Goal: Task Accomplishment & Management: Manage account settings

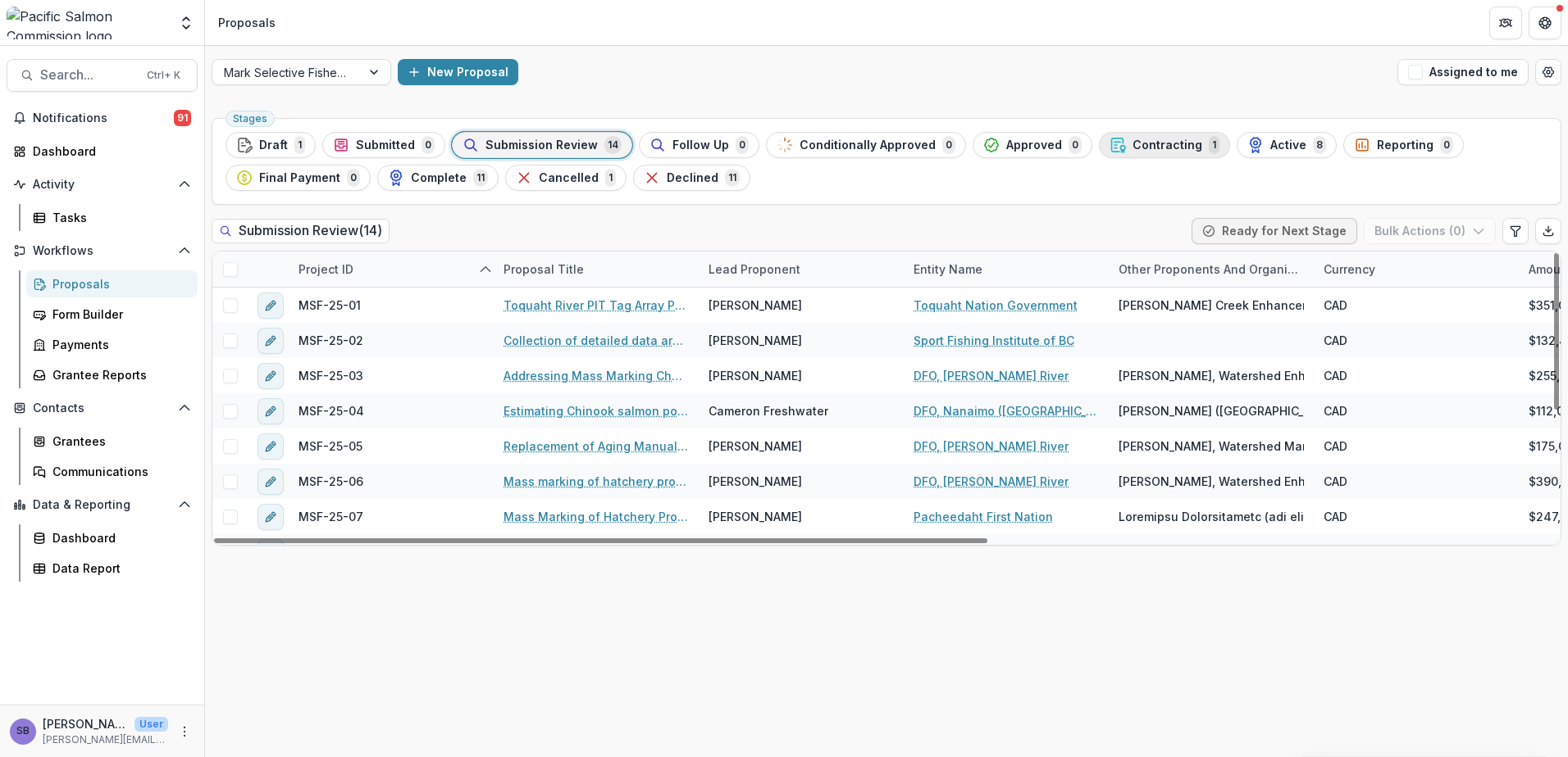
click at [1140, 152] on div "Contracting 1" at bounding box center [1165, 145] width 110 height 18
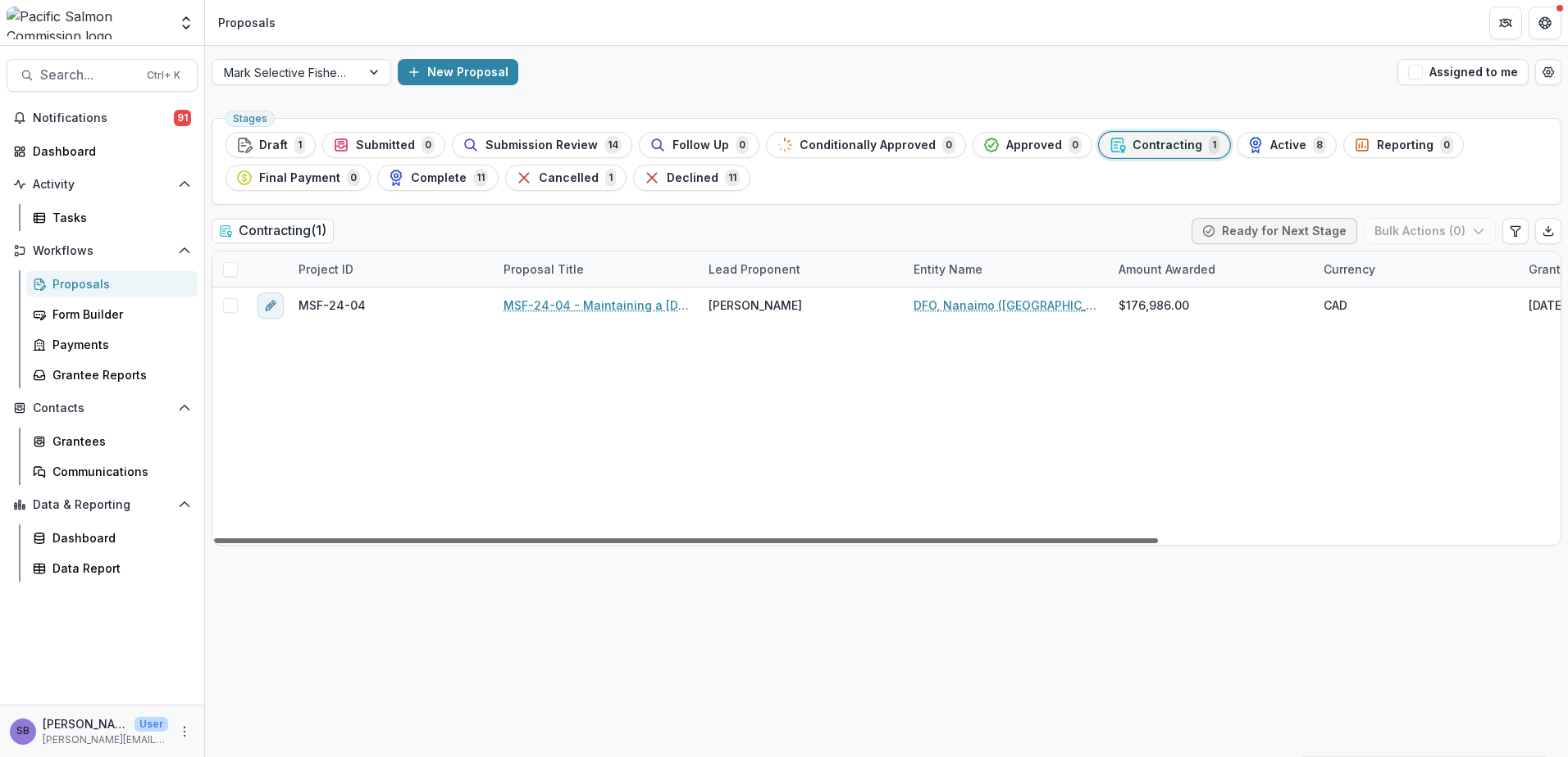
drag, startPoint x: 1016, startPoint y: 542, endPoint x: 955, endPoint y: 590, distance: 77.6
click at [955, 543] on div at bounding box center [685, 541] width 943 height 5
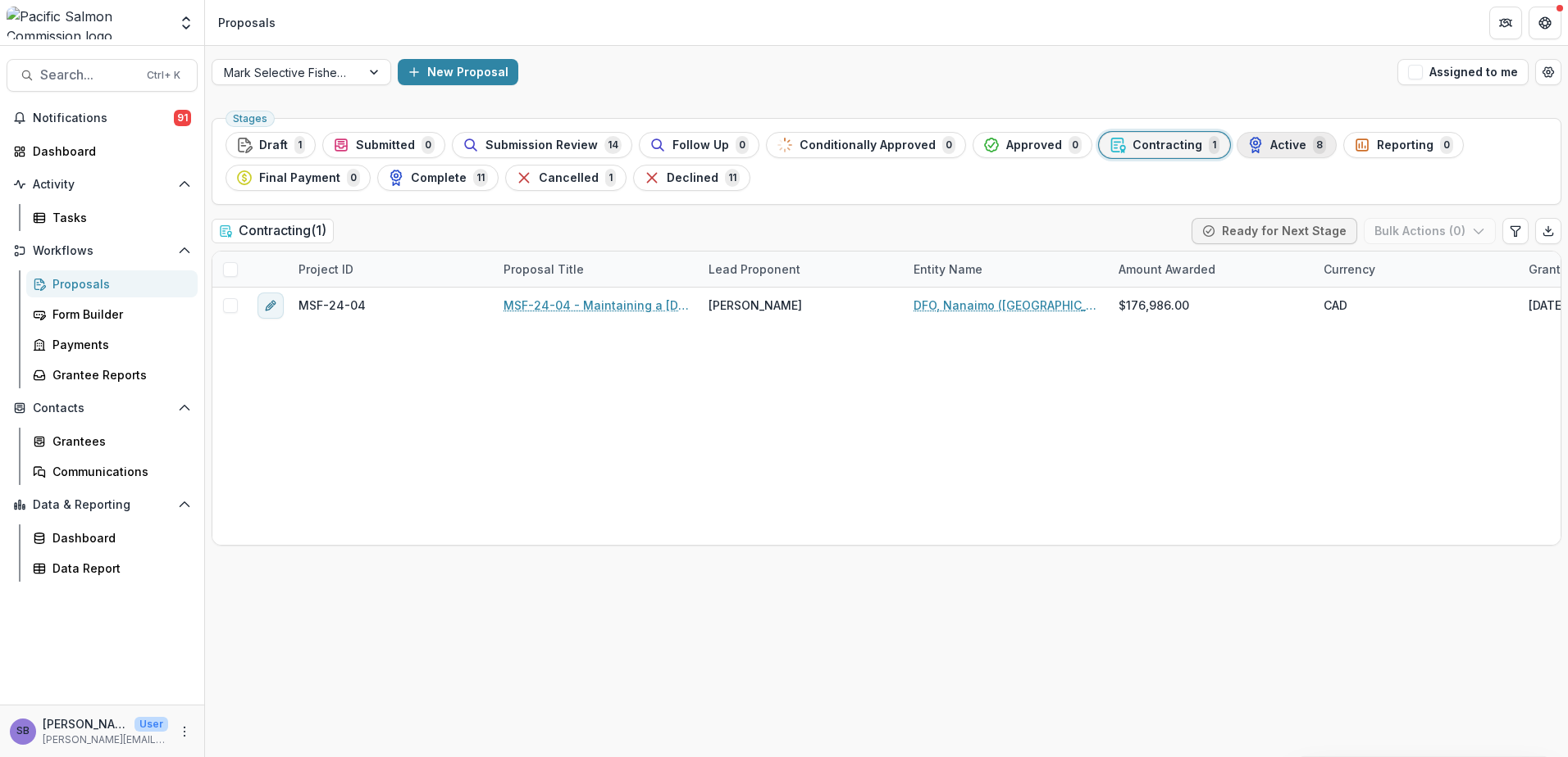
click at [1247, 150] on div "Active 8" at bounding box center [1285, 145] width 78 height 18
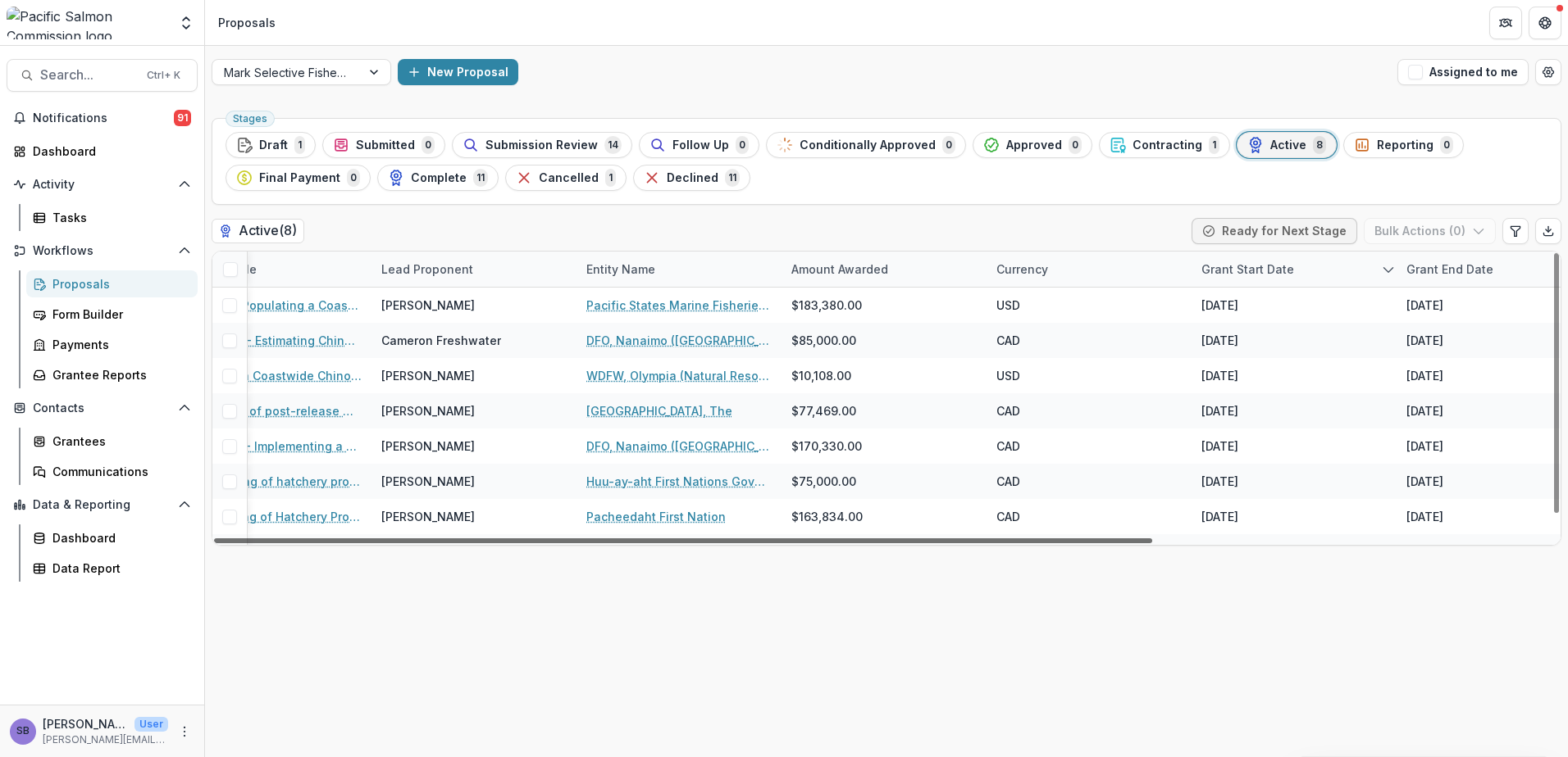
scroll to position [0, 573]
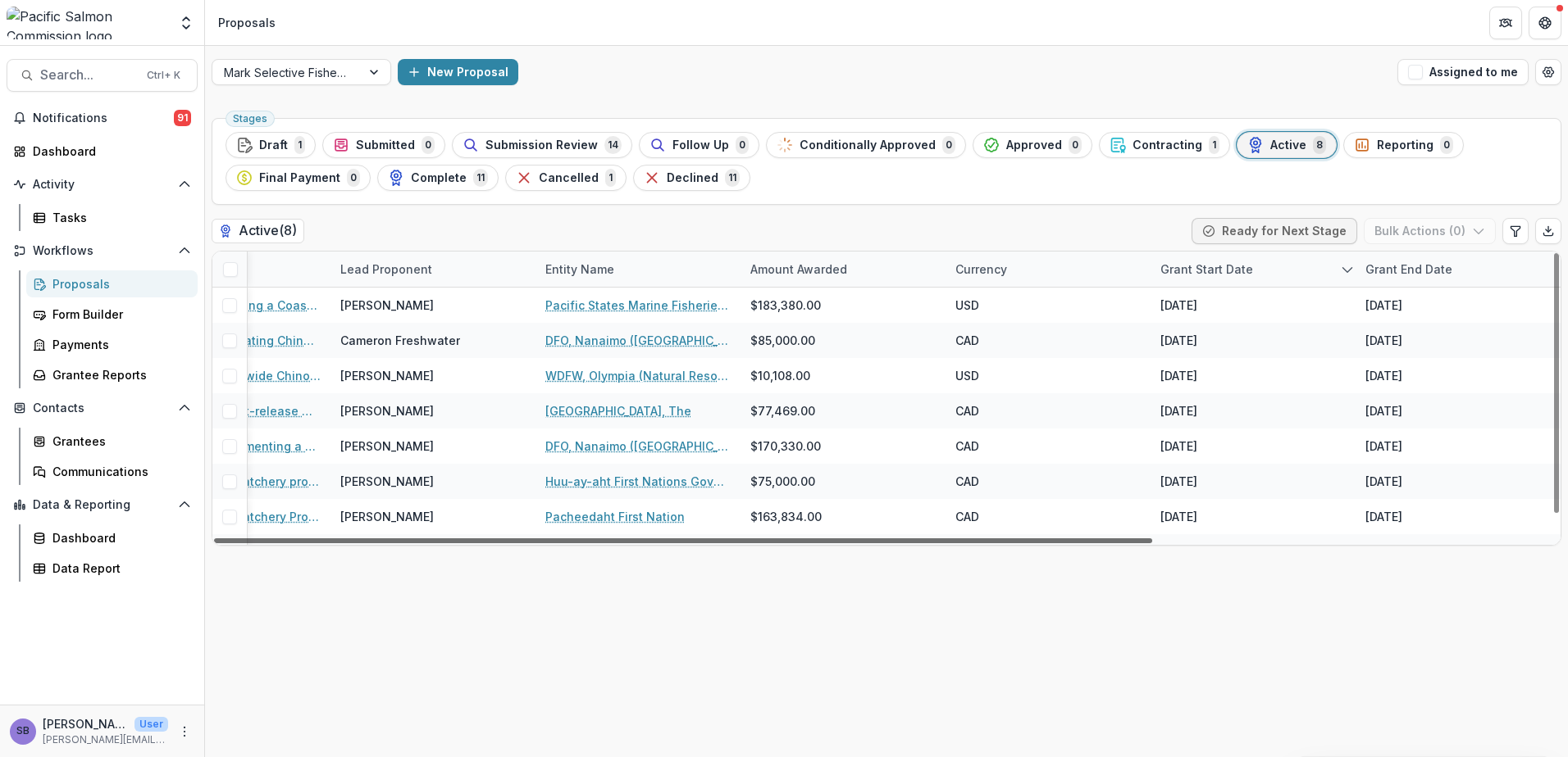
drag, startPoint x: 1035, startPoint y: 541, endPoint x: 1486, endPoint y: 575, distance: 452.3
click at [1152, 543] on div at bounding box center [682, 541] width 938 height 5
click at [1416, 266] on div "Grant End Date" at bounding box center [1409, 270] width 107 height 17
click at [1423, 334] on span "Sort Ascending" at bounding box center [1431, 340] width 87 height 14
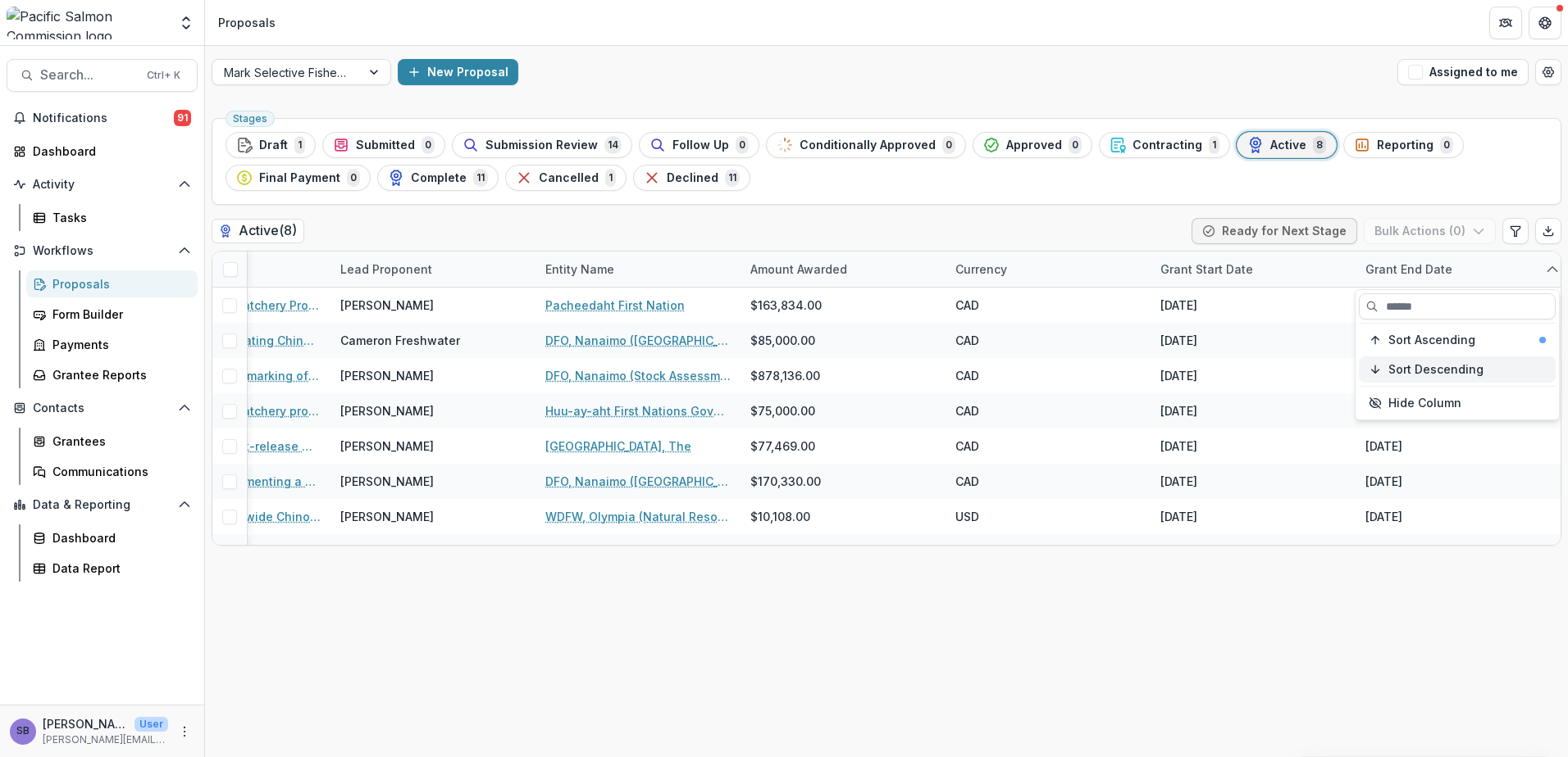
click at [1424, 361] on button "Sort Descending" at bounding box center [1457, 369] width 196 height 26
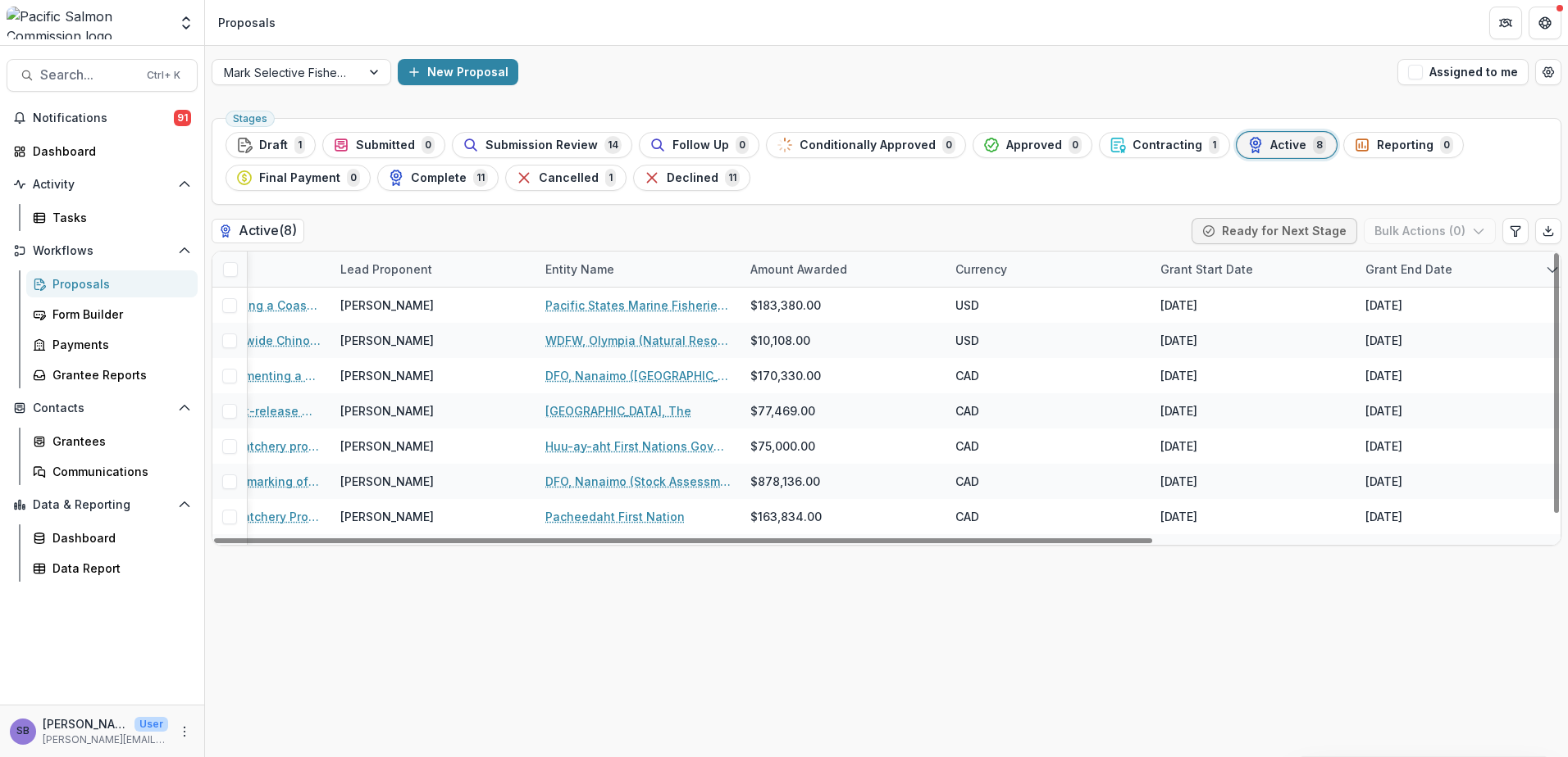
click at [1419, 585] on div "Stages Draft 1 Submitted 0 Submission Review 14 Follow Up 0 Conditionally Appro…" at bounding box center [887, 434] width 1363 height 646
click at [1391, 268] on div "Grant End Date" at bounding box center [1409, 270] width 107 height 17
click at [1422, 354] on div "Sort Ascending Sort Descending Hide Column" at bounding box center [1457, 355] width 203 height 129
click at [1422, 333] on span "Sort Ascending" at bounding box center [1431, 340] width 87 height 14
click at [1418, 621] on div "Stages Draft 1 Submitted 0 Submission Review 14 Follow Up 0 Conditionally Appro…" at bounding box center [887, 434] width 1363 height 646
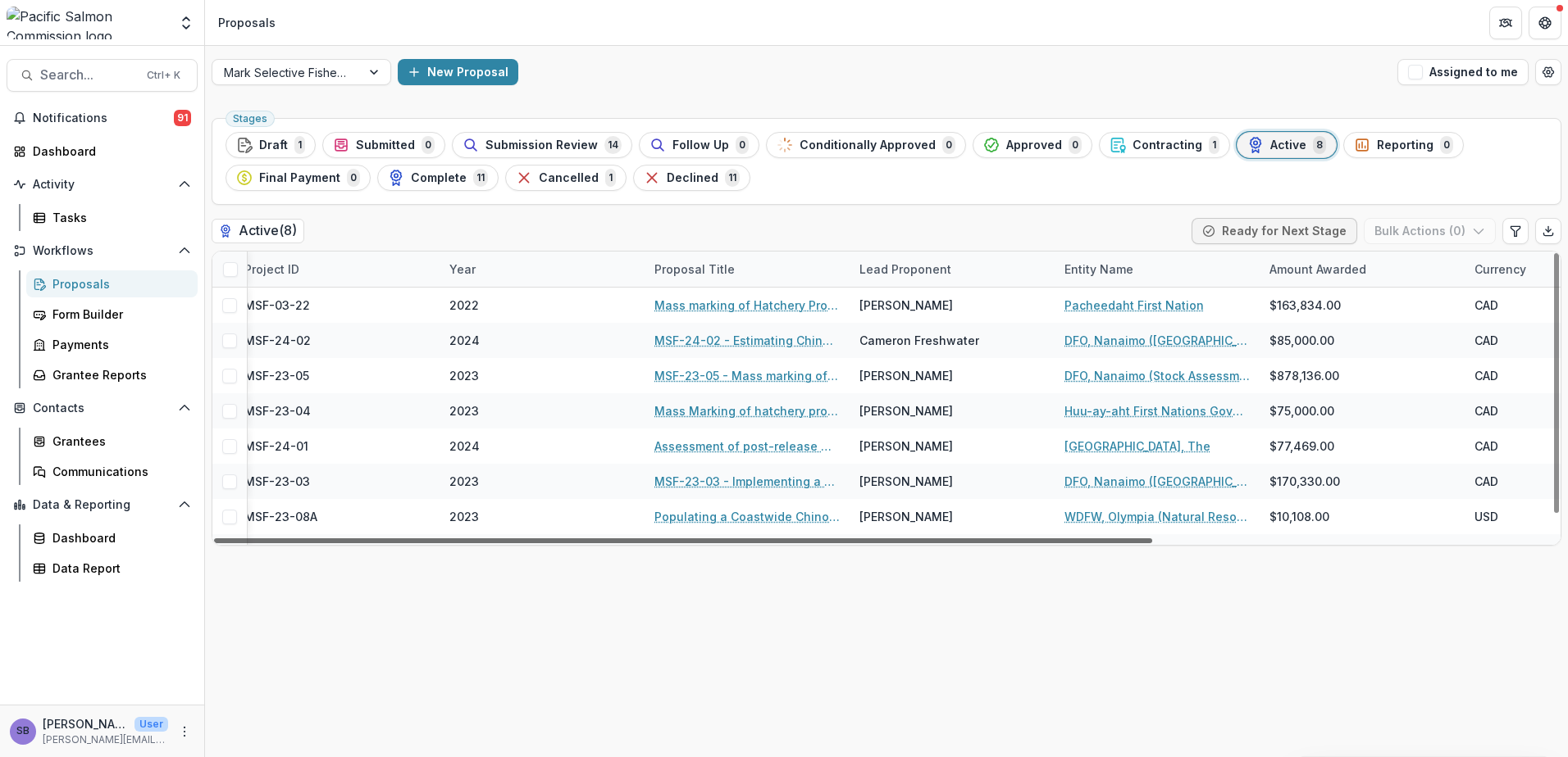
scroll to position [0, 0]
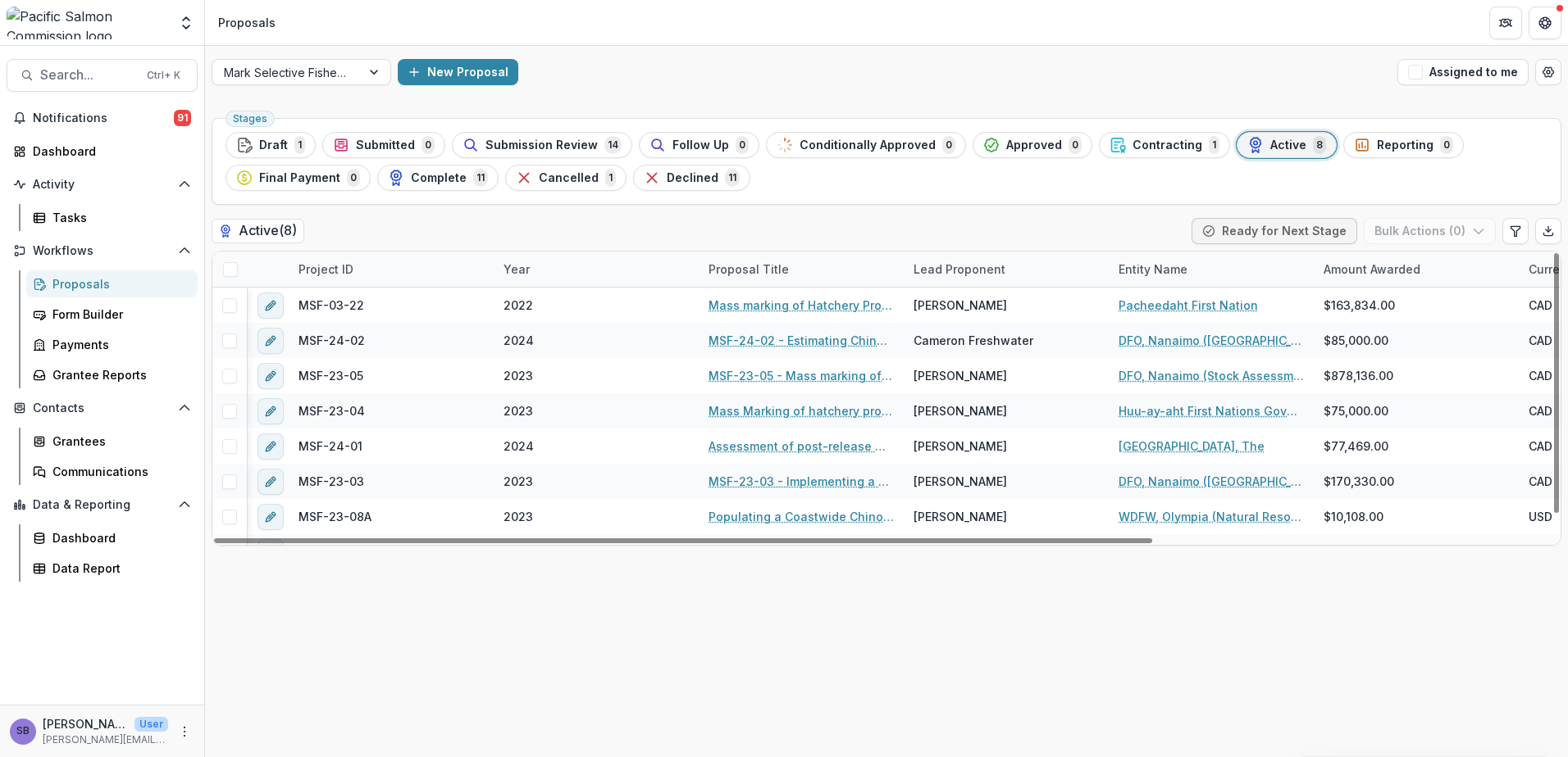
drag, startPoint x: 691, startPoint y: 554, endPoint x: 560, endPoint y: 566, distance: 131.5
click at [560, 543] on div at bounding box center [682, 541] width 938 height 5
click at [534, 259] on div "Year" at bounding box center [596, 269] width 205 height 35
click at [542, 340] on span "Sort Ascending" at bounding box center [569, 340] width 87 height 14
click at [568, 235] on div "Active ( 8 ) Ready for Next Stage Bulk Actions ( 0 )" at bounding box center [887, 234] width 1349 height 33
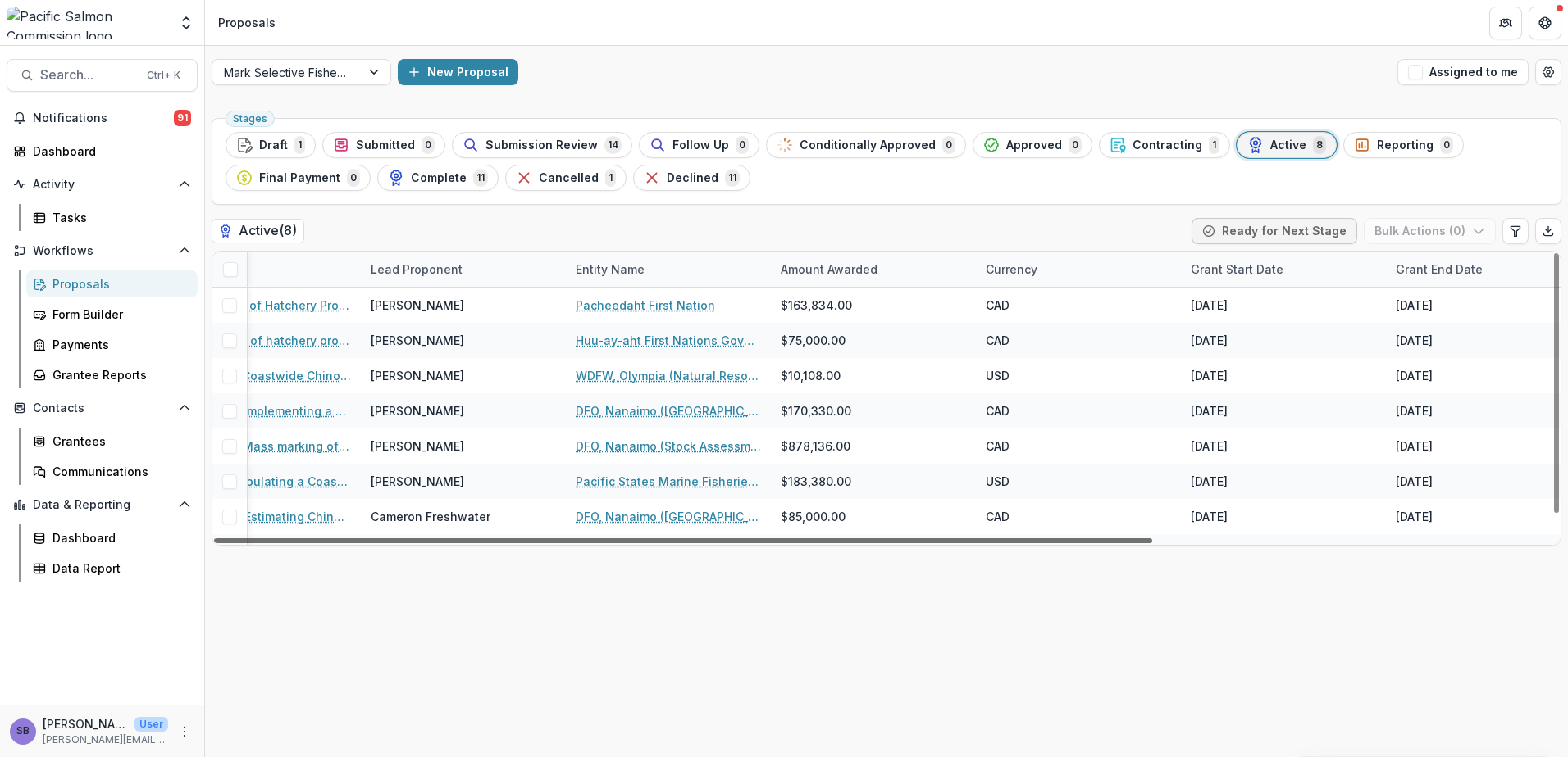
scroll to position [0, 573]
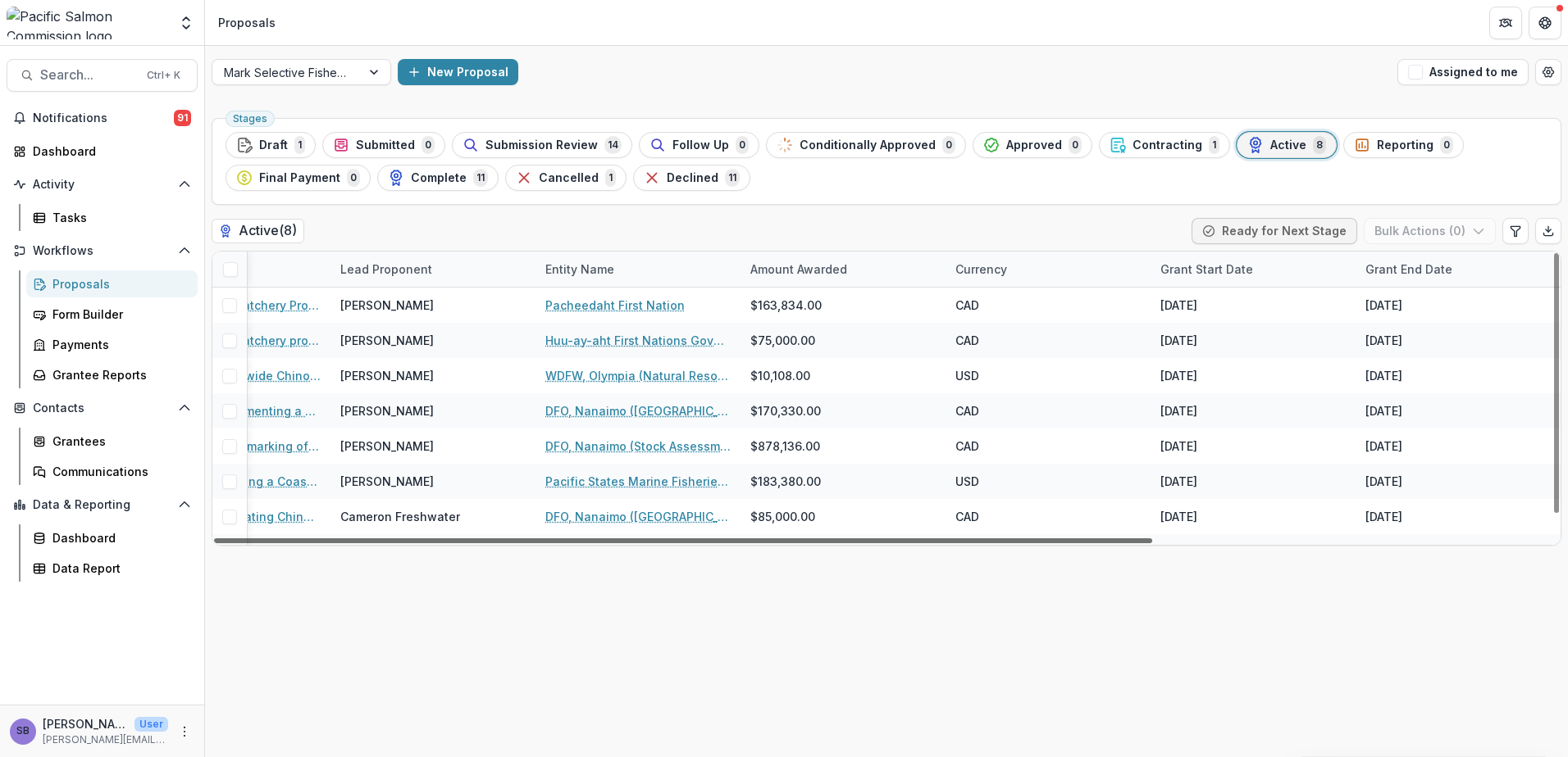
drag, startPoint x: 941, startPoint y: 542, endPoint x: 1432, endPoint y: 562, distance: 491.4
click at [1152, 543] on div at bounding box center [682, 541] width 938 height 5
click at [553, 150] on span "Submission Review" at bounding box center [541, 146] width 112 height 14
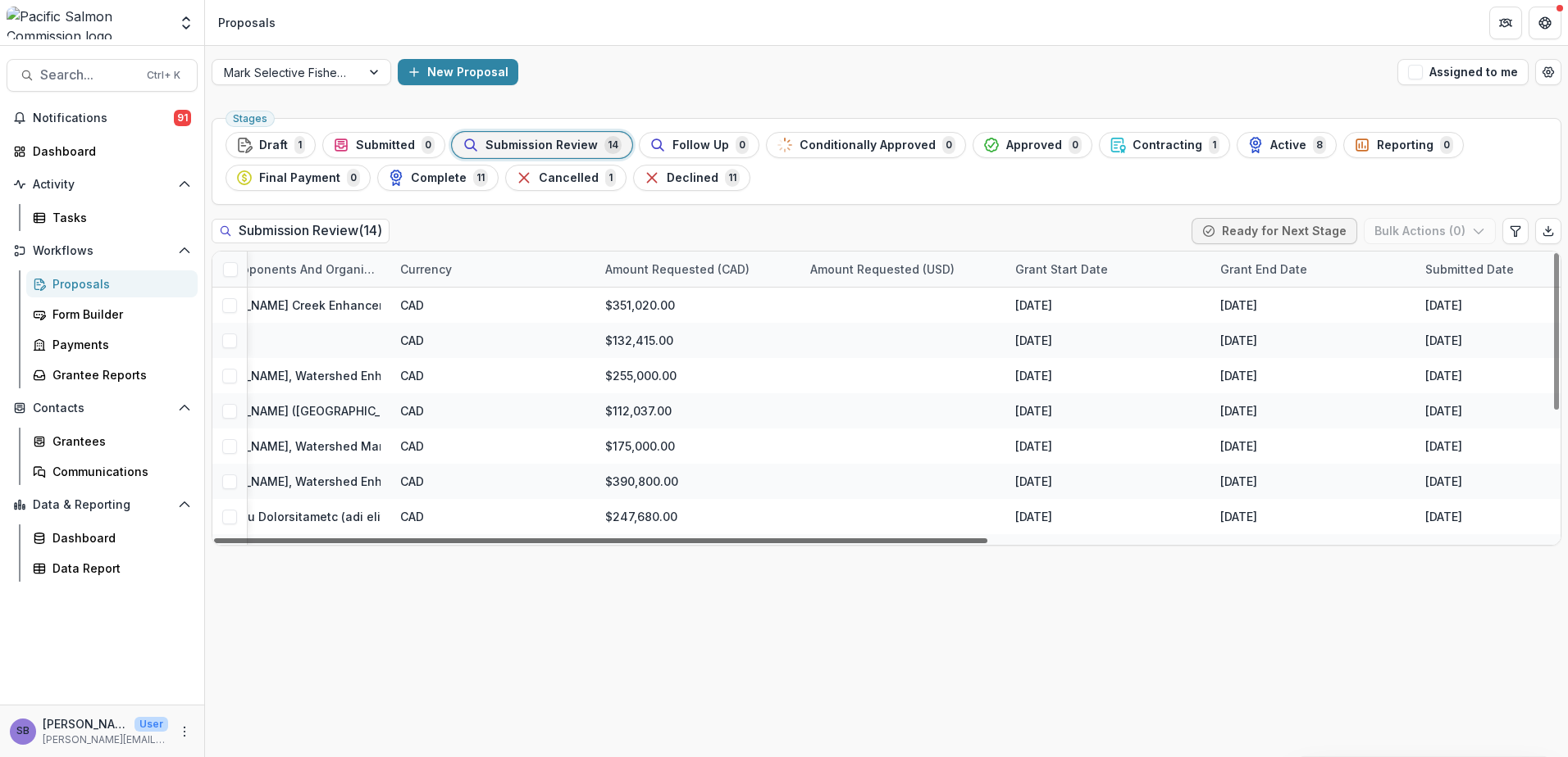
scroll to position [0, 947]
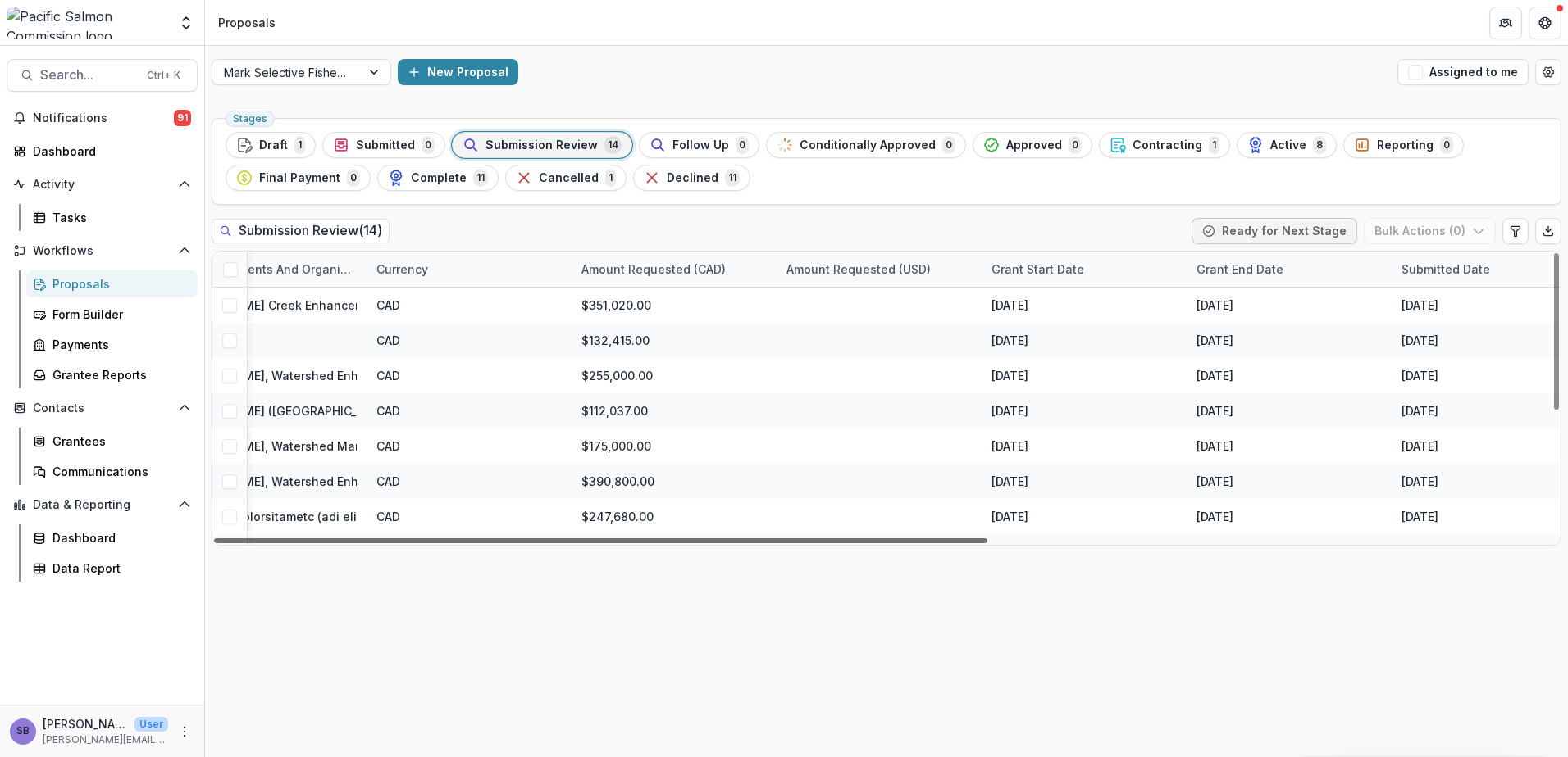
drag, startPoint x: 926, startPoint y: 540, endPoint x: 1469, endPoint y: 575, distance: 544.1
click at [987, 543] on div at bounding box center [600, 541] width 773 height 5
click at [987, 543] on div at bounding box center [600, 541] width 773 height 5
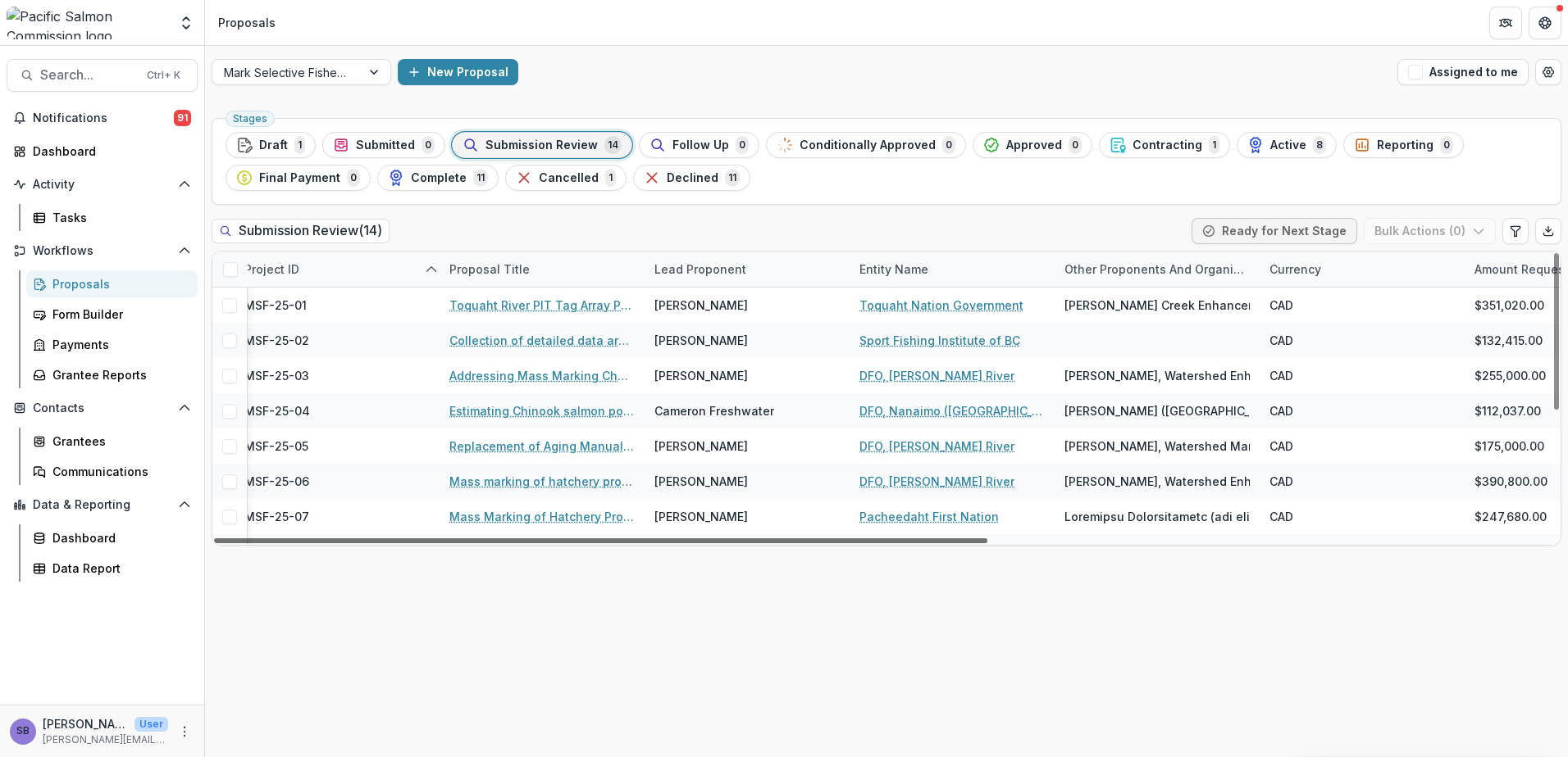
scroll to position [0, 0]
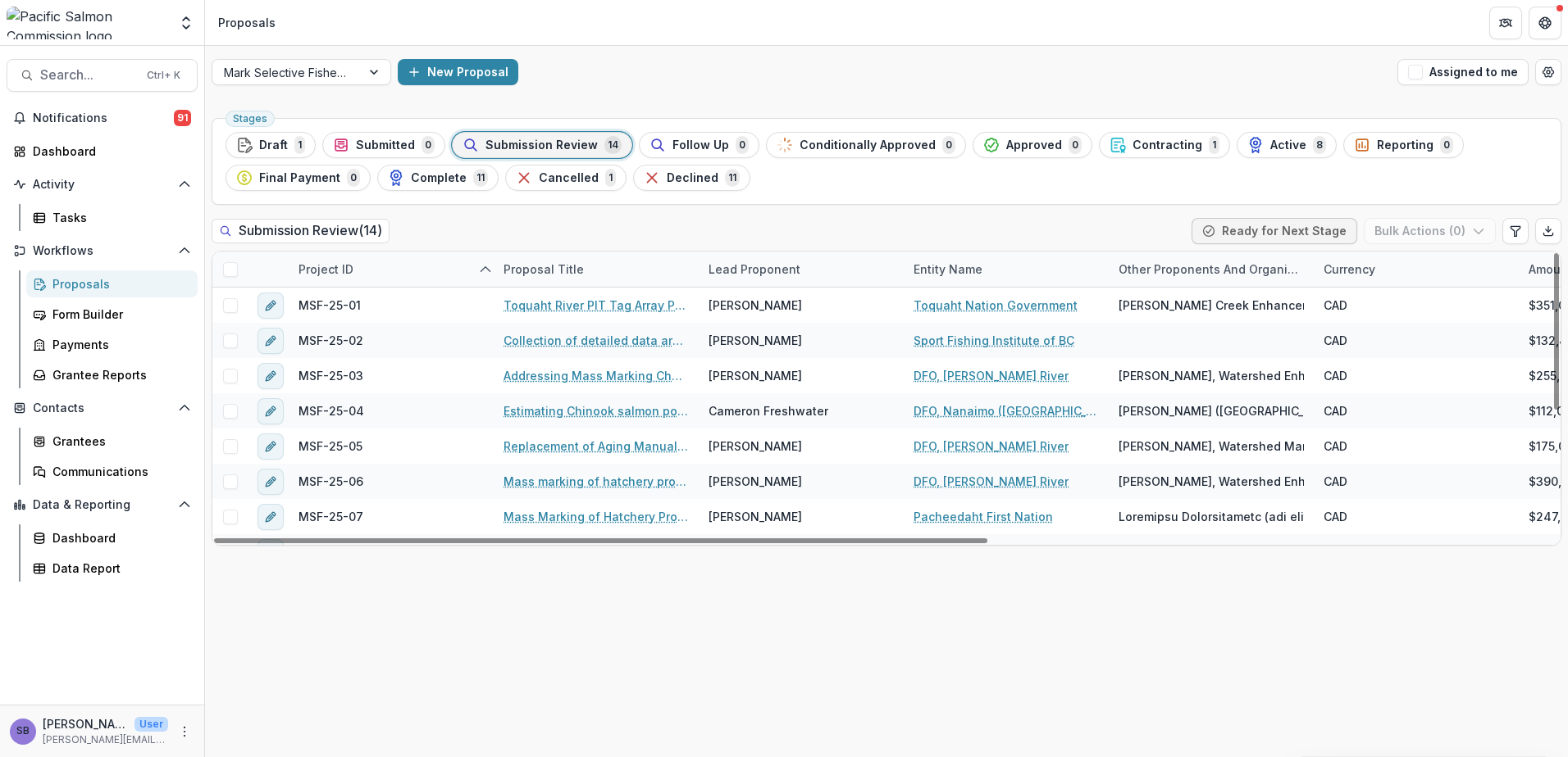
drag, startPoint x: 1165, startPoint y: 543, endPoint x: 608, endPoint y: 575, distance: 557.9
click at [566, 543] on div at bounding box center [600, 541] width 773 height 5
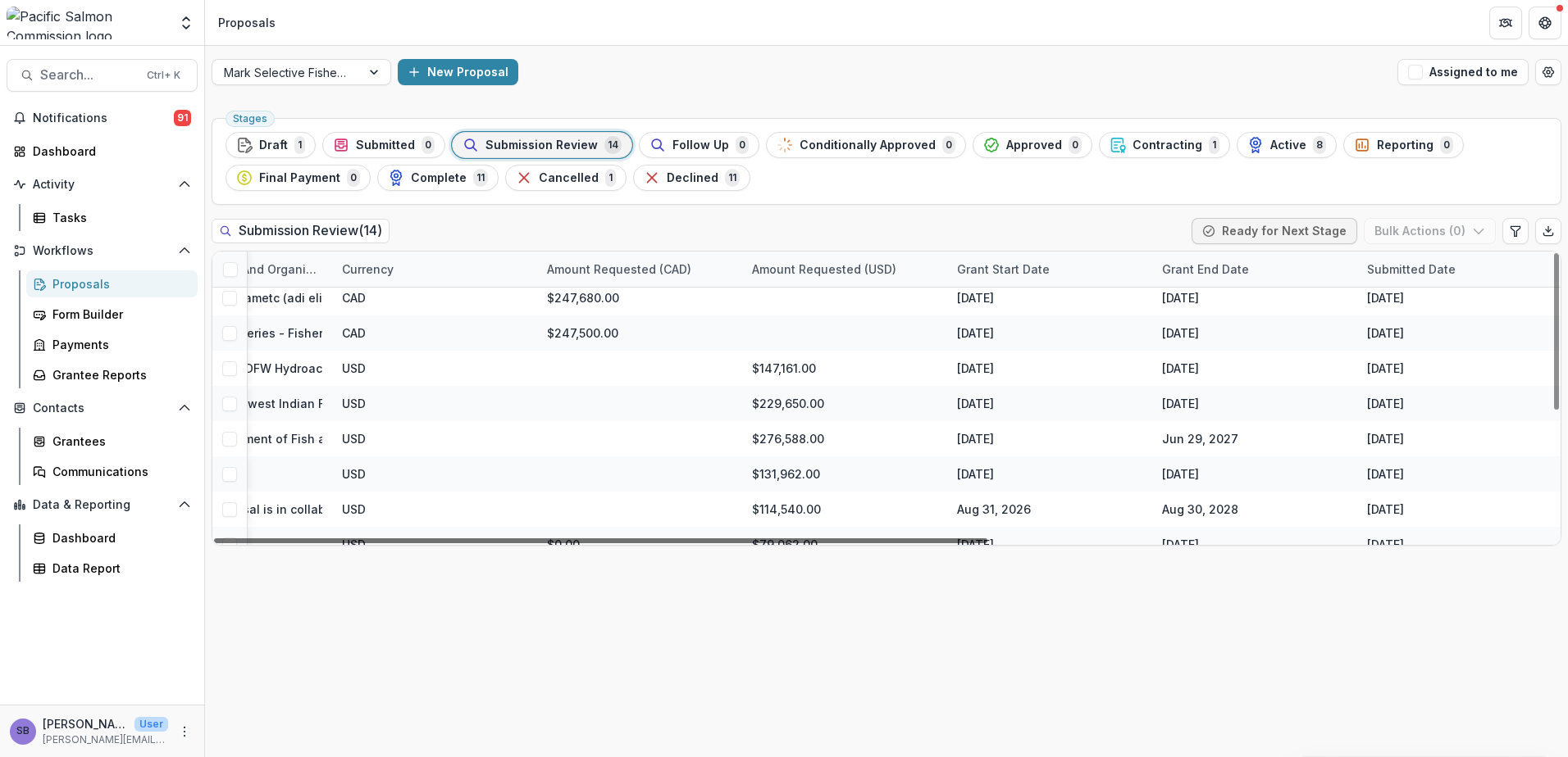
scroll to position [219, 983]
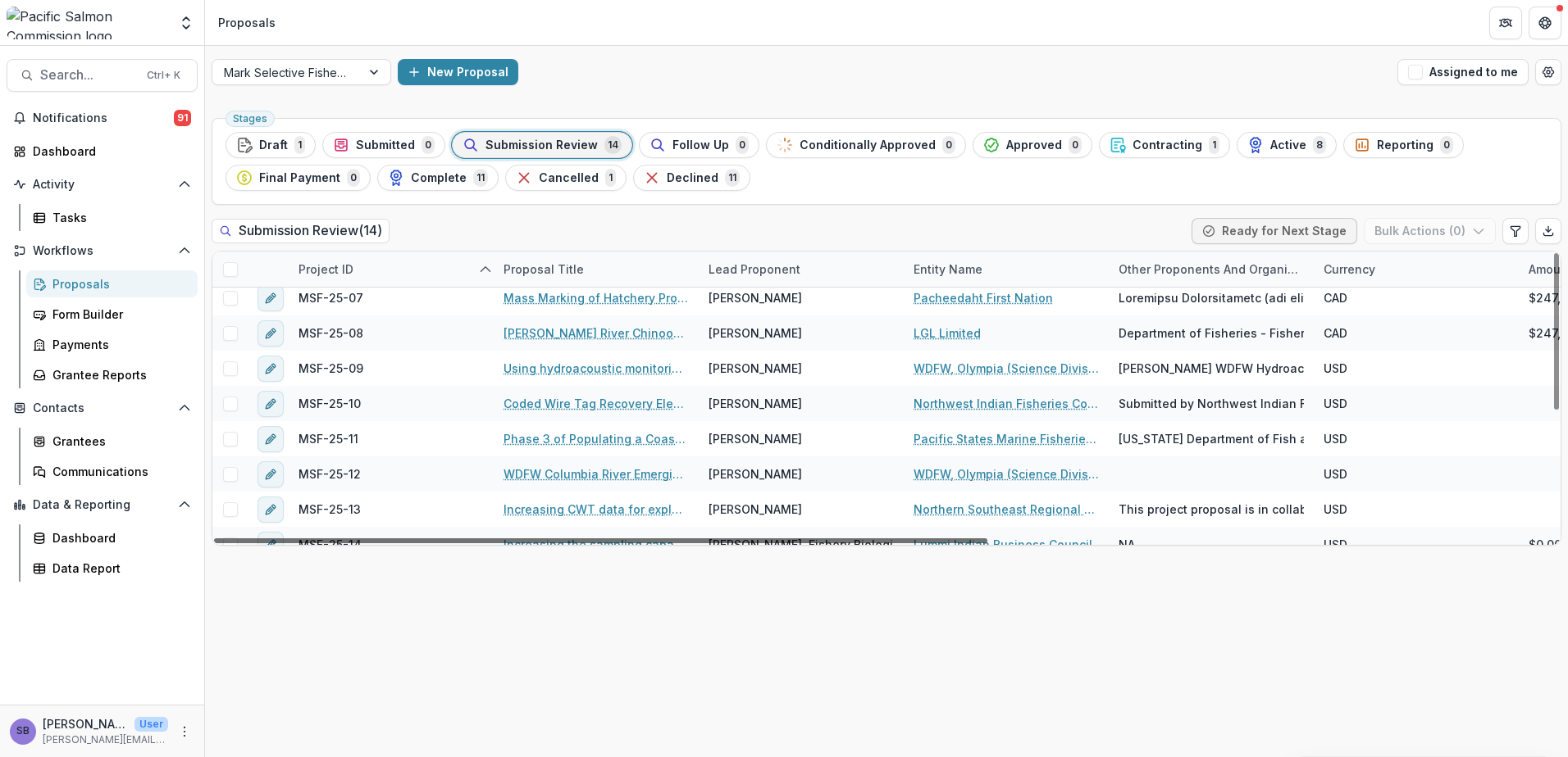
drag, startPoint x: 936, startPoint y: 538, endPoint x: 843, endPoint y: 536, distance: 93.0
click at [805, 543] on div at bounding box center [600, 541] width 773 height 5
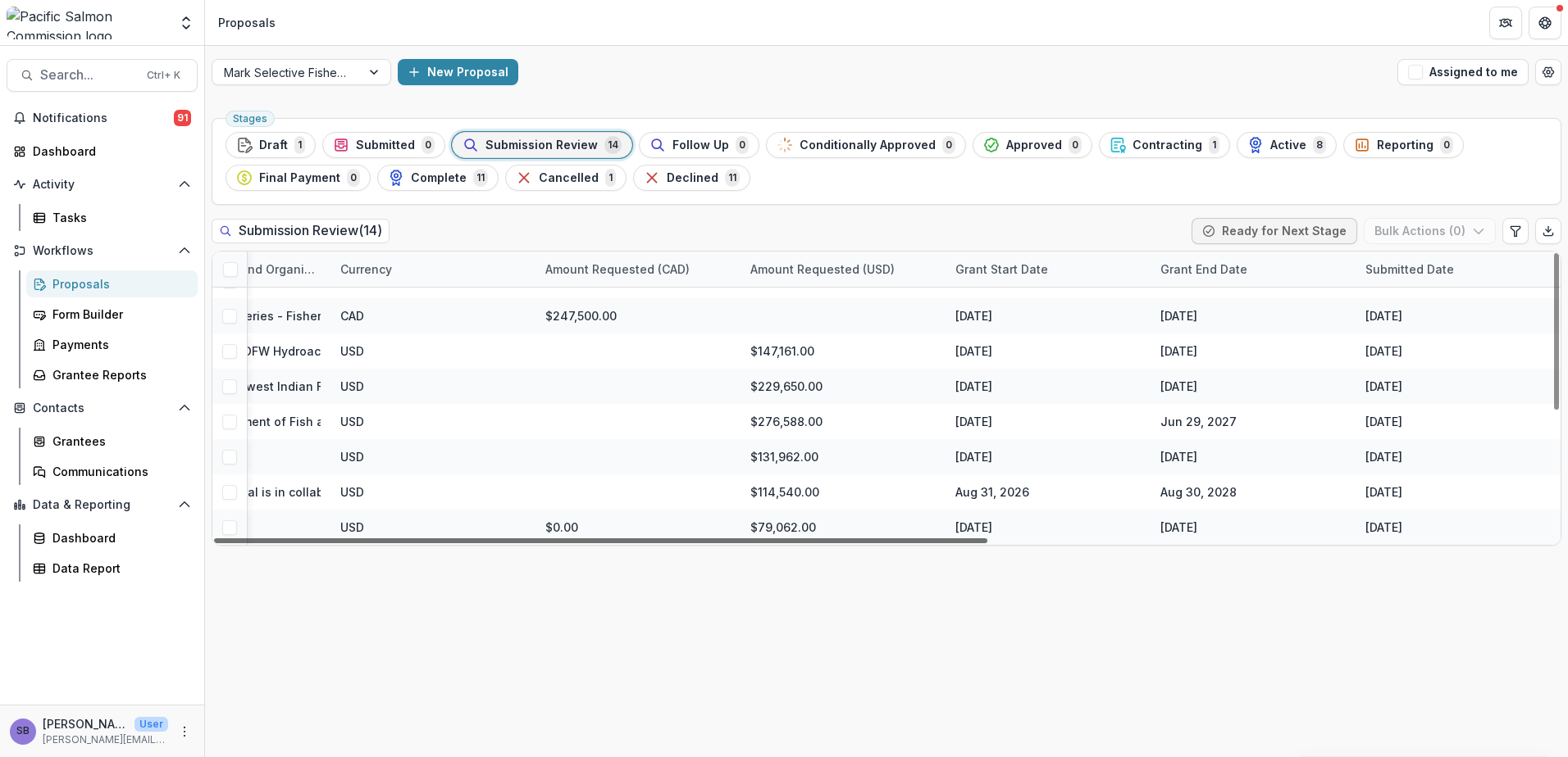
scroll to position [236, 0]
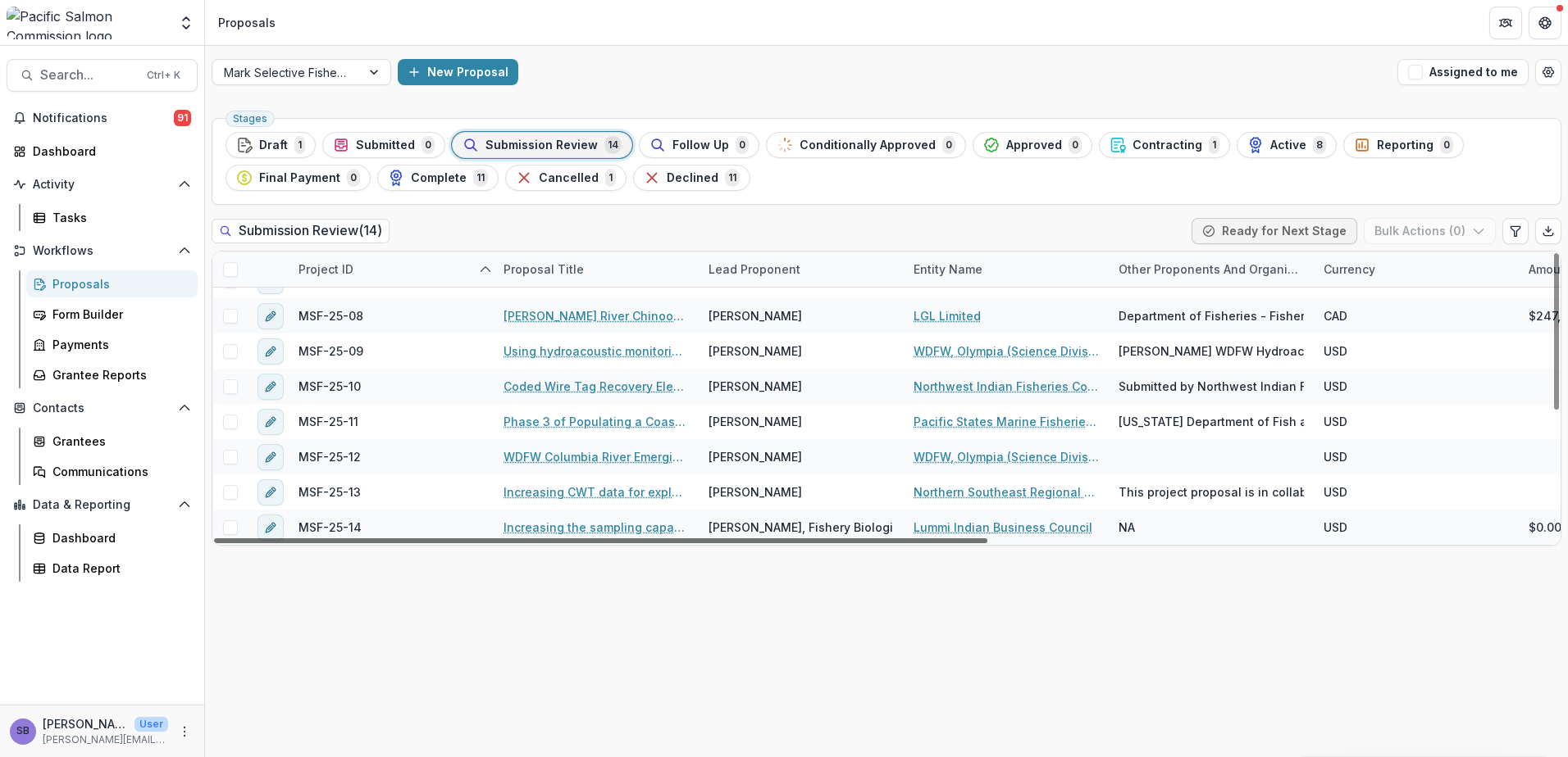
drag, startPoint x: 938, startPoint y: 538, endPoint x: 646, endPoint y: 605, distance: 299.6
click at [646, 543] on div at bounding box center [600, 541] width 773 height 5
click at [273, 145] on span "Draft" at bounding box center [273, 146] width 28 height 14
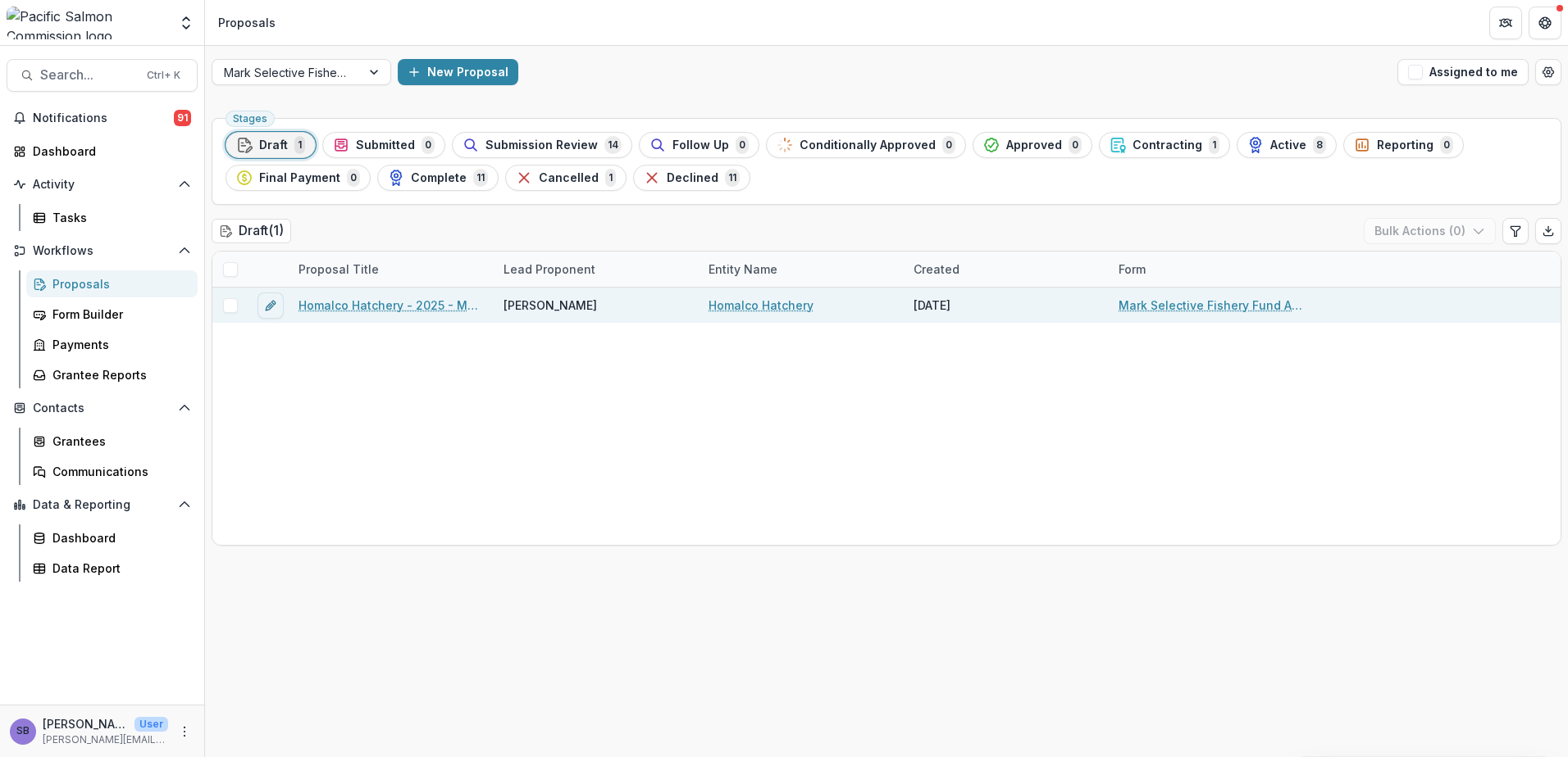
click at [231, 303] on span at bounding box center [230, 305] width 15 height 15
click at [353, 309] on link "Homalco Hatchery - 2025 - Mark Selective Fishery Fund Application 2025" at bounding box center [390, 305] width 185 height 17
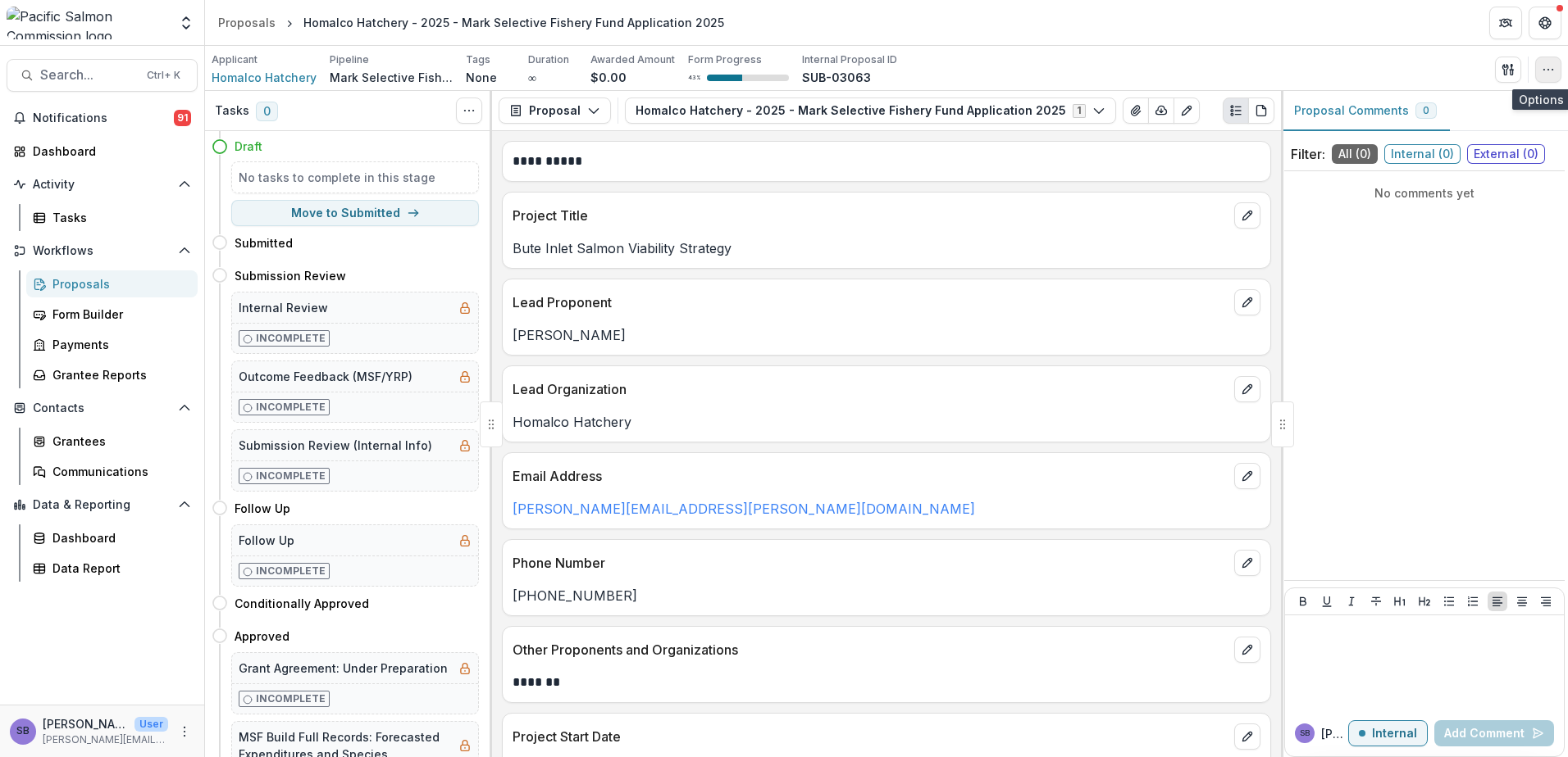
click at [1546, 70] on icon "button" at bounding box center [1547, 69] width 13 height 13
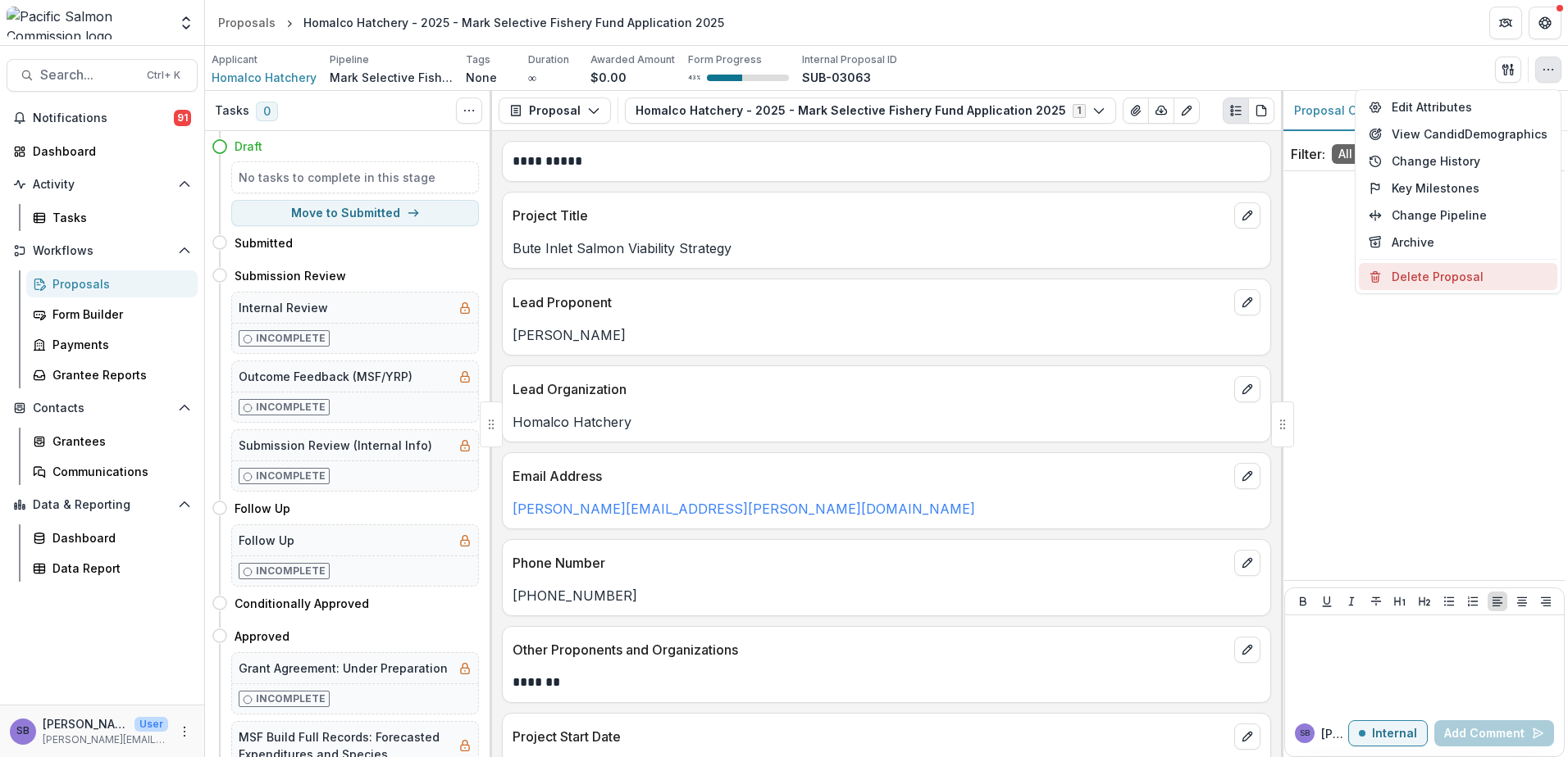
click at [1421, 274] on button "Delete Proposal" at bounding box center [1458, 276] width 198 height 27
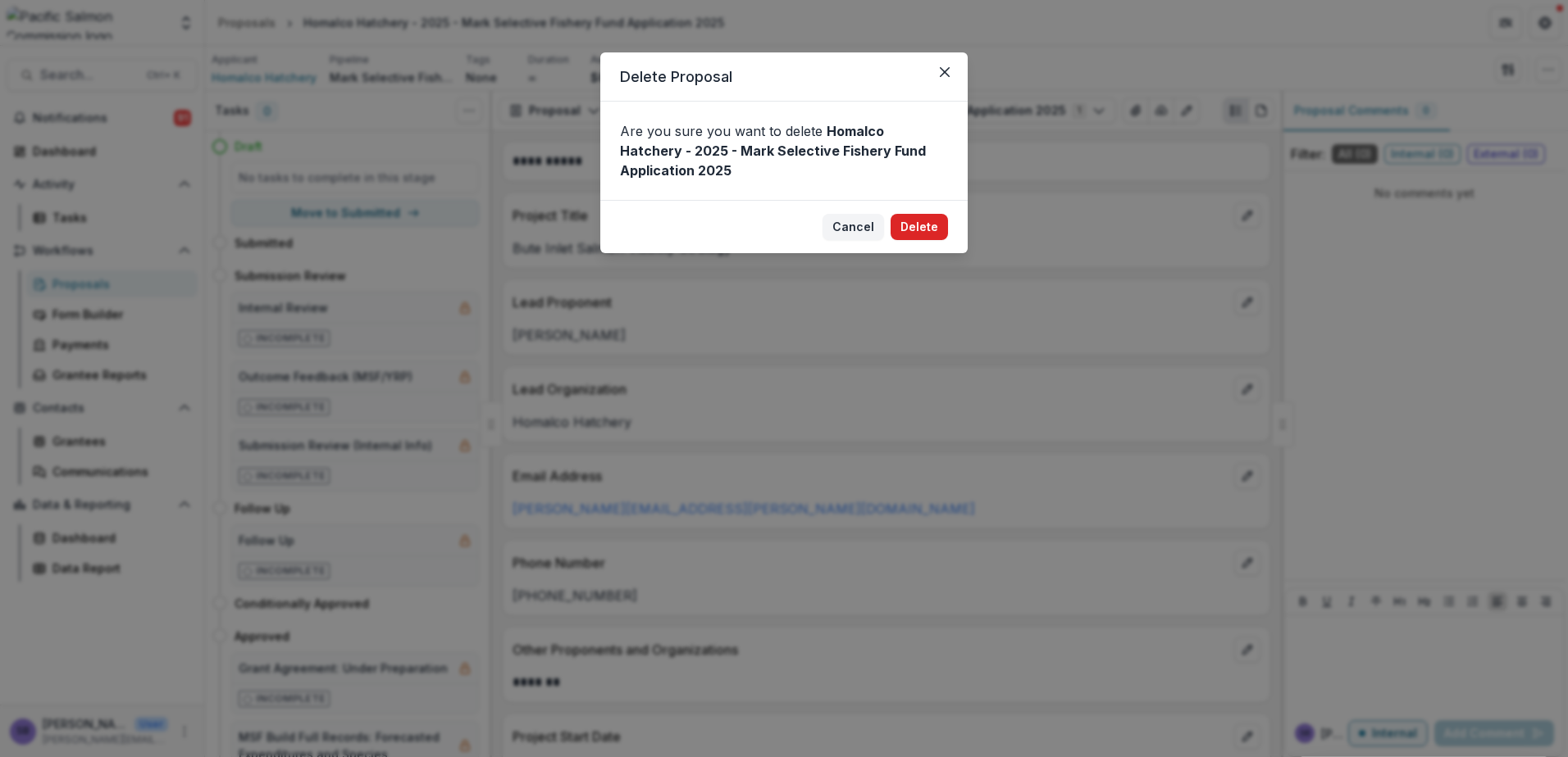
click at [928, 237] on button "Delete" at bounding box center [918, 226] width 58 height 26
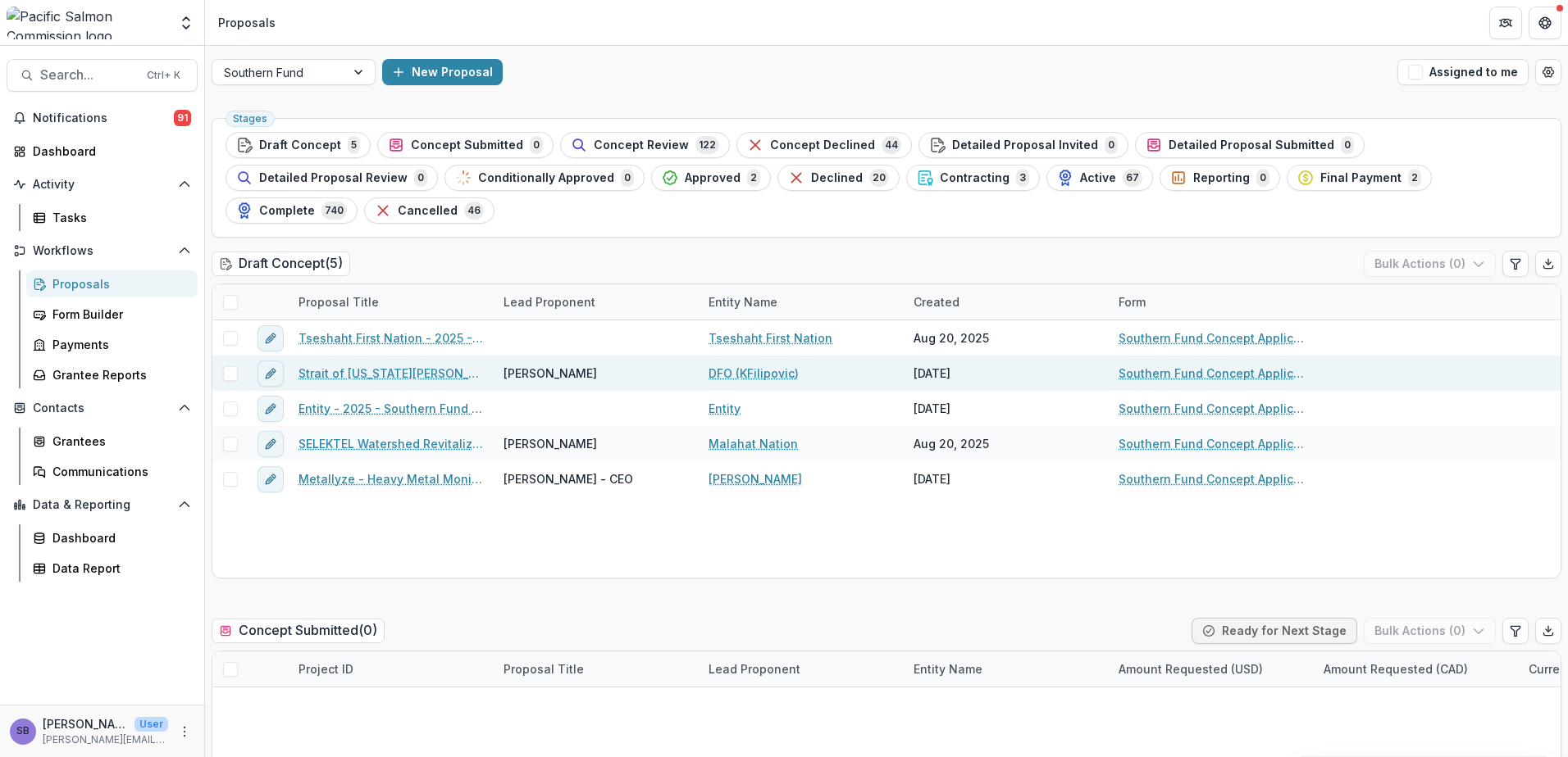
click at [430, 364] on link "Strait of Georgia Winter Coho Assessment" at bounding box center [390, 373] width 185 height 17
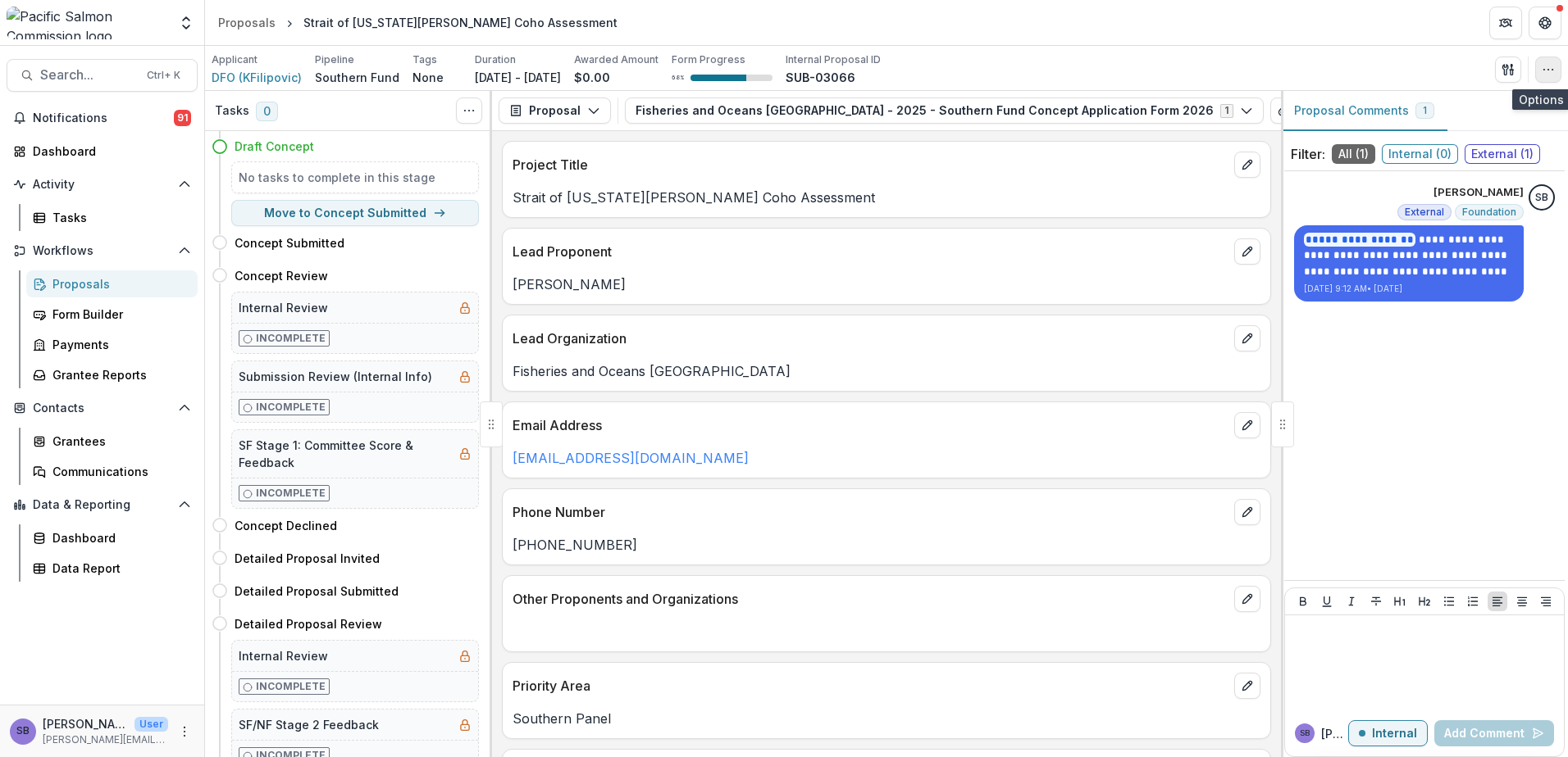
click at [1551, 72] on icon "button" at bounding box center [1547, 69] width 13 height 13
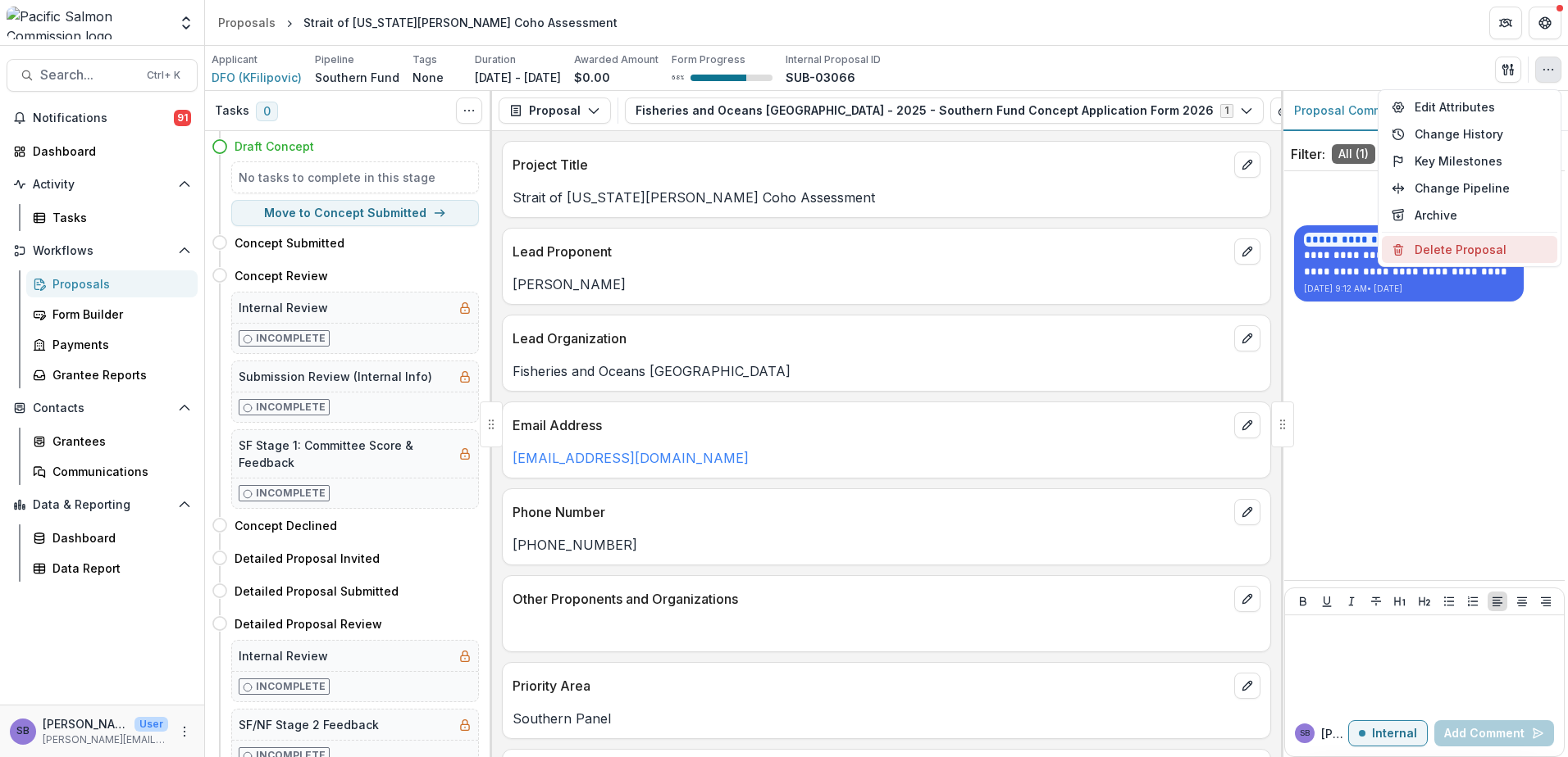
click at [1463, 244] on button "Delete Proposal" at bounding box center [1469, 249] width 176 height 27
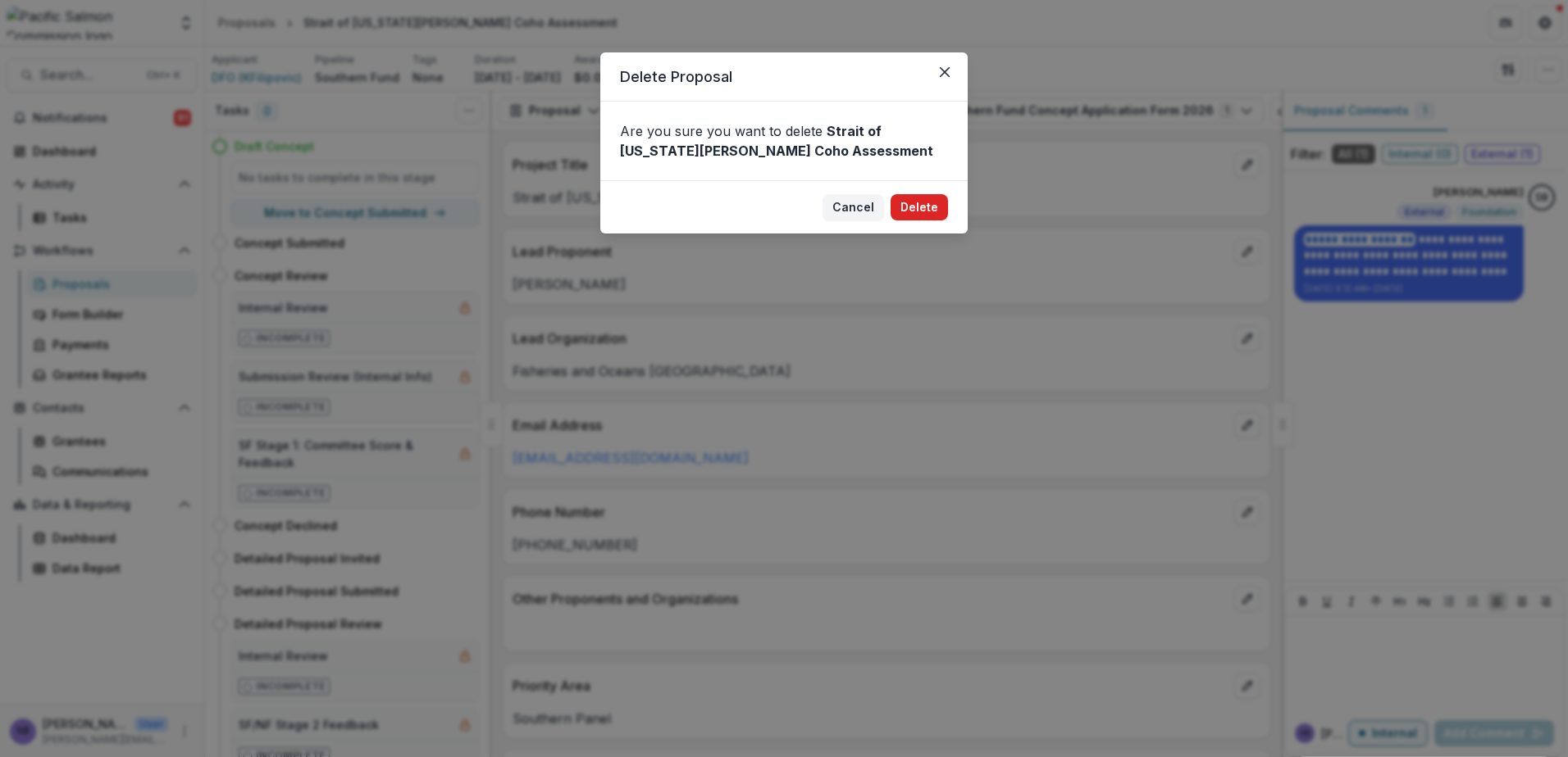
click at [906, 211] on button "Delete" at bounding box center [918, 208] width 58 height 26
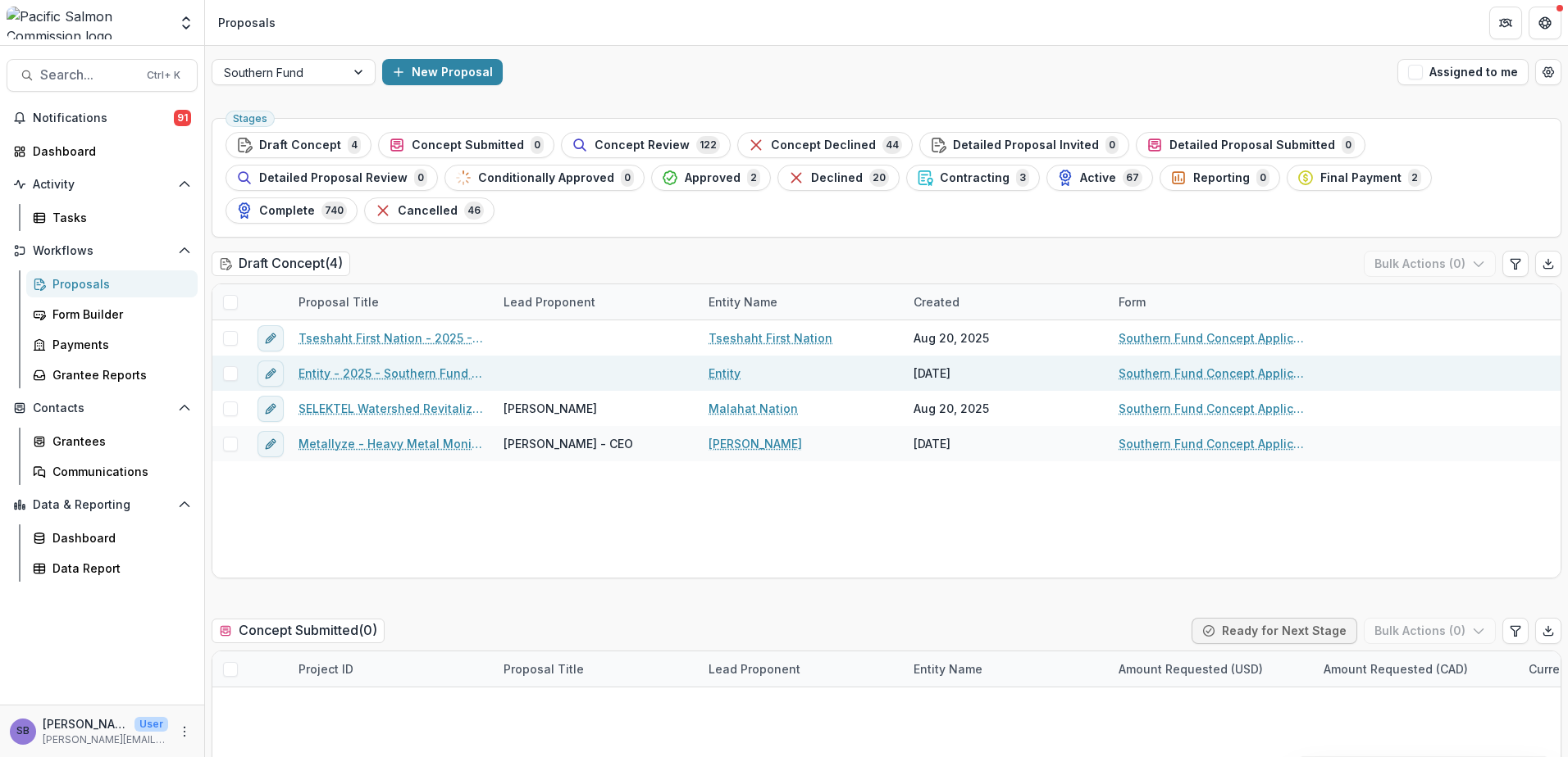
click at [410, 364] on link "Entity - 2025 - Southern Fund Concept Application Form 2026" at bounding box center [390, 373] width 185 height 17
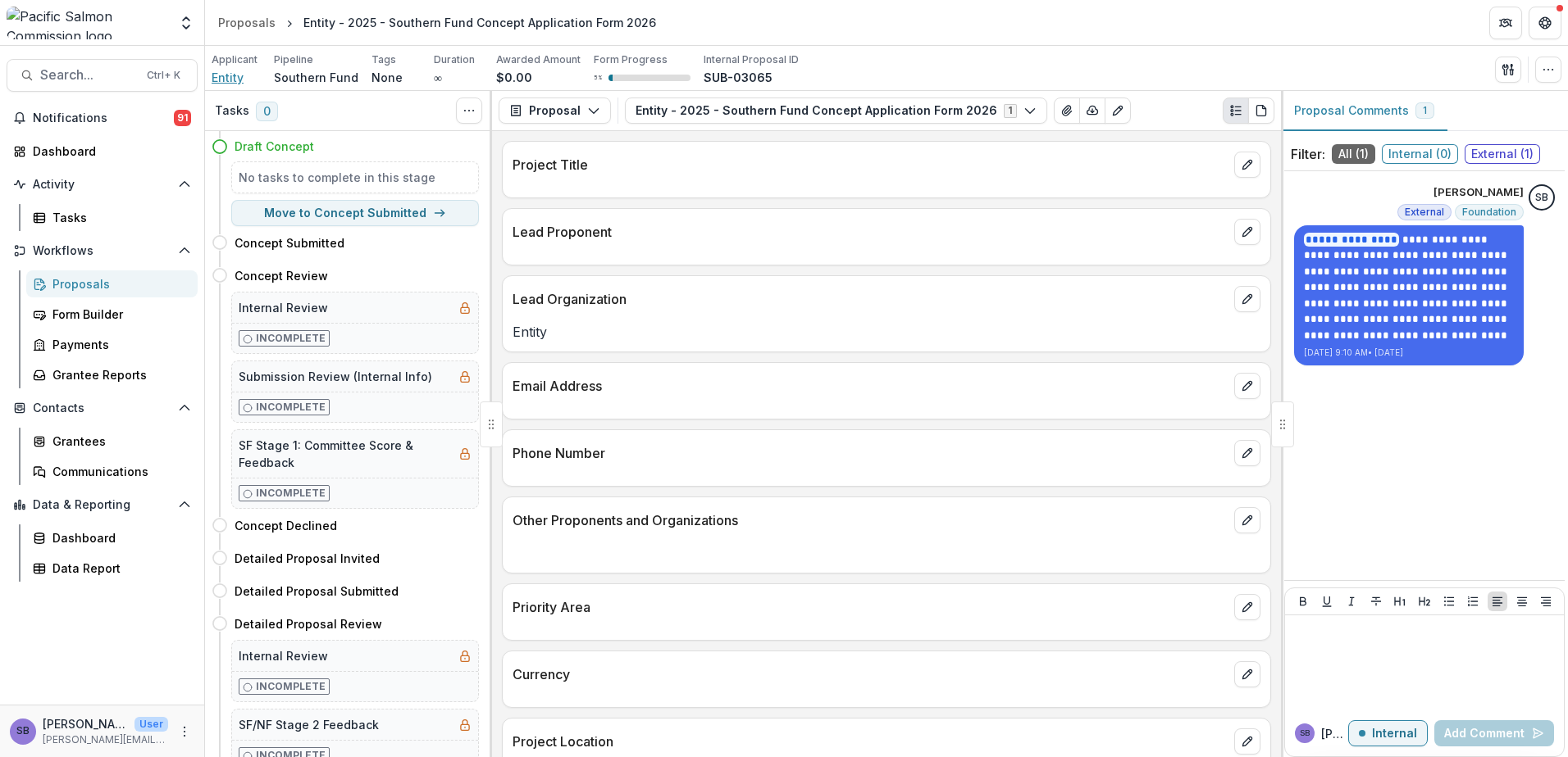
click at [221, 78] on span "Entity" at bounding box center [227, 78] width 32 height 17
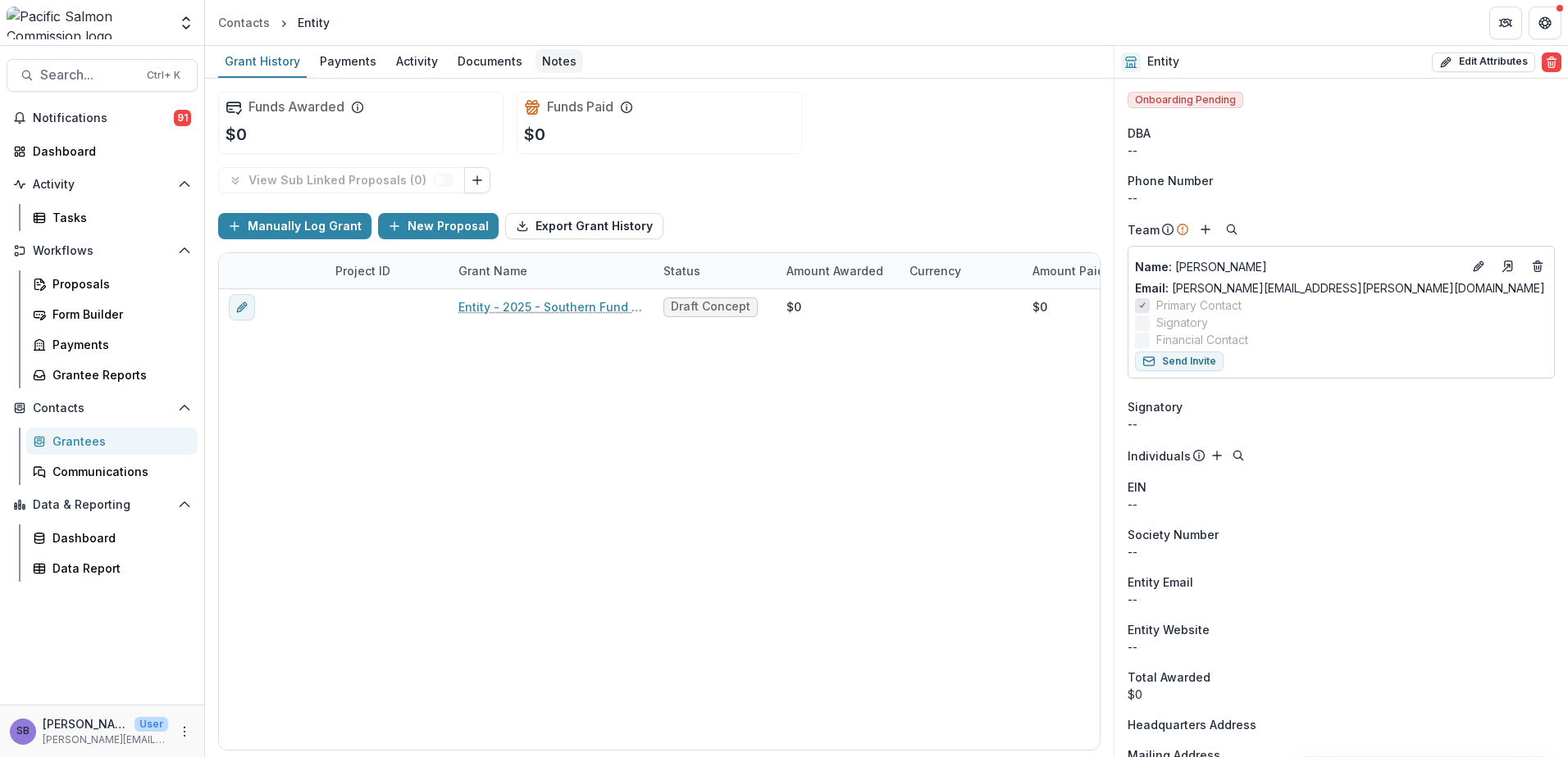
click at [556, 60] on div "Notes" at bounding box center [558, 61] width 47 height 24
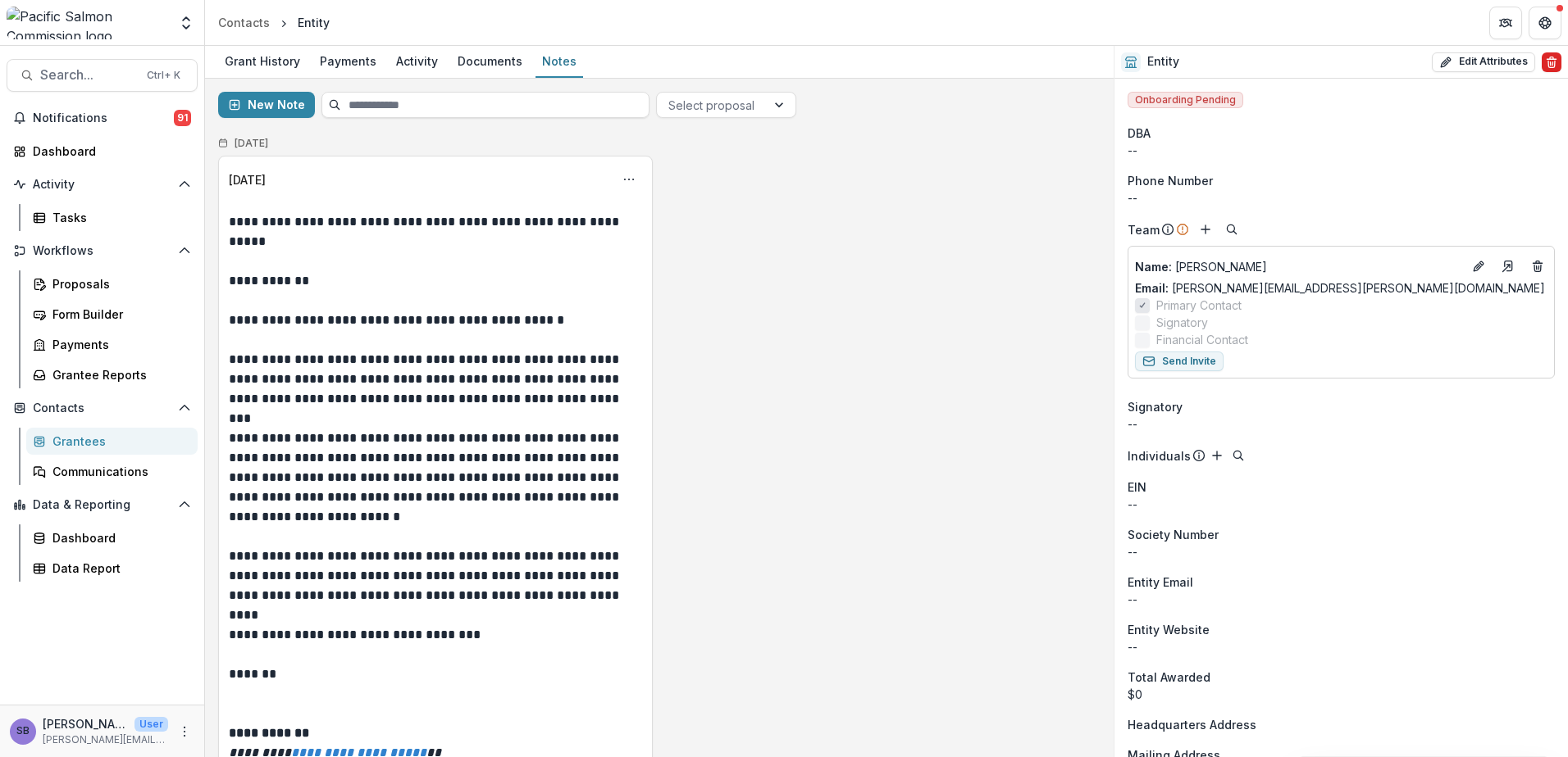
click at [1545, 66] on icon "Delete" at bounding box center [1551, 62] width 13 height 13
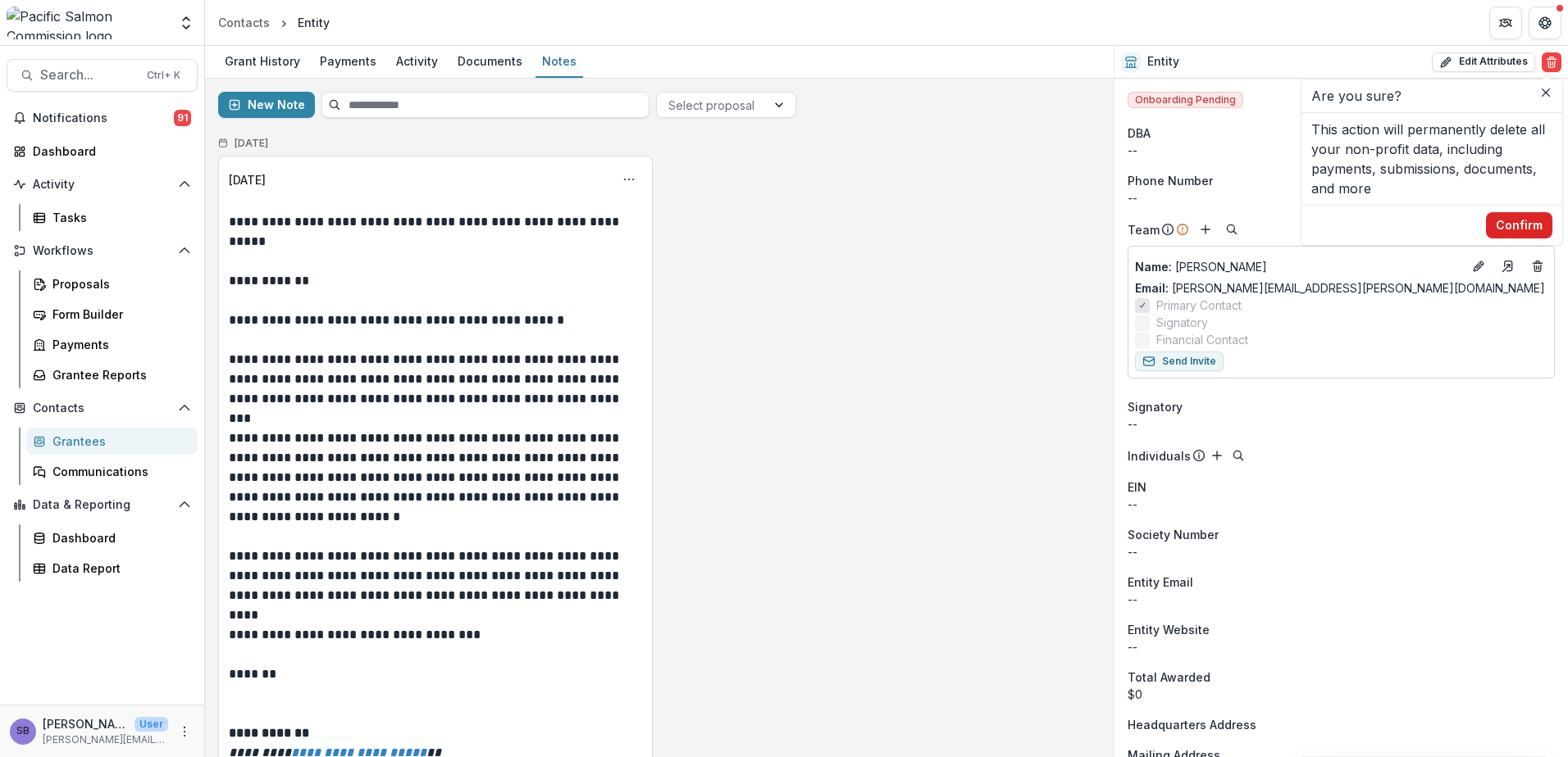
click at [1535, 233] on button "Confirm" at bounding box center [1518, 225] width 66 height 26
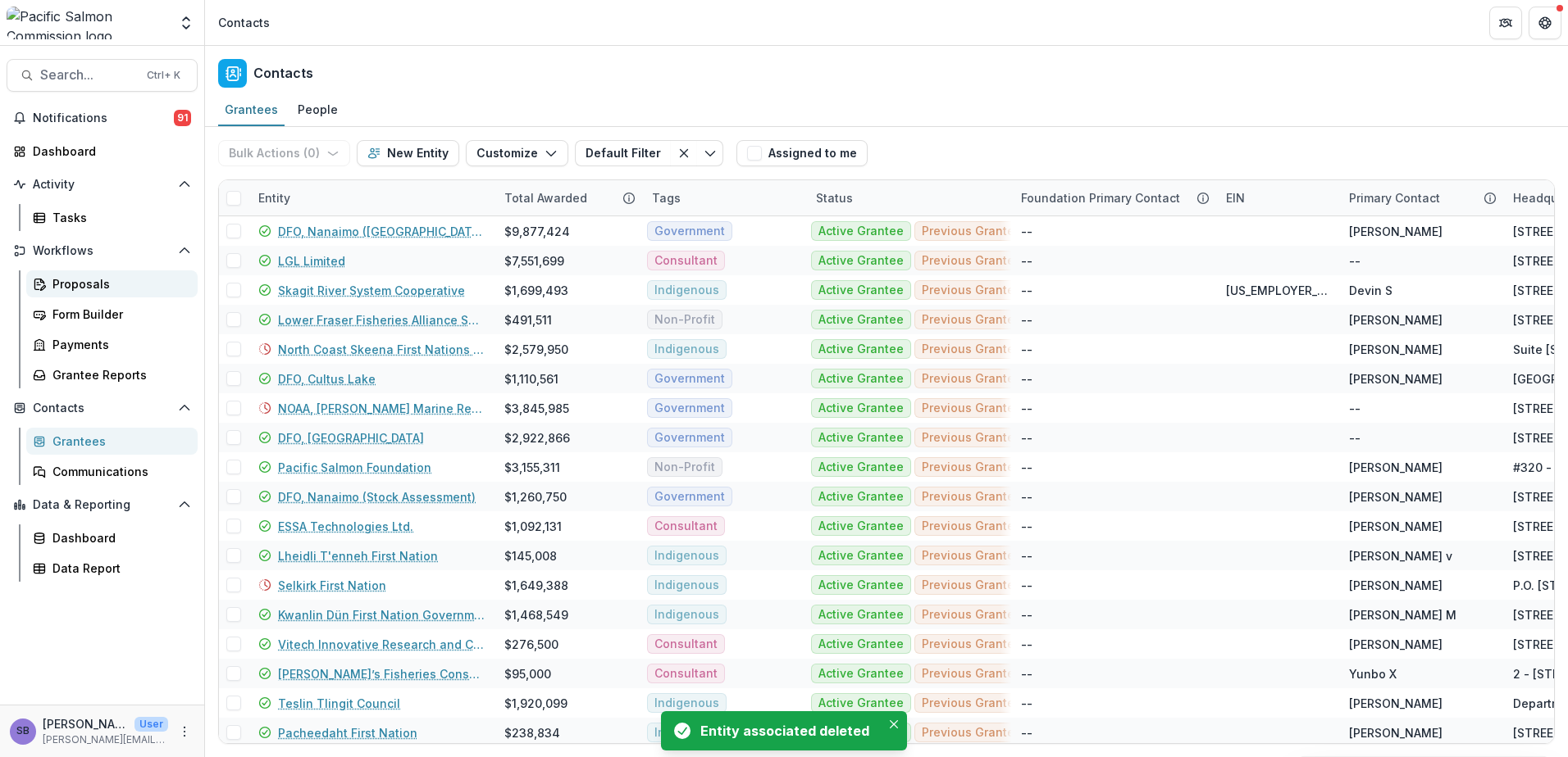
click at [119, 286] on div "Proposals" at bounding box center [118, 284] width 132 height 17
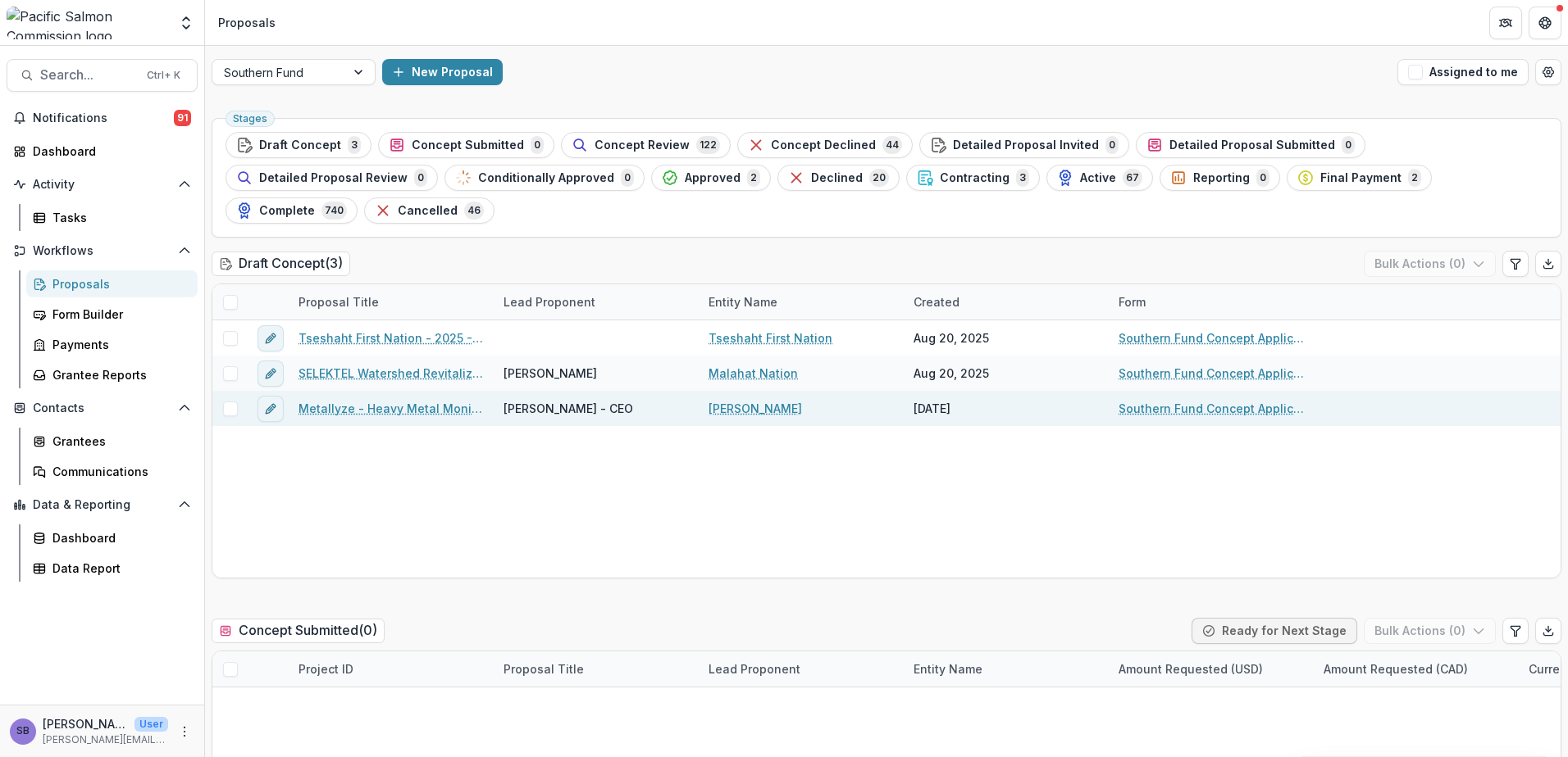
click at [432, 400] on link "Metallyze - Heavy Metal Monitoring" at bounding box center [390, 408] width 185 height 17
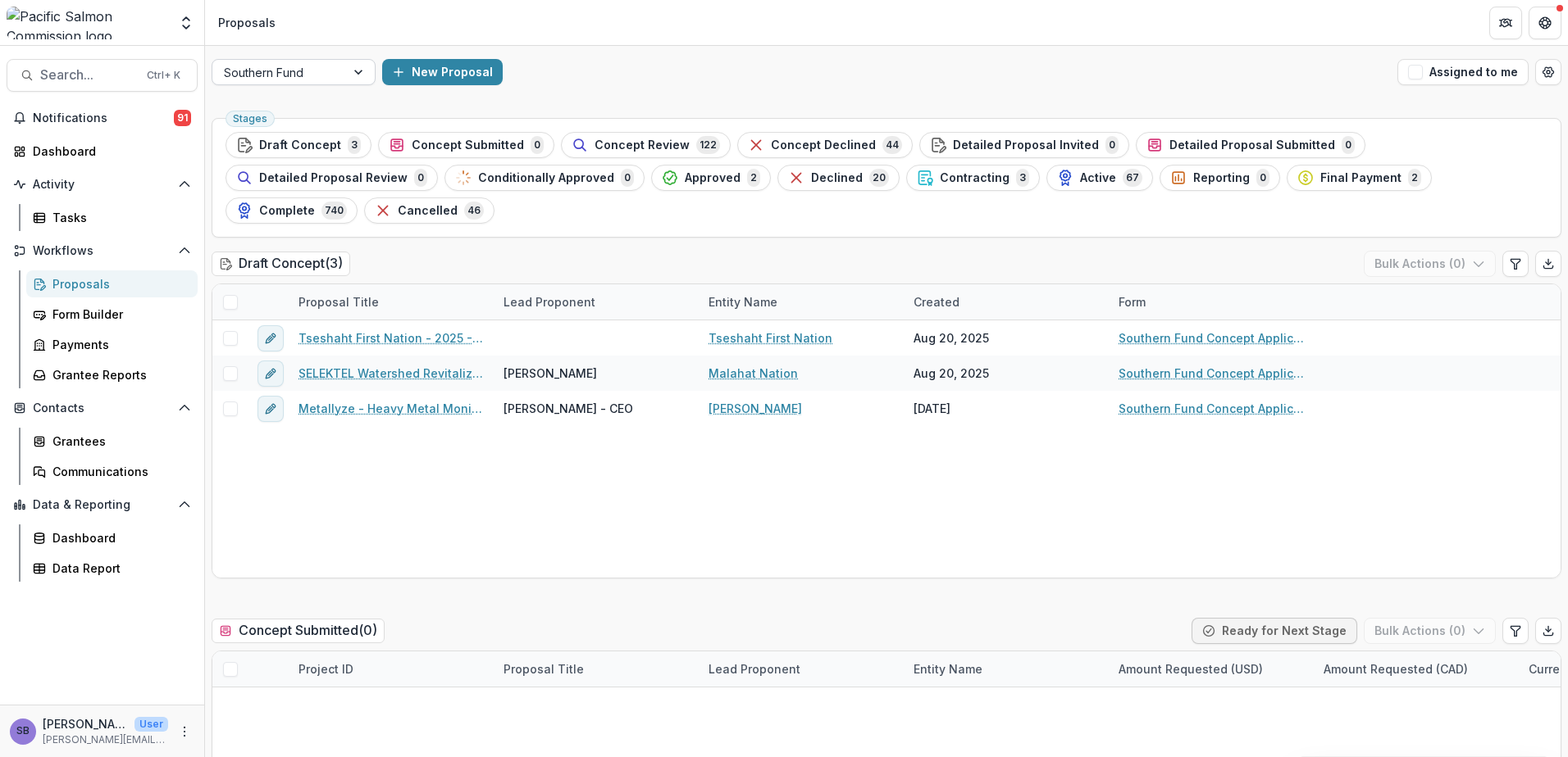
click at [326, 73] on div at bounding box center [279, 72] width 110 height 21
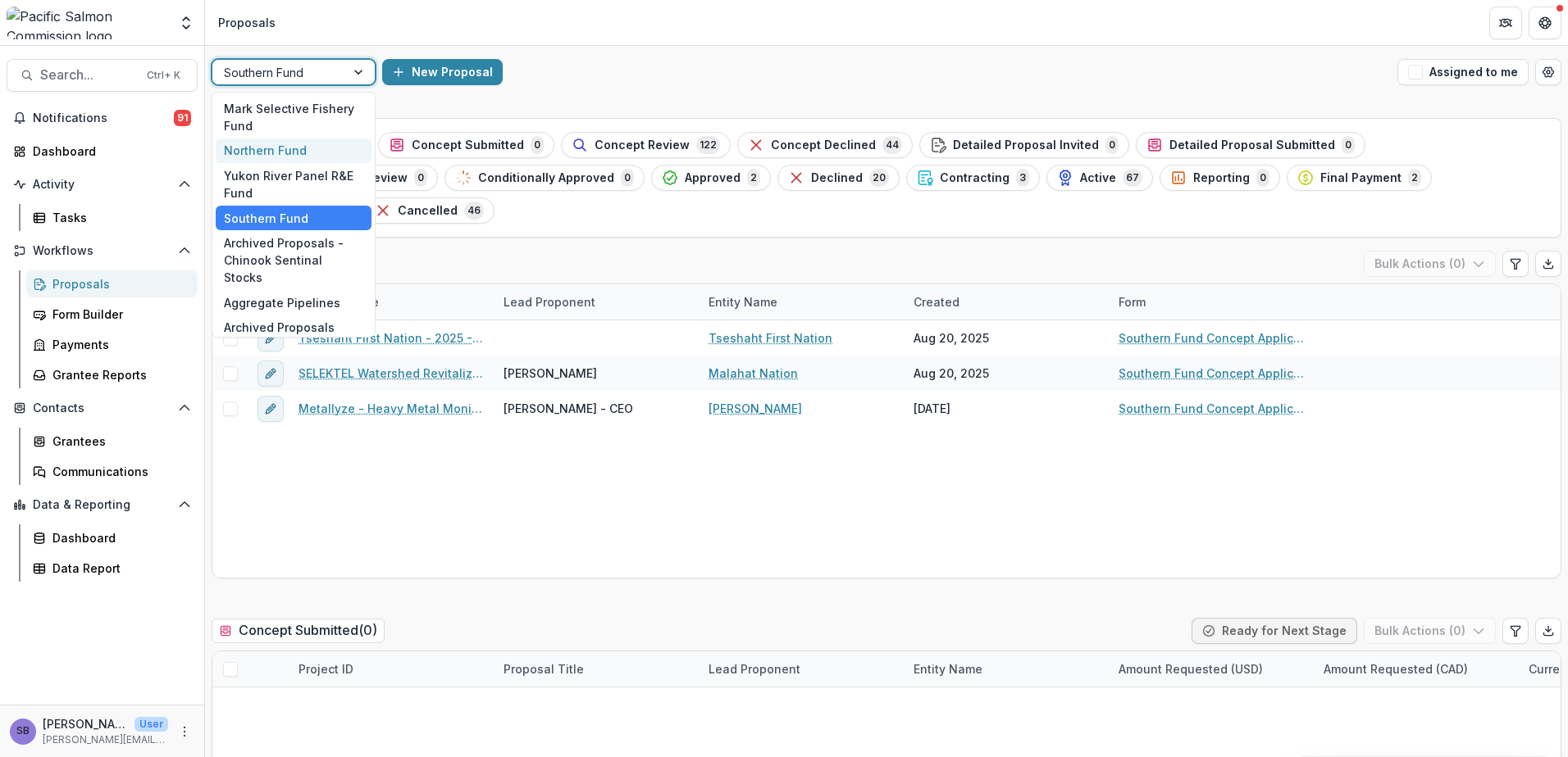
click at [314, 152] on div "Northern Fund" at bounding box center [293, 152] width 156 height 26
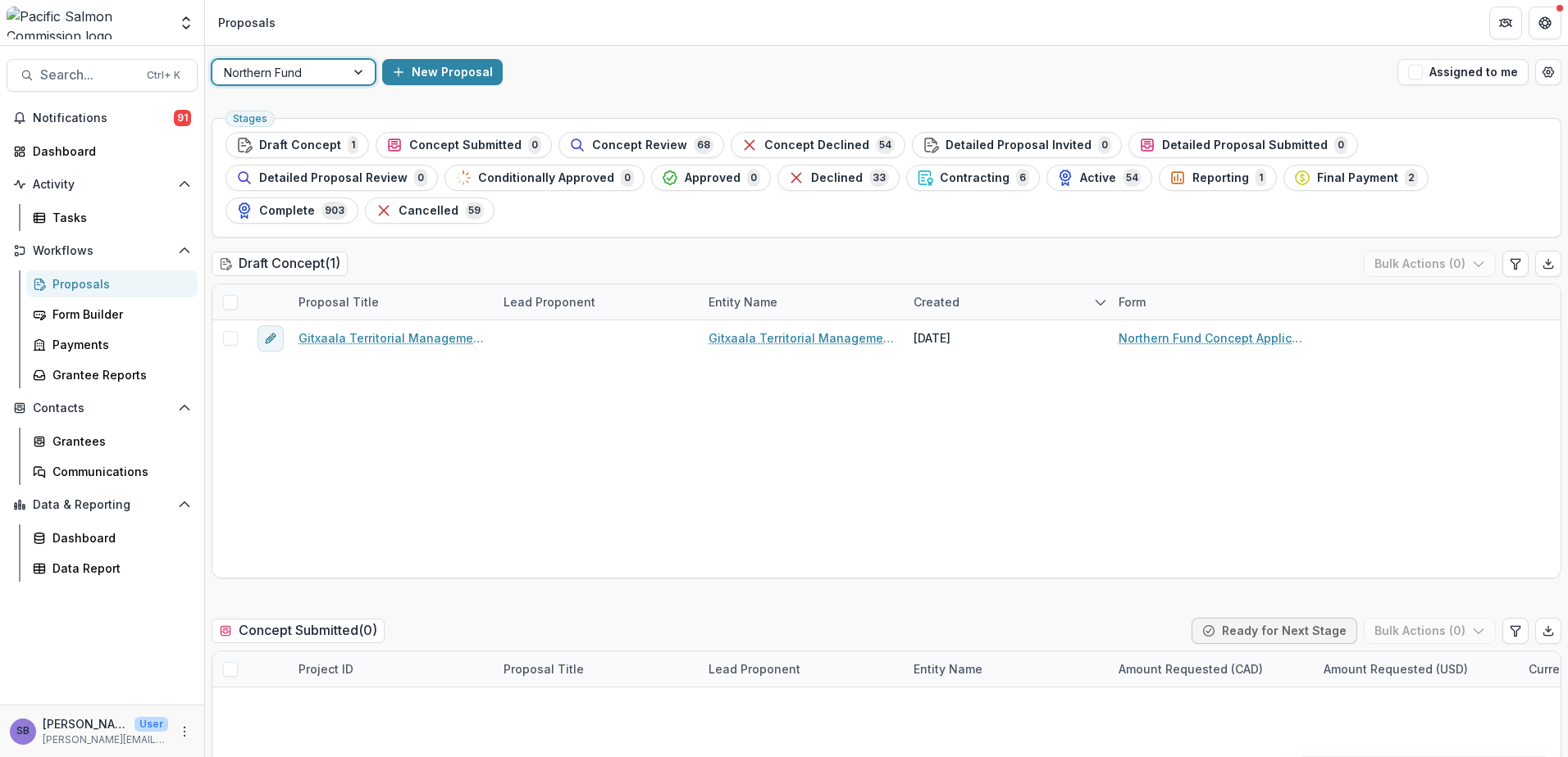
click at [352, 77] on div at bounding box center [360, 71] width 29 height 25
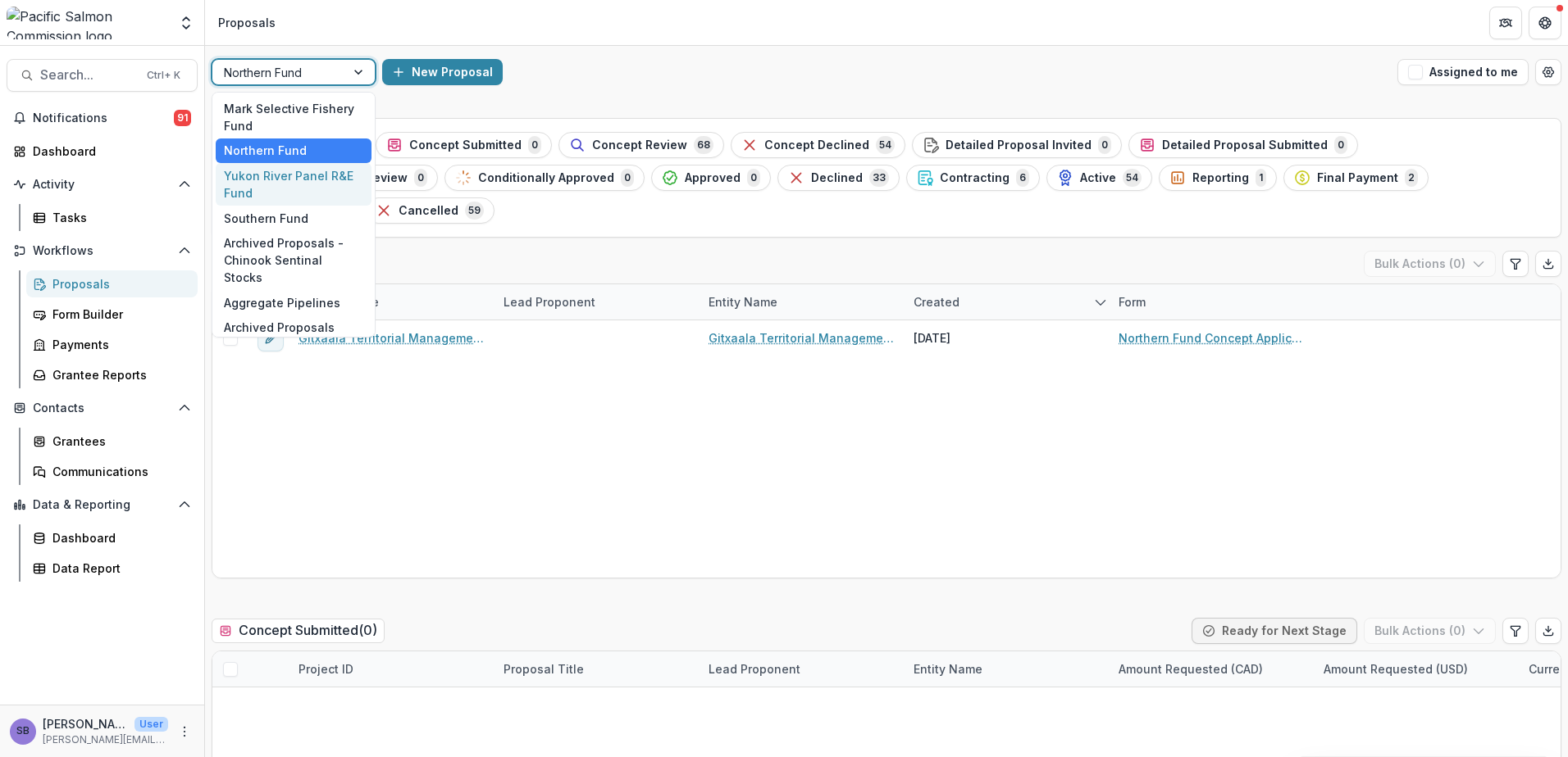
click at [314, 190] on div "Yukon River Panel R&E Fund" at bounding box center [293, 183] width 156 height 42
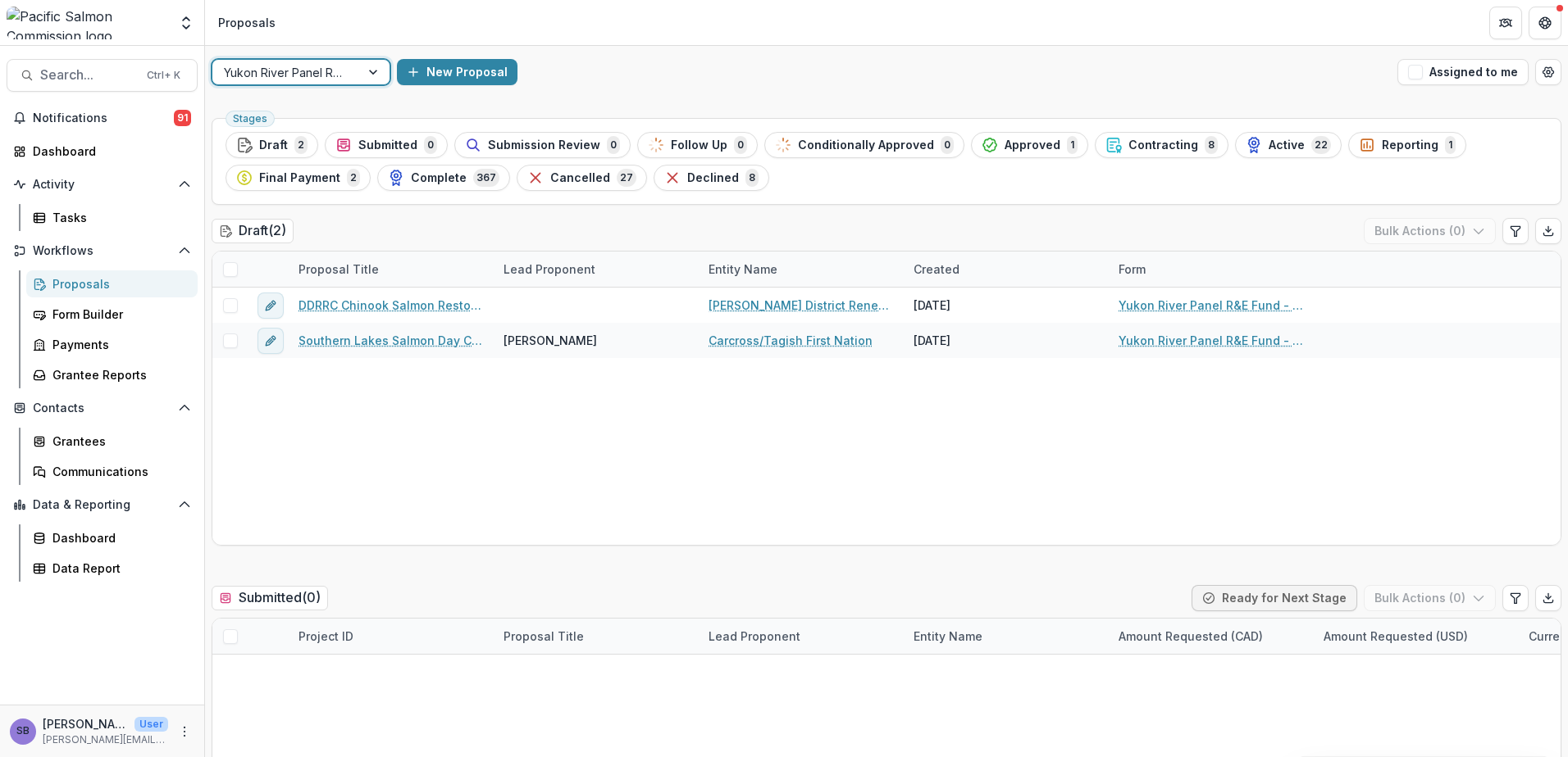
click at [317, 67] on div at bounding box center [286, 72] width 125 height 21
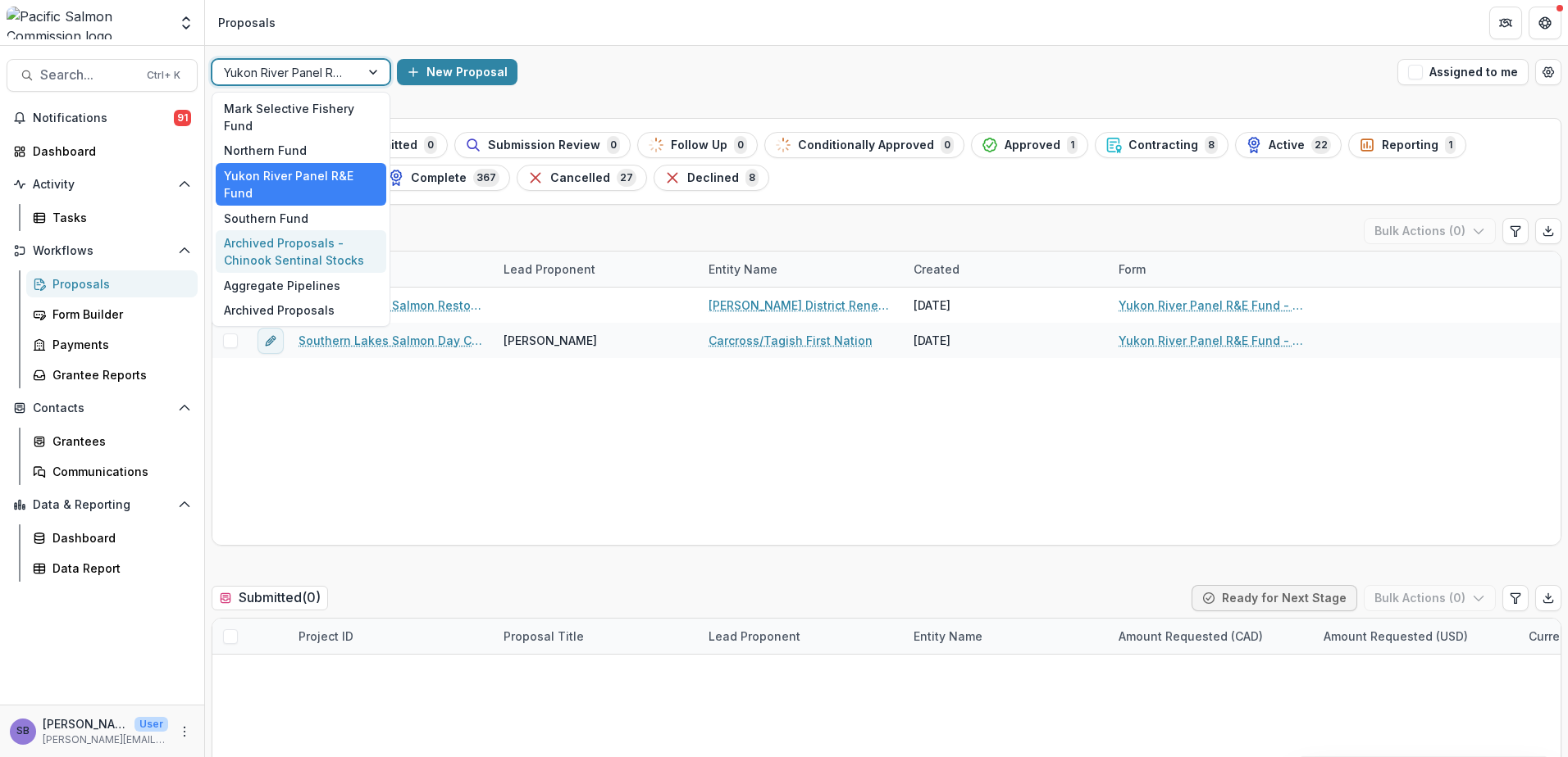
click at [297, 245] on div "Archived Proposals - Chinook Sentinal Stocks" at bounding box center [301, 251] width 171 height 42
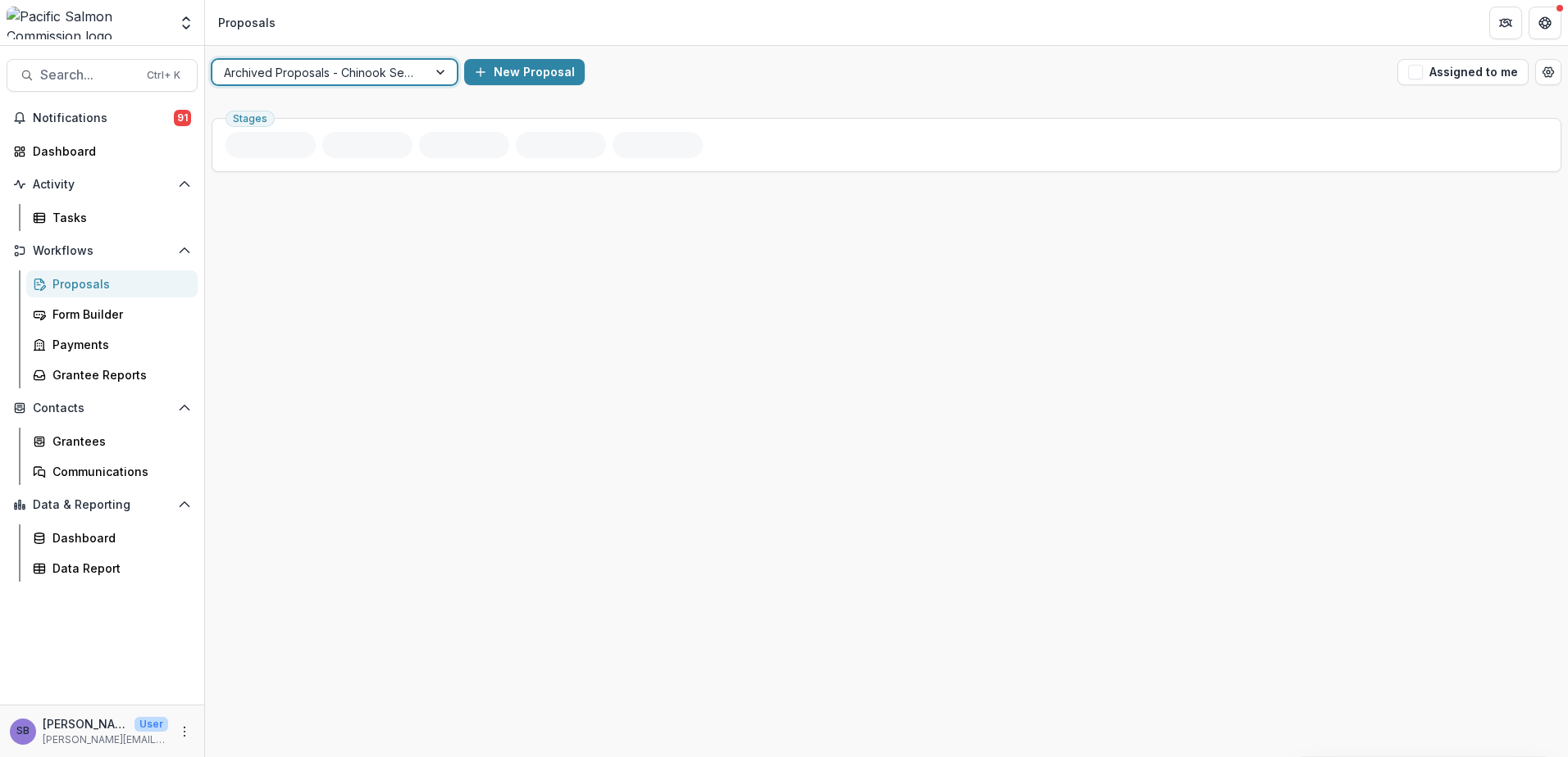
click at [363, 65] on div at bounding box center [320, 72] width 192 height 21
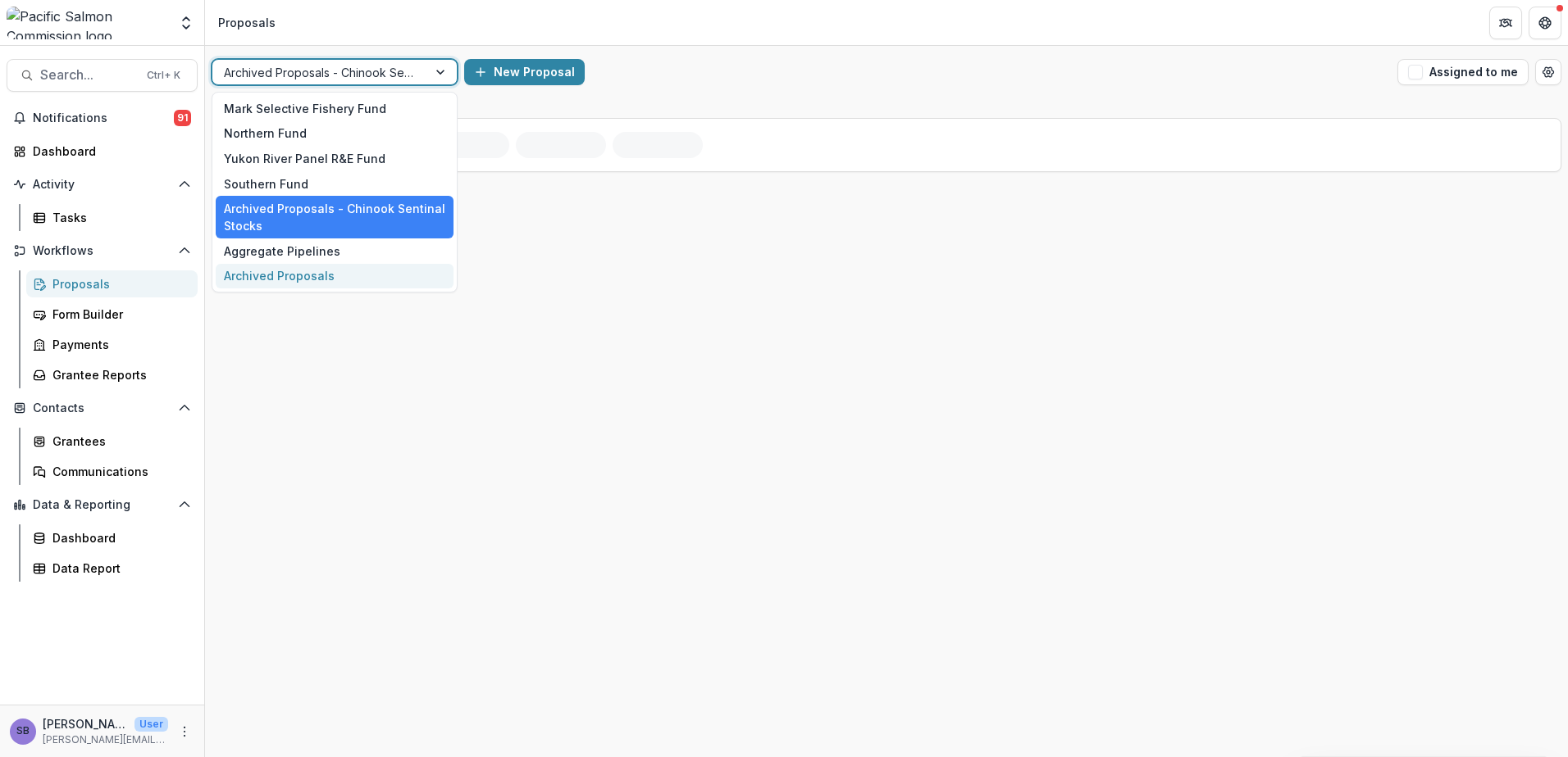
click at [321, 270] on div "Archived Proposals" at bounding box center [334, 276] width 238 height 26
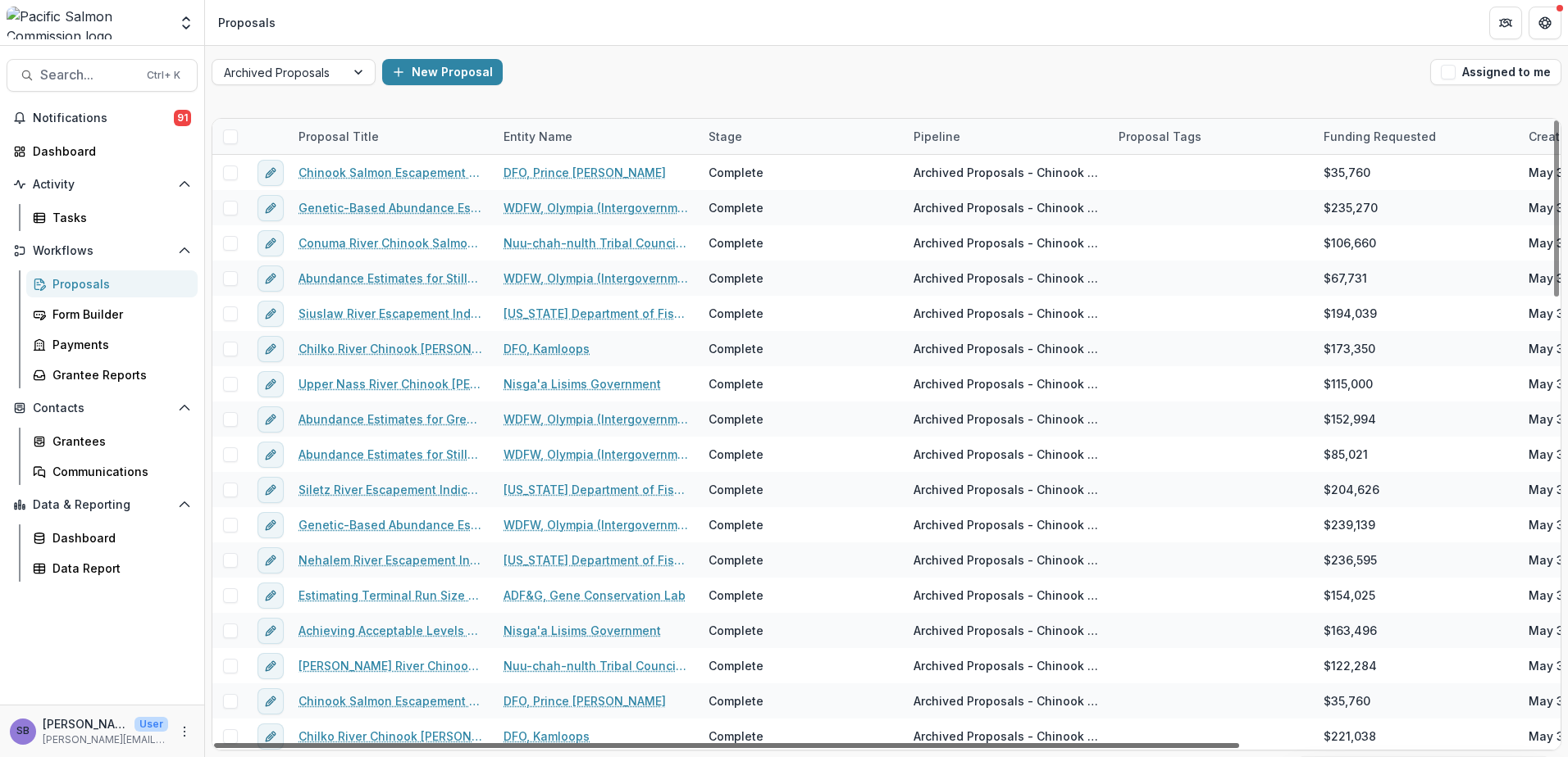
drag, startPoint x: 1128, startPoint y: 745, endPoint x: 849, endPoint y: 799, distance: 284.2
click at [849, 748] on div at bounding box center [726, 746] width 1025 height 5
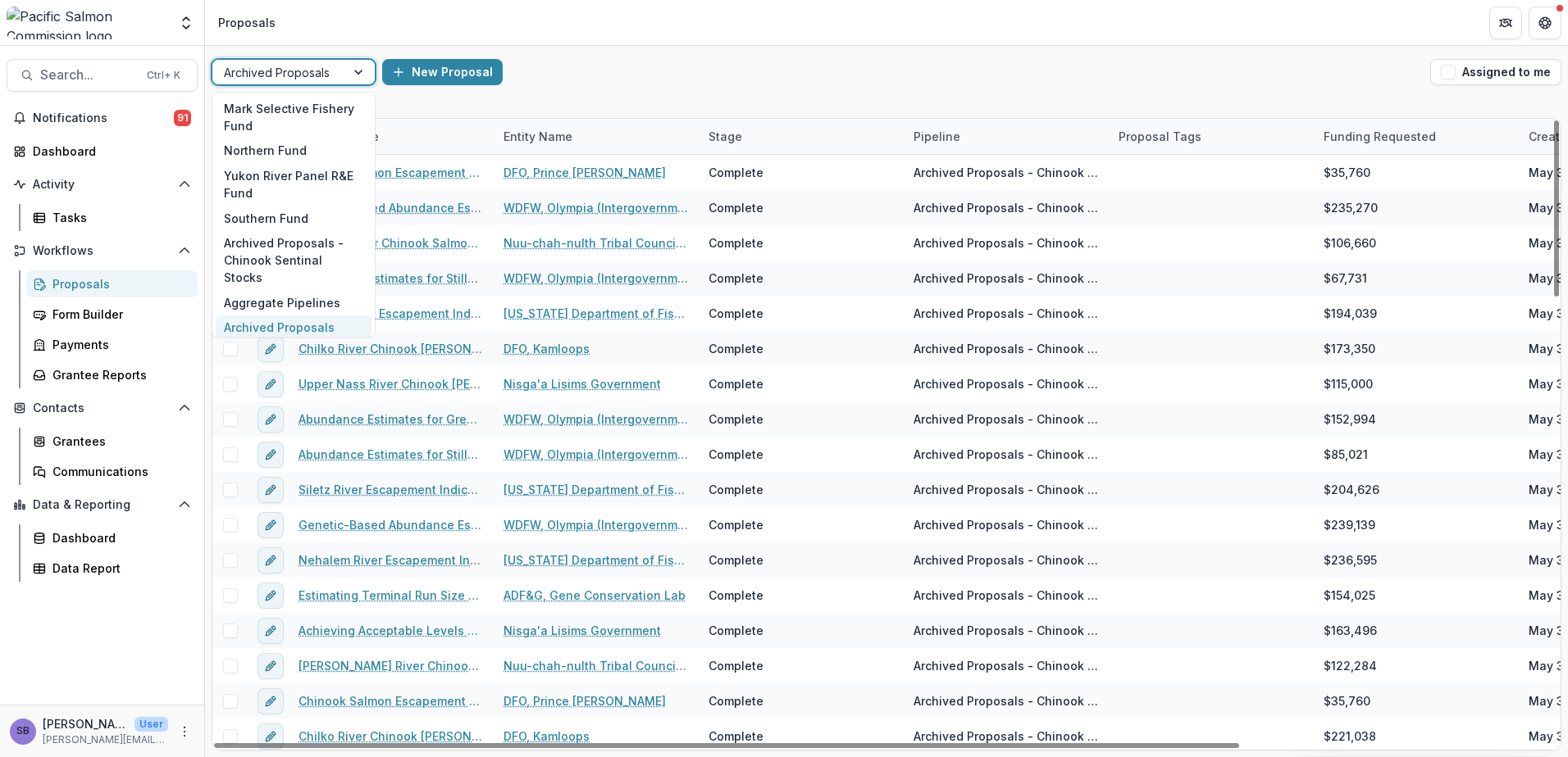
click at [340, 73] on div "Archived Proposals" at bounding box center [278, 72] width 133 height 24
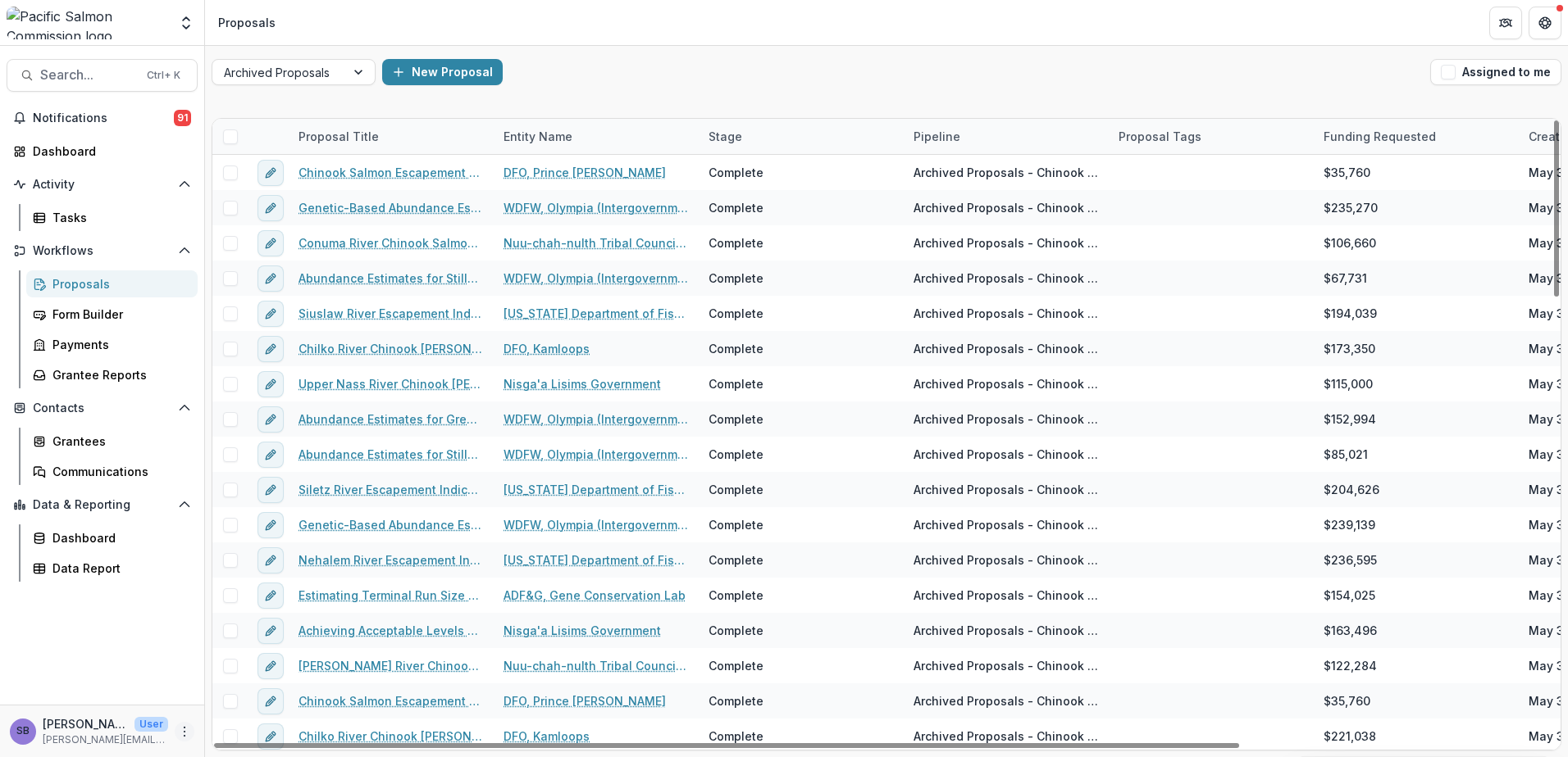
click at [184, 739] on button "More" at bounding box center [184, 731] width 20 height 20
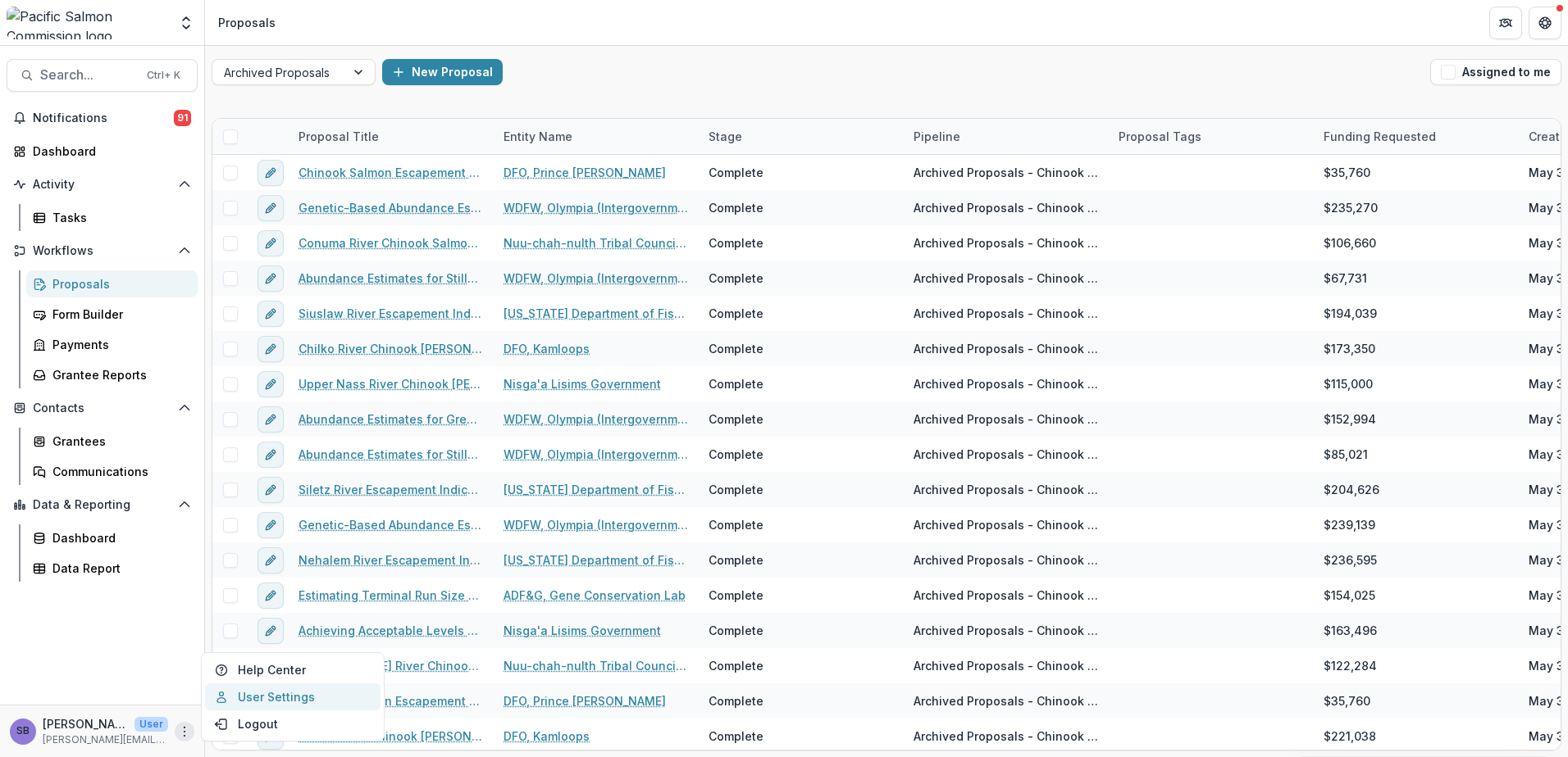
click at [241, 704] on link "User Settings" at bounding box center [293, 697] width 176 height 27
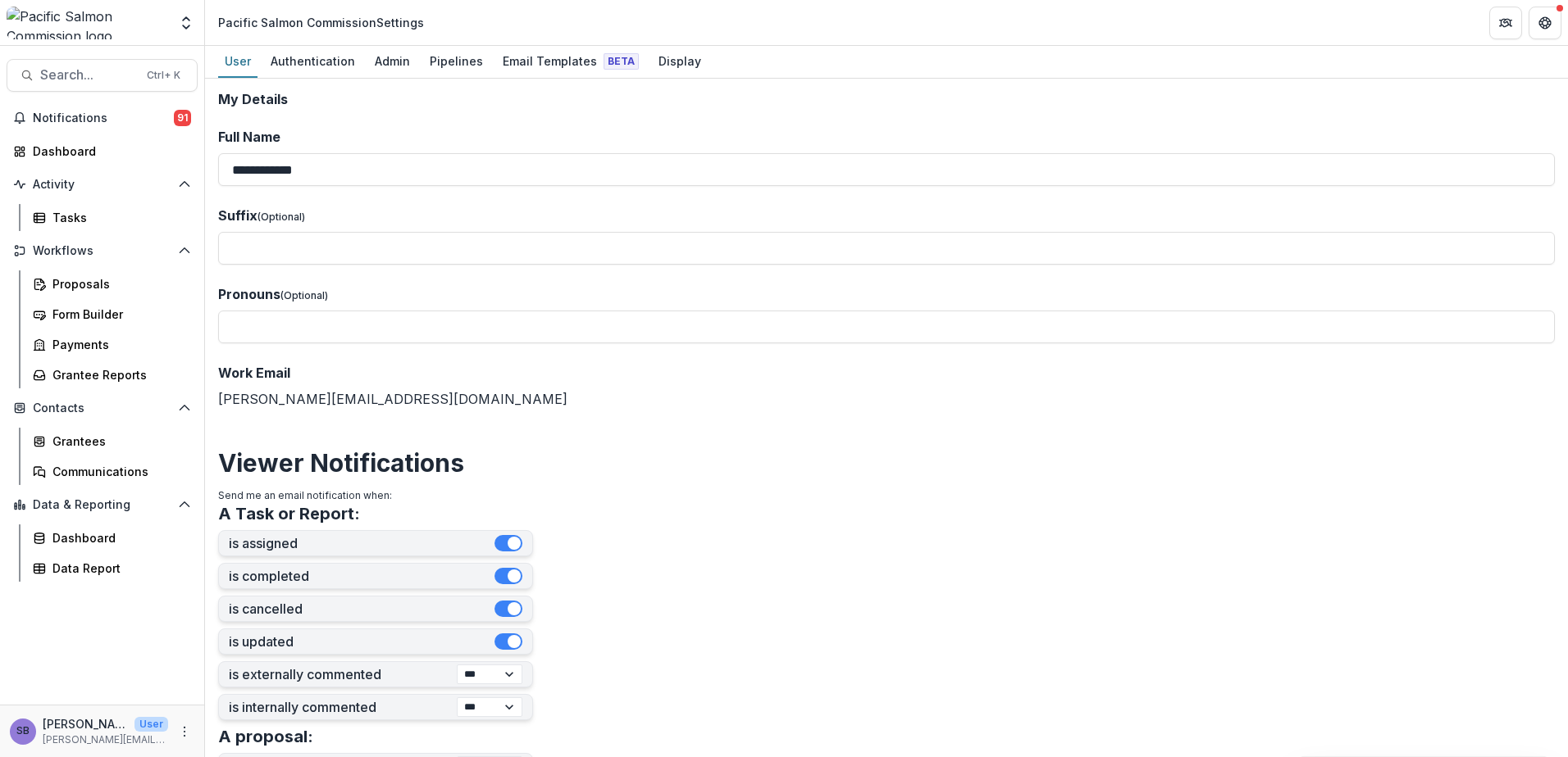
click at [447, 45] on div "Foundations Pacific Salmon Commission Nonprofits Test PSC Account Pacific Salmo…" at bounding box center [784, 22] width 1568 height 46
click at [446, 53] on div "Pipelines" at bounding box center [456, 61] width 66 height 24
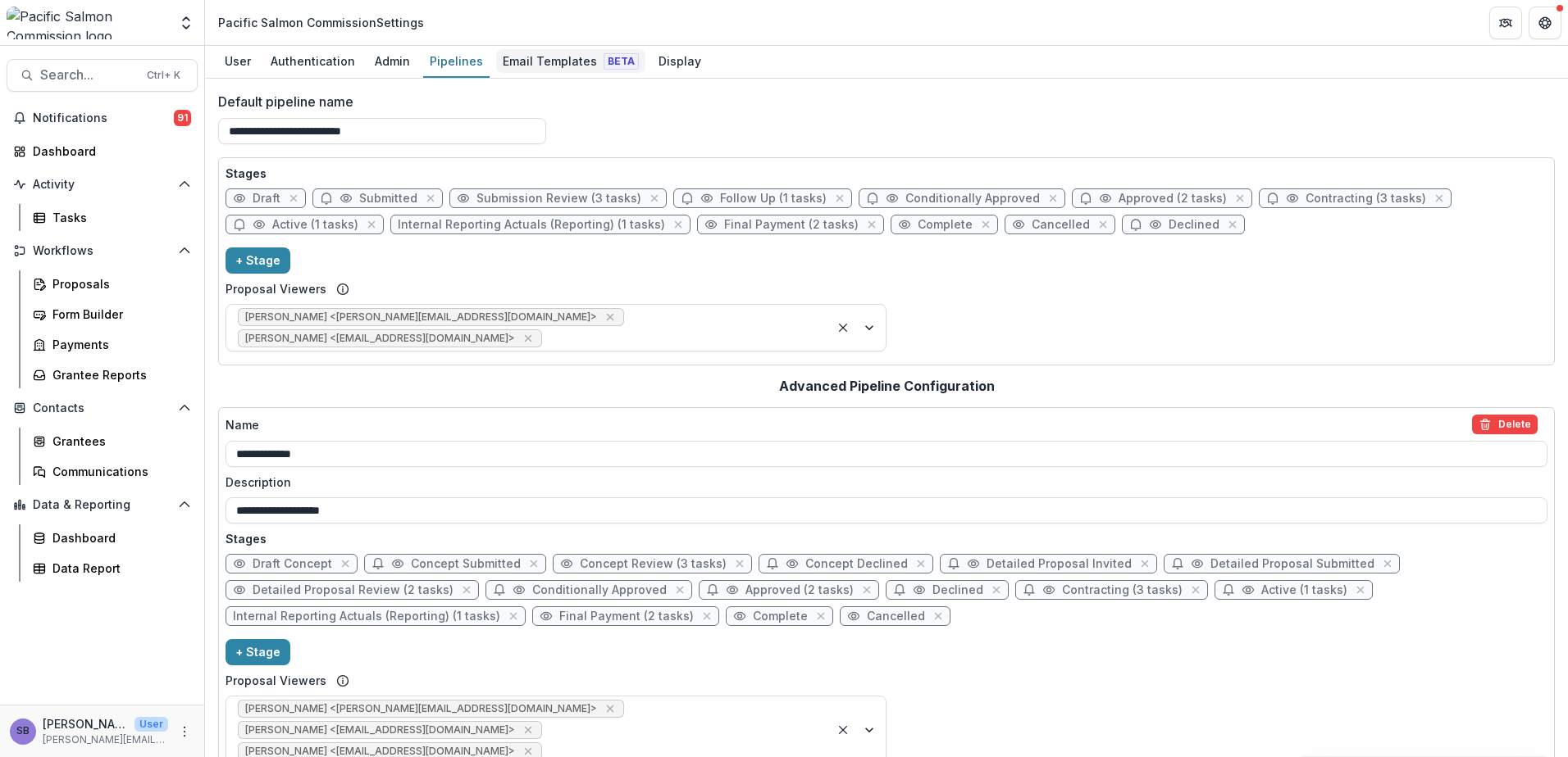
click at [545, 59] on div "Email Templates Beta" at bounding box center [570, 61] width 149 height 24
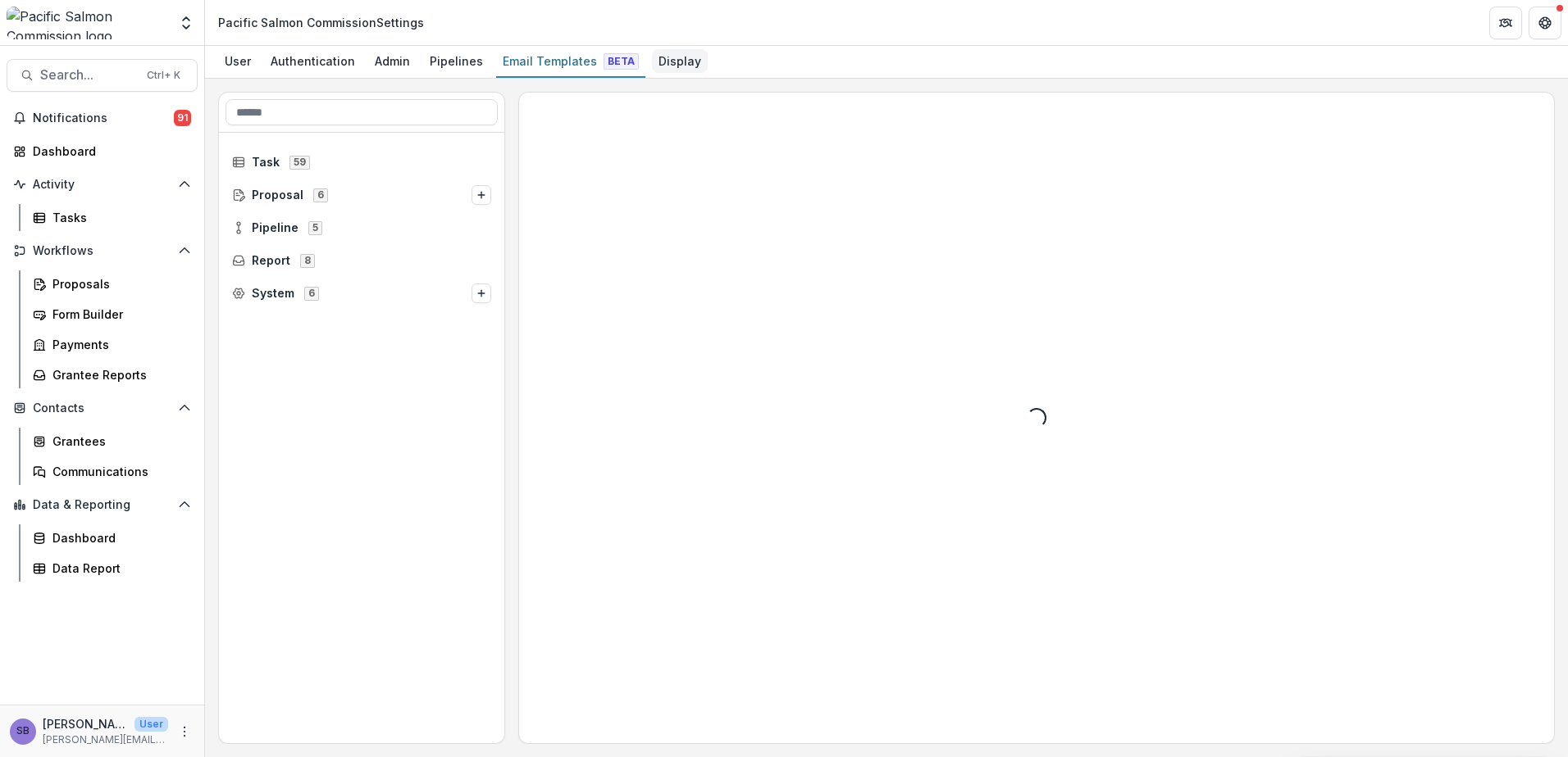
click at [660, 53] on div "Display" at bounding box center [680, 61] width 56 height 24
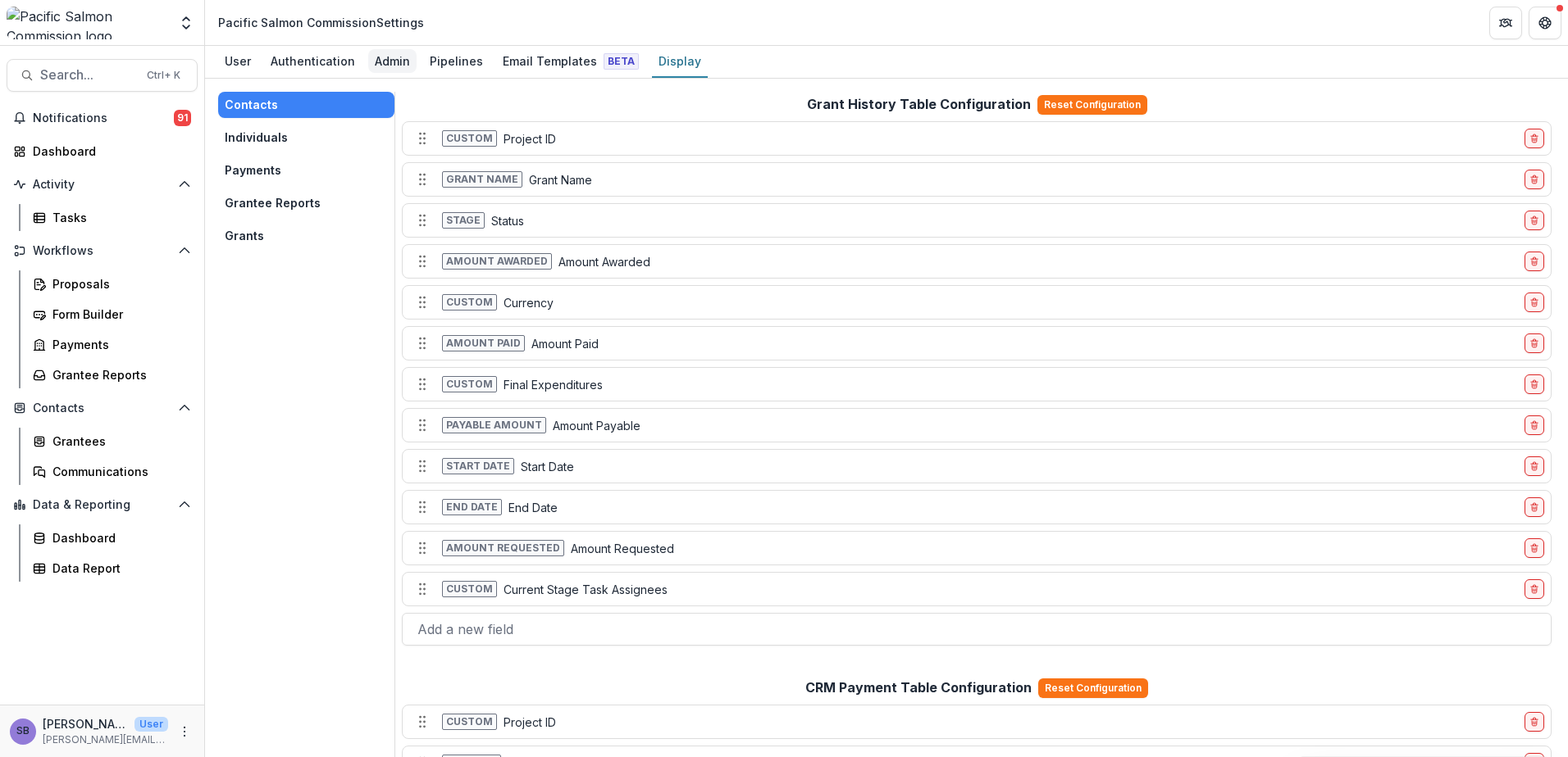
click at [395, 60] on div "Admin" at bounding box center [392, 61] width 48 height 24
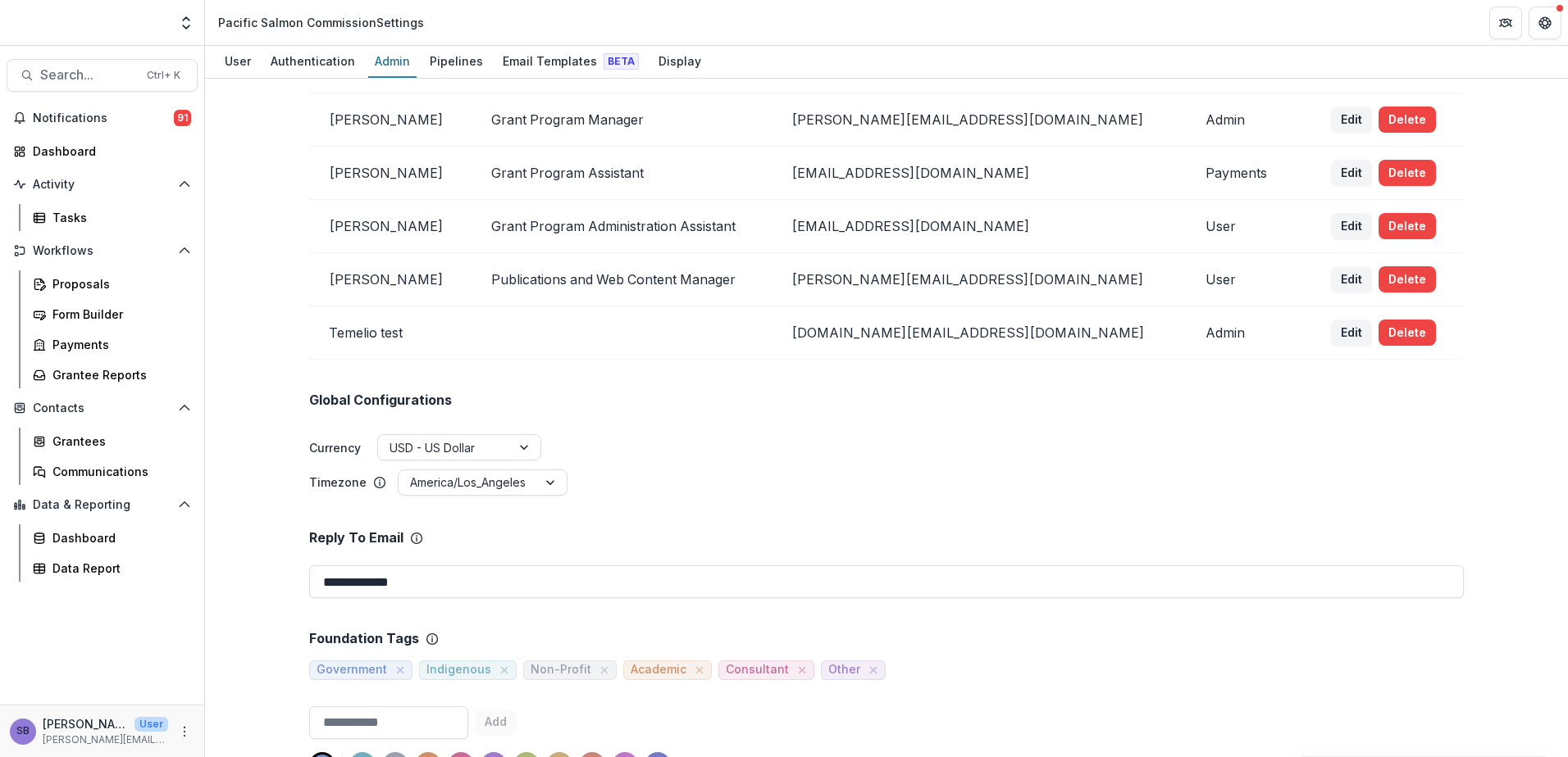
scroll to position [219, 0]
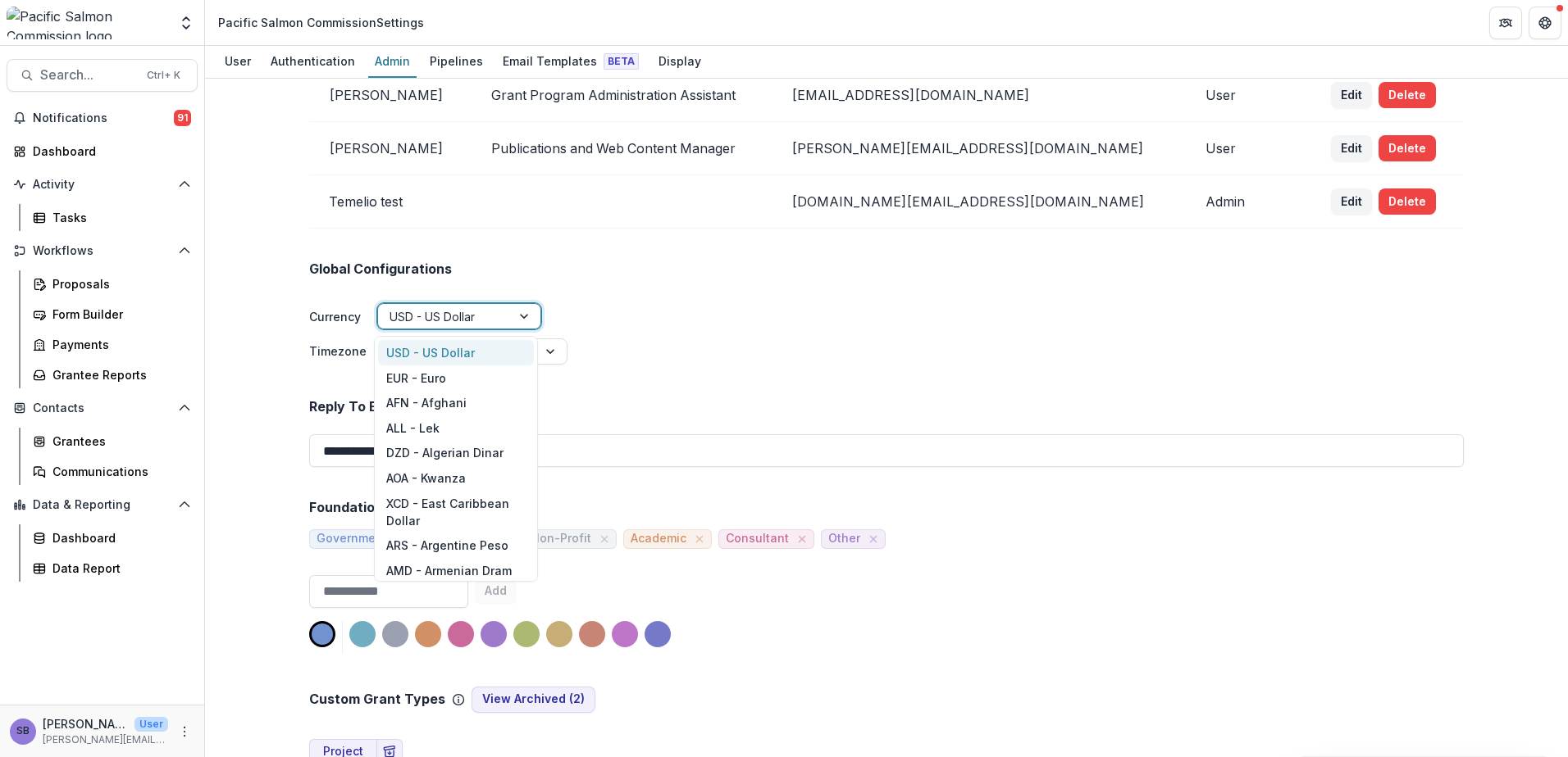
click at [513, 313] on div at bounding box center [526, 316] width 29 height 25
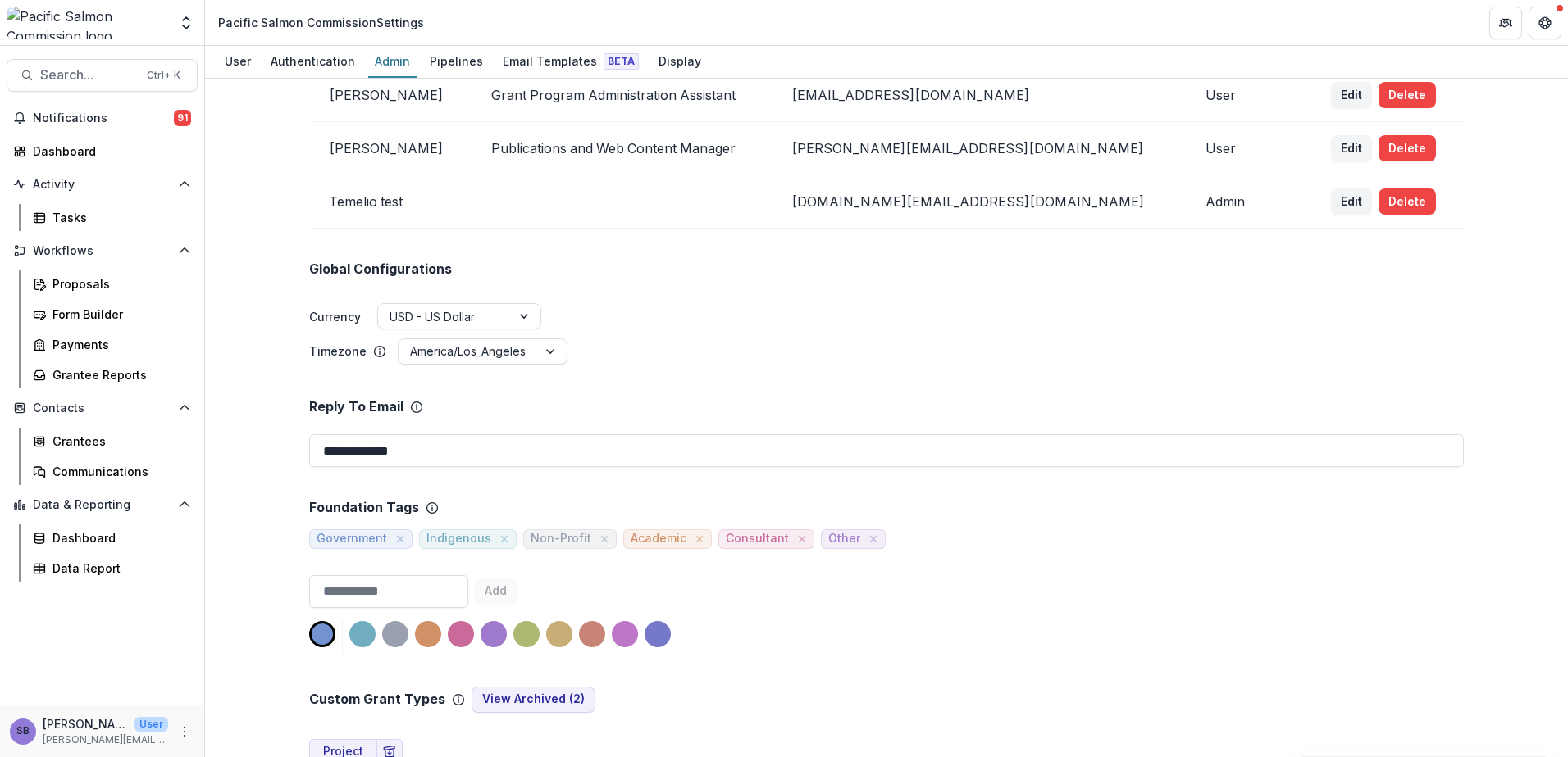
click at [702, 313] on ul "Currency USD - US Dollar" at bounding box center [887, 317] width 1154 height 28
click at [728, 331] on ul "Currency USD - US Dollar" at bounding box center [887, 317] width 1154 height 28
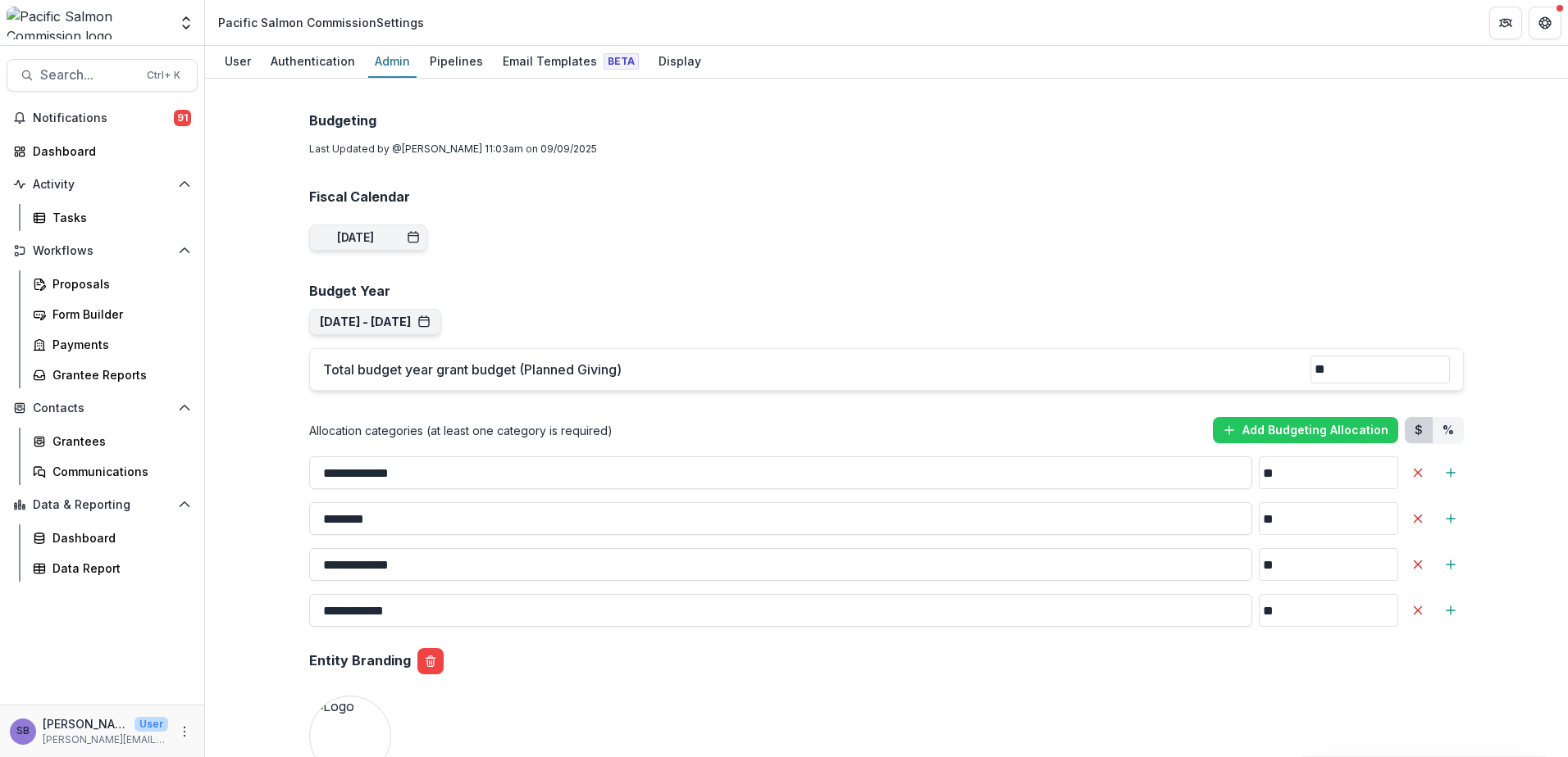
scroll to position [1093, 0]
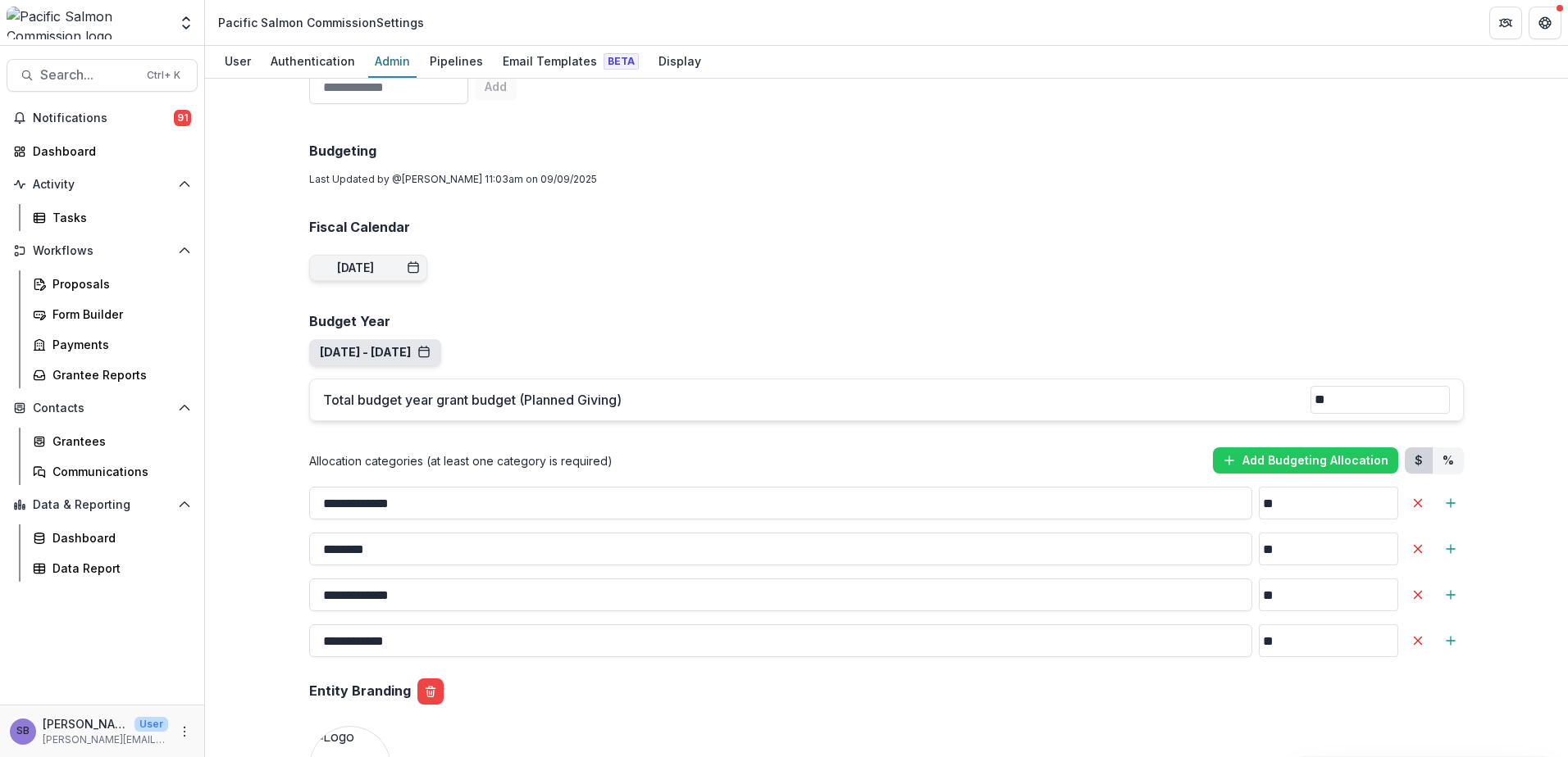
click at [431, 349] on button "Apr 1, 2025 - Mar 31, 2026" at bounding box center [375, 353] width 110 height 14
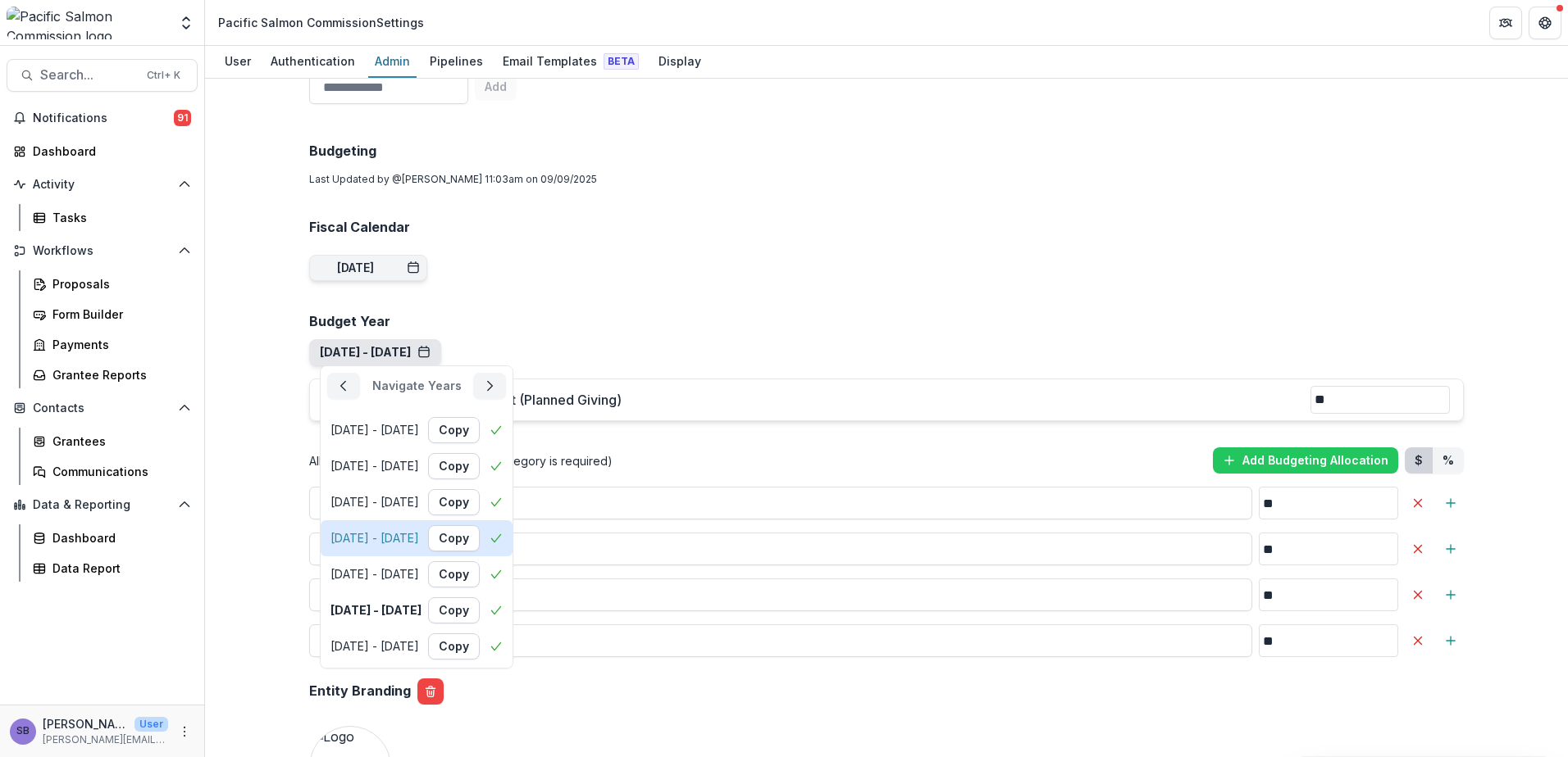
scroll to position [98, 0]
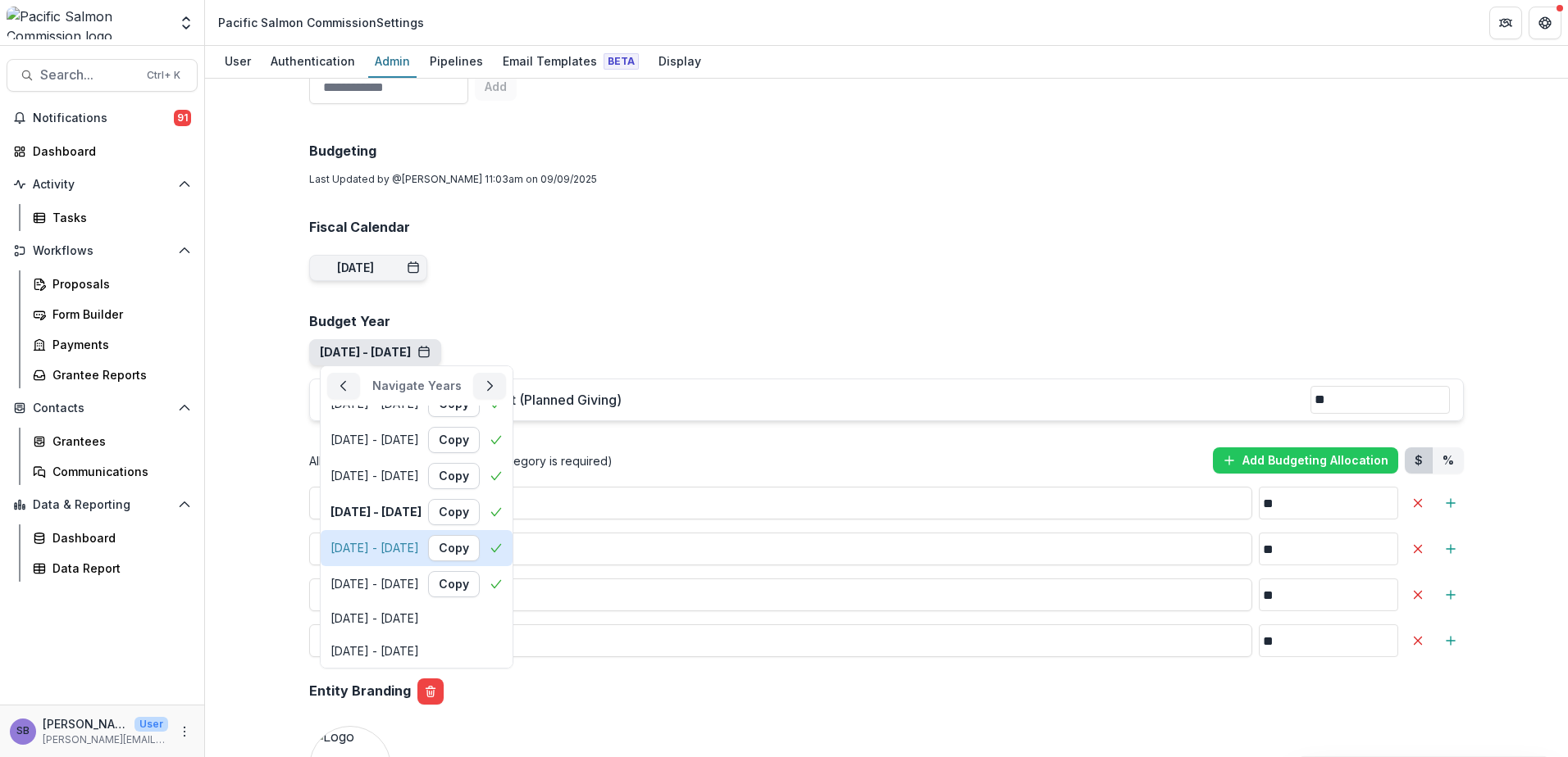
click at [415, 546] on div "Apr 1, 2026 - Mar 31, 2027" at bounding box center [375, 549] width 89 height 14
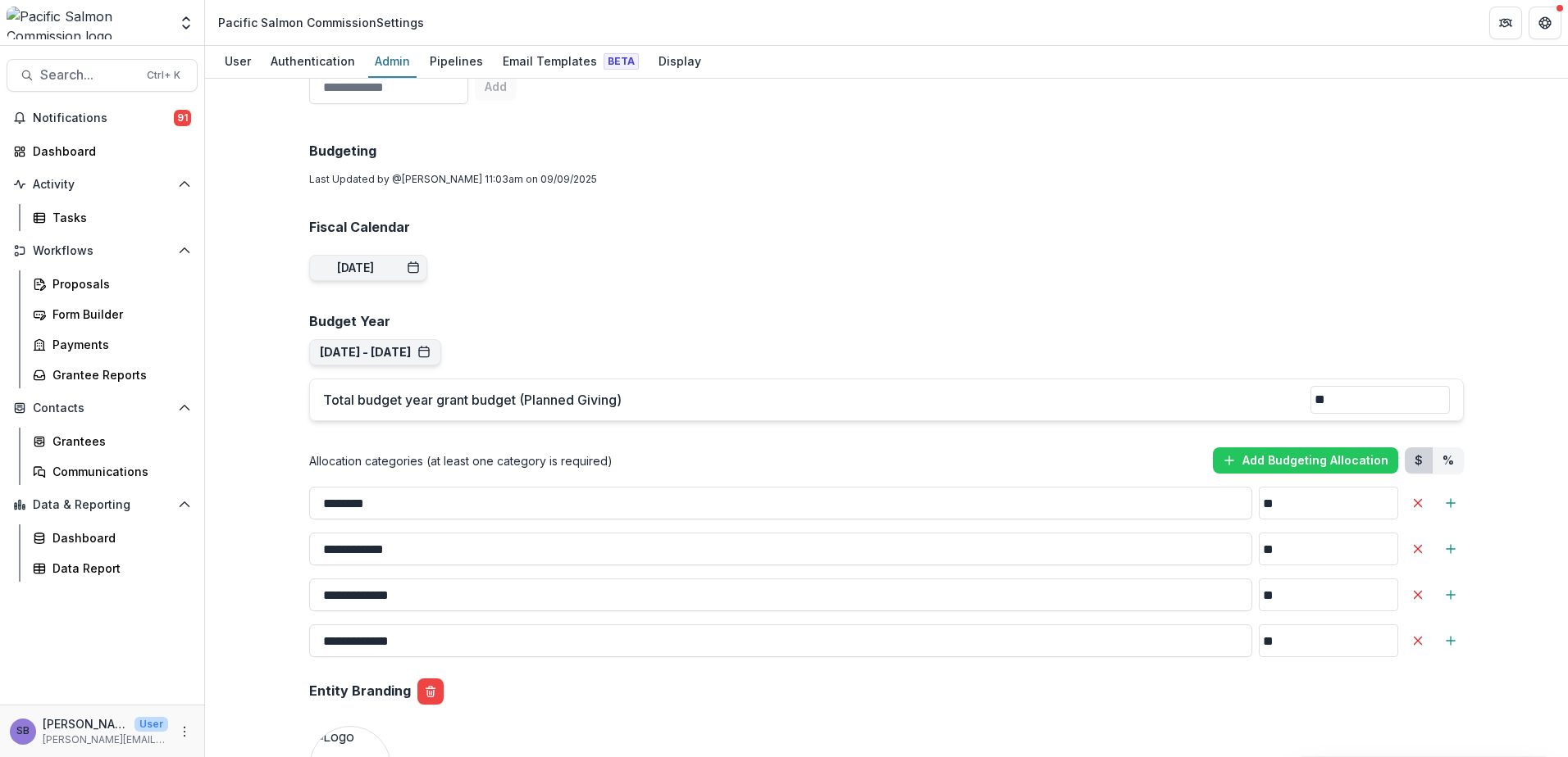
click at [704, 313] on h2 "Budget Year" at bounding box center [887, 321] width 1154 height 16
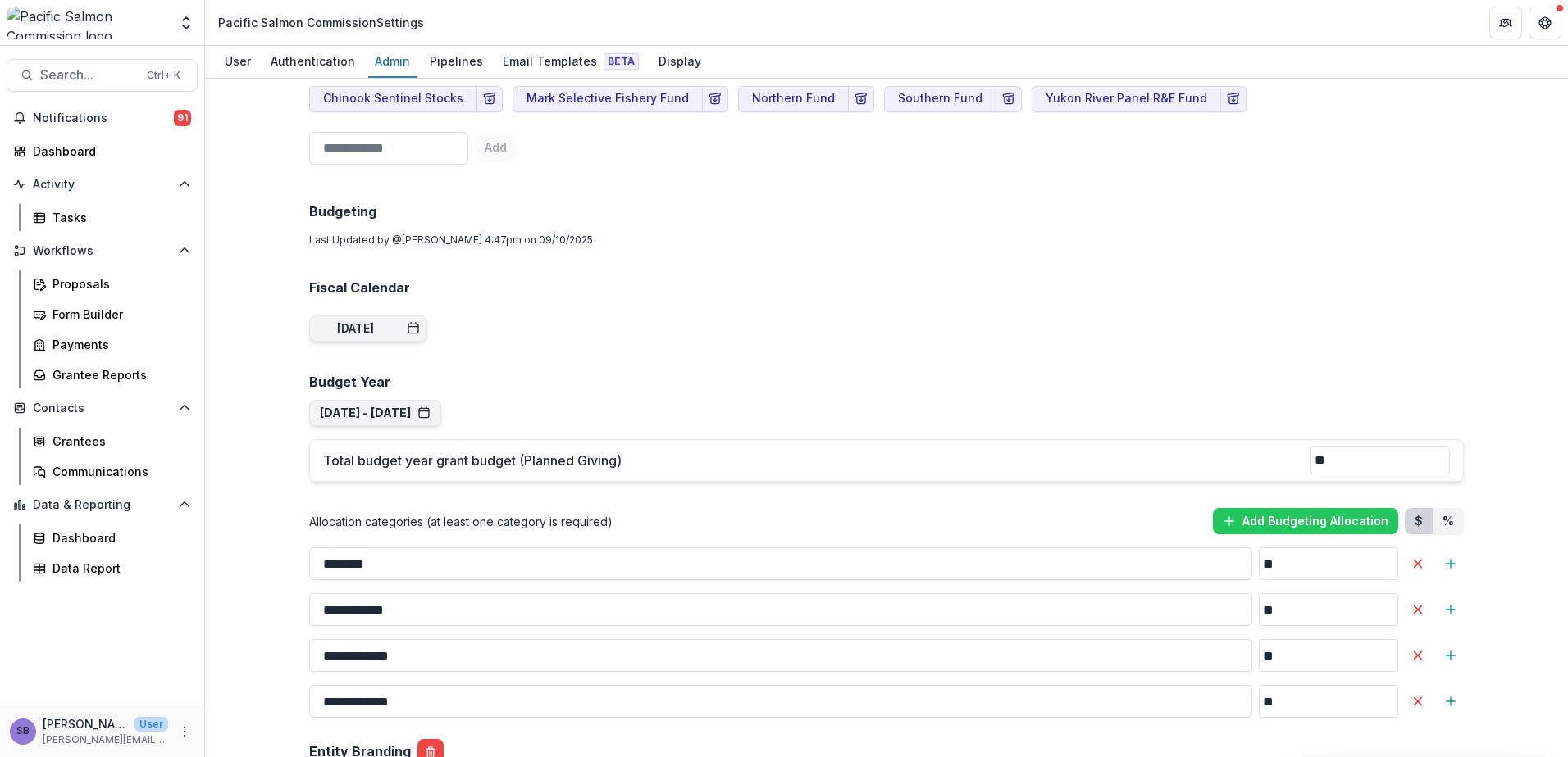
scroll to position [1030, 0]
click at [311, 65] on div "Authentication" at bounding box center [312, 61] width 97 height 24
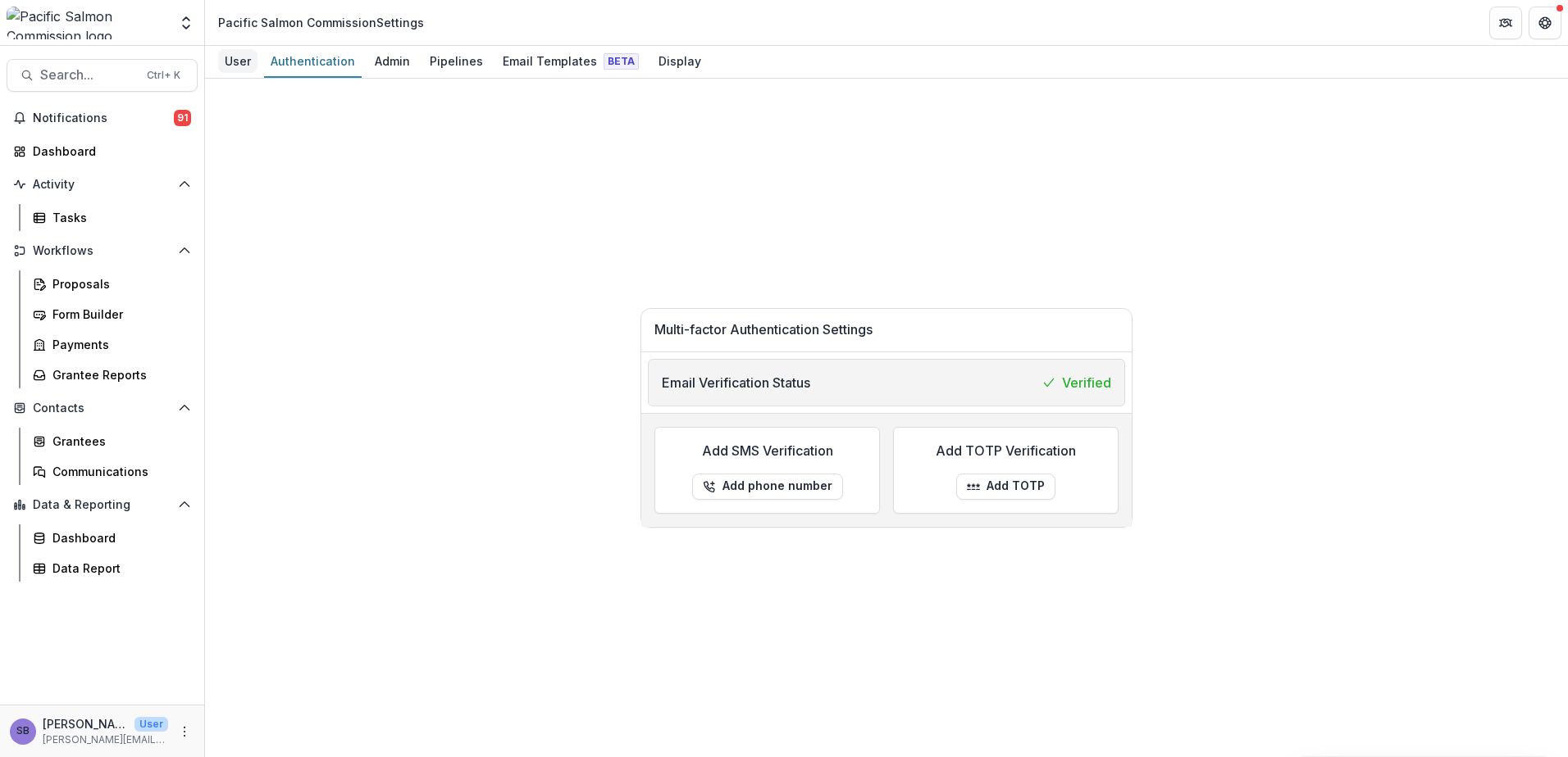
click at [247, 64] on div "User" at bounding box center [238, 61] width 40 height 24
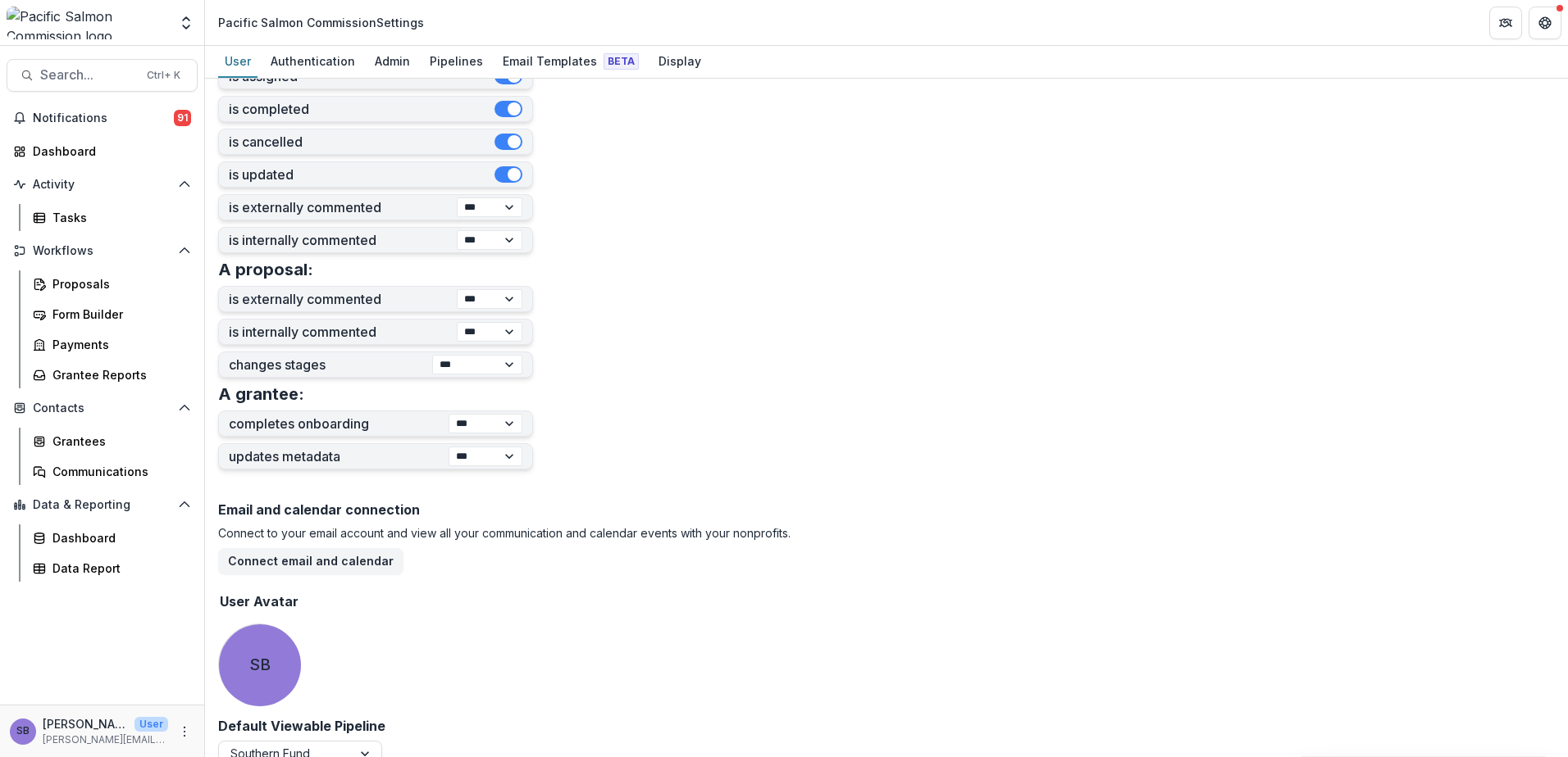
scroll to position [490, 0]
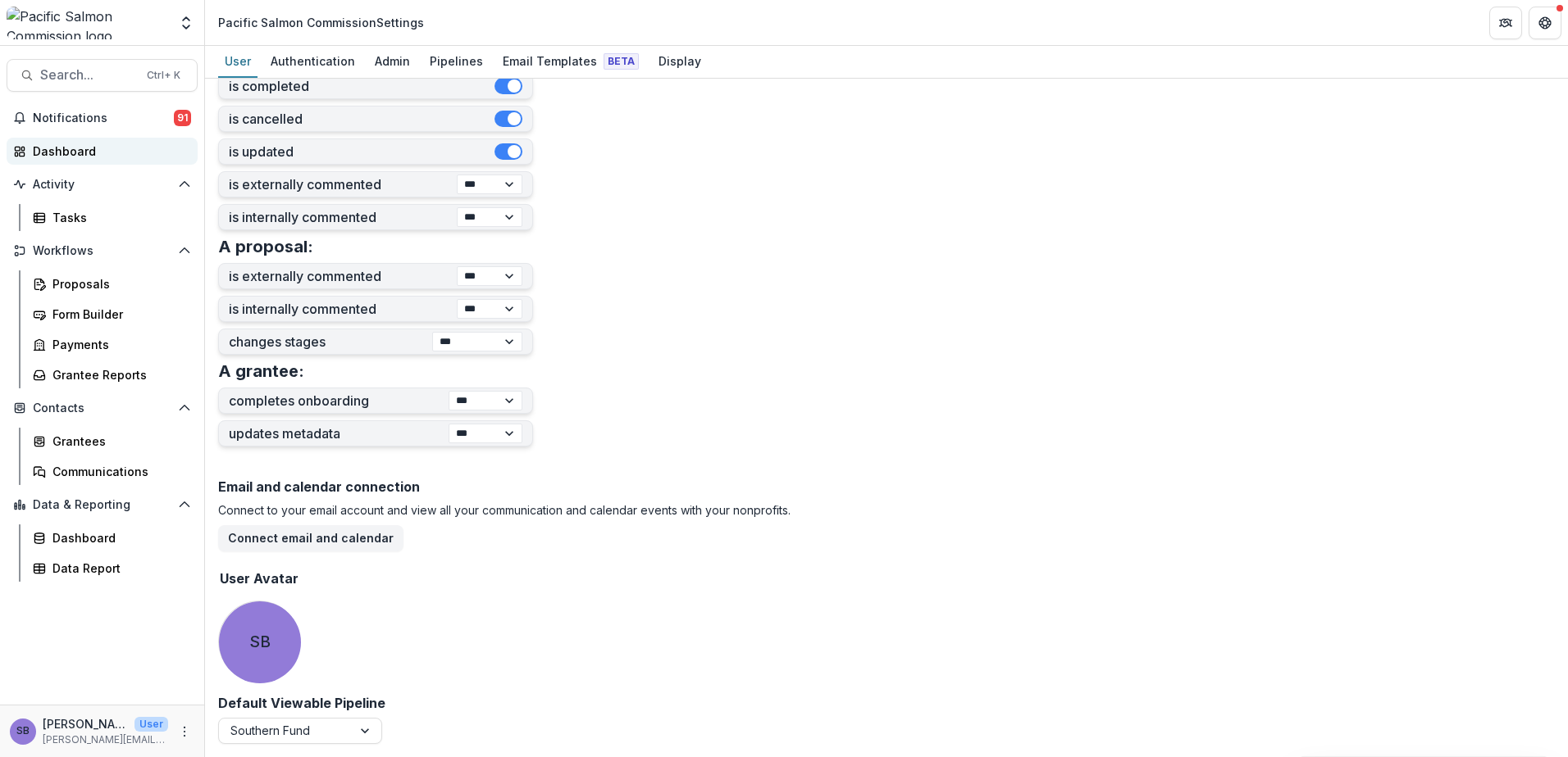
click at [73, 159] on div "Dashboard" at bounding box center [109, 152] width 152 height 17
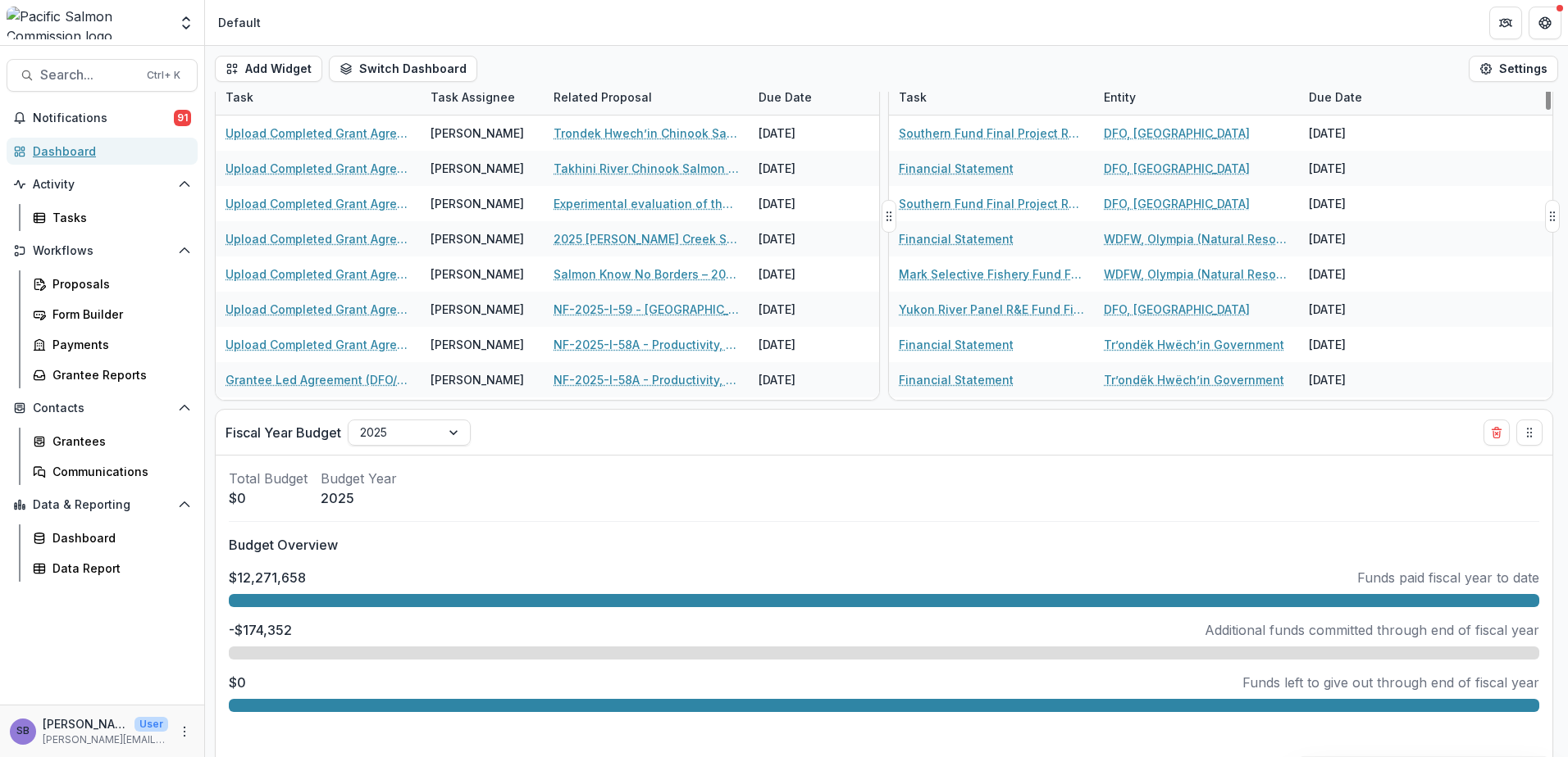
scroll to position [457, 0]
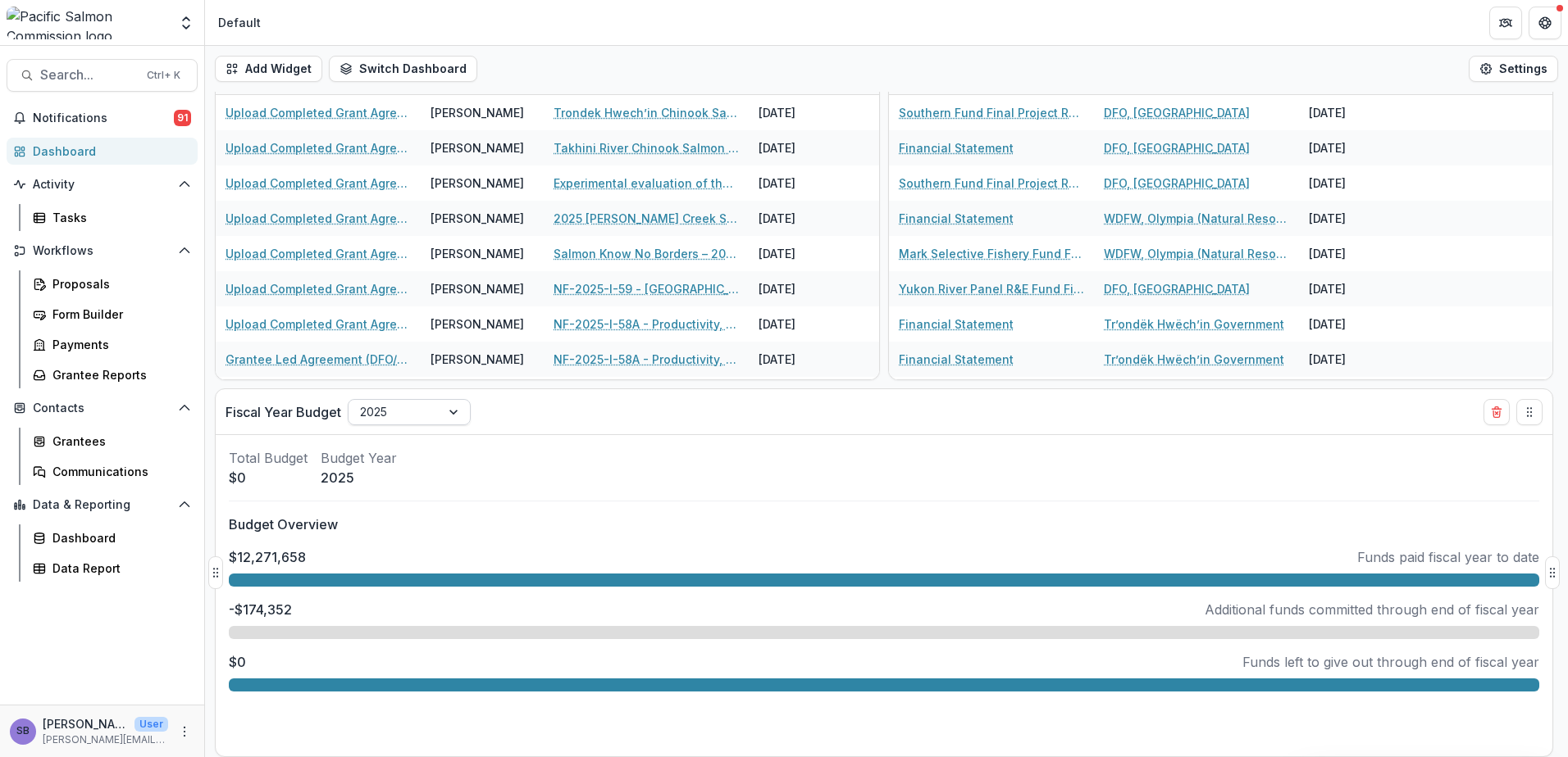
click at [376, 419] on div at bounding box center [395, 412] width 69 height 21
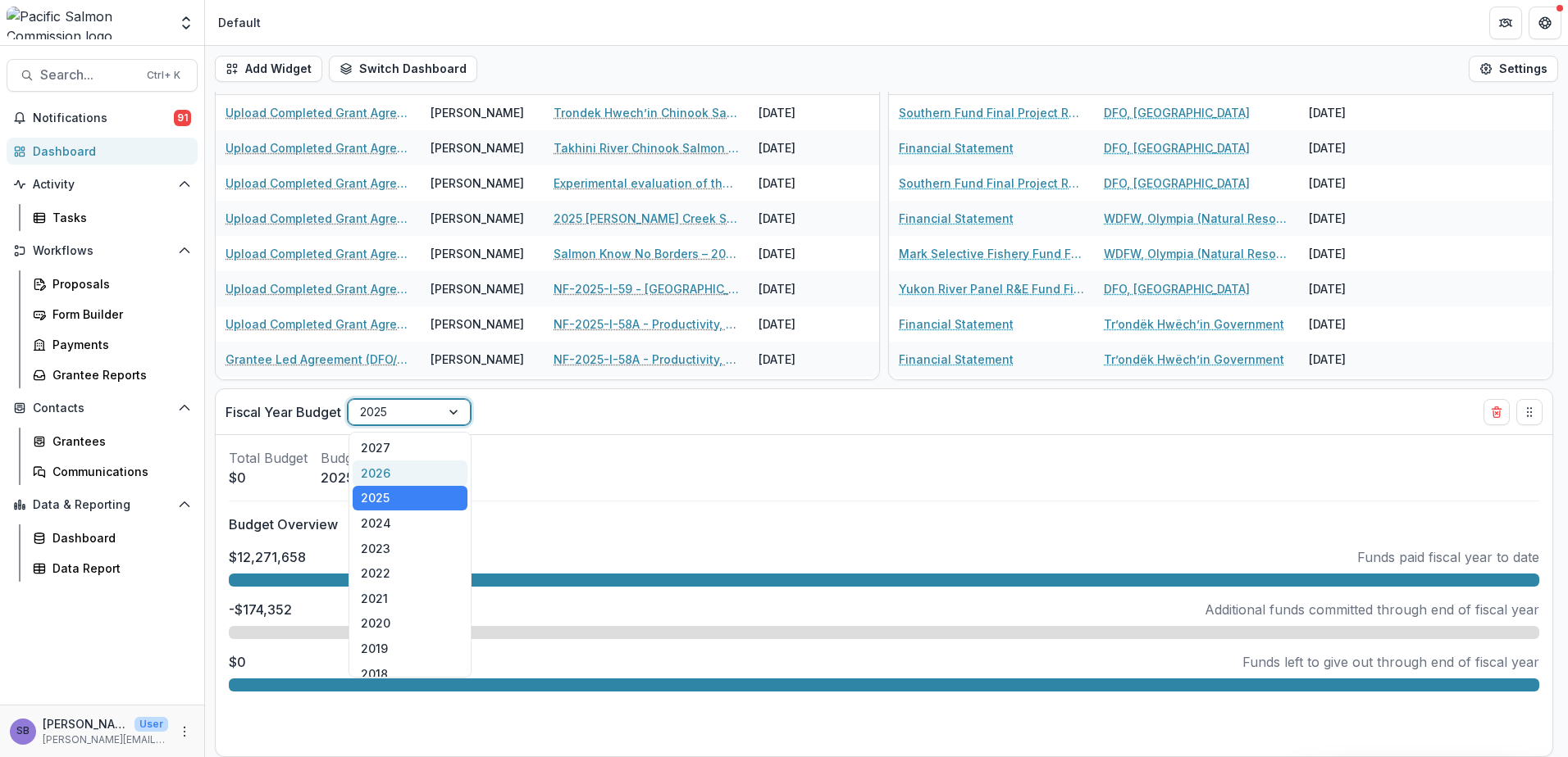
click at [382, 468] on div "2026" at bounding box center [409, 474] width 115 height 26
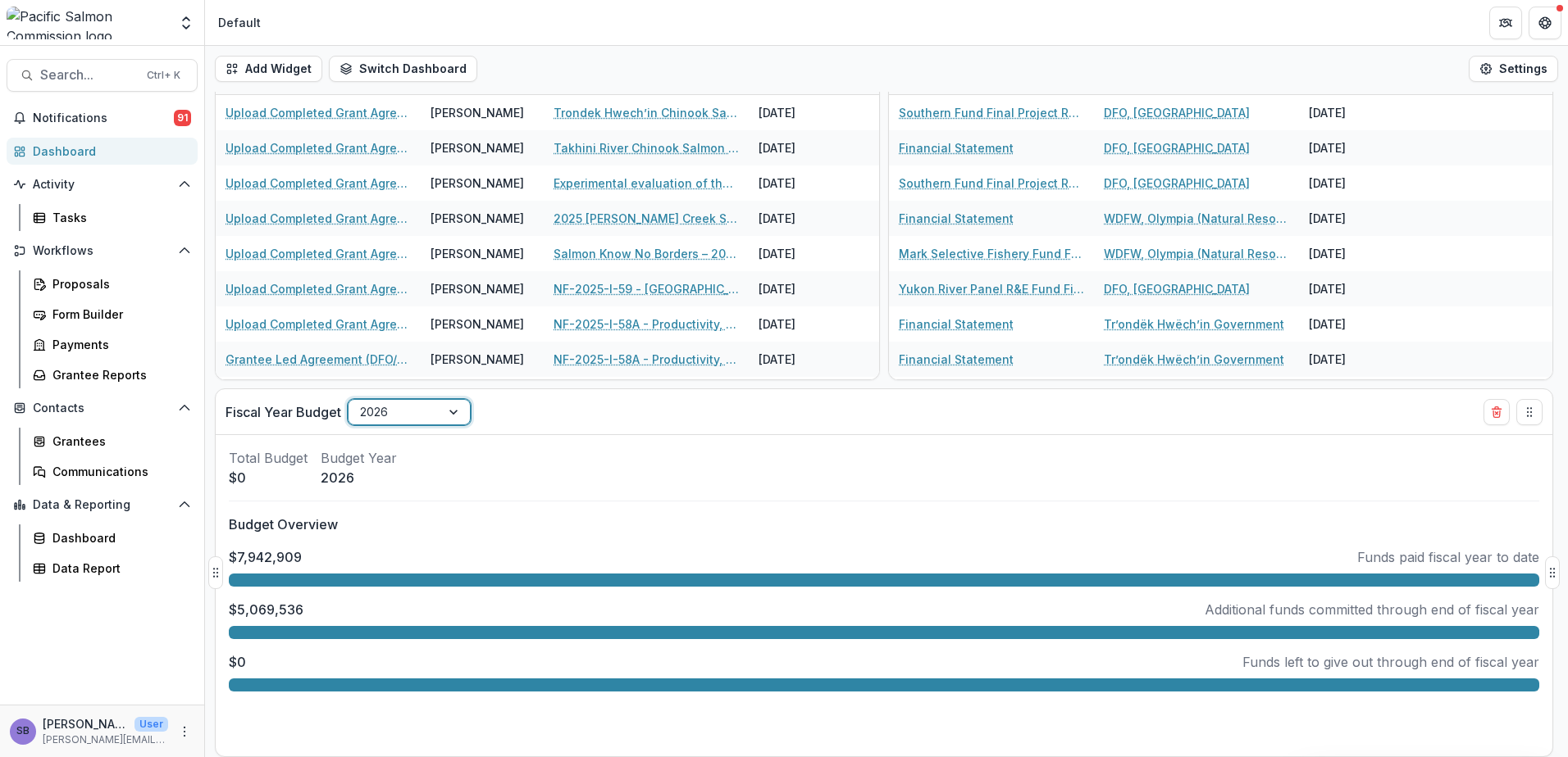
click at [418, 419] on div at bounding box center [395, 412] width 69 height 21
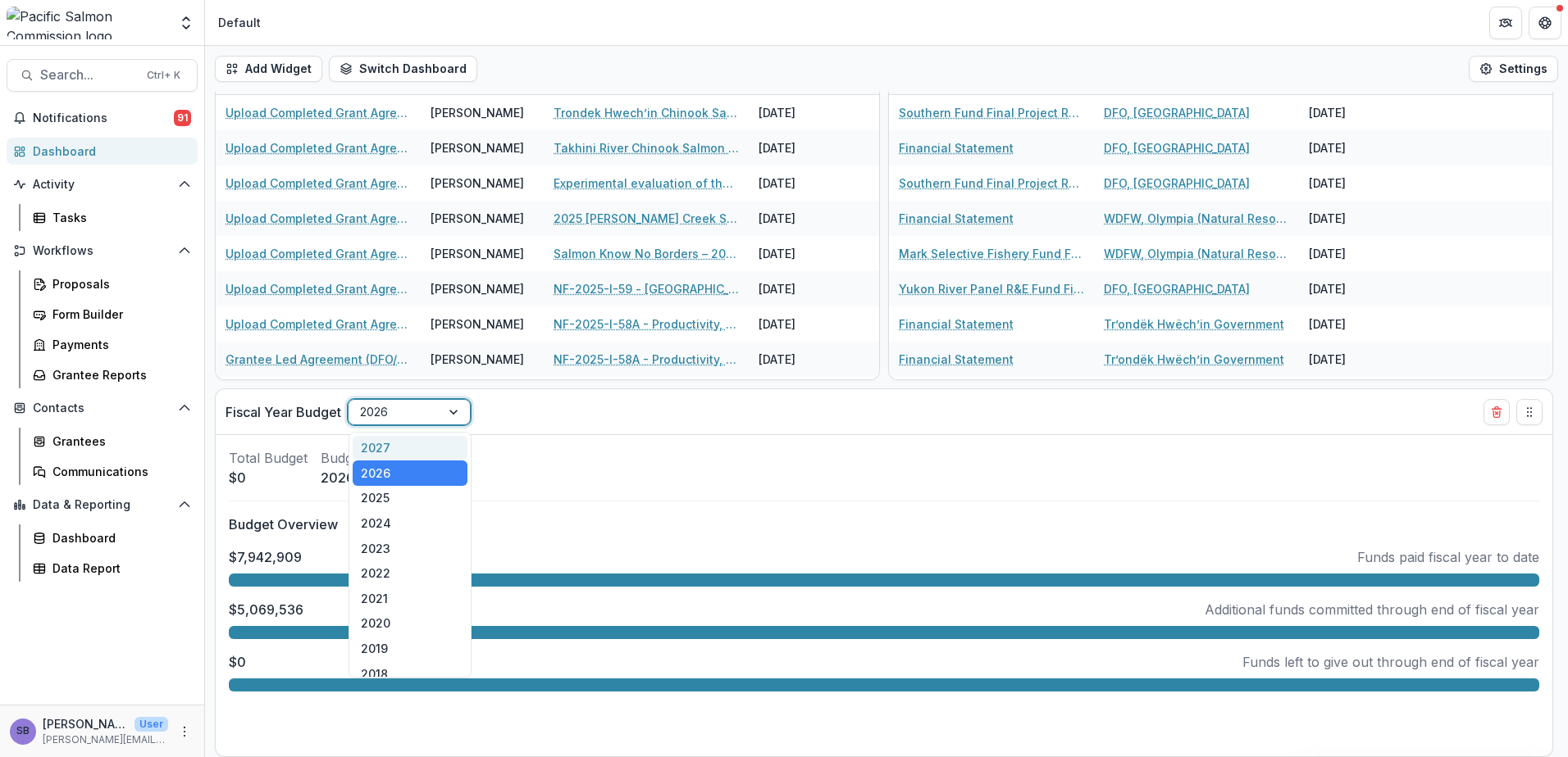
click at [415, 444] on div "2027" at bounding box center [409, 449] width 115 height 26
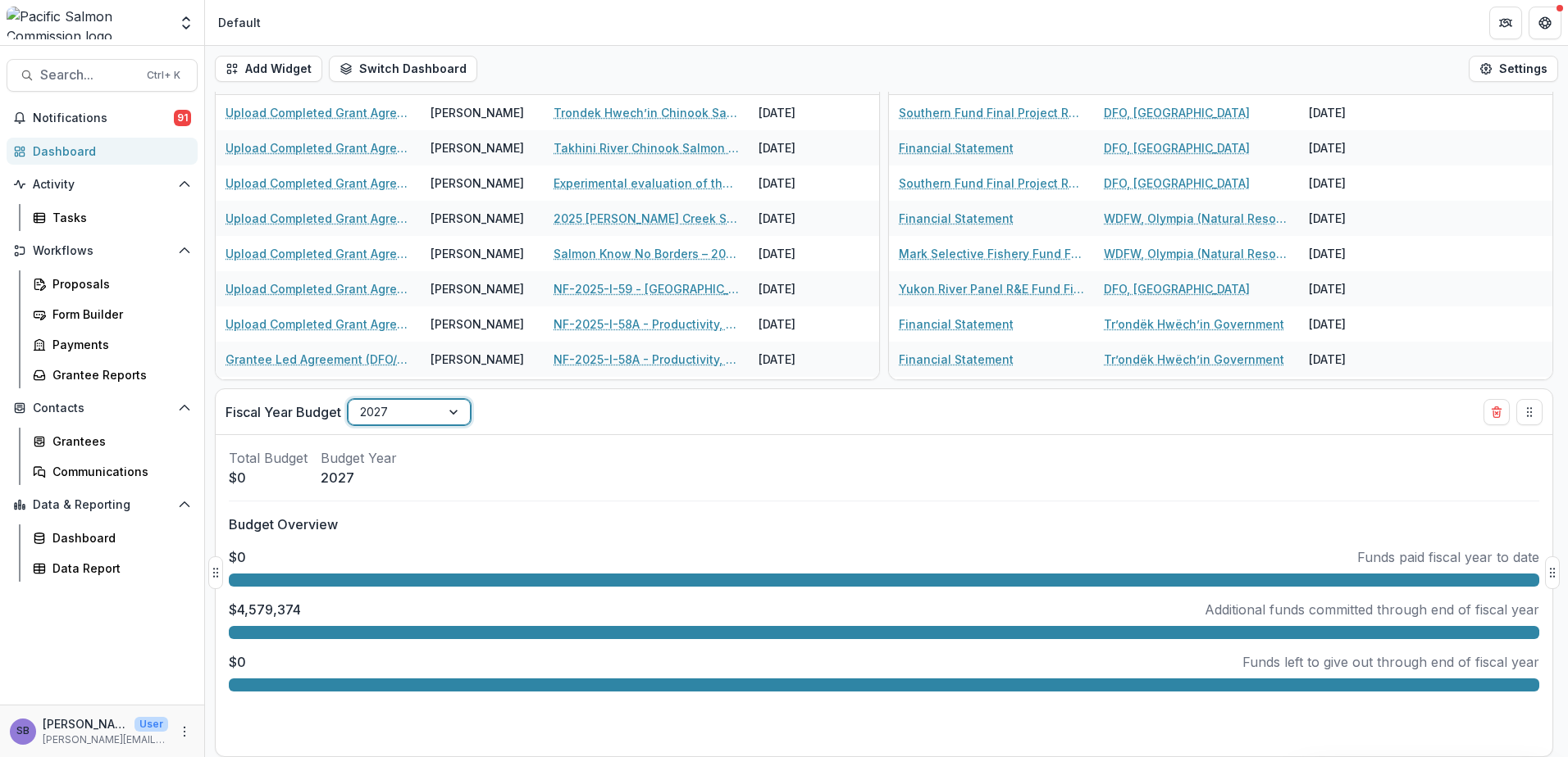
click at [411, 410] on div at bounding box center [395, 412] width 69 height 21
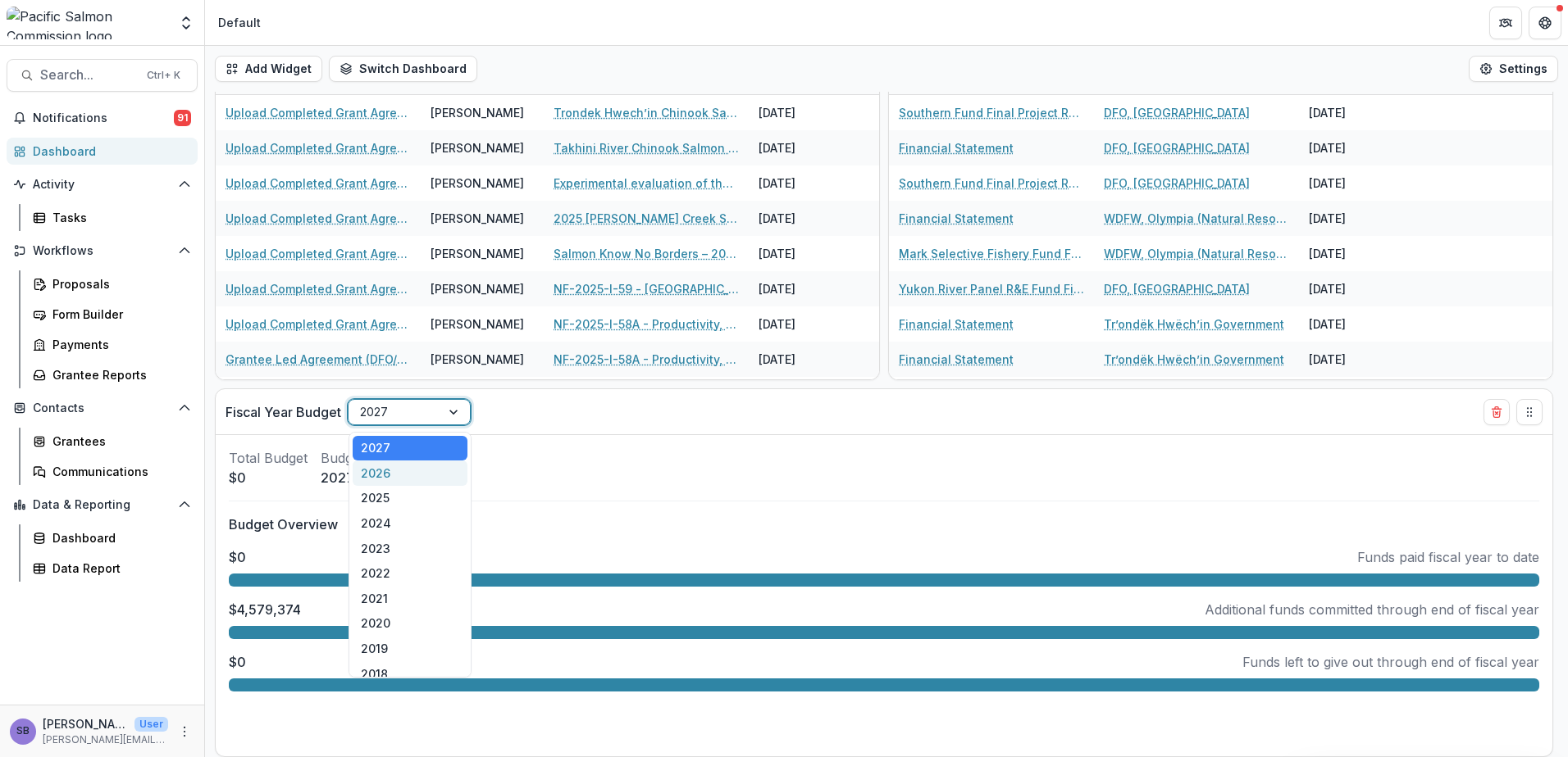
click at [401, 466] on div "2026" at bounding box center [409, 474] width 115 height 26
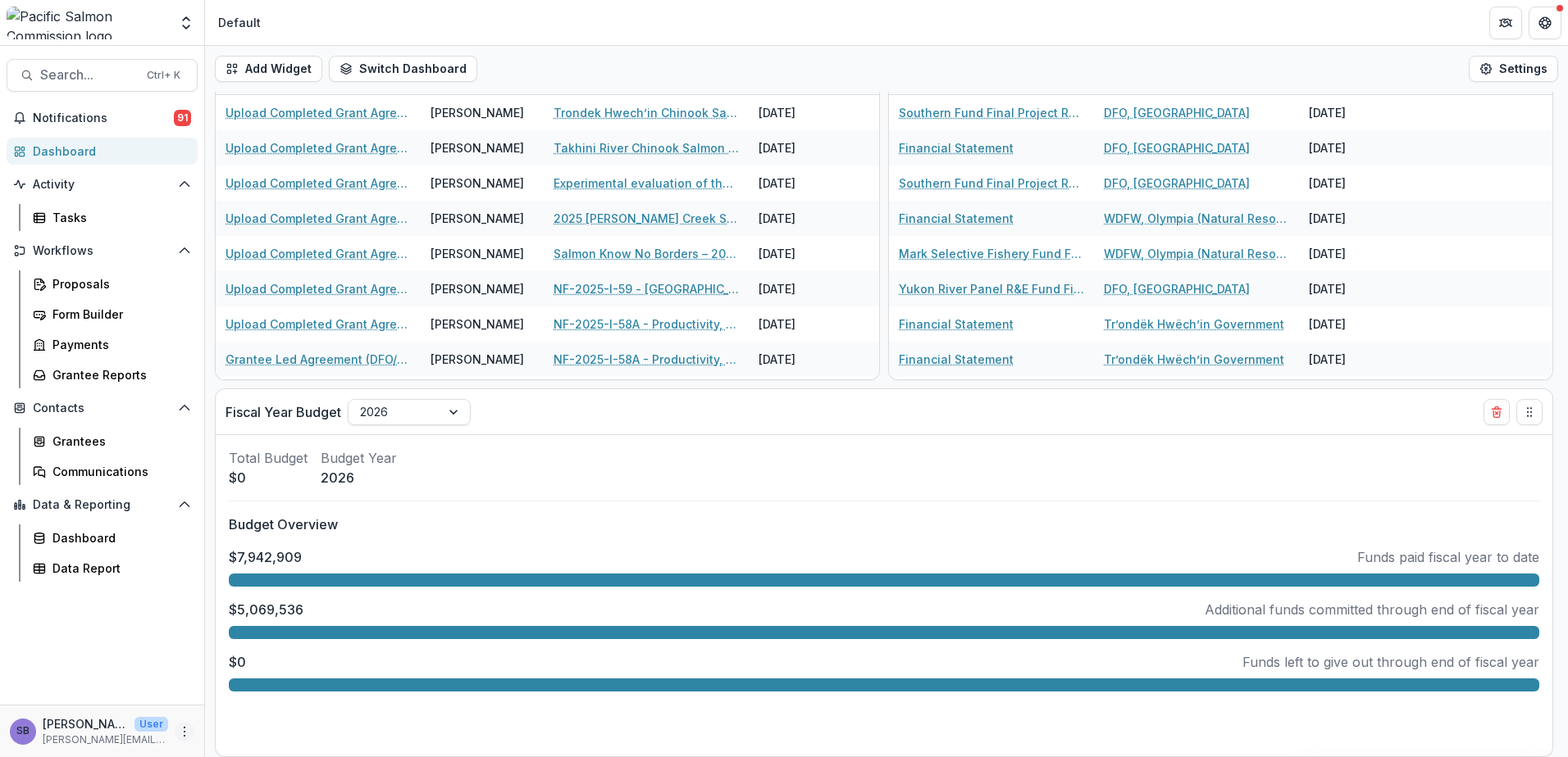
click at [179, 734] on icon "More" at bounding box center [184, 731] width 13 height 13
click at [269, 694] on link "User Settings" at bounding box center [293, 697] width 176 height 27
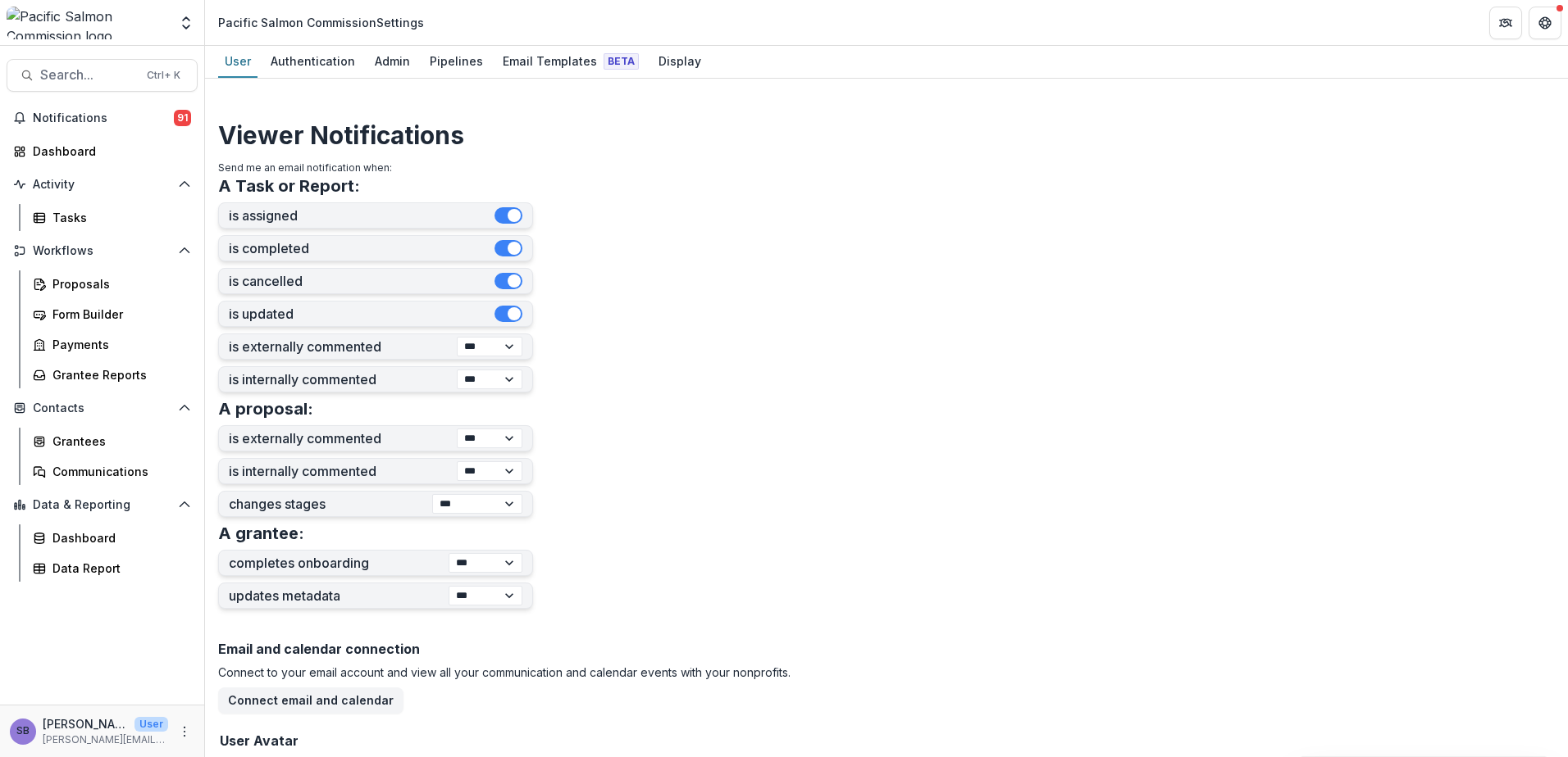
scroll to position [490, 0]
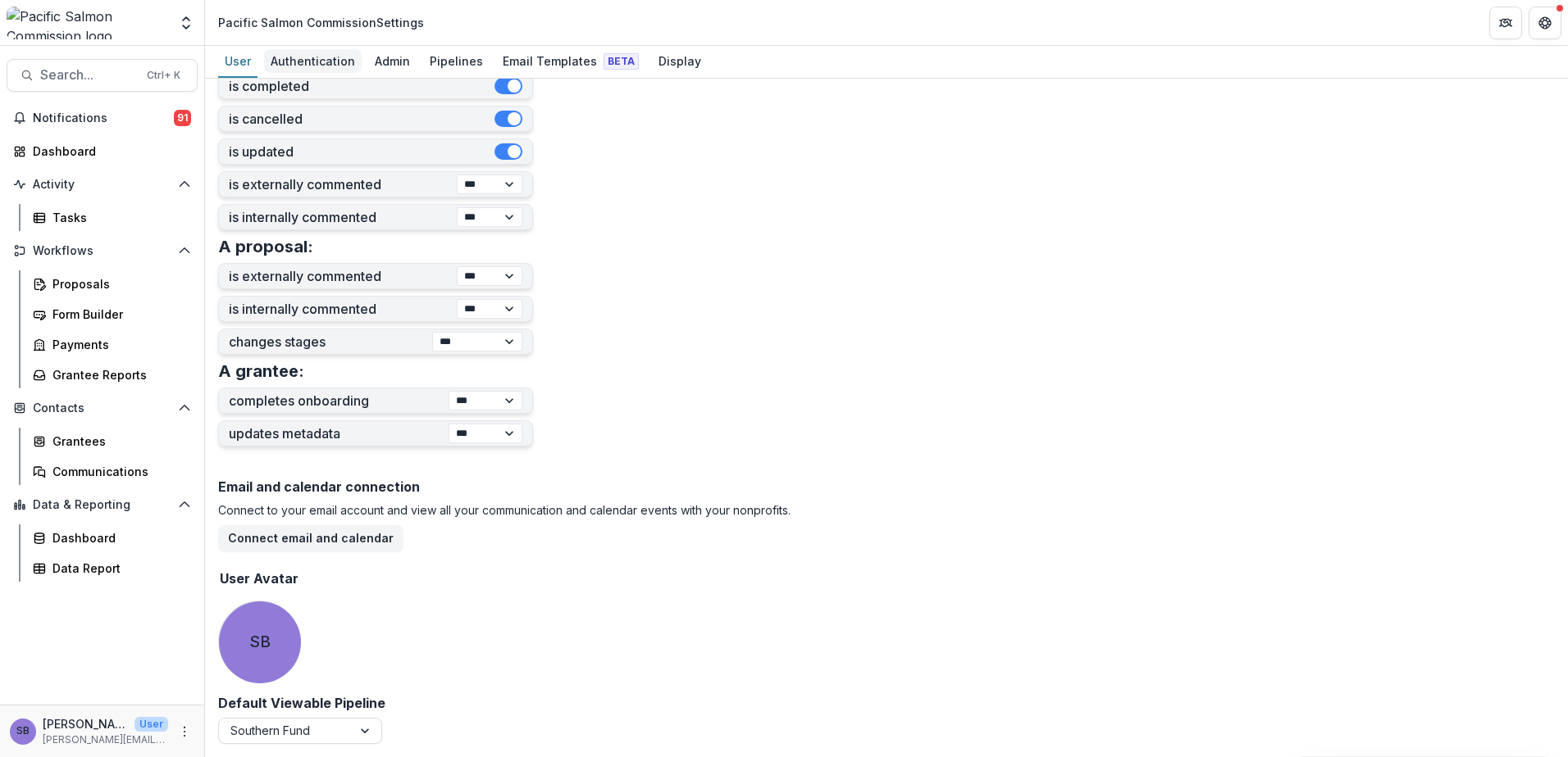
click at [327, 65] on div "Authentication" at bounding box center [312, 61] width 97 height 24
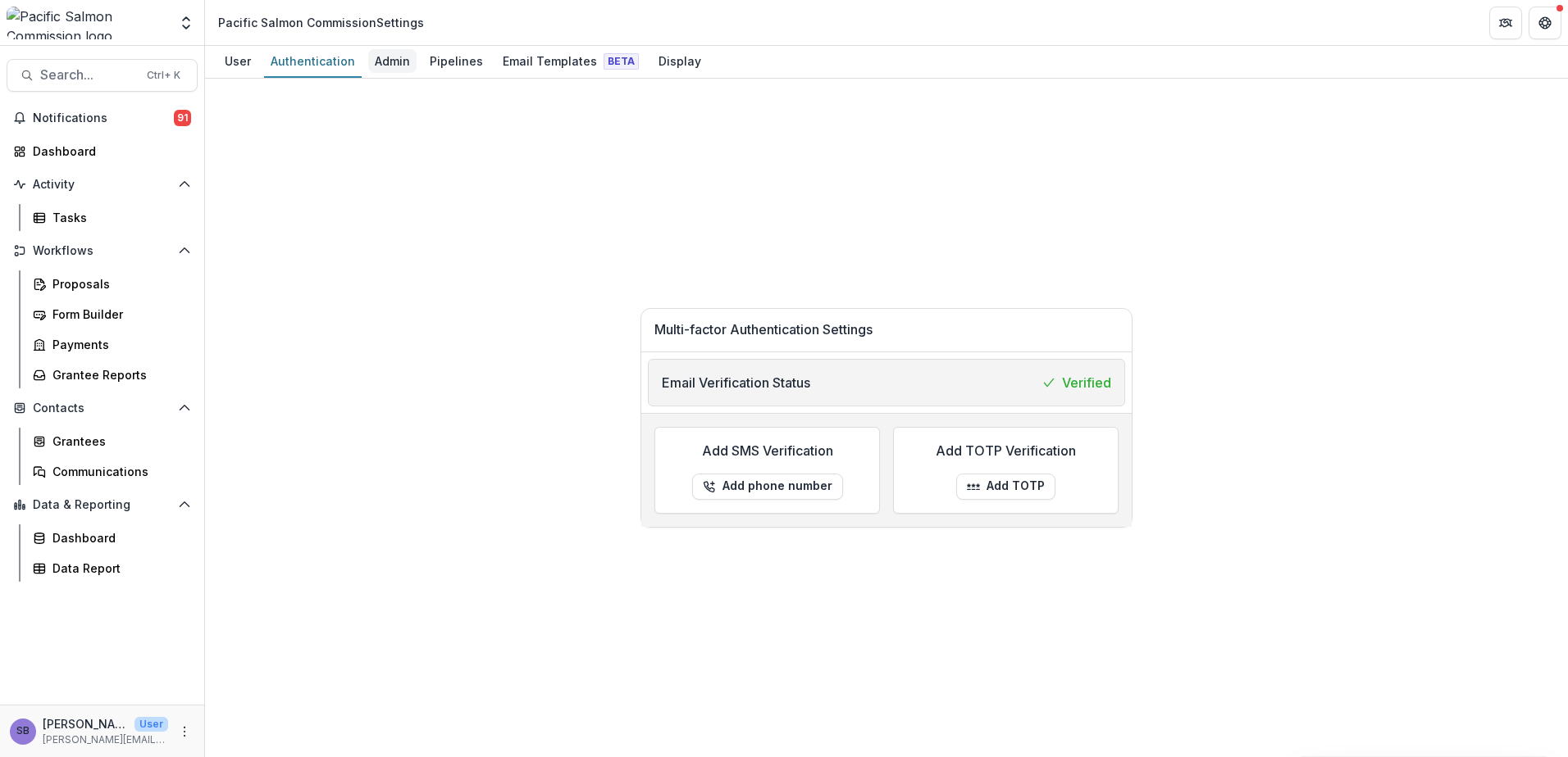
click at [382, 65] on div "Admin" at bounding box center [392, 61] width 48 height 24
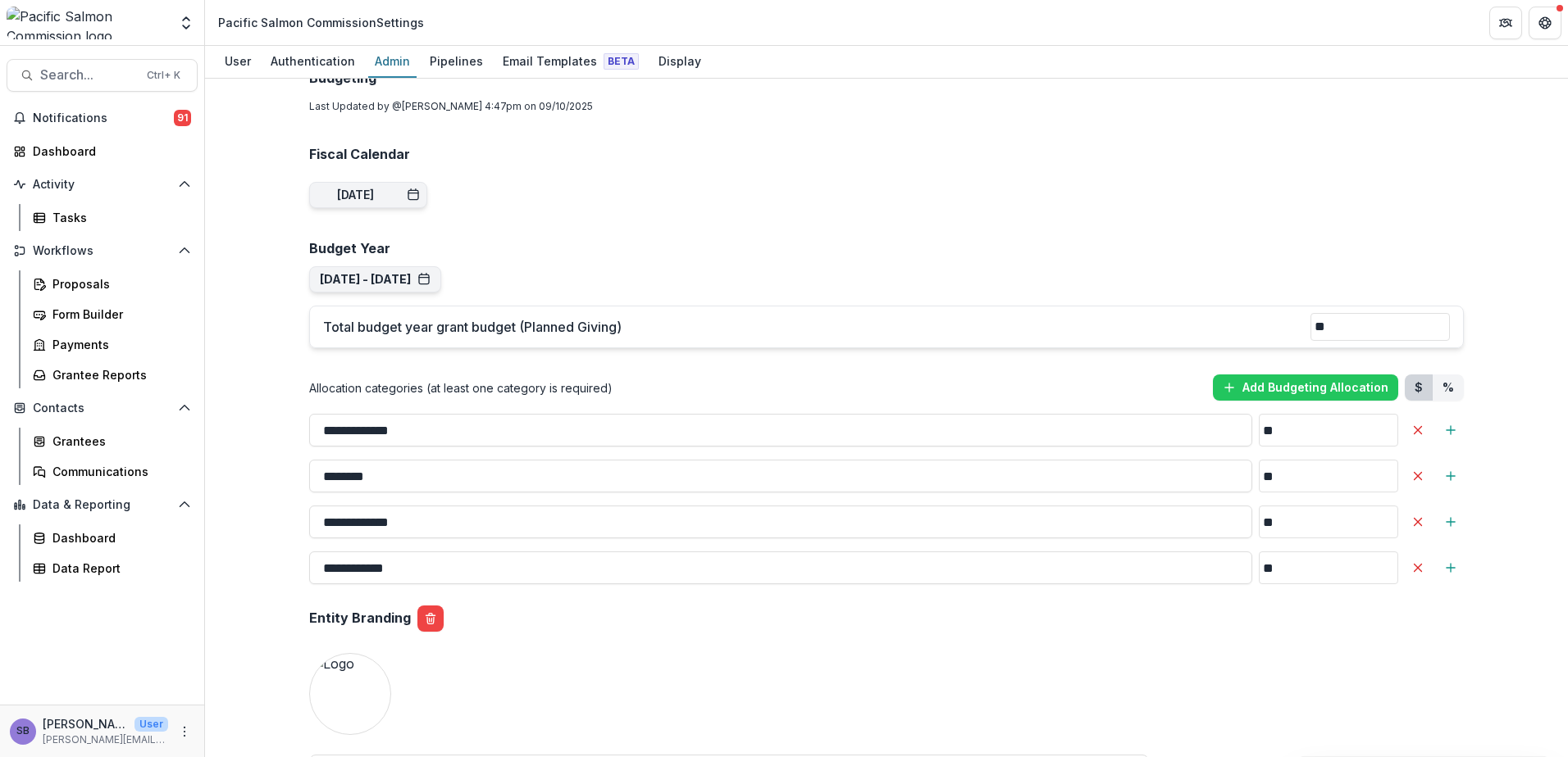
scroll to position [1202, 0]
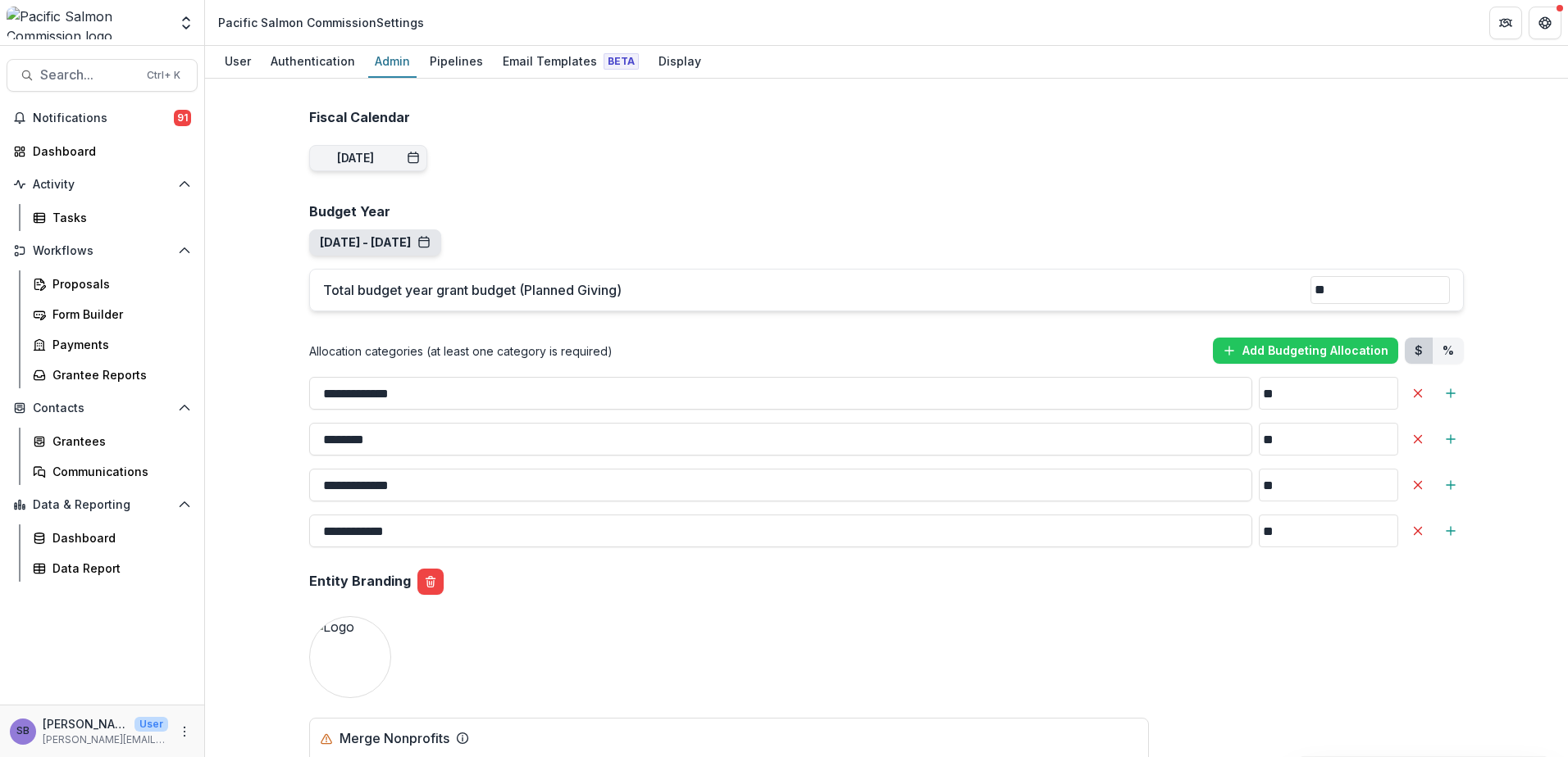
click at [431, 238] on button "Apr 1, 2025 - Mar 31, 2026" at bounding box center [375, 243] width 110 height 14
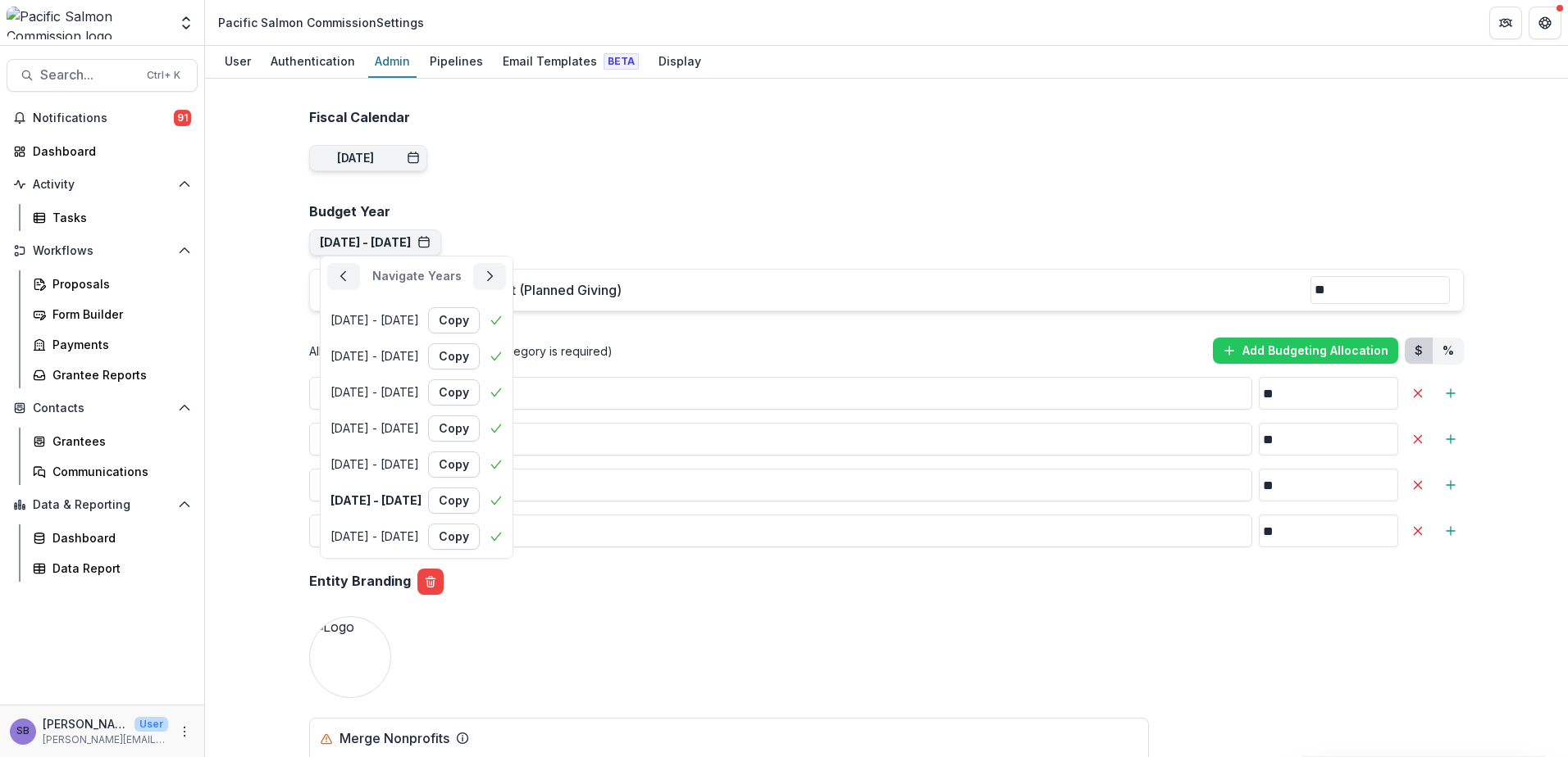
click at [1376, 617] on div "**********" at bounding box center [887, 387] width 1180 height 2994
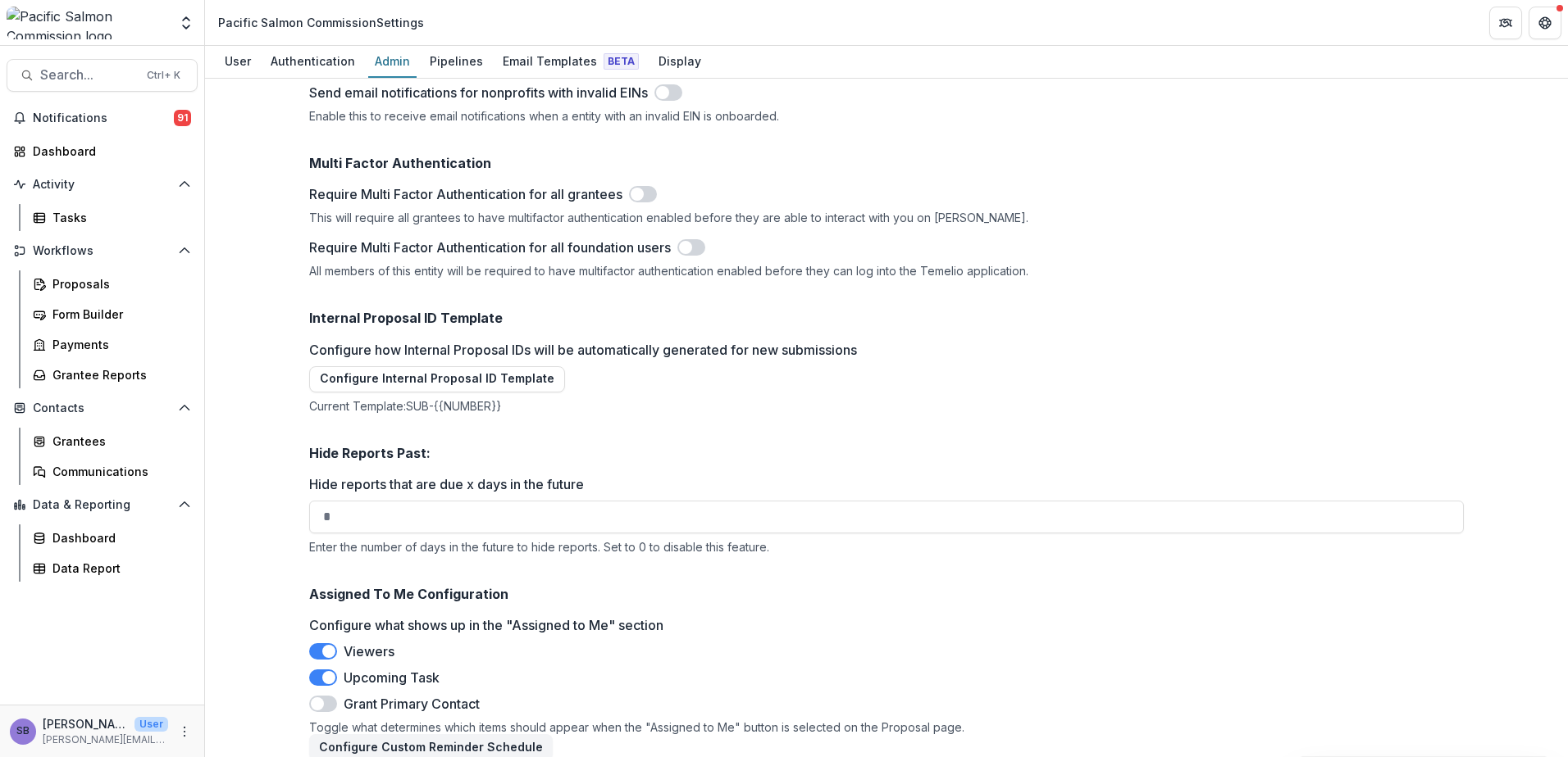
scroll to position [2342, 0]
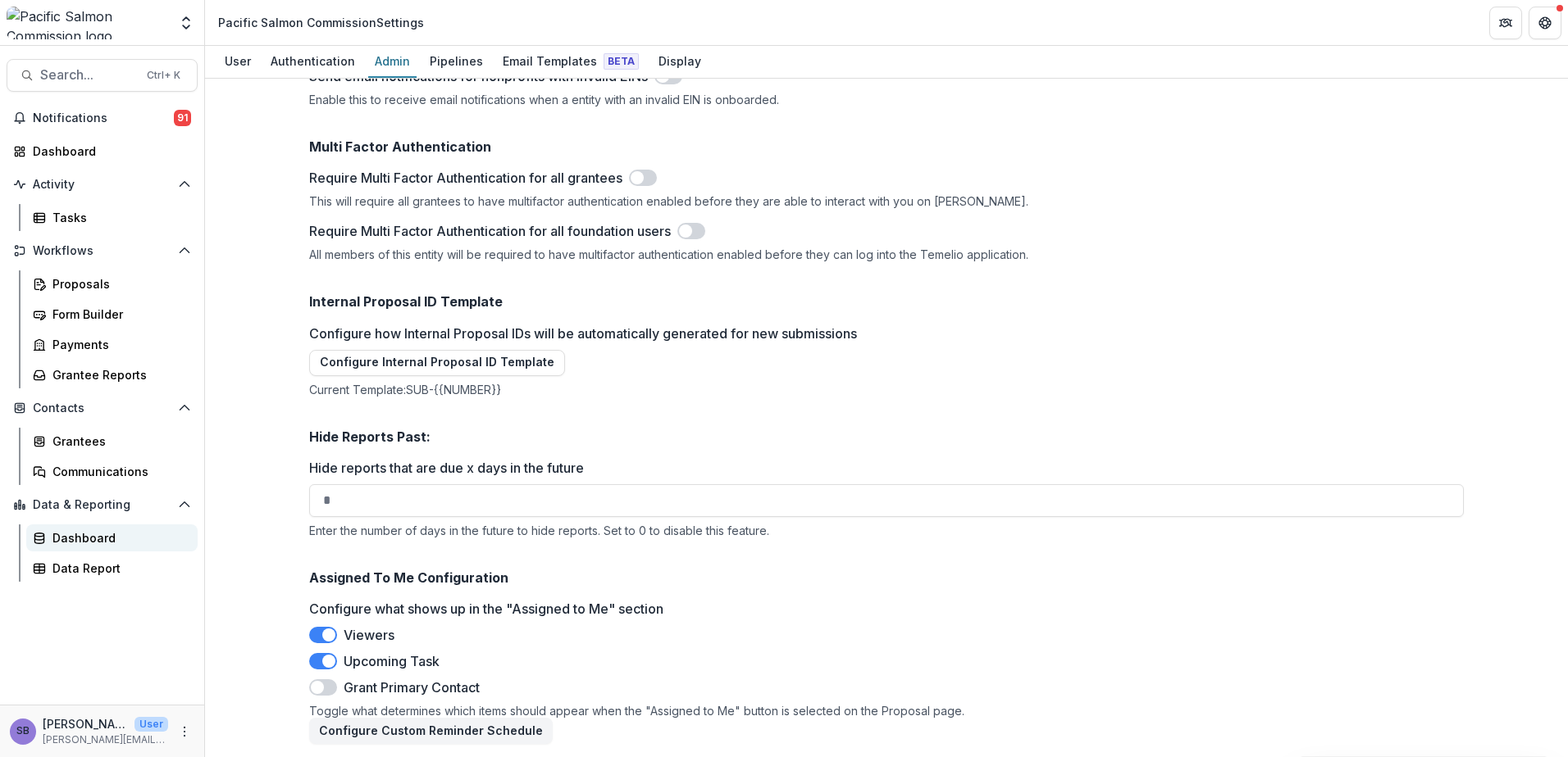
click at [115, 540] on div "Dashboard" at bounding box center [118, 538] width 132 height 17
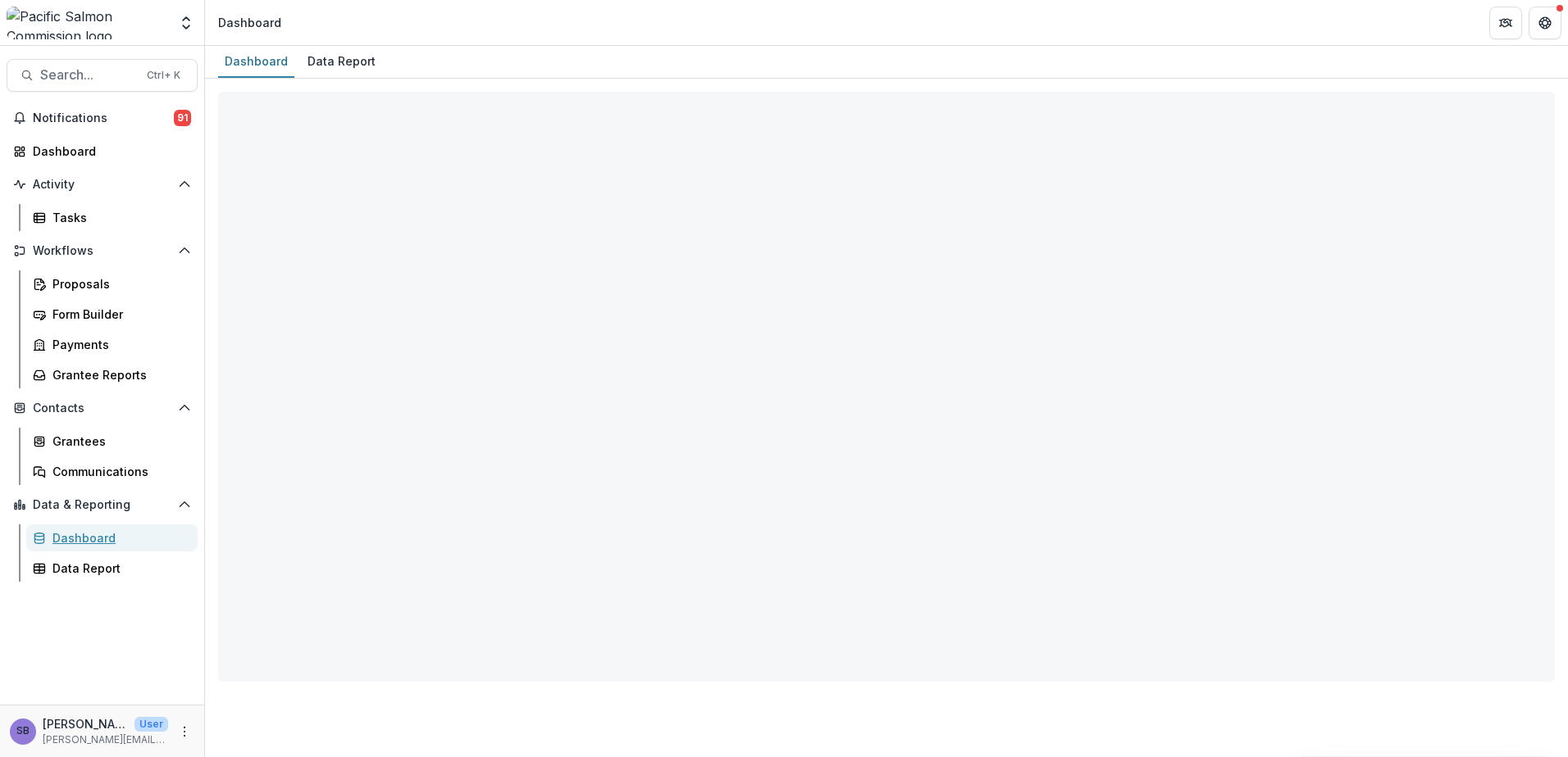
select select "**********"
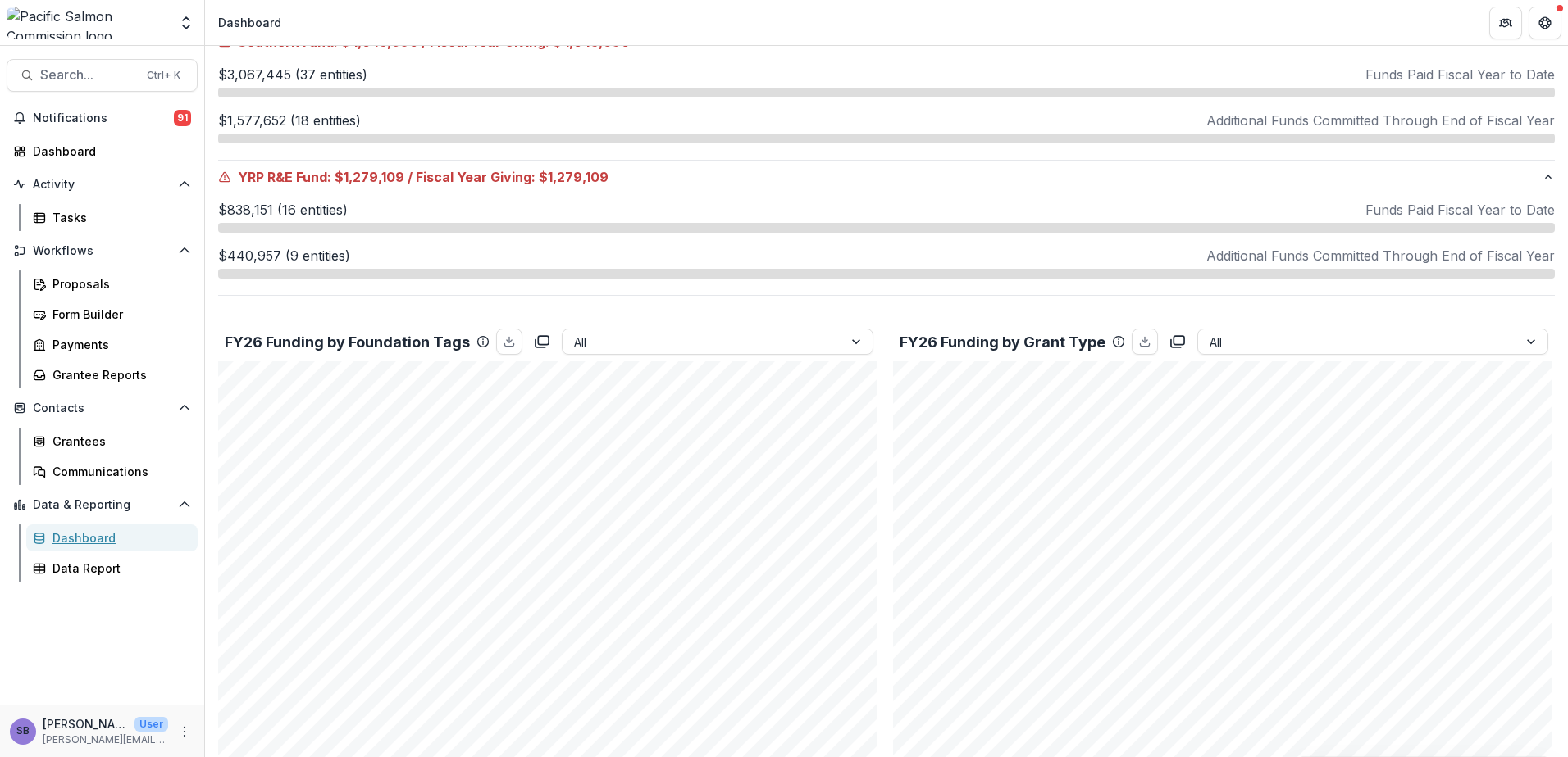
scroll to position [655, 0]
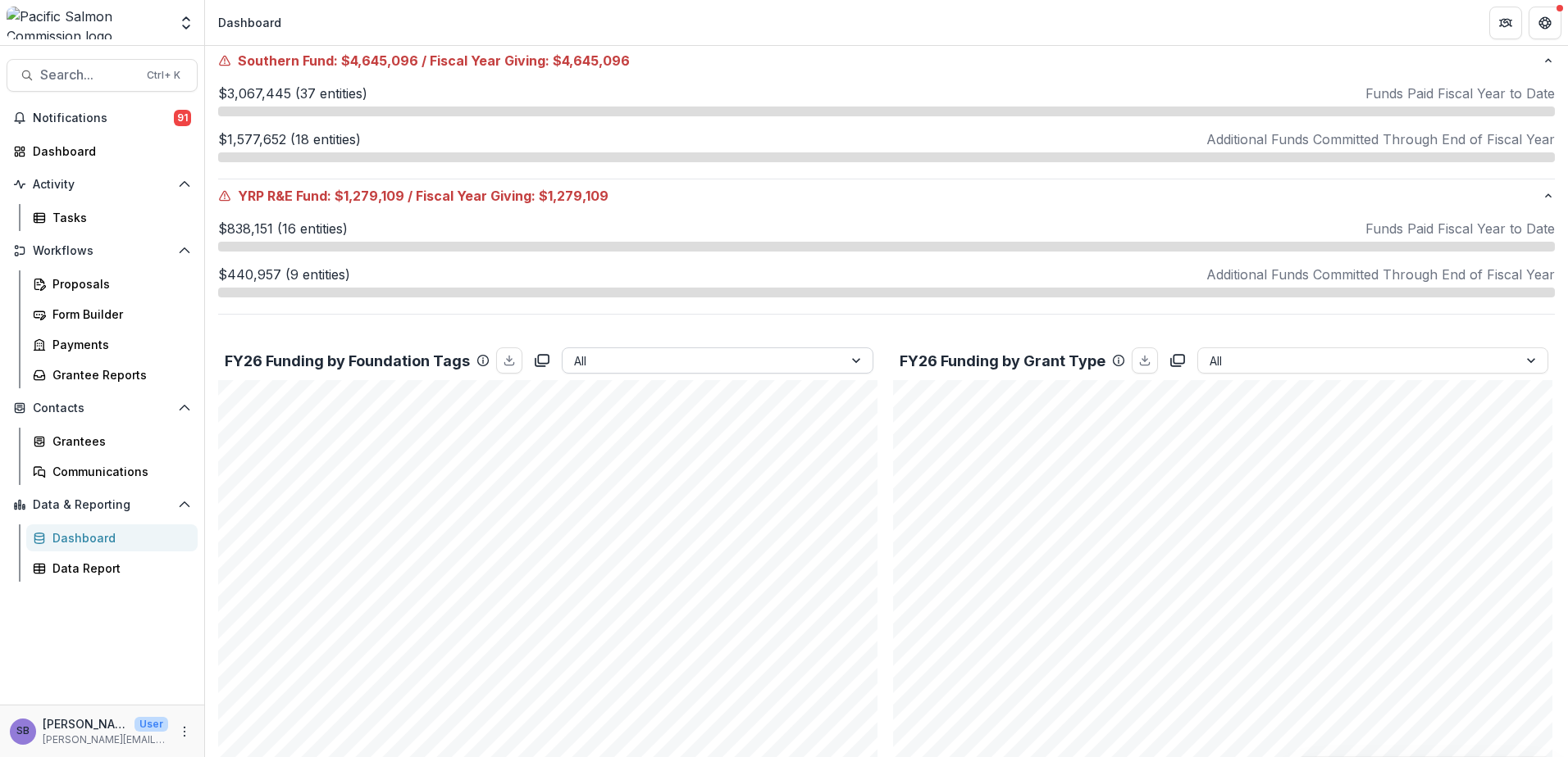
click at [847, 357] on div at bounding box center [857, 360] width 29 height 25
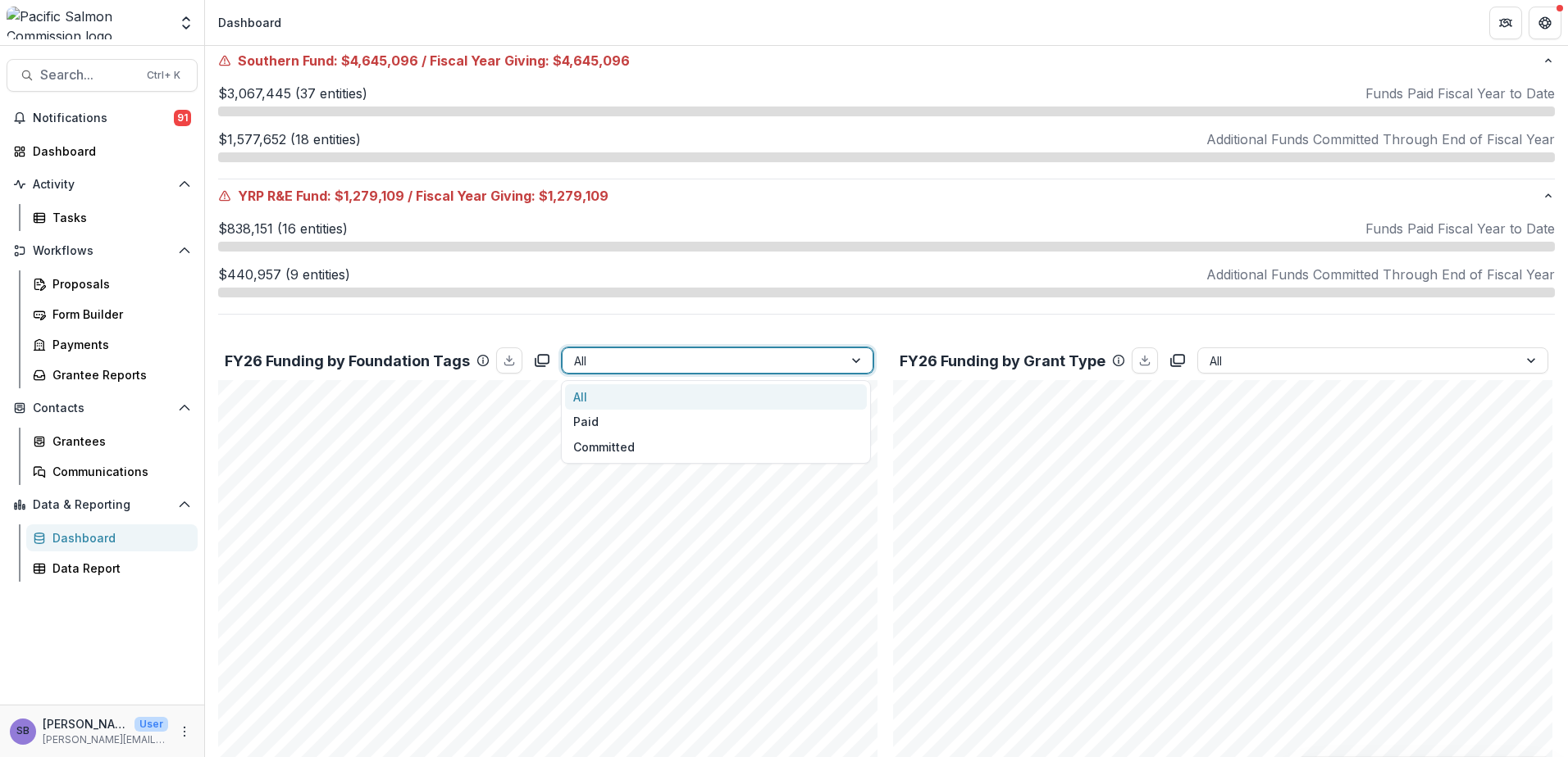
click at [847, 357] on div at bounding box center [857, 360] width 29 height 25
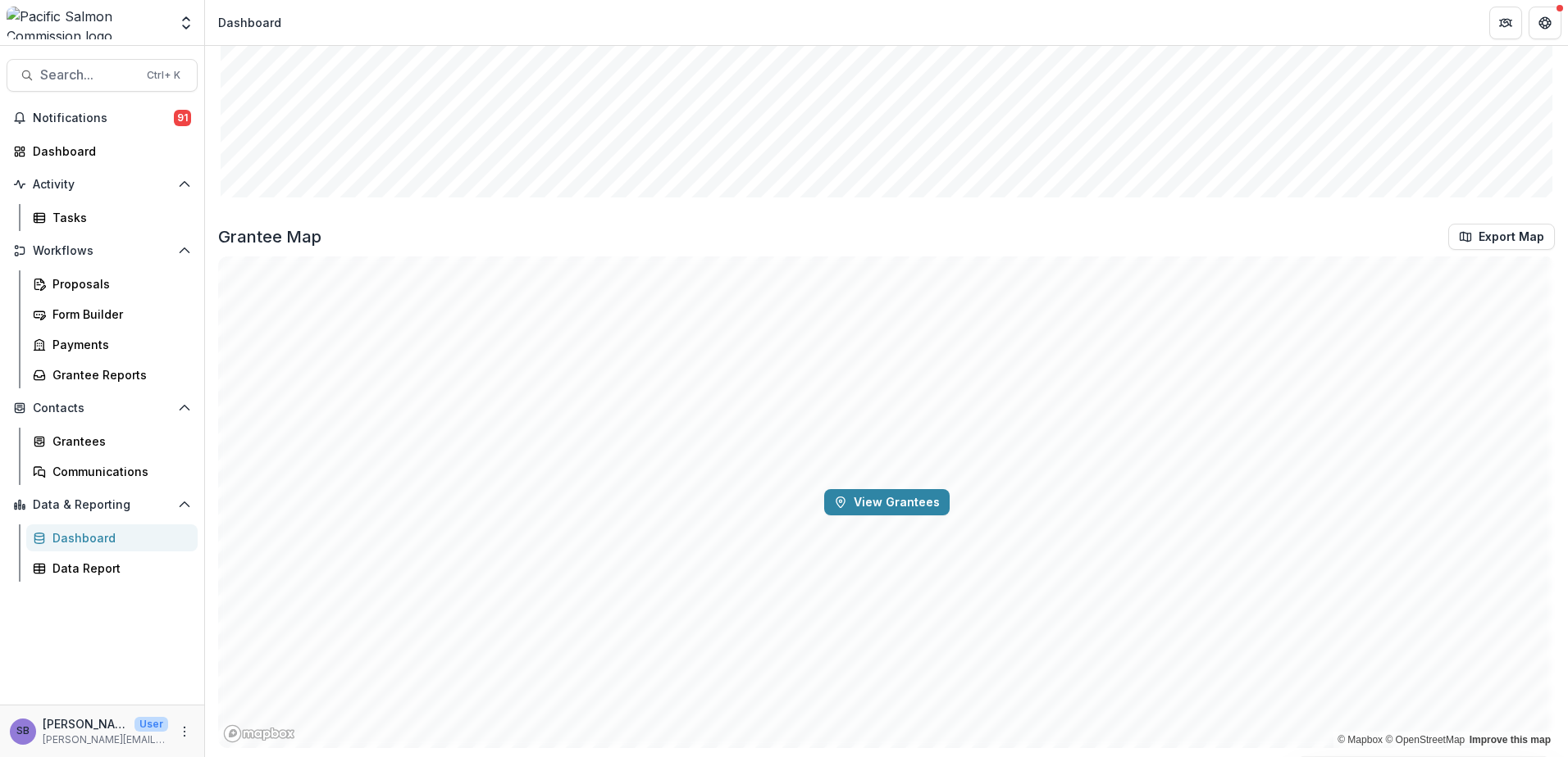
scroll to position [2970, 0]
click at [888, 501] on button "View Grantees" at bounding box center [887, 498] width 126 height 26
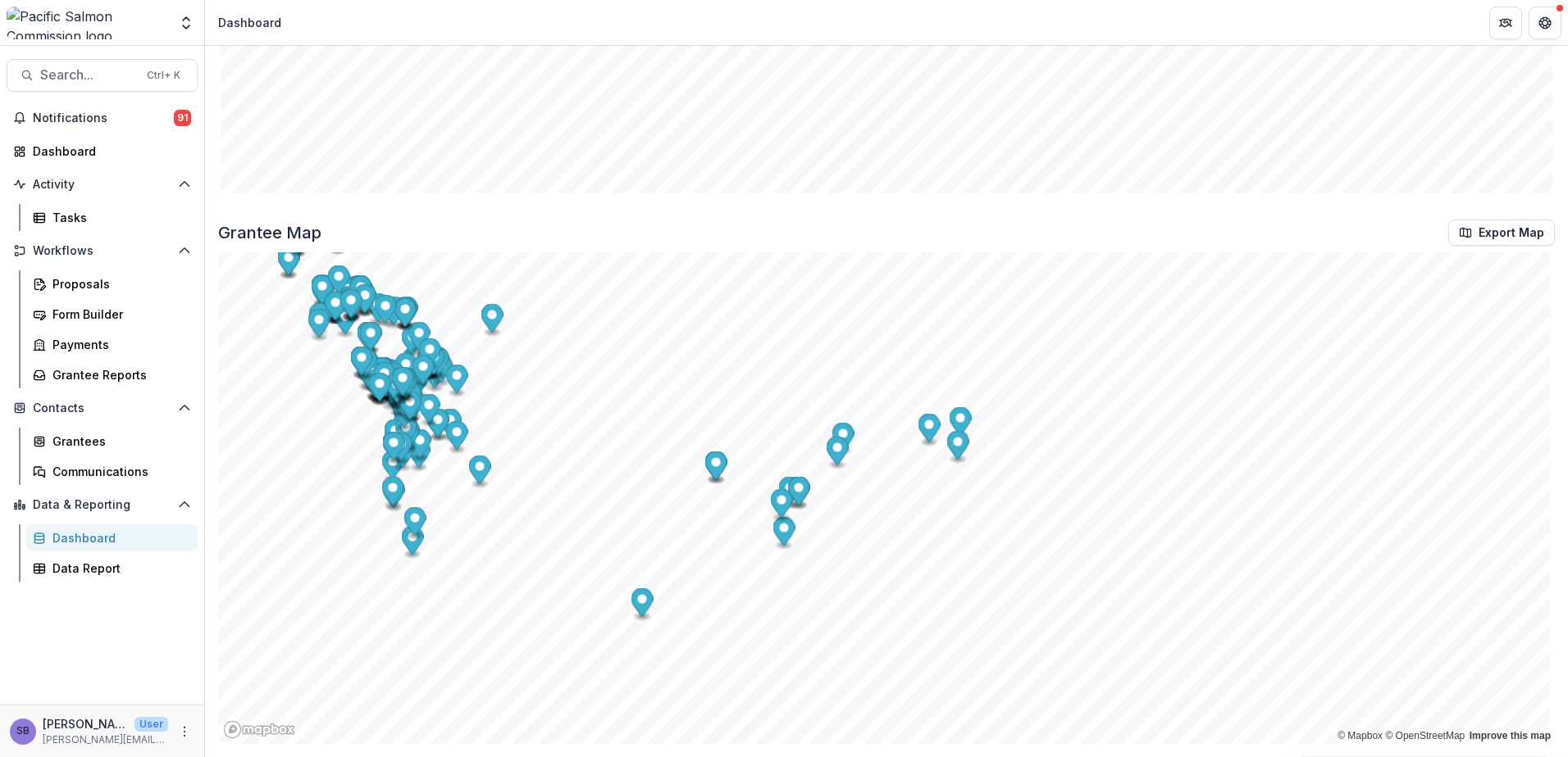
click at [639, 601] on circle "Map marker" at bounding box center [642, 599] width 9 height 9
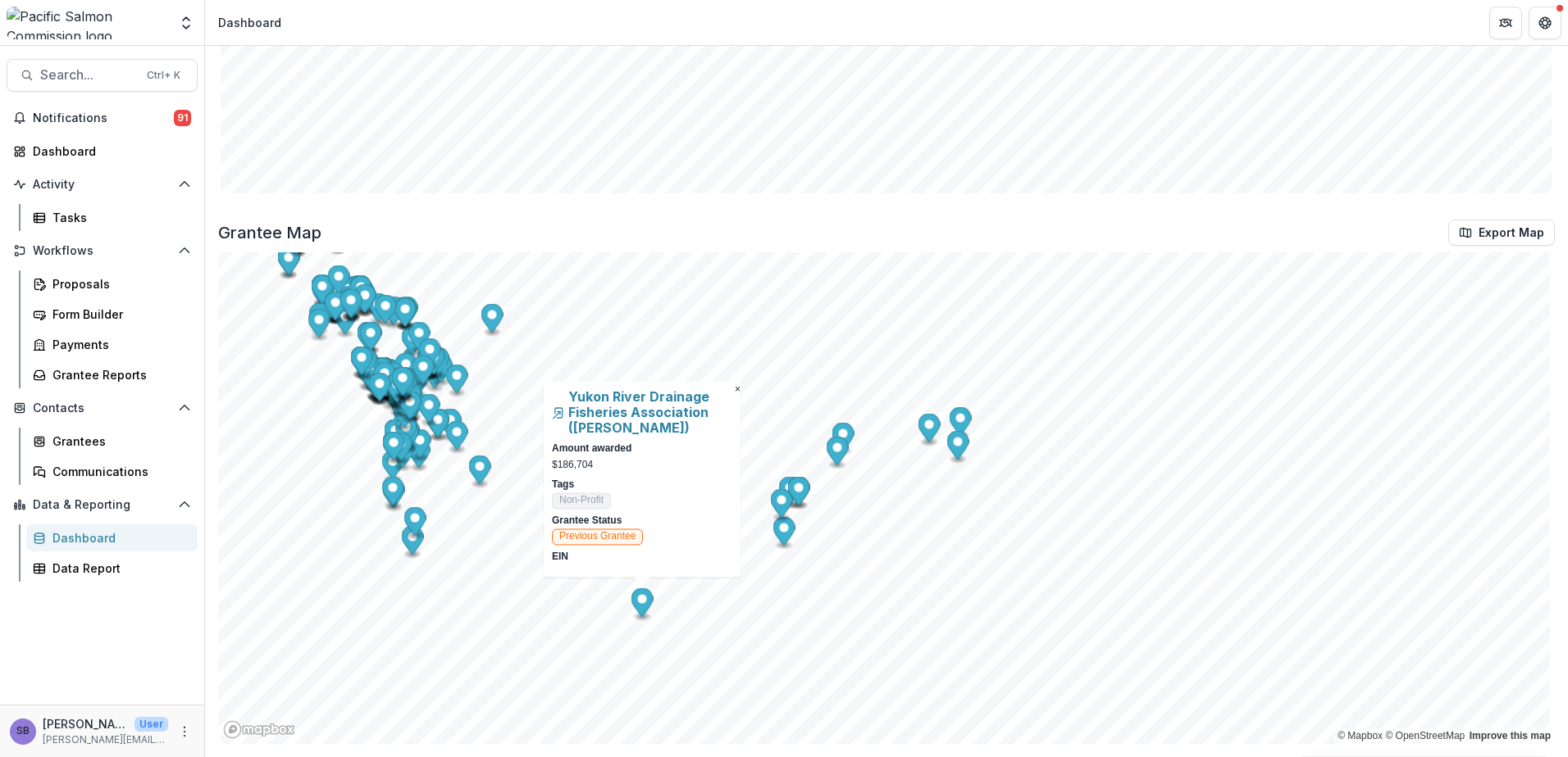
click at [785, 532] on circle "Map marker" at bounding box center [784, 528] width 9 height 9
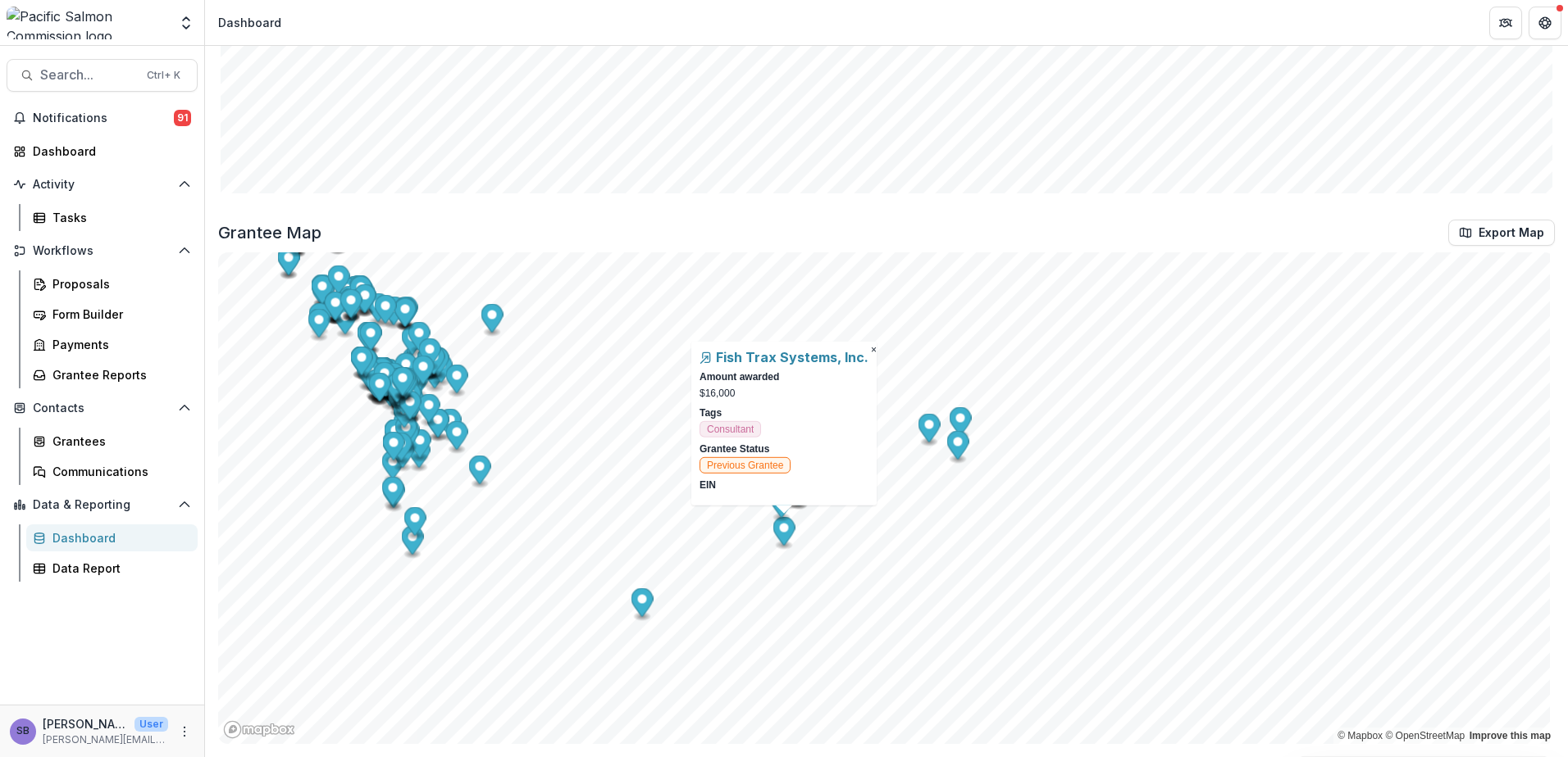
click at [954, 451] on icon "Map marker" at bounding box center [958, 445] width 22 height 28
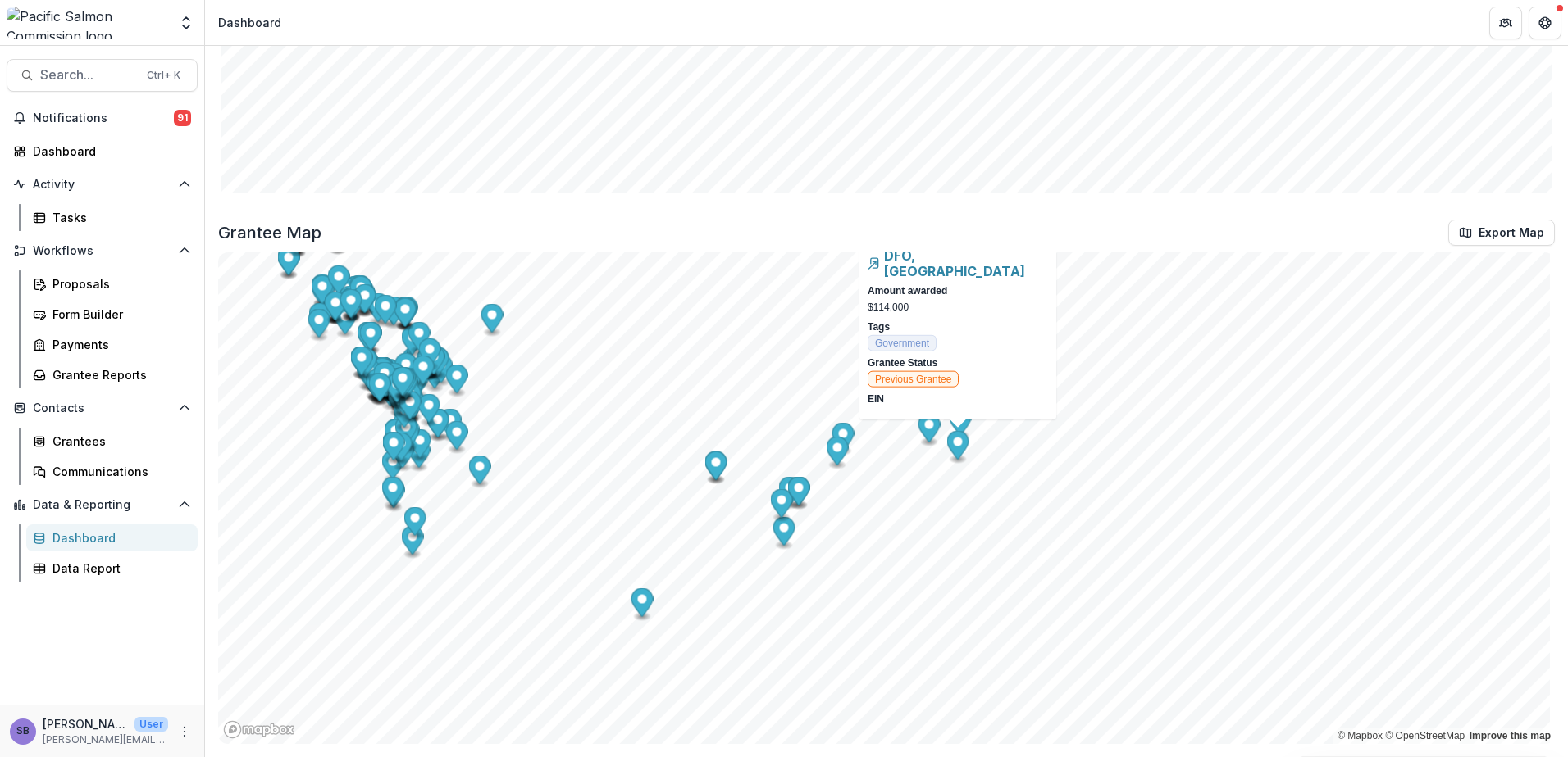
click at [716, 461] on circle "Map marker" at bounding box center [716, 462] width 9 height 9
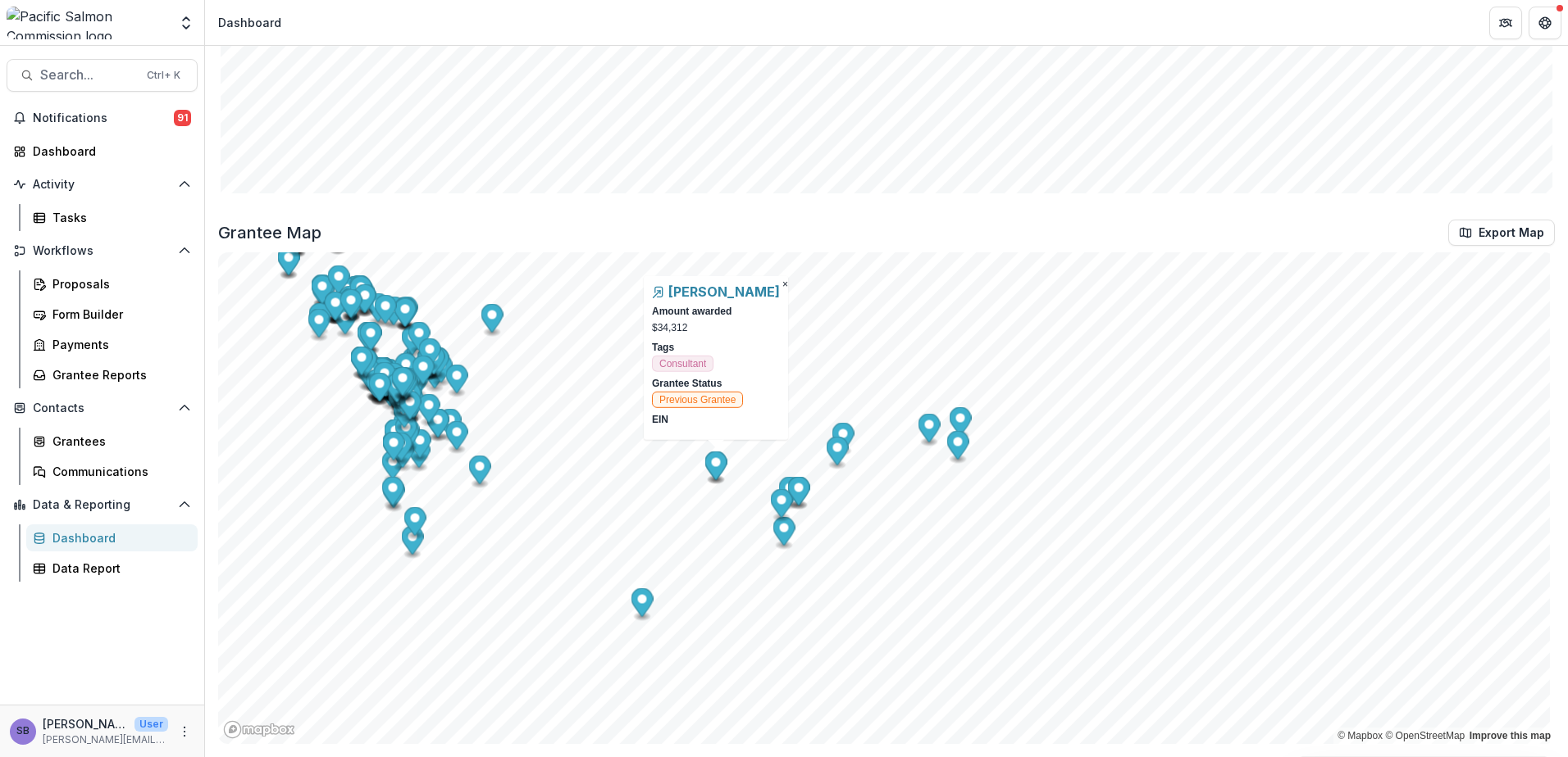
click at [832, 453] on icon "Map marker" at bounding box center [837, 450] width 22 height 28
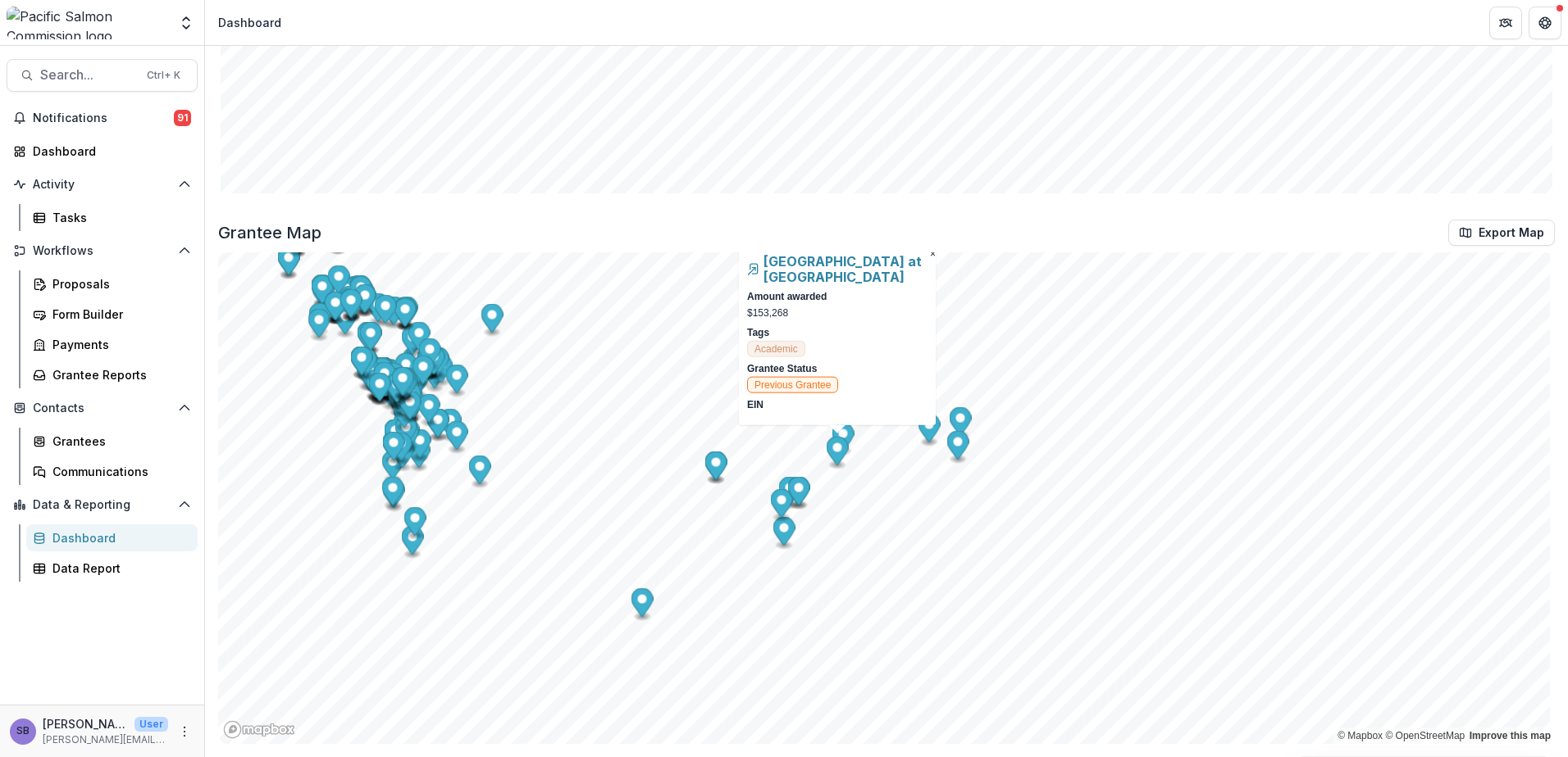
click at [844, 430] on circle "Map marker" at bounding box center [843, 434] width 9 height 9
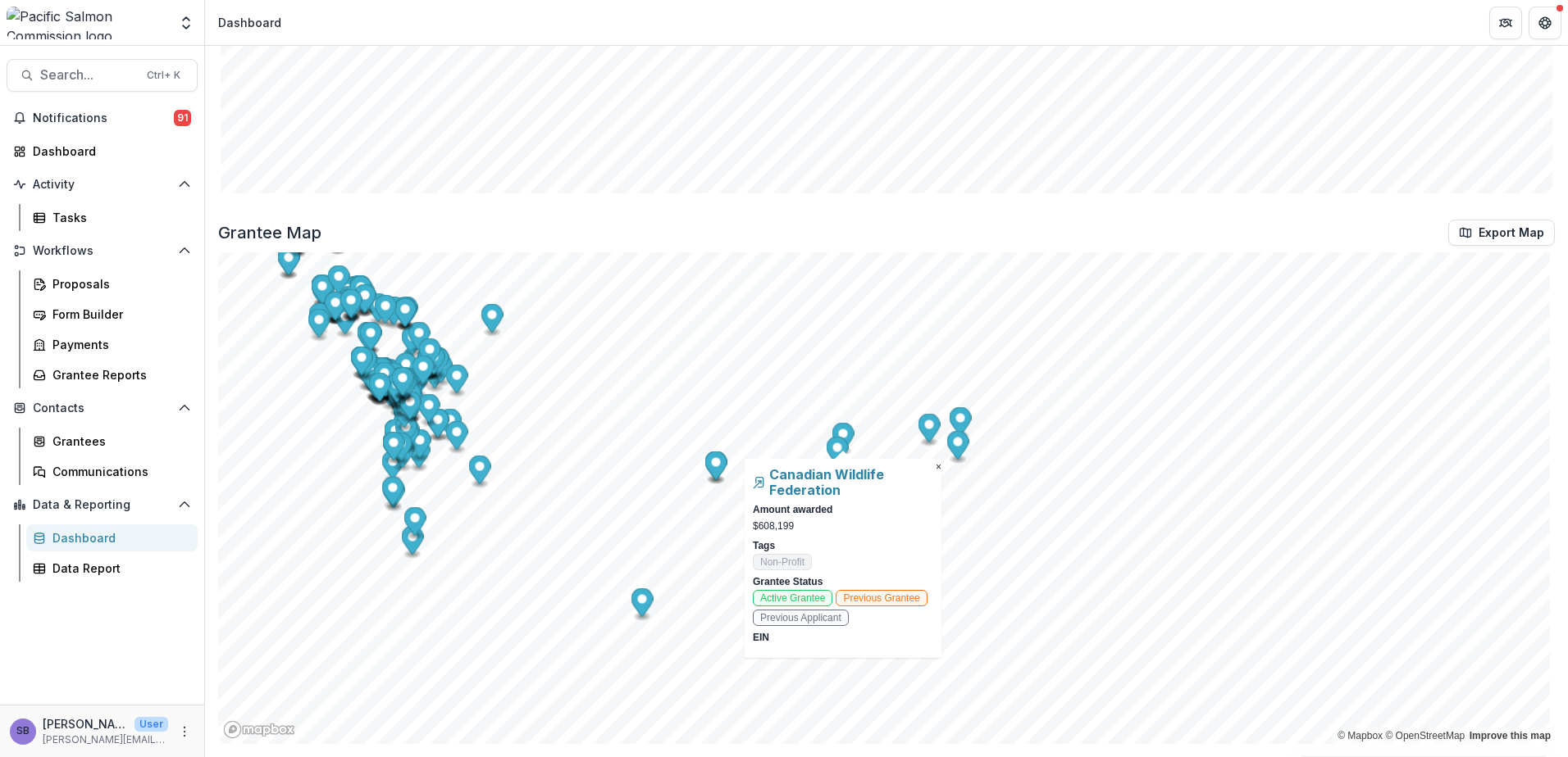
click at [925, 424] on circle "Map marker" at bounding box center [929, 425] width 9 height 9
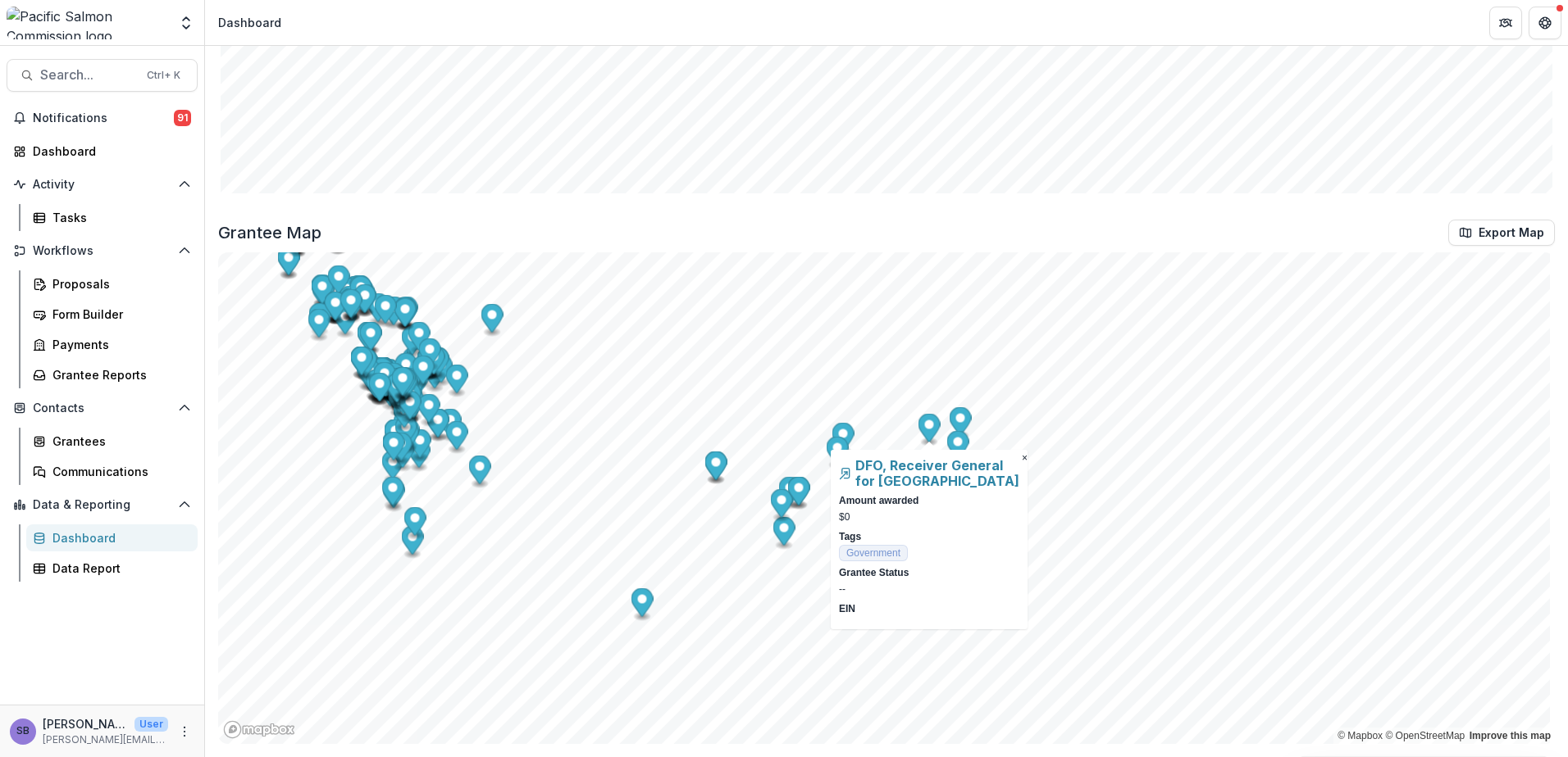
click at [959, 416] on circle "Map marker" at bounding box center [961, 419] width 9 height 9
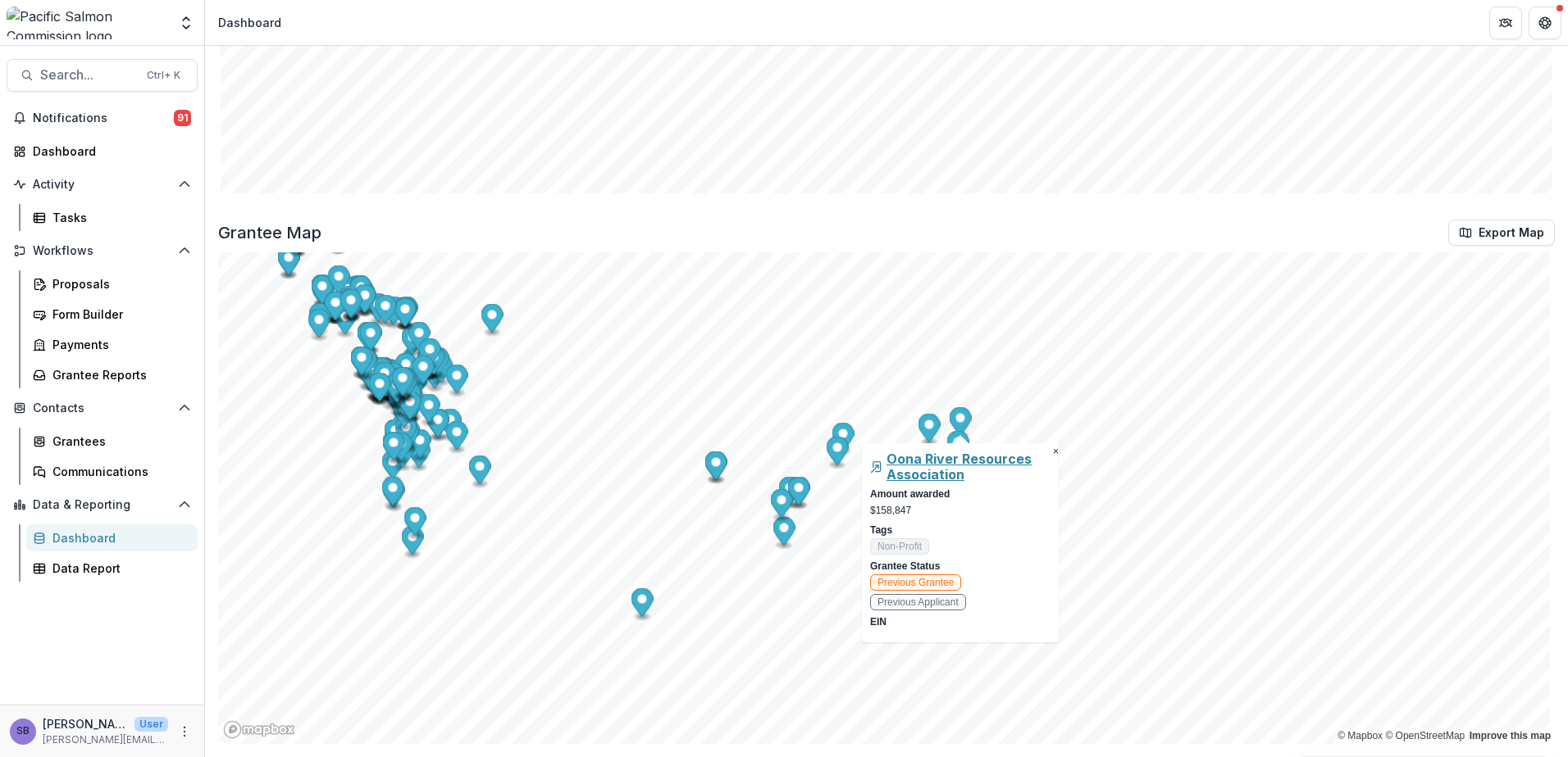
click at [993, 454] on h5 "Oona River Resources Association" at bounding box center [968, 467] width 164 height 31
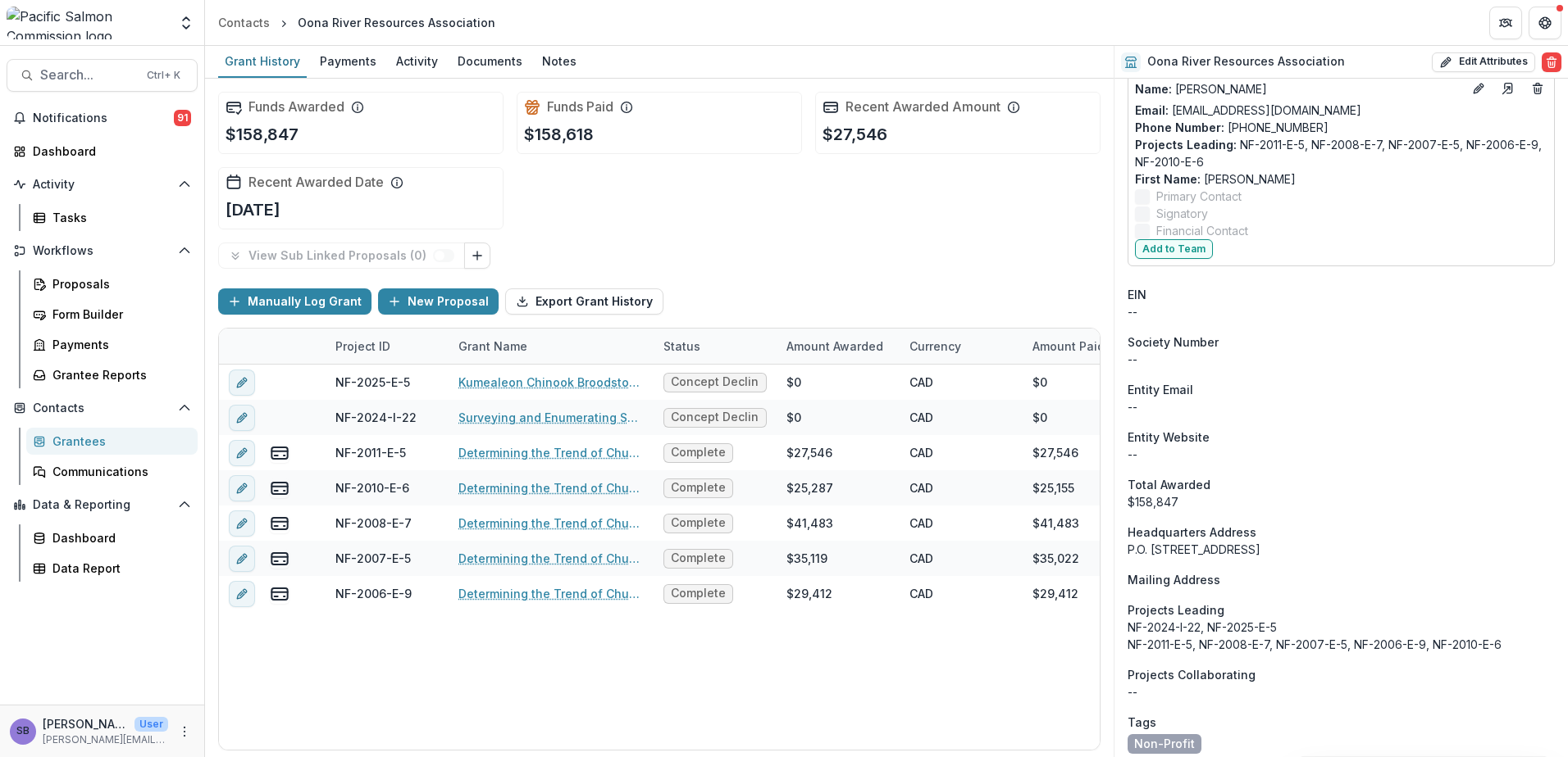
scroll to position [466, 0]
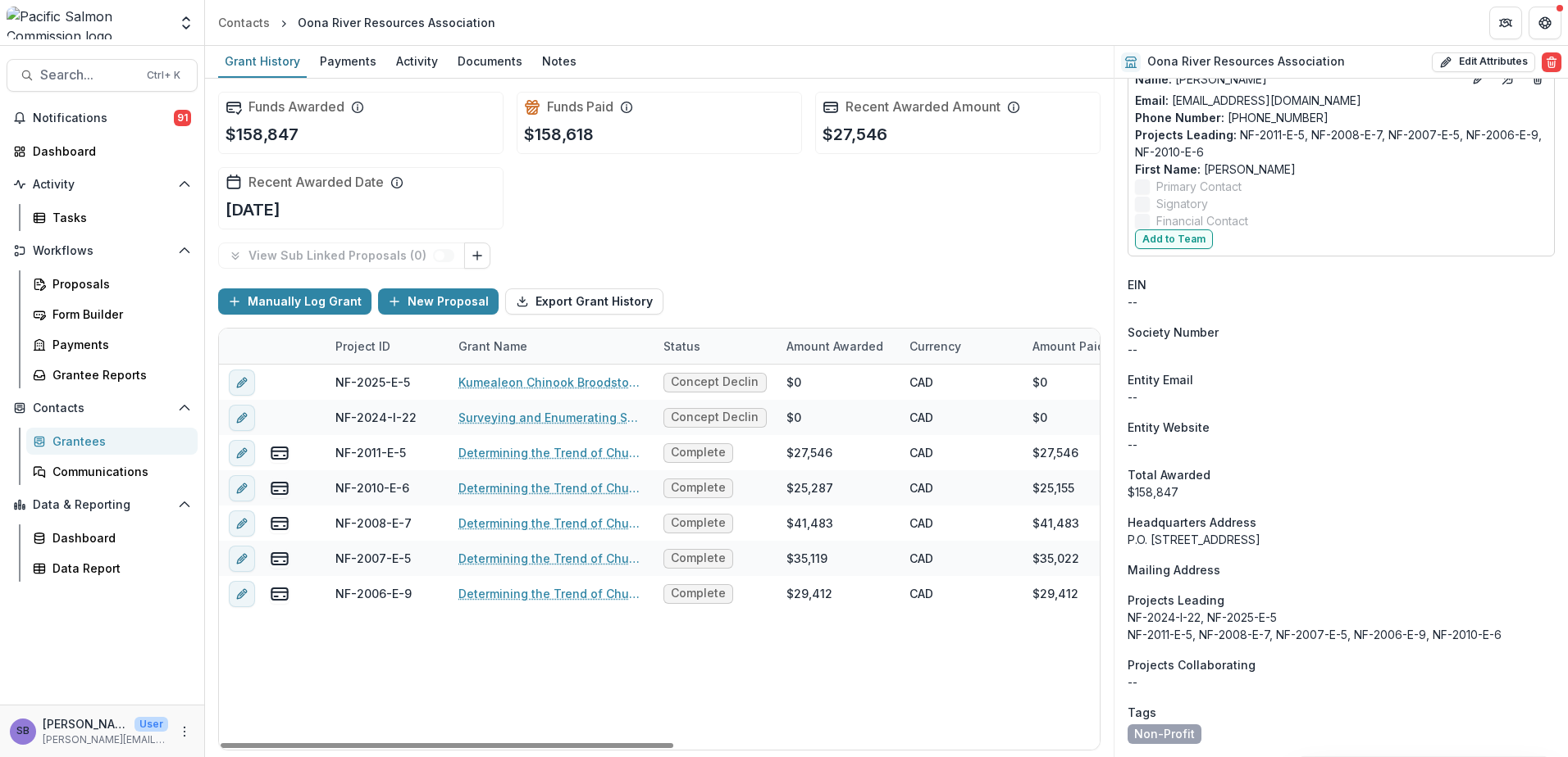
click at [66, 447] on div "Grantees" at bounding box center [118, 441] width 132 height 17
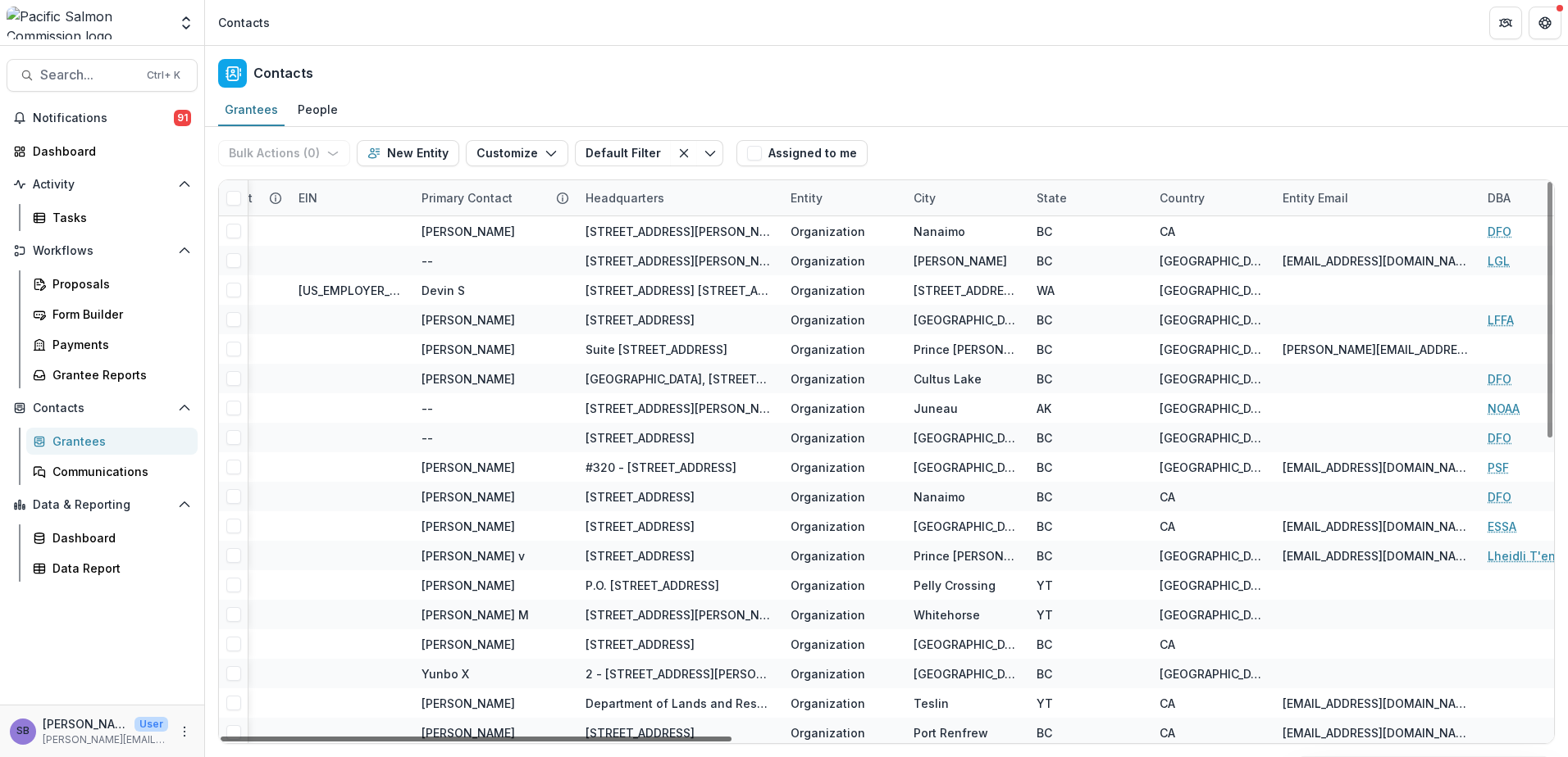
scroll to position [0, 936]
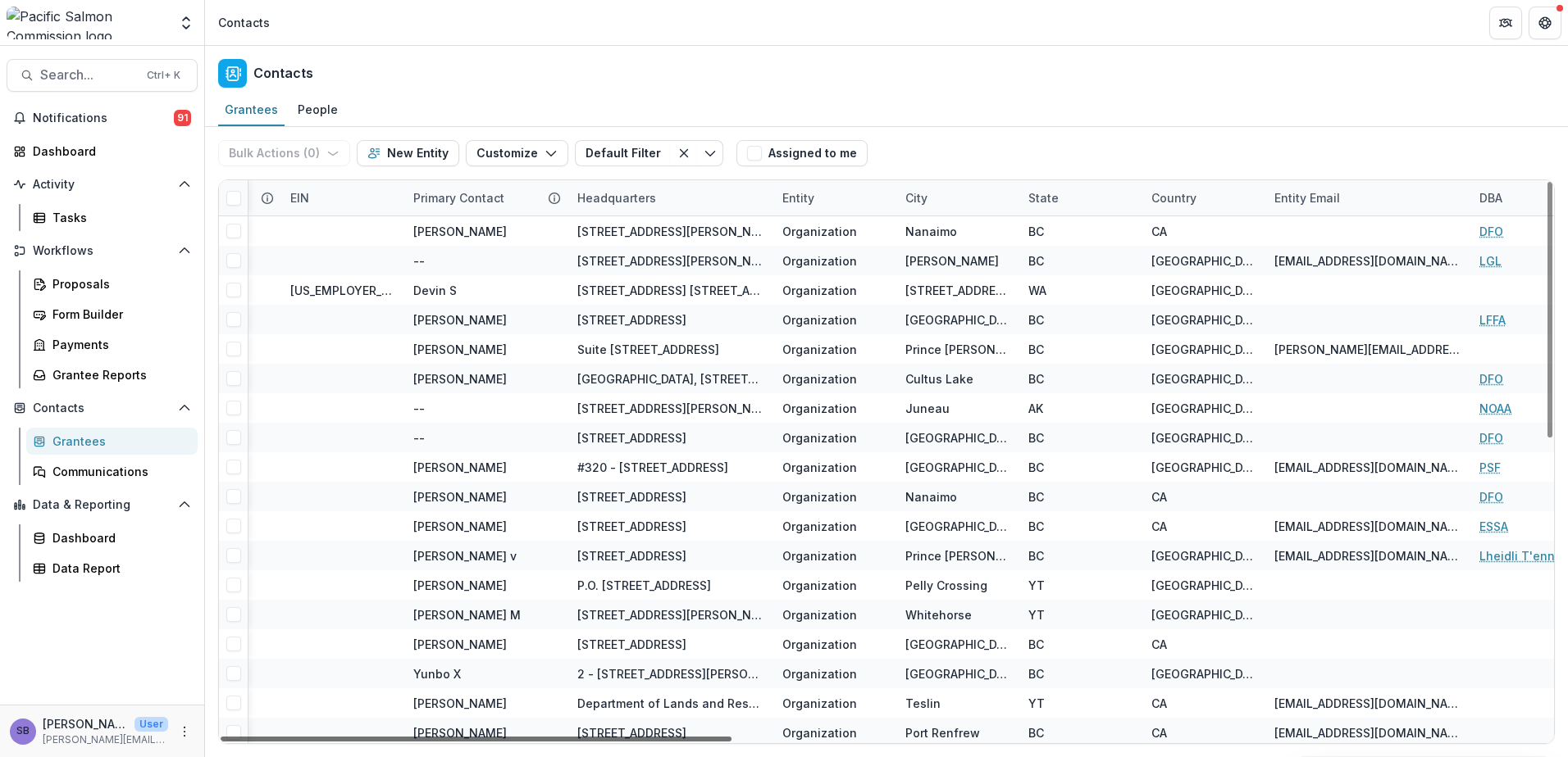
drag, startPoint x: 671, startPoint y: 741, endPoint x: 1030, endPoint y: 749, distance: 359.1
click at [731, 741] on div at bounding box center [476, 740] width 511 height 5
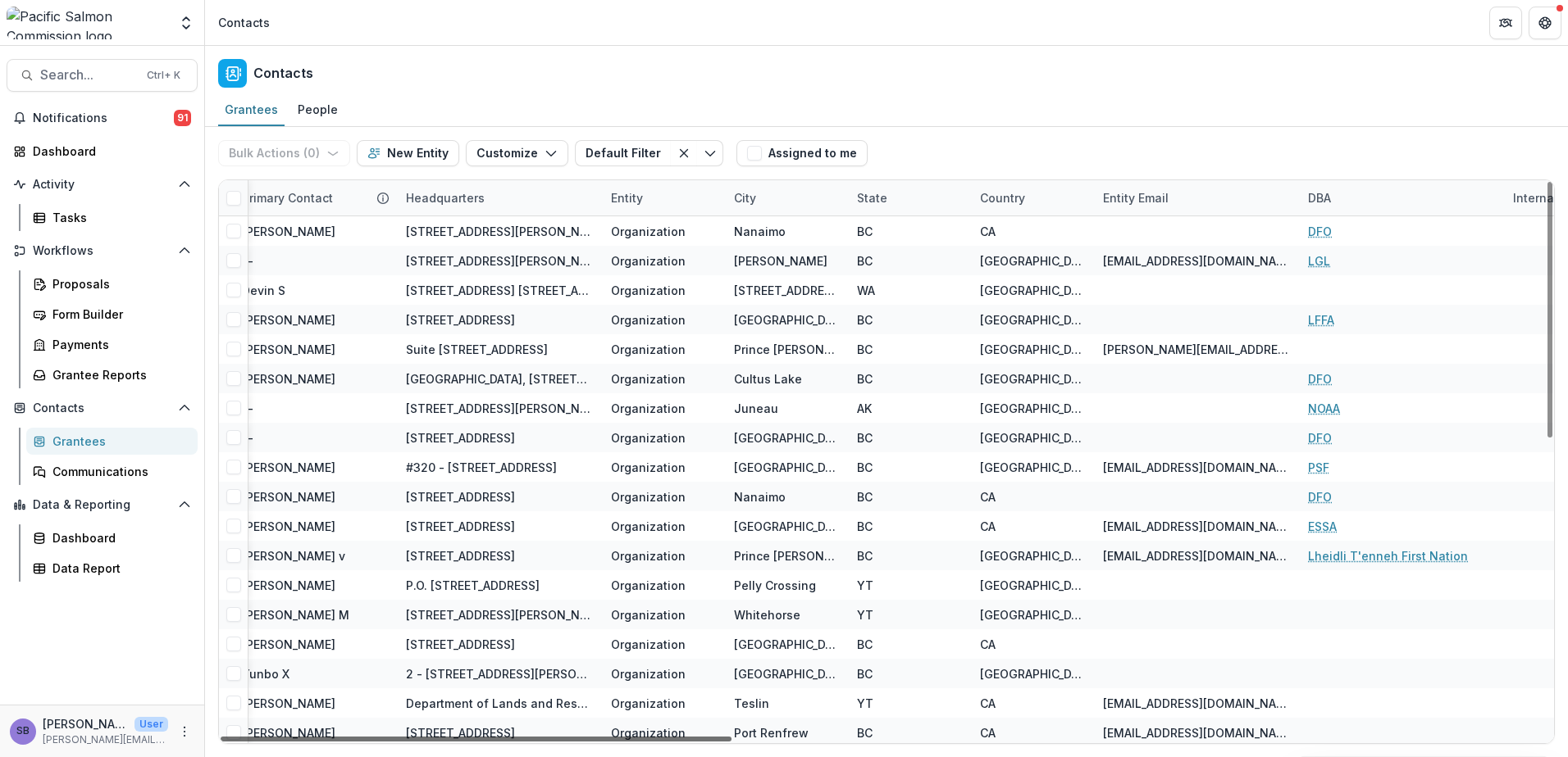
scroll to position [0, 1201]
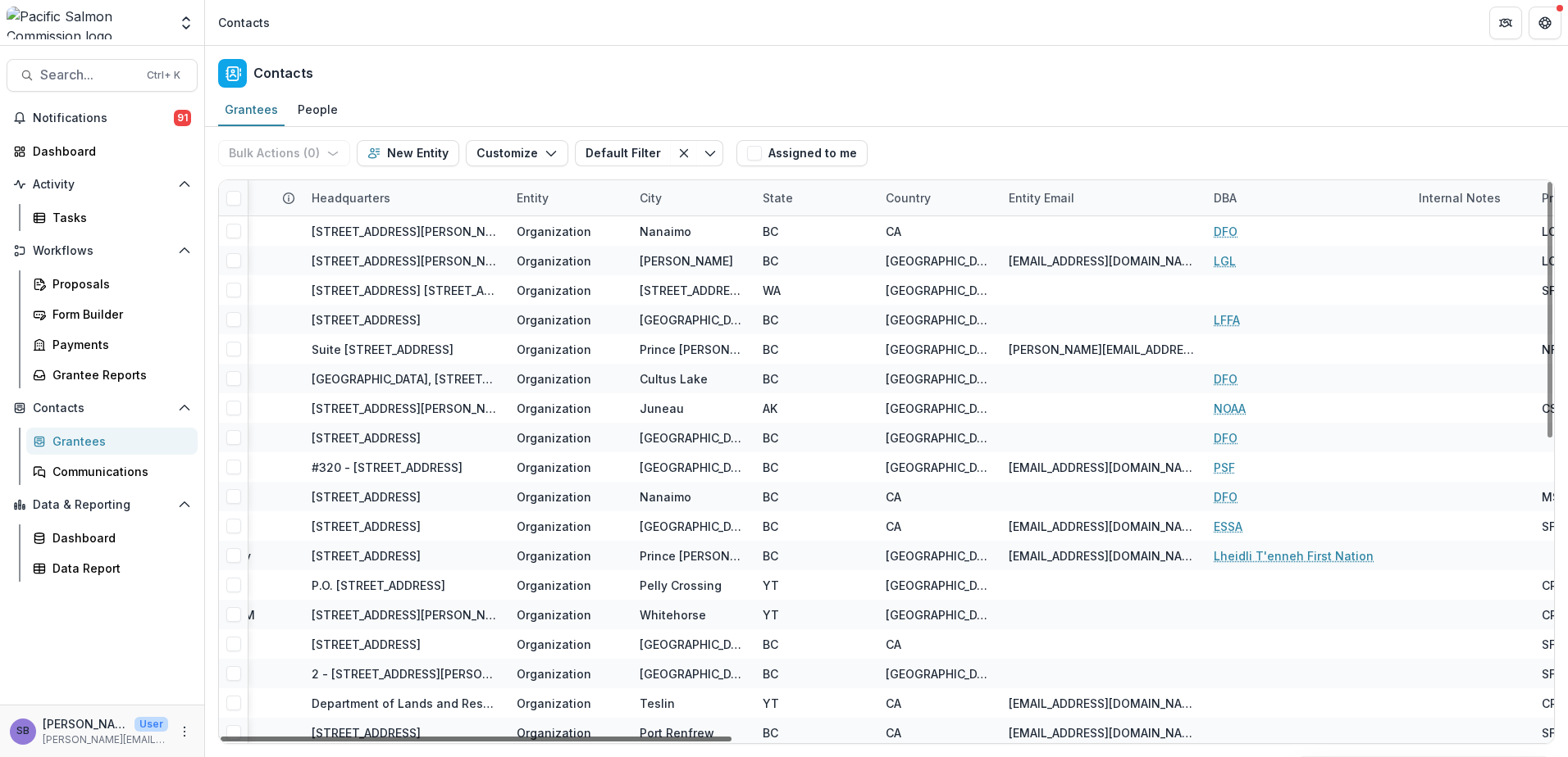
drag, startPoint x: 1038, startPoint y: 738, endPoint x: 1140, endPoint y: 799, distance: 118.8
click at [731, 741] on div at bounding box center [476, 740] width 511 height 5
click at [896, 198] on div "Country" at bounding box center [907, 198] width 65 height 17
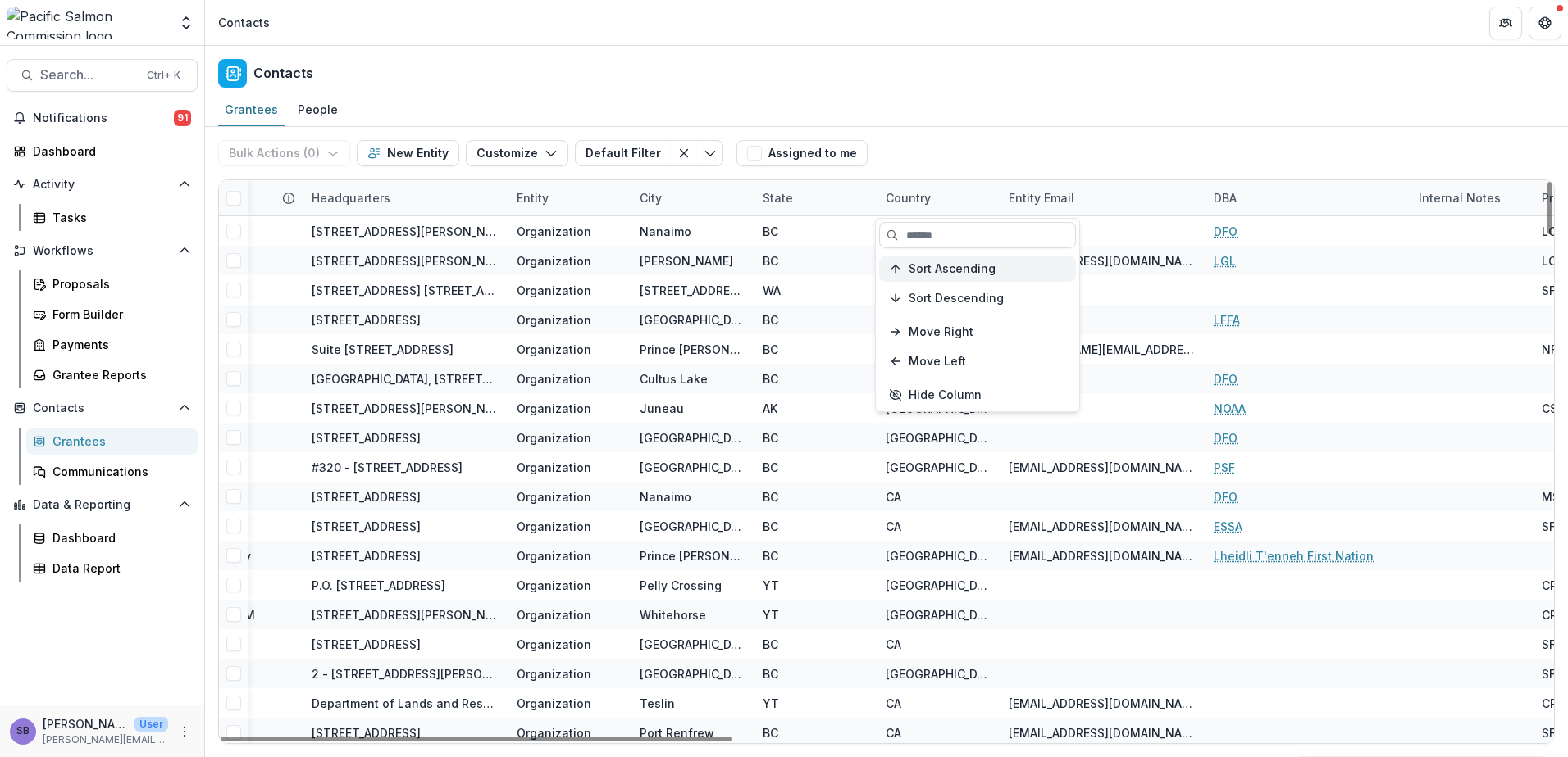
click at [931, 274] on span "Sort Ascending" at bounding box center [951, 270] width 87 height 14
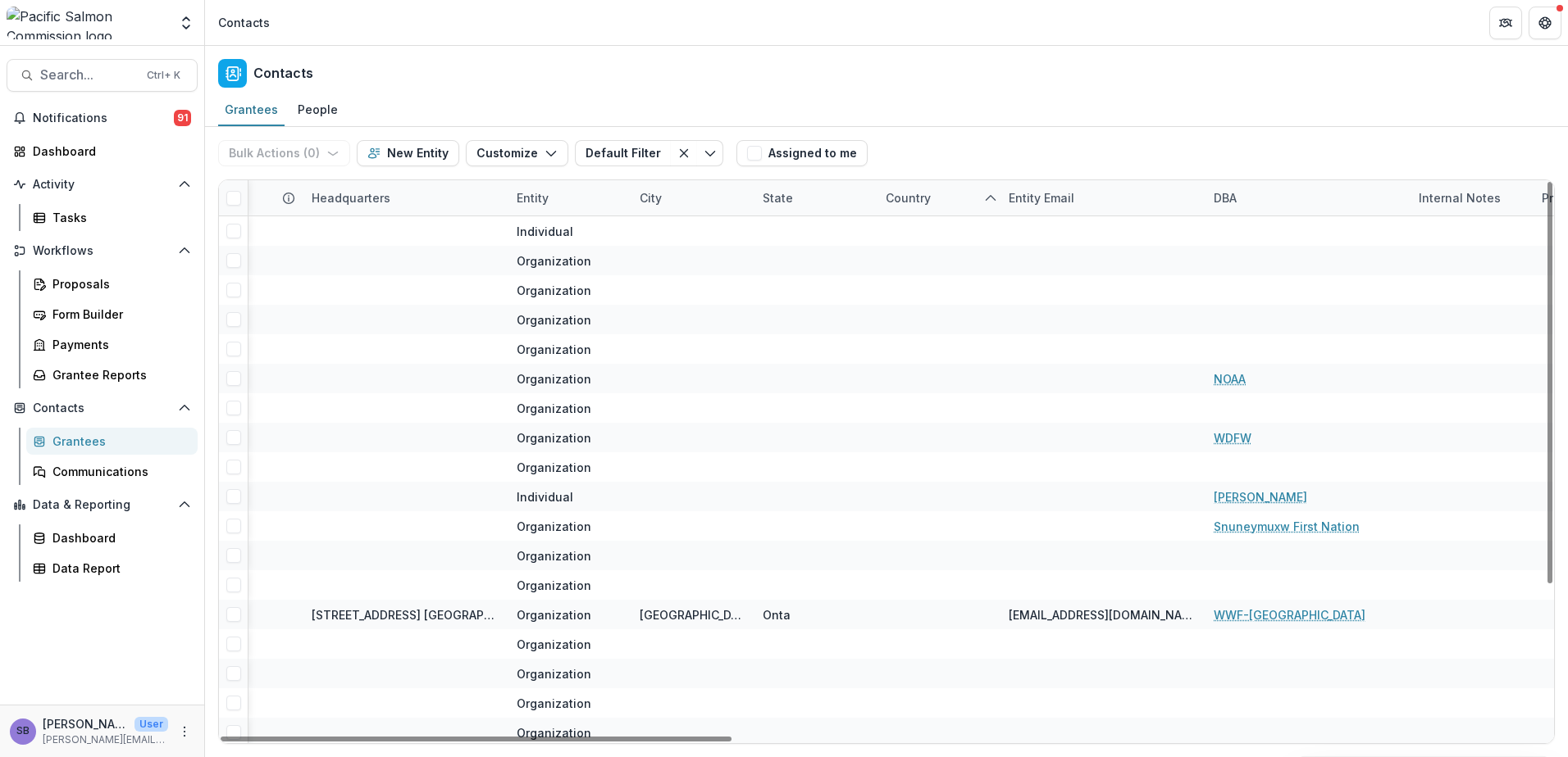
click at [936, 152] on div "Bulk Actions ( 0 ) Send Email Create Proposals Create Tasks New Entity Customiz…" at bounding box center [886, 153] width 1336 height 53
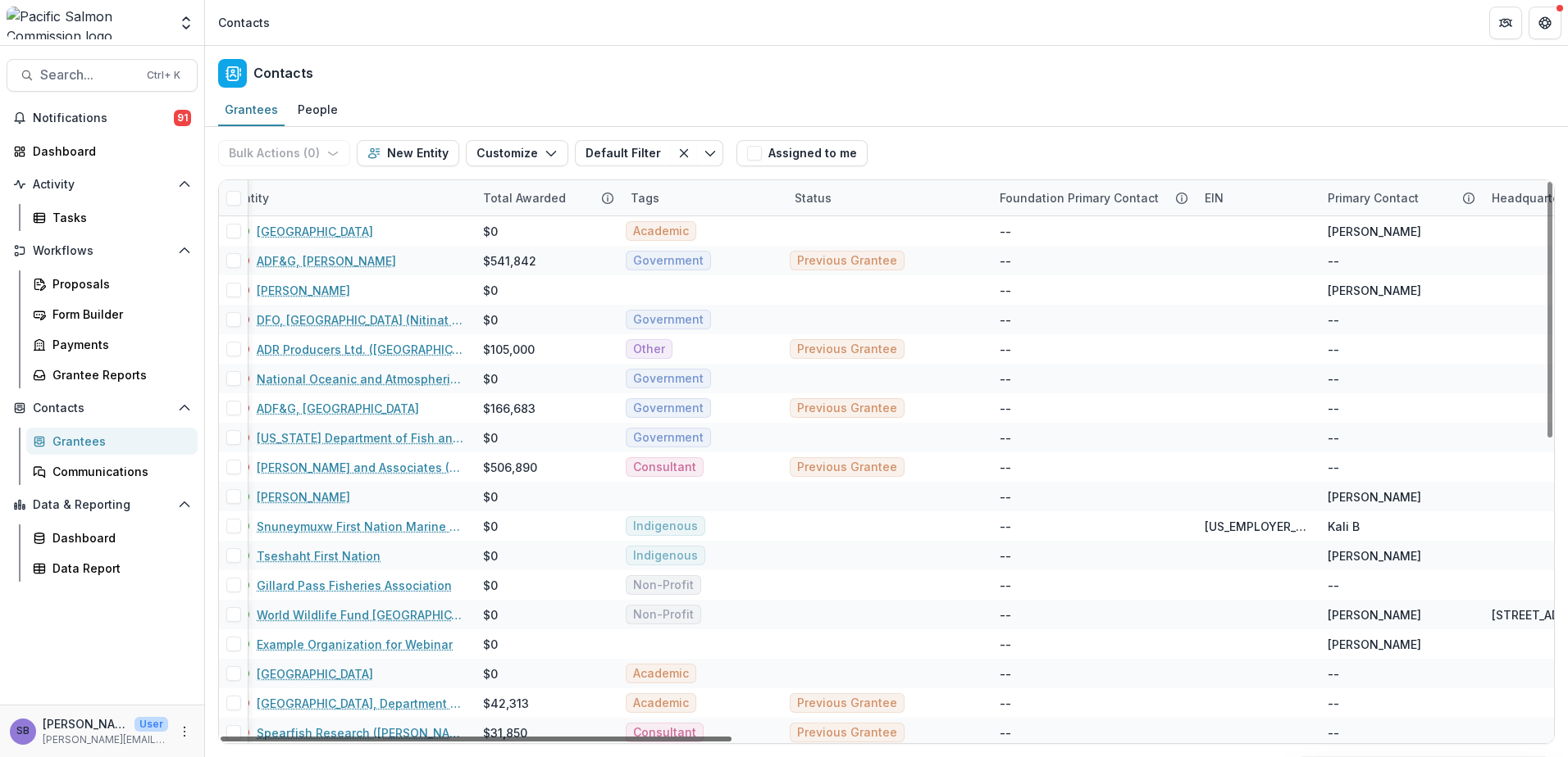
scroll to position [0, 0]
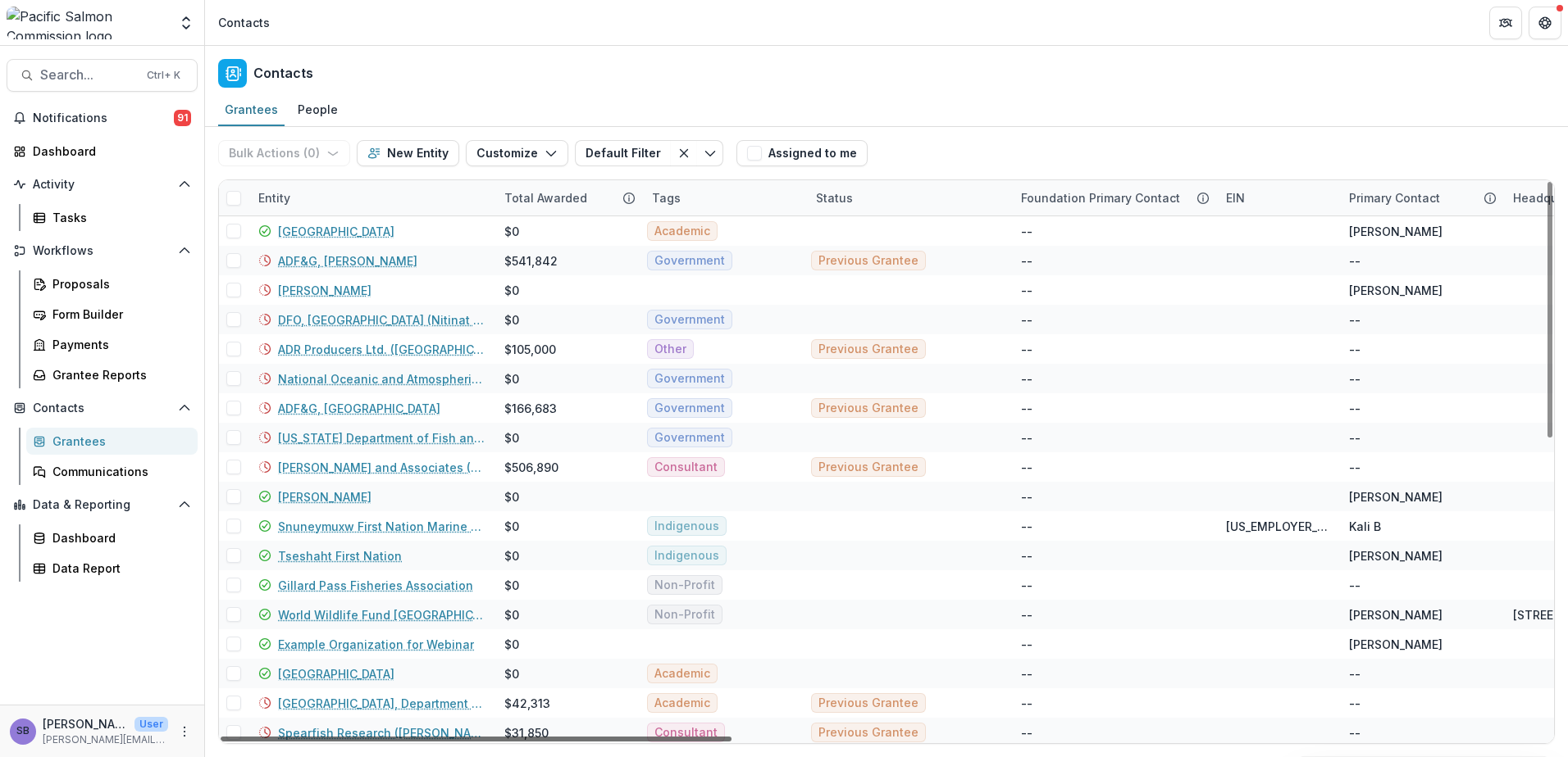
drag, startPoint x: 981, startPoint y: 741, endPoint x: 419, endPoint y: 752, distance: 562.1
click at [419, 741] on div at bounding box center [476, 740] width 511 height 5
drag, startPoint x: 695, startPoint y: 738, endPoint x: 588, endPoint y: 794, distance: 120.8
click at [588, 741] on div at bounding box center [476, 740] width 511 height 5
click at [330, 202] on div "Entity" at bounding box center [370, 197] width 246 height 35
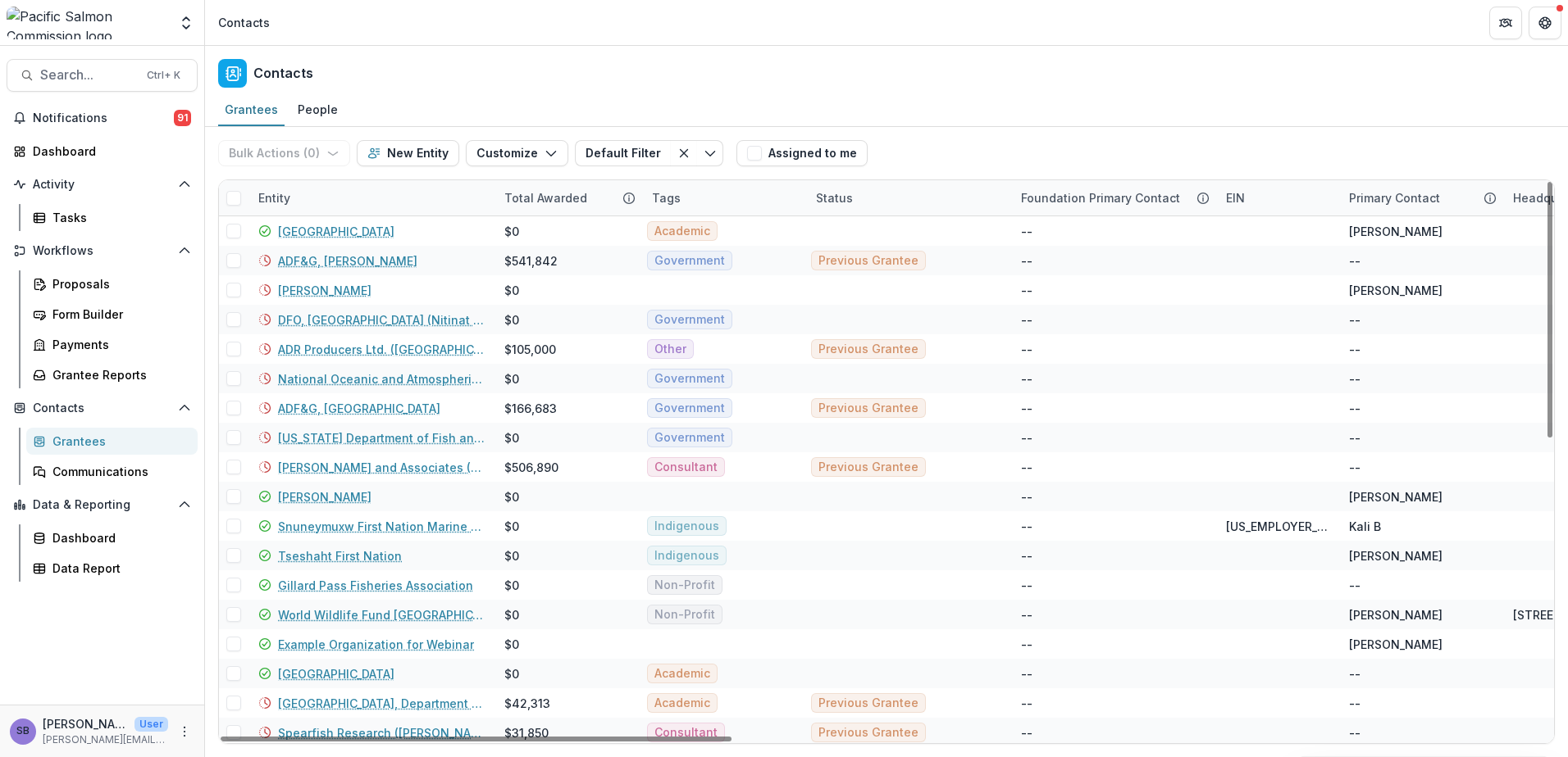
click at [93, 445] on div "Grantees" at bounding box center [118, 441] width 132 height 17
click at [84, 432] on div "Grantees" at bounding box center [118, 441] width 132 height 17
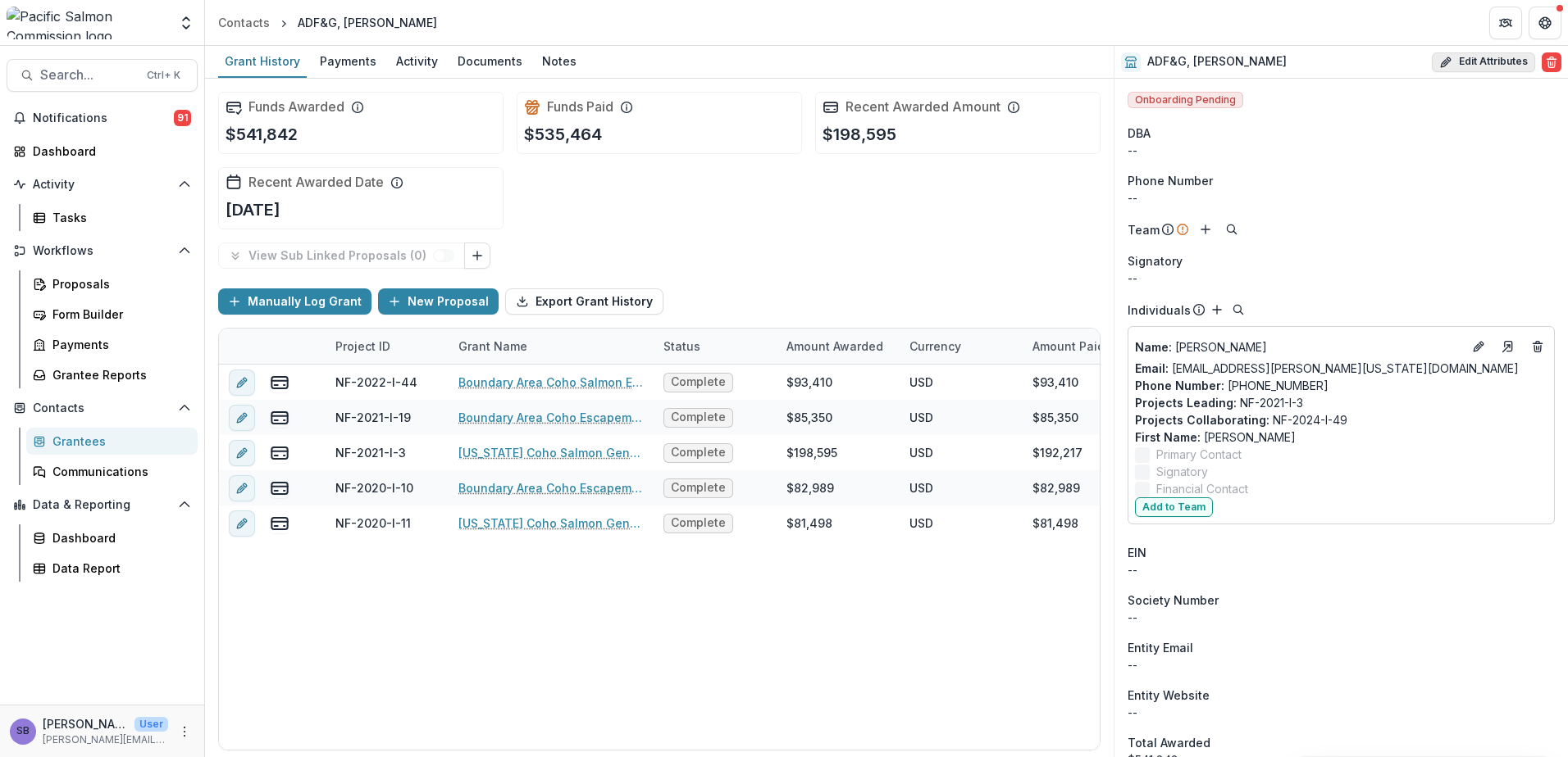
click at [1467, 63] on button "Edit Attributes" at bounding box center [1484, 62] width 103 height 20
select select
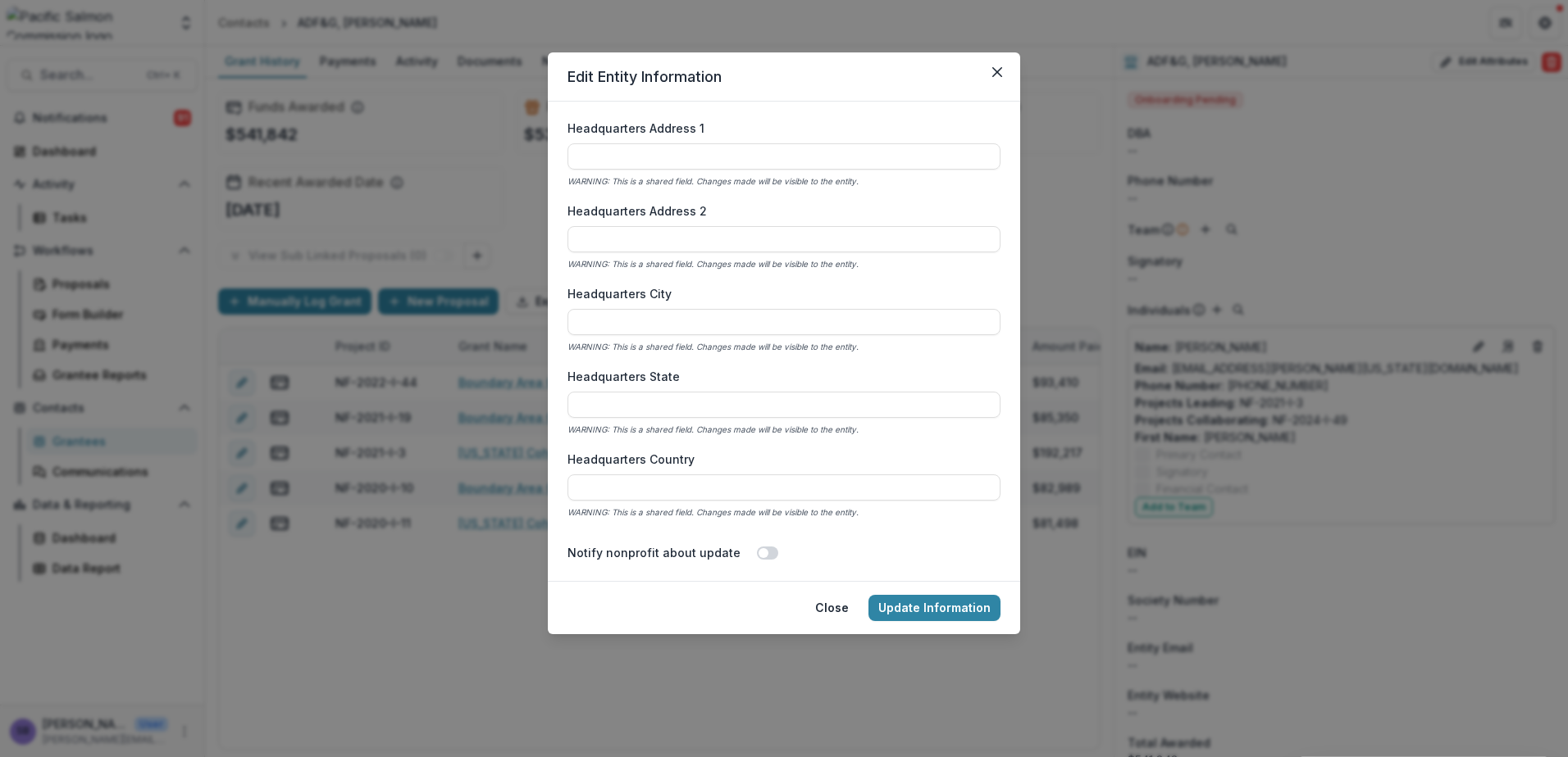
scroll to position [983, 0]
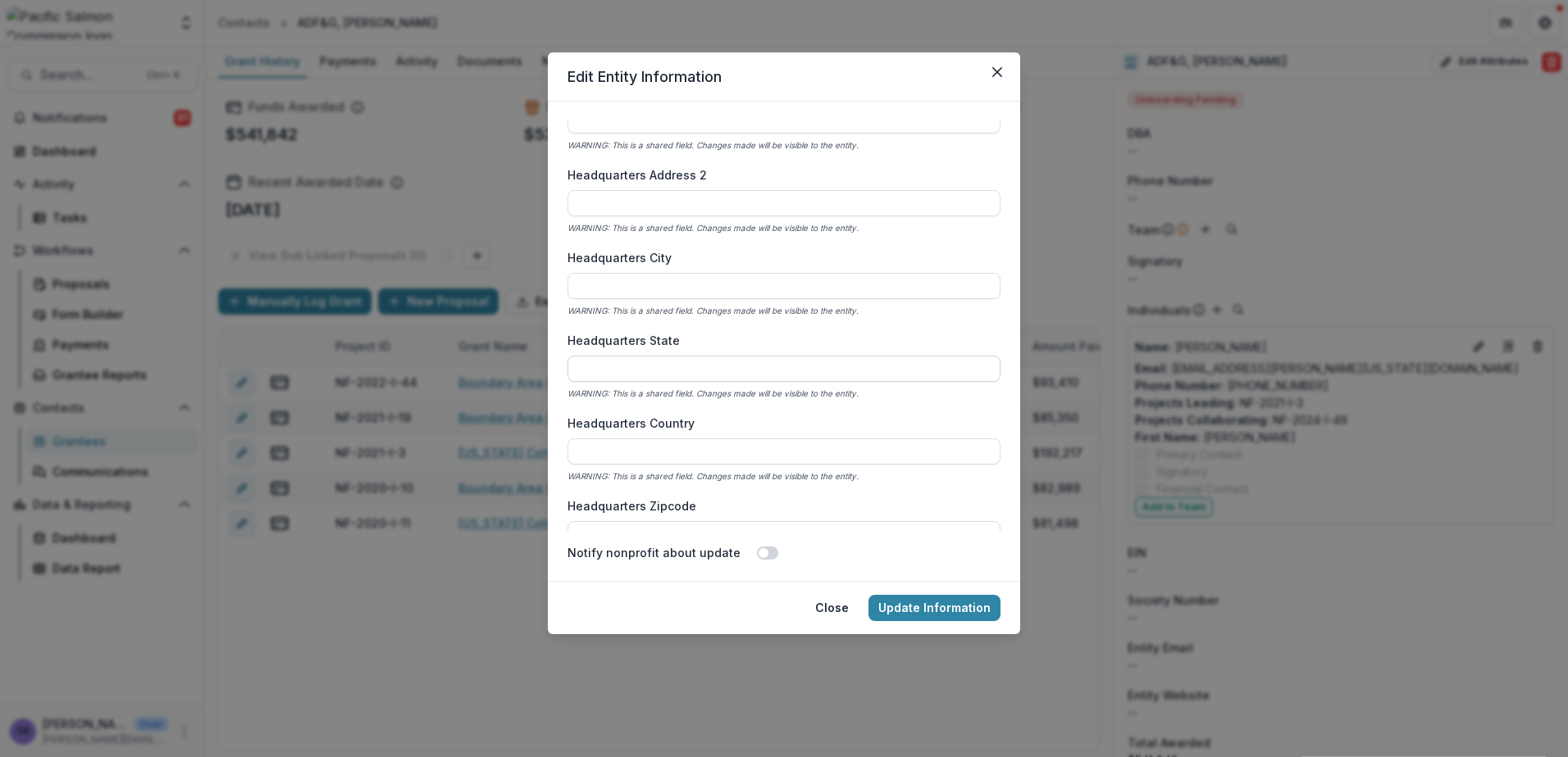
click at [736, 369] on input "Headquarters State" at bounding box center [784, 369] width 432 height 26
type input "******"
type input "**********"
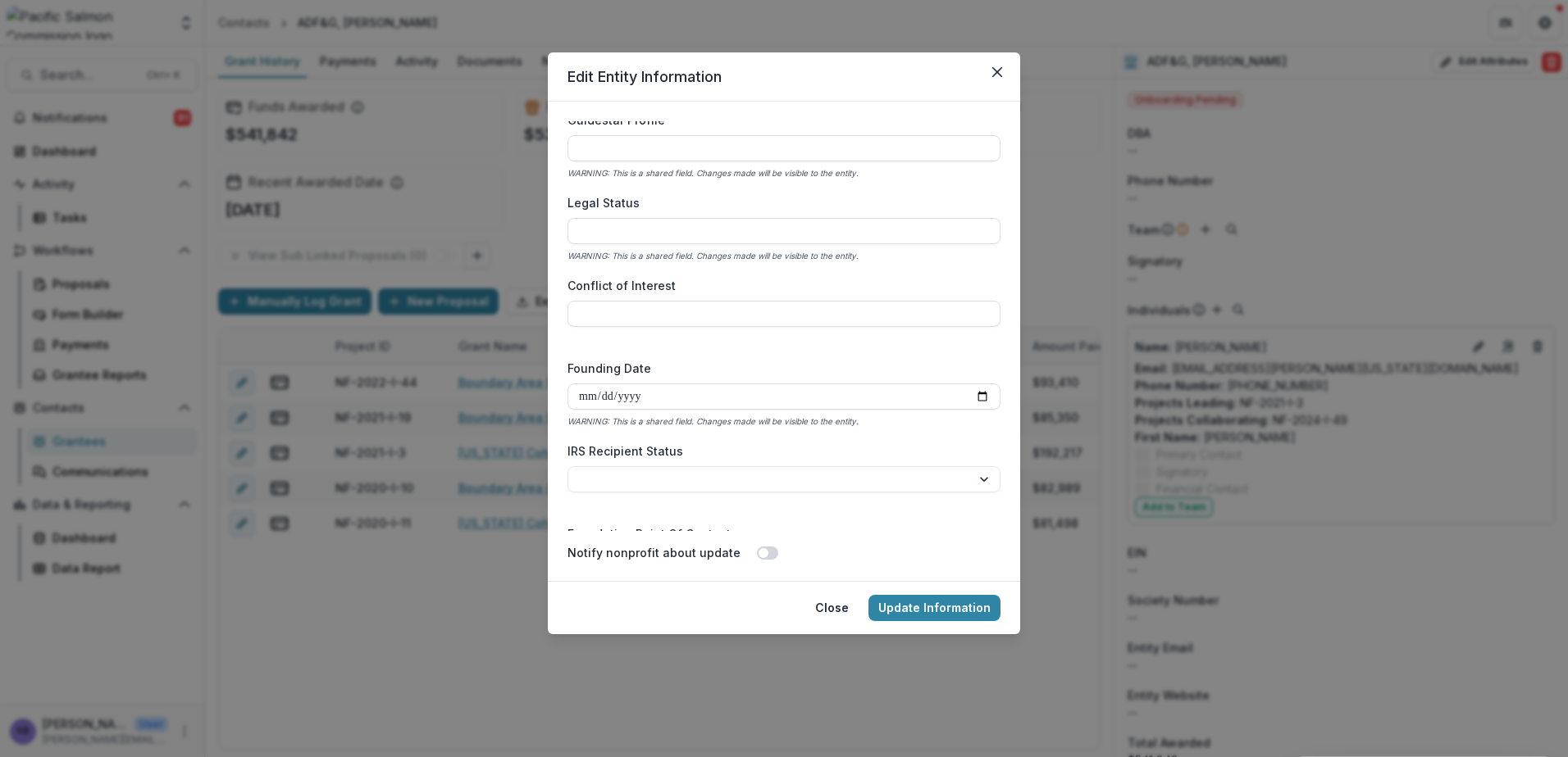
scroll to position [2639, 0]
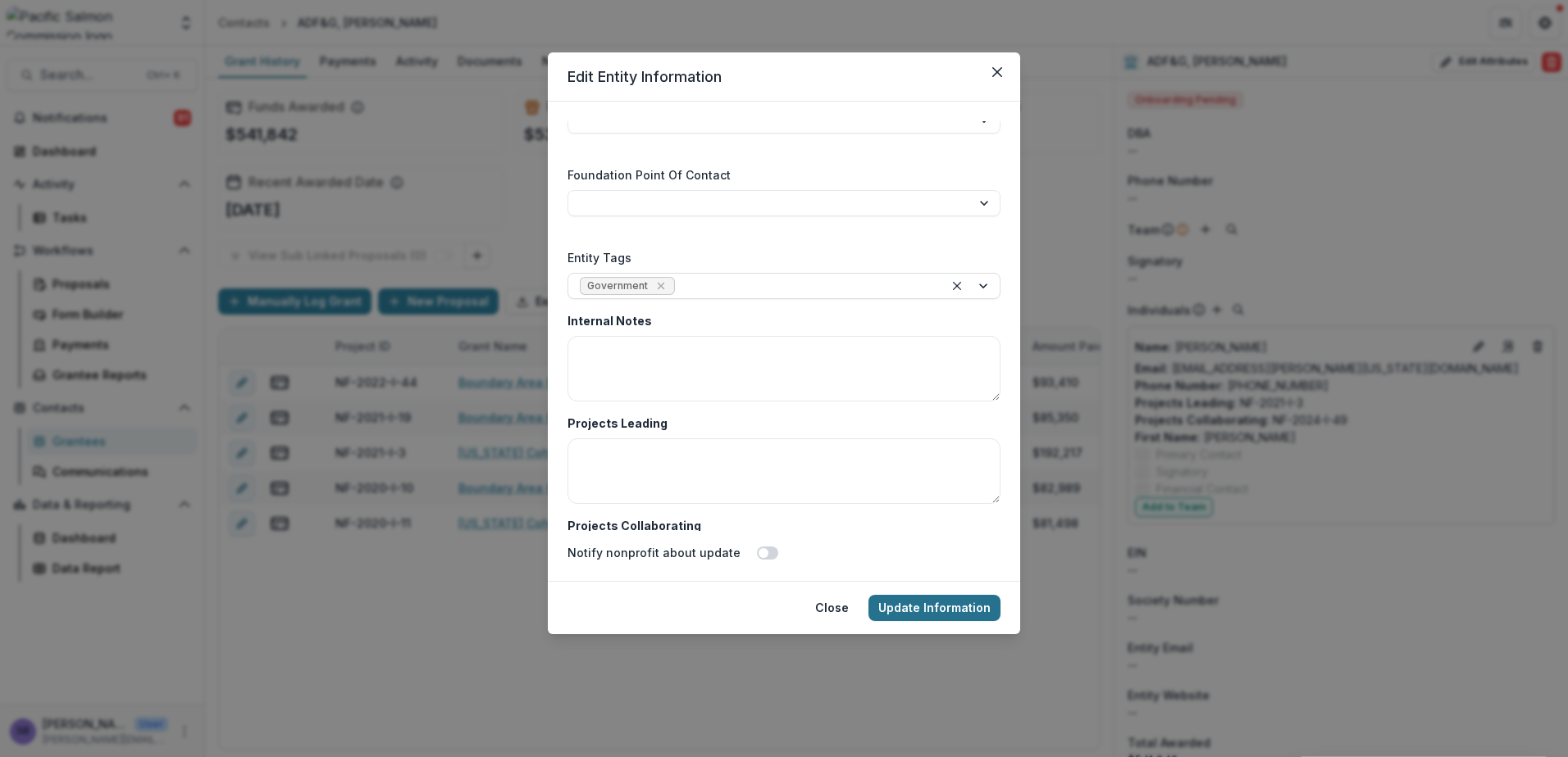
click at [941, 603] on button "Update Information" at bounding box center [934, 608] width 132 height 26
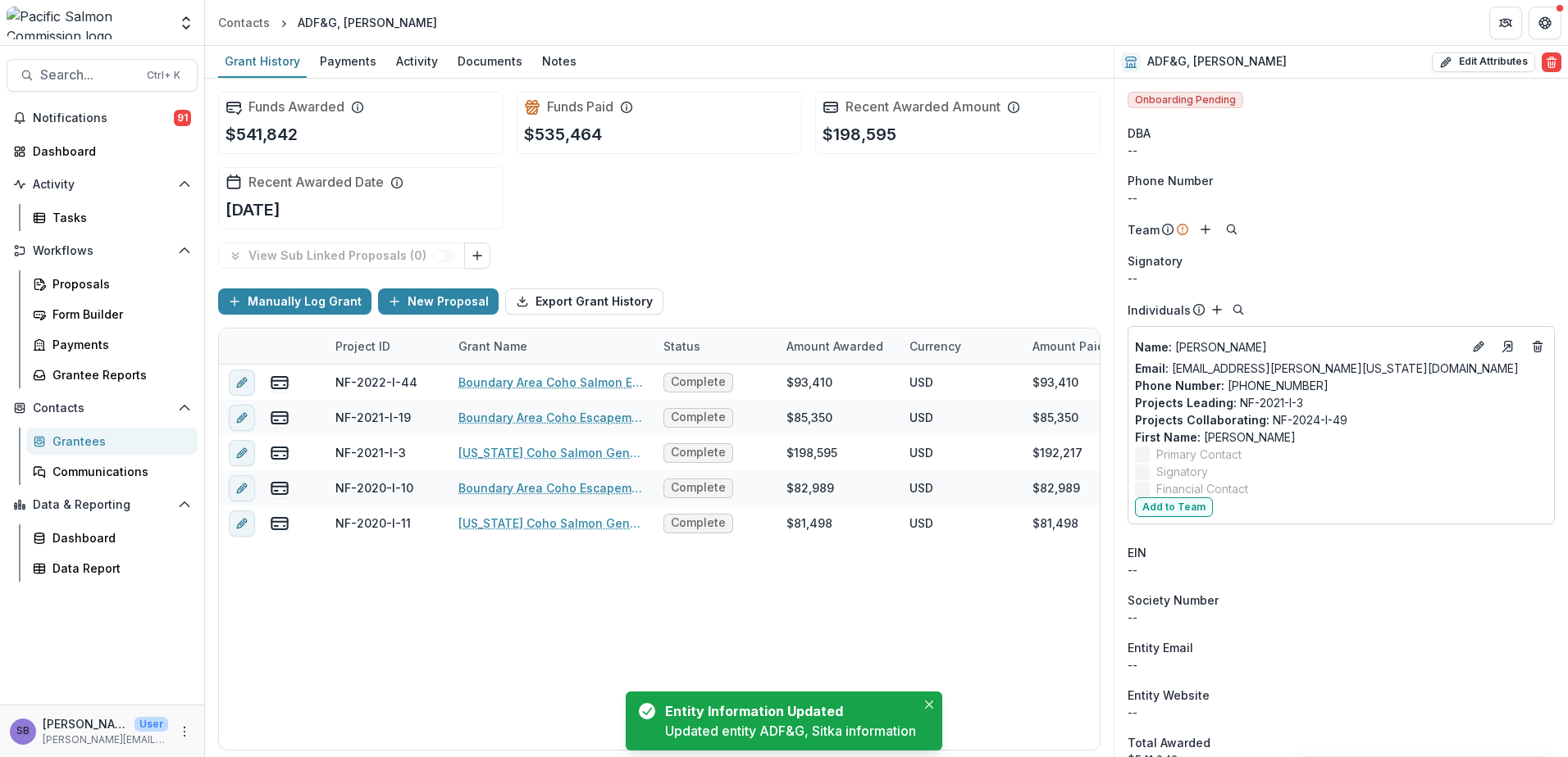
scroll to position [251, 0]
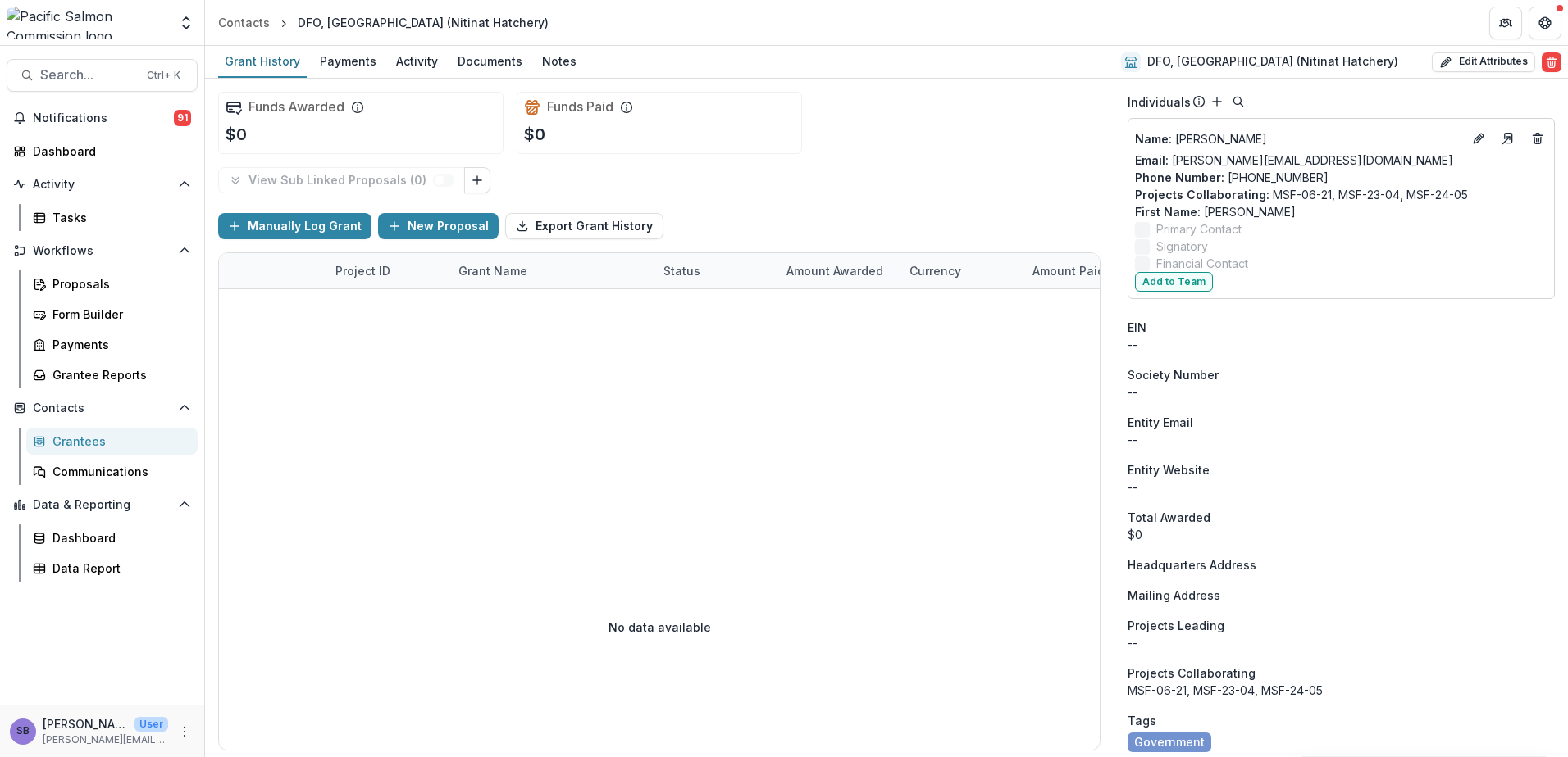
scroll to position [216, 0]
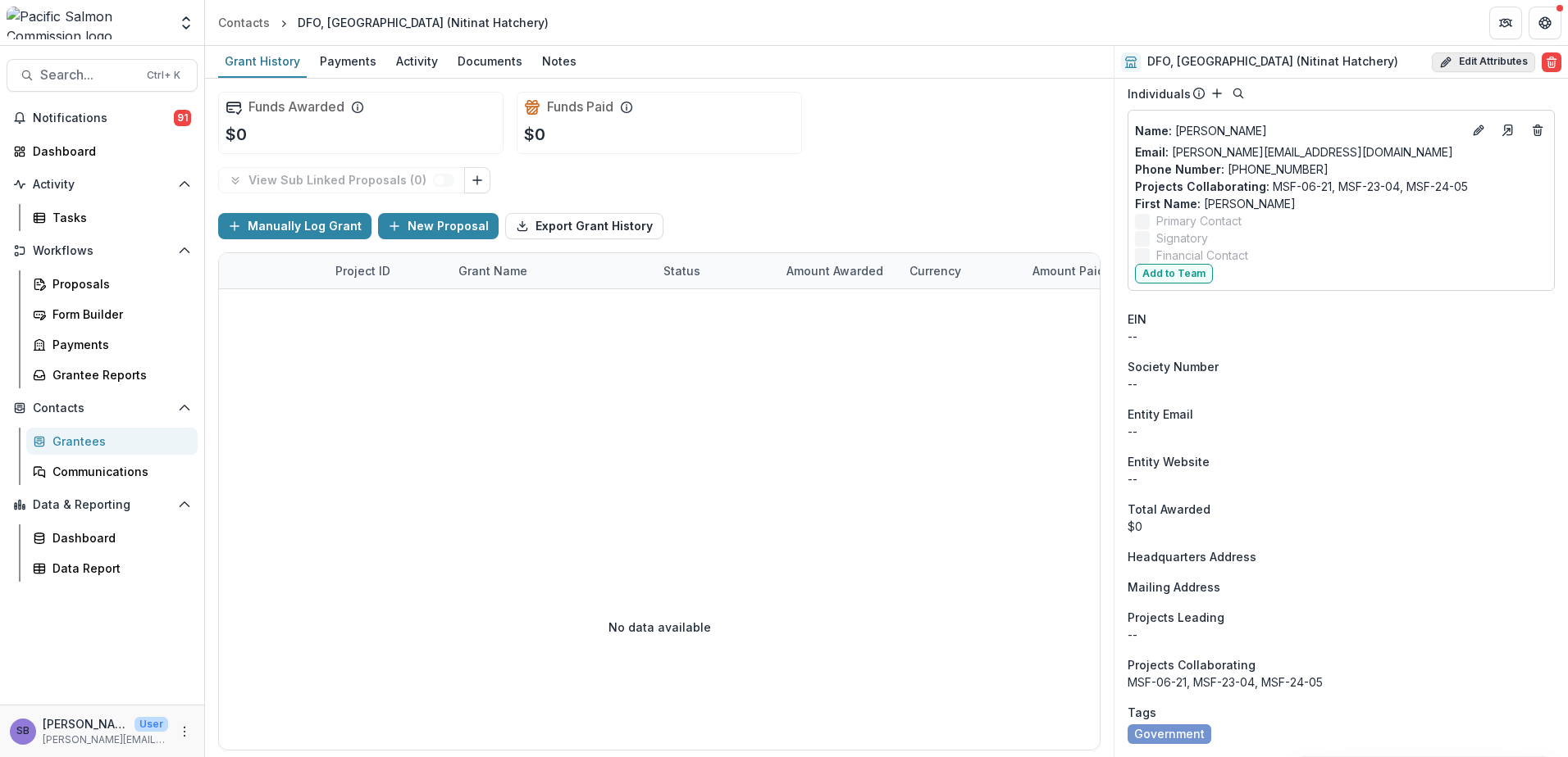
click at [1471, 59] on button "Edit Attributes" at bounding box center [1484, 62] width 103 height 20
select select
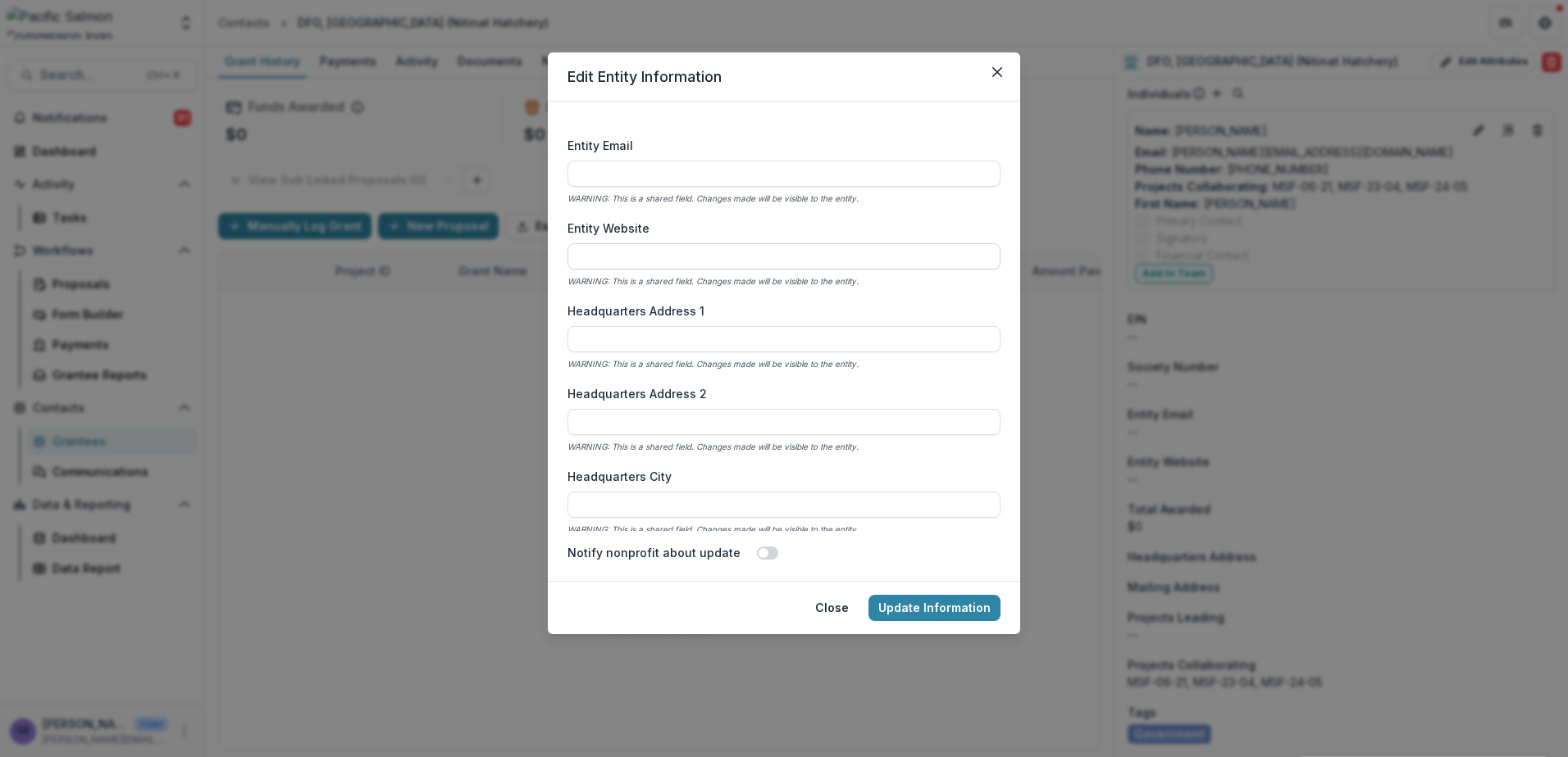
scroll to position [874, 0]
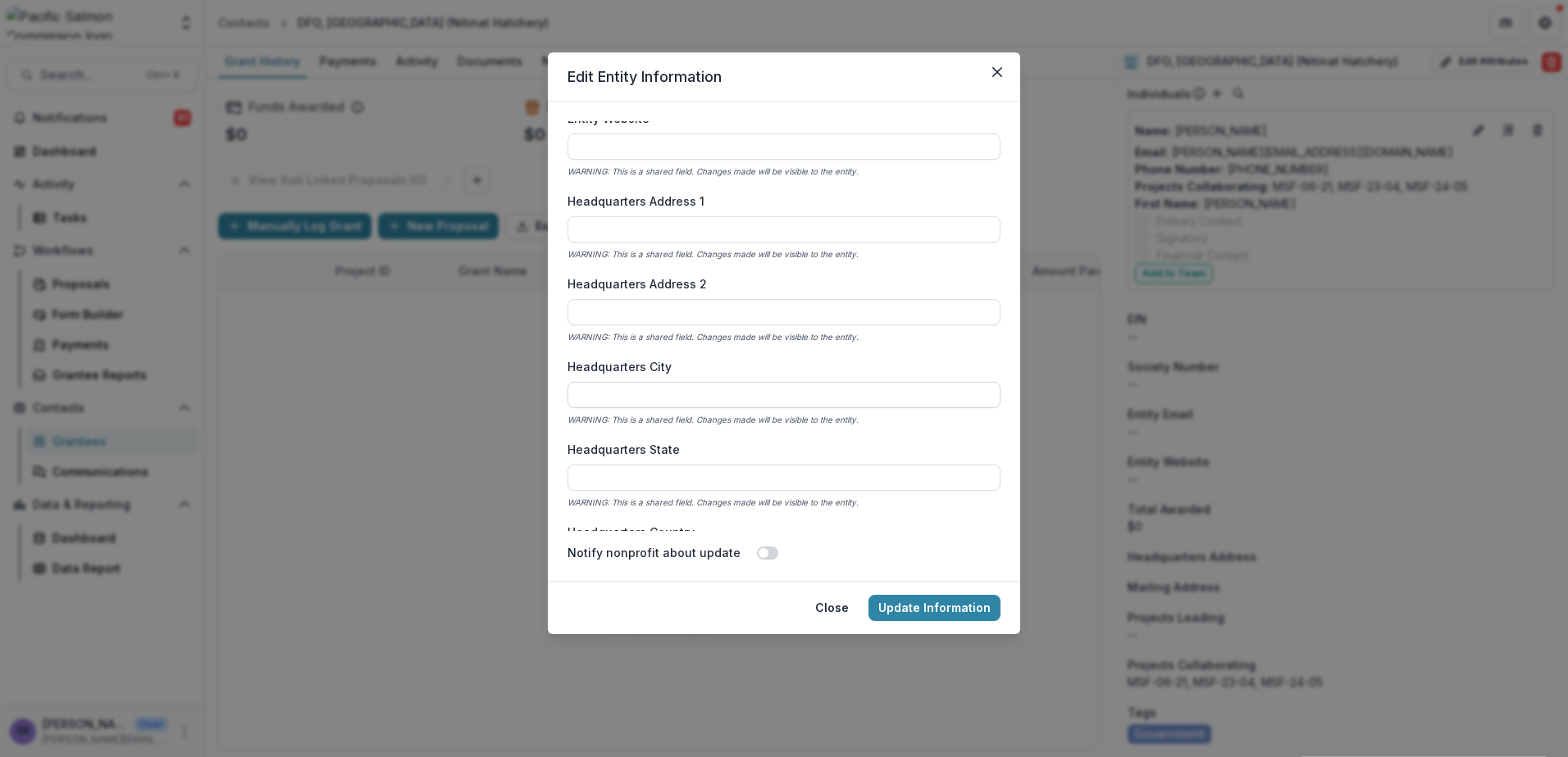
click at [720, 391] on input "Headquarters City" at bounding box center [784, 394] width 432 height 26
type input "**********"
type input "**"
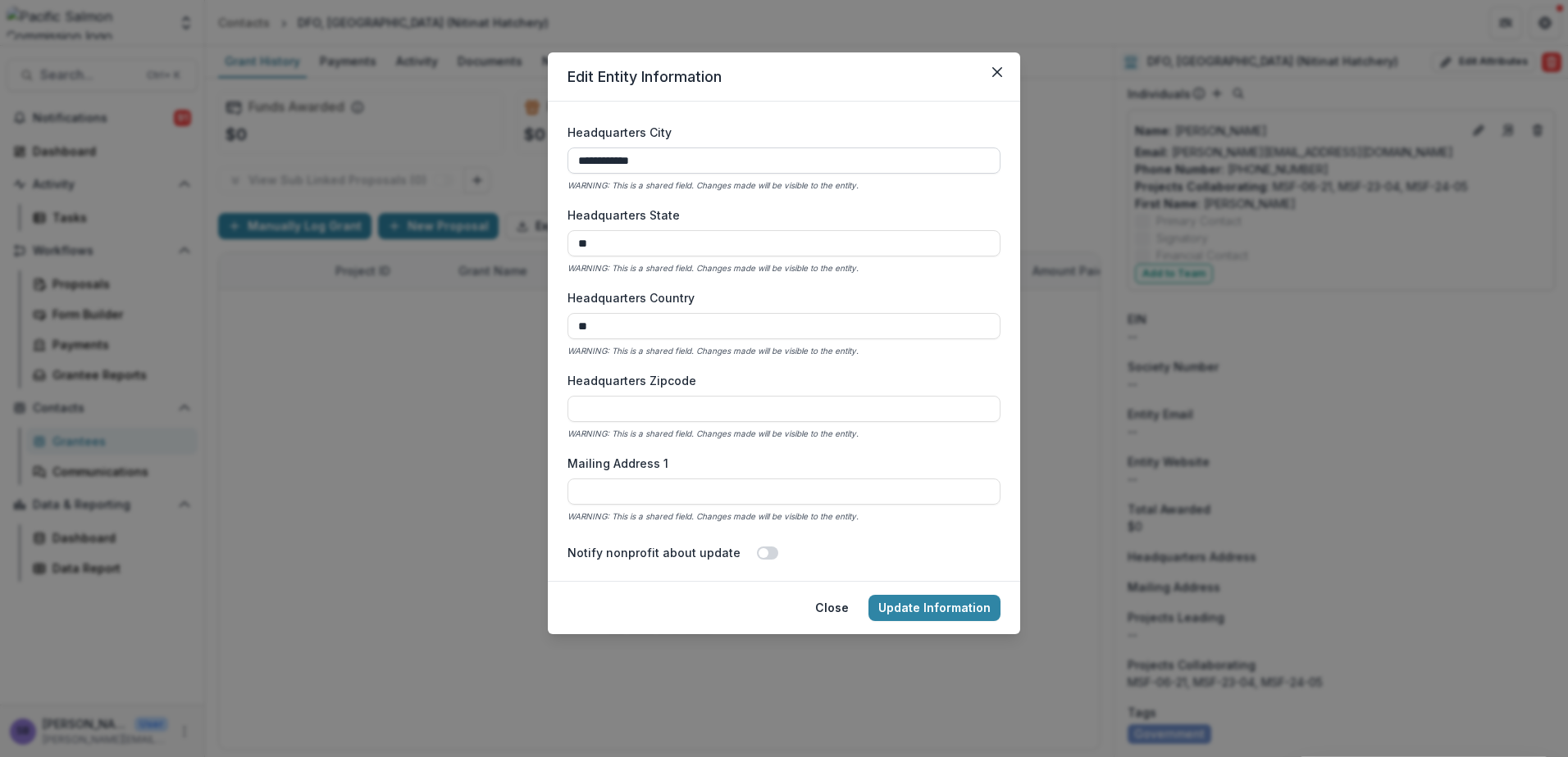
type input "******"
click at [935, 630] on footer "Close Update Information" at bounding box center [784, 608] width 472 height 53
click at [940, 611] on button "Update Information" at bounding box center [934, 608] width 132 height 26
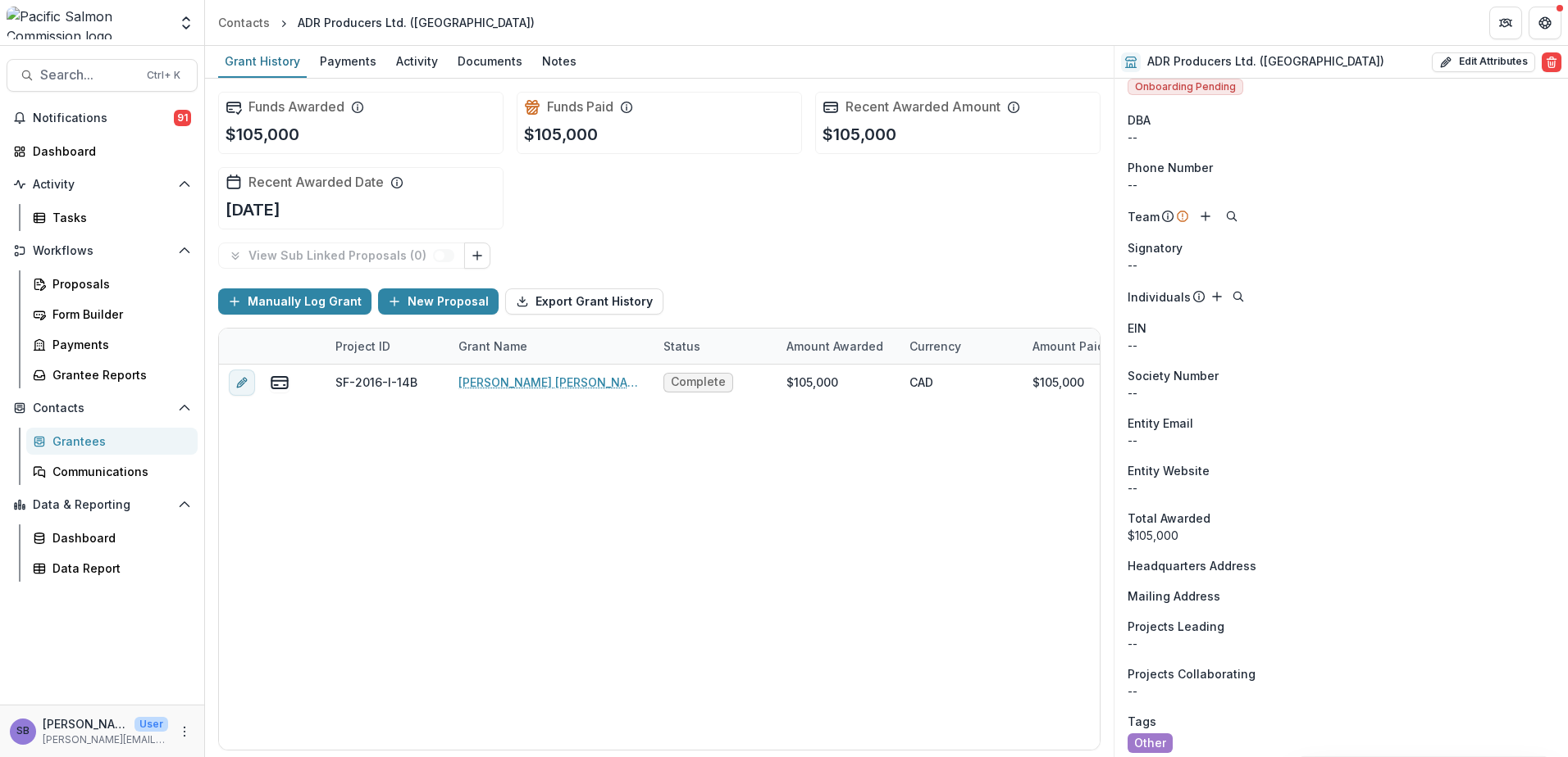
scroll to position [22, 0]
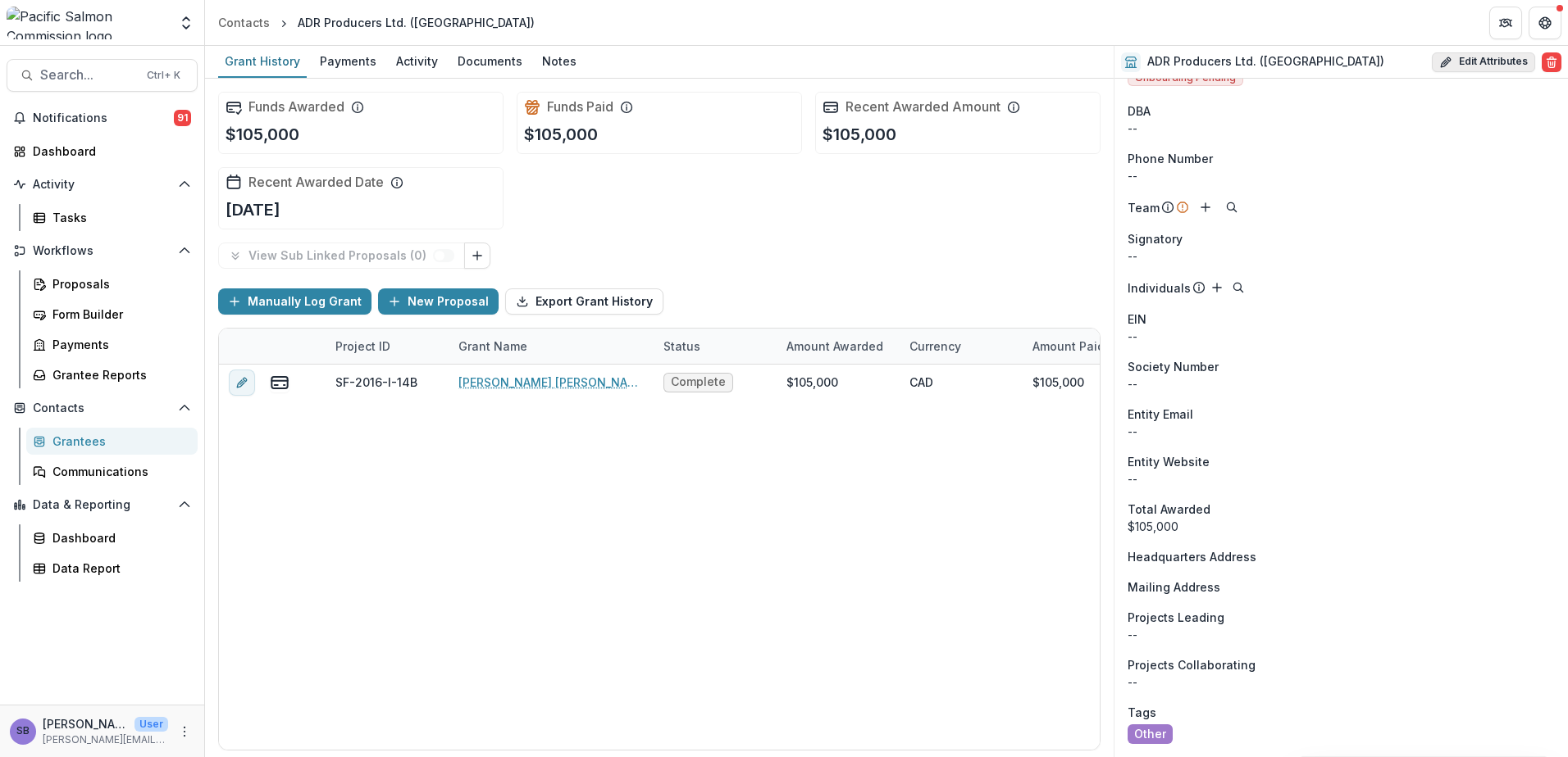
click at [1459, 59] on button "Edit Attributes" at bounding box center [1484, 62] width 103 height 20
select select
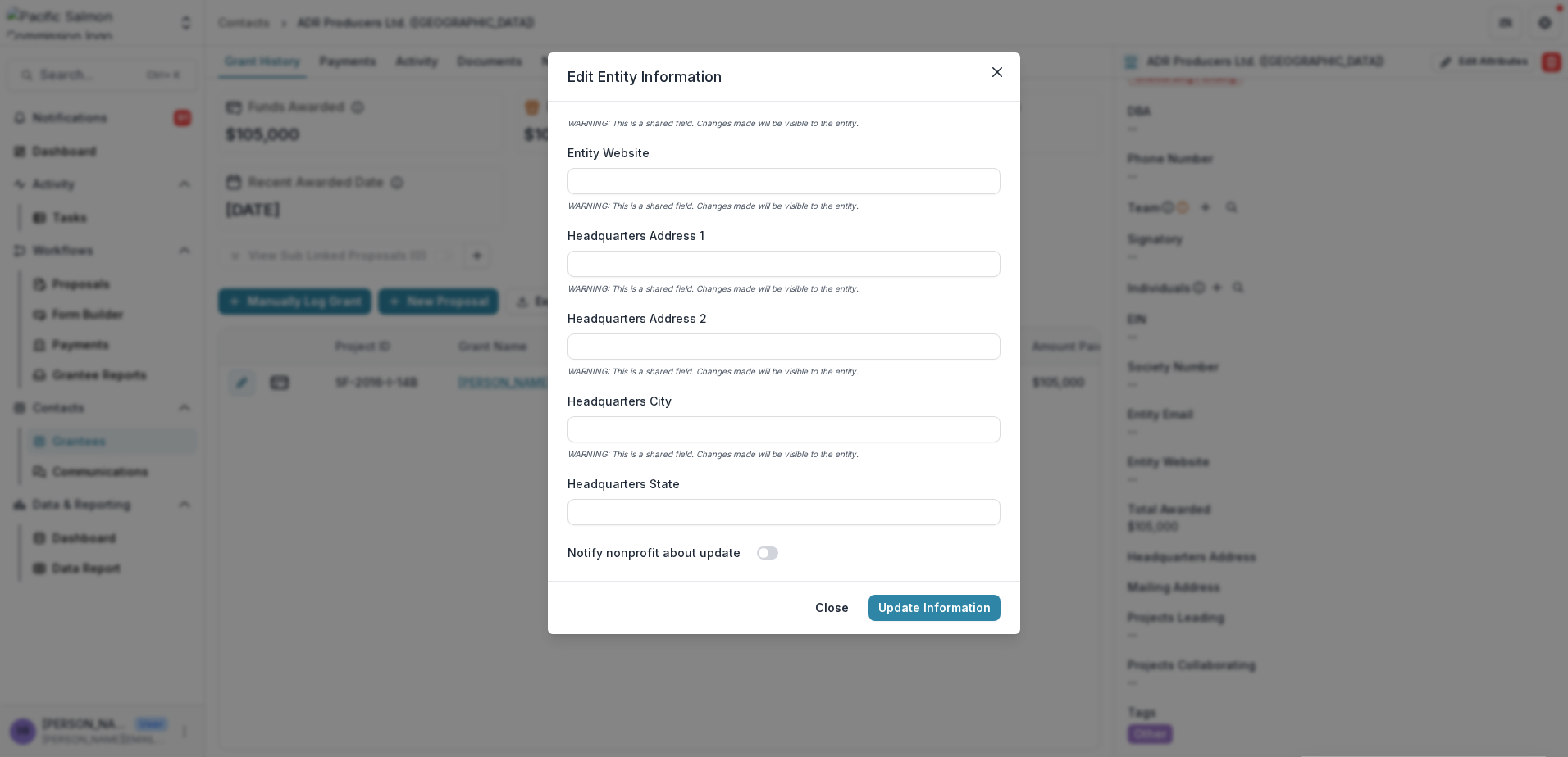
scroll to position [874, 0]
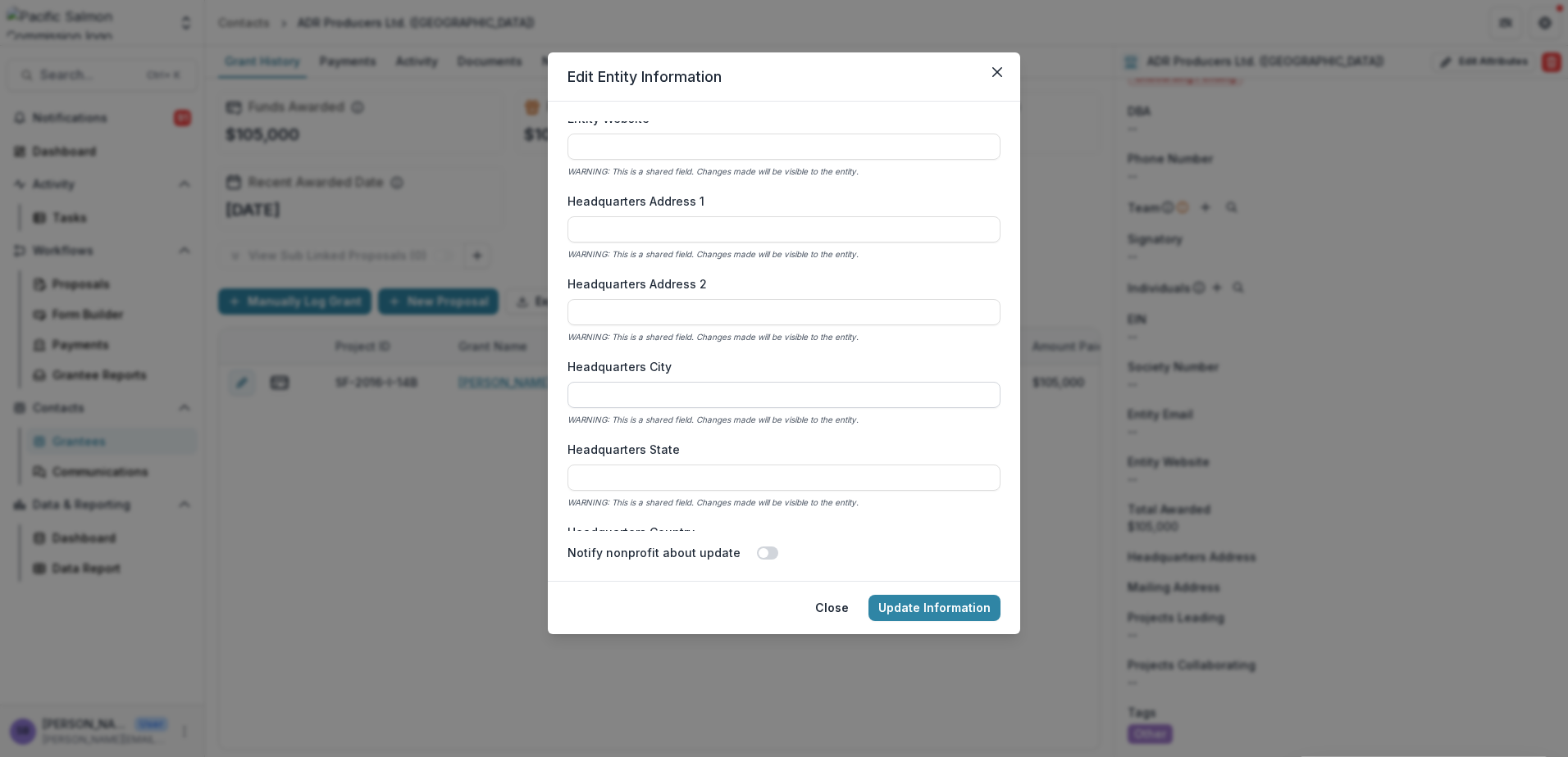
click at [631, 391] on input "Headquarters City" at bounding box center [784, 394] width 432 height 26
type input "**********"
type input "**"
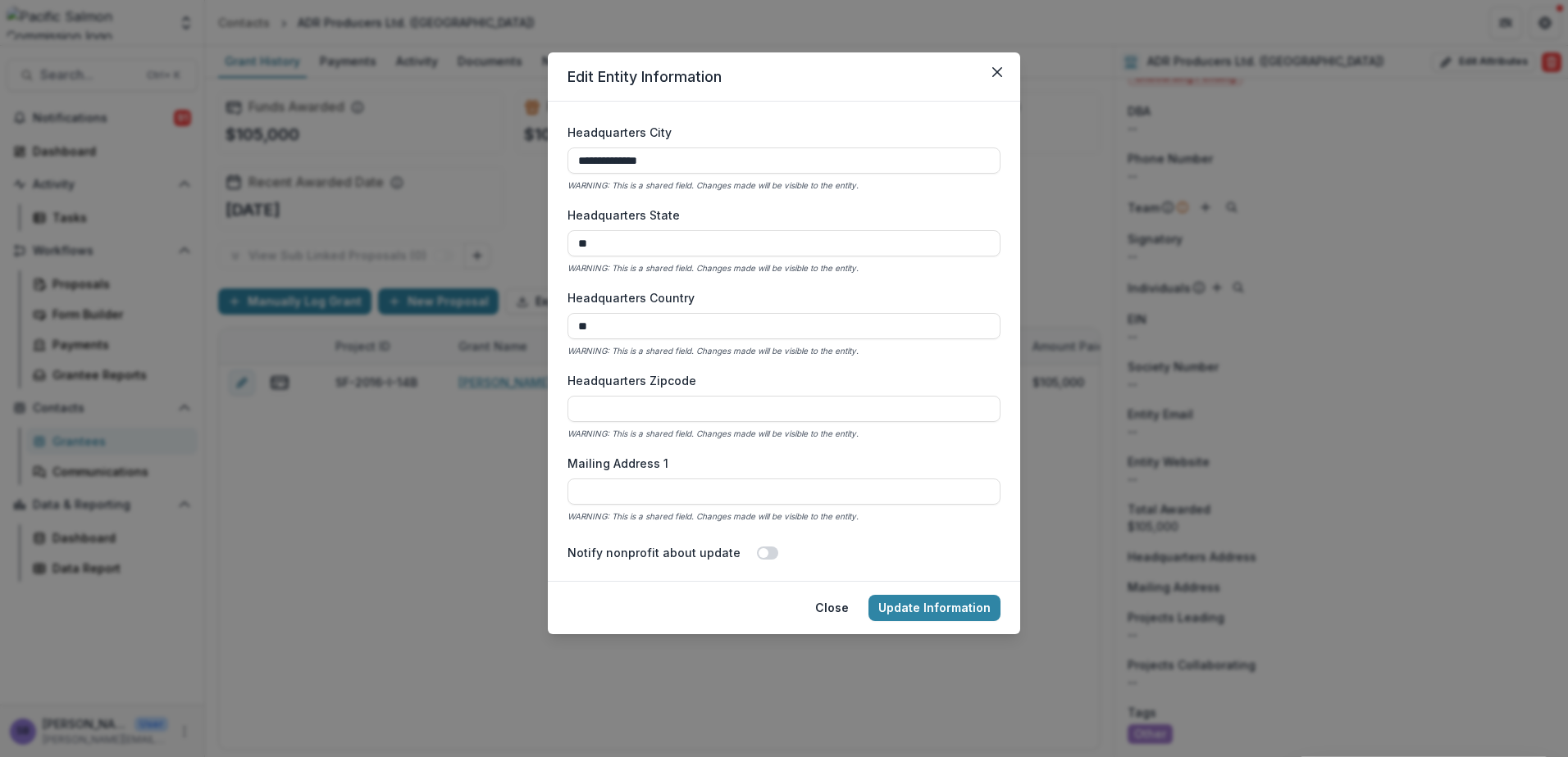
click at [924, 362] on div "**********" at bounding box center [784, 326] width 432 height 410
click at [638, 318] on input "**" at bounding box center [784, 326] width 432 height 26
type input "******"
click at [936, 611] on button "Update Information" at bounding box center [934, 608] width 132 height 26
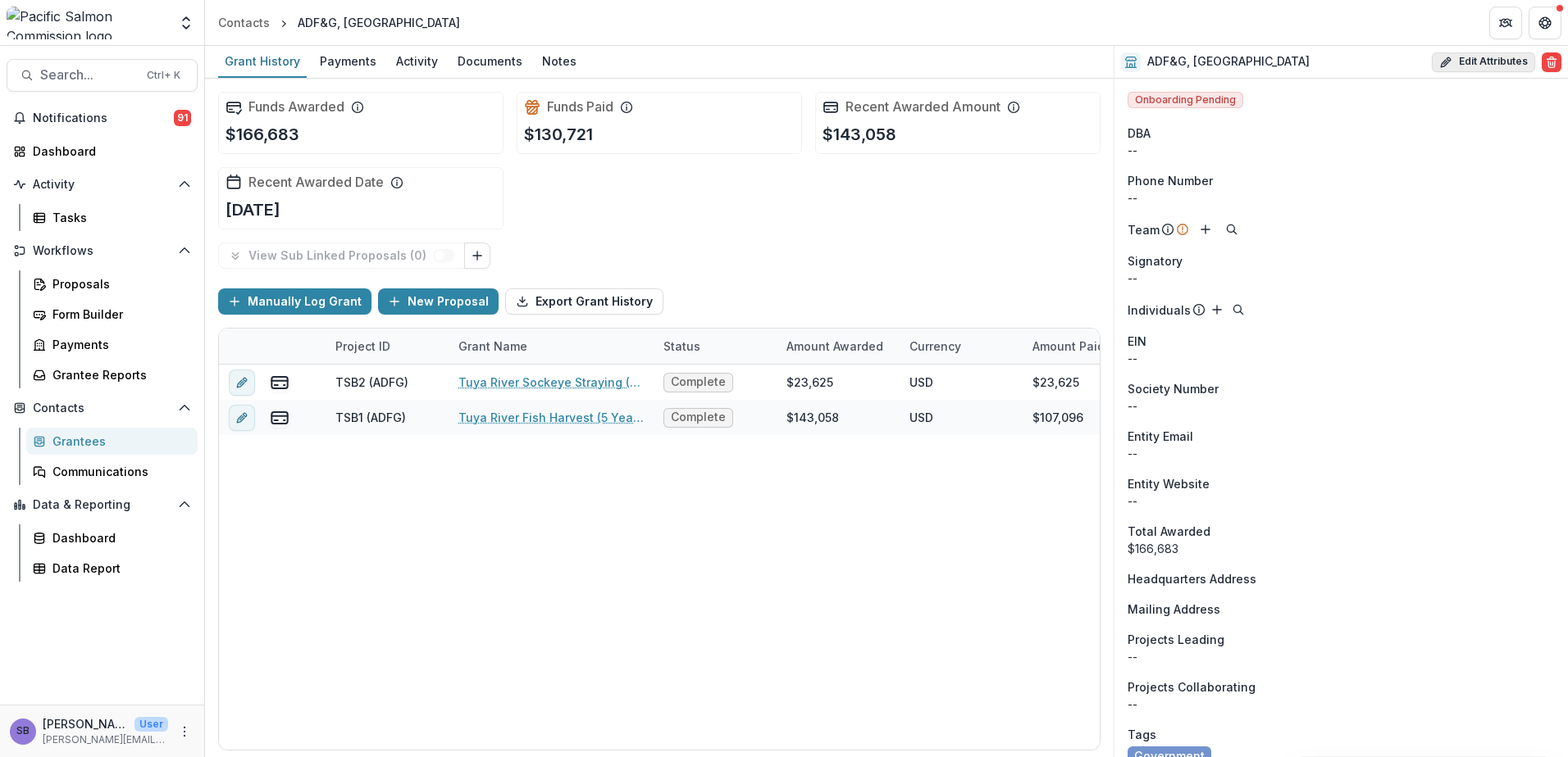
click at [1495, 56] on button "Edit Attributes" at bounding box center [1484, 62] width 103 height 20
select select
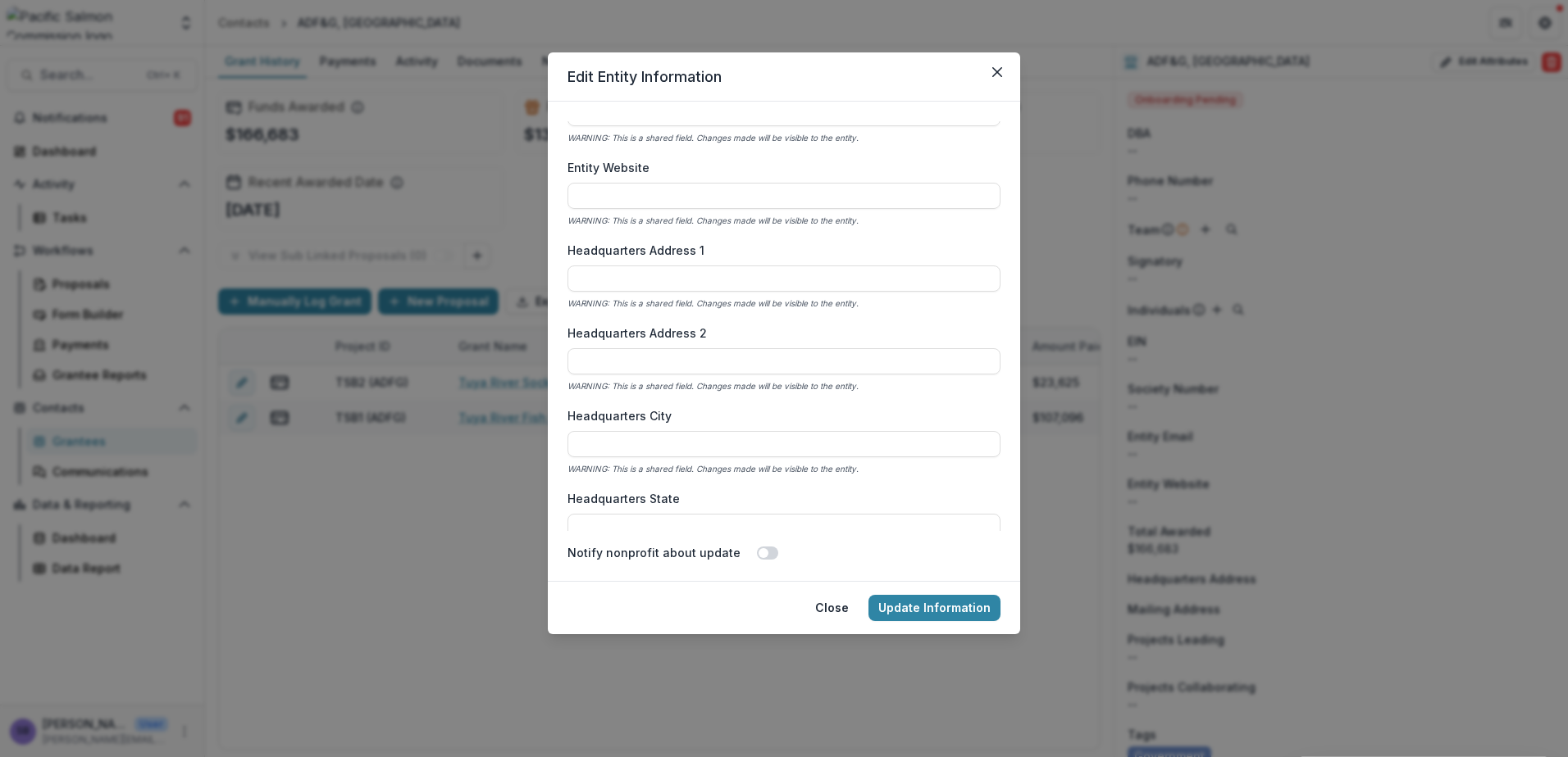
scroll to position [874, 0]
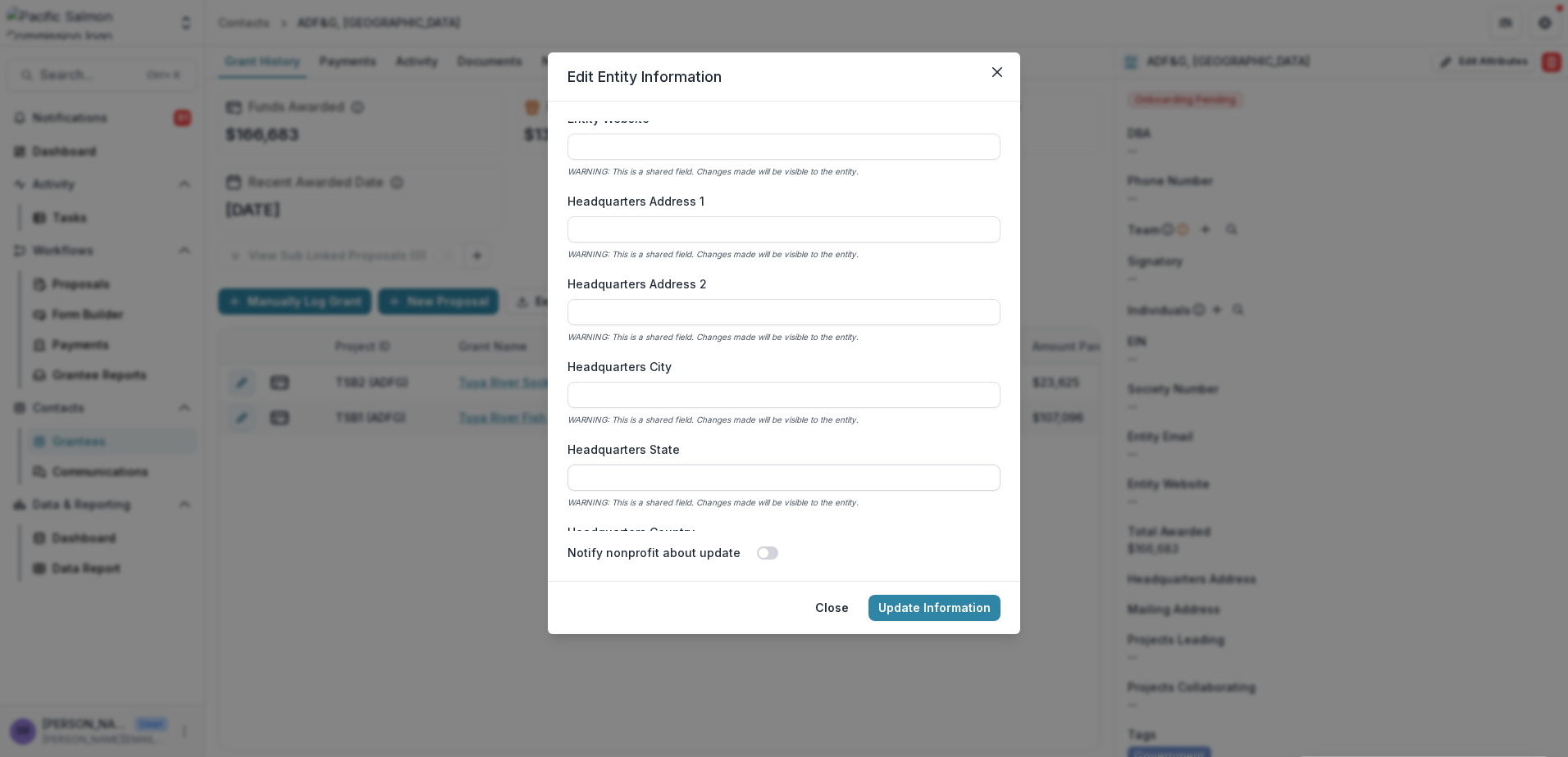
click at [668, 475] on input "Headquarters State" at bounding box center [784, 478] width 432 height 26
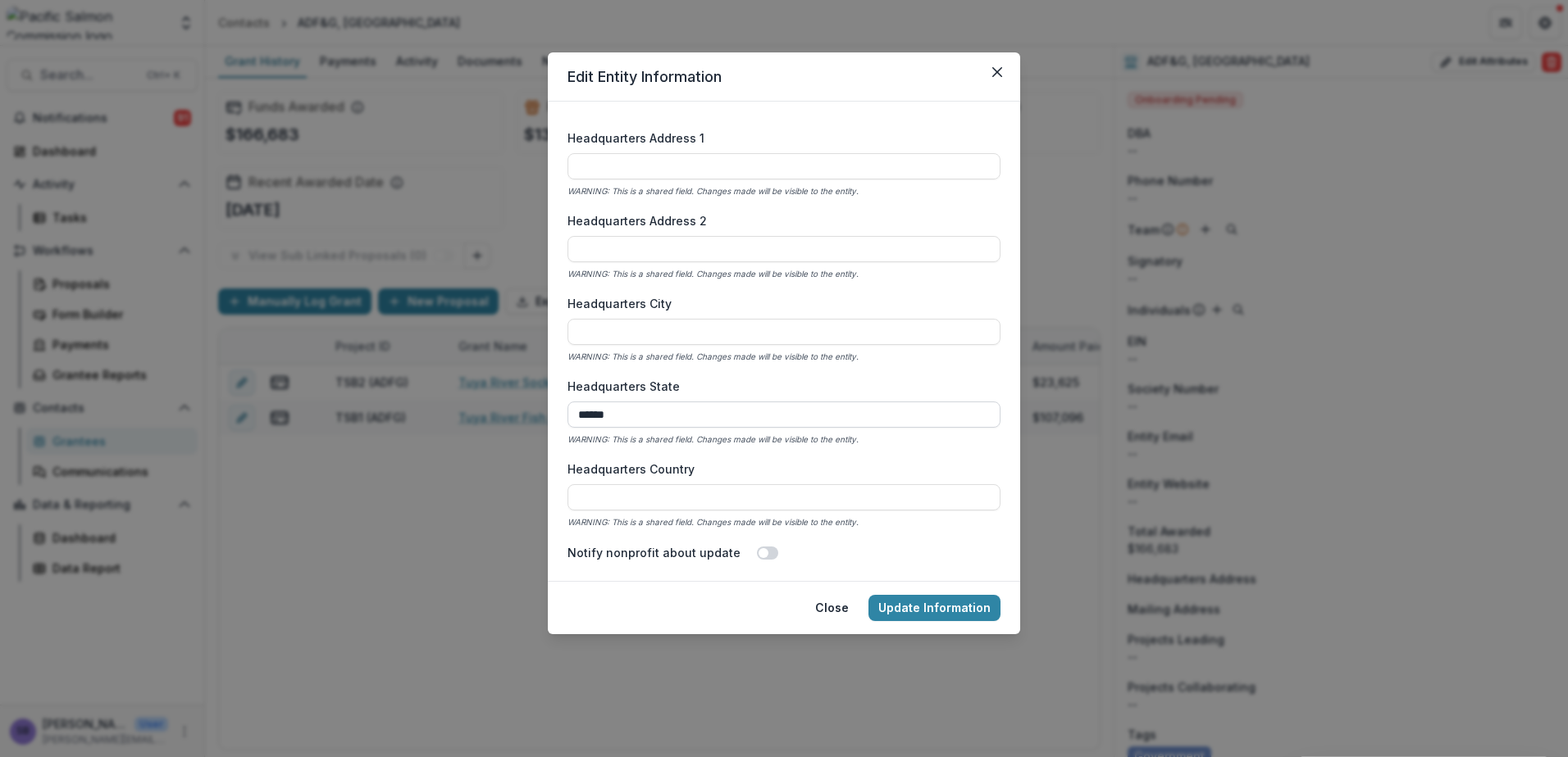
scroll to position [983, 0]
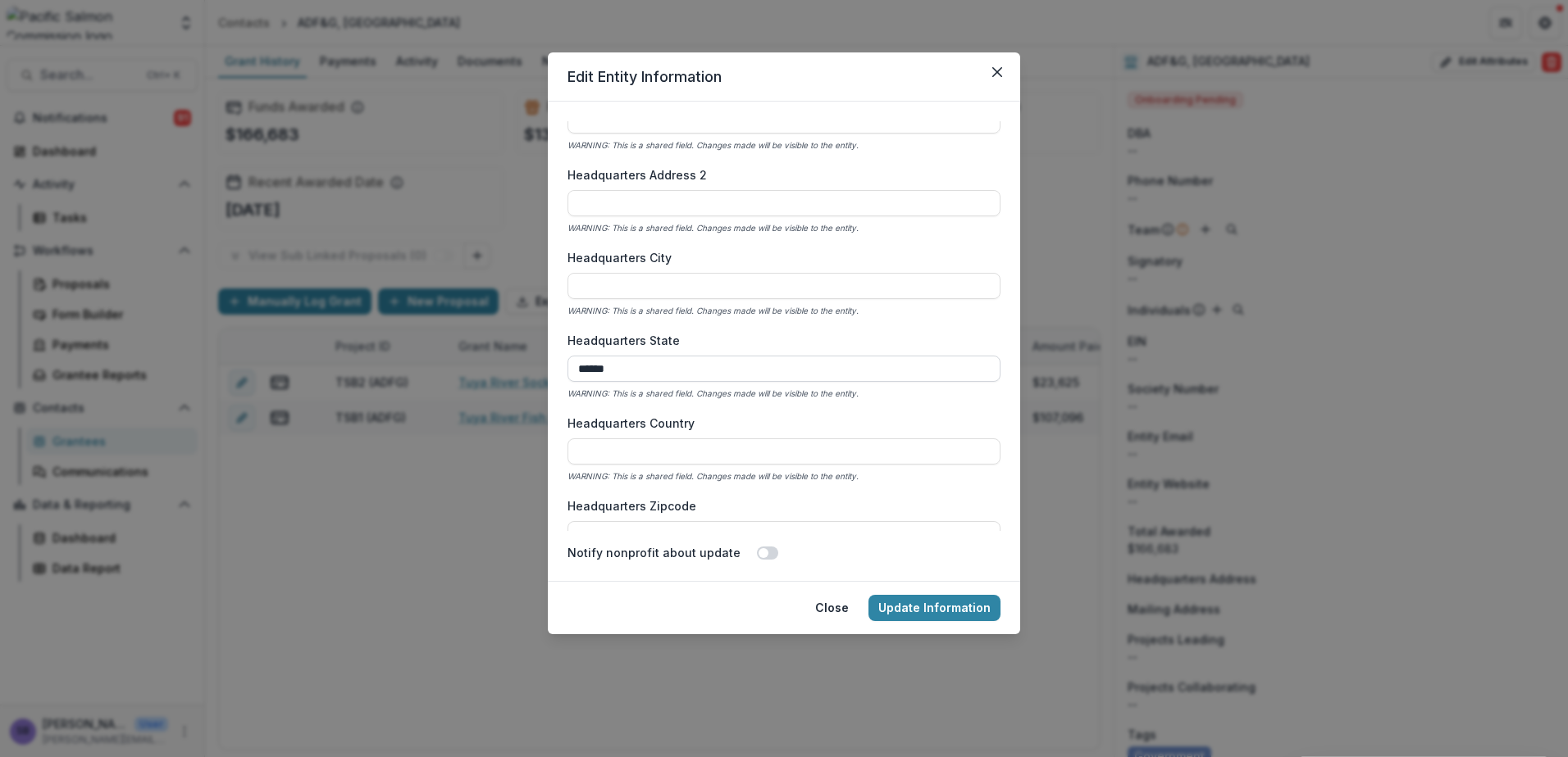
drag, startPoint x: 585, startPoint y: 370, endPoint x: 641, endPoint y: 369, distance: 56.0
click at [641, 369] on input "******" at bounding box center [784, 369] width 432 height 26
type input "**"
type input "**********"
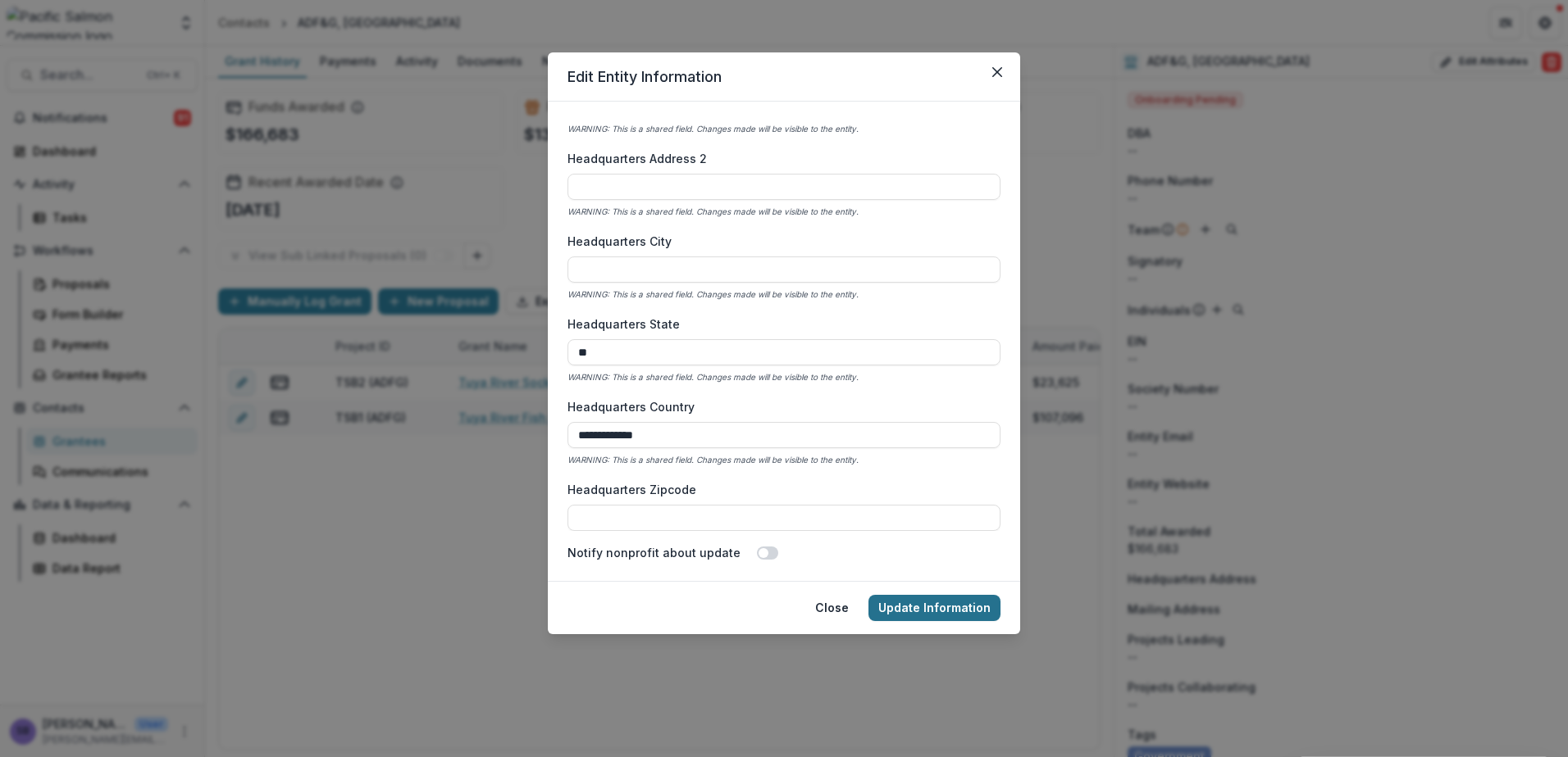
click at [974, 604] on button "Update Information" at bounding box center [934, 608] width 132 height 26
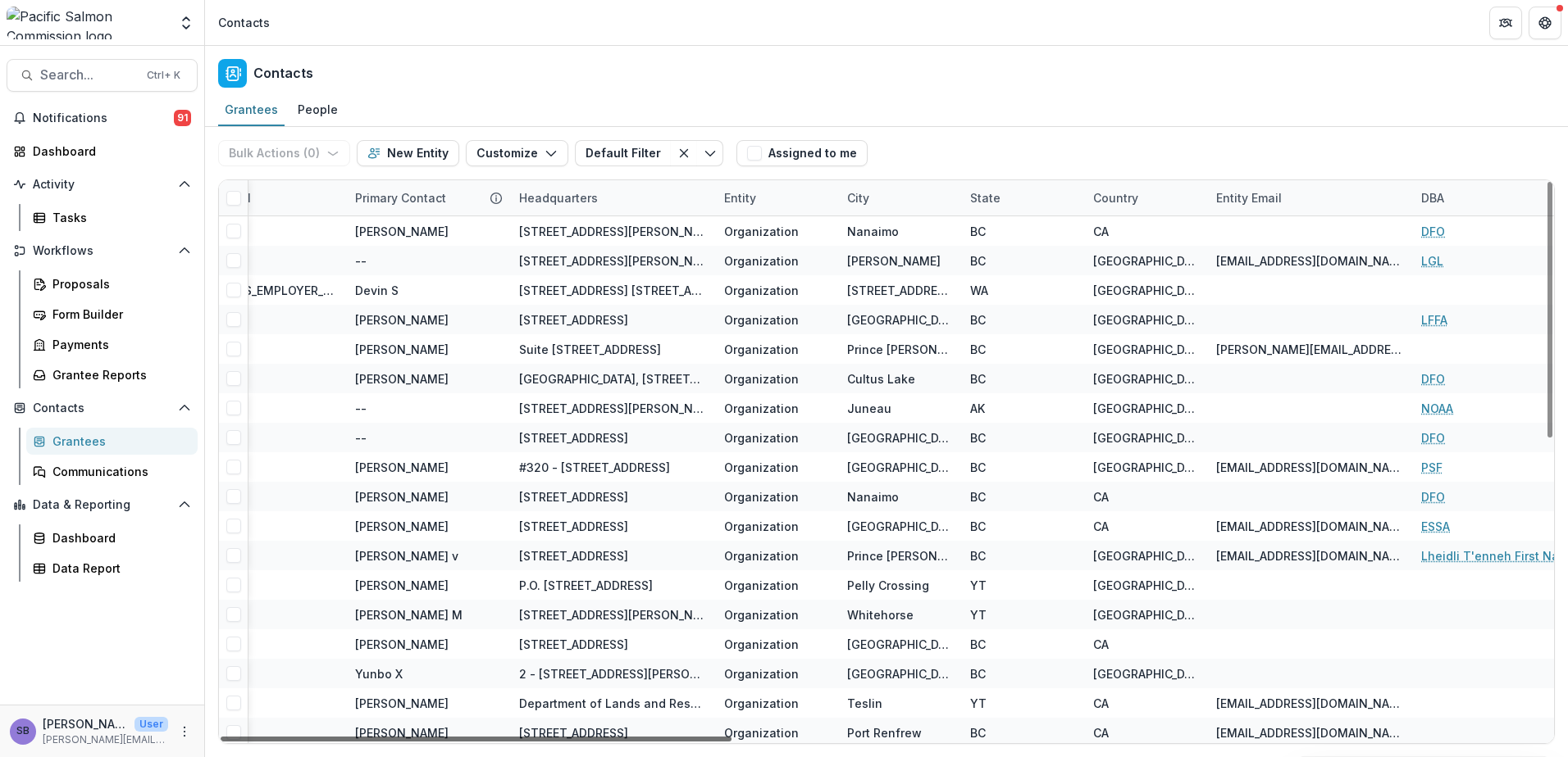
scroll to position [0, 1006]
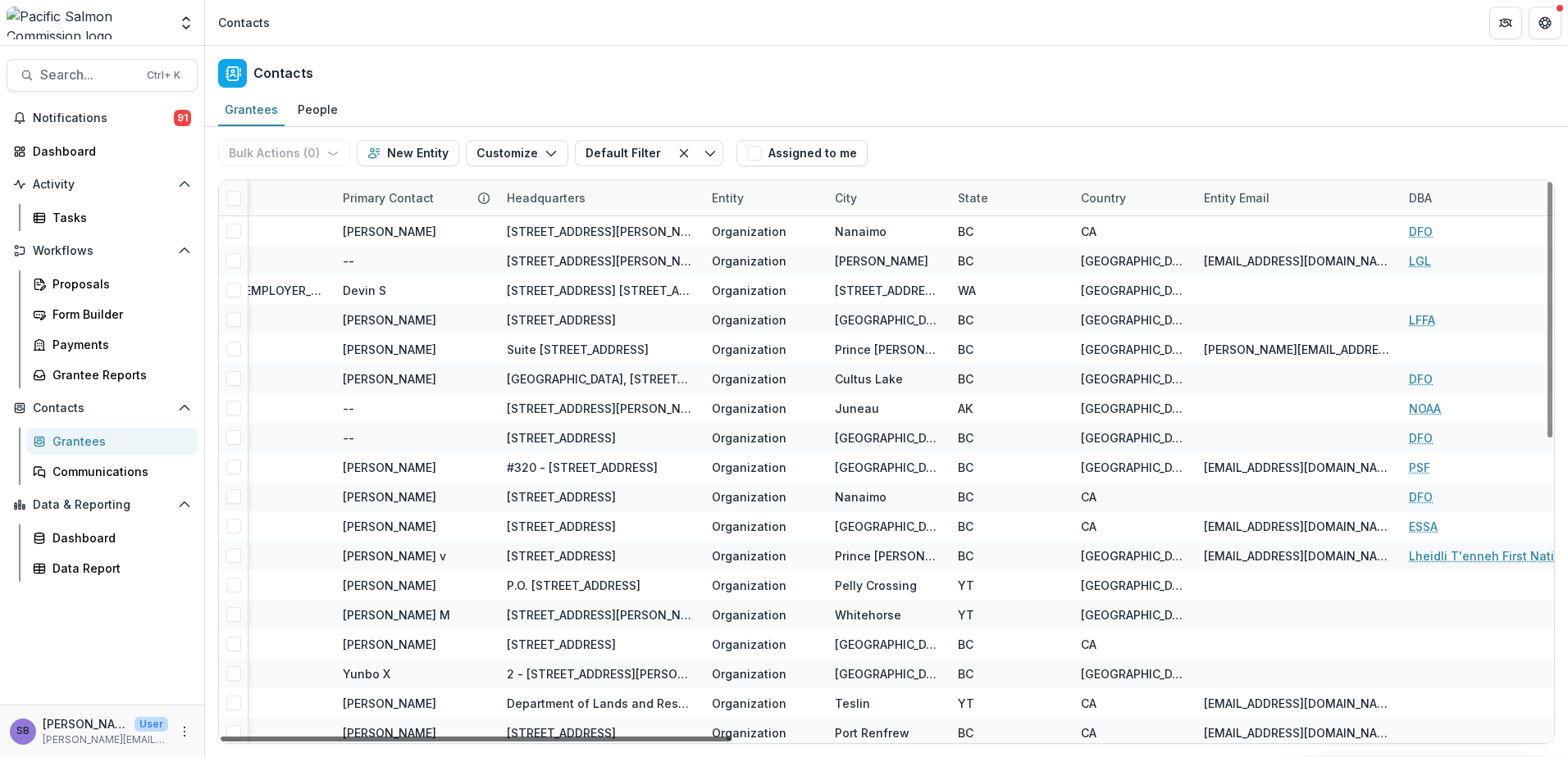
drag, startPoint x: 702, startPoint y: 739, endPoint x: 1087, endPoint y: 763, distance: 385.7
click at [731, 741] on div at bounding box center [476, 740] width 511 height 5
click at [1122, 193] on div "Country" at bounding box center [1103, 198] width 65 height 17
click at [1132, 267] on span "Sort Ascending" at bounding box center [1147, 270] width 87 height 14
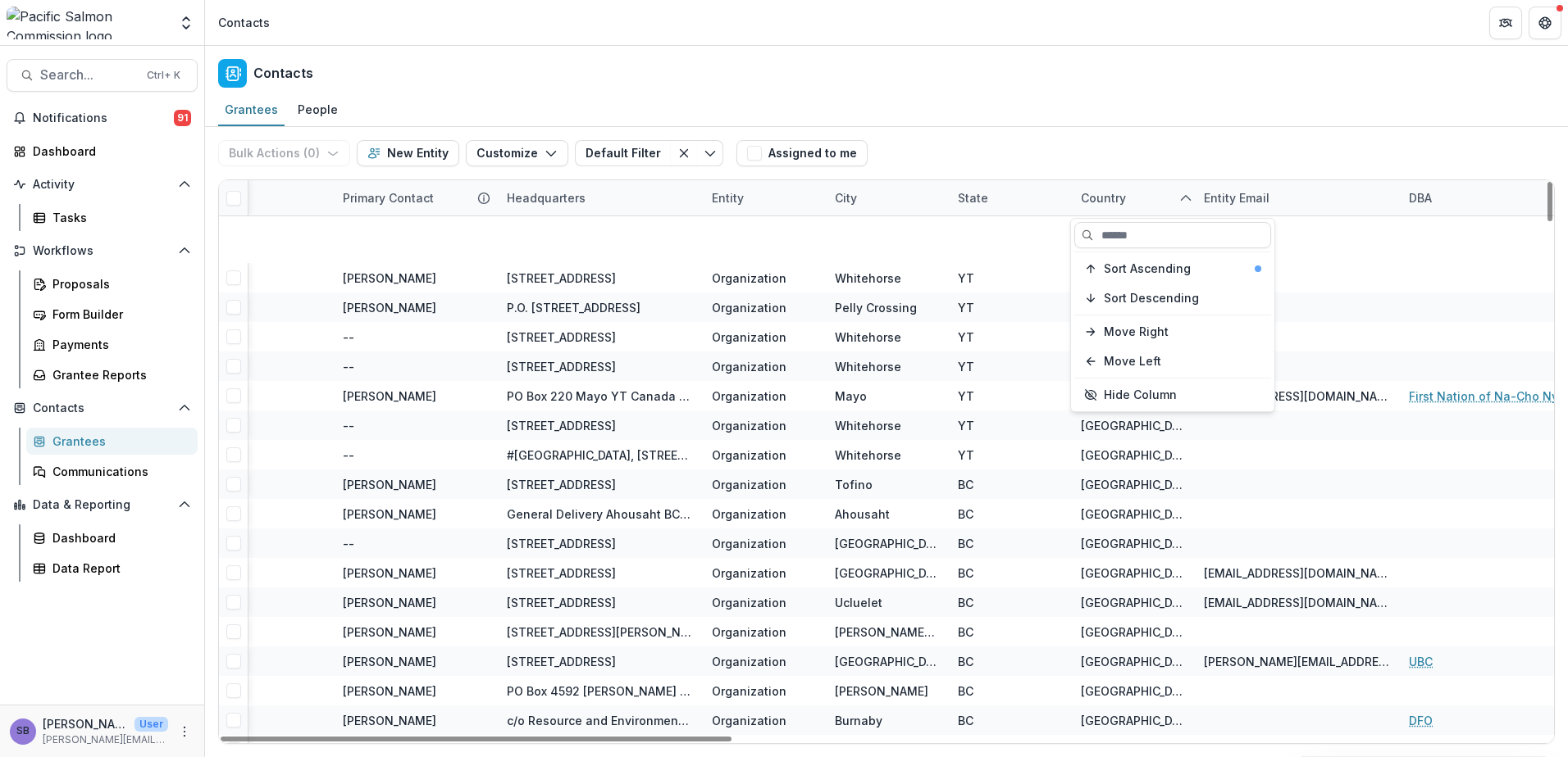
scroll to position [7144, 1006]
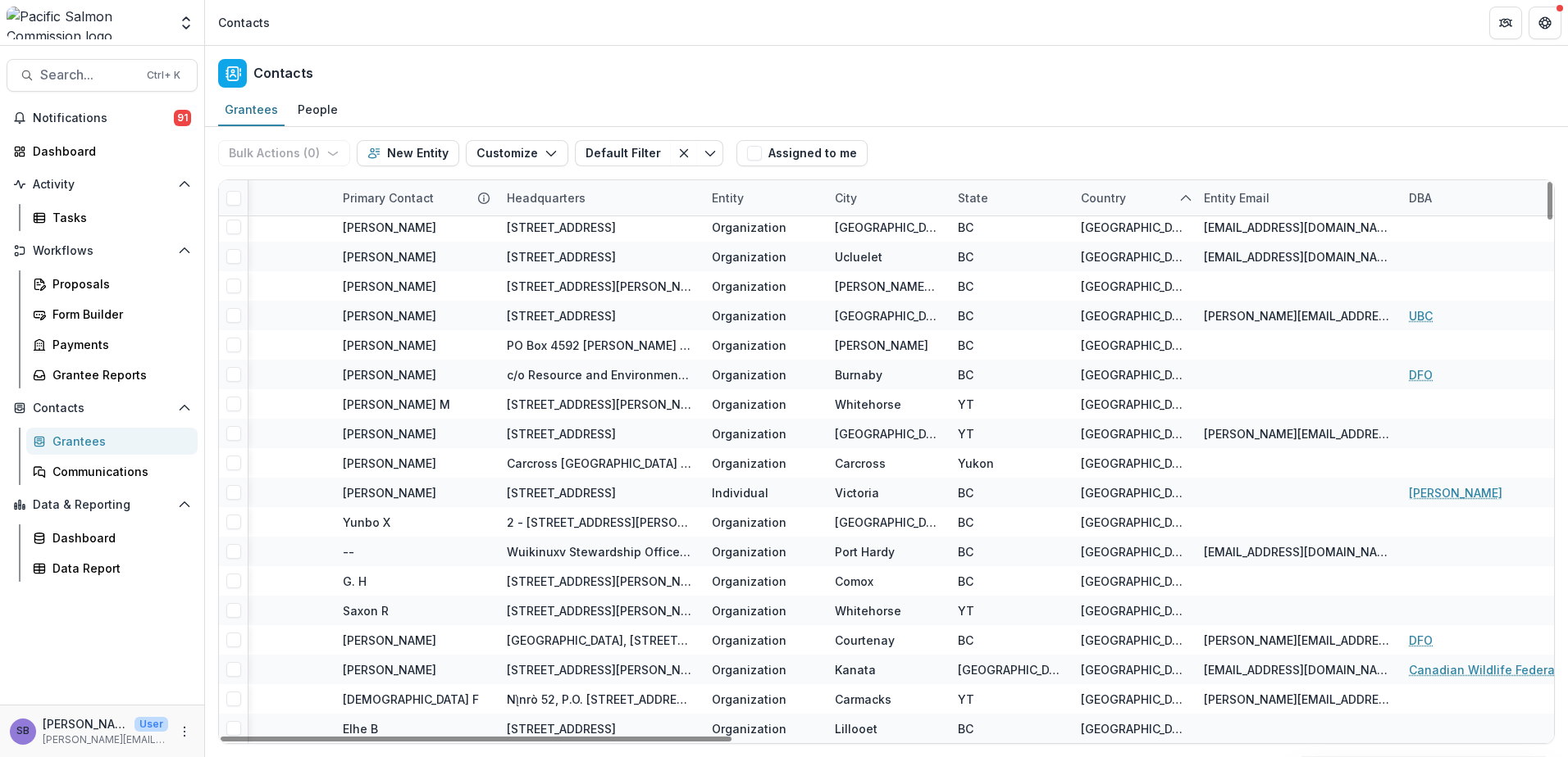
click at [1195, 158] on div "Bulk Actions ( 0 ) Send Email Create Proposals Create Tasks New Entity Customiz…" at bounding box center [886, 153] width 1336 height 53
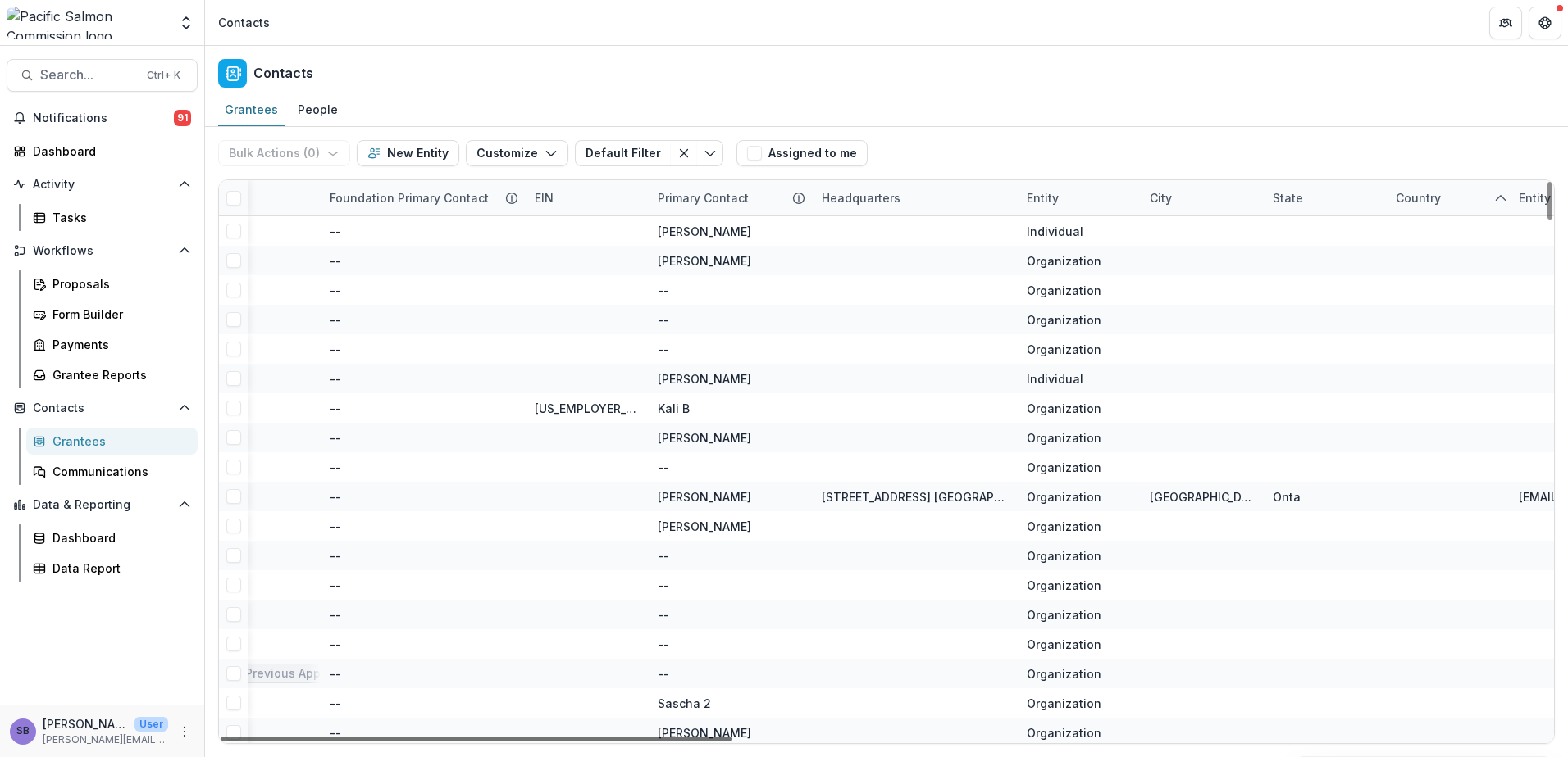
scroll to position [0, 0]
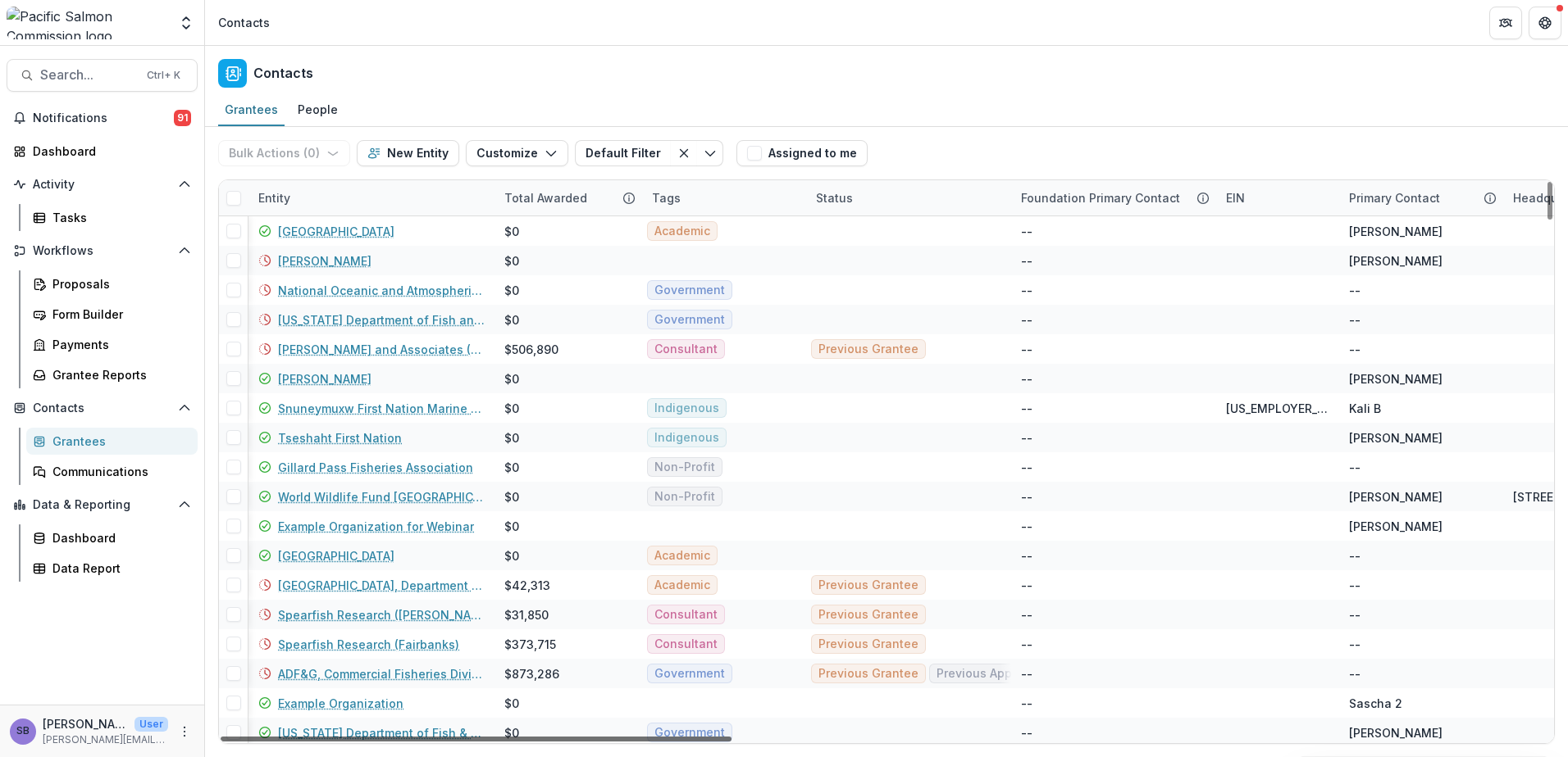
drag, startPoint x: 738, startPoint y: 739, endPoint x: 287, endPoint y: 737, distance: 451.0
click at [287, 737] on div at bounding box center [476, 740] width 511 height 5
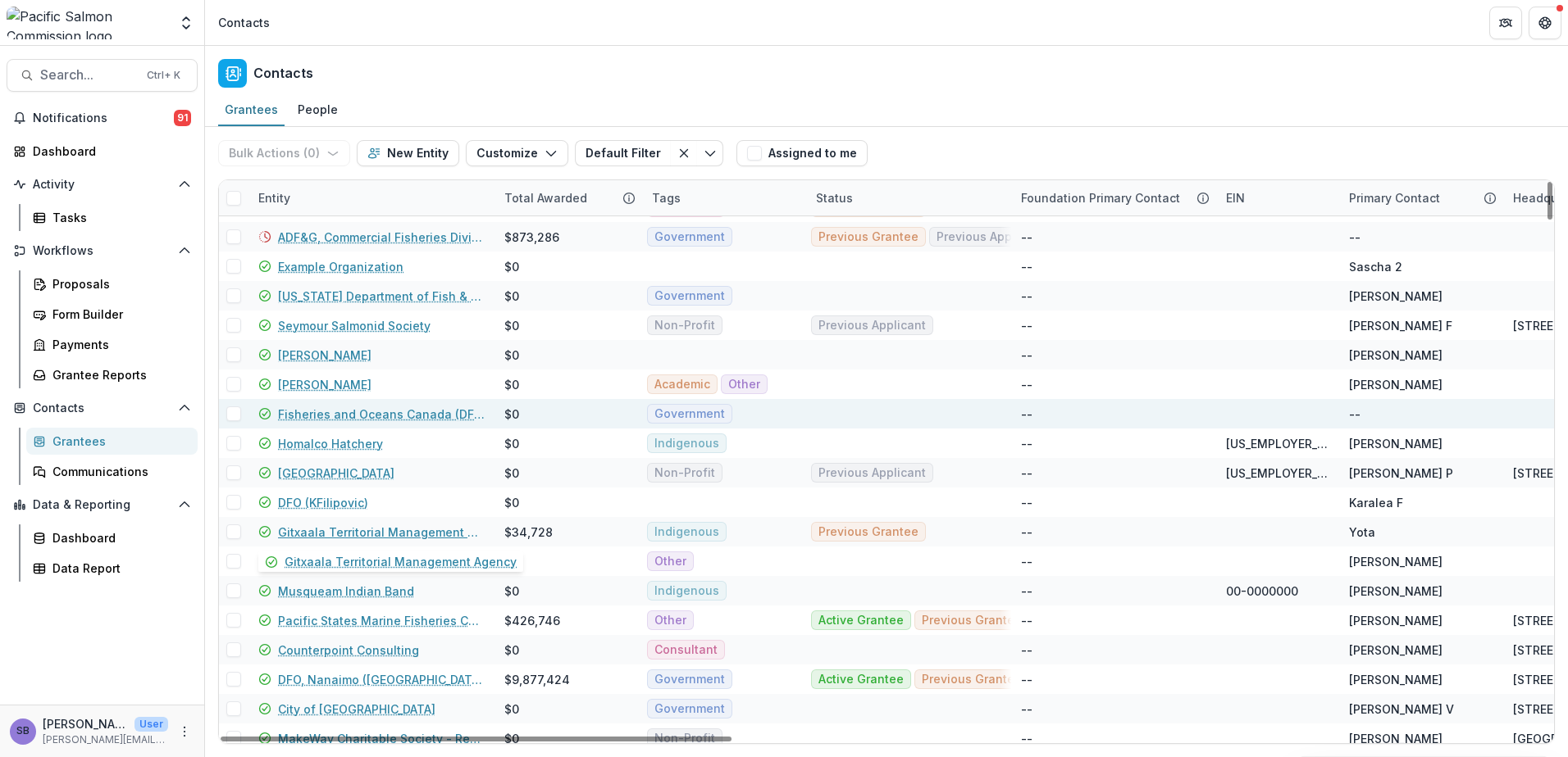
scroll to position [547, 0]
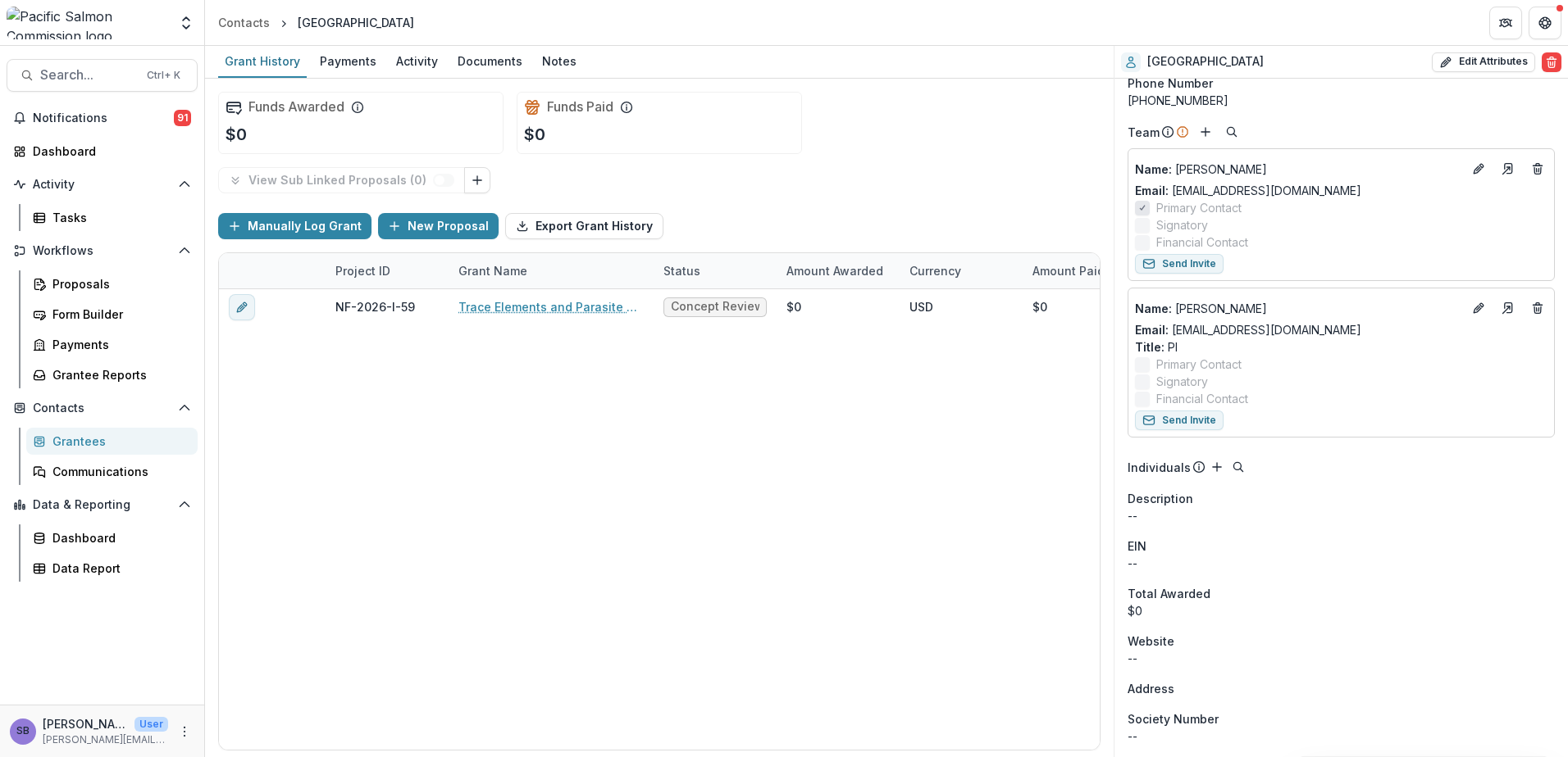
scroll to position [146, 0]
click at [1476, 53] on button "Edit Attributes" at bounding box center [1484, 62] width 103 height 20
select select
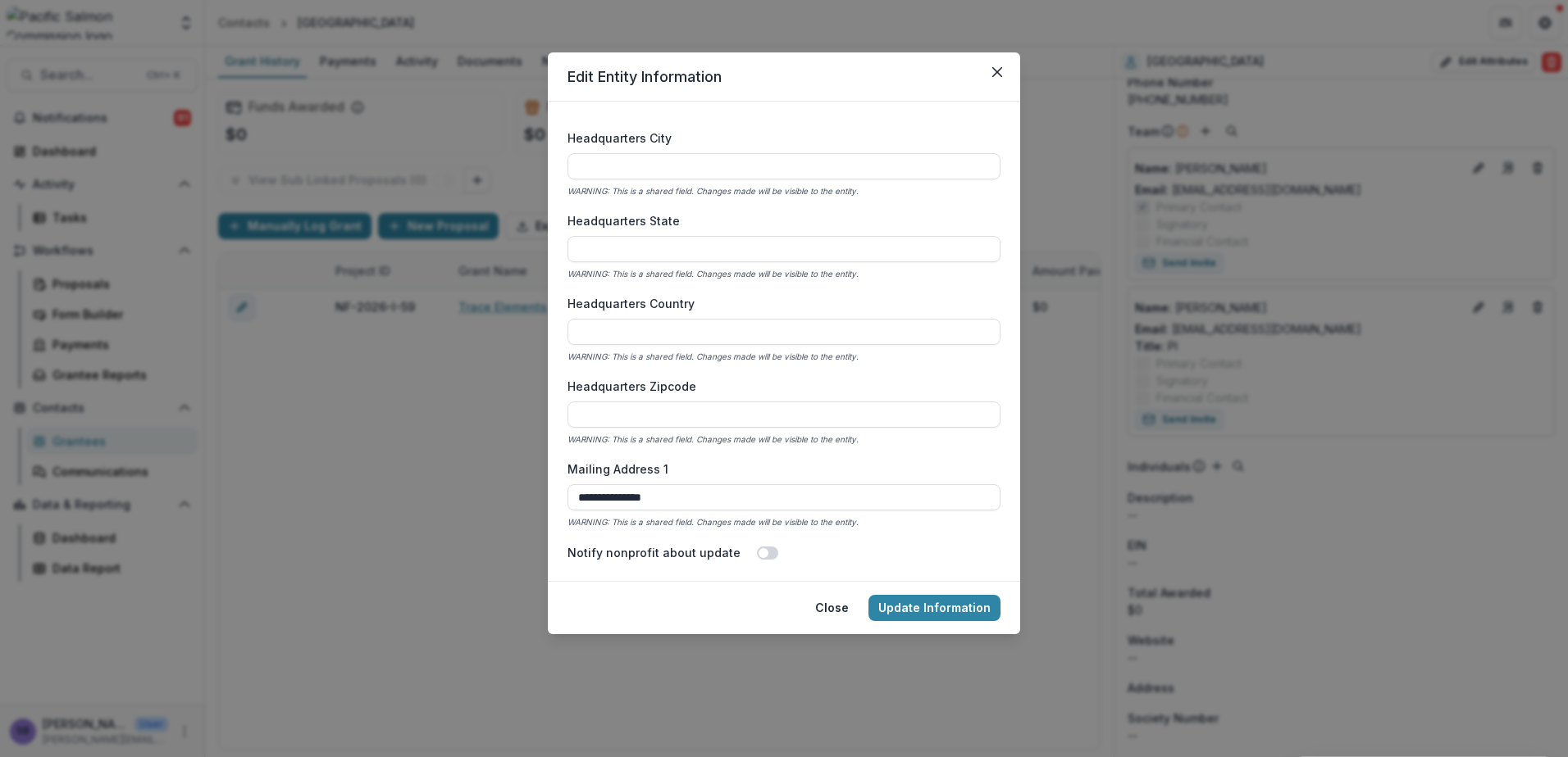
scroll to position [1069, 0]
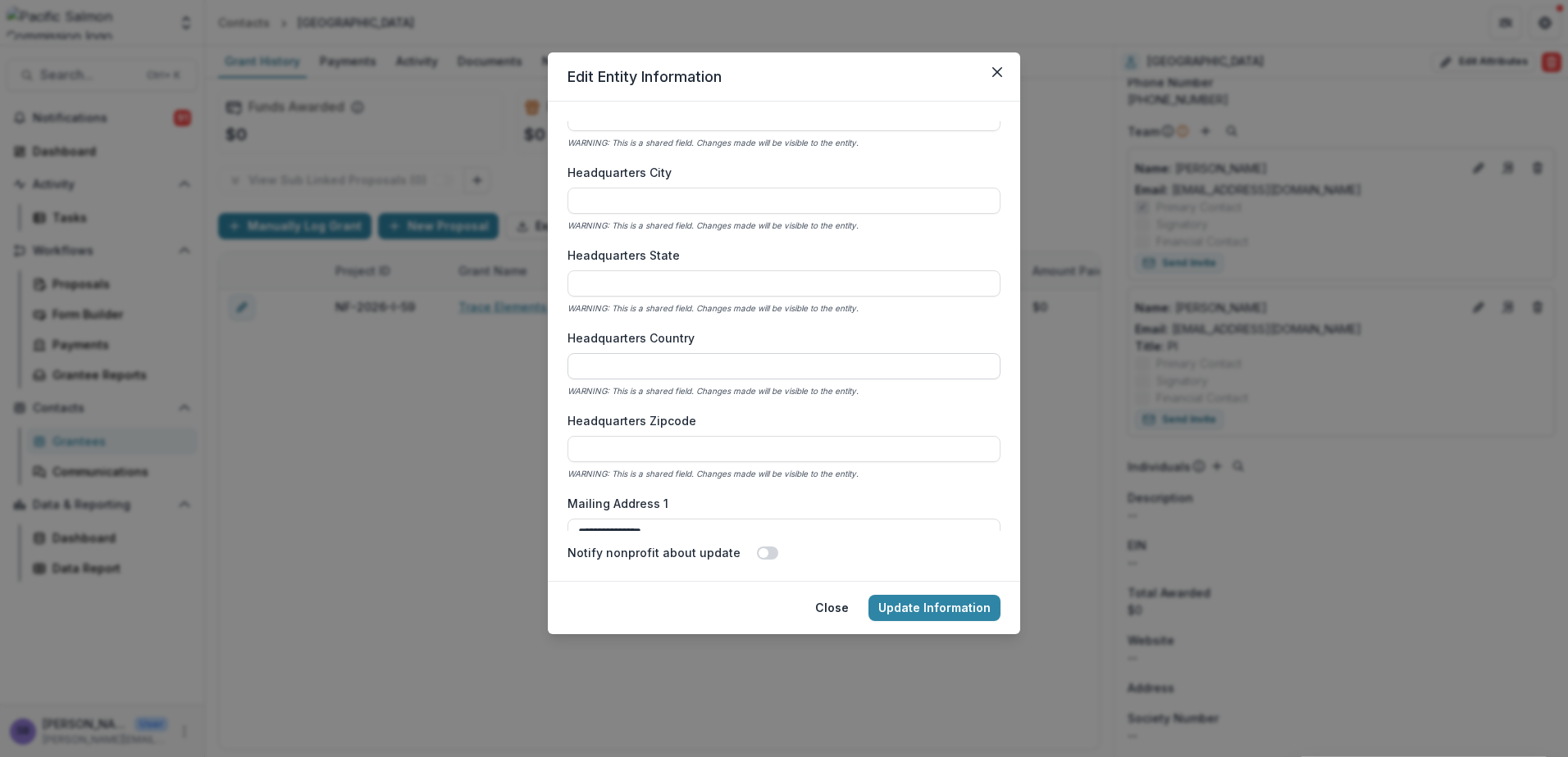
click at [664, 369] on input "Headquarters Country" at bounding box center [784, 366] width 432 height 26
type input "**********"
click at [509, 275] on div "**********" at bounding box center [784, 378] width 1568 height 757
type input "**"
click at [859, 247] on label "Headquarters State" at bounding box center [779, 255] width 423 height 17
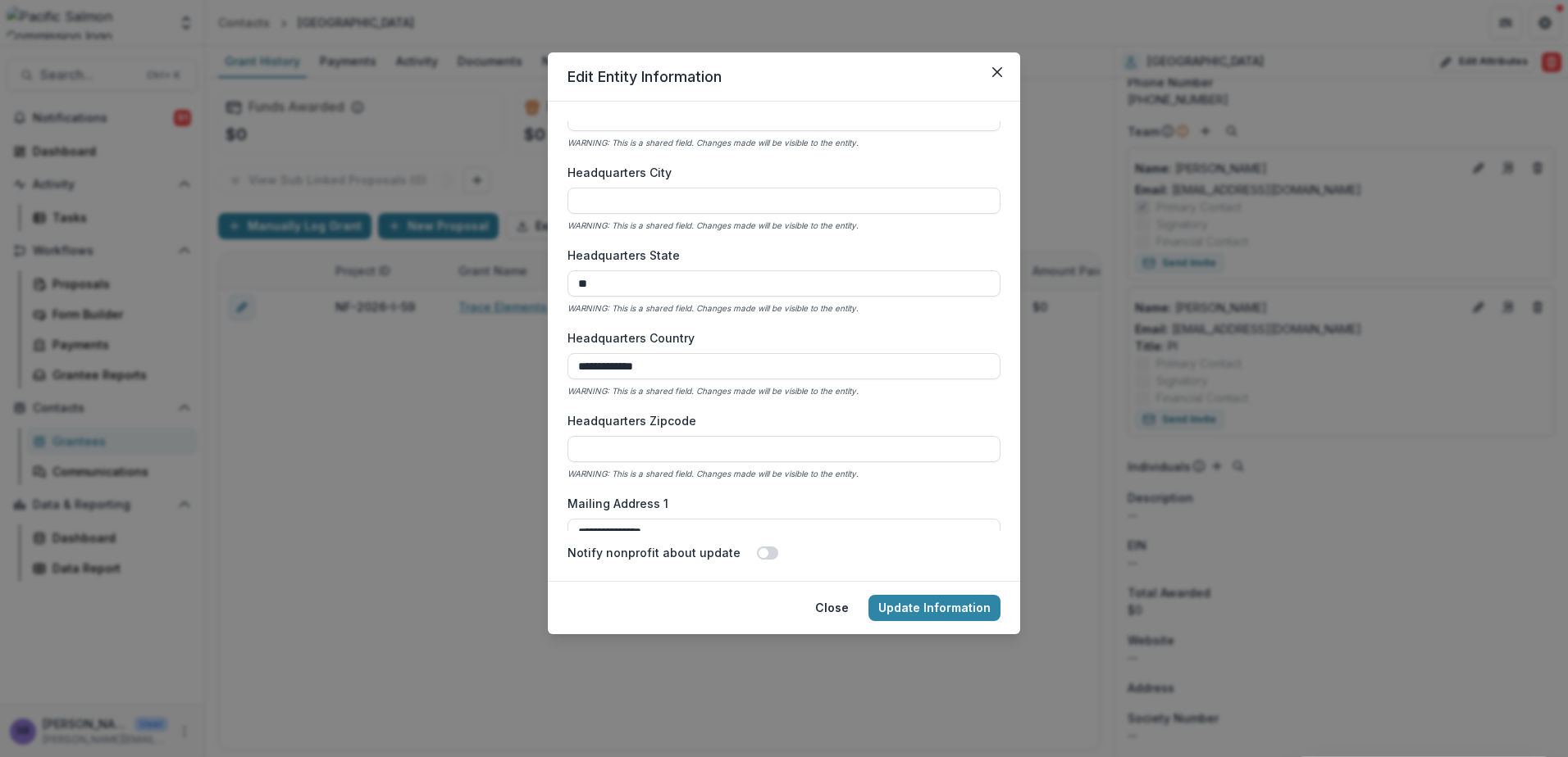
click at [859, 270] on input "**" at bounding box center [784, 283] width 432 height 26
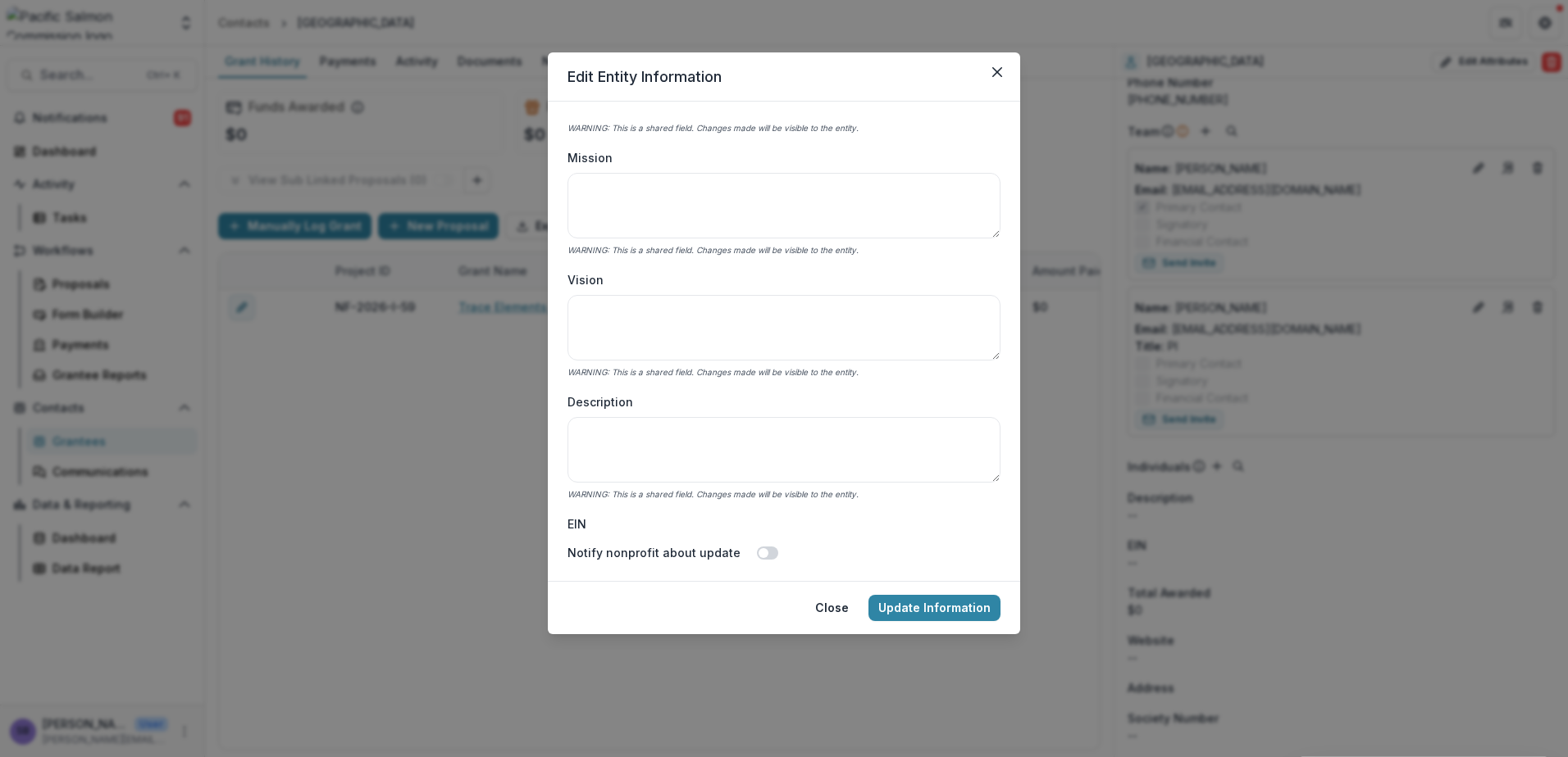
scroll to position [195, 0]
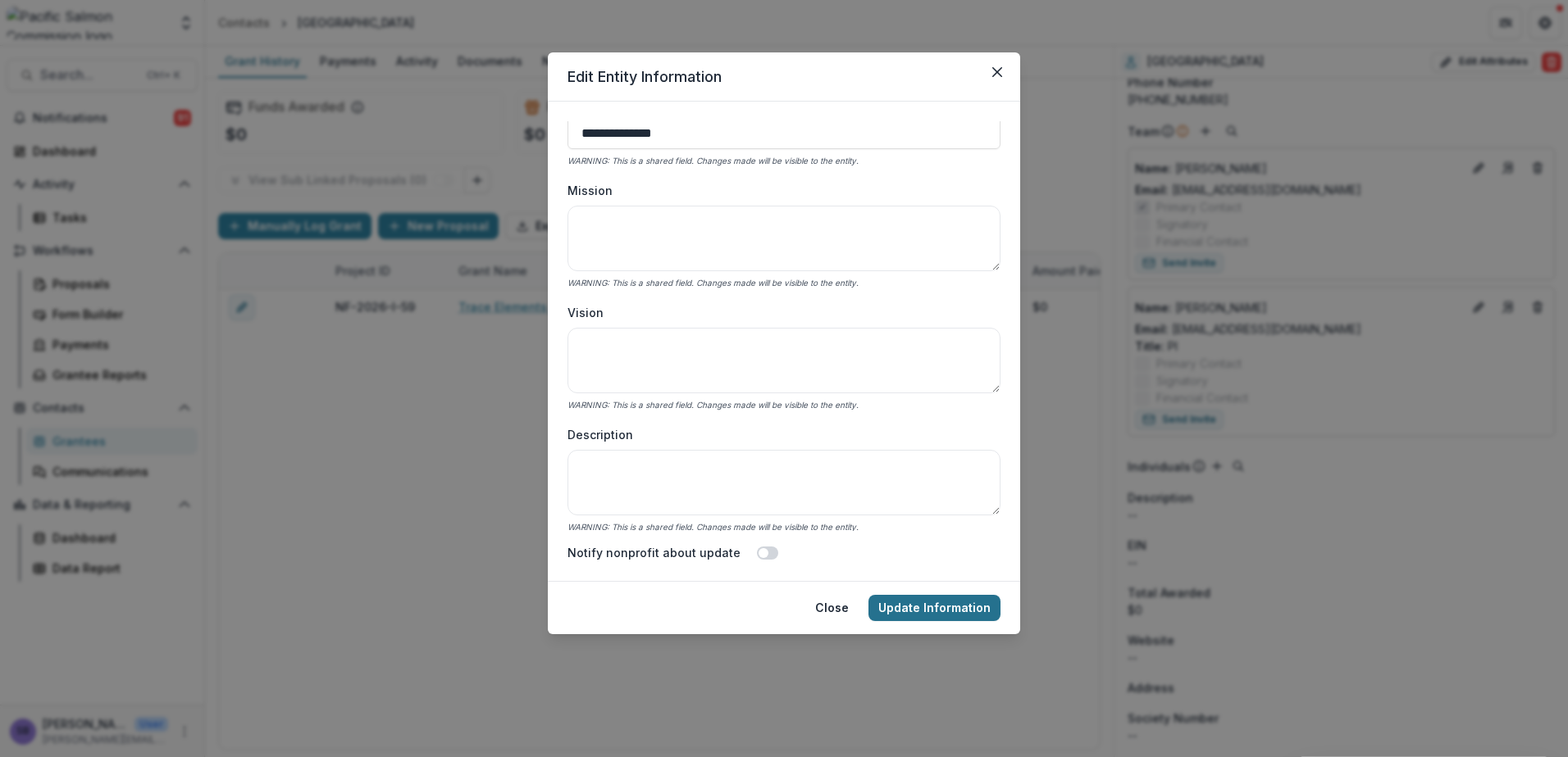
click at [944, 616] on button "Update Information" at bounding box center [934, 608] width 132 height 26
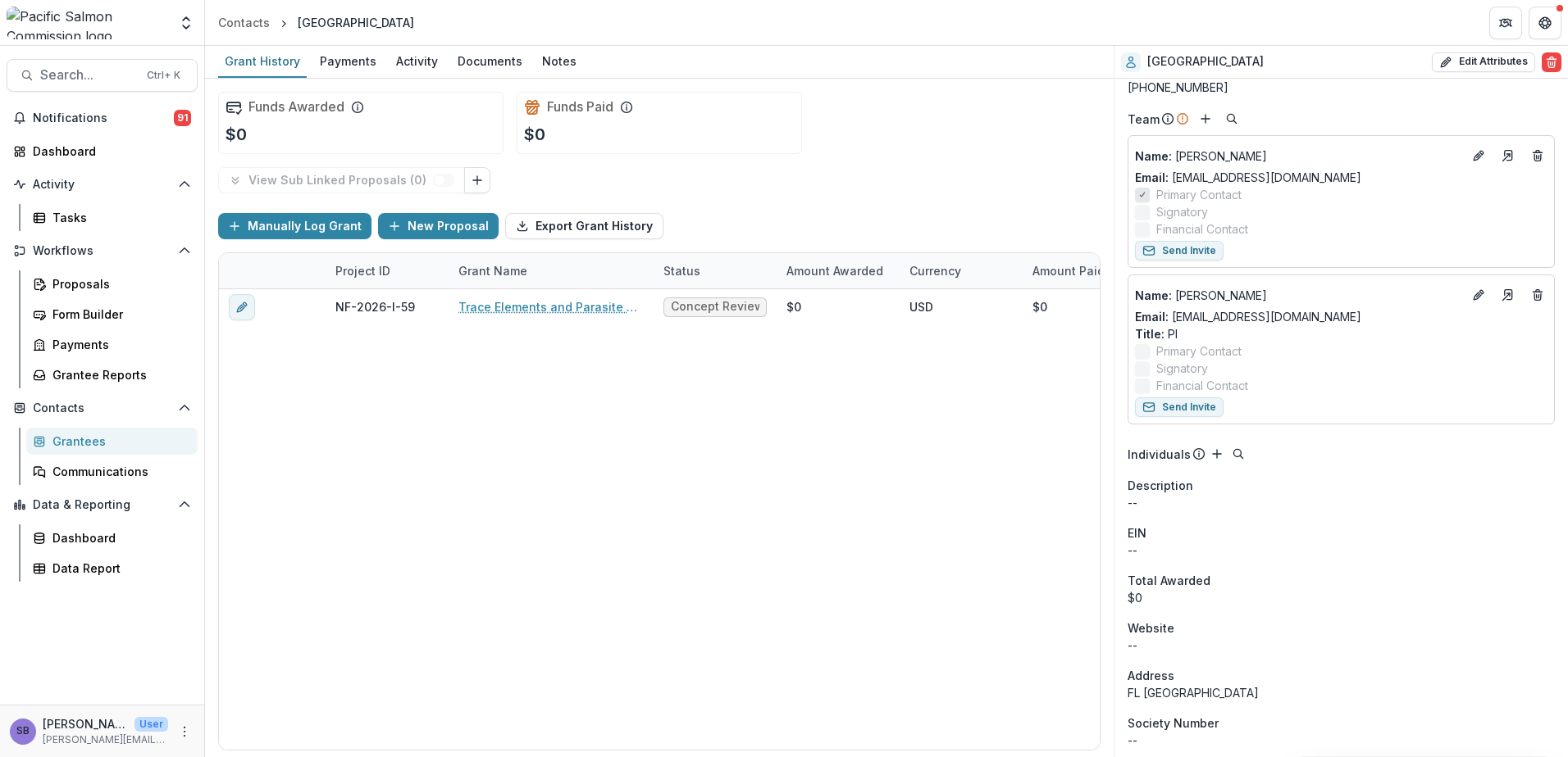
scroll to position [163, 0]
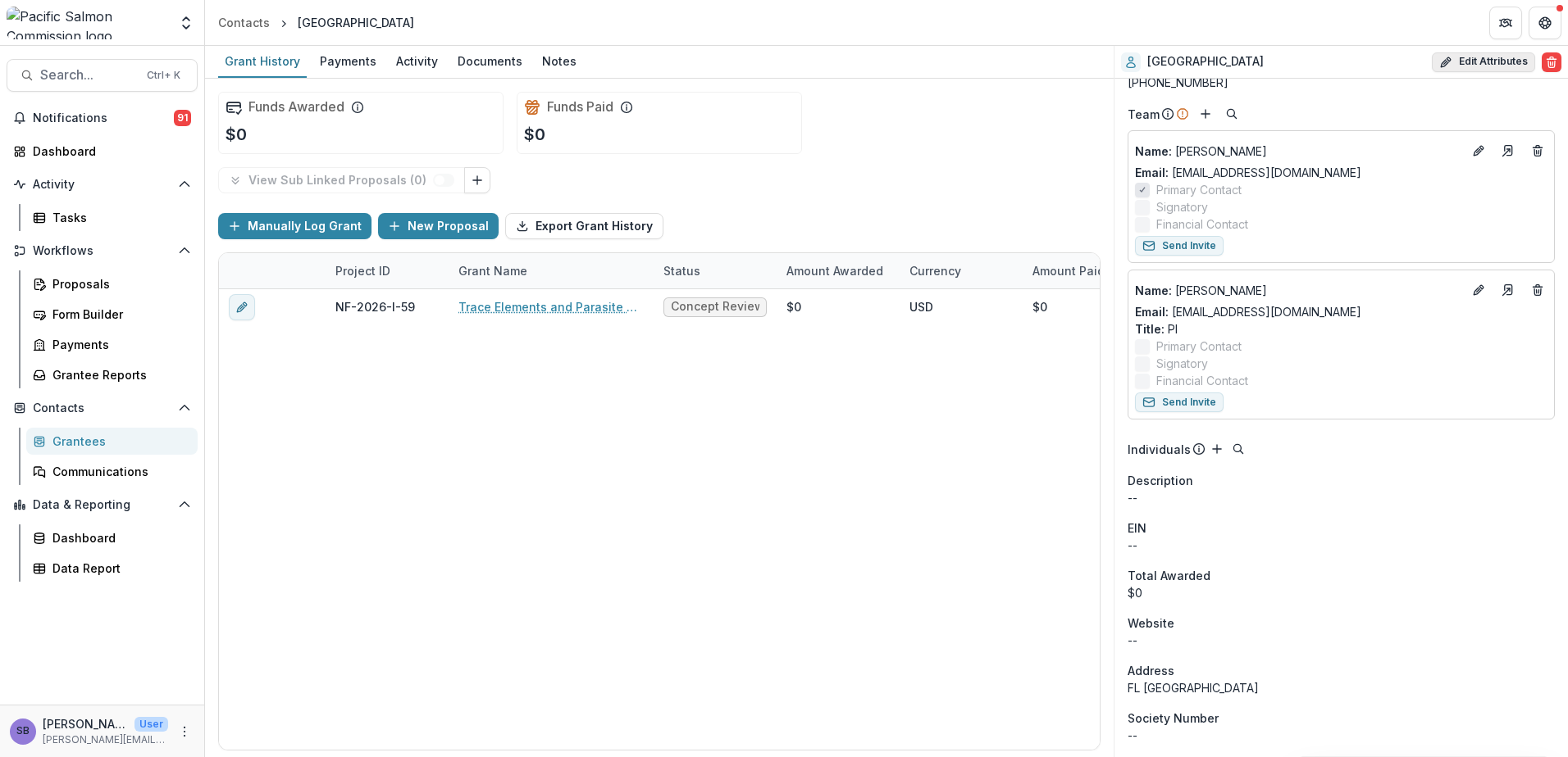
click at [1472, 66] on button "Edit Attributes" at bounding box center [1484, 62] width 103 height 20
select select
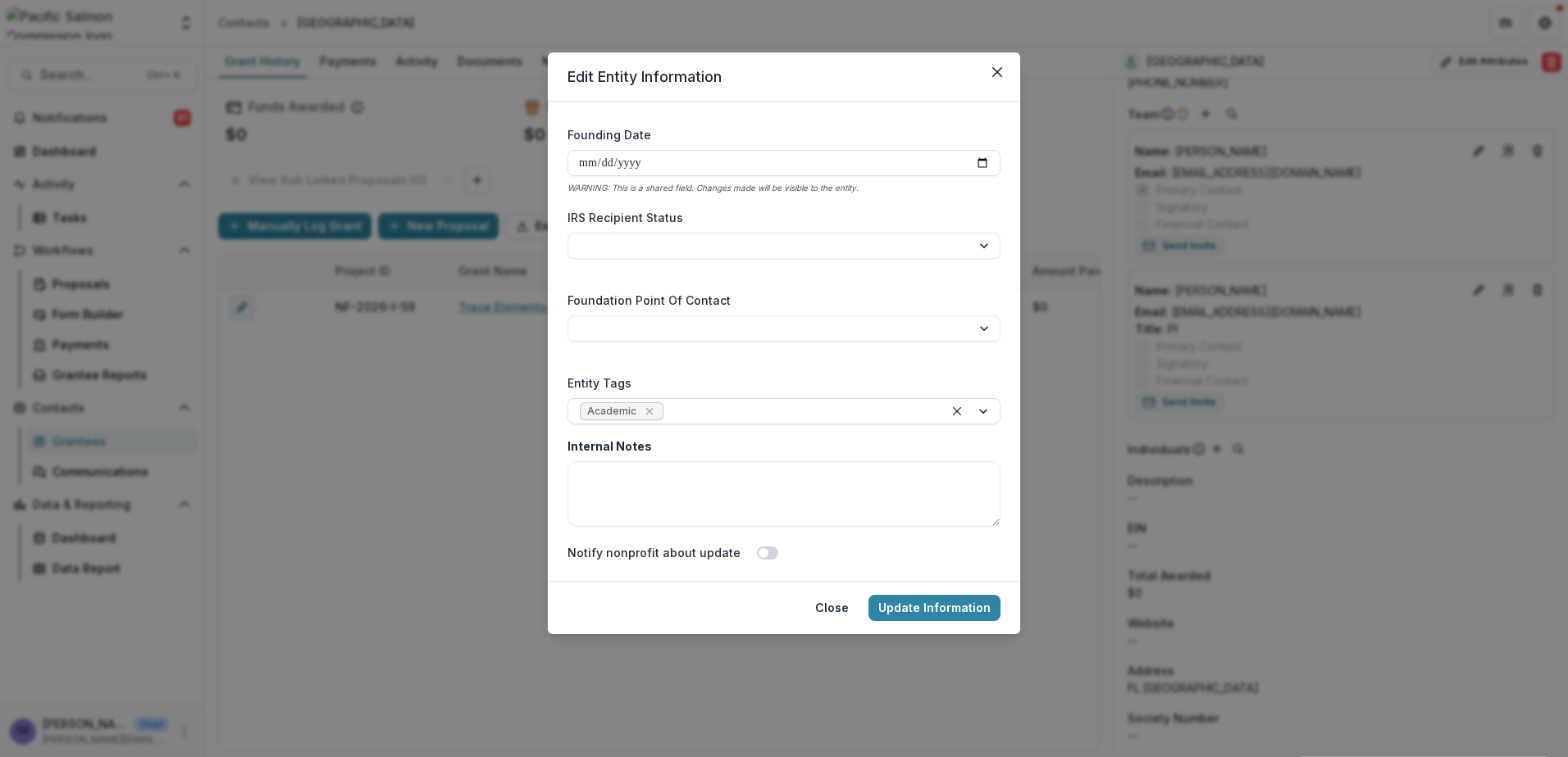
scroll to position [2817, 0]
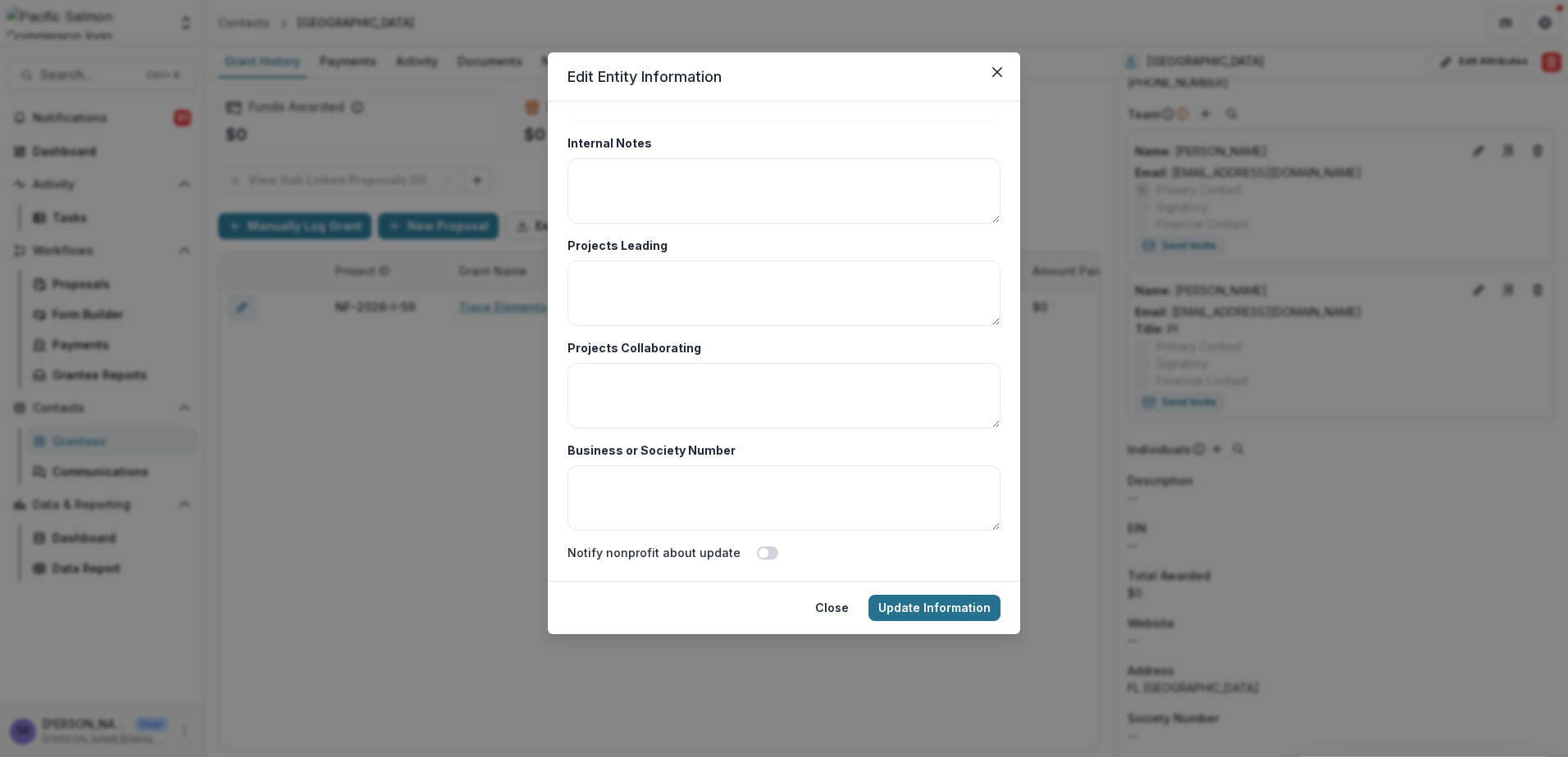
click at [918, 604] on button "Update Information" at bounding box center [934, 608] width 132 height 26
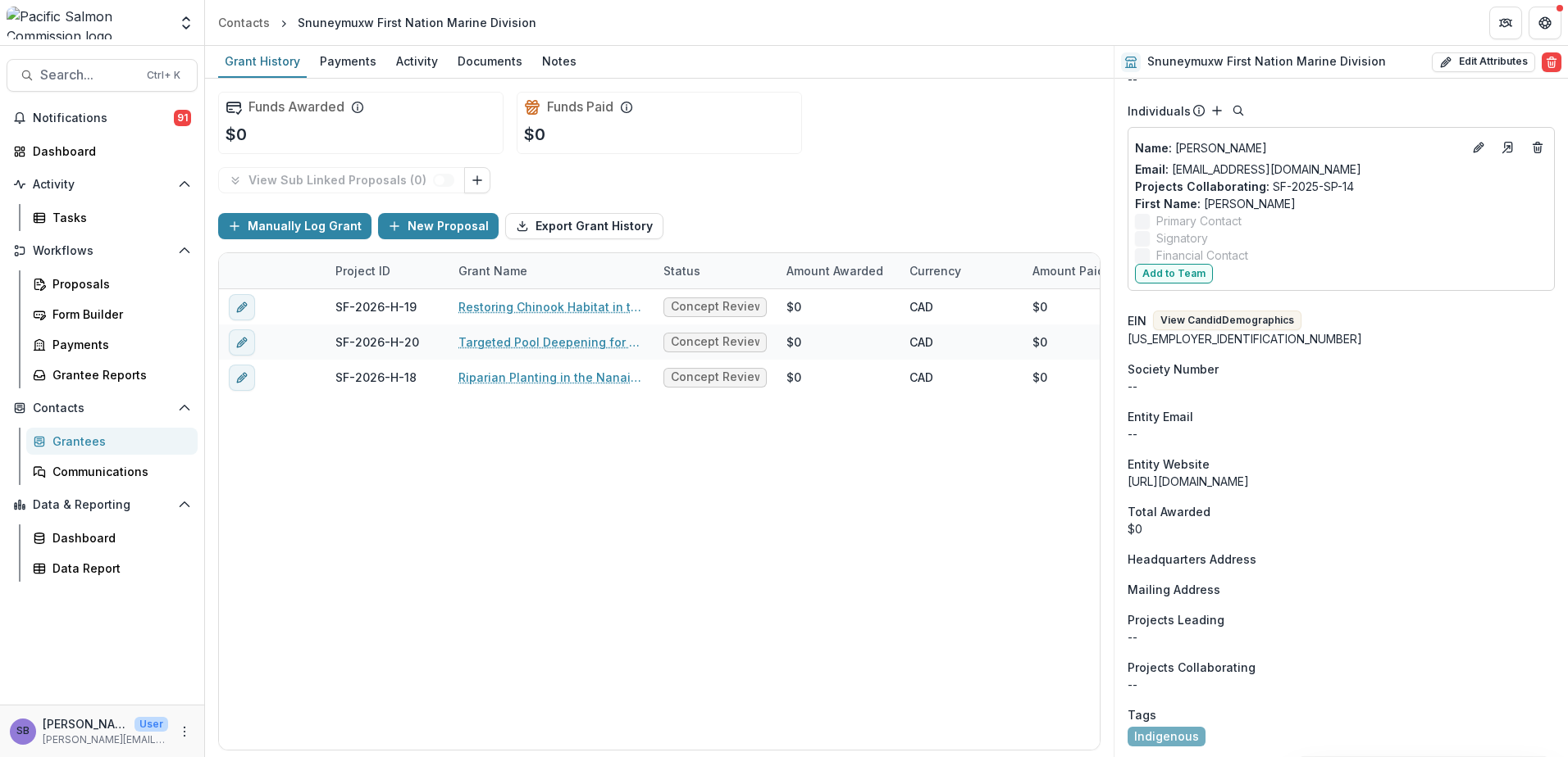
scroll to position [521, 0]
click at [1482, 59] on button "Edit Attributes" at bounding box center [1484, 62] width 103 height 20
select select
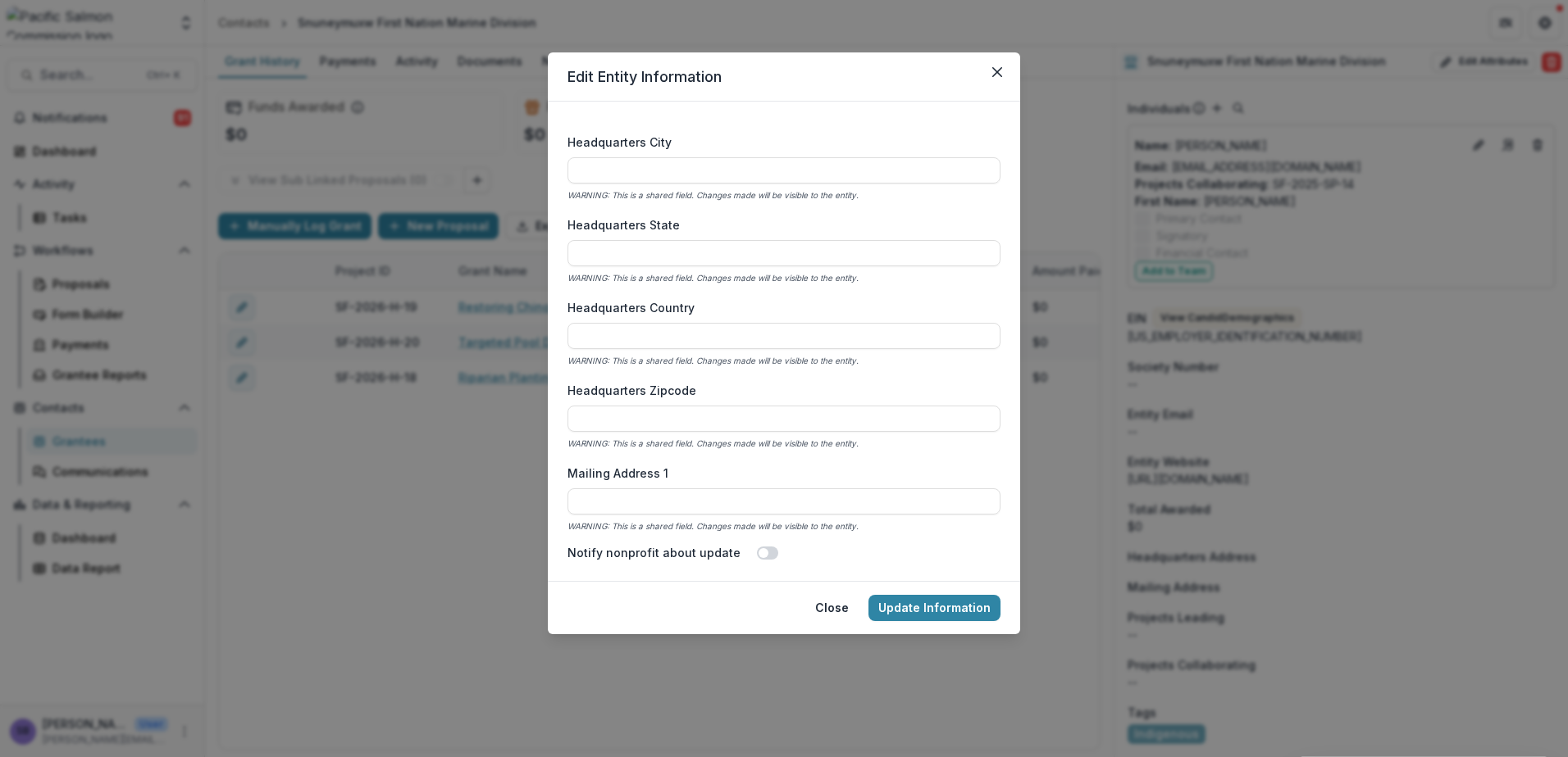
scroll to position [1093, 0]
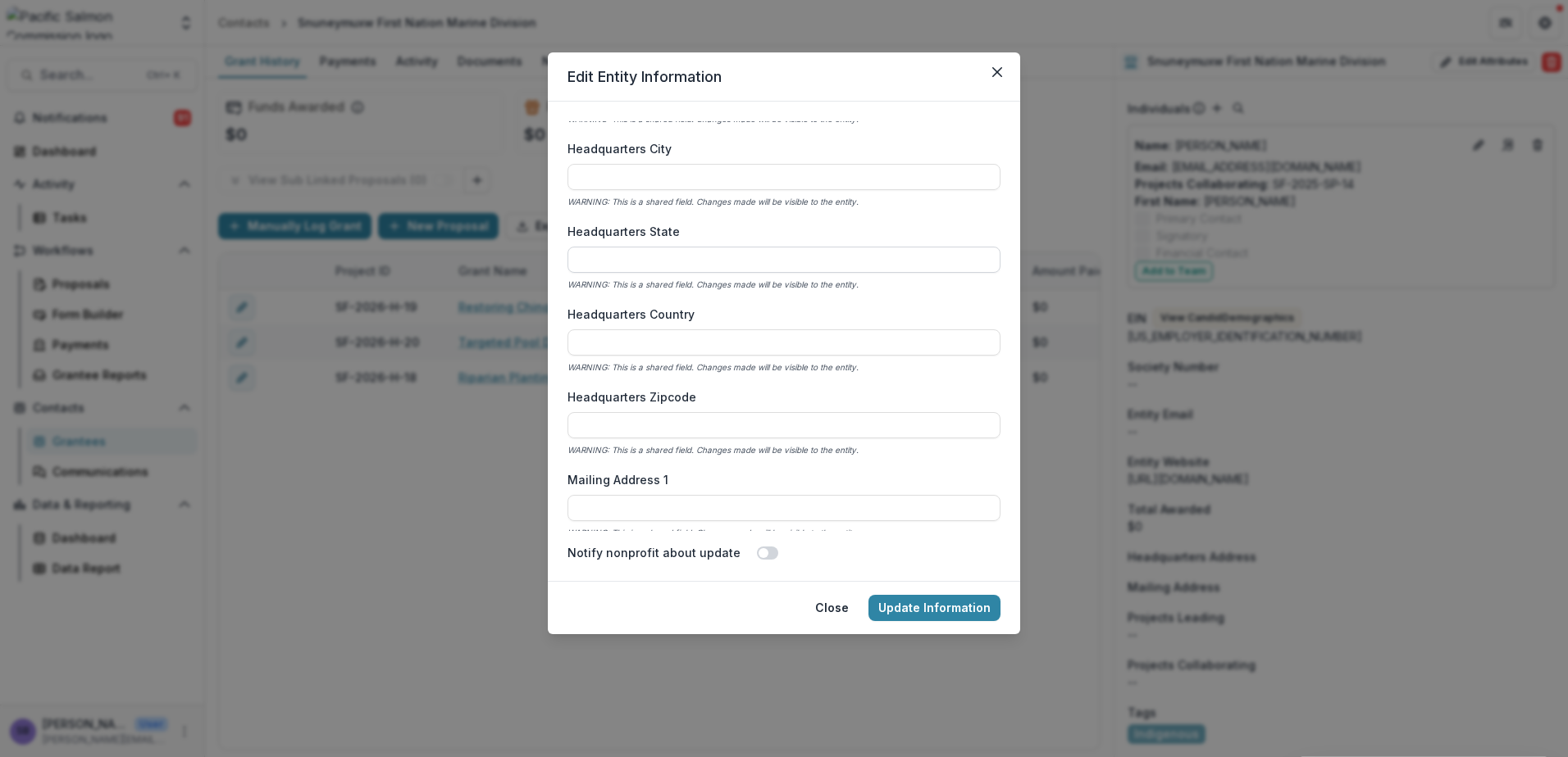
click at [746, 263] on input "Headquarters State" at bounding box center [784, 259] width 432 height 26
type input "**"
type input "******"
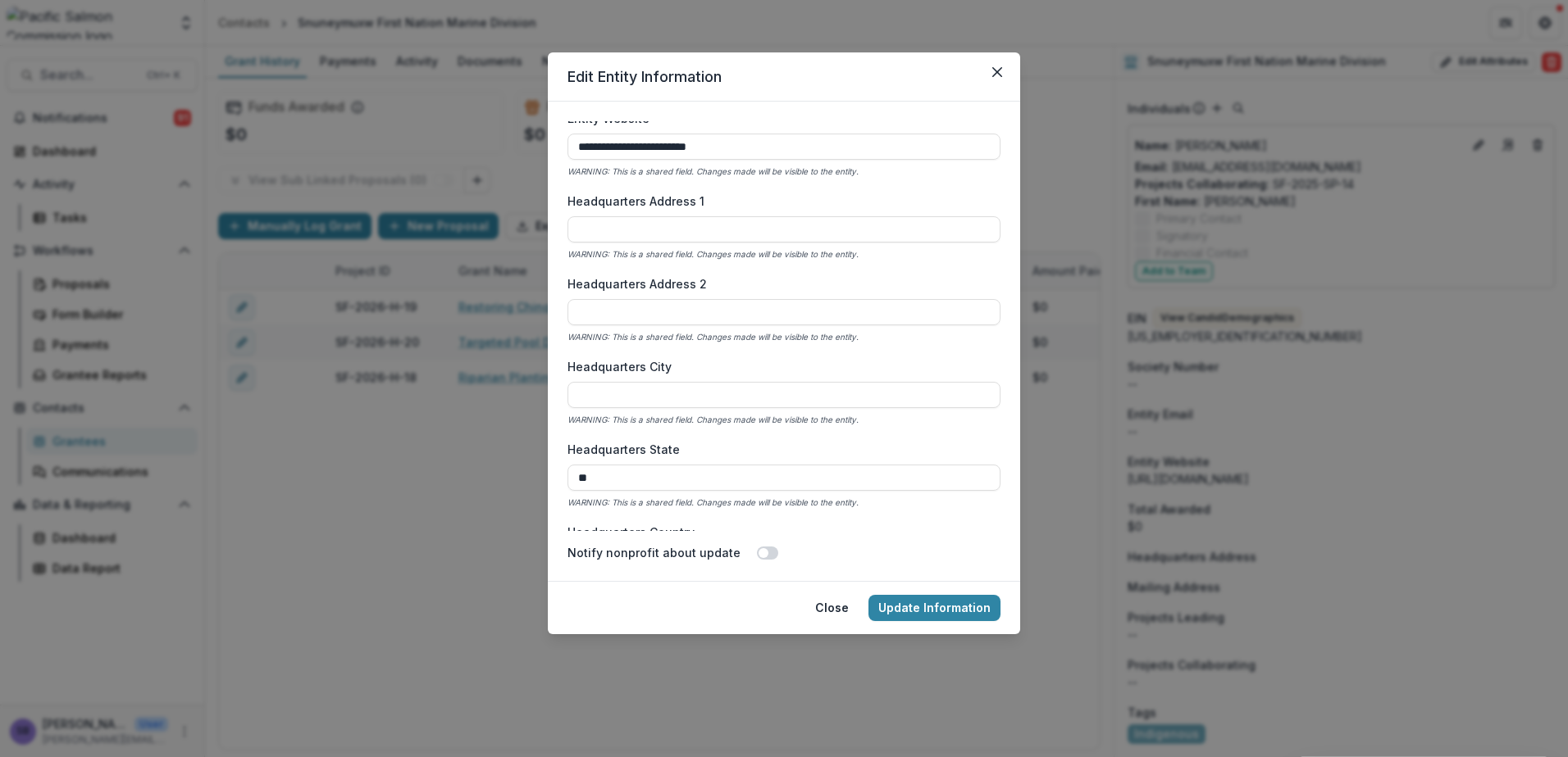
scroll to position [765, 0]
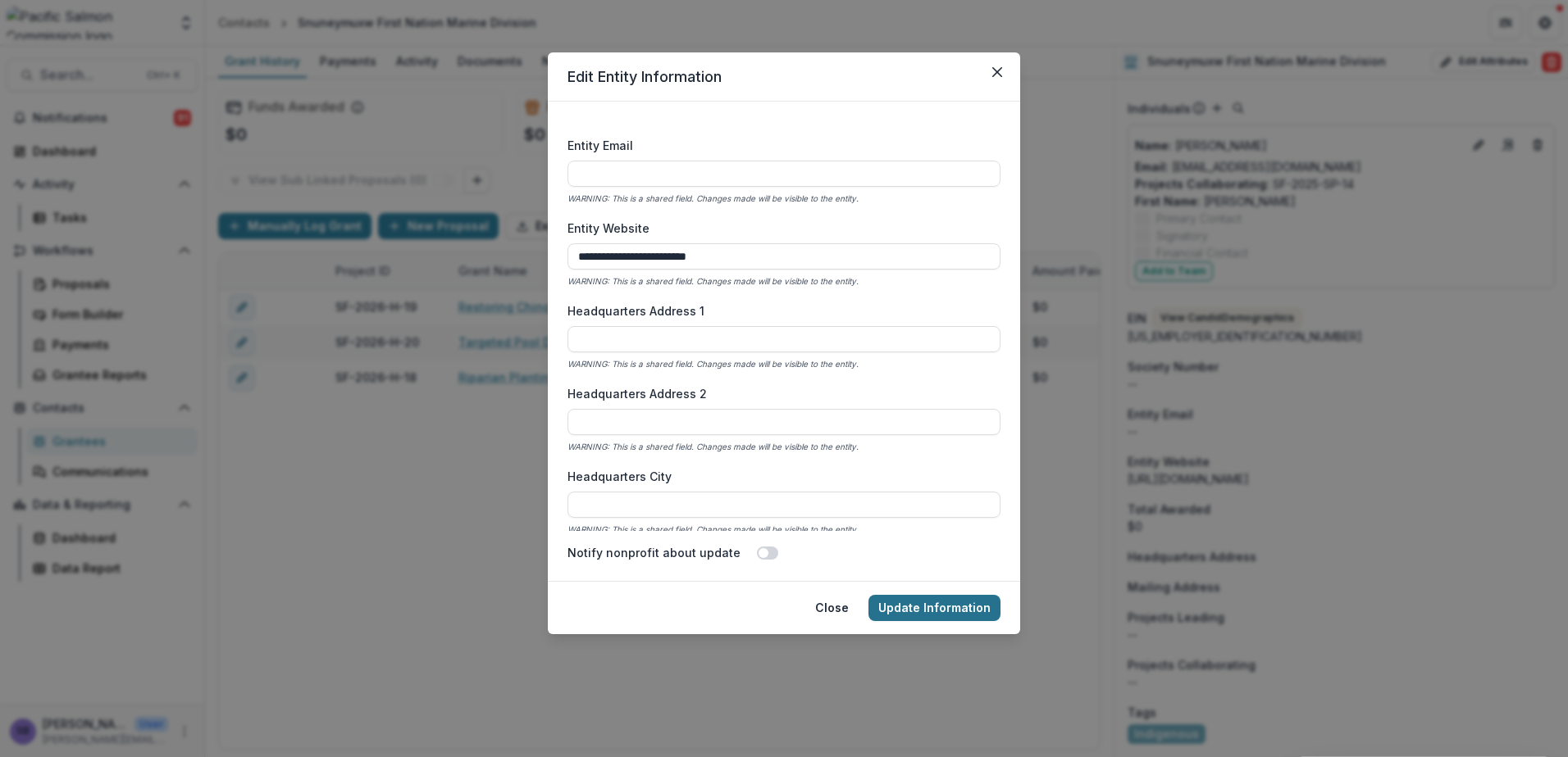
click at [945, 599] on button "Update Information" at bounding box center [934, 608] width 132 height 26
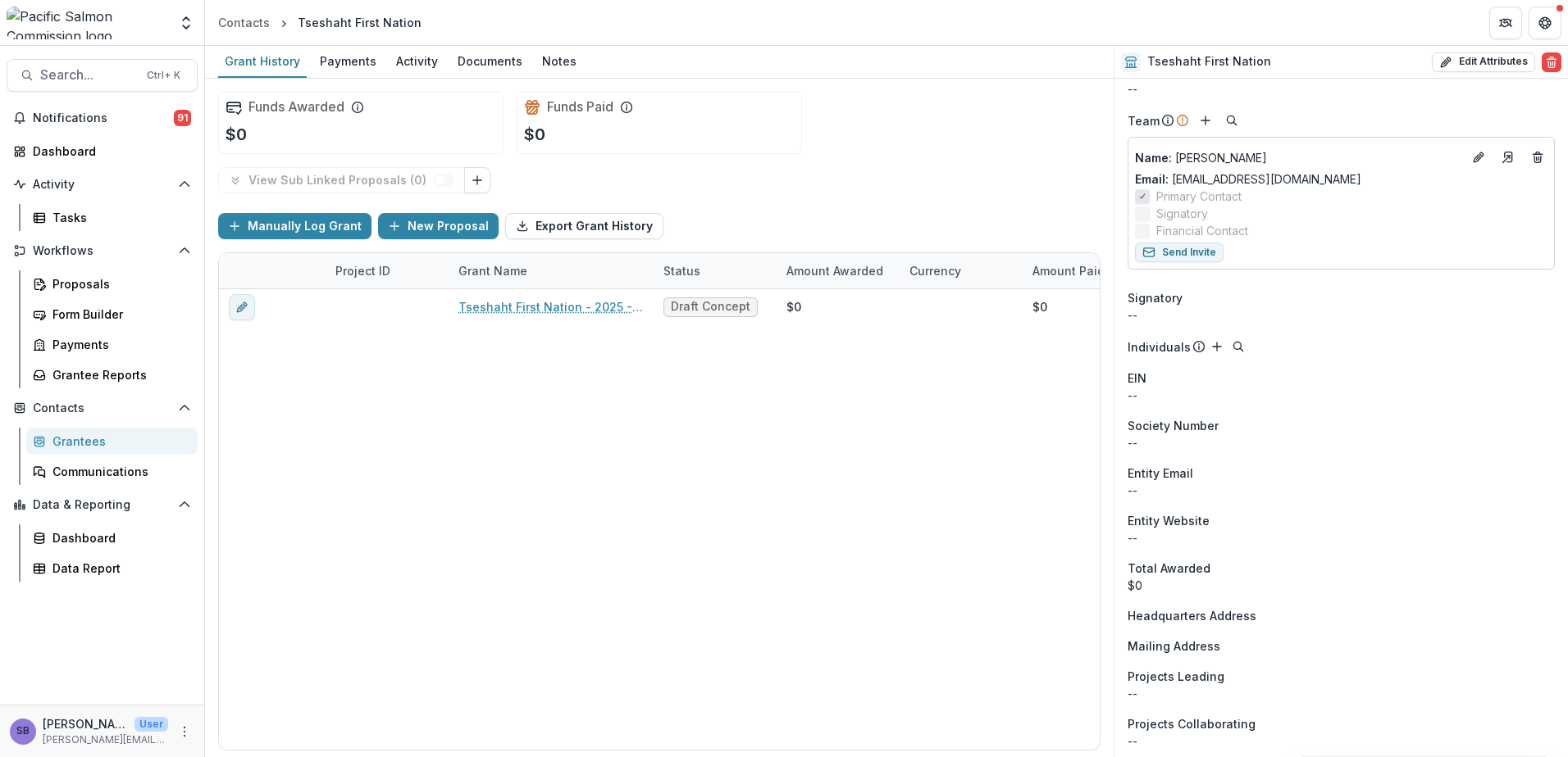
scroll to position [168, 0]
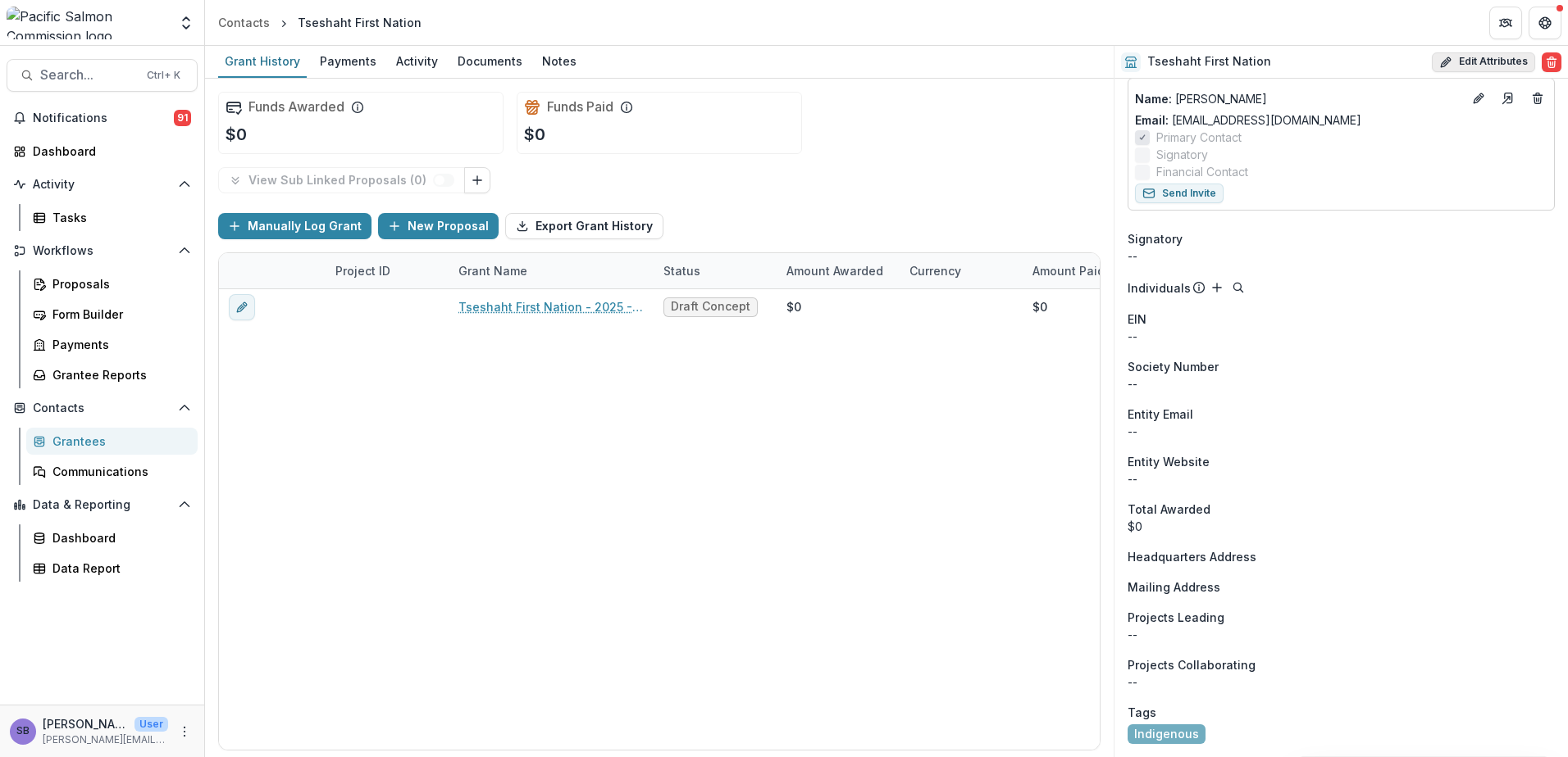
click at [1463, 59] on button "Edit Attributes" at bounding box center [1484, 62] width 103 height 20
select select
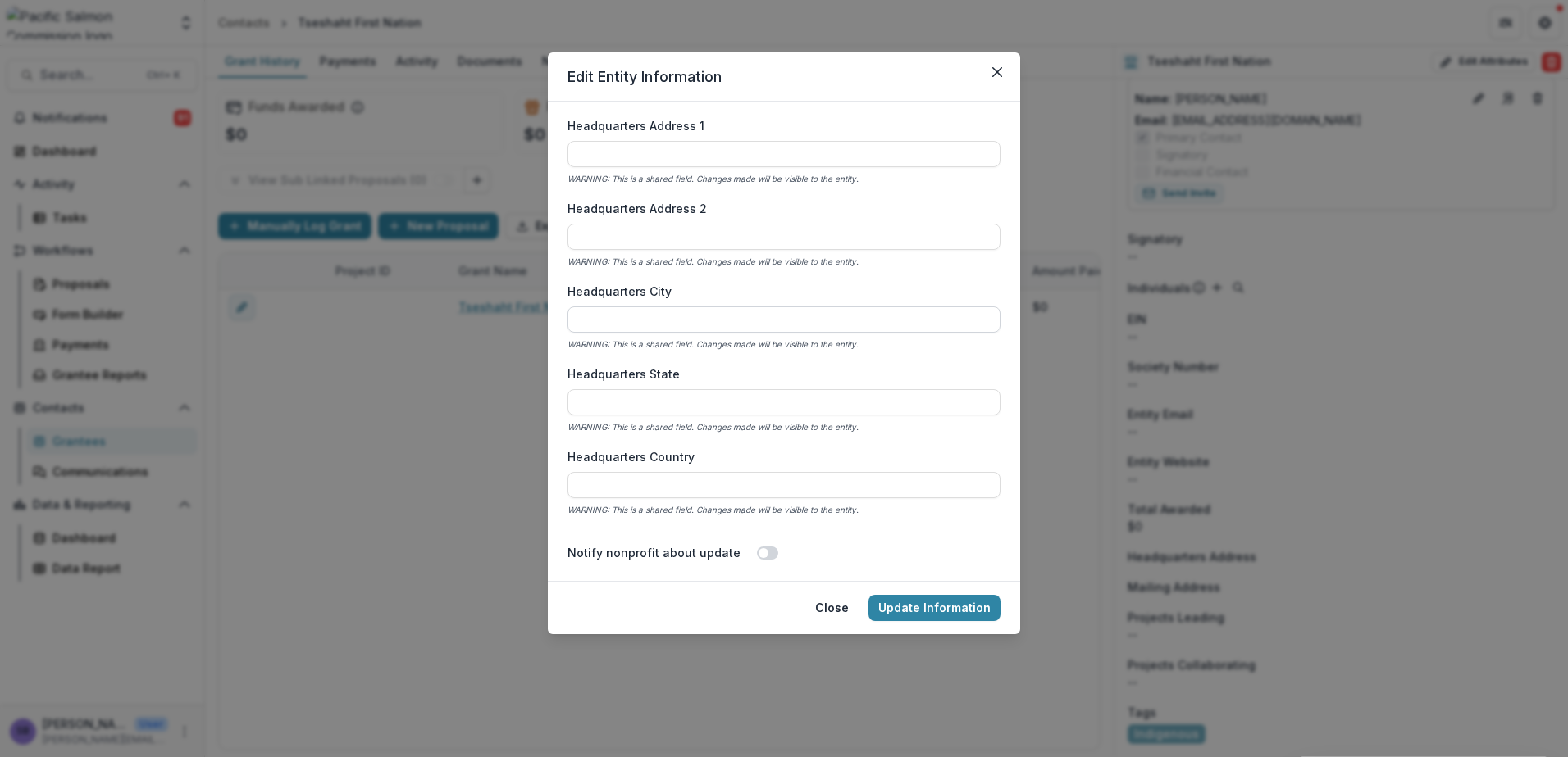
scroll to position [983, 0]
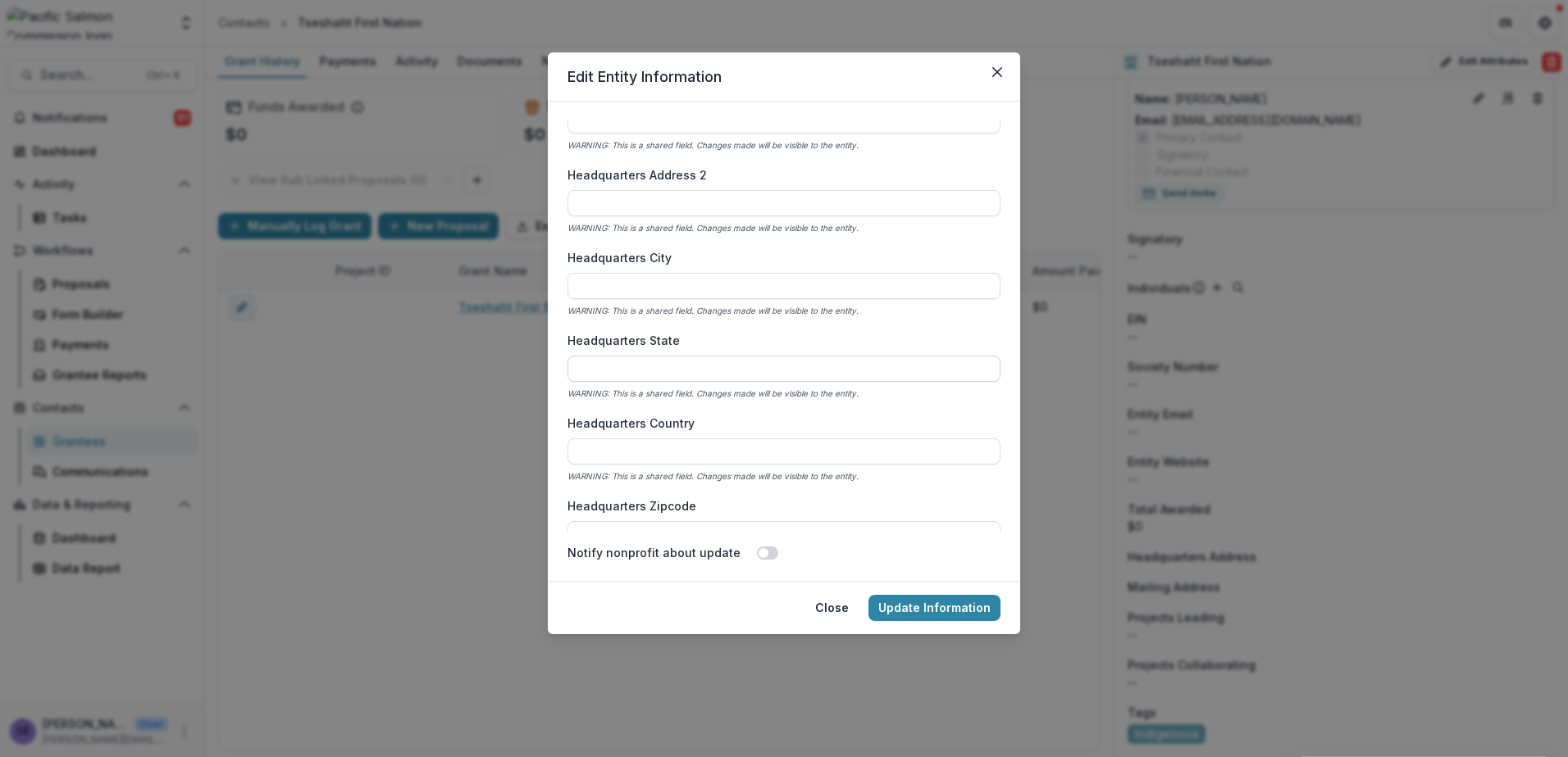
click at [674, 371] on input "Headquarters State" at bounding box center [784, 369] width 432 height 26
type input "**"
type input "******"
click at [956, 602] on button "Update Information" at bounding box center [934, 608] width 132 height 26
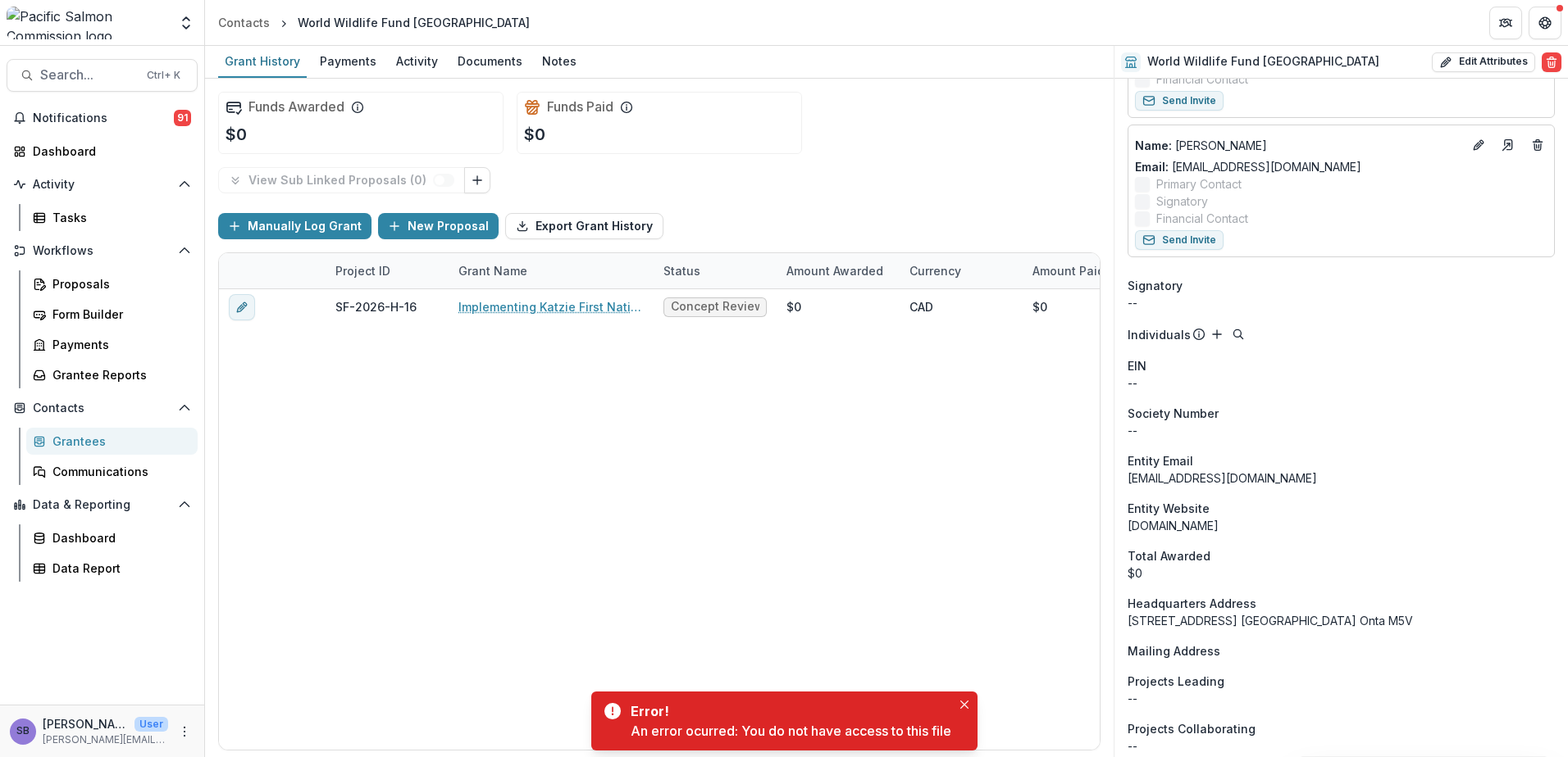
scroll to position [437, 0]
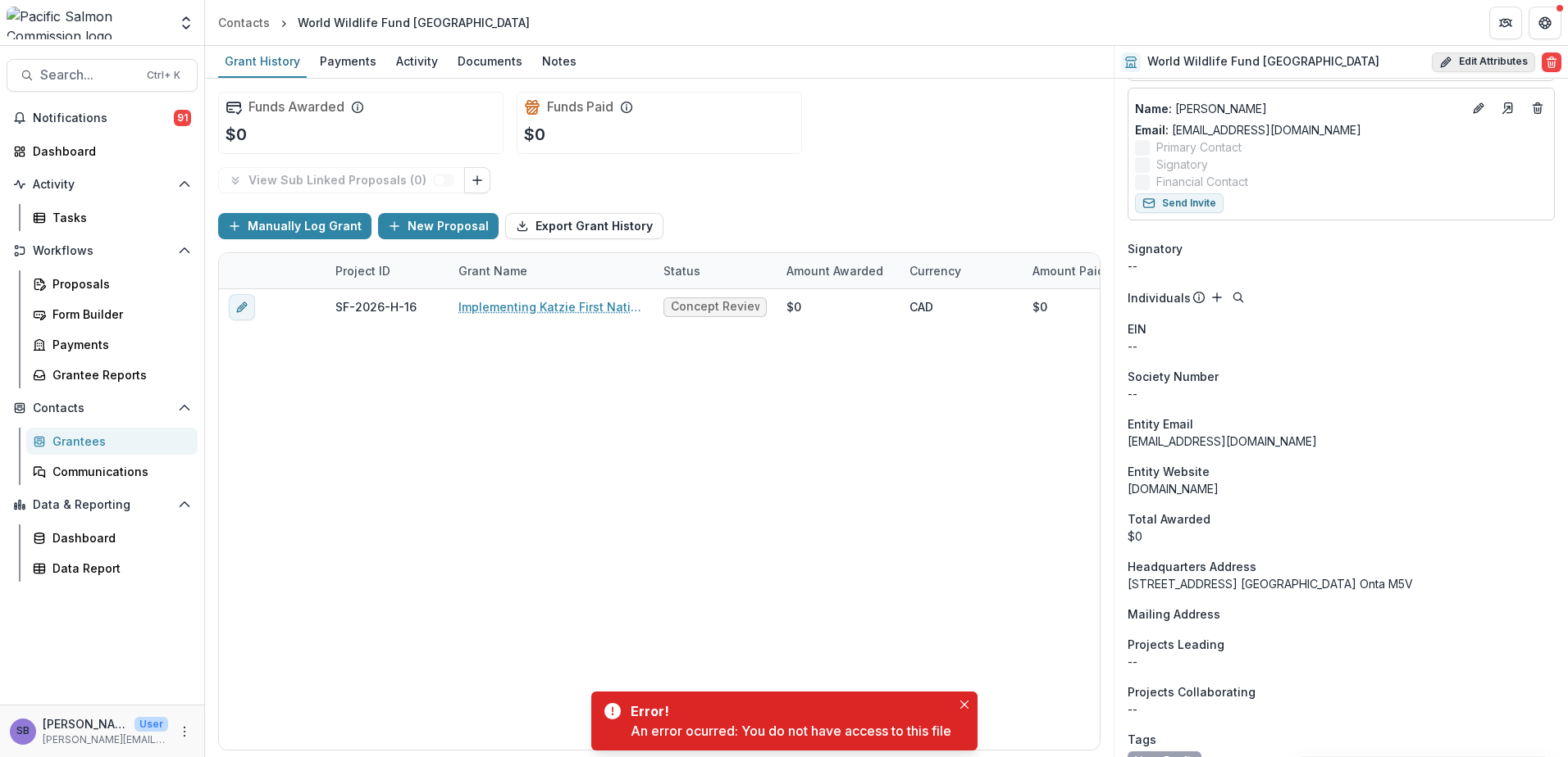
click at [1467, 58] on button "Edit Attributes" at bounding box center [1484, 62] width 103 height 20
select select
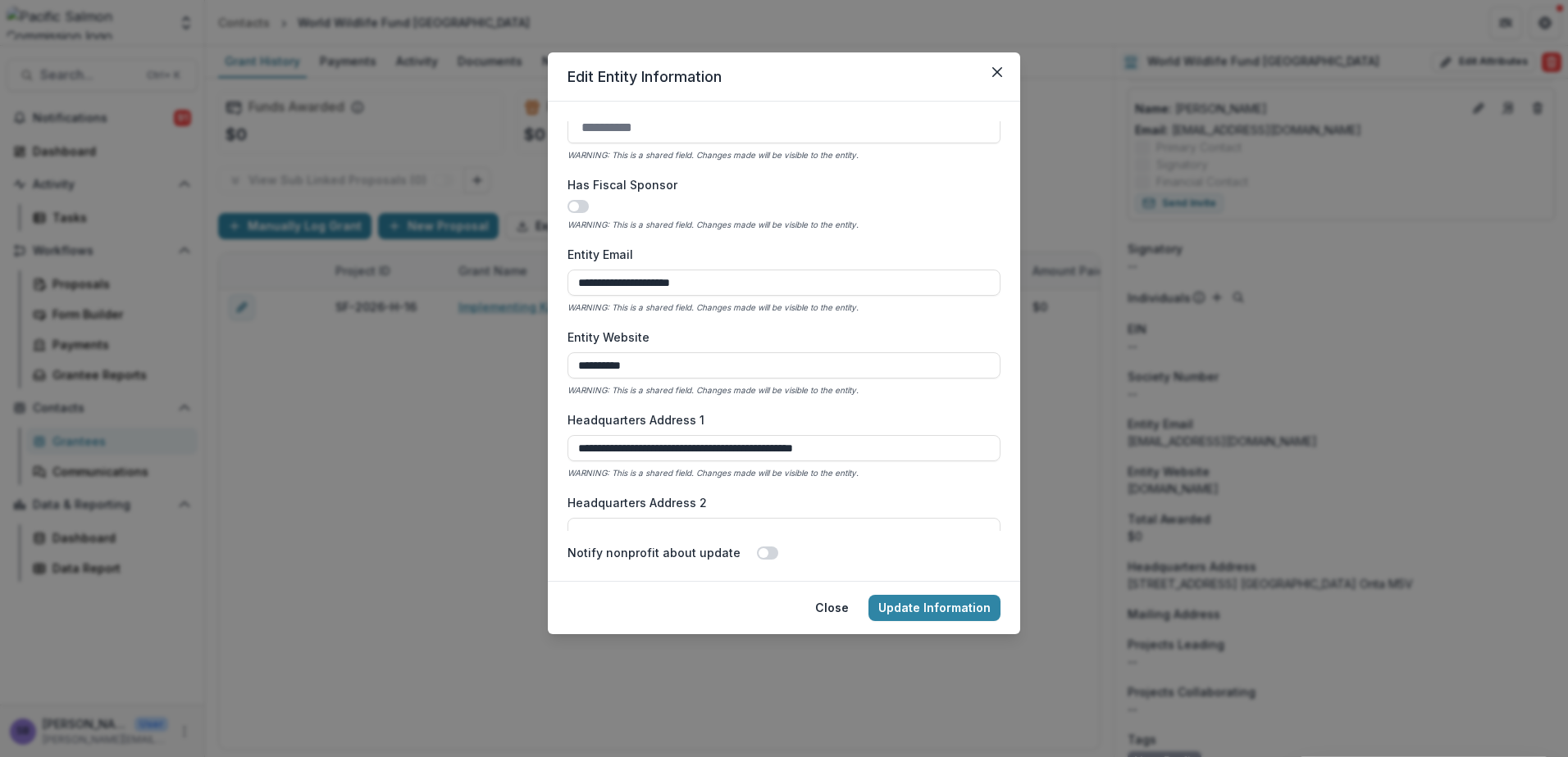
scroll to position [874, 0]
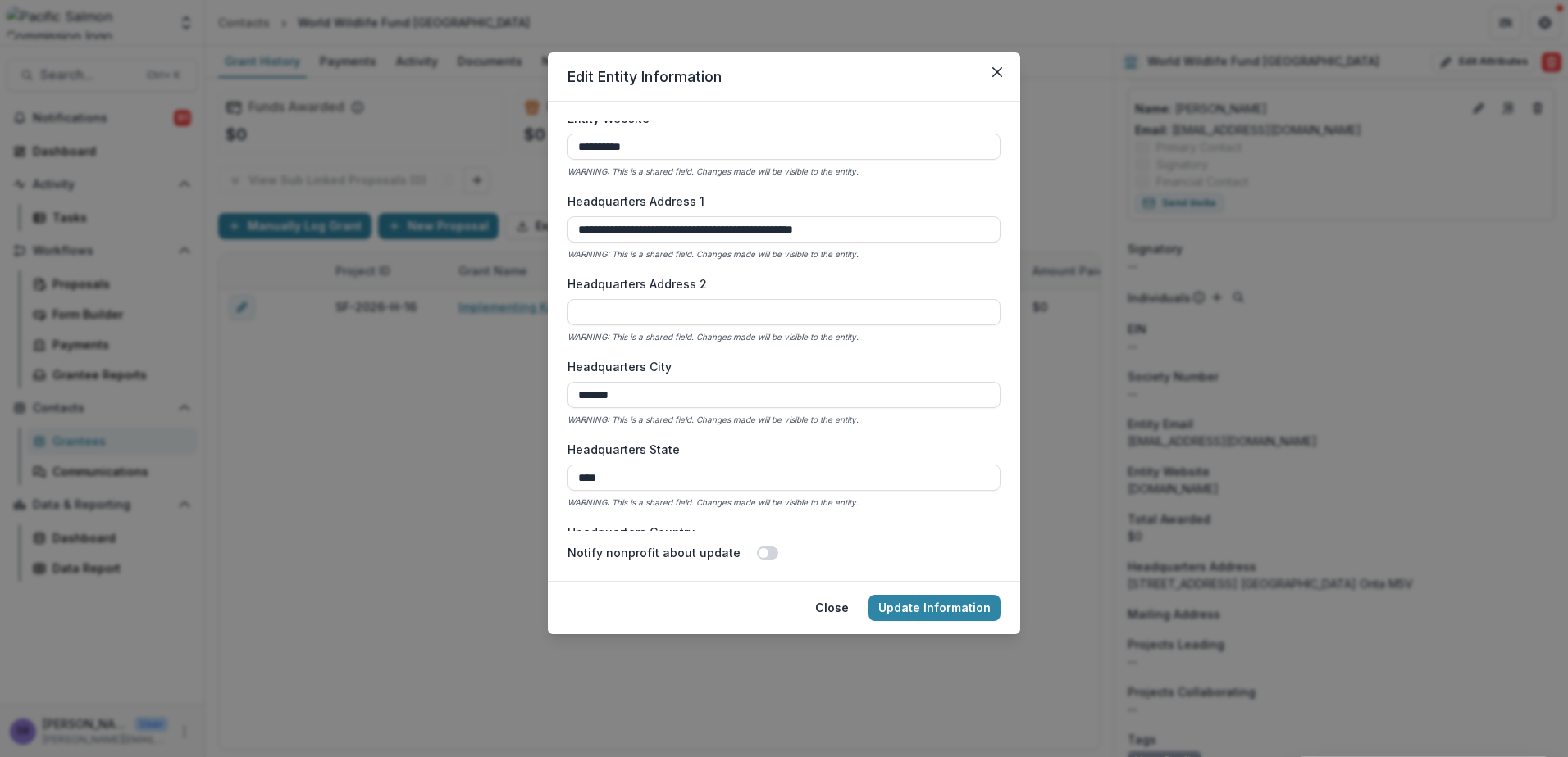
drag, startPoint x: 661, startPoint y: 481, endPoint x: 526, endPoint y: 462, distance: 136.3
click at [526, 462] on div "**********" at bounding box center [784, 378] width 1568 height 757
type input "**"
drag, startPoint x: 756, startPoint y: 235, endPoint x: 822, endPoint y: 230, distance: 66.2
click at [822, 230] on input "**********" at bounding box center [784, 229] width 432 height 26
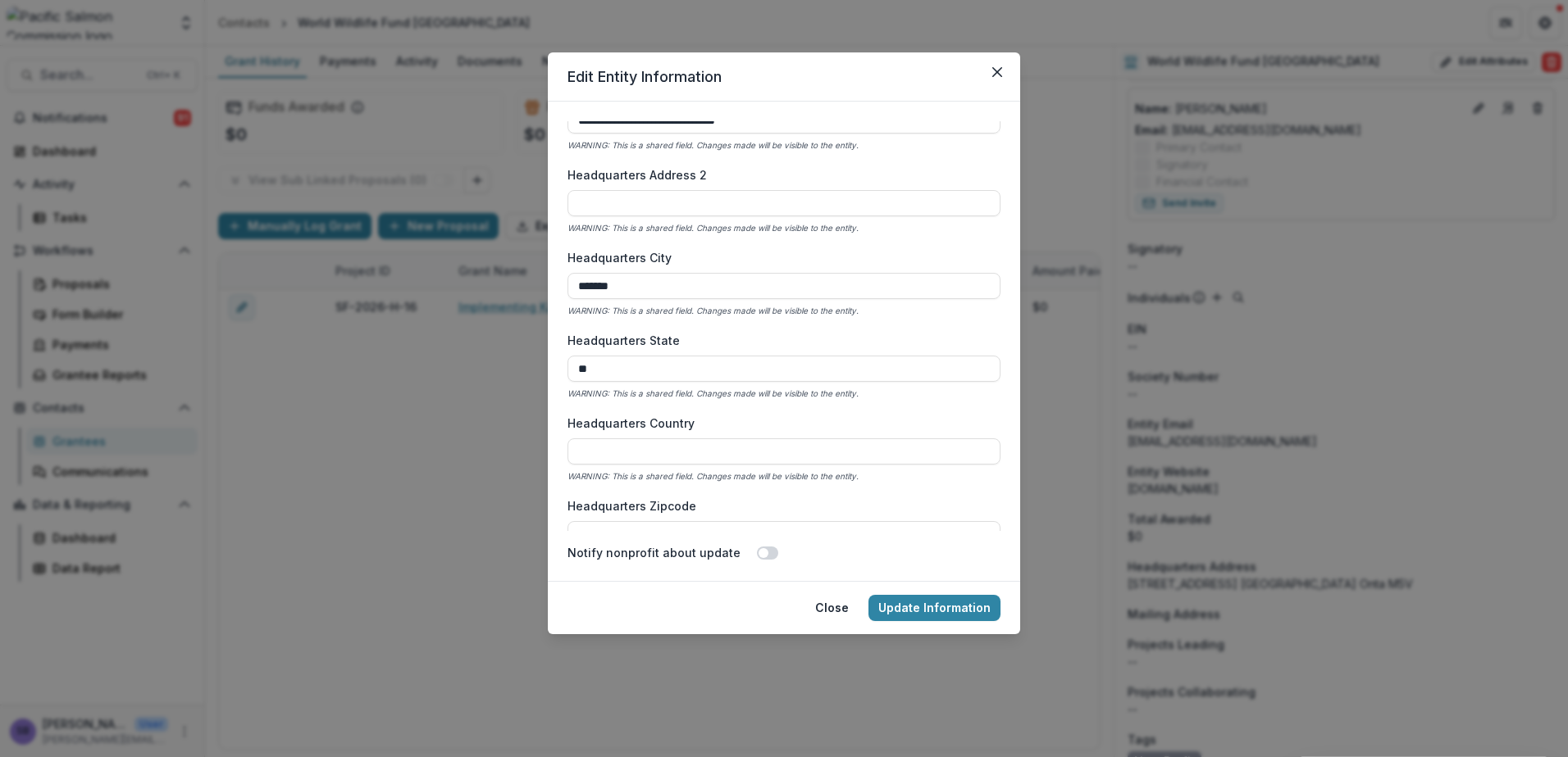
scroll to position [1093, 0]
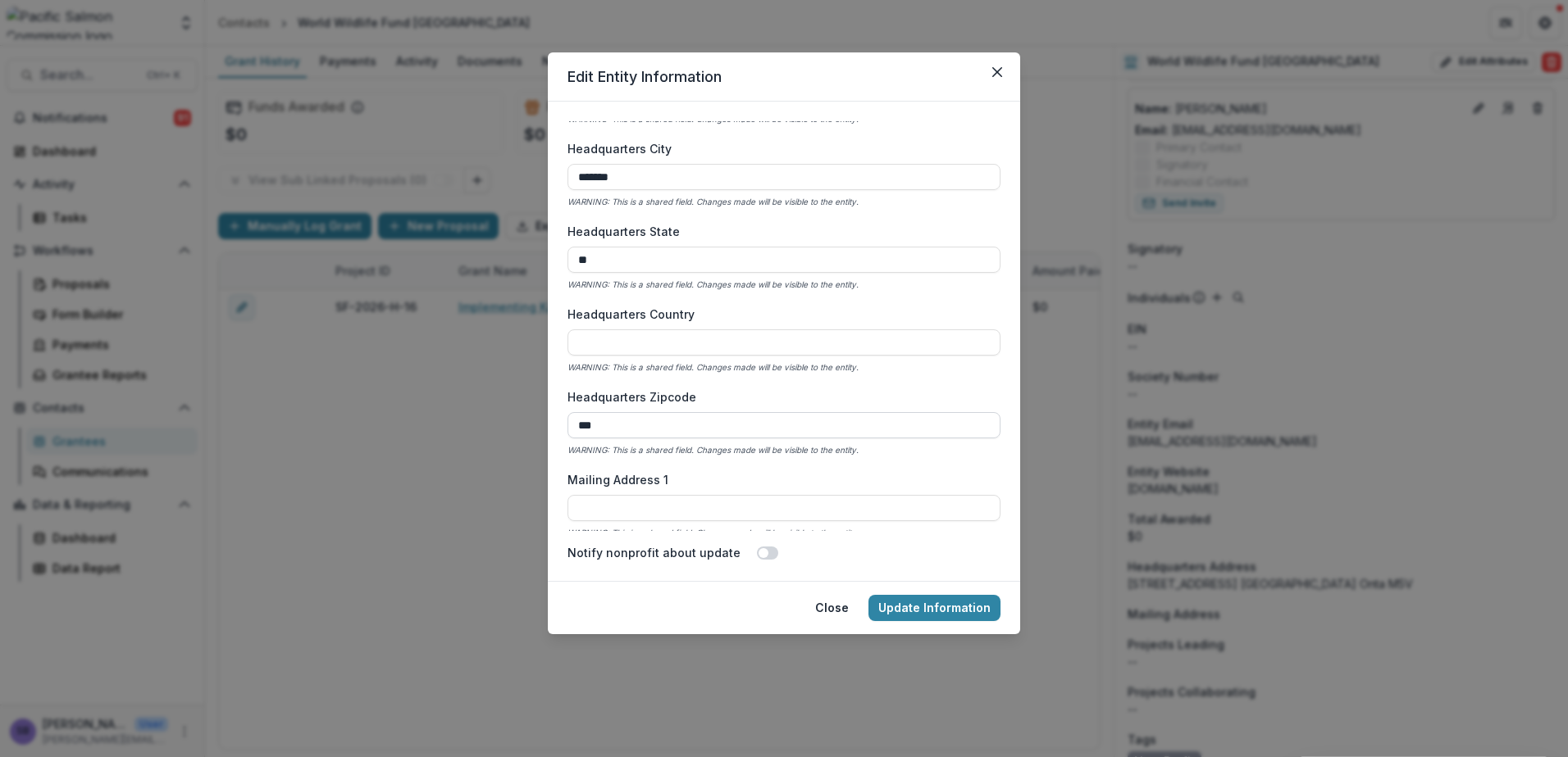
type input "**********"
click at [689, 427] on input "***" at bounding box center [784, 425] width 432 height 26
drag, startPoint x: 689, startPoint y: 427, endPoint x: 536, endPoint y: 420, distance: 153.2
click at [536, 420] on div "**********" at bounding box center [784, 378] width 1568 height 757
paste input "****"
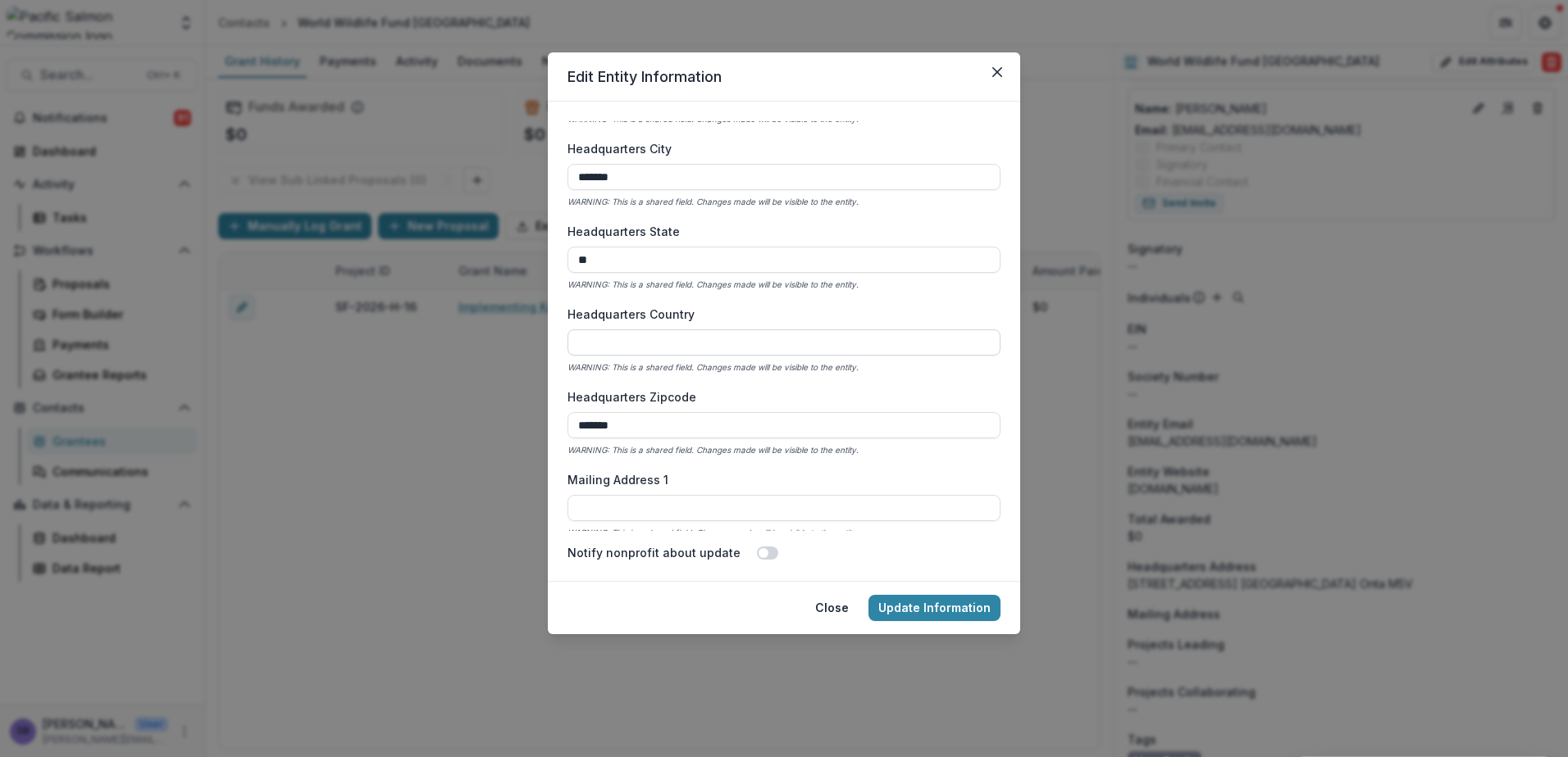
type input "*******"
click at [652, 349] on input "Headquarters Country" at bounding box center [784, 343] width 432 height 26
type input "******"
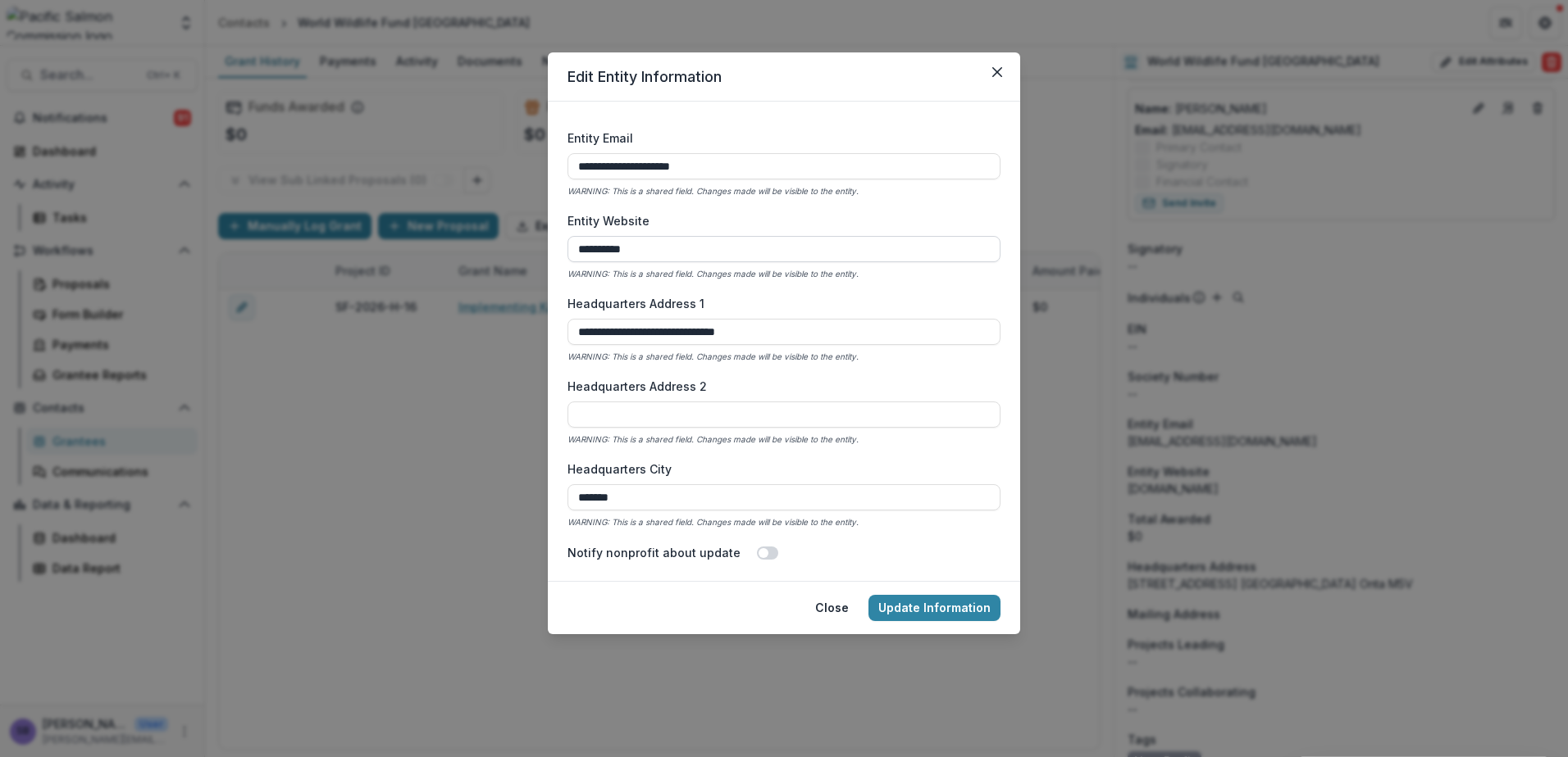
scroll to position [765, 0]
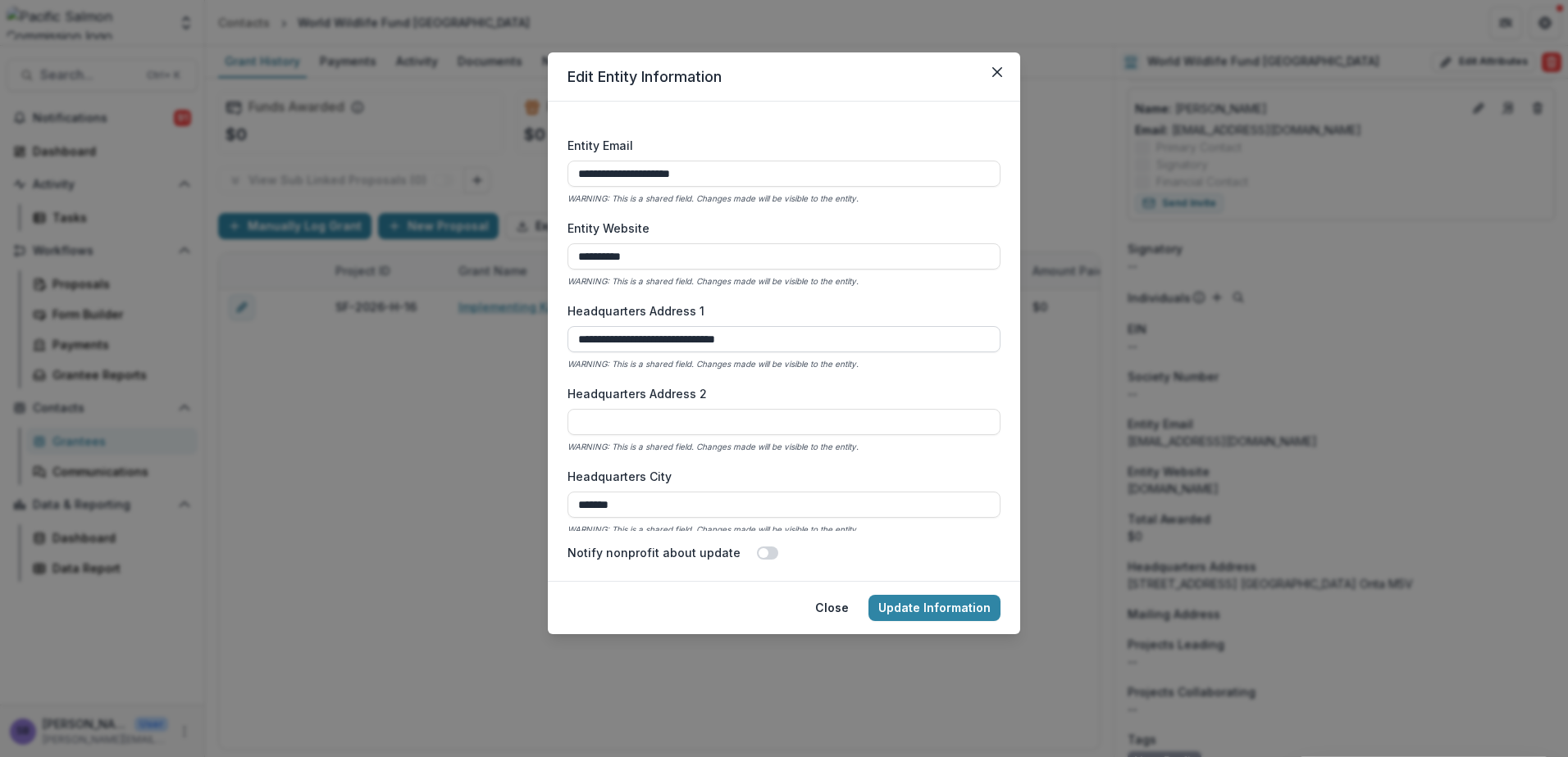
click at [788, 332] on input "**********" at bounding box center [784, 339] width 432 height 26
type input "**********"
click at [969, 371] on div "**********" at bounding box center [784, 337] width 432 height 70
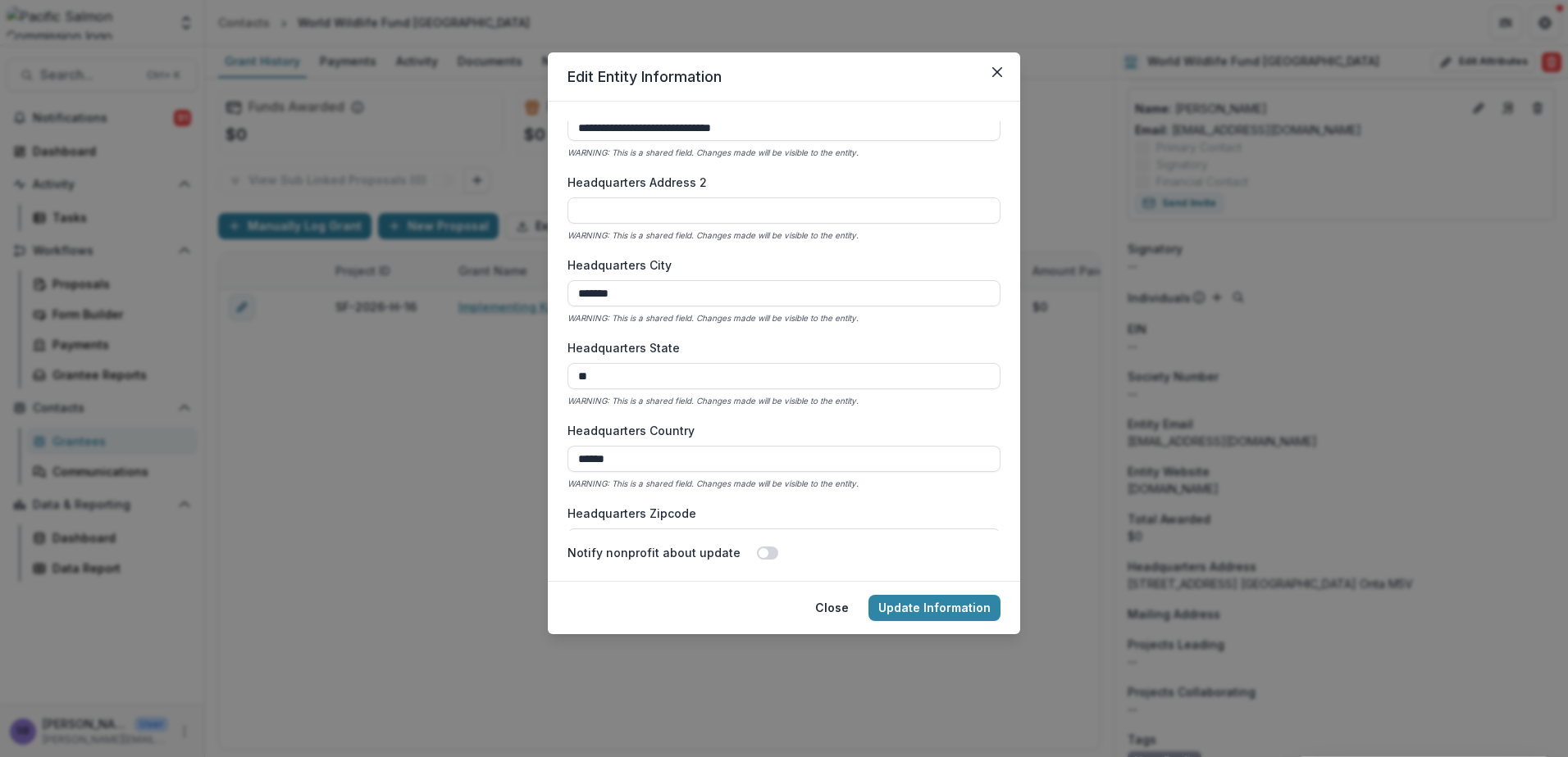
scroll to position [983, 0]
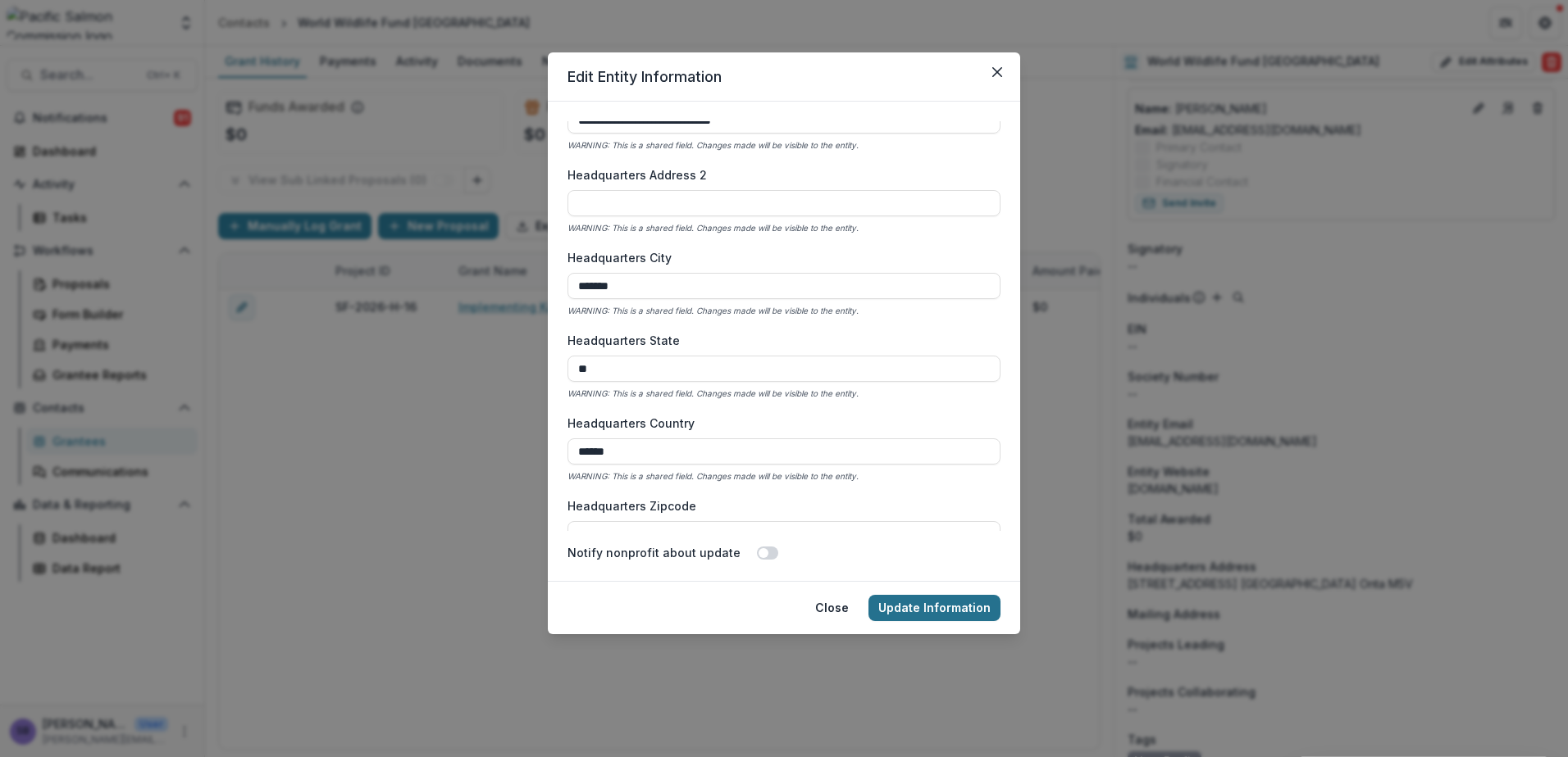
click at [949, 601] on button "Update Information" at bounding box center [934, 608] width 132 height 26
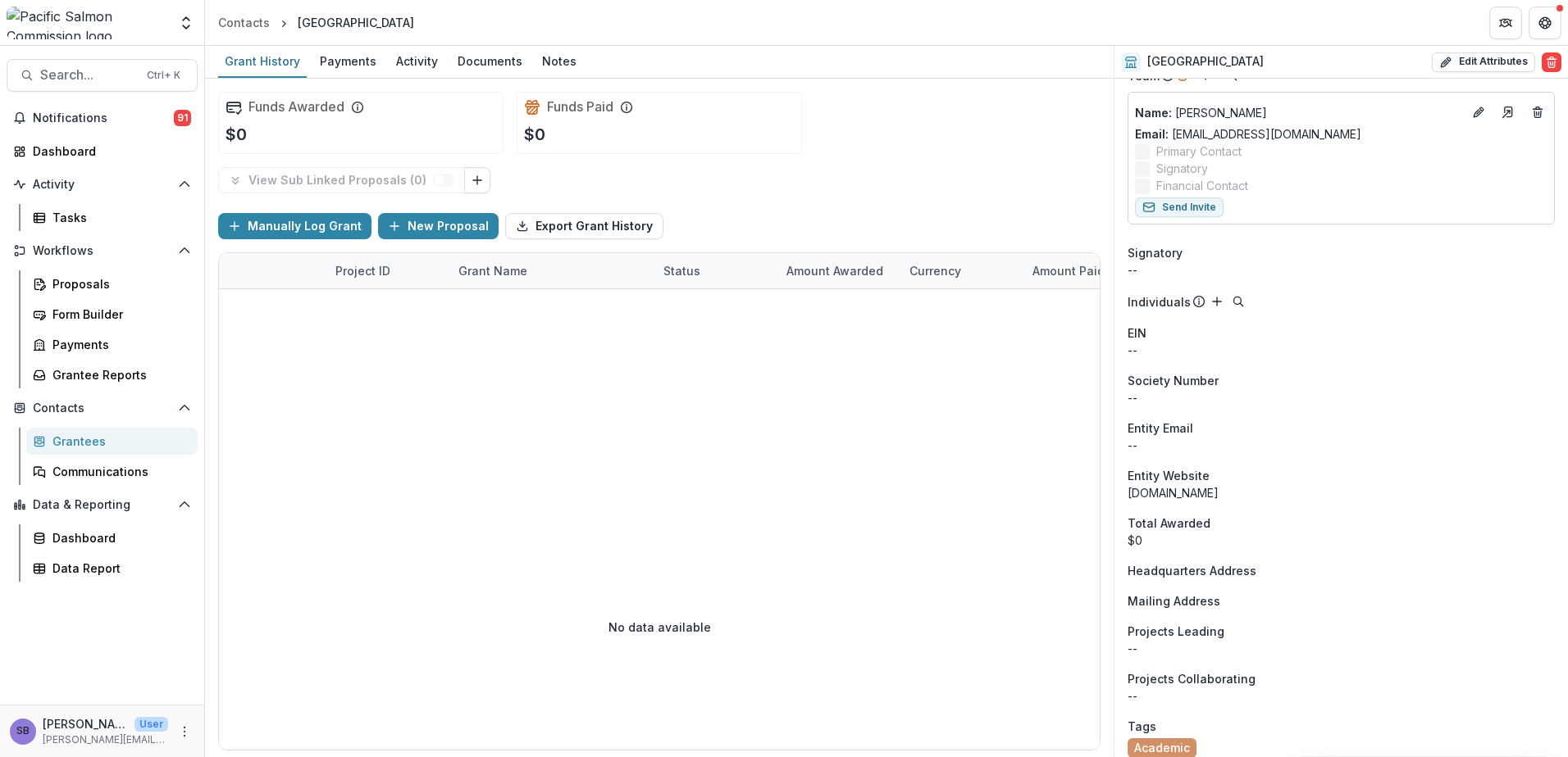
scroll to position [168, 0]
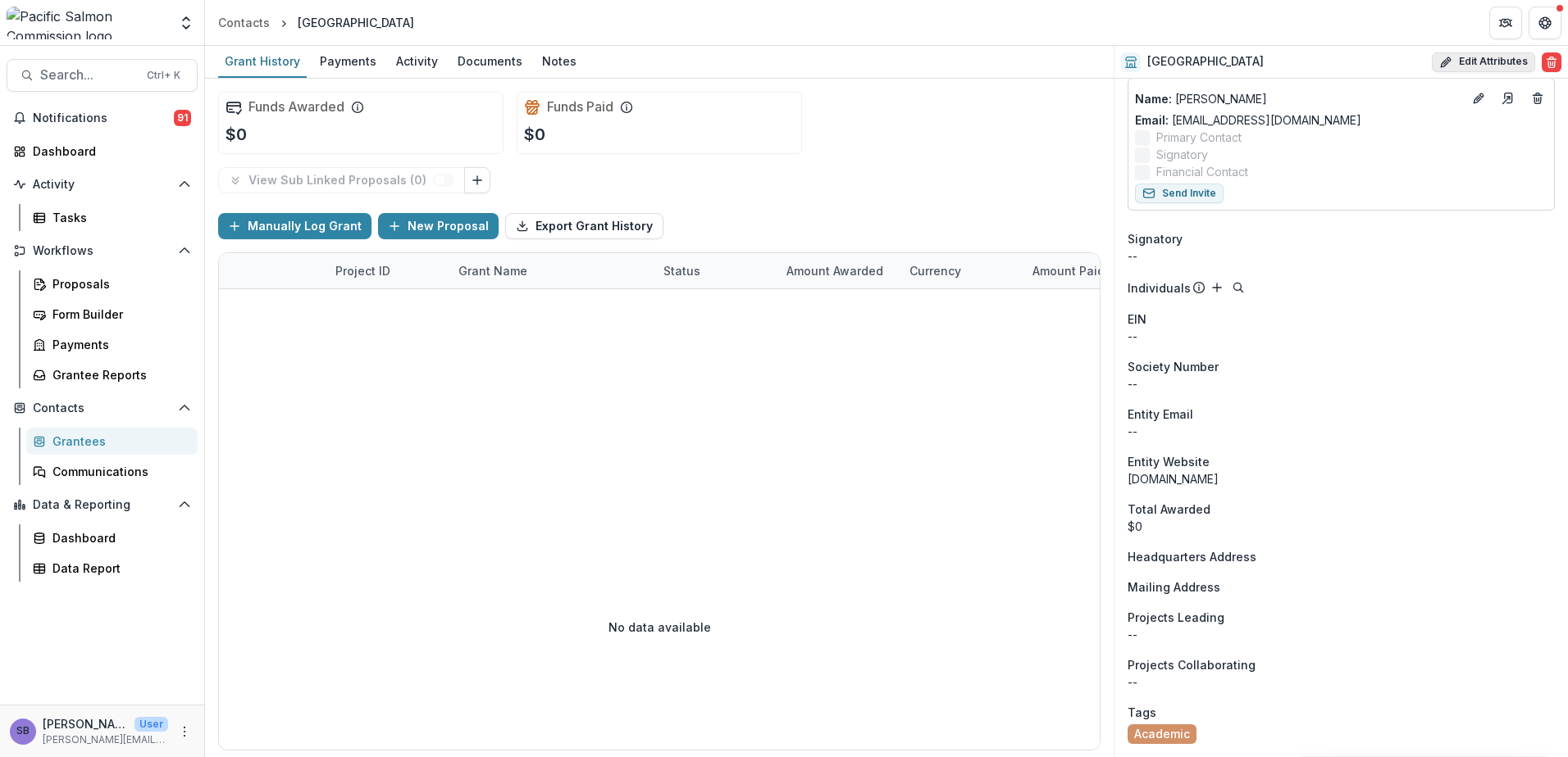
click at [1484, 59] on button "Edit Attributes" at bounding box center [1484, 62] width 103 height 20
select select
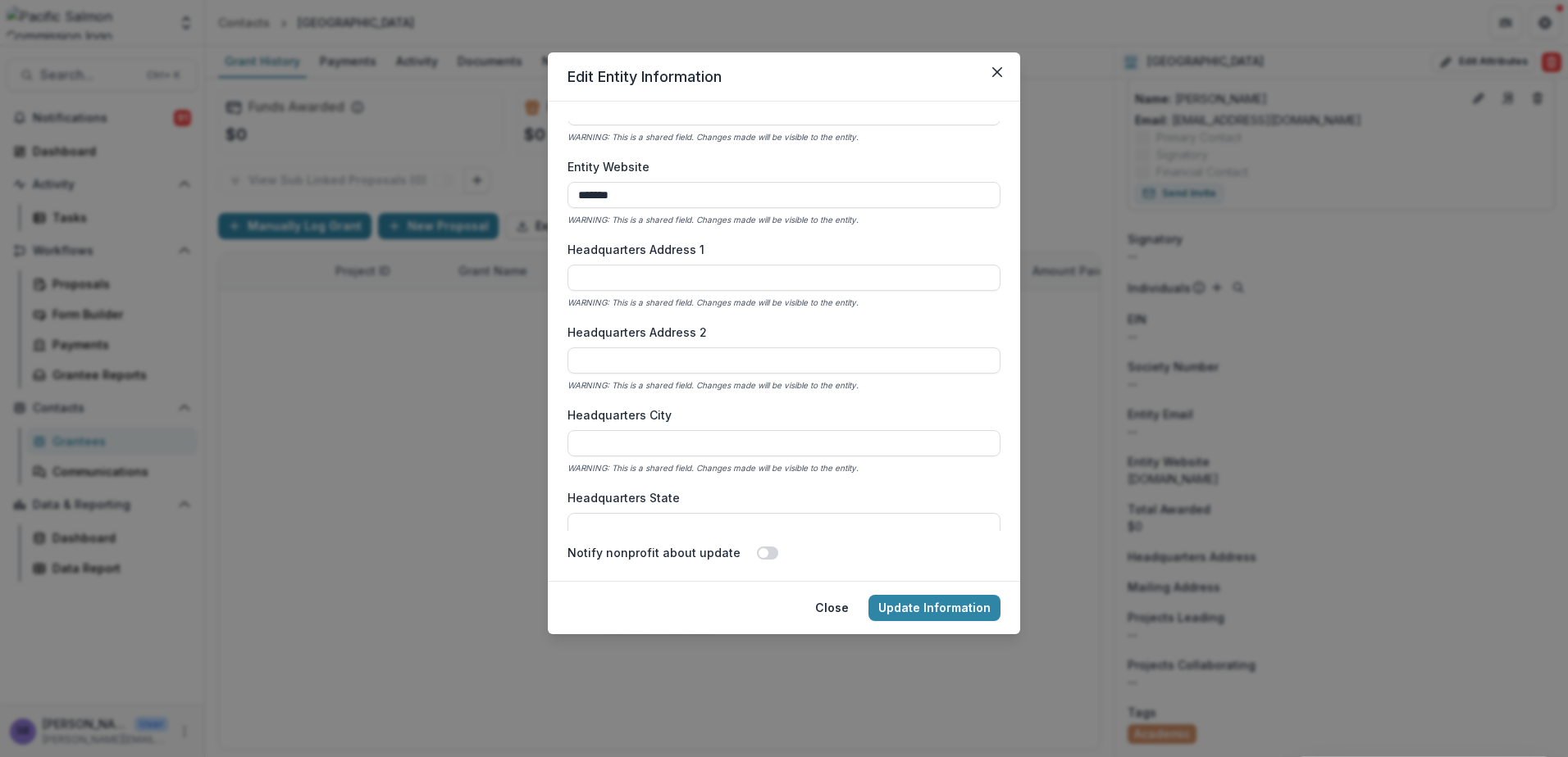
scroll to position [874, 0]
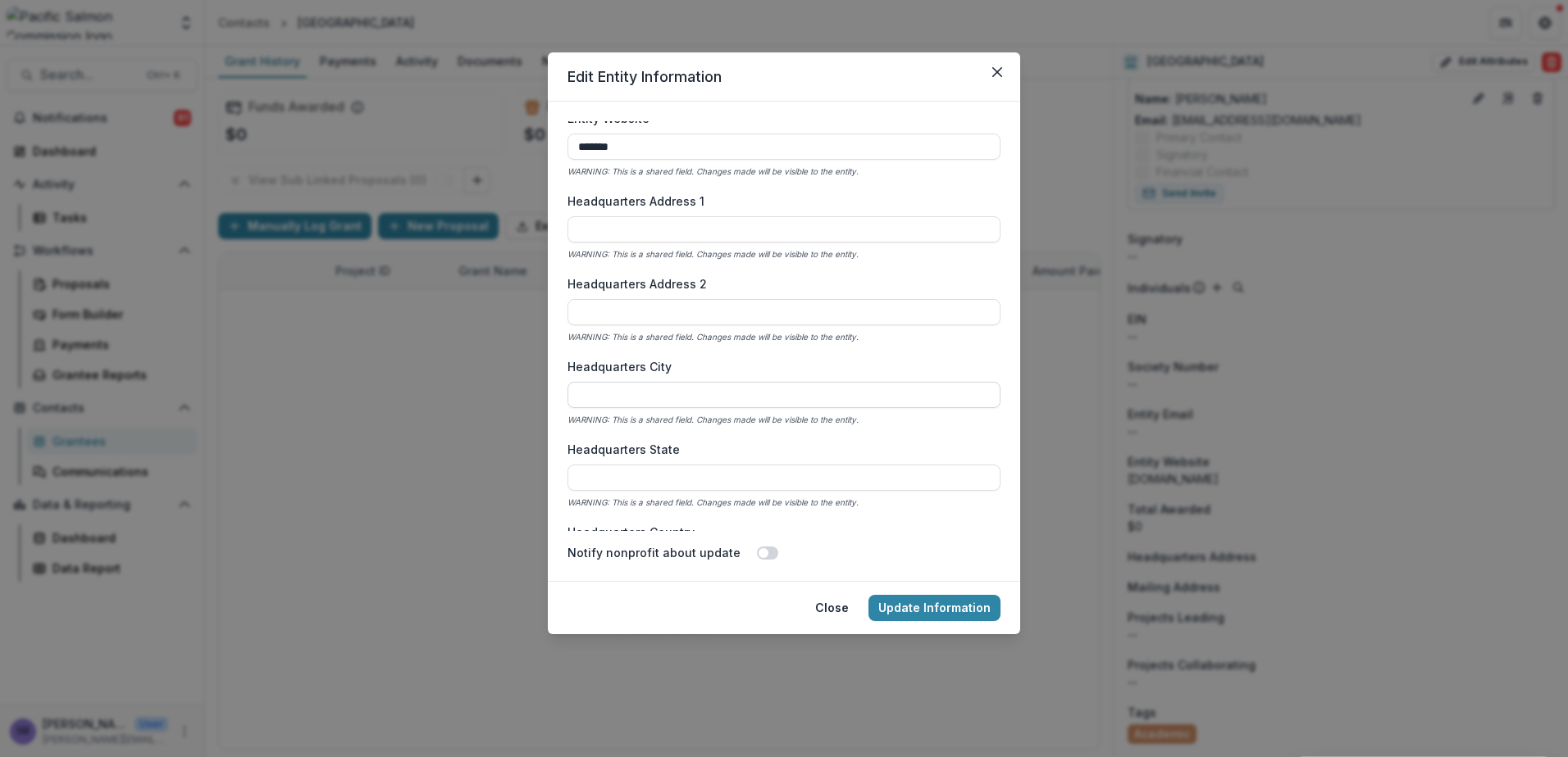
click at [704, 389] on input "Headquarters City" at bounding box center [784, 394] width 432 height 26
type input "********"
type input "**"
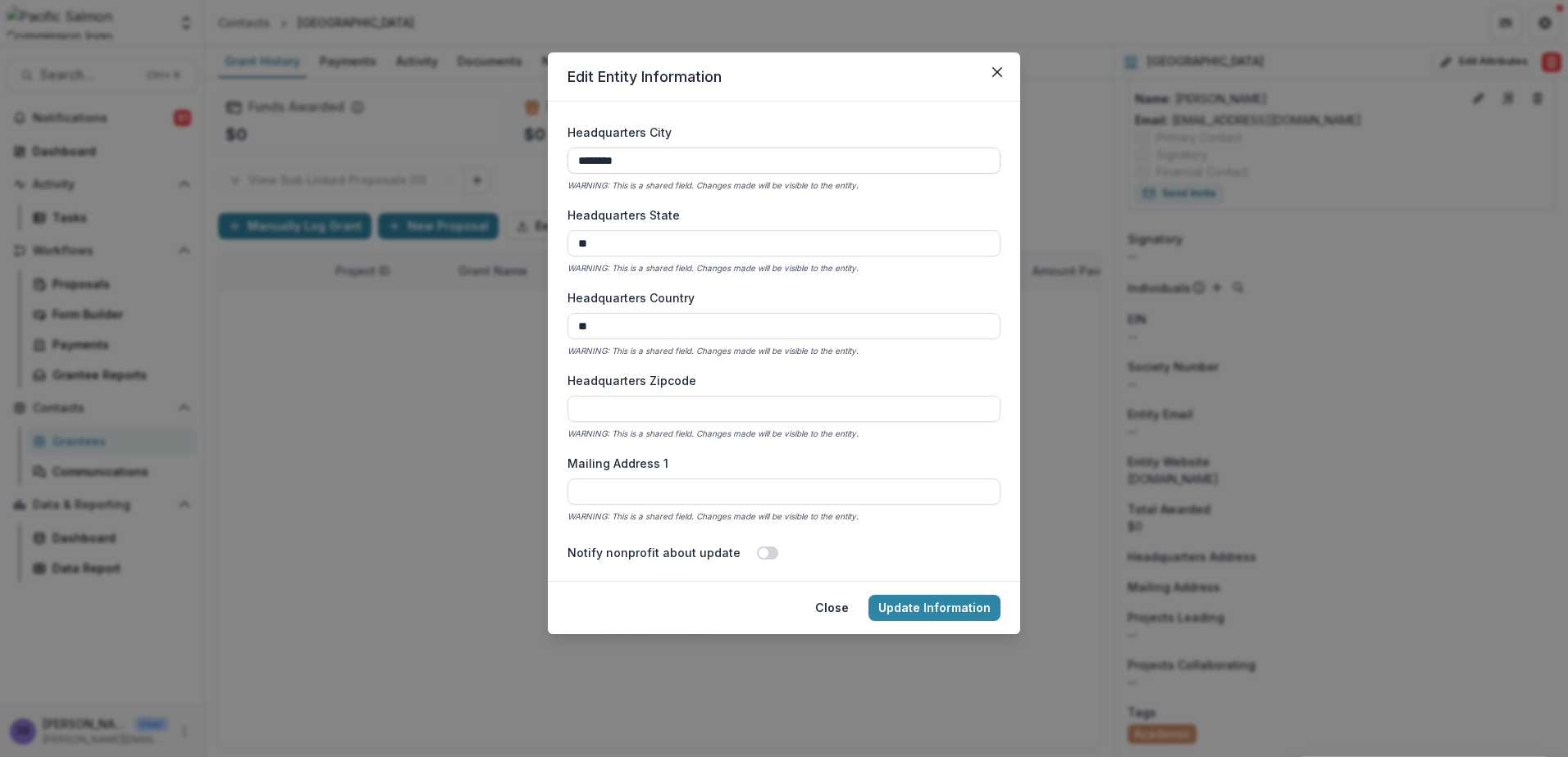
type input "******"
click at [920, 602] on button "Update Information" at bounding box center [934, 608] width 132 height 26
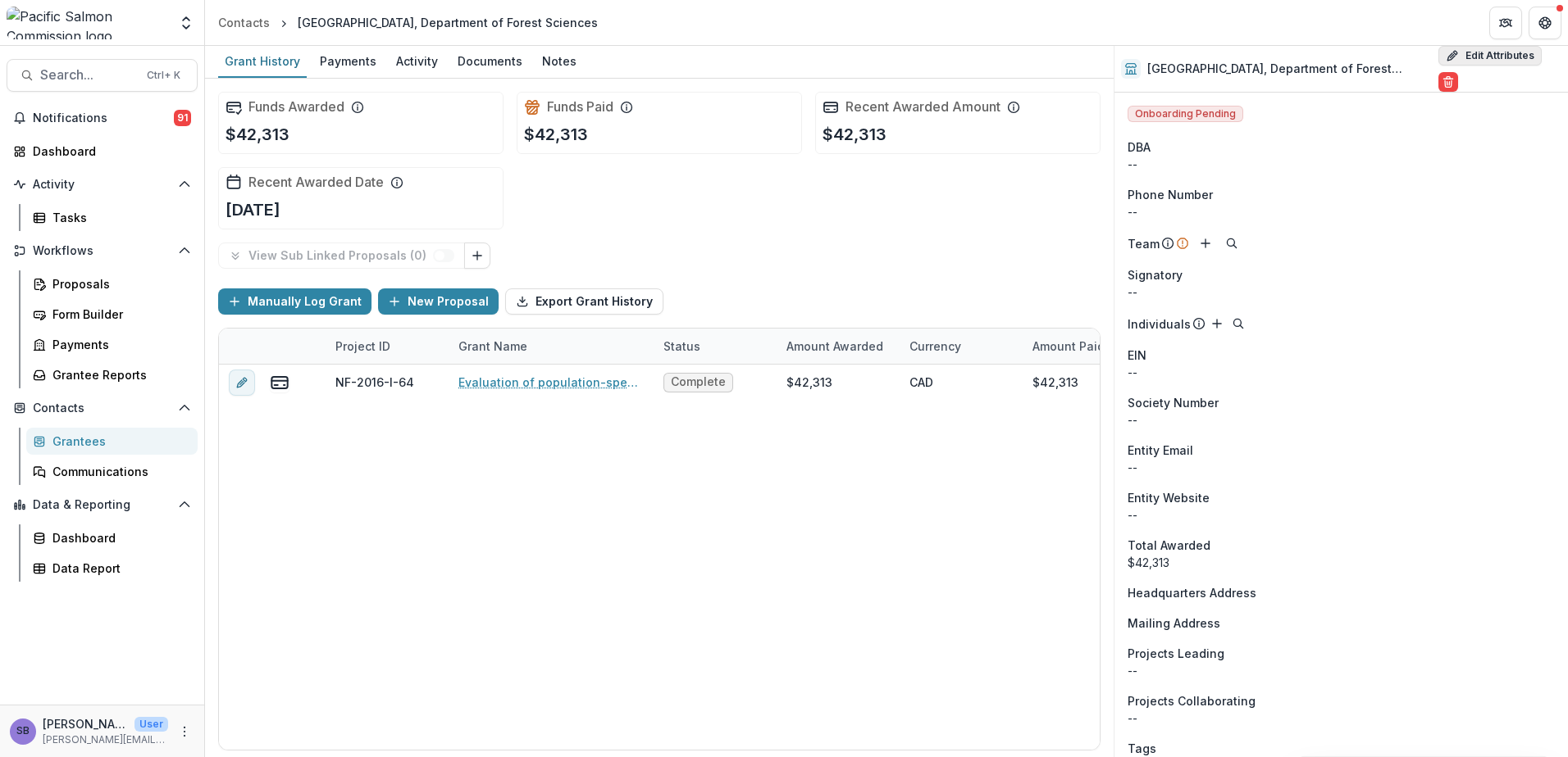
click at [1461, 48] on button "Edit Attributes" at bounding box center [1490, 55] width 103 height 20
select select
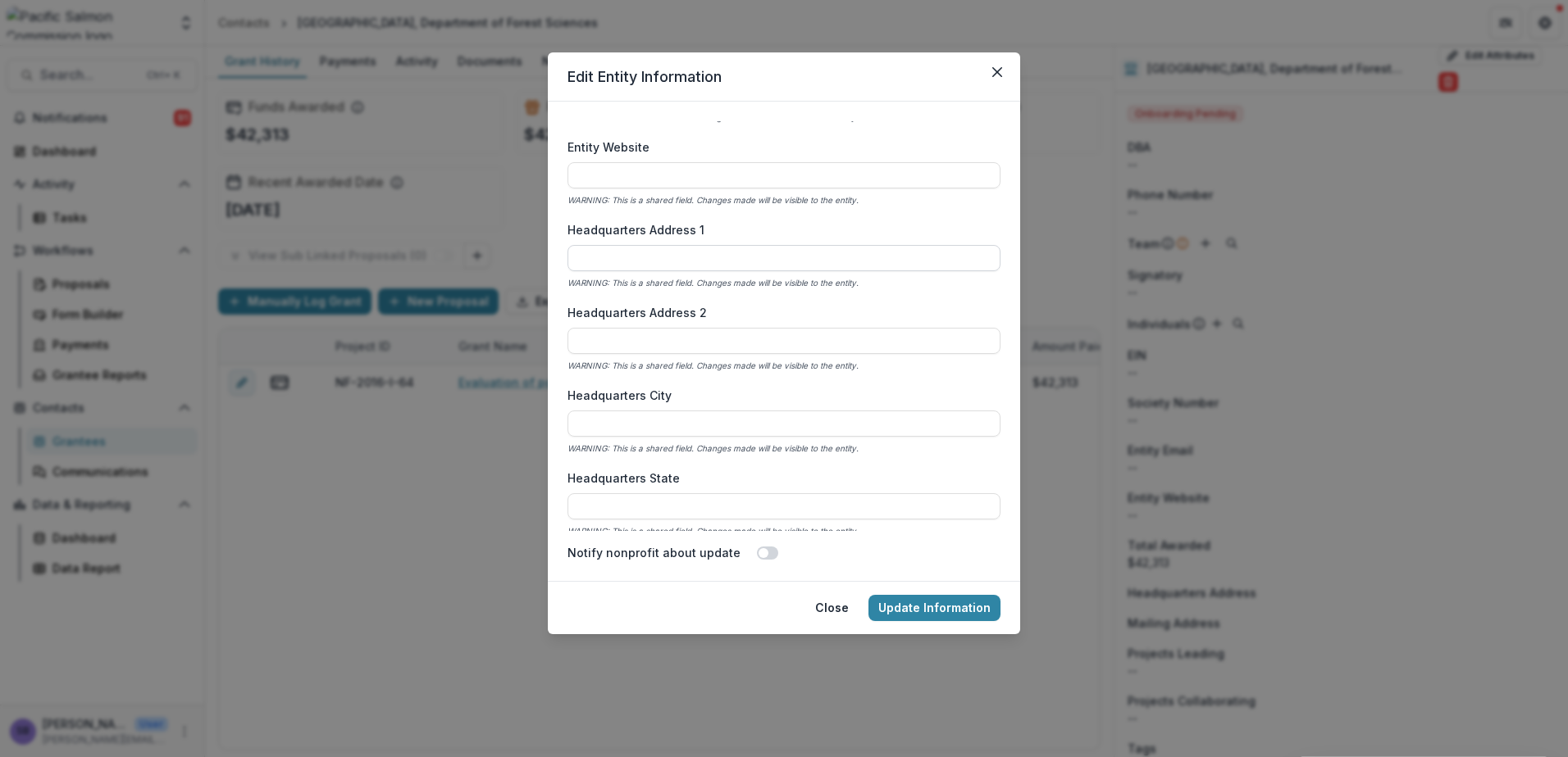
scroll to position [874, 0]
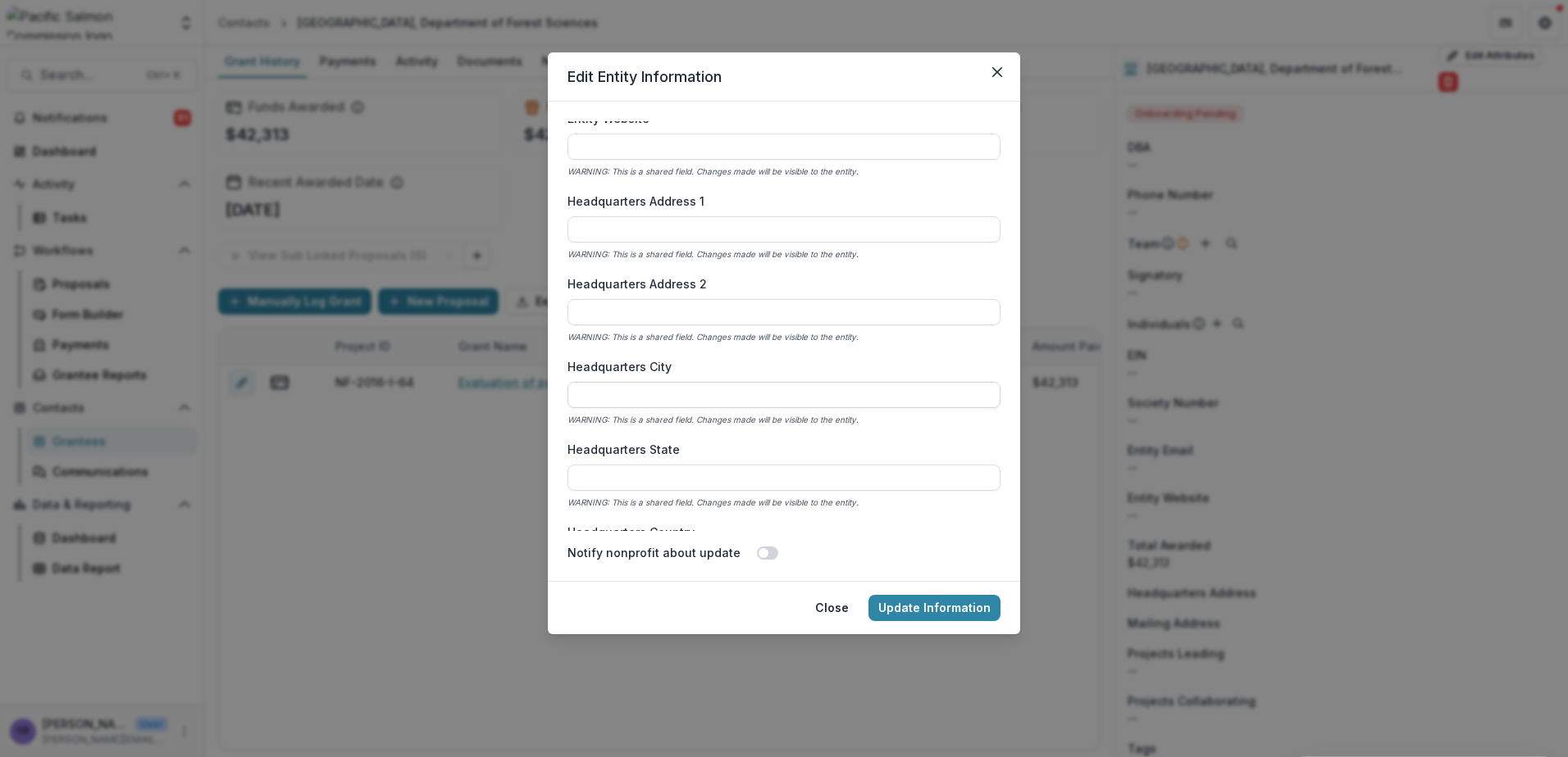
click at [686, 384] on input "Headquarters City" at bounding box center [784, 394] width 432 height 26
type input "*********"
type input "**"
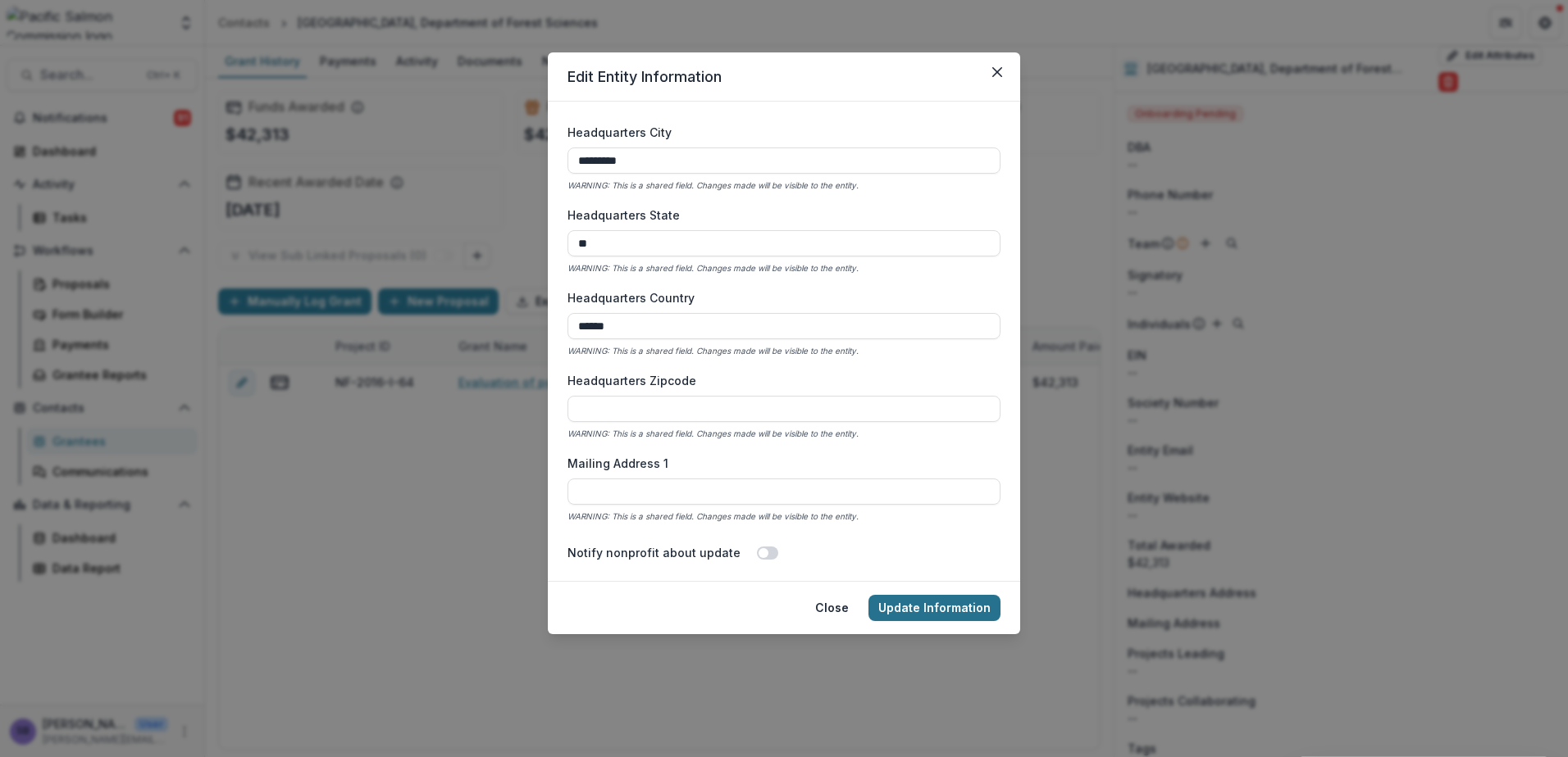
type input "******"
click at [941, 606] on button "Update Information" at bounding box center [934, 608] width 132 height 26
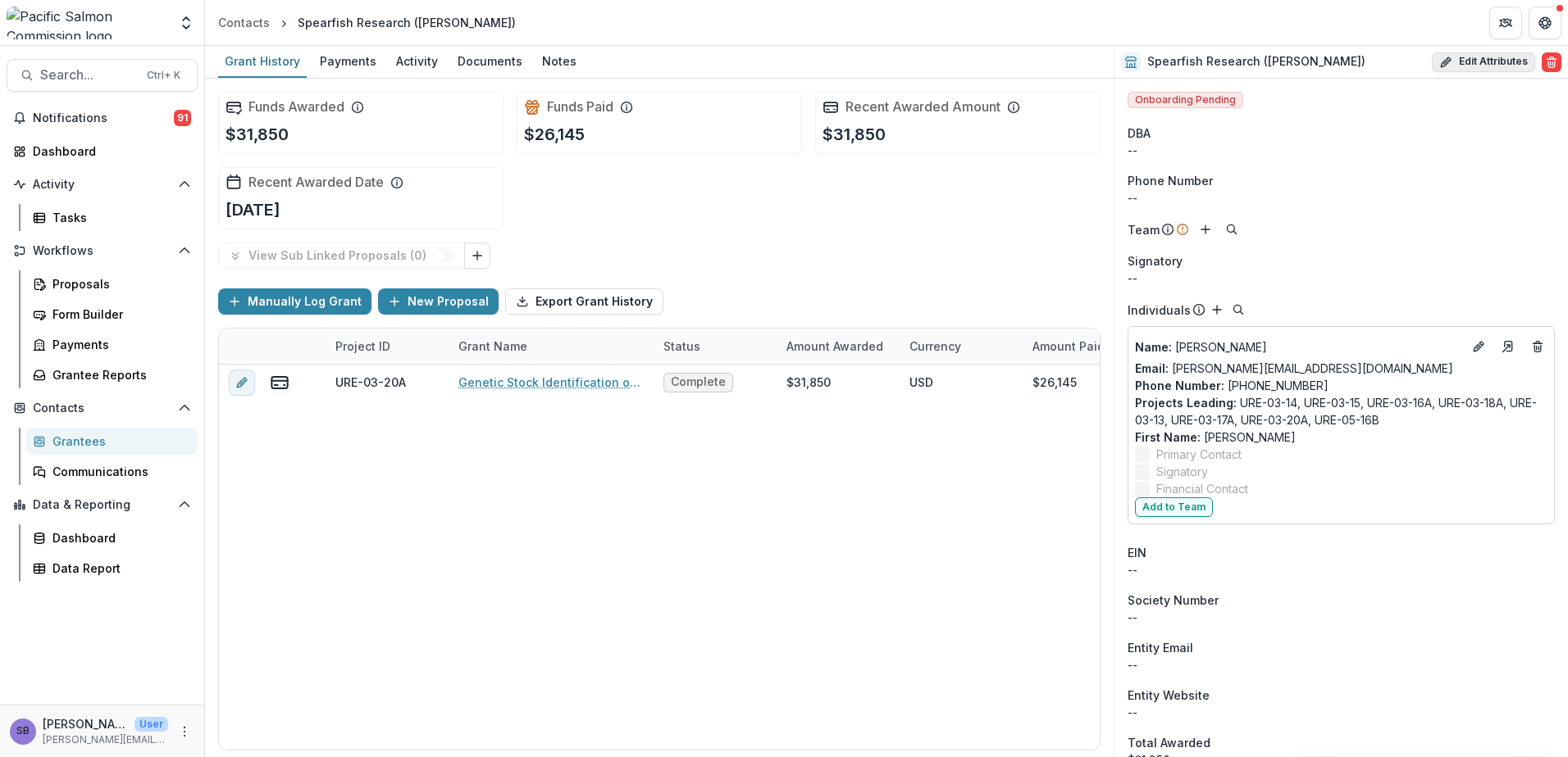
click at [1484, 61] on button "Edit Attributes" at bounding box center [1484, 62] width 103 height 20
select select
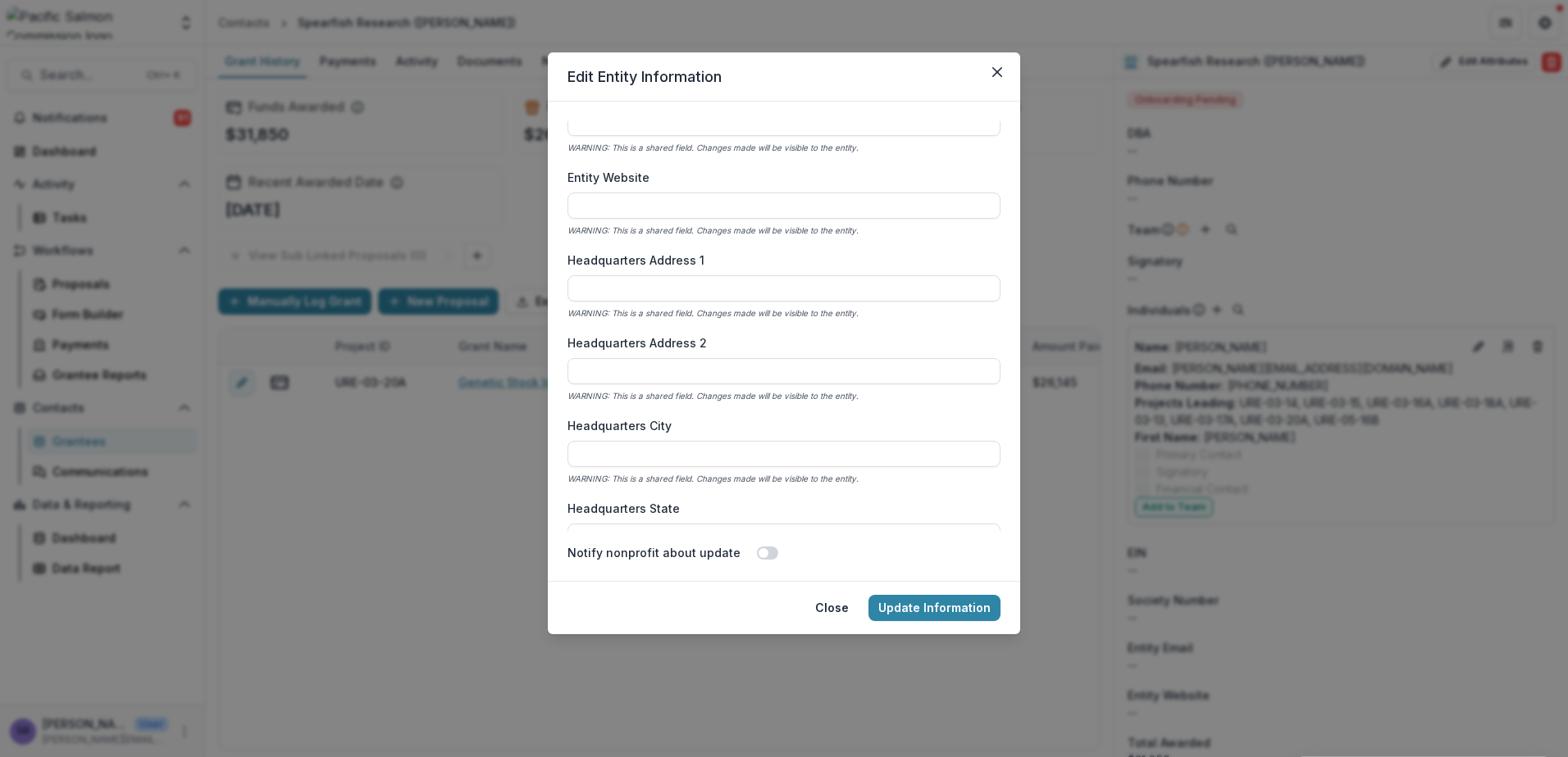
scroll to position [874, 0]
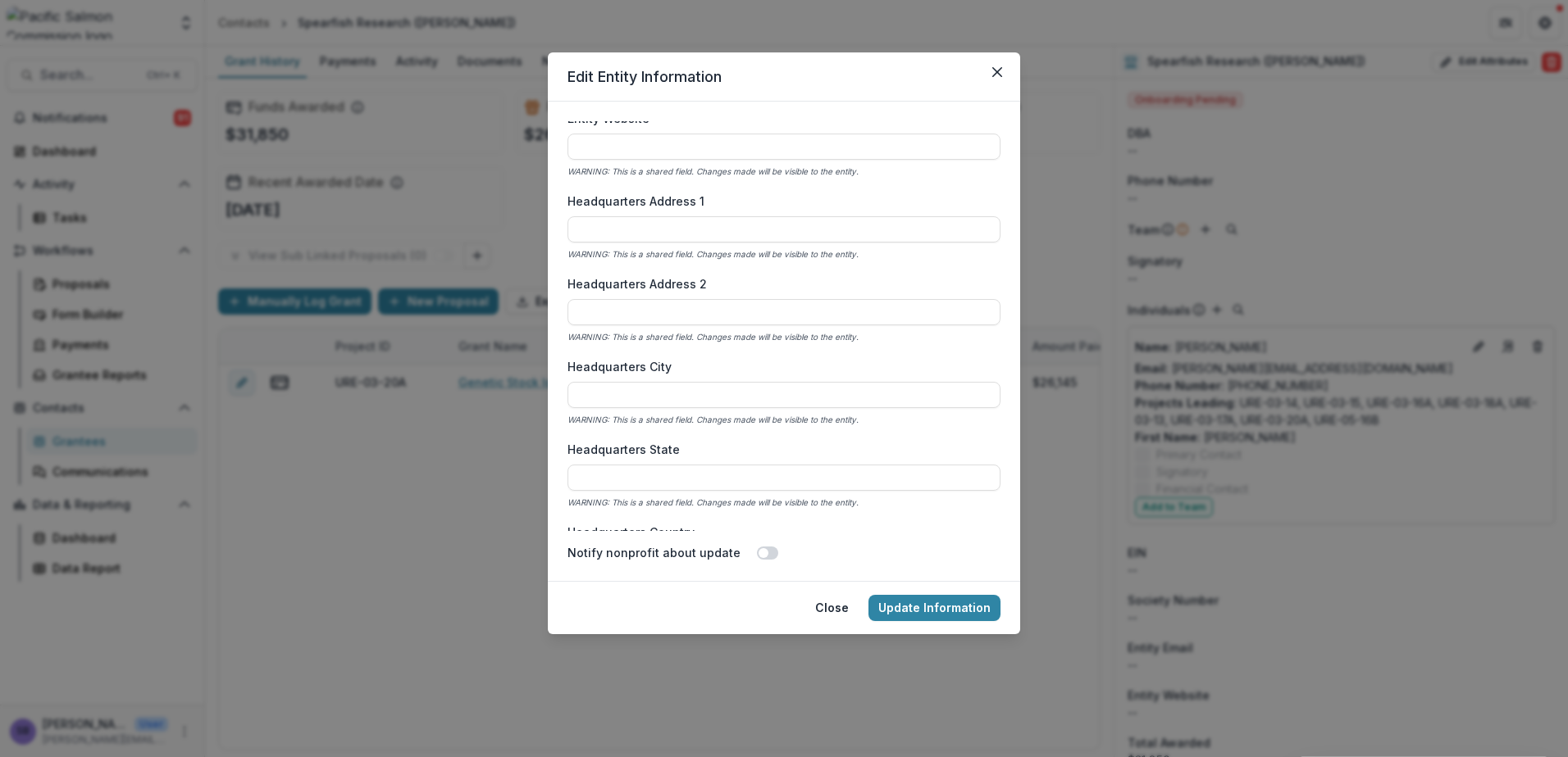
click at [704, 463] on div "Headquarters State WARNING: This is a shared field. Changes made will be visibl…" at bounding box center [784, 475] width 432 height 70
click at [705, 488] on input "Headquarters State" at bounding box center [784, 478] width 432 height 26
type input "**"
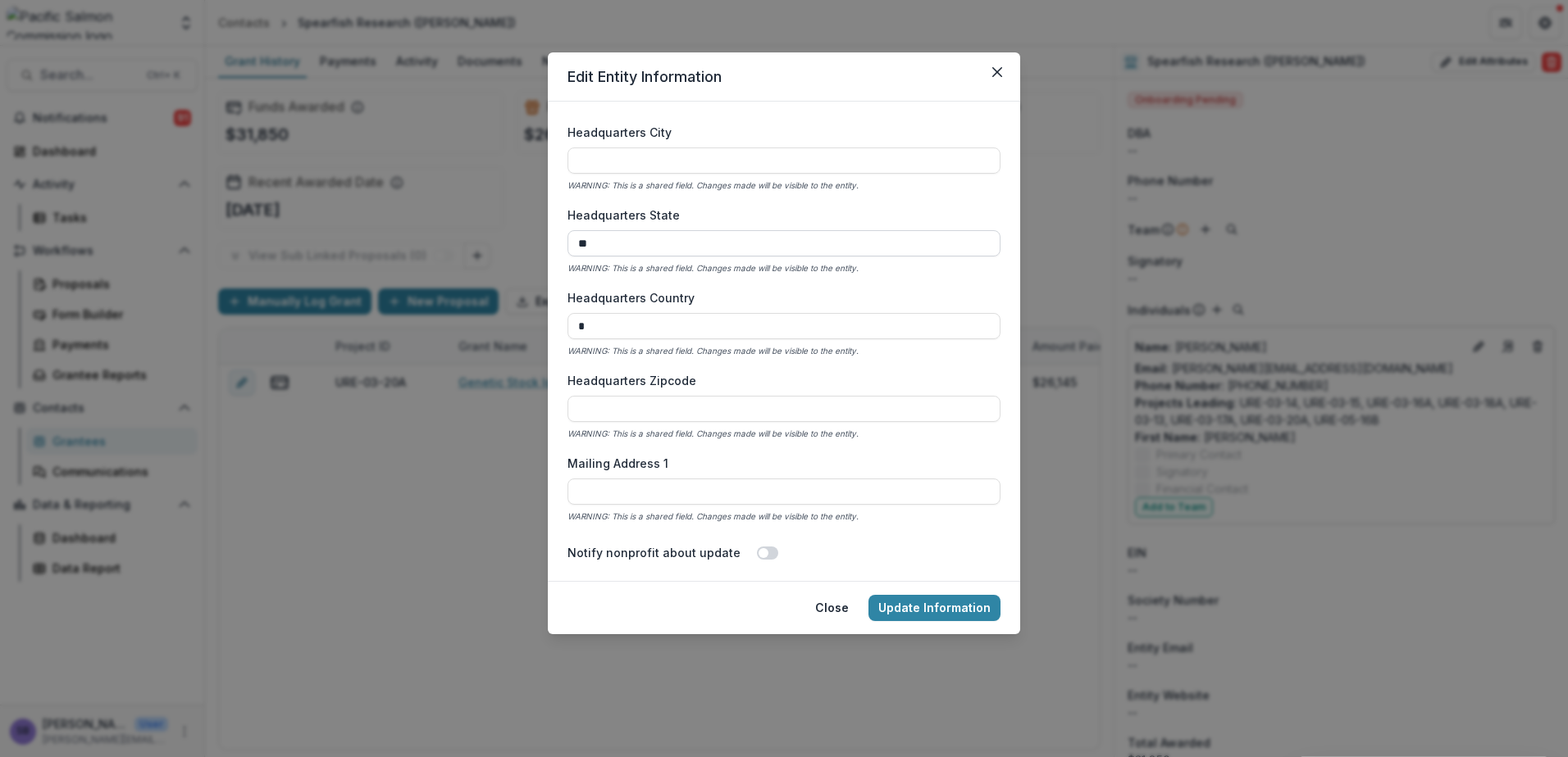
type input "**********"
click at [919, 611] on button "Update Information" at bounding box center [934, 608] width 132 height 26
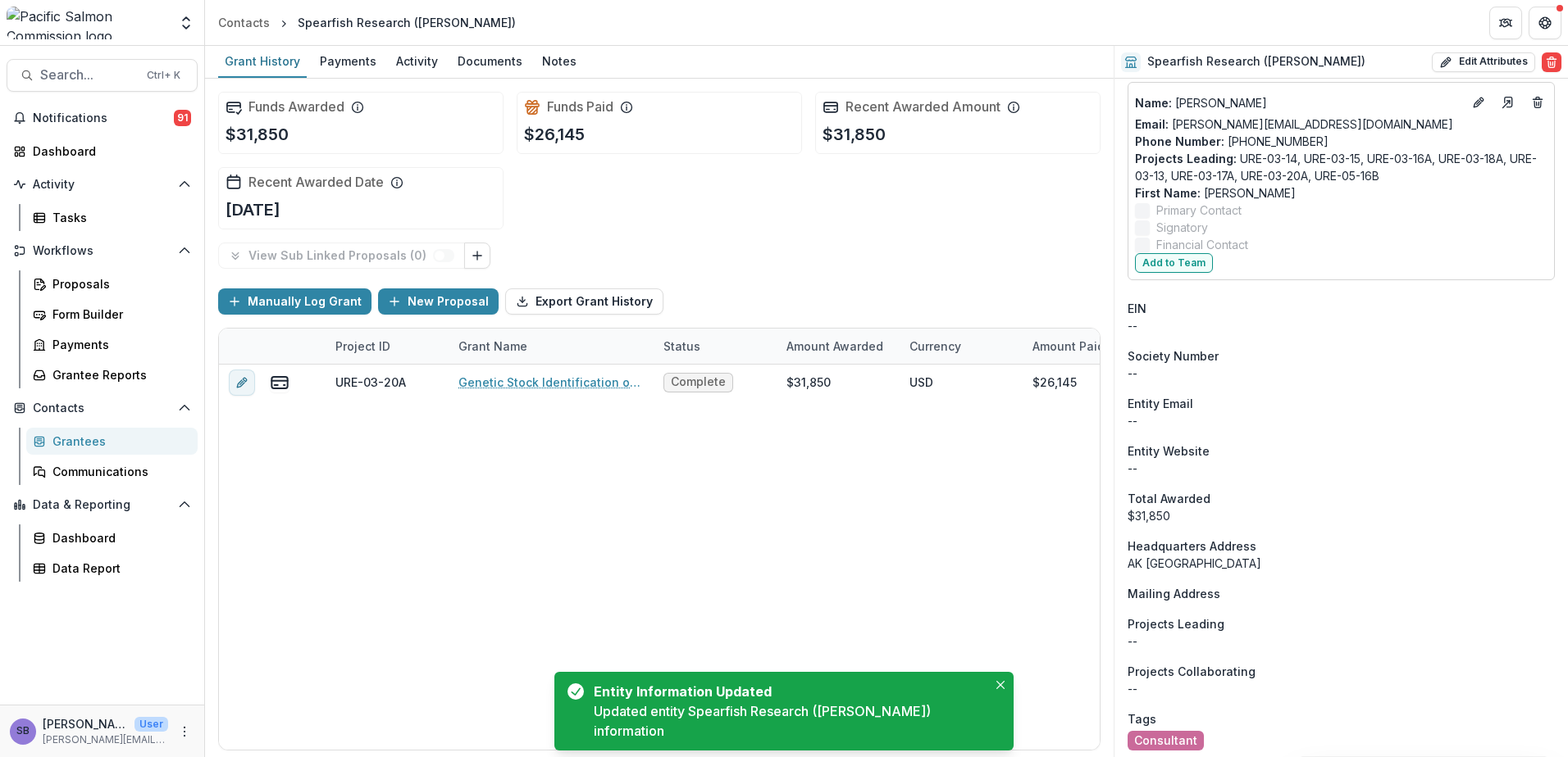
scroll to position [251, 0]
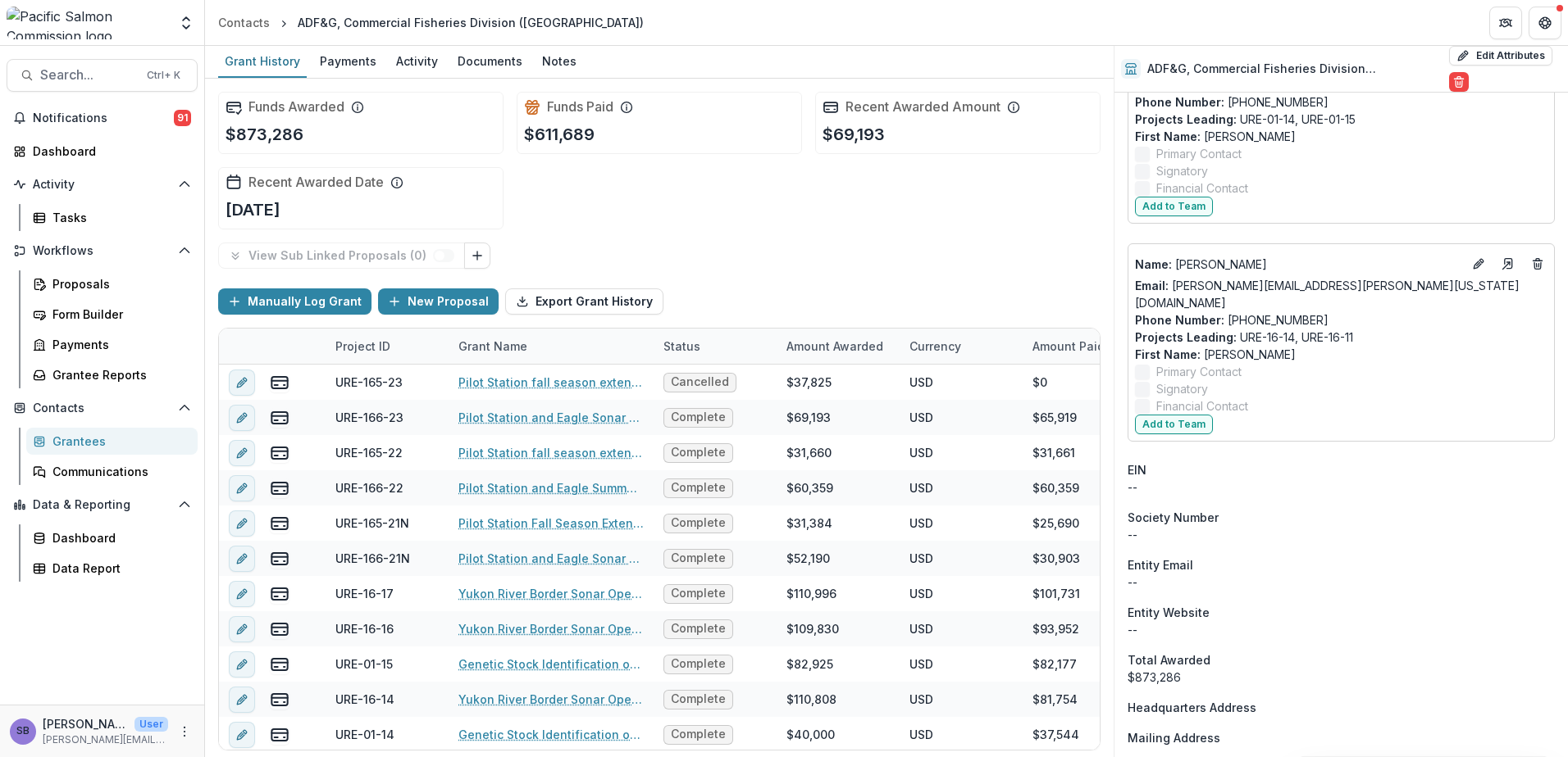
scroll to position [646, 0]
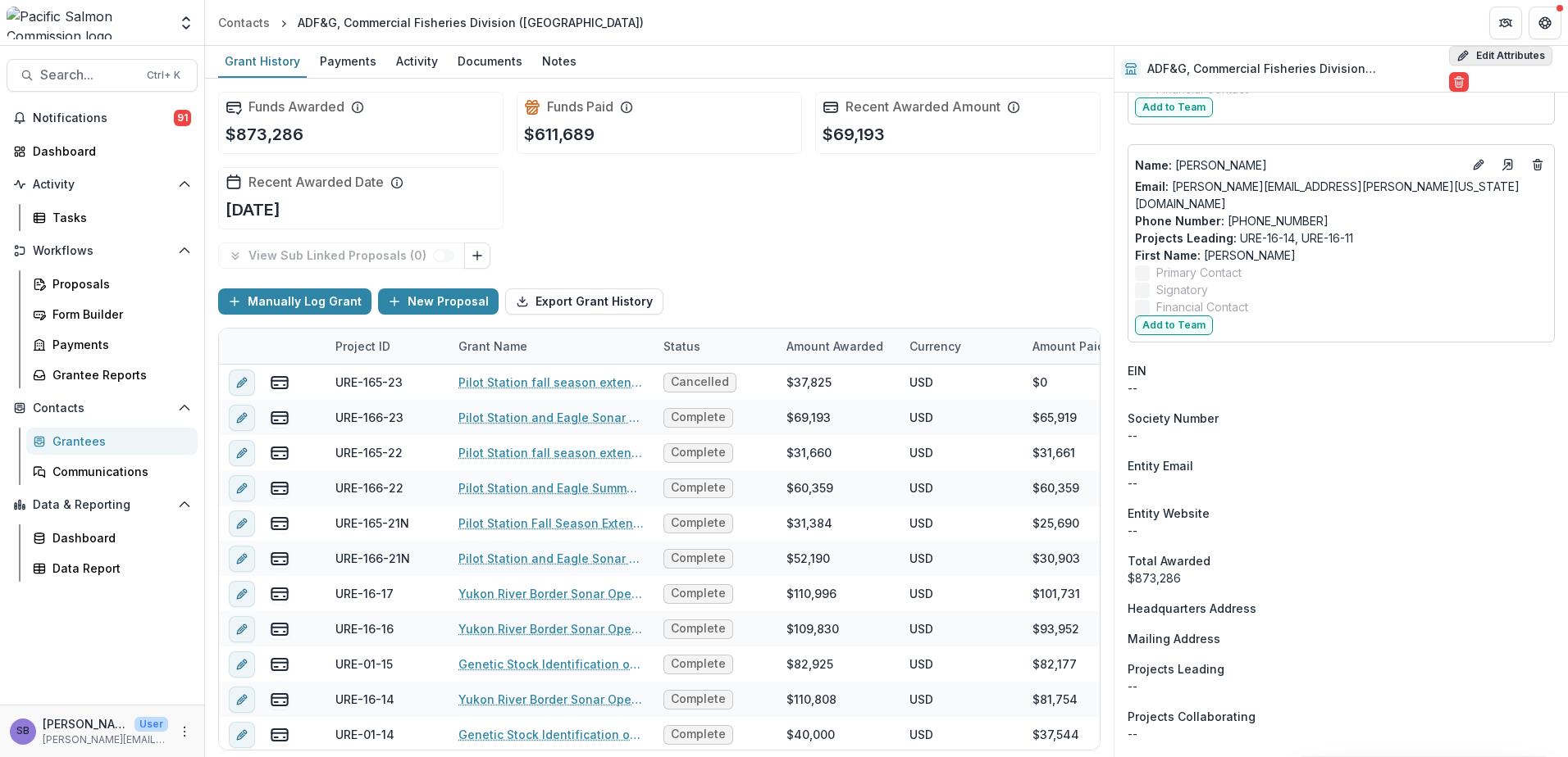
click at [1468, 47] on button "Edit Attributes" at bounding box center [1501, 55] width 103 height 20
select select
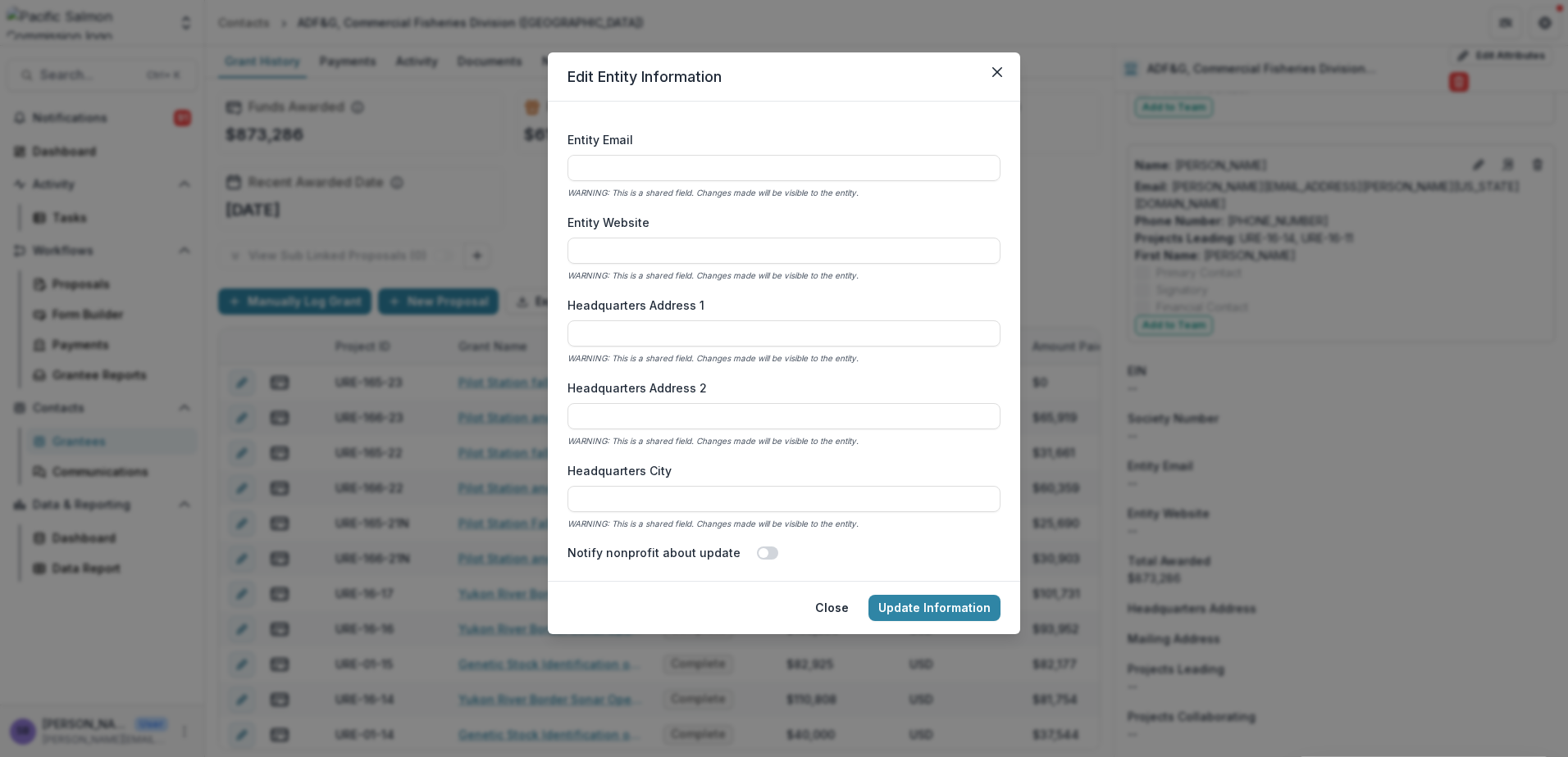
scroll to position [874, 0]
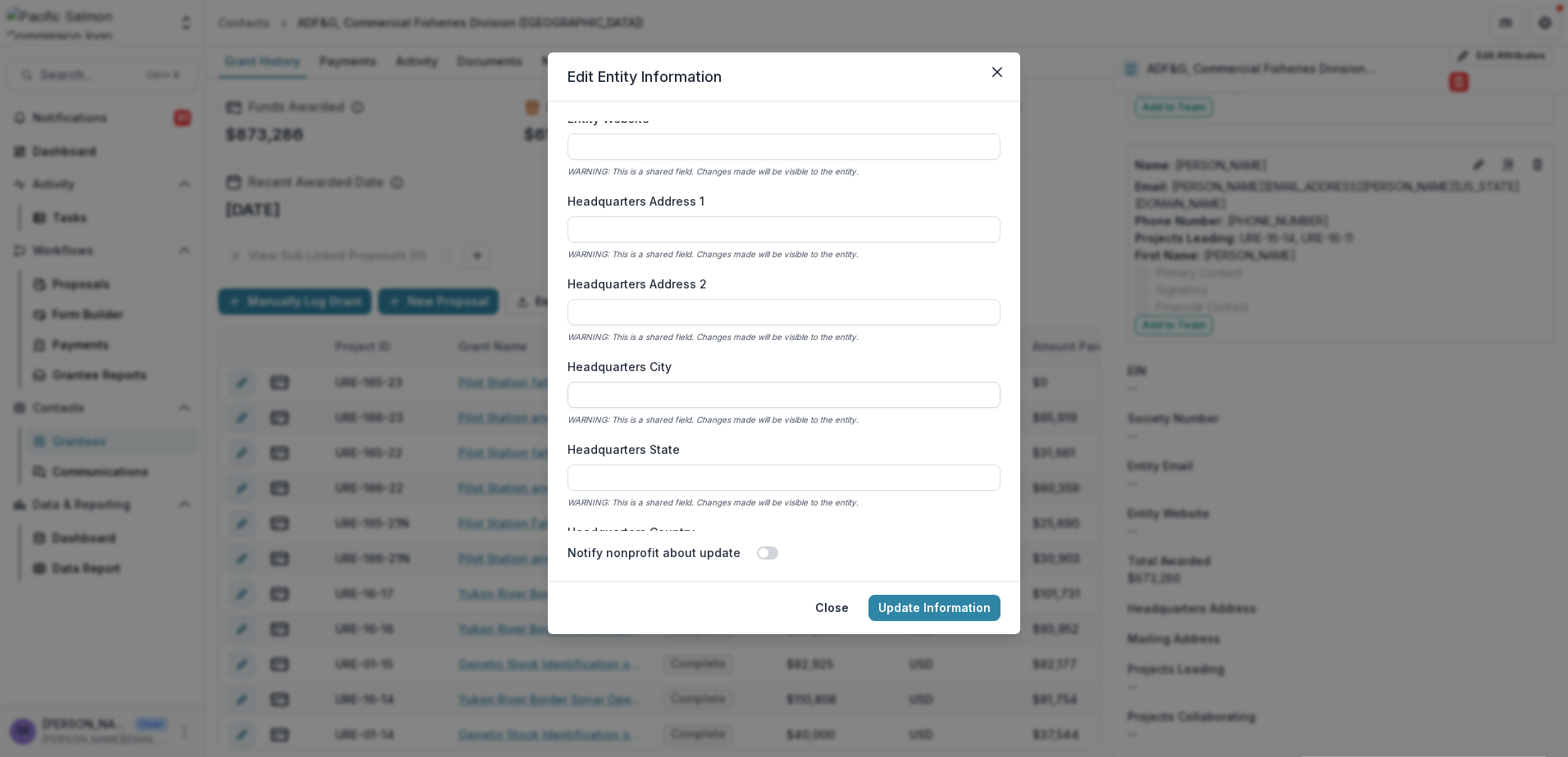
click at [661, 394] on input "Headquarters City" at bounding box center [784, 394] width 432 height 26
type input "*********"
type input "**"
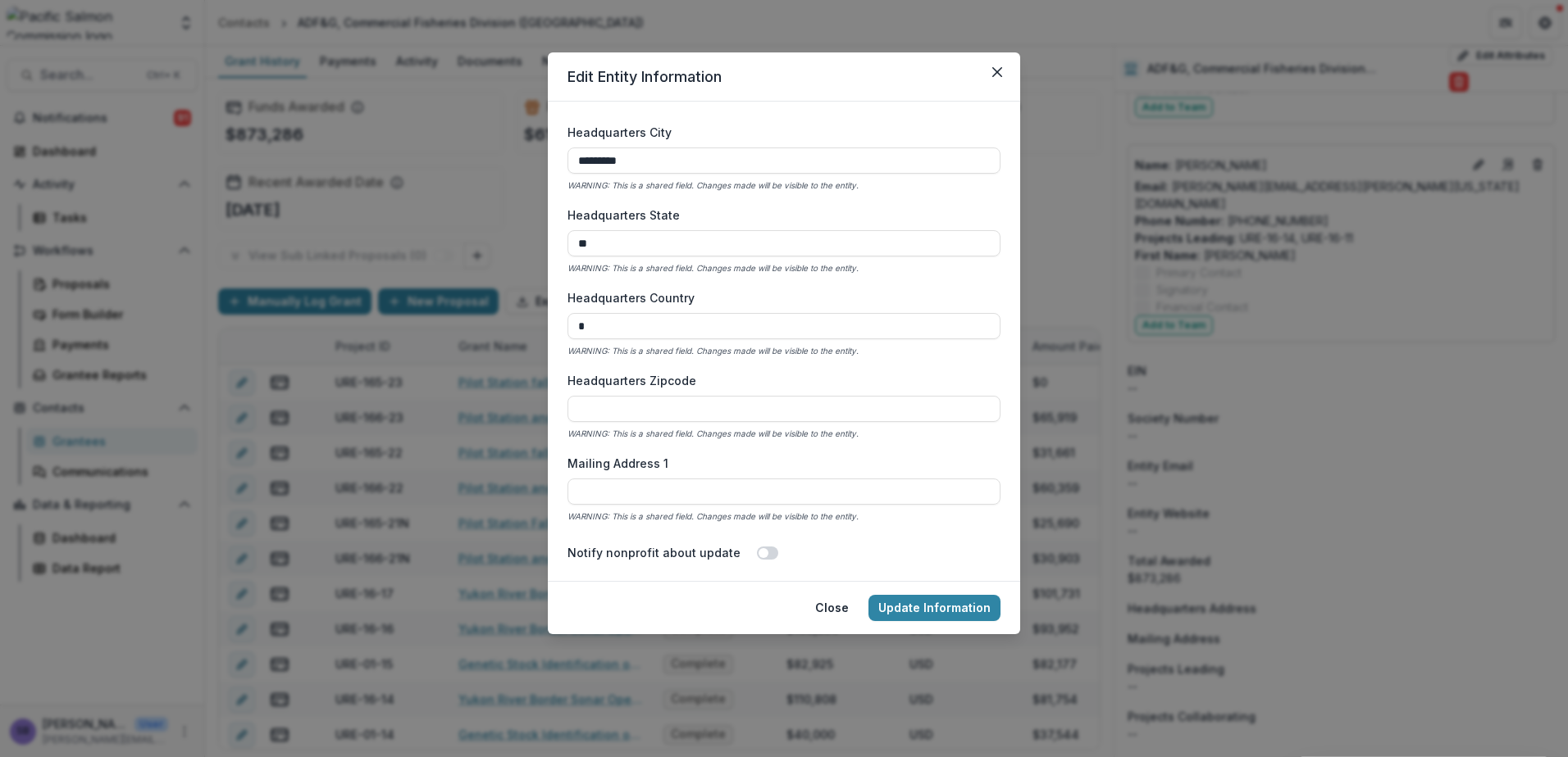
type input "**********"
click at [911, 597] on button "Update Information" at bounding box center [934, 608] width 132 height 26
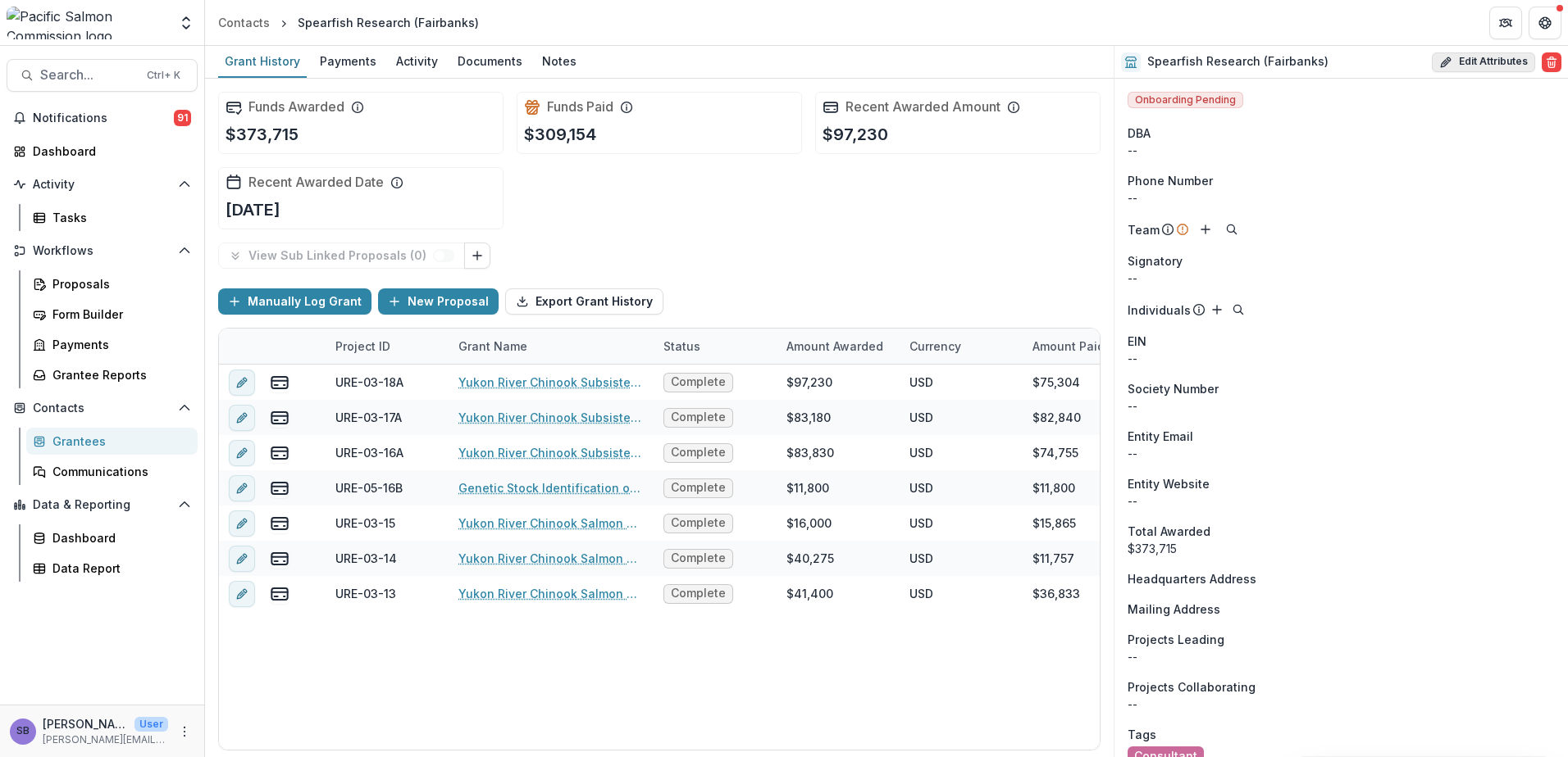
click at [1467, 55] on button "Edit Attributes" at bounding box center [1484, 62] width 103 height 20
select select
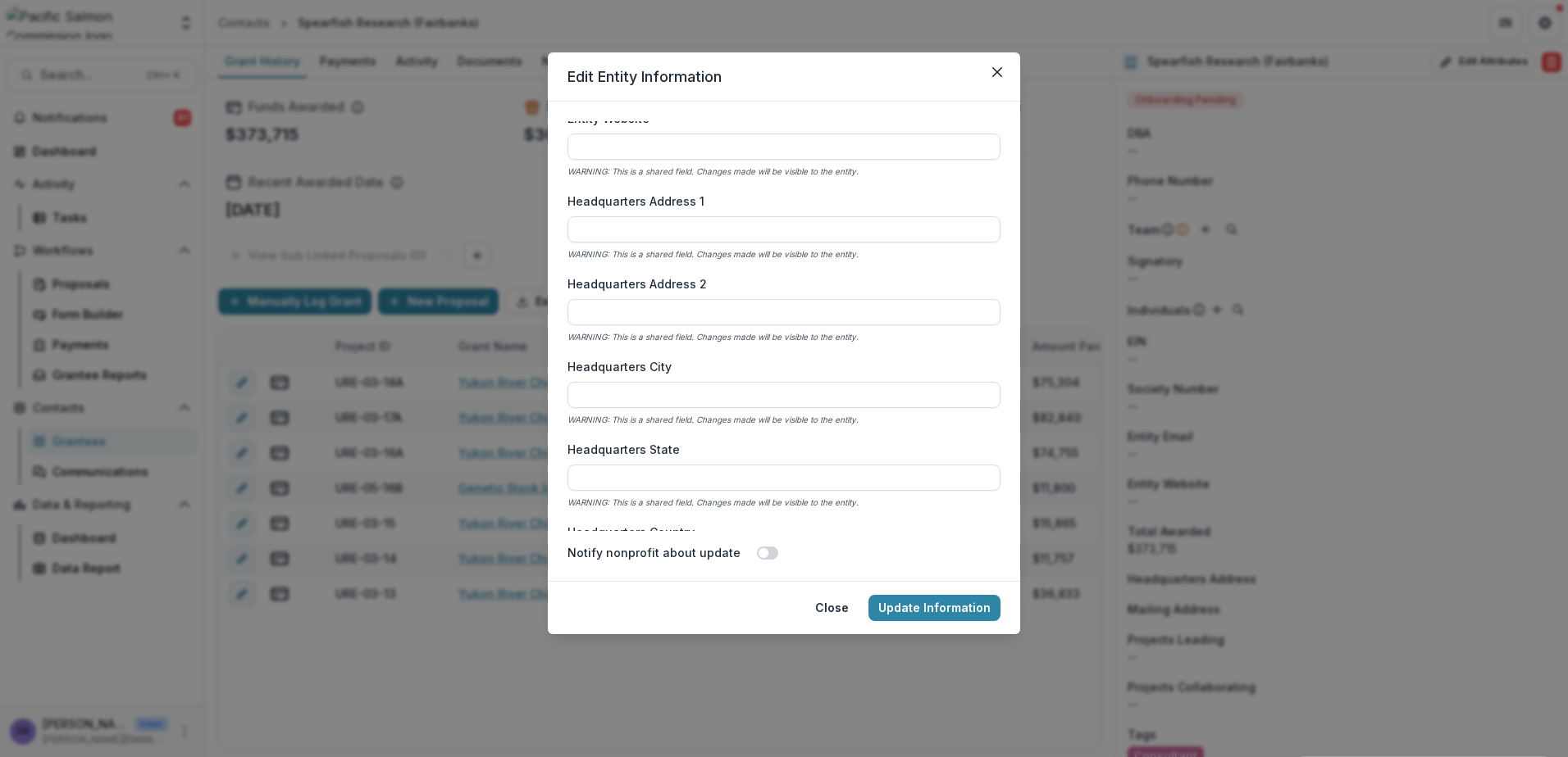
scroll to position [983, 0]
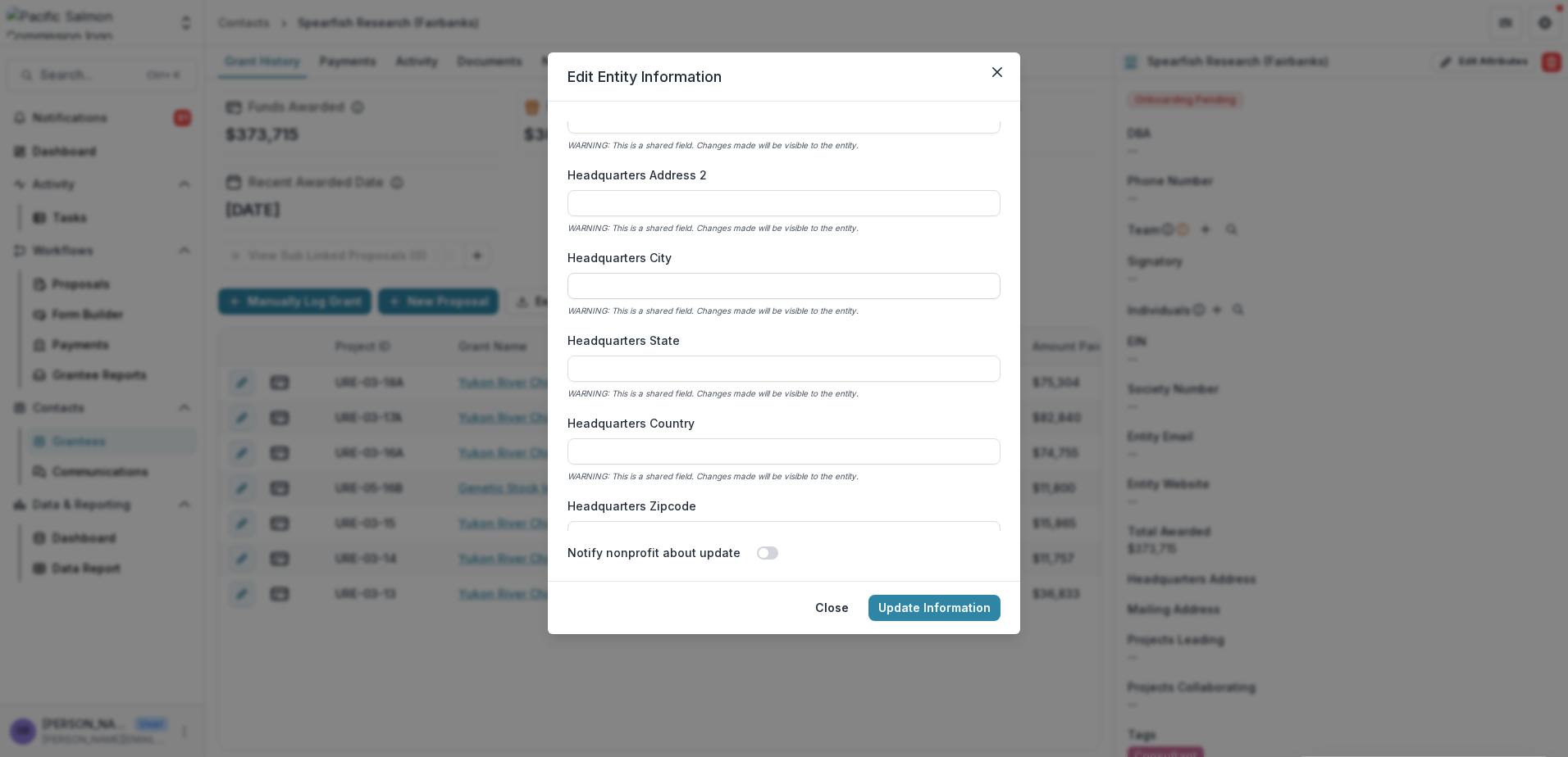
click at [736, 289] on input "Headquarters City" at bounding box center [784, 286] width 432 height 26
type input "*********"
type input "**"
type input "**********"
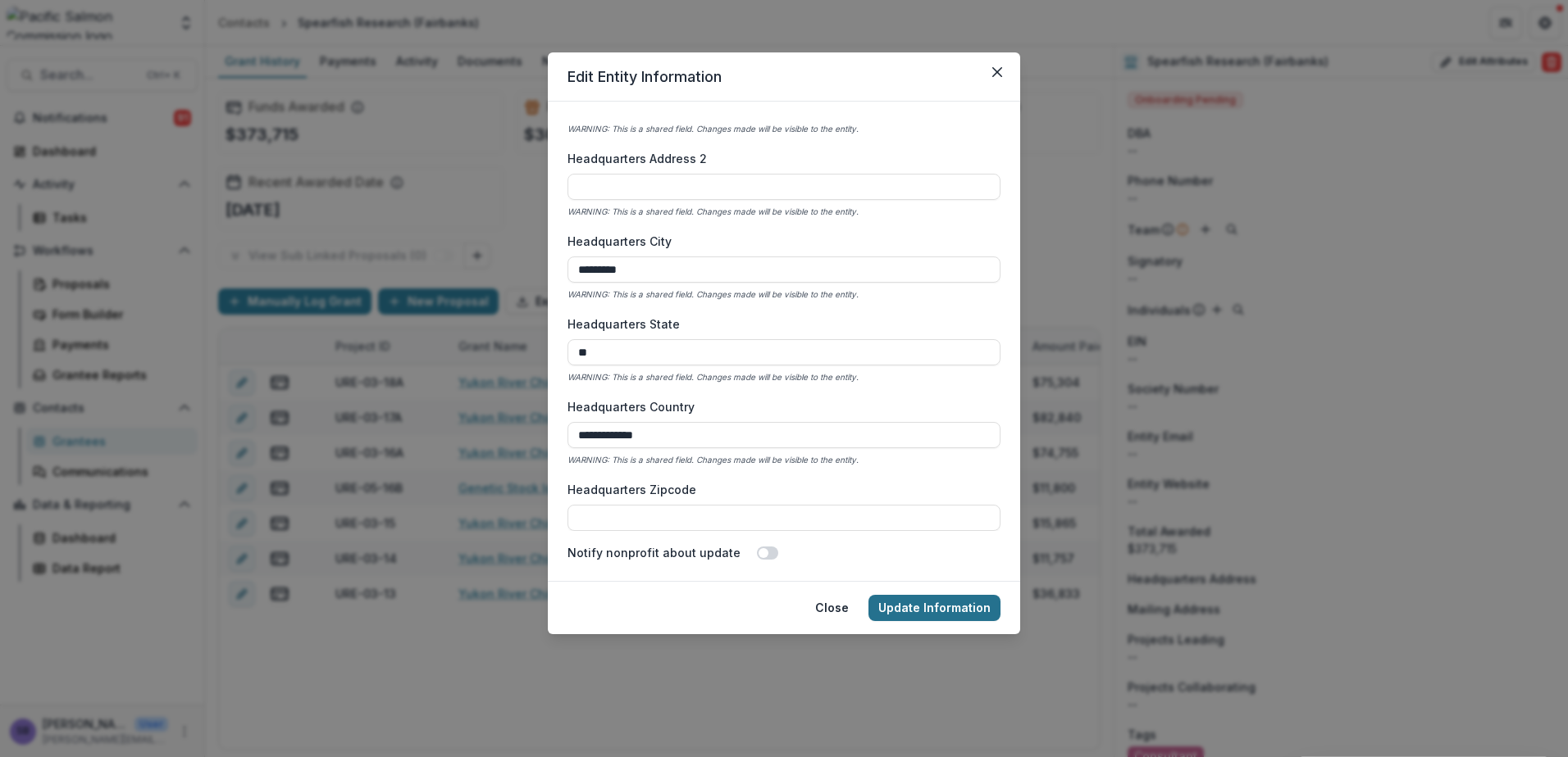
click at [958, 601] on button "Update Information" at bounding box center [934, 608] width 132 height 26
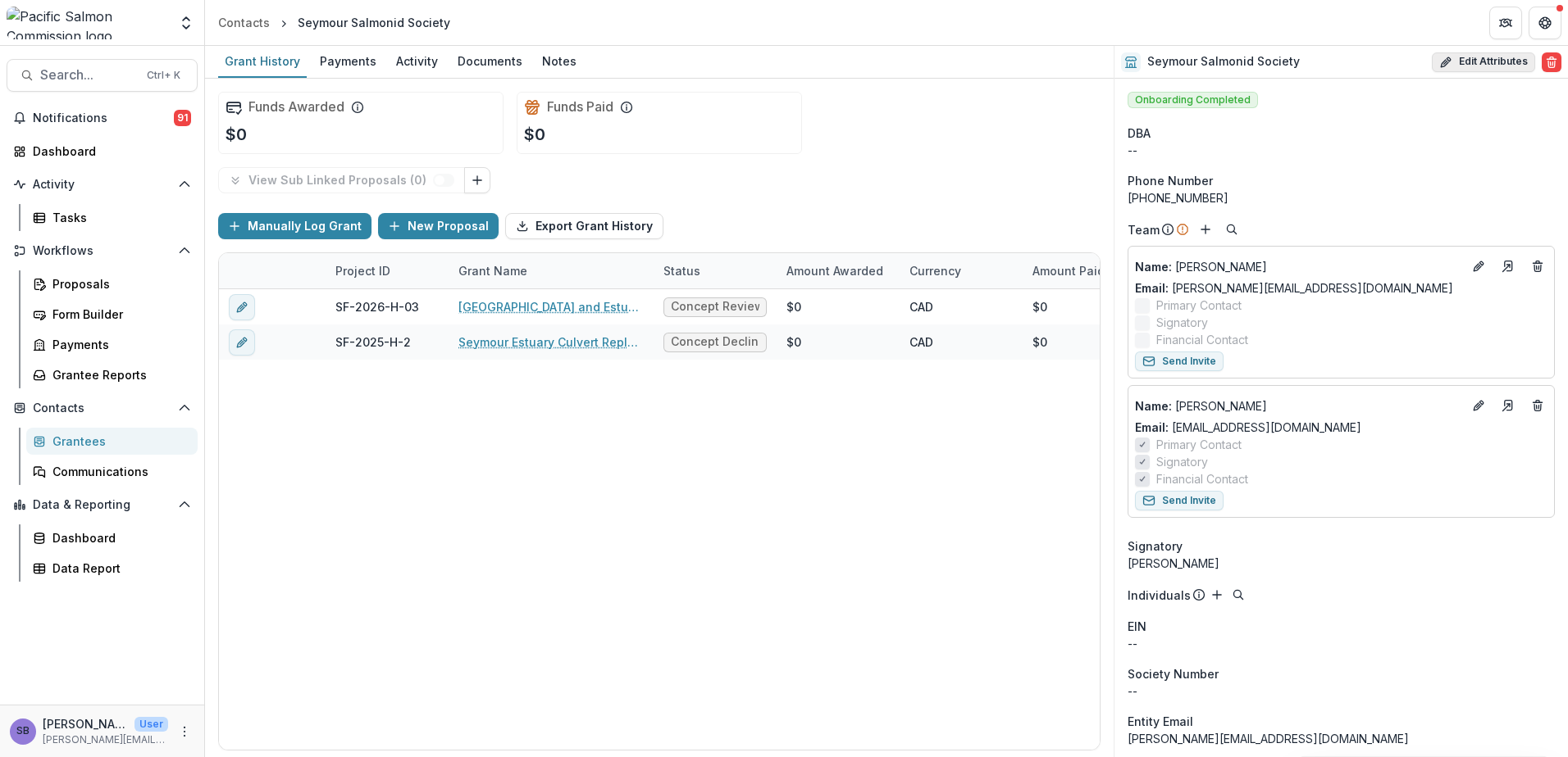
click at [1470, 57] on button "Edit Attributes" at bounding box center [1484, 62] width 103 height 20
select select
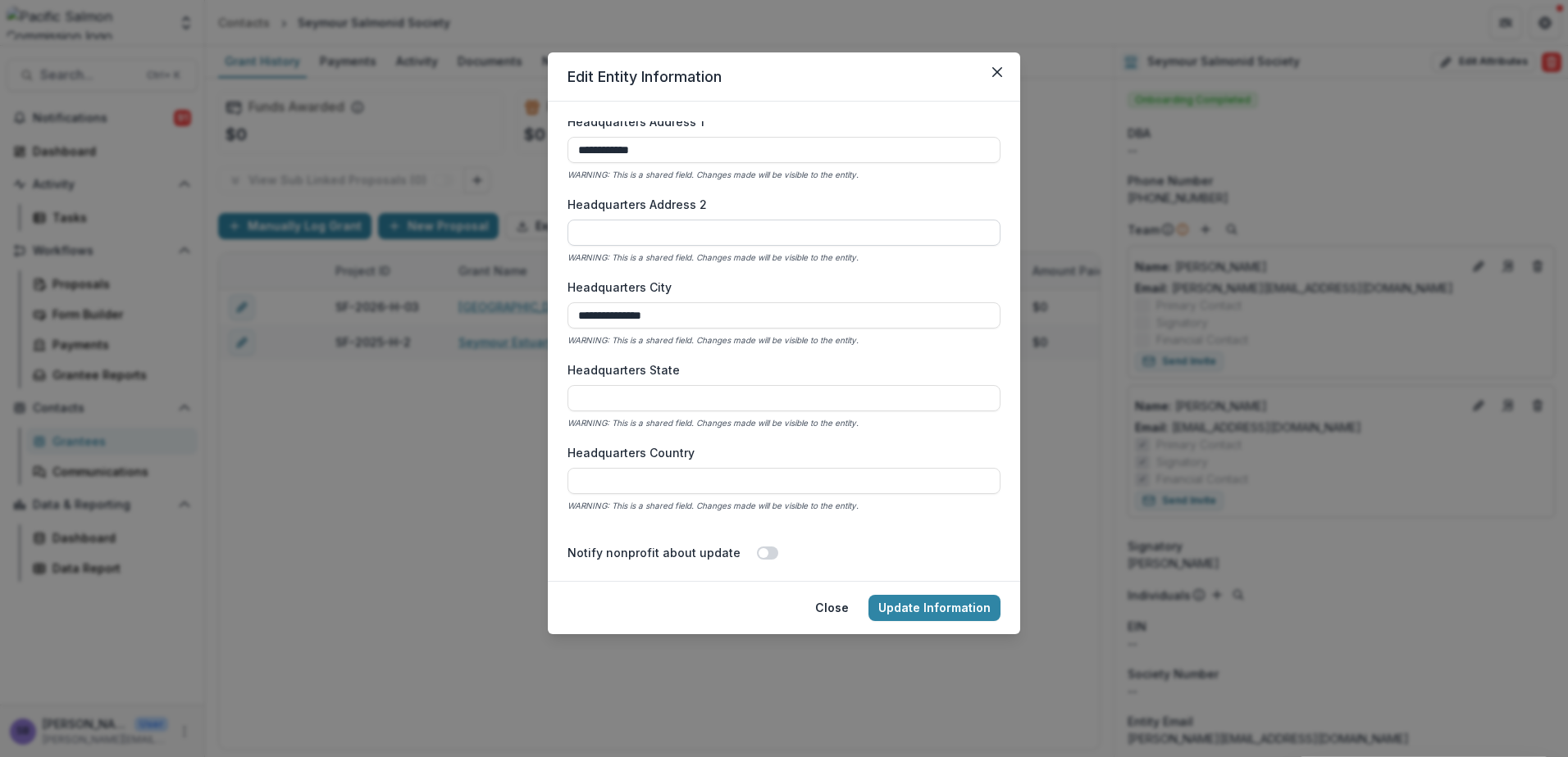
scroll to position [983, 0]
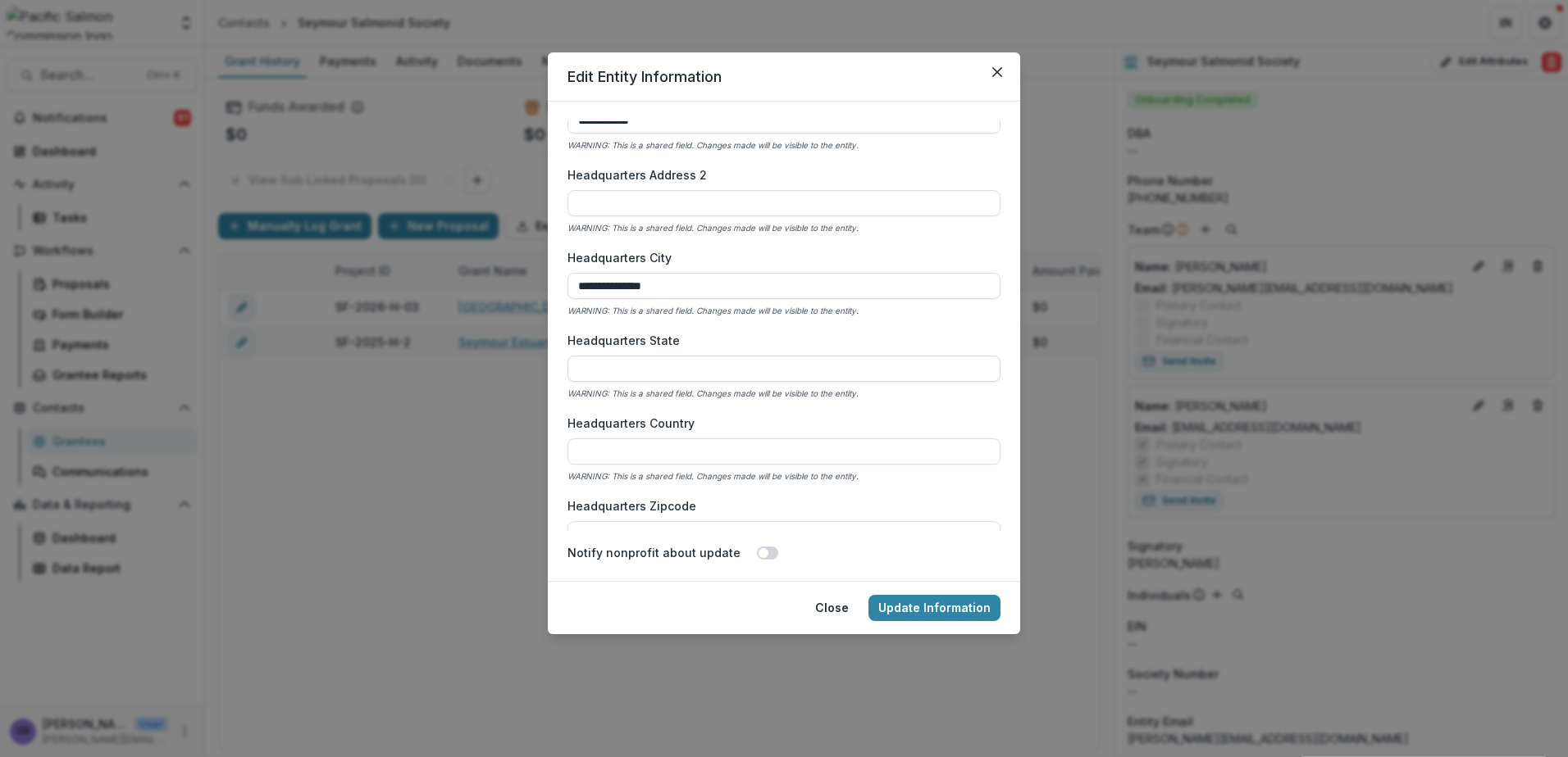
click at [756, 364] on input "Headquarters State" at bounding box center [784, 369] width 432 height 26
type input "**"
type input "******"
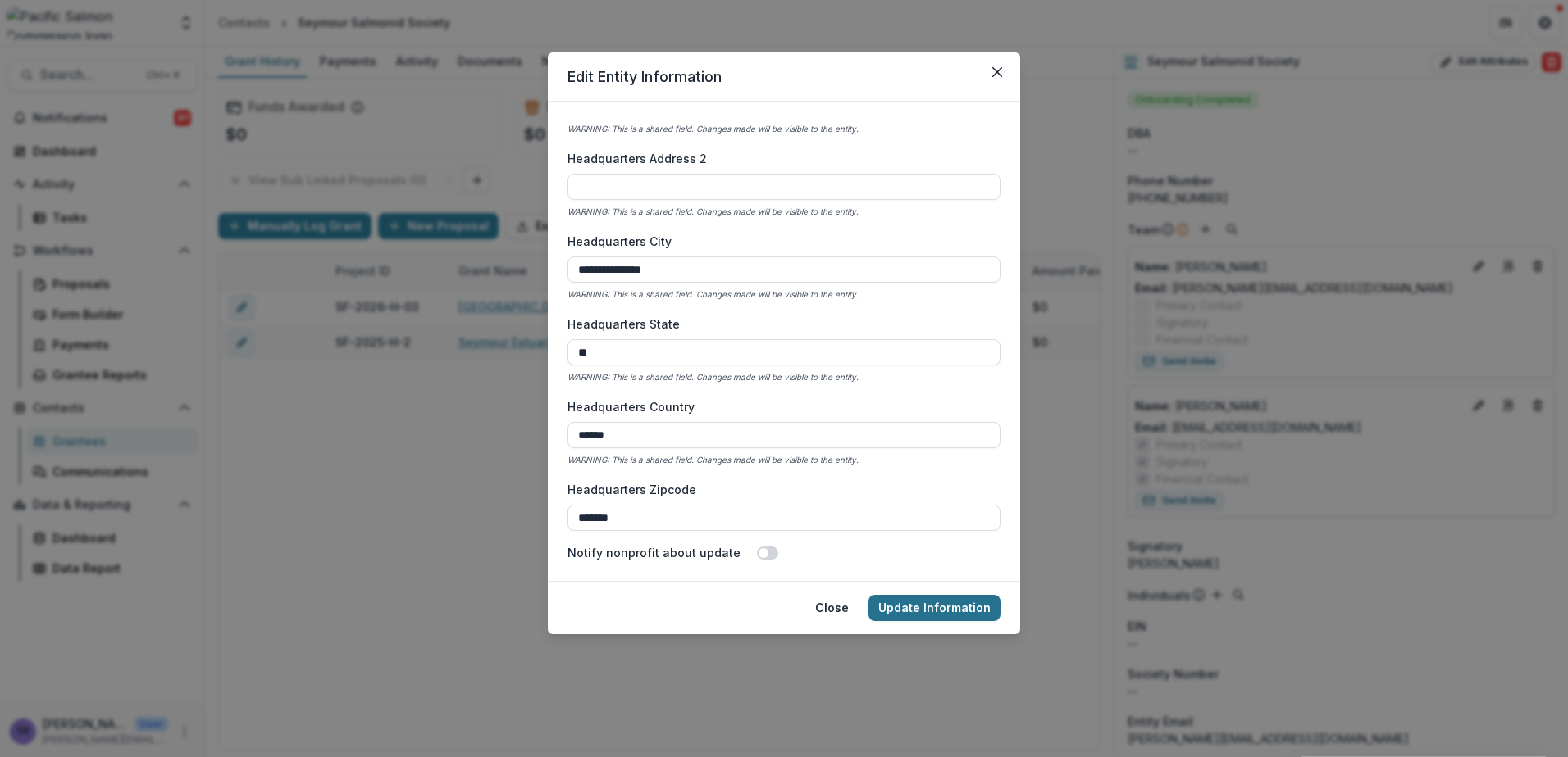
click at [949, 610] on button "Update Information" at bounding box center [934, 608] width 132 height 26
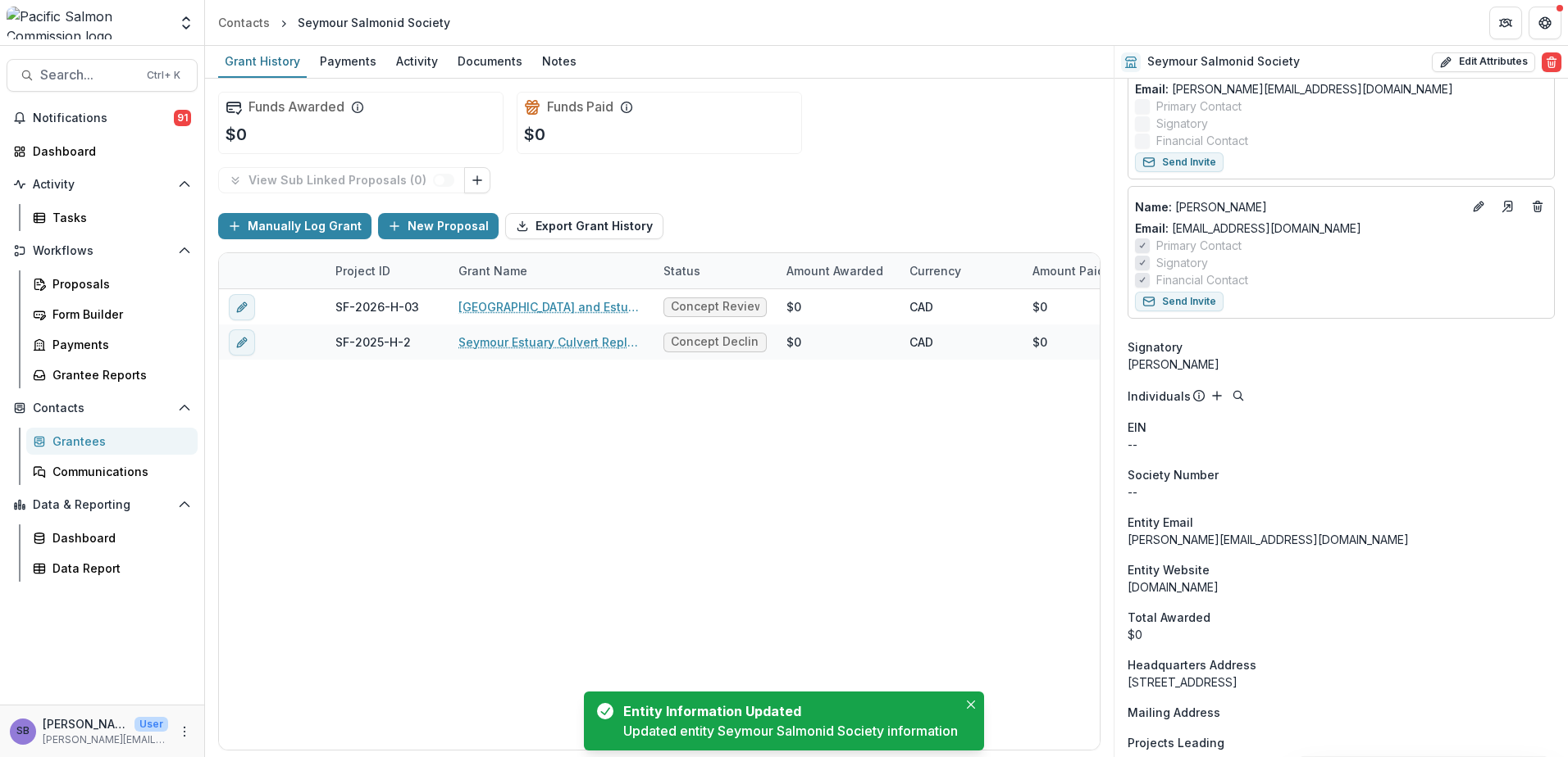
scroll to position [325, 0]
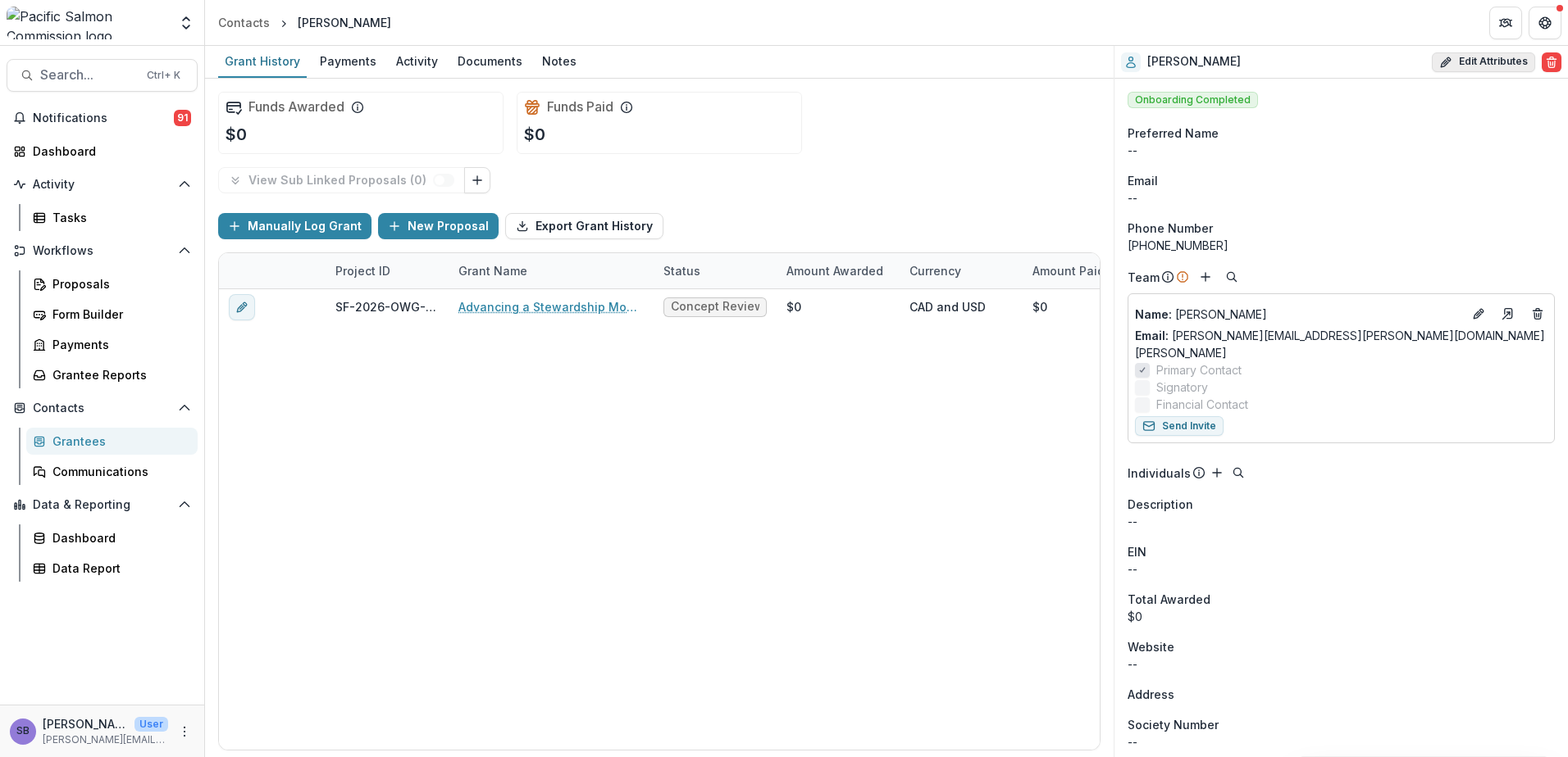
click at [1471, 59] on button "Edit Attributes" at bounding box center [1484, 62] width 103 height 20
select select
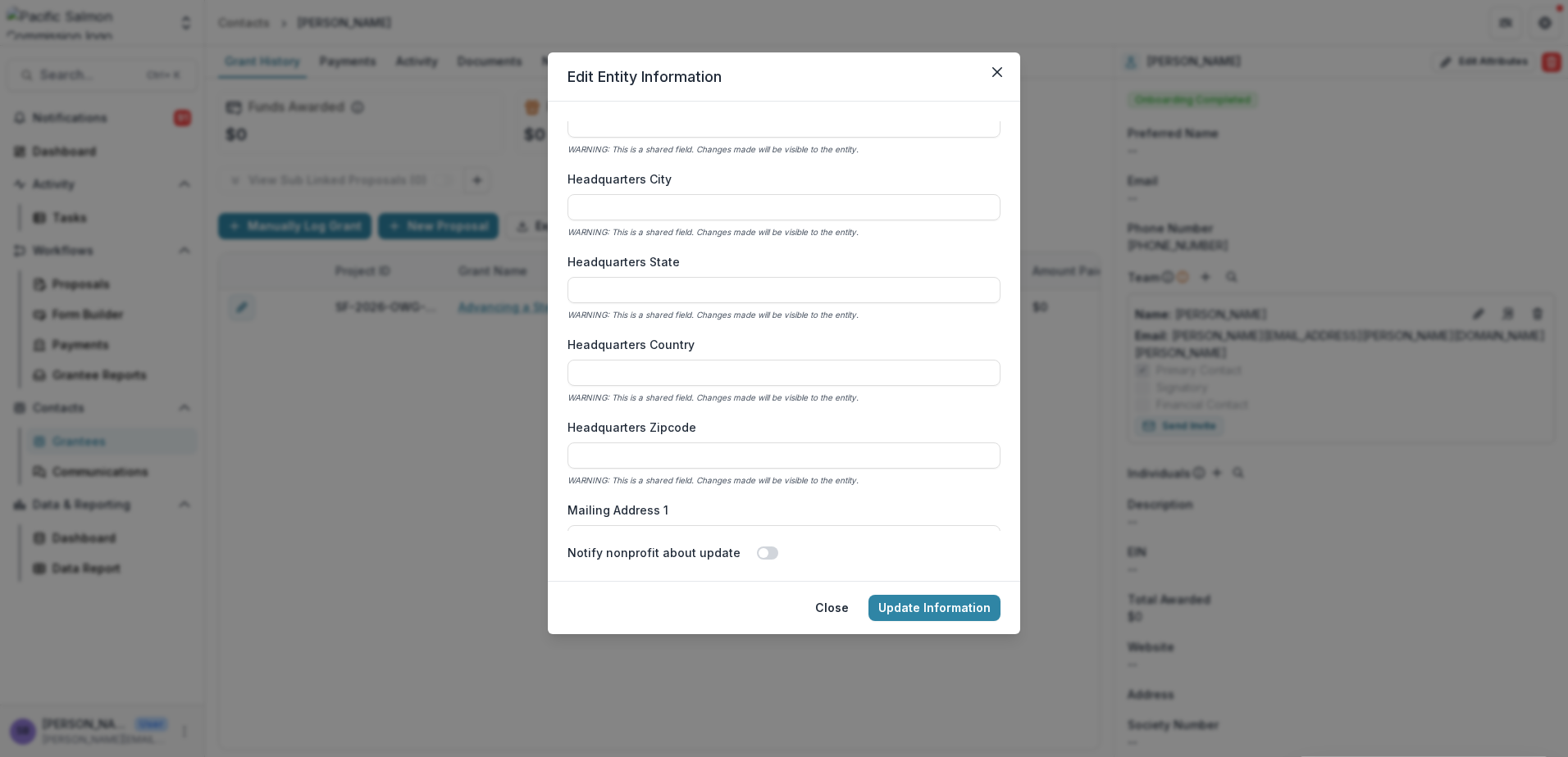
scroll to position [1093, 0]
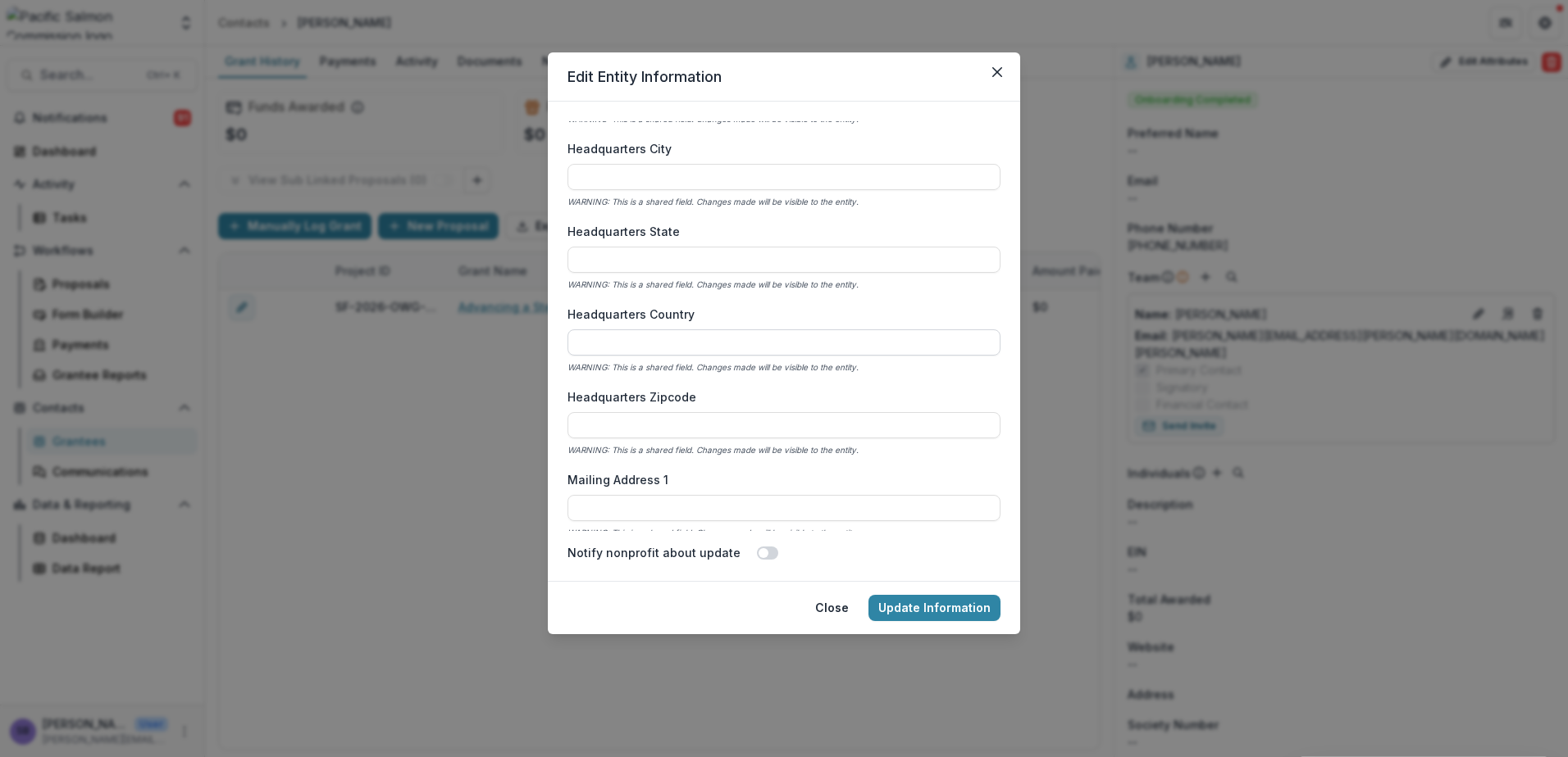
click at [749, 351] on input "Headquarters Country" at bounding box center [784, 343] width 432 height 26
type input "******"
click at [937, 606] on button "Update Information" at bounding box center [934, 608] width 132 height 26
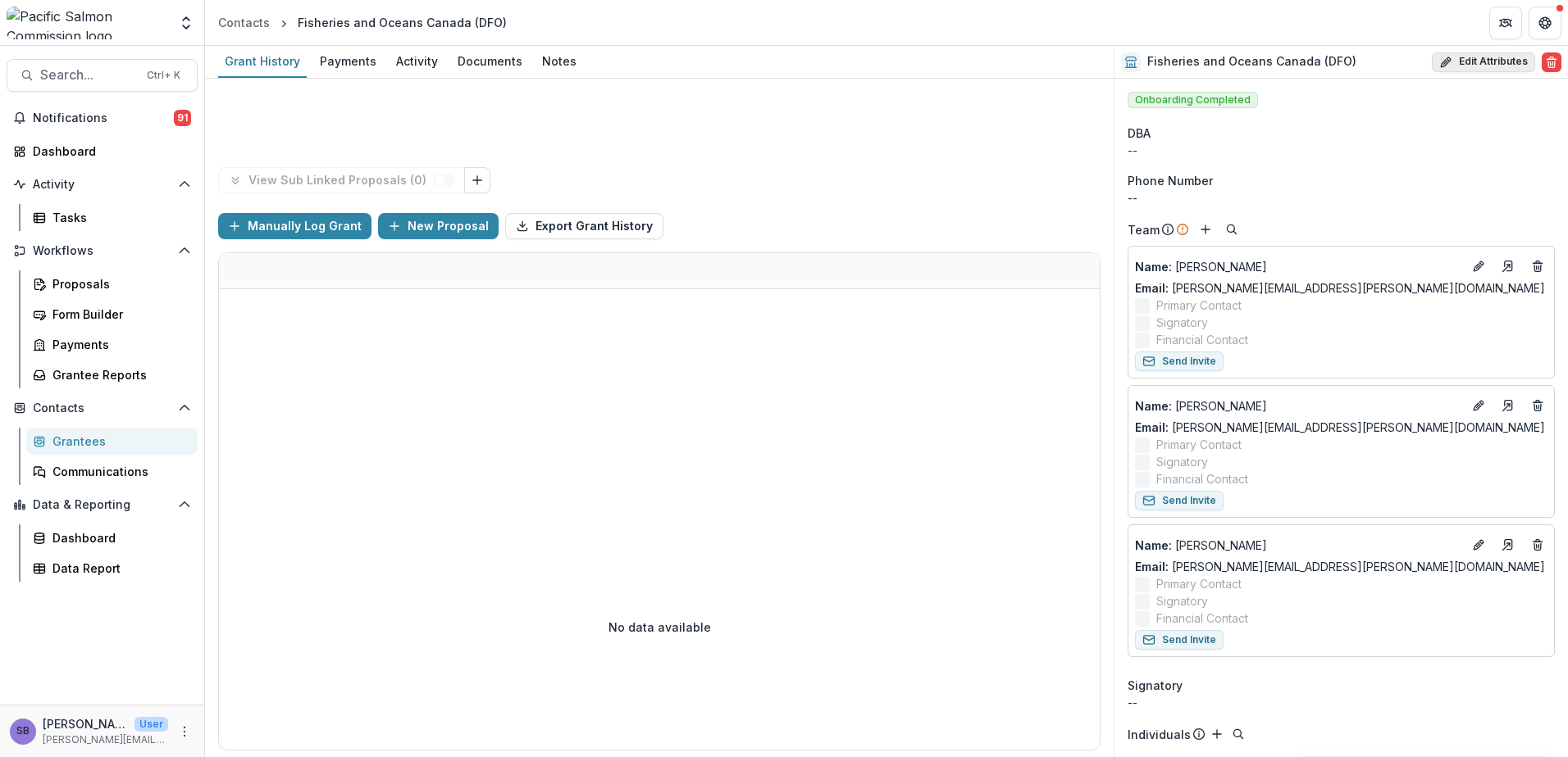
click at [1505, 71] on button "Edit Attributes" at bounding box center [1484, 62] width 103 height 20
select select
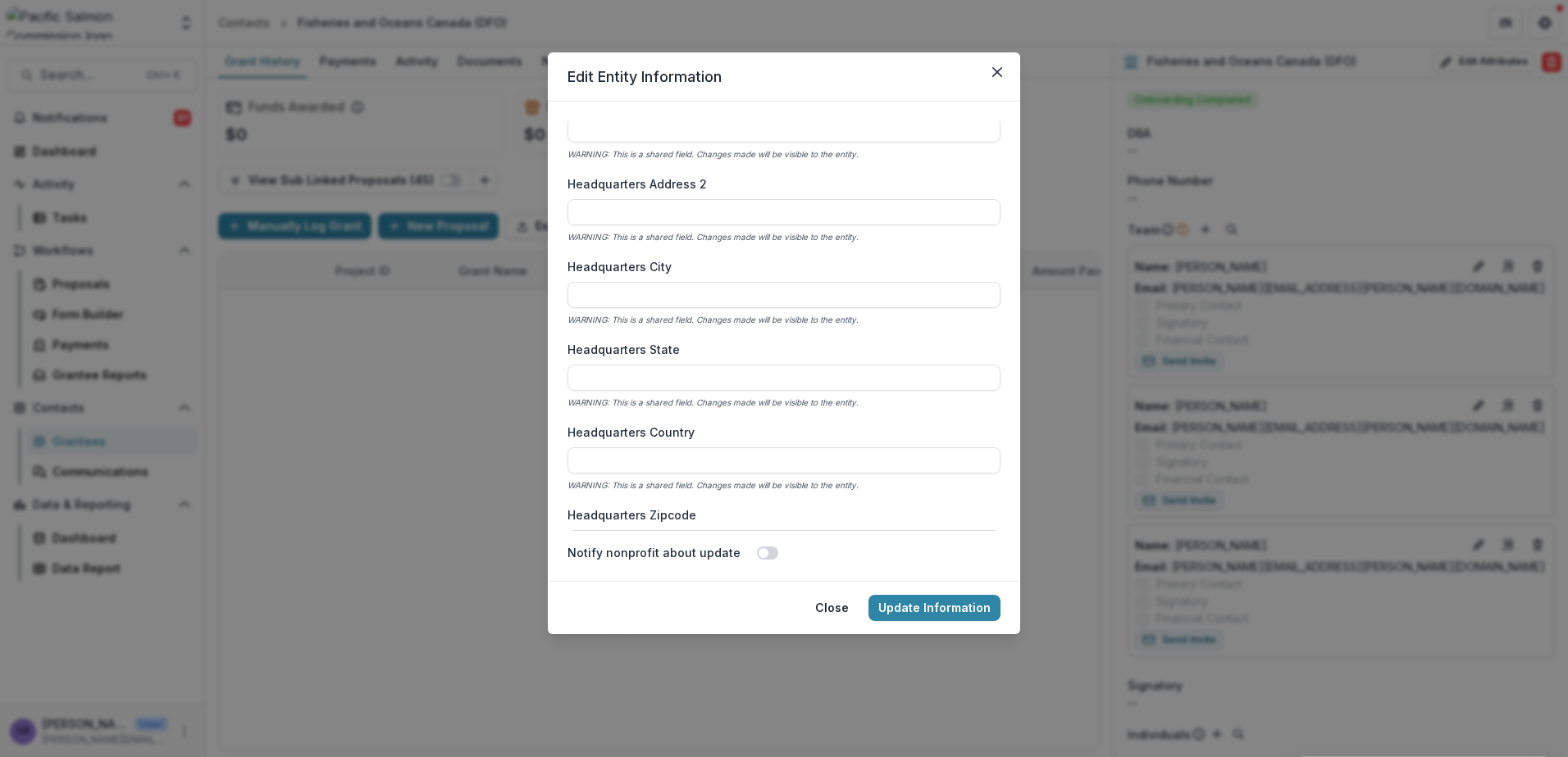
scroll to position [983, 0]
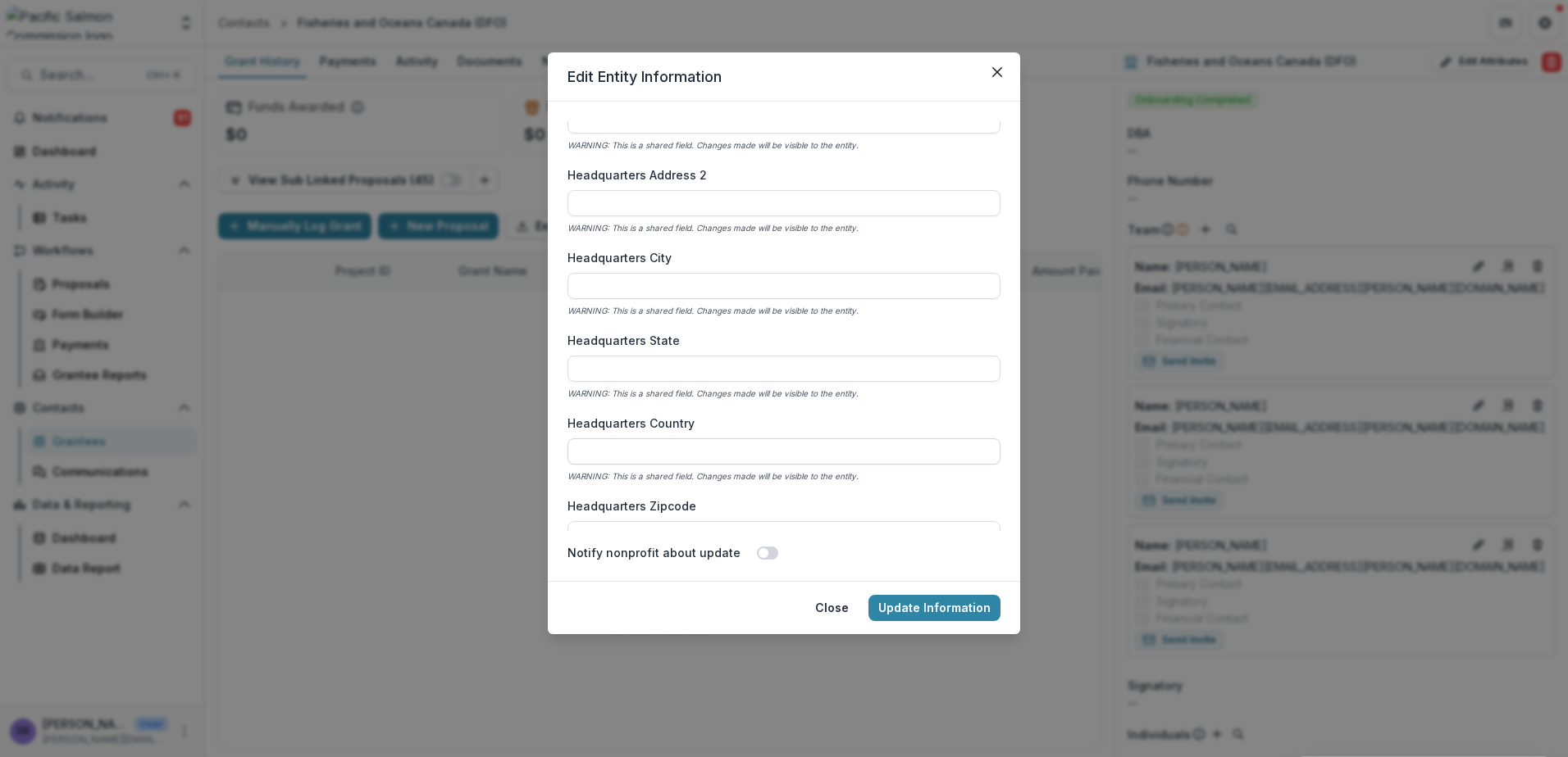
click at [695, 451] on input "Headquarters Country" at bounding box center [784, 451] width 432 height 26
type input "******"
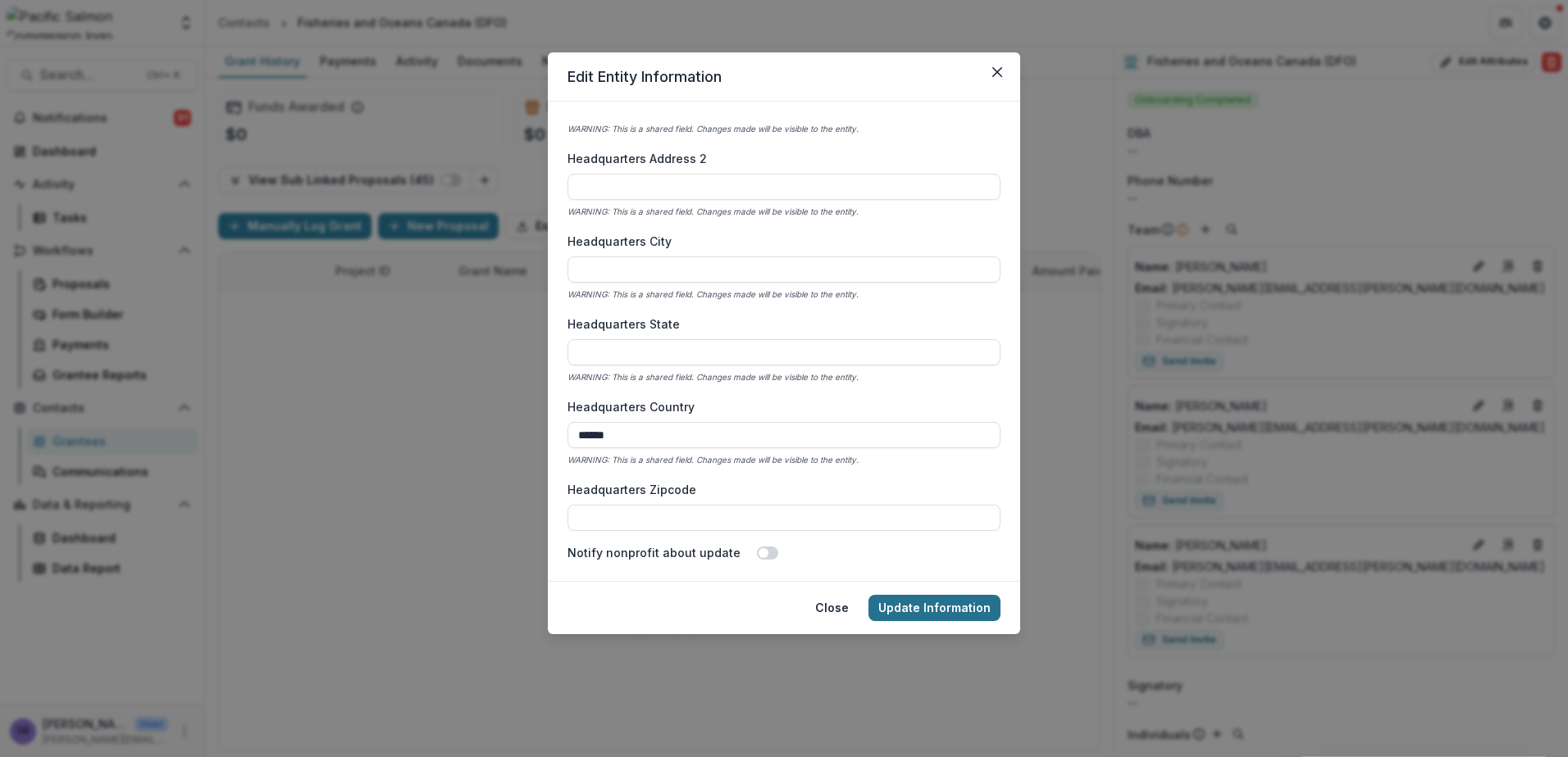
click at [929, 599] on button "Update Information" at bounding box center [934, 608] width 132 height 26
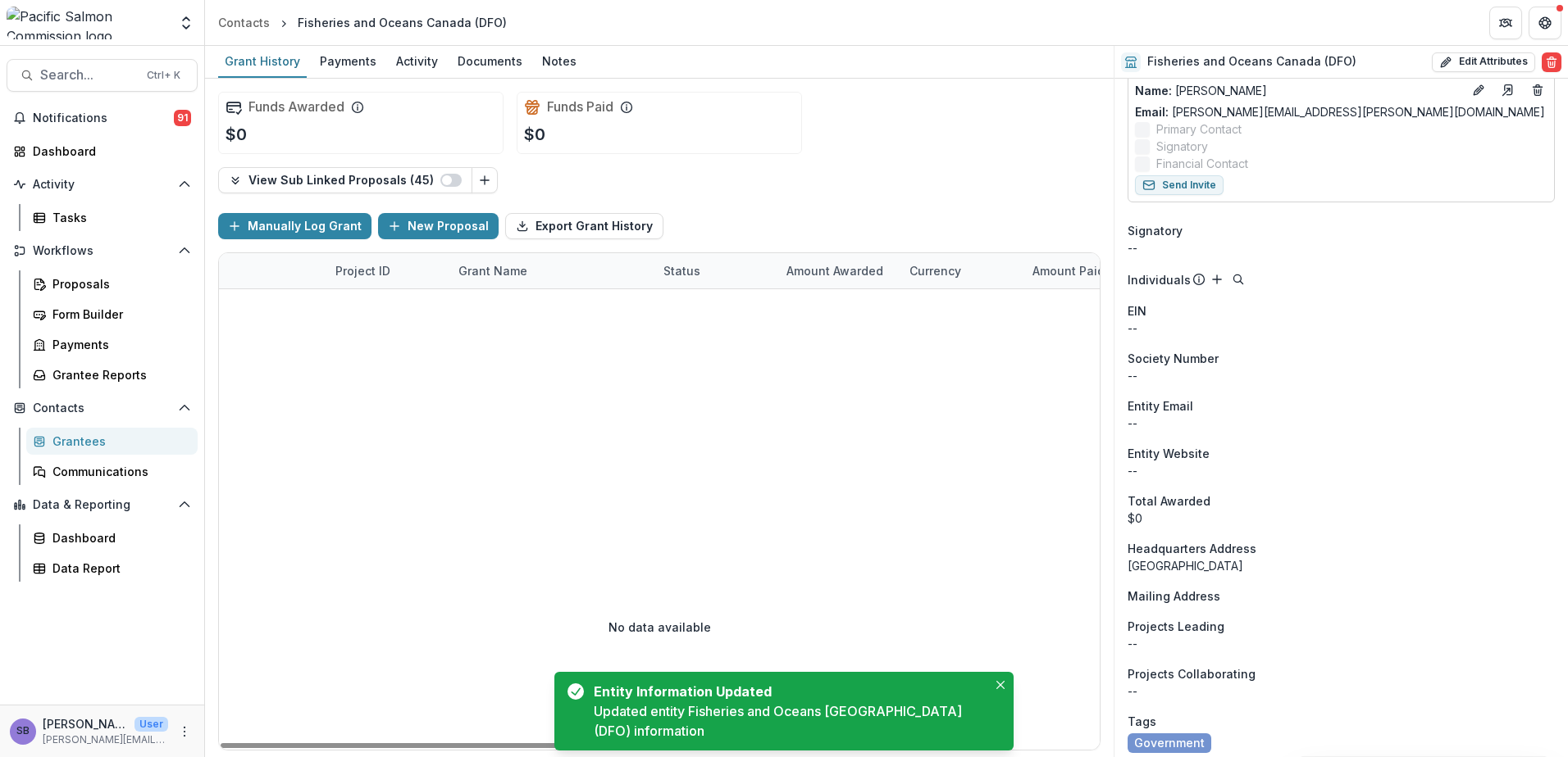
scroll to position [464, 0]
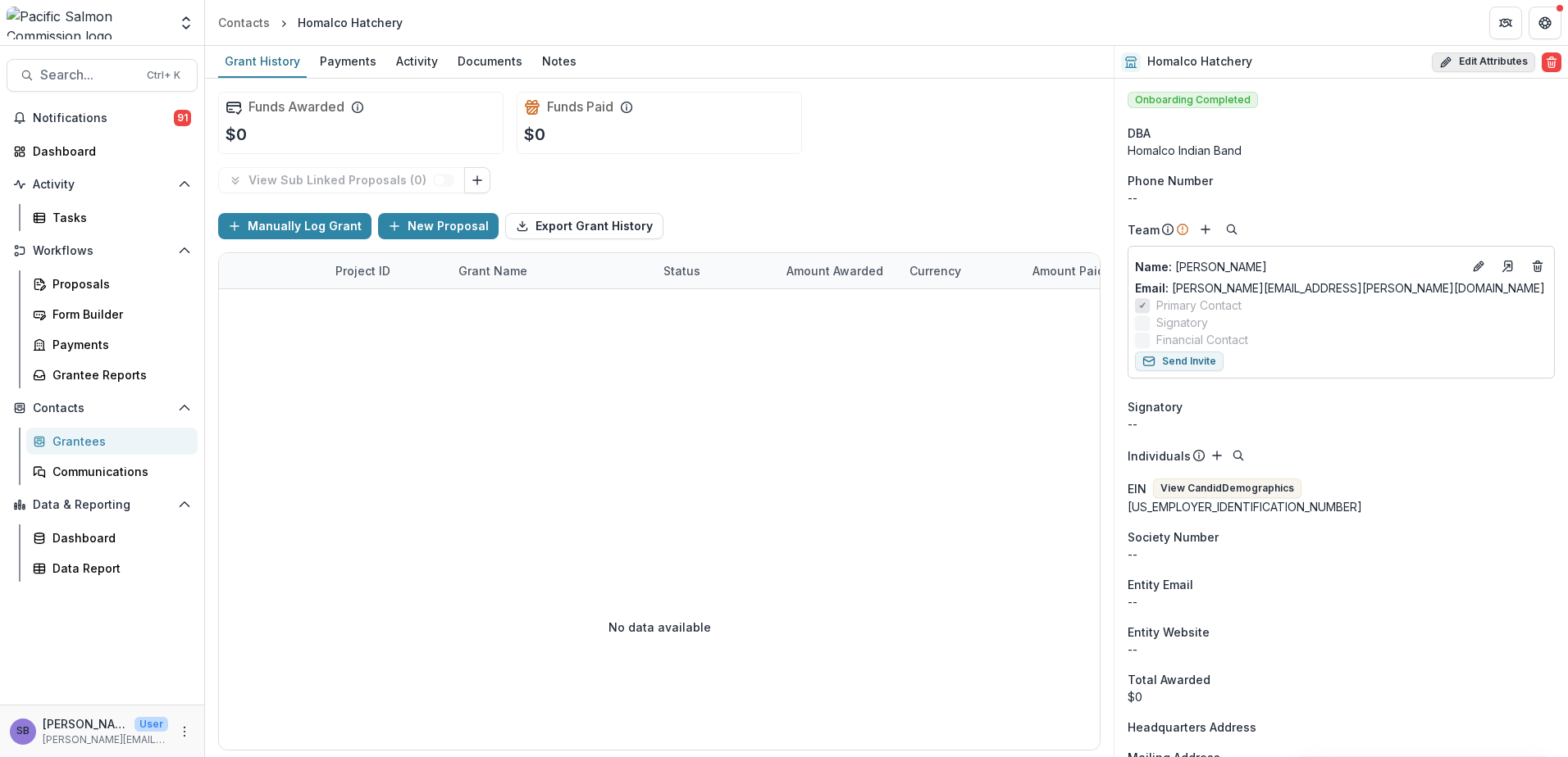
click at [1490, 65] on button "Edit Attributes" at bounding box center [1484, 62] width 103 height 20
select select
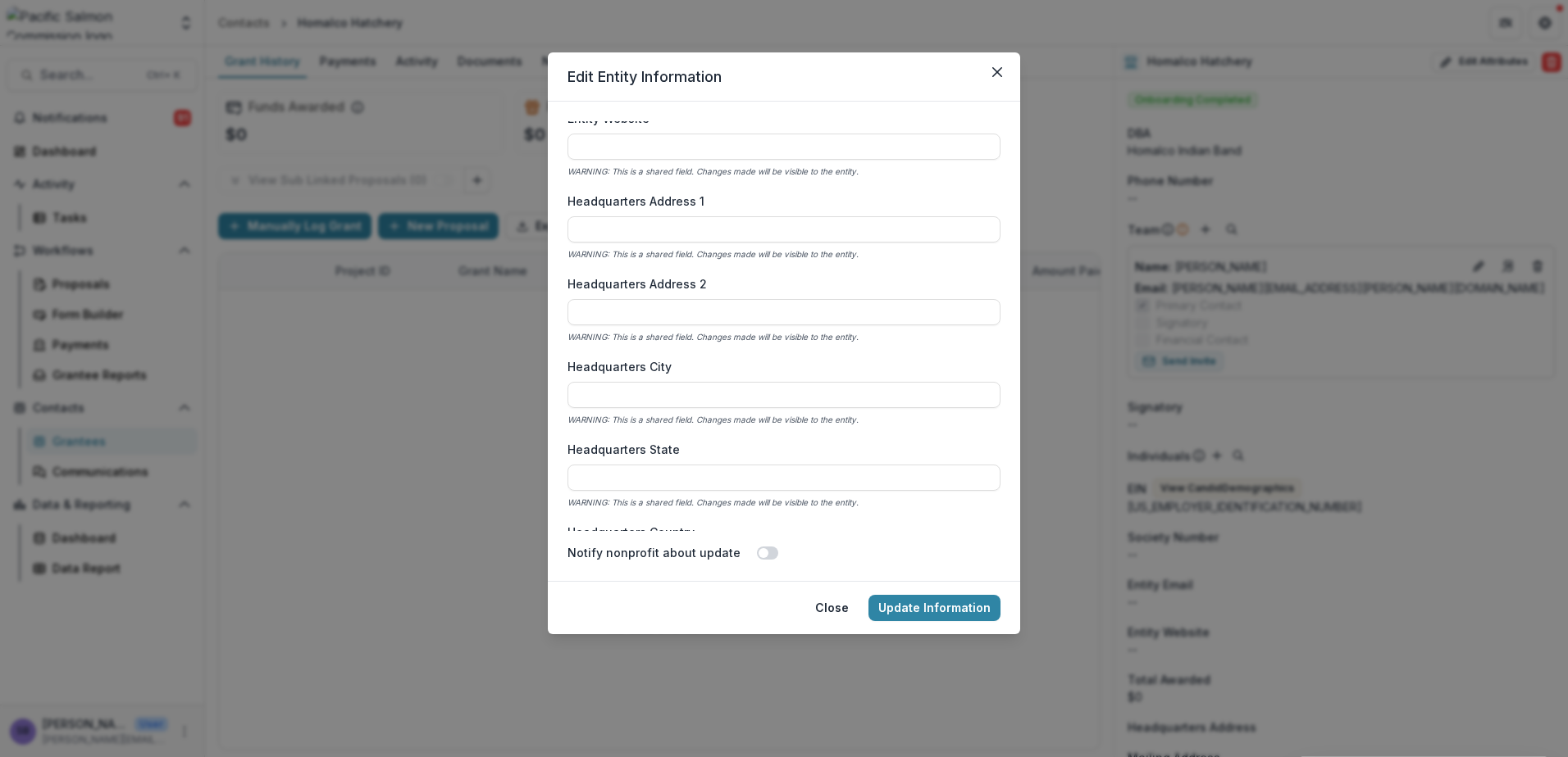
scroll to position [983, 0]
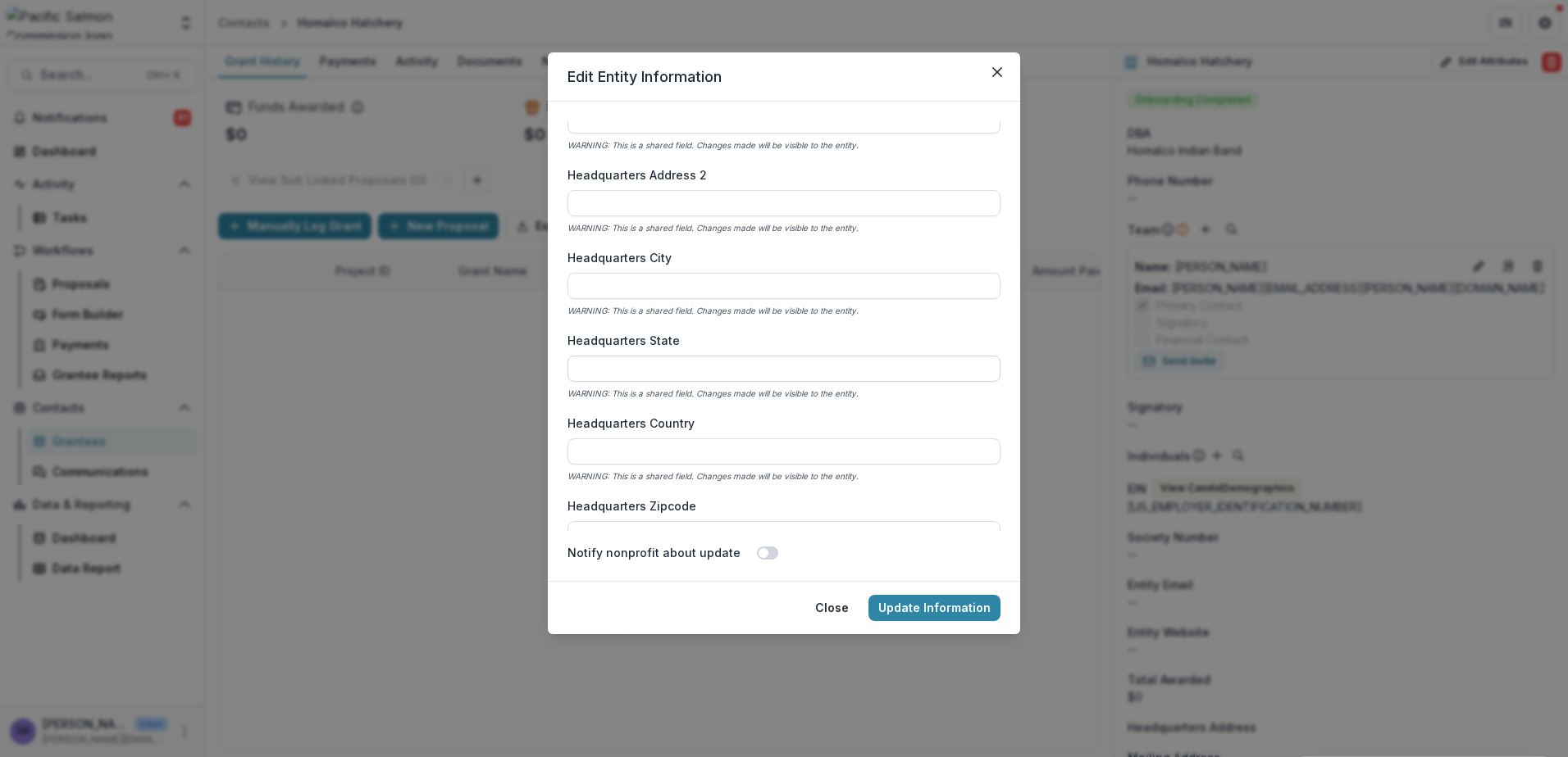
click at [701, 373] on input "Headquarters State" at bounding box center [784, 369] width 432 height 26
type input "**"
type input "******"
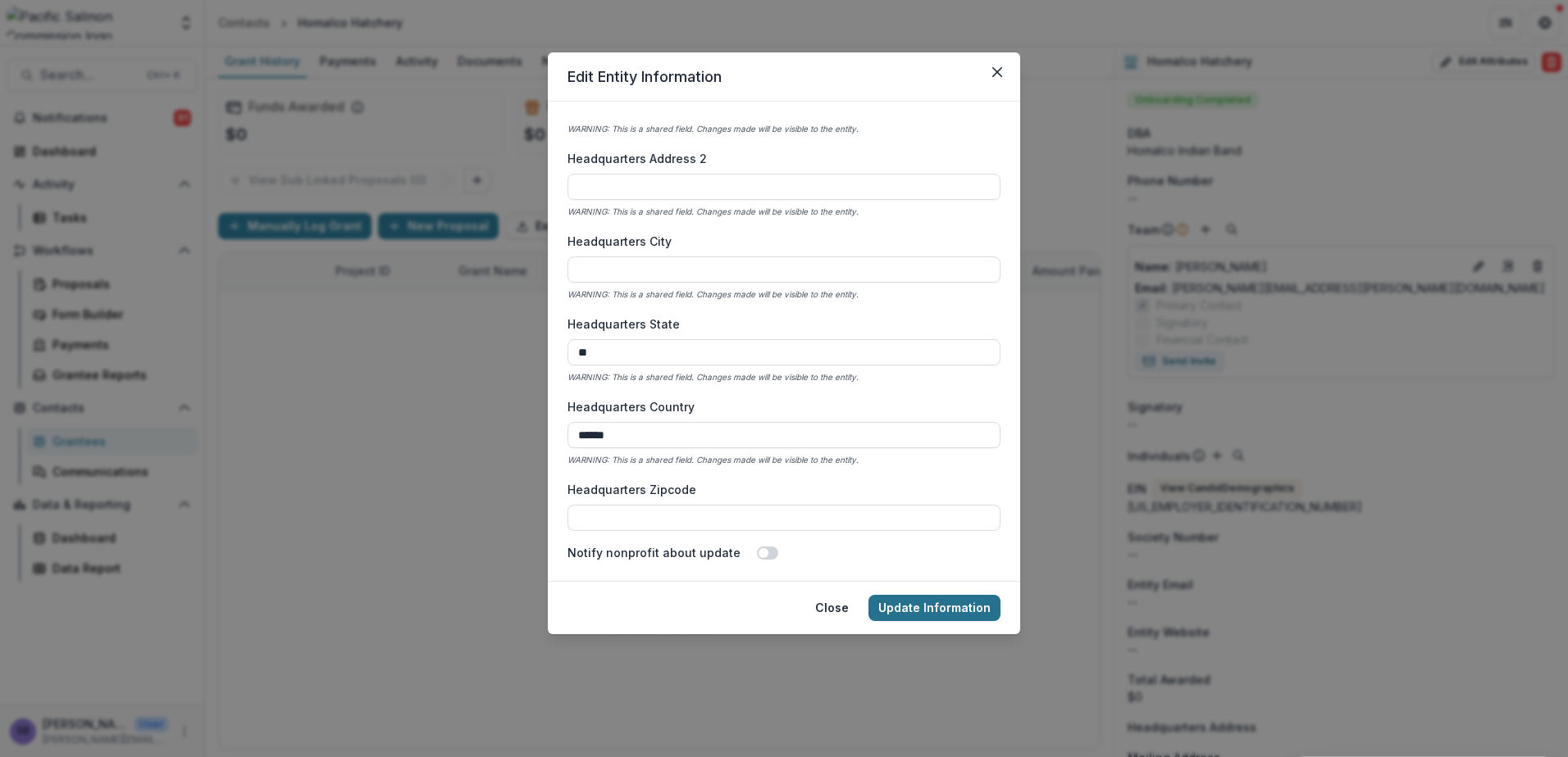
click at [975, 601] on button "Update Information" at bounding box center [934, 608] width 132 height 26
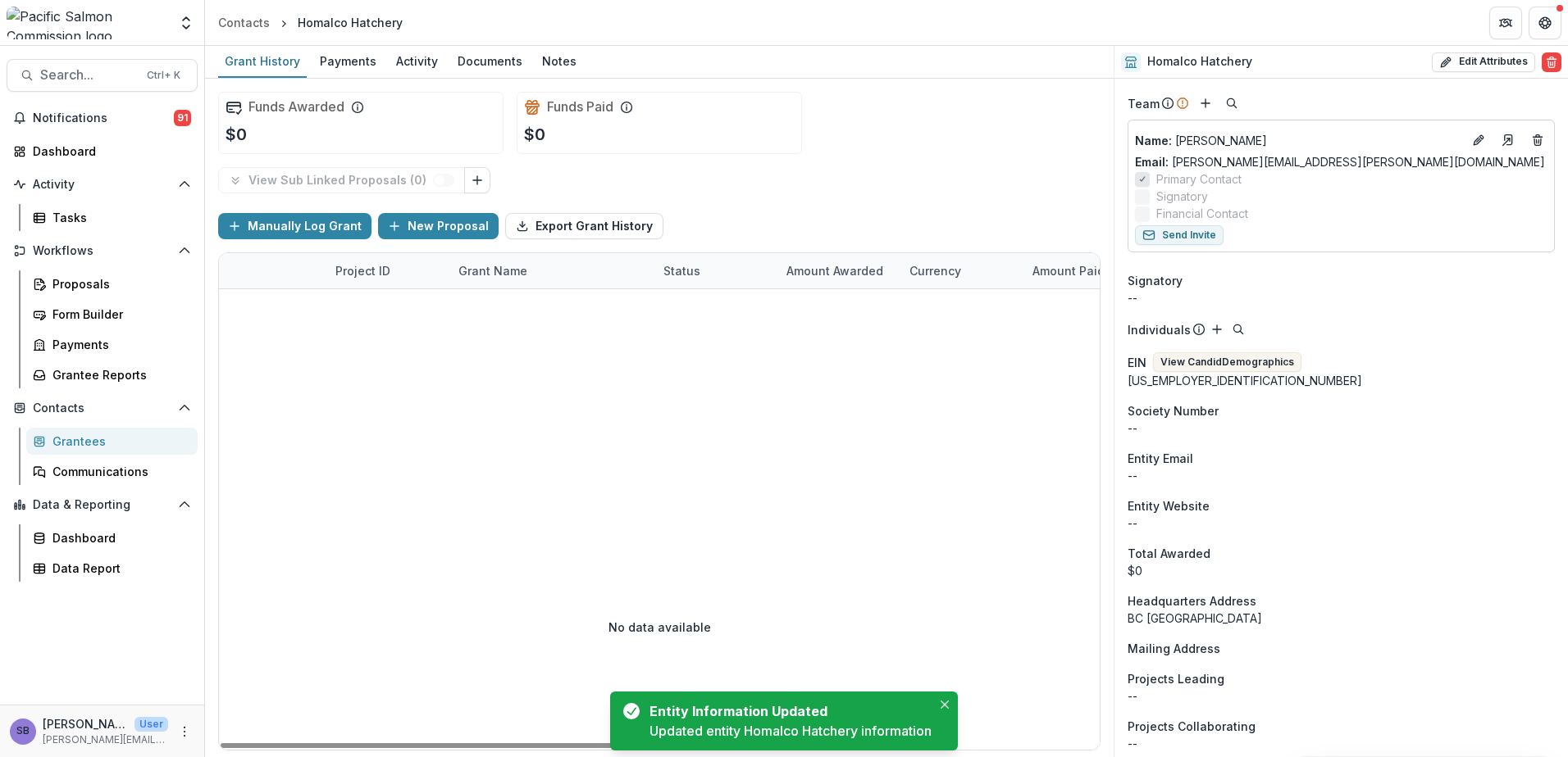
scroll to position [188, 0]
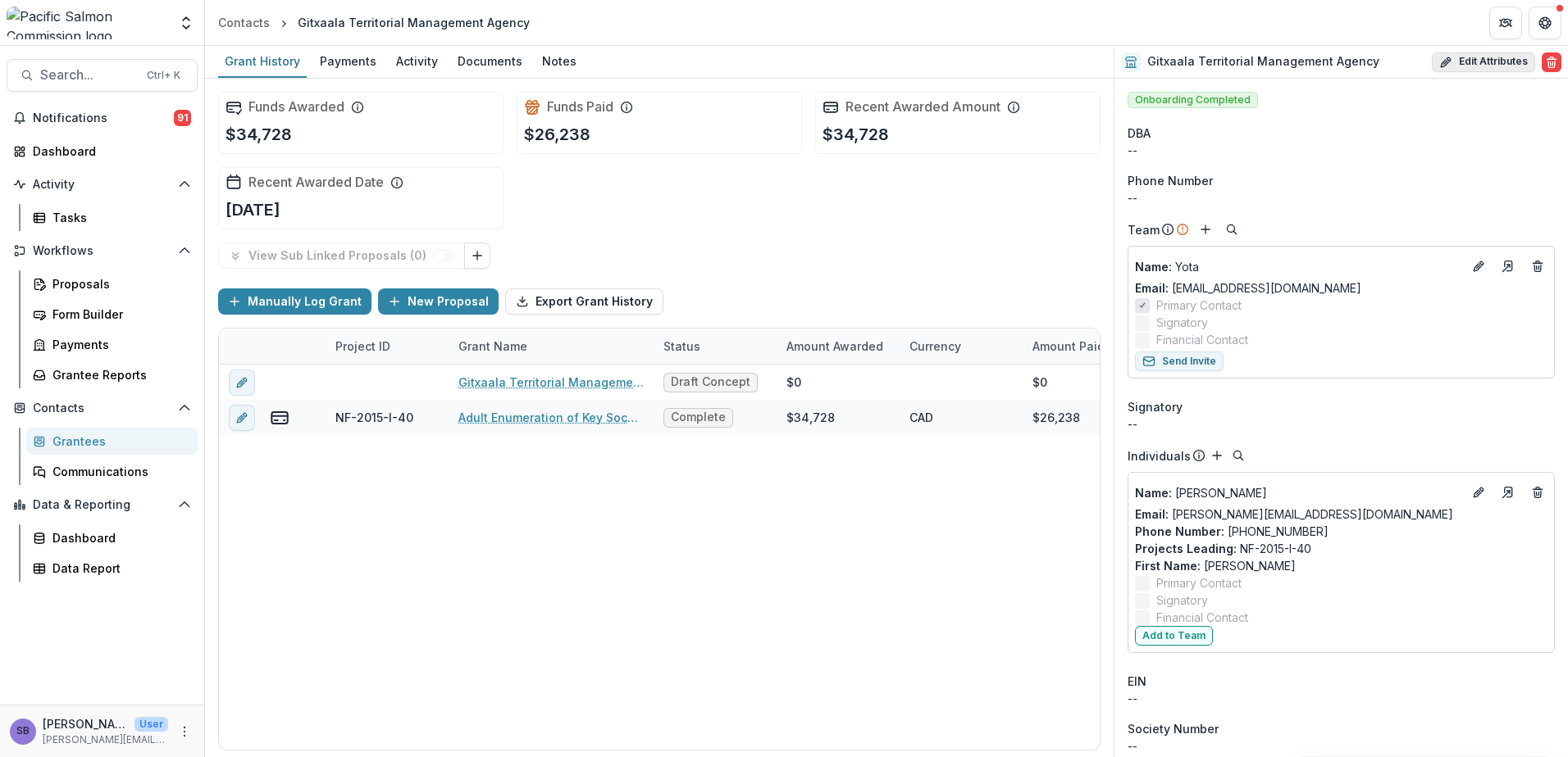
click at [1459, 63] on button "Edit Attributes" at bounding box center [1484, 62] width 103 height 20
select select
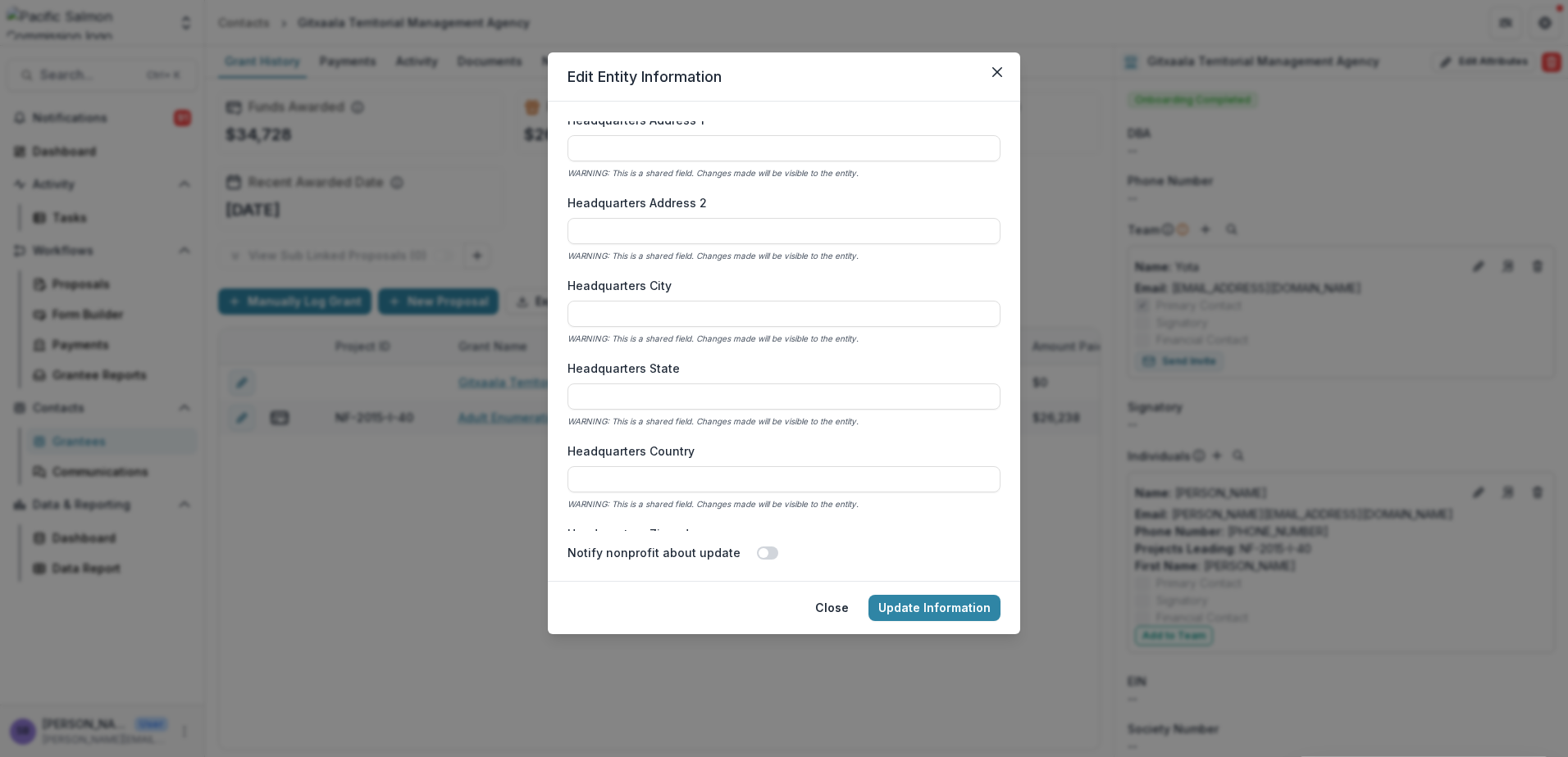
scroll to position [983, 0]
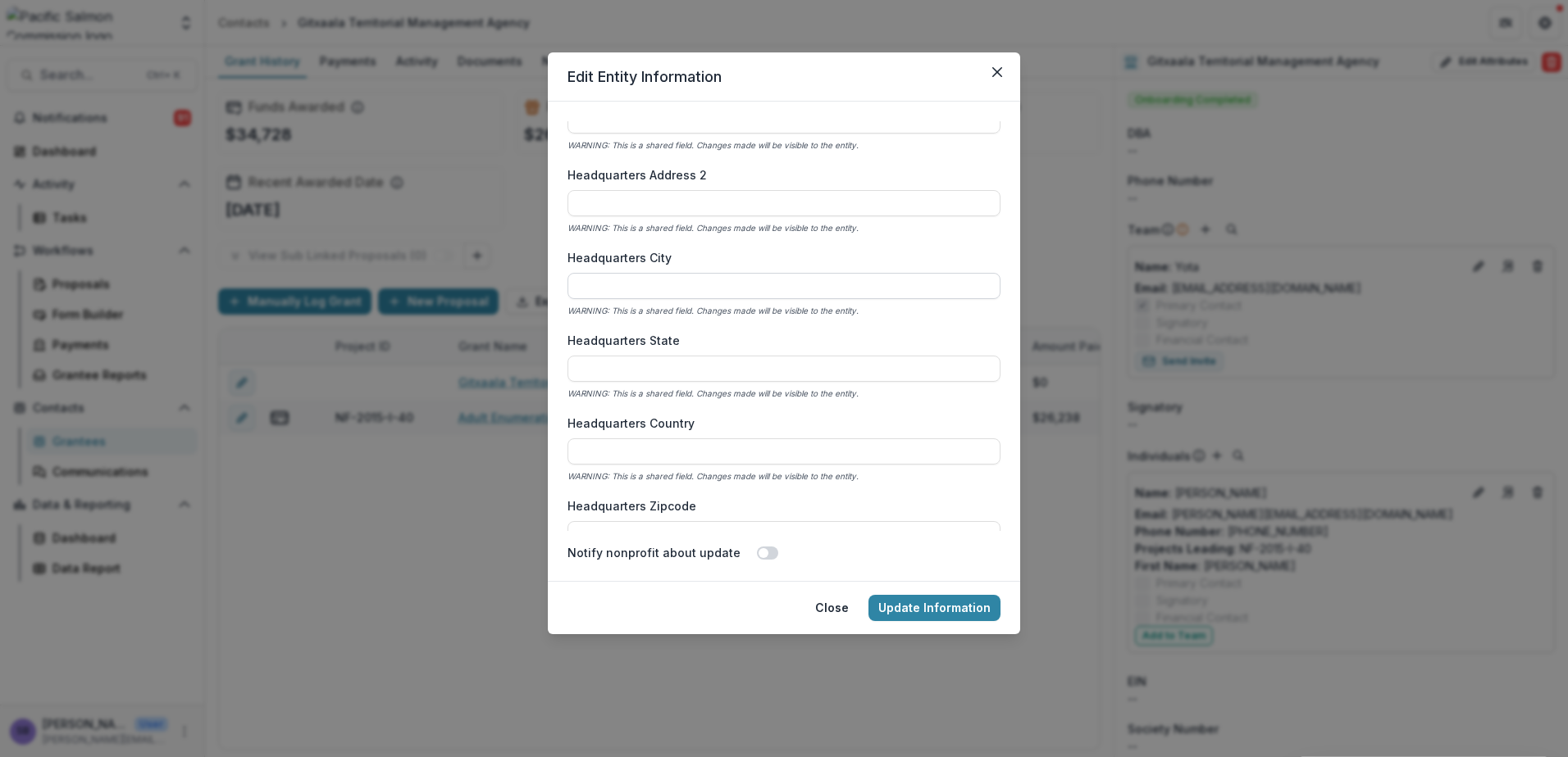
click at [699, 290] on input "Headquarters City" at bounding box center [784, 286] width 432 height 26
click at [592, 368] on input "Headquarters State" at bounding box center [784, 369] width 432 height 26
type input "**"
type input "******"
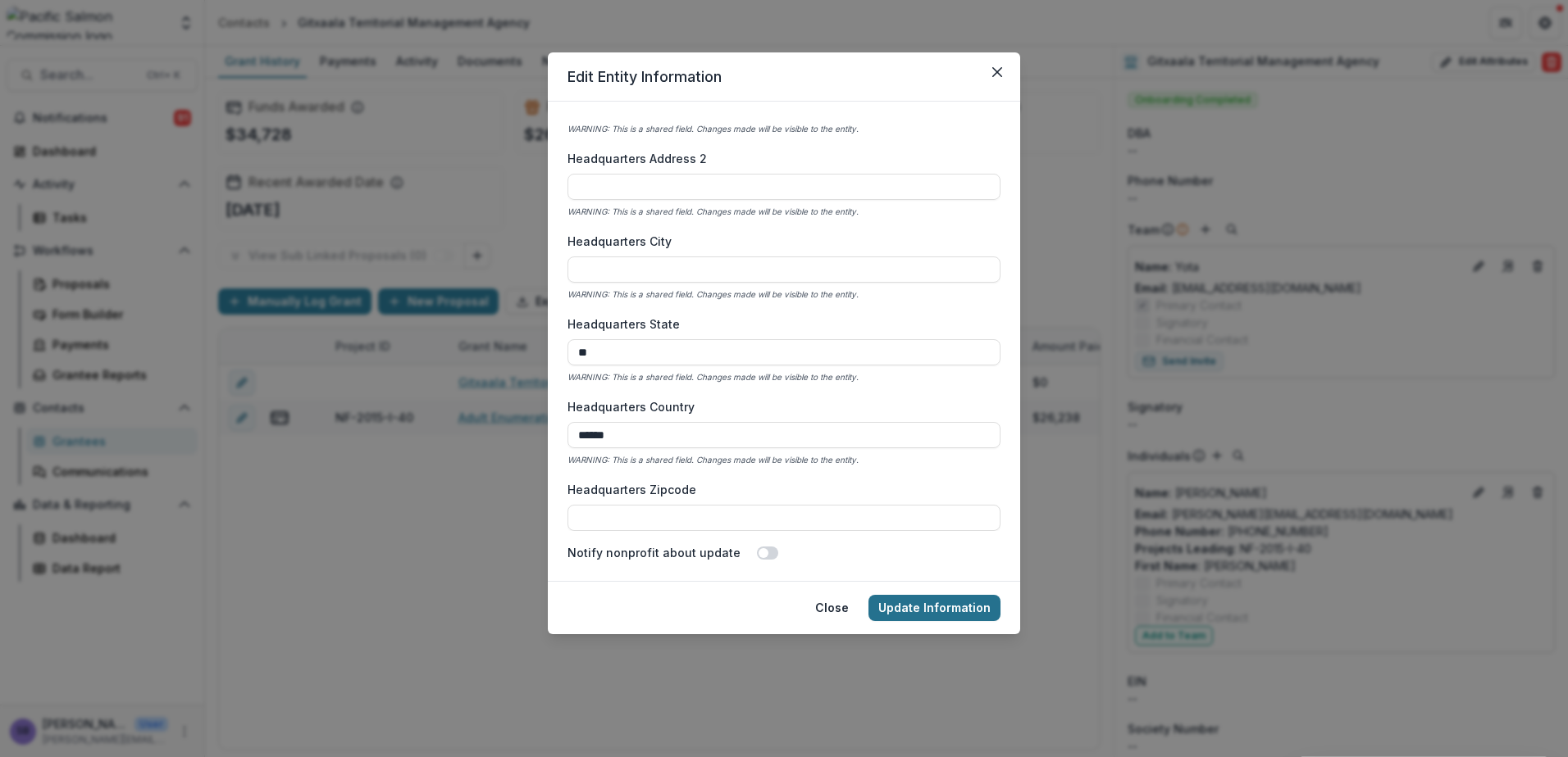
click at [940, 614] on button "Update Information" at bounding box center [934, 608] width 132 height 26
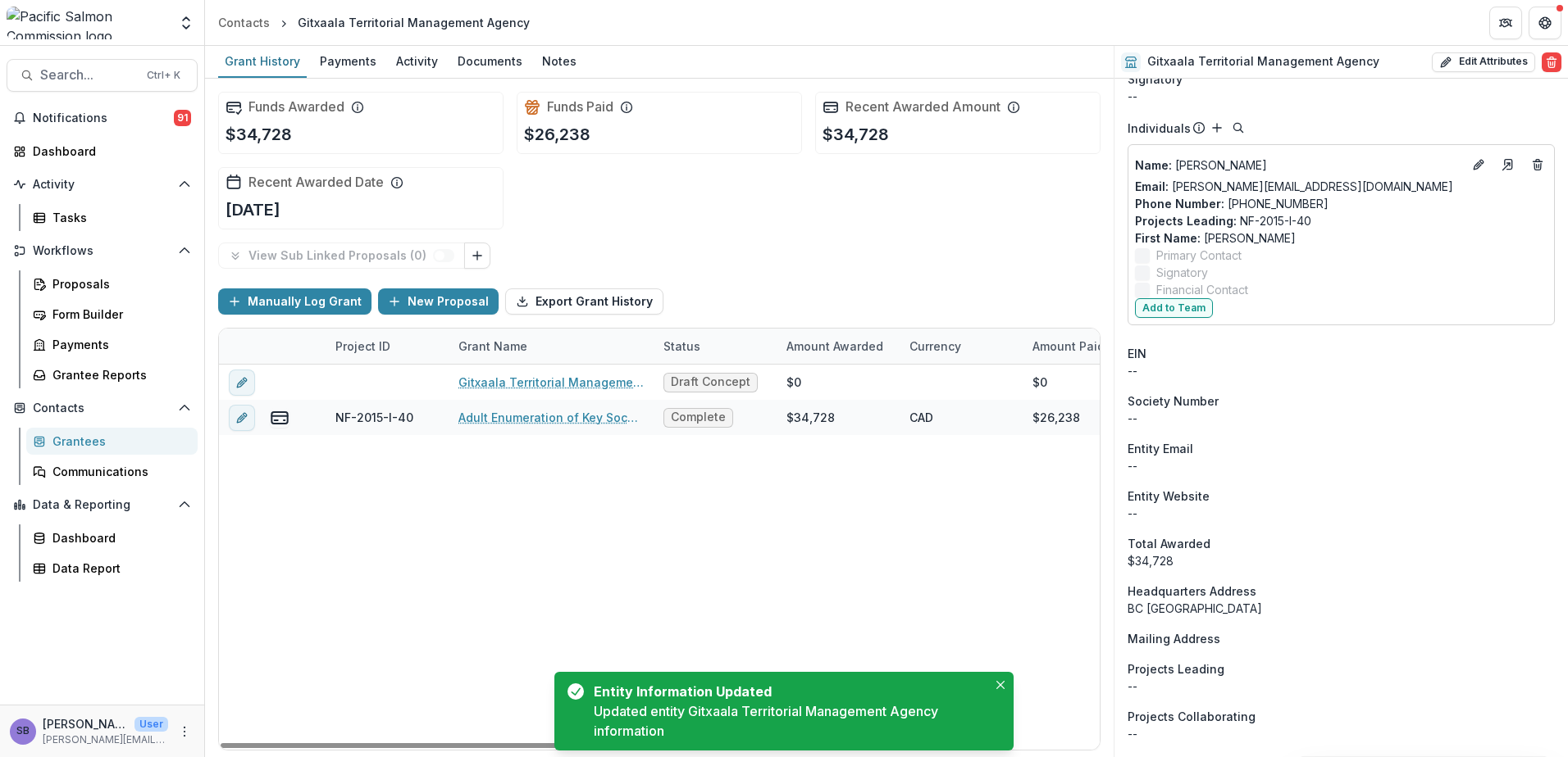
scroll to position [380, 0]
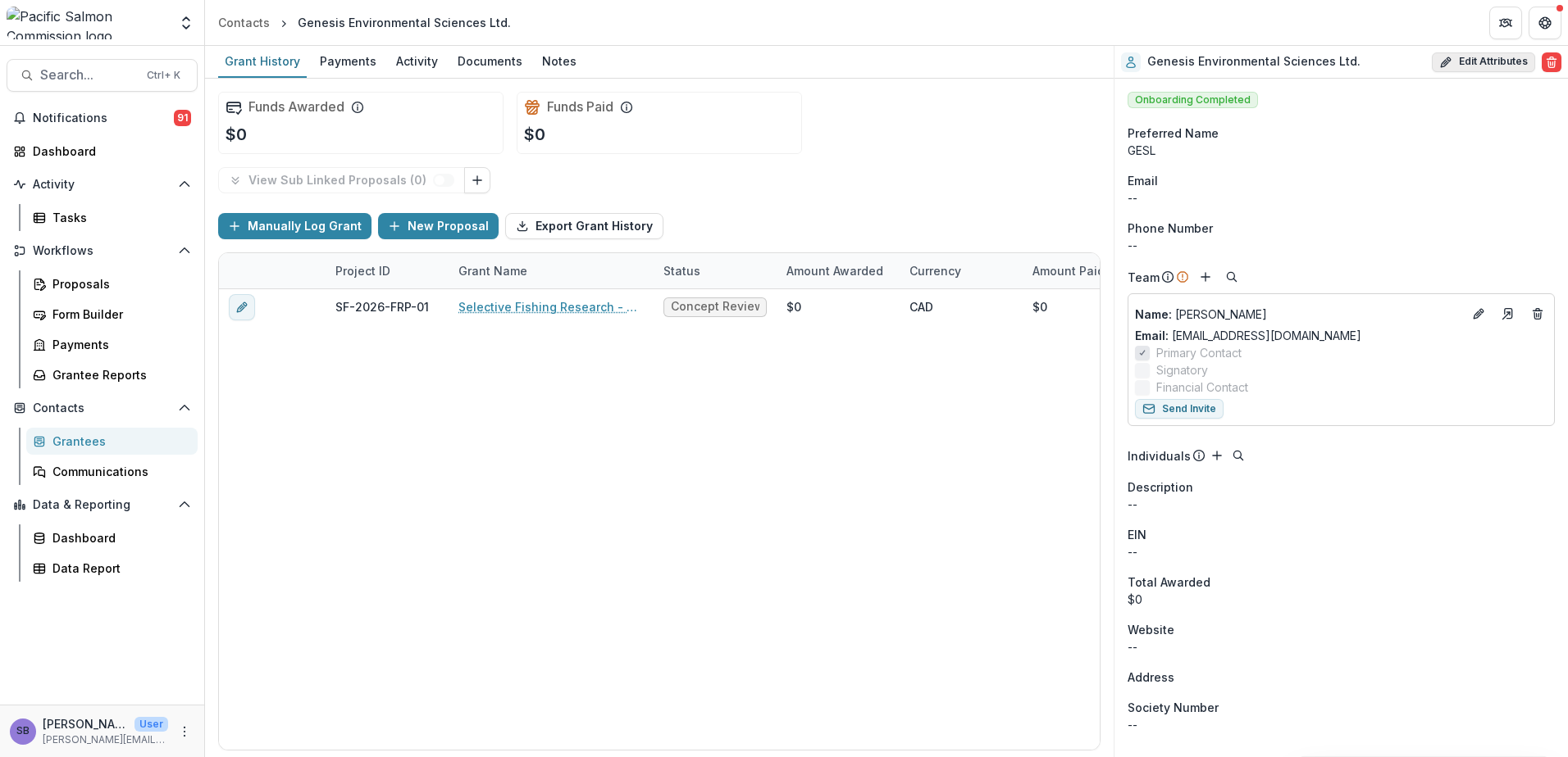
click at [1474, 59] on button "Edit Attributes" at bounding box center [1484, 62] width 103 height 20
select select
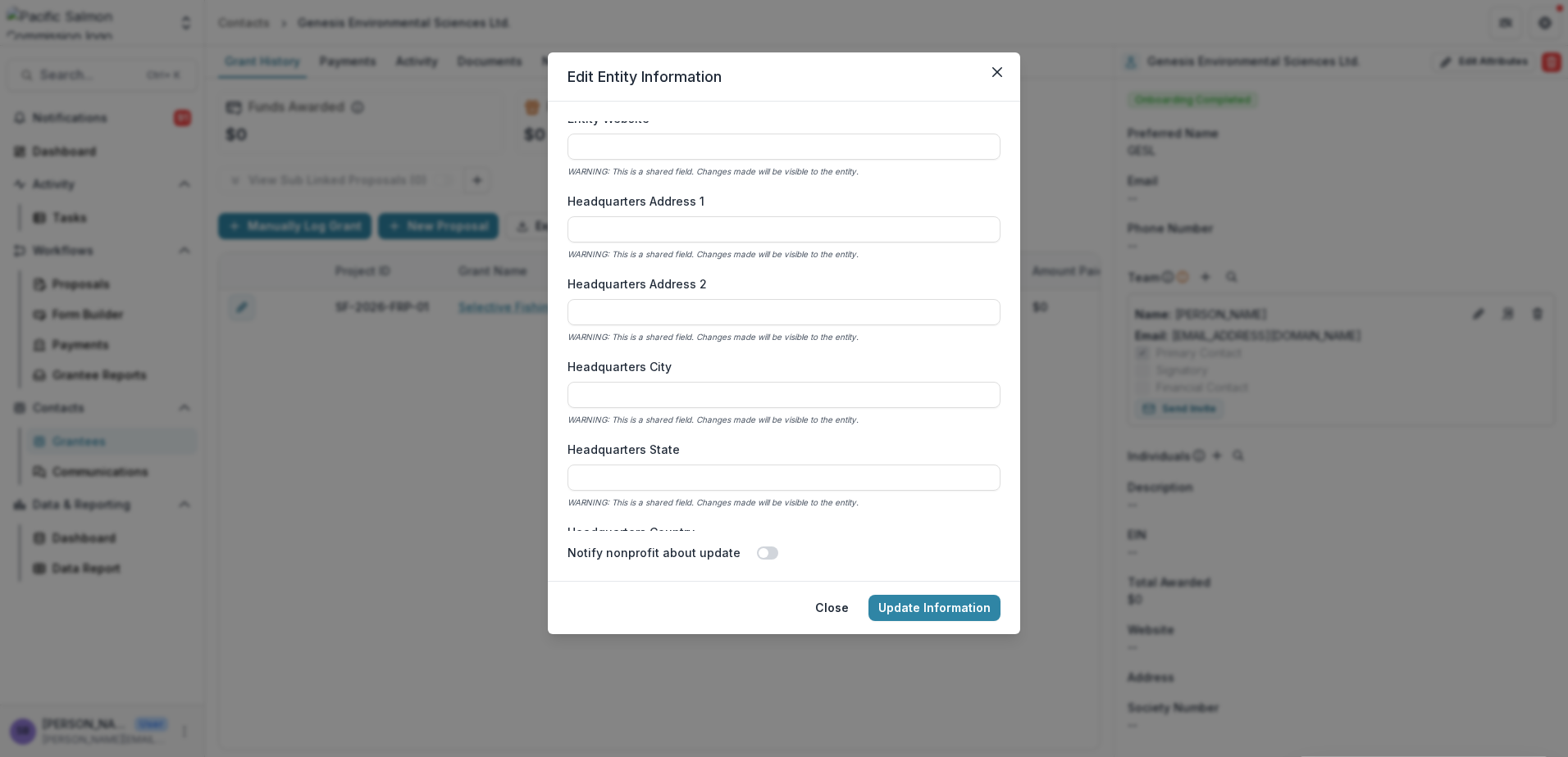
scroll to position [983, 0]
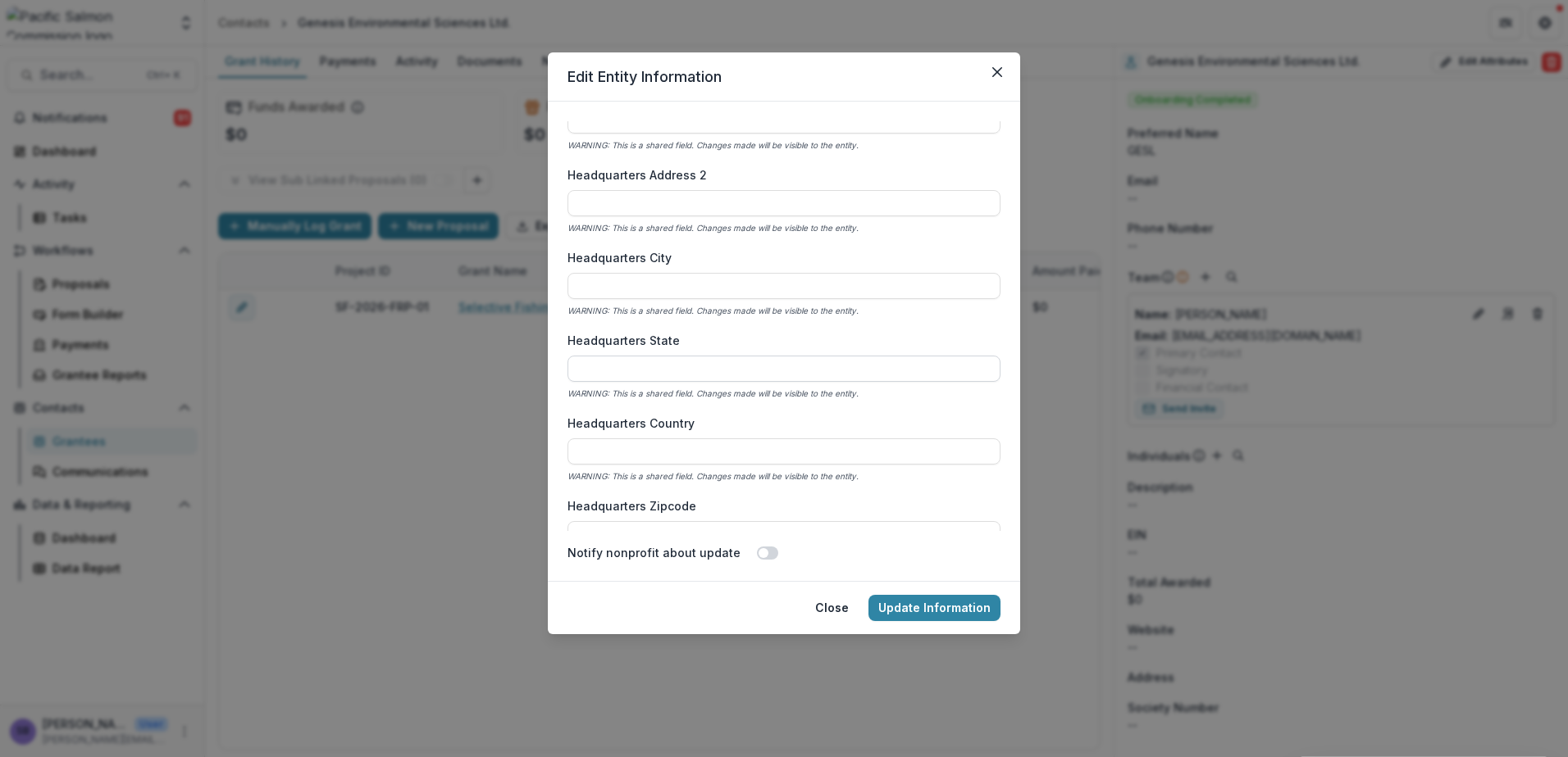
click at [646, 372] on input "Headquarters State" at bounding box center [784, 369] width 432 height 26
type input "**"
type input "******"
click at [864, 396] on div "Headquarters State ** WARNING: This is a shared field. Changes made will be vis…" at bounding box center [784, 366] width 432 height 70
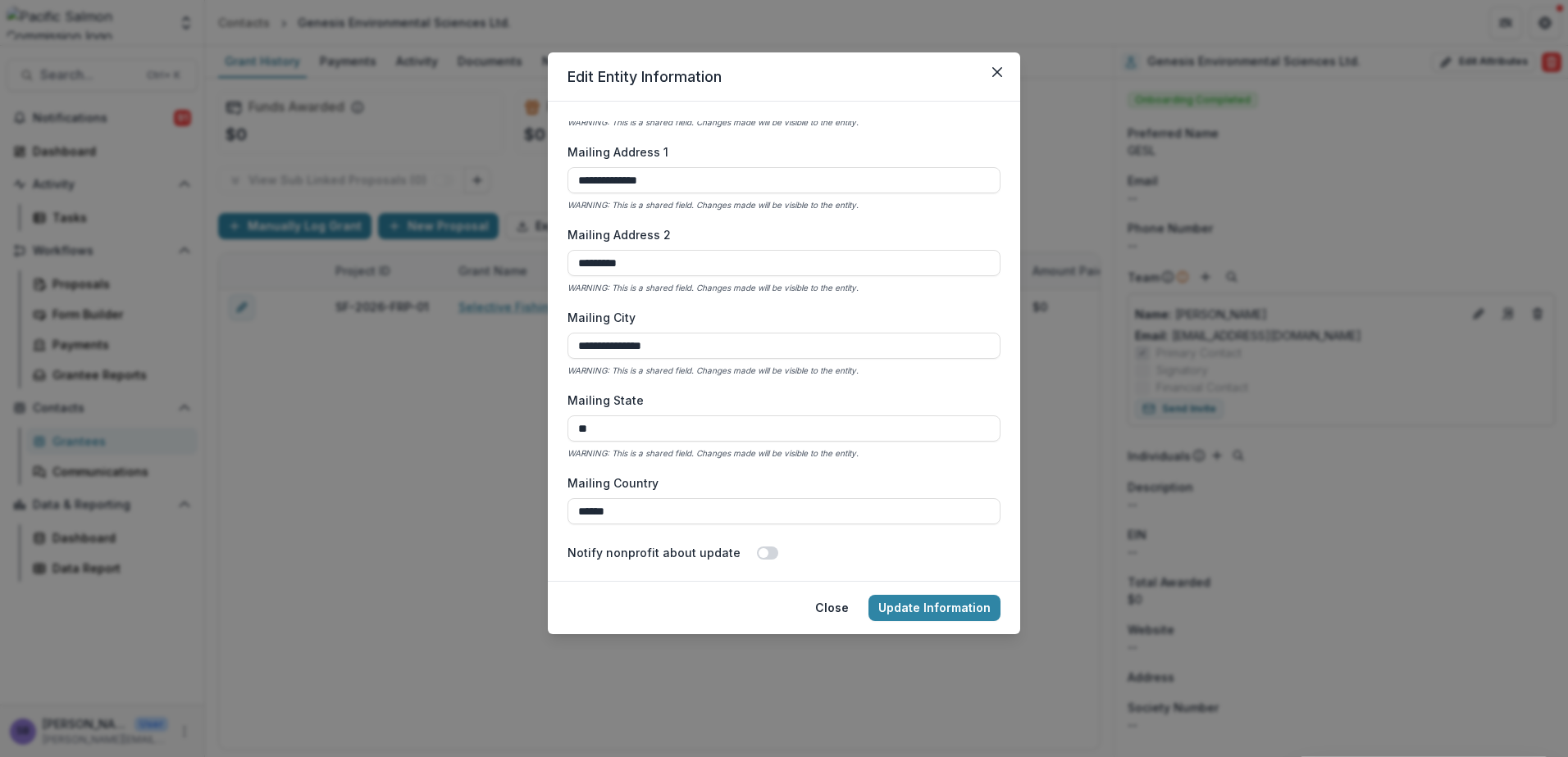
scroll to position [1312, 0]
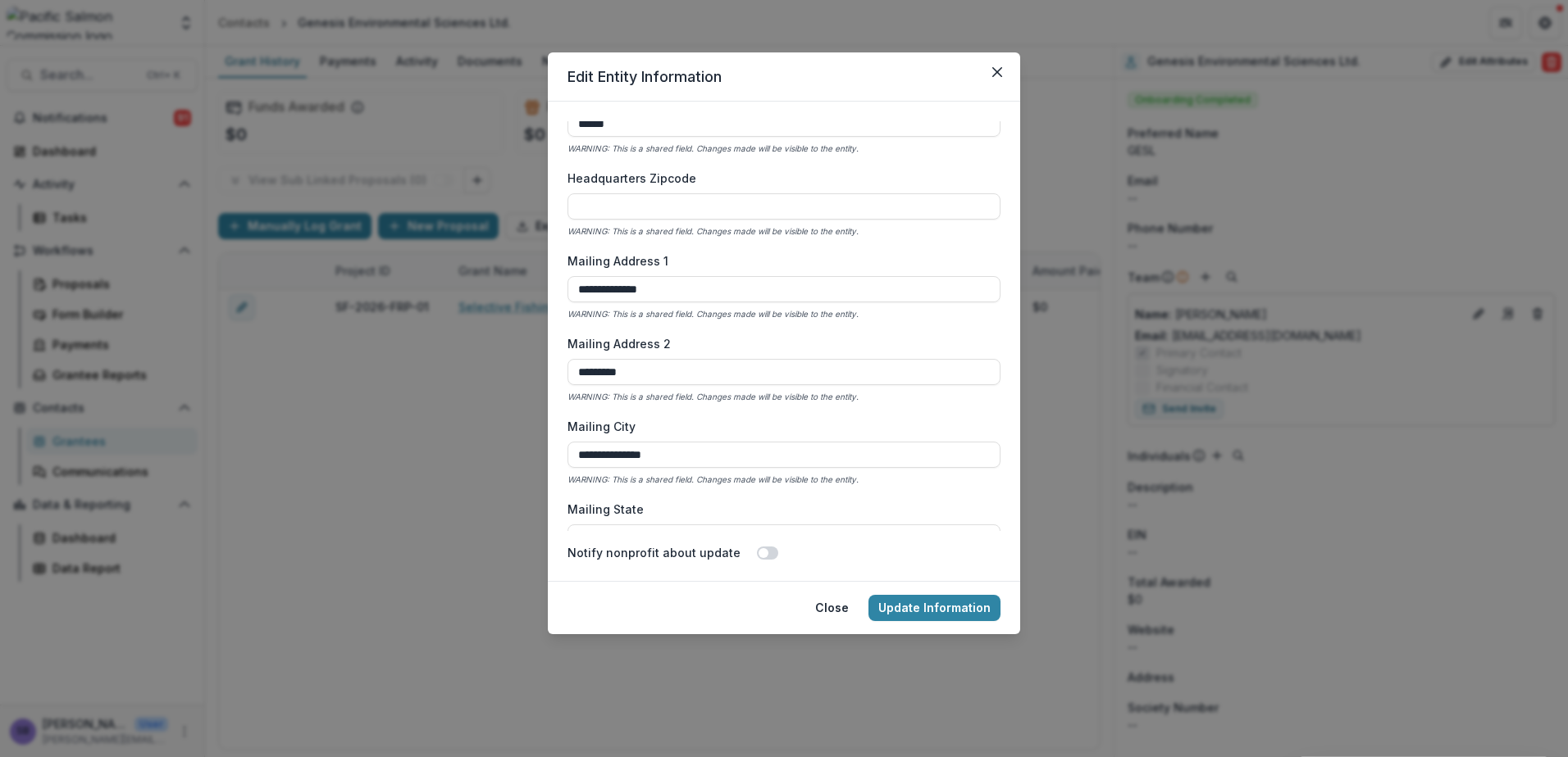
drag, startPoint x: 592, startPoint y: 462, endPoint x: 508, endPoint y: 456, distance: 84.2
click at [496, 456] on div "**********" at bounding box center [784, 378] width 1568 height 757
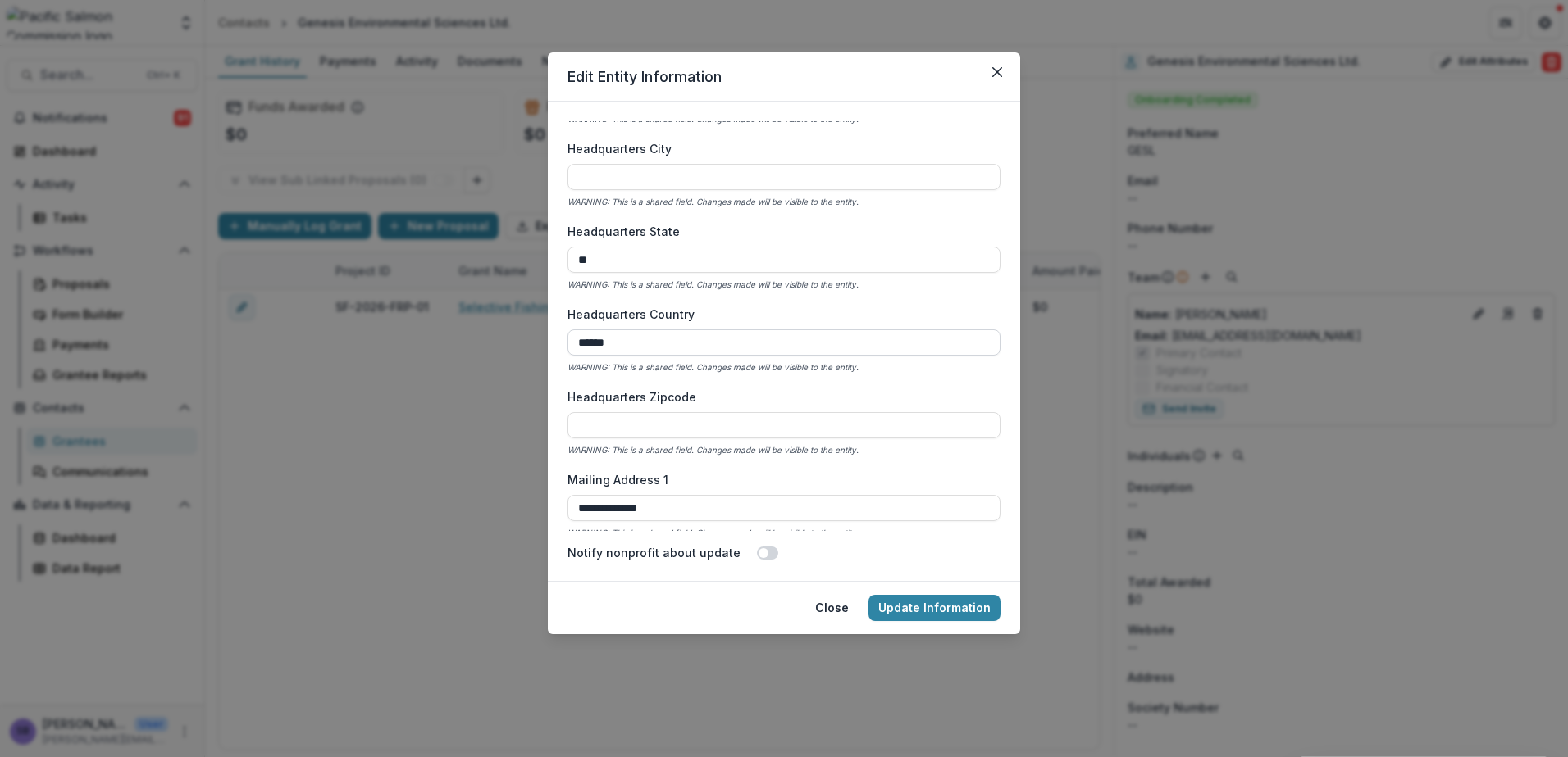
scroll to position [983, 0]
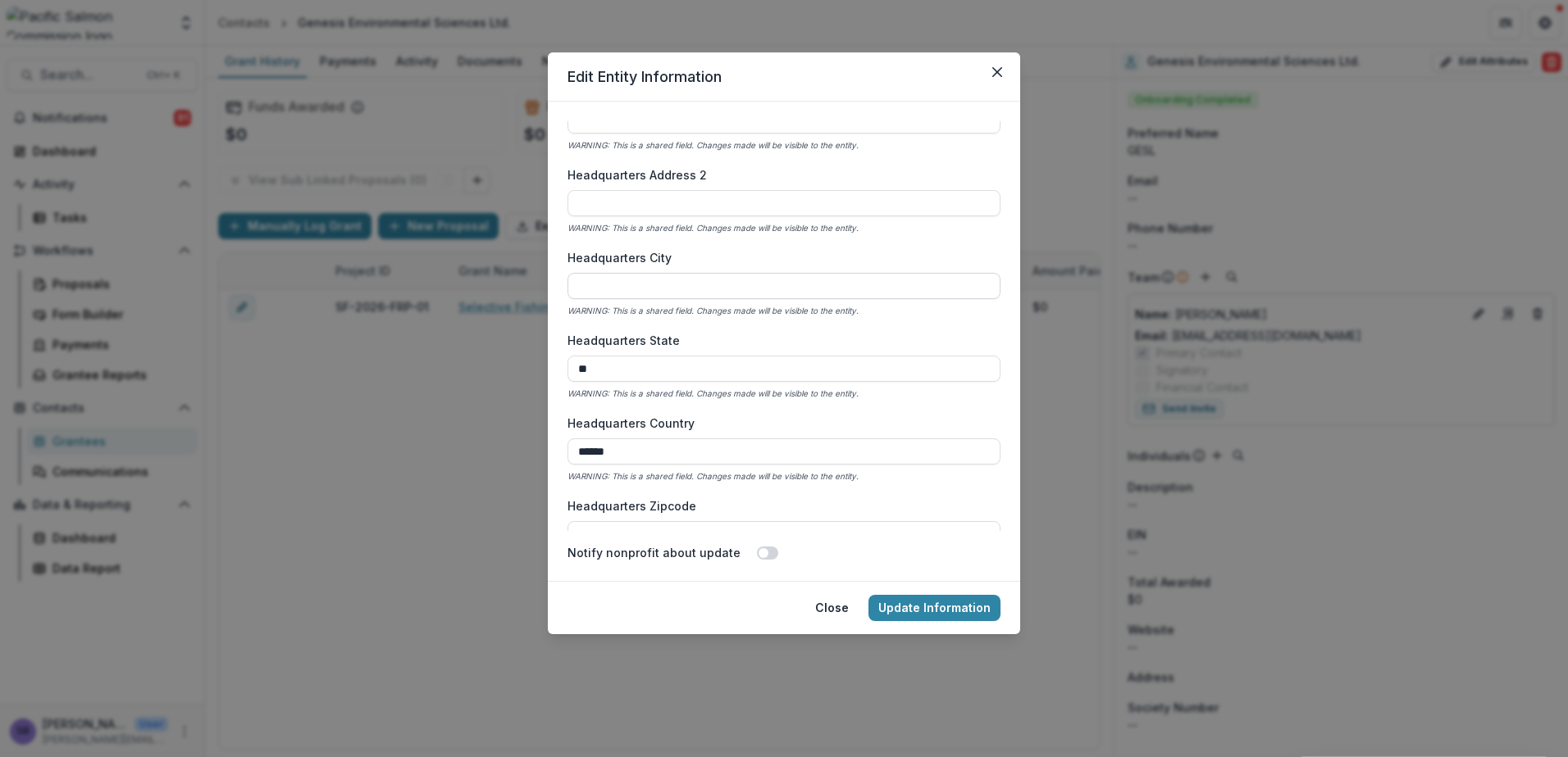
click at [696, 290] on input "Headquarters City" at bounding box center [784, 286] width 432 height 26
paste input "**********"
type input "**********"
click at [911, 322] on div "**********" at bounding box center [784, 326] width 432 height 410
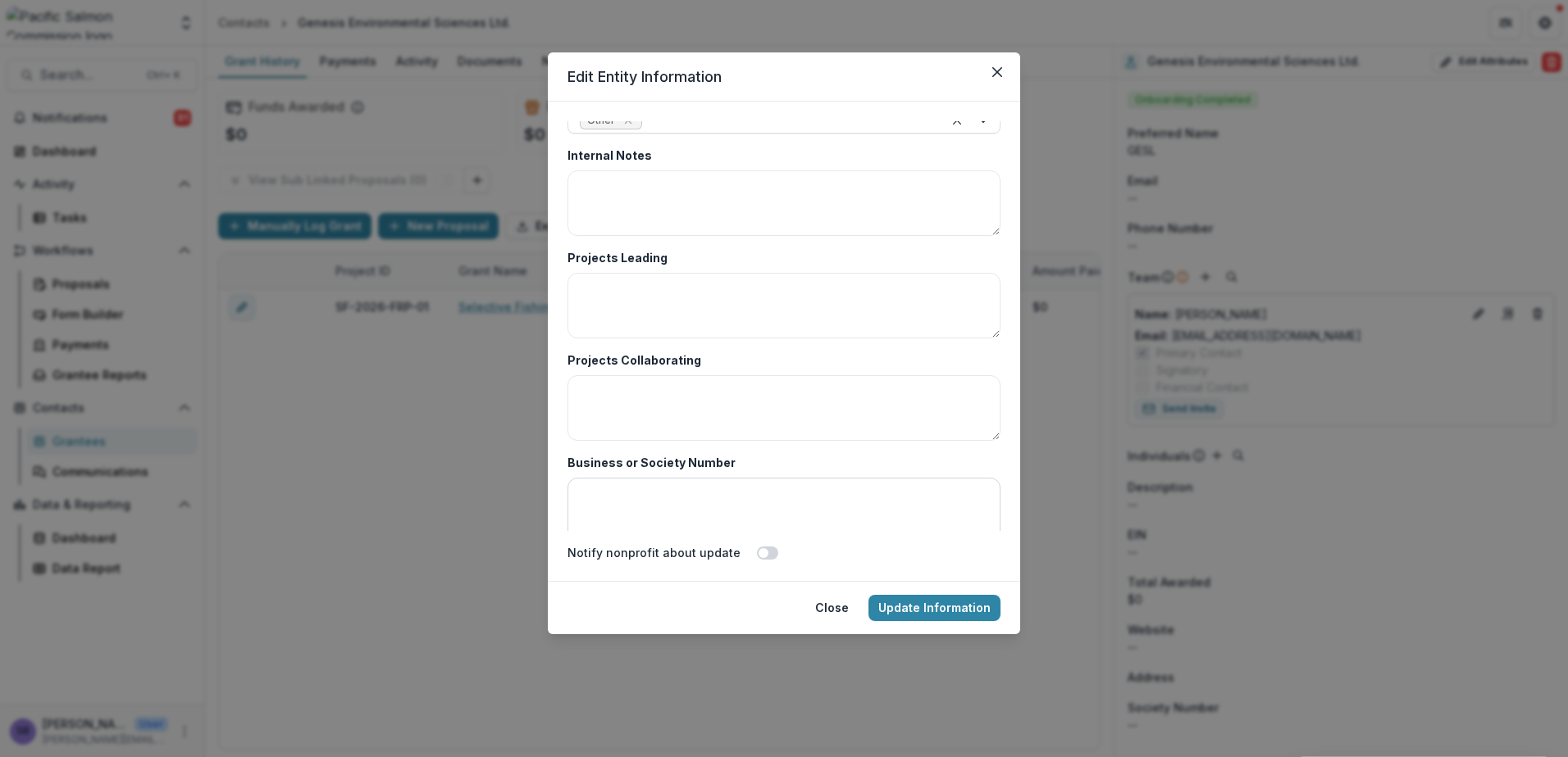
scroll to position [2817, 0]
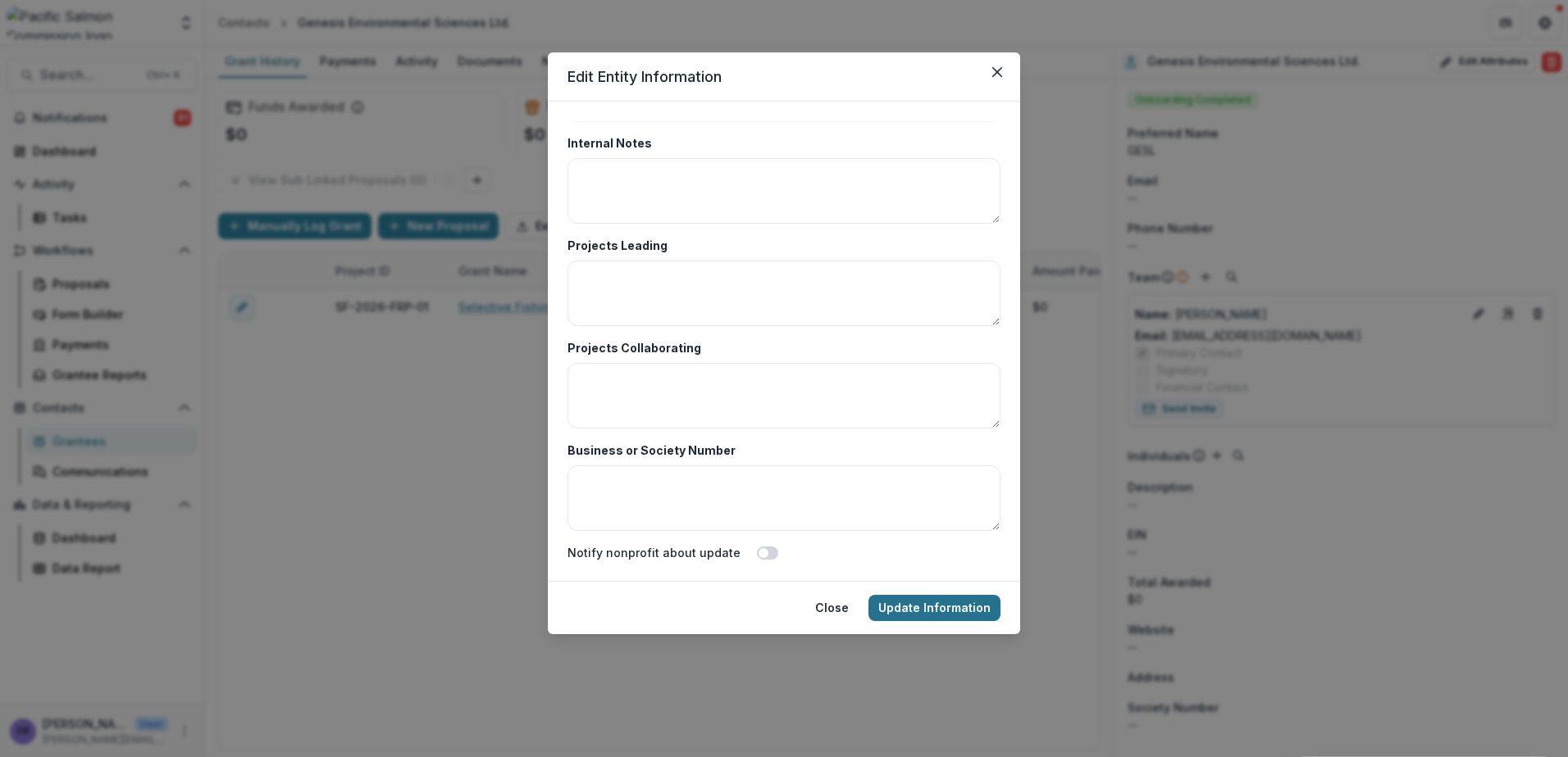
click at [941, 610] on button "Update Information" at bounding box center [934, 608] width 132 height 26
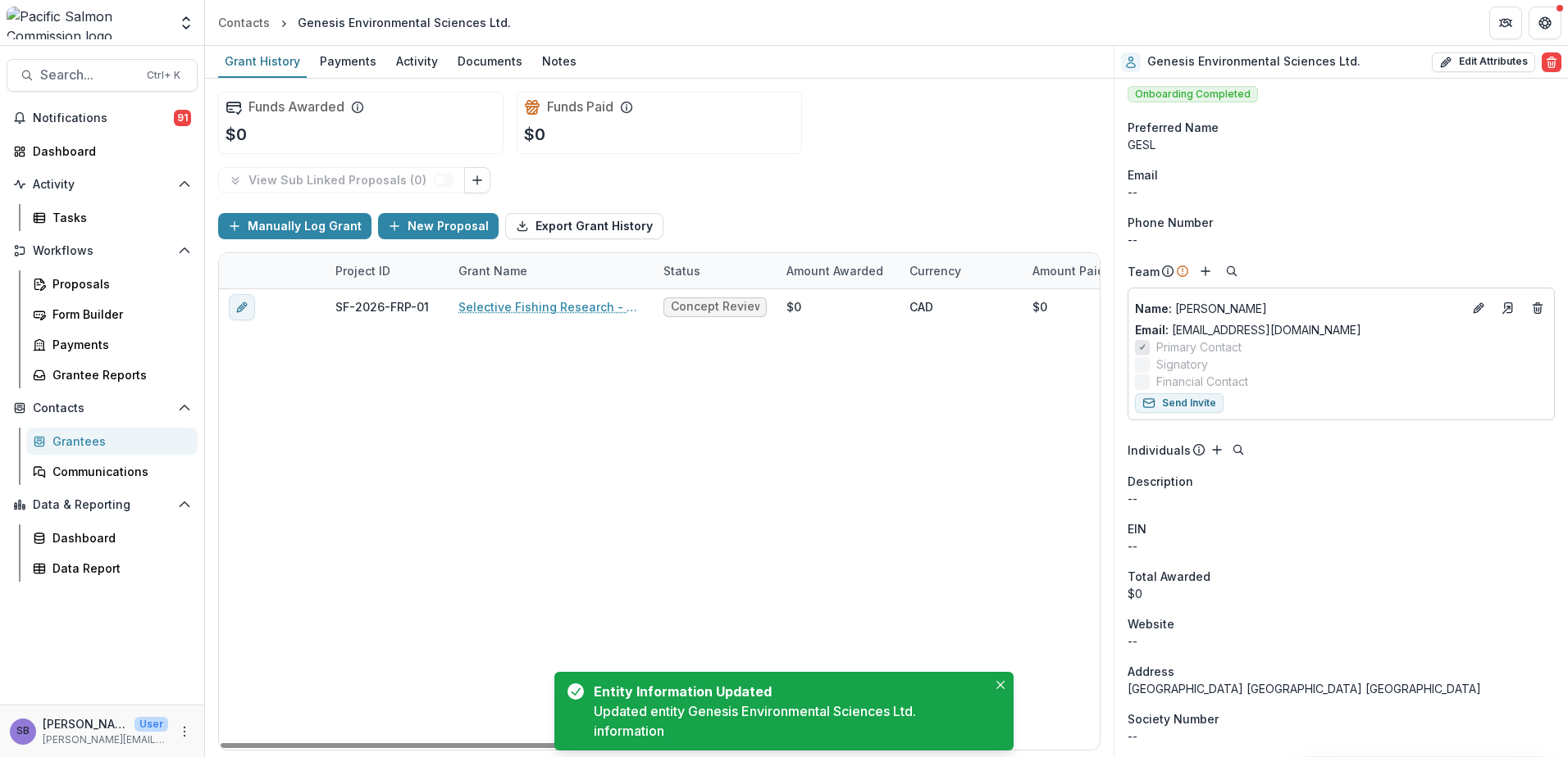
scroll to position [7, 0]
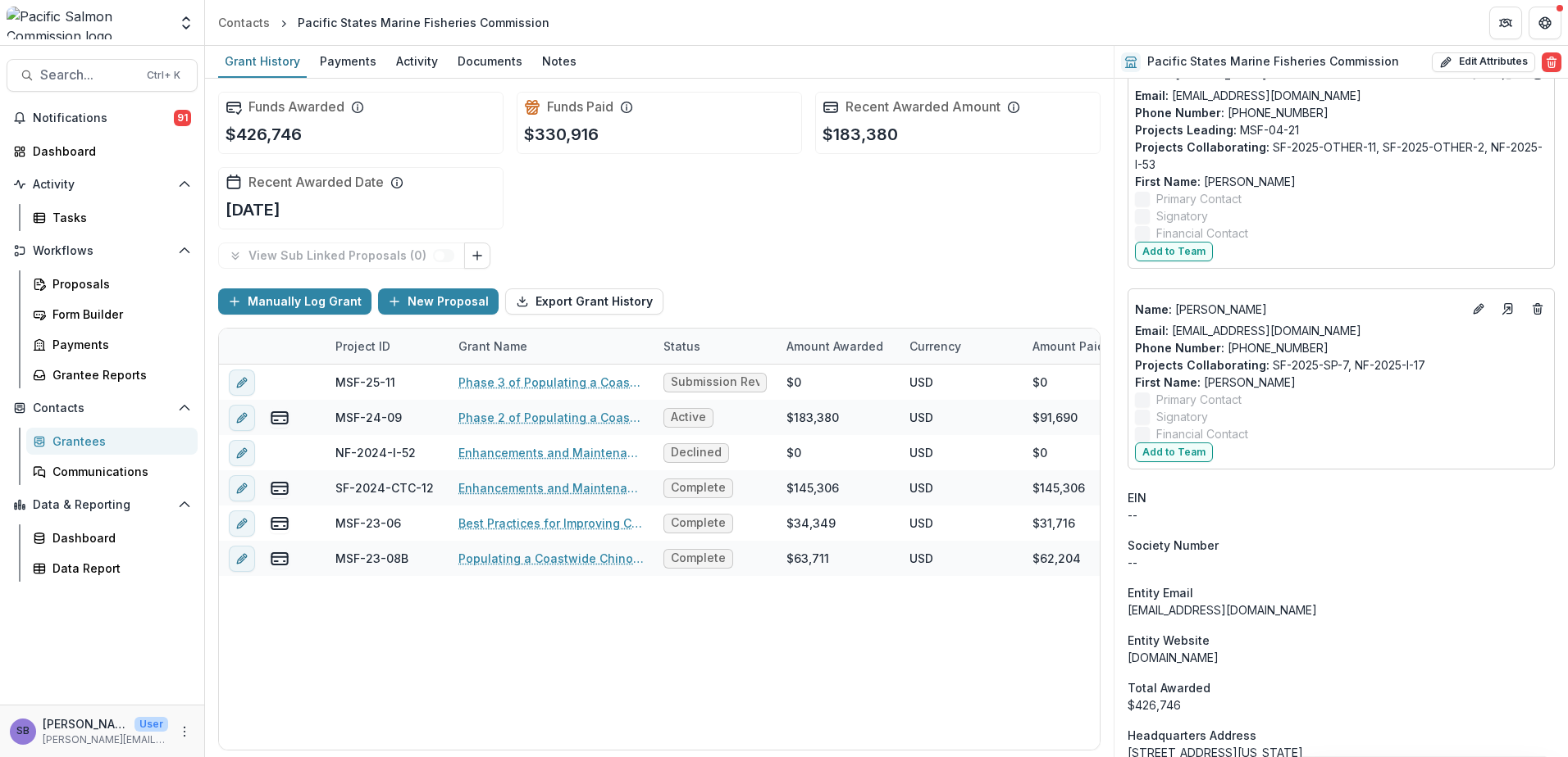
scroll to position [1329, 0]
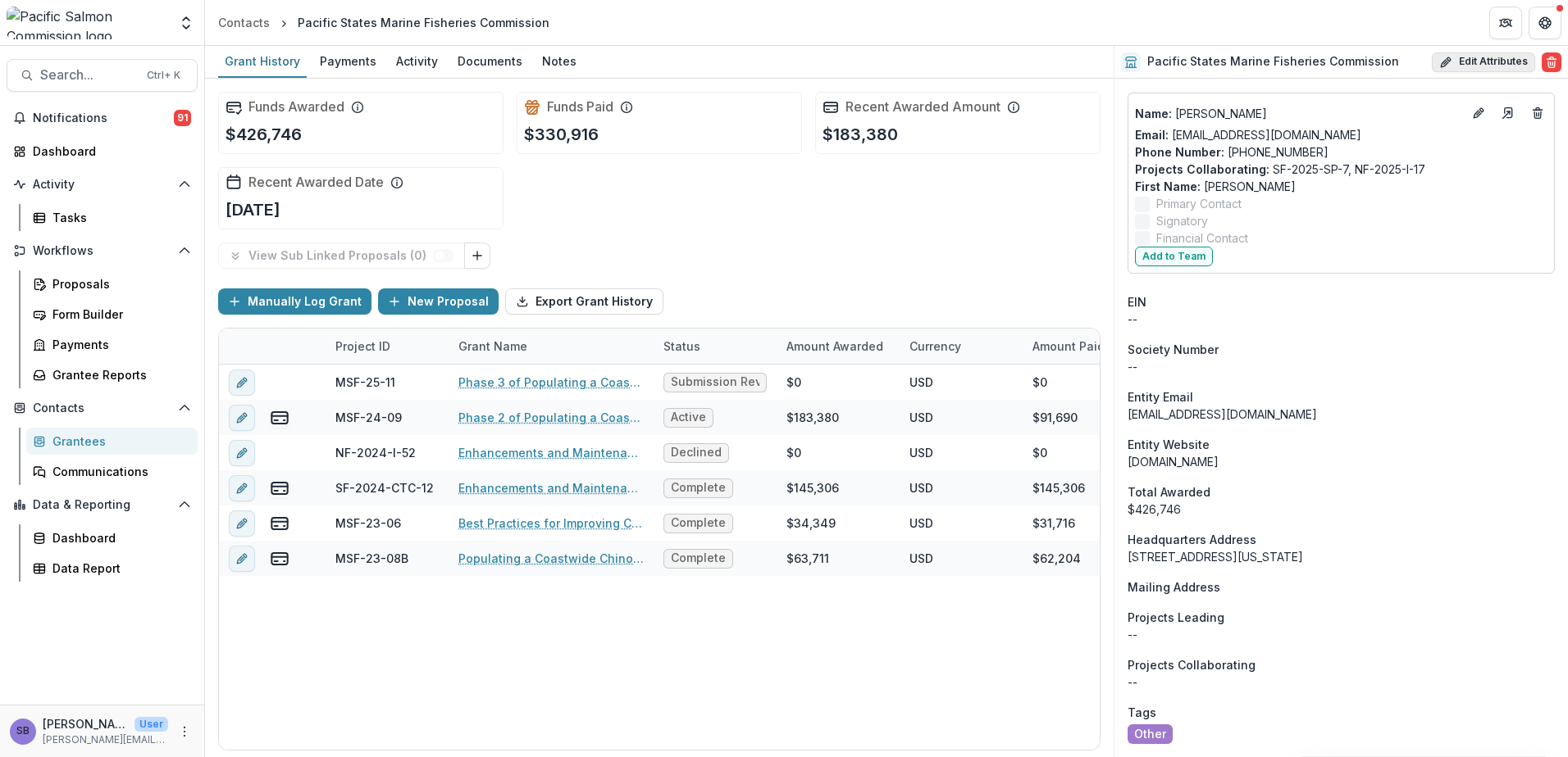
click at [1471, 56] on button "Edit Attributes" at bounding box center [1484, 62] width 103 height 20
select select
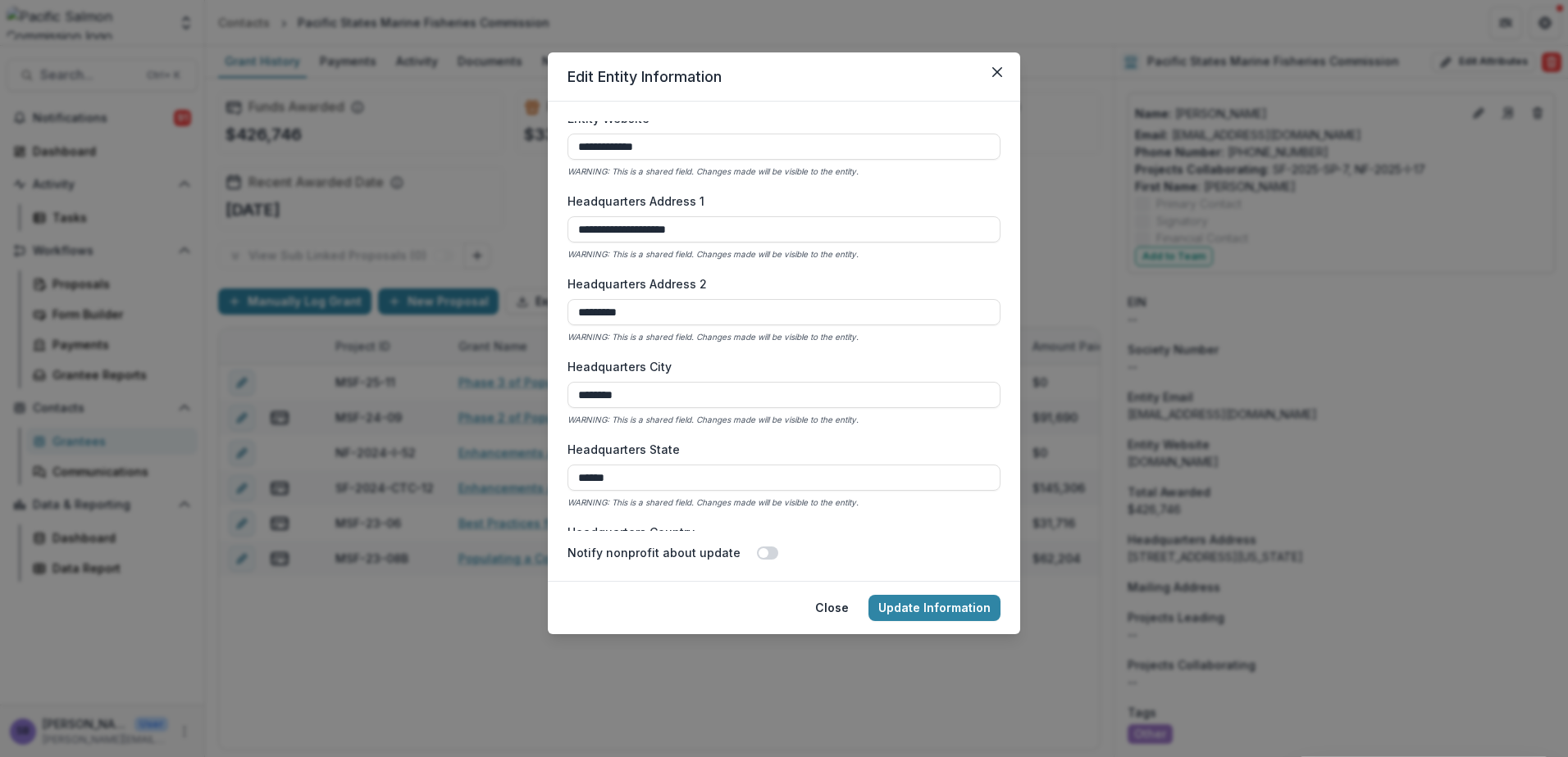
scroll to position [983, 0]
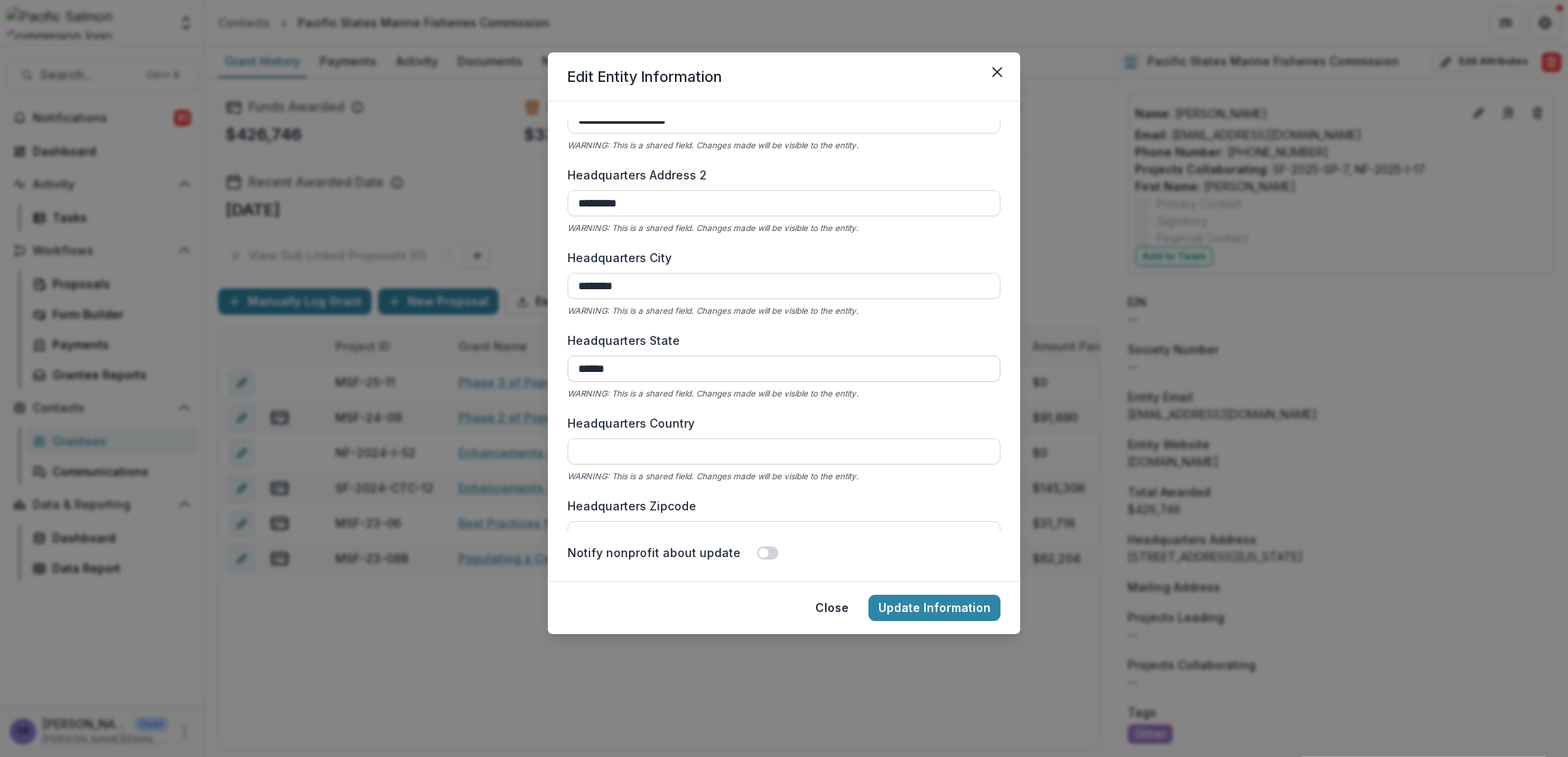
drag, startPoint x: 673, startPoint y: 374, endPoint x: 594, endPoint y: 366, distance: 79.4
click at [594, 366] on input "******" at bounding box center [784, 369] width 432 height 26
type input "**"
type input "**********"
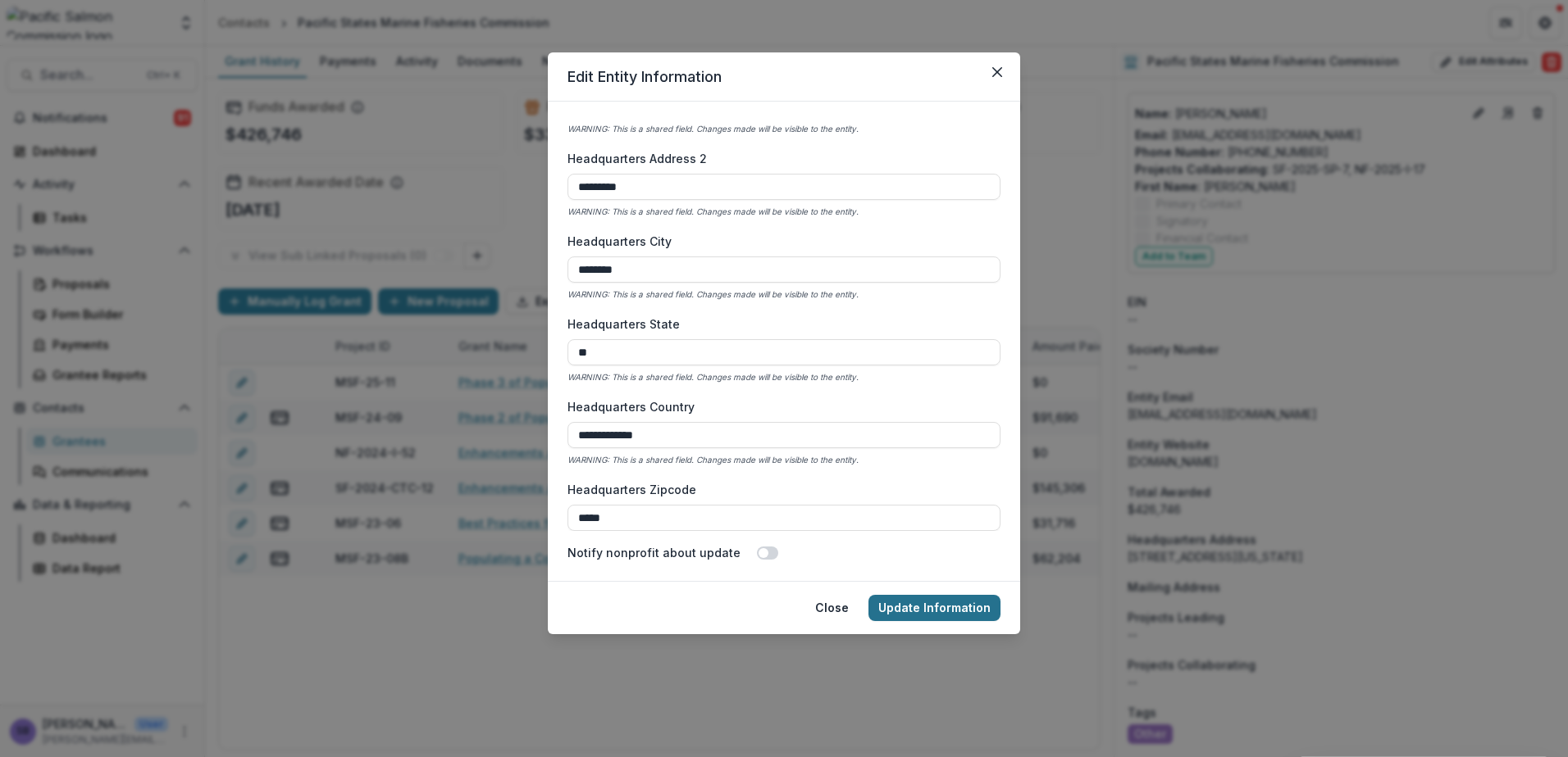
click at [924, 604] on button "Update Information" at bounding box center [934, 608] width 132 height 26
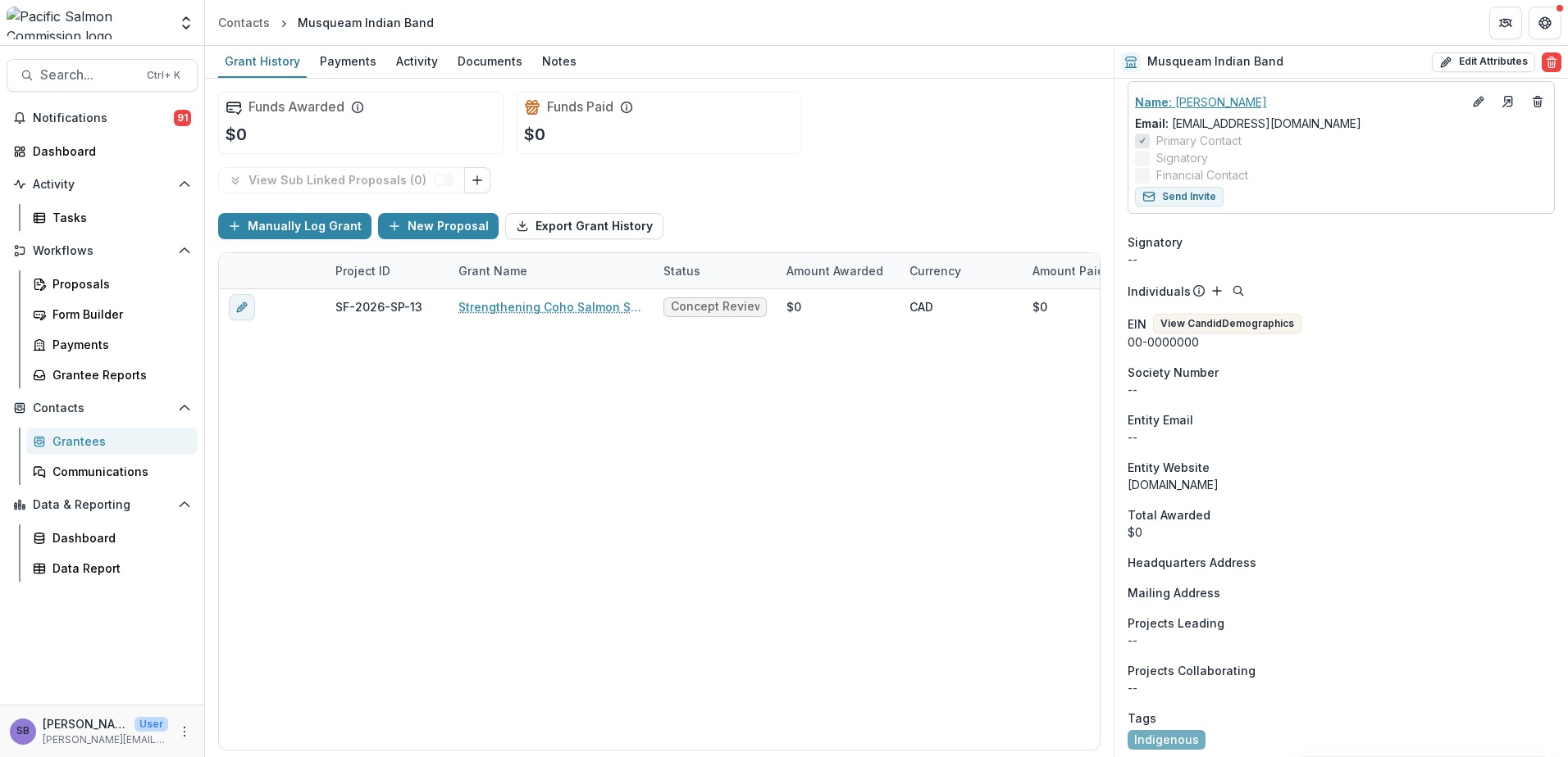
scroll to position [171, 0]
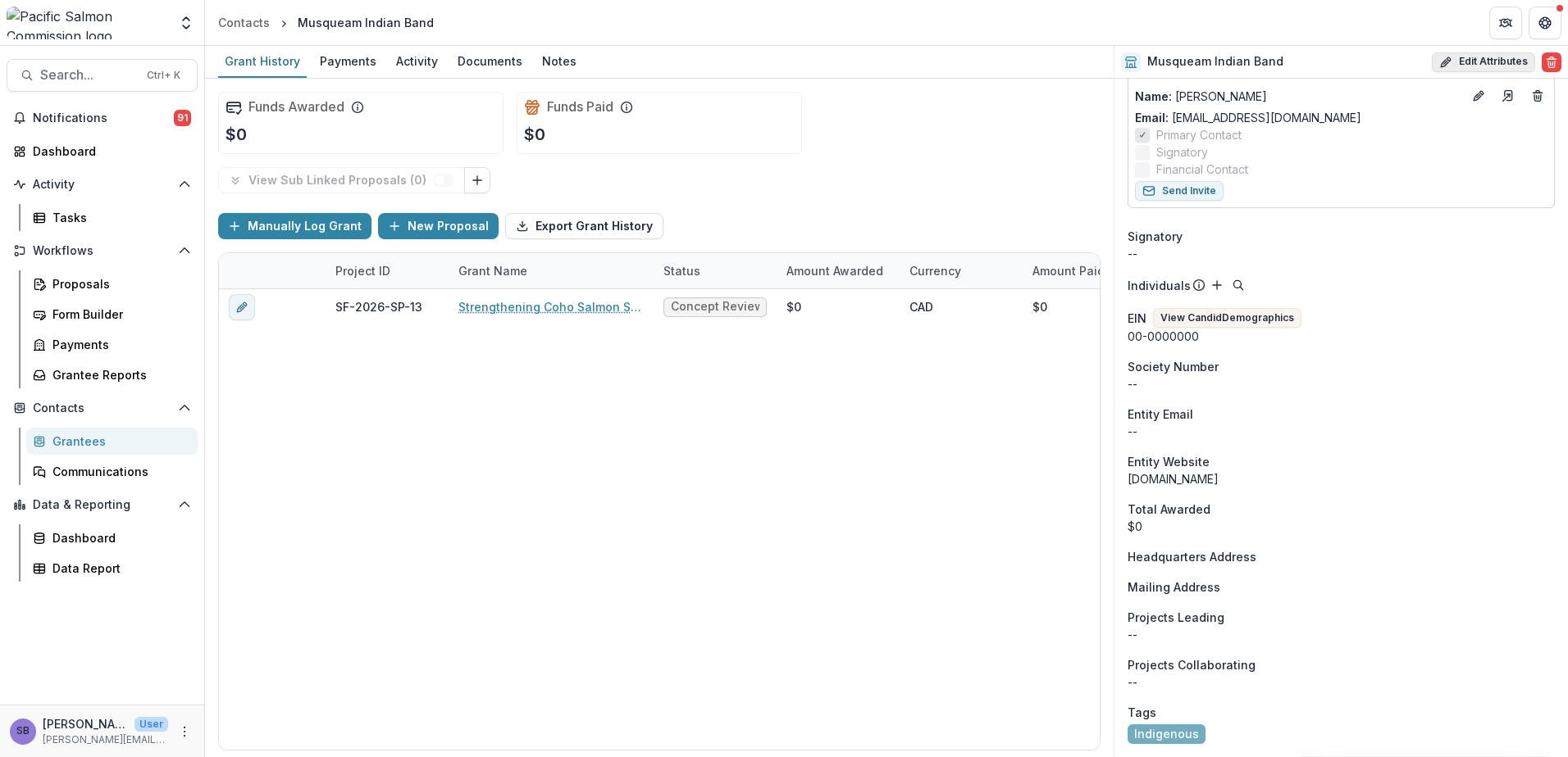
click at [1450, 64] on button "Edit Attributes" at bounding box center [1484, 62] width 103 height 20
select select
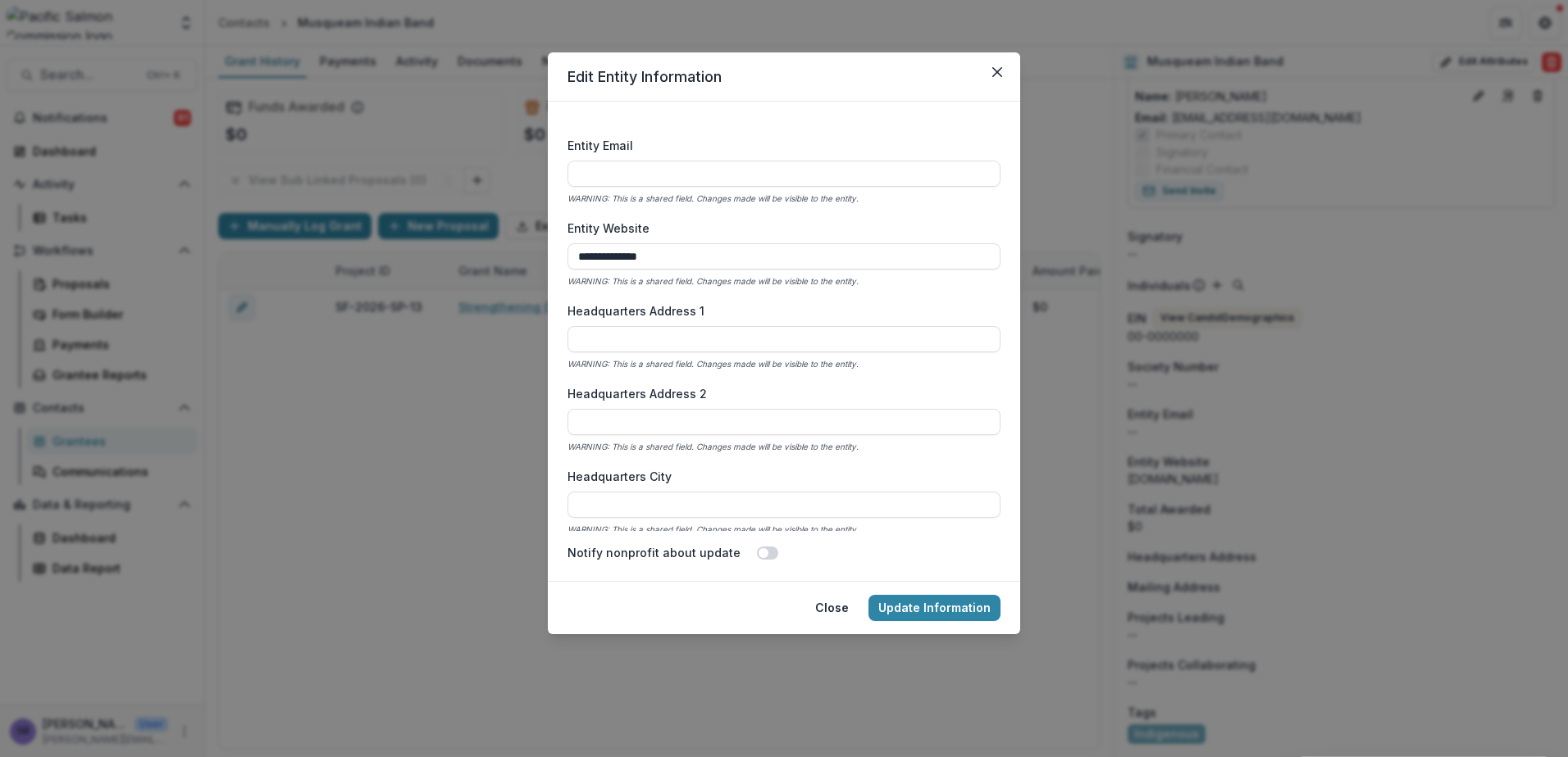
scroll to position [874, 0]
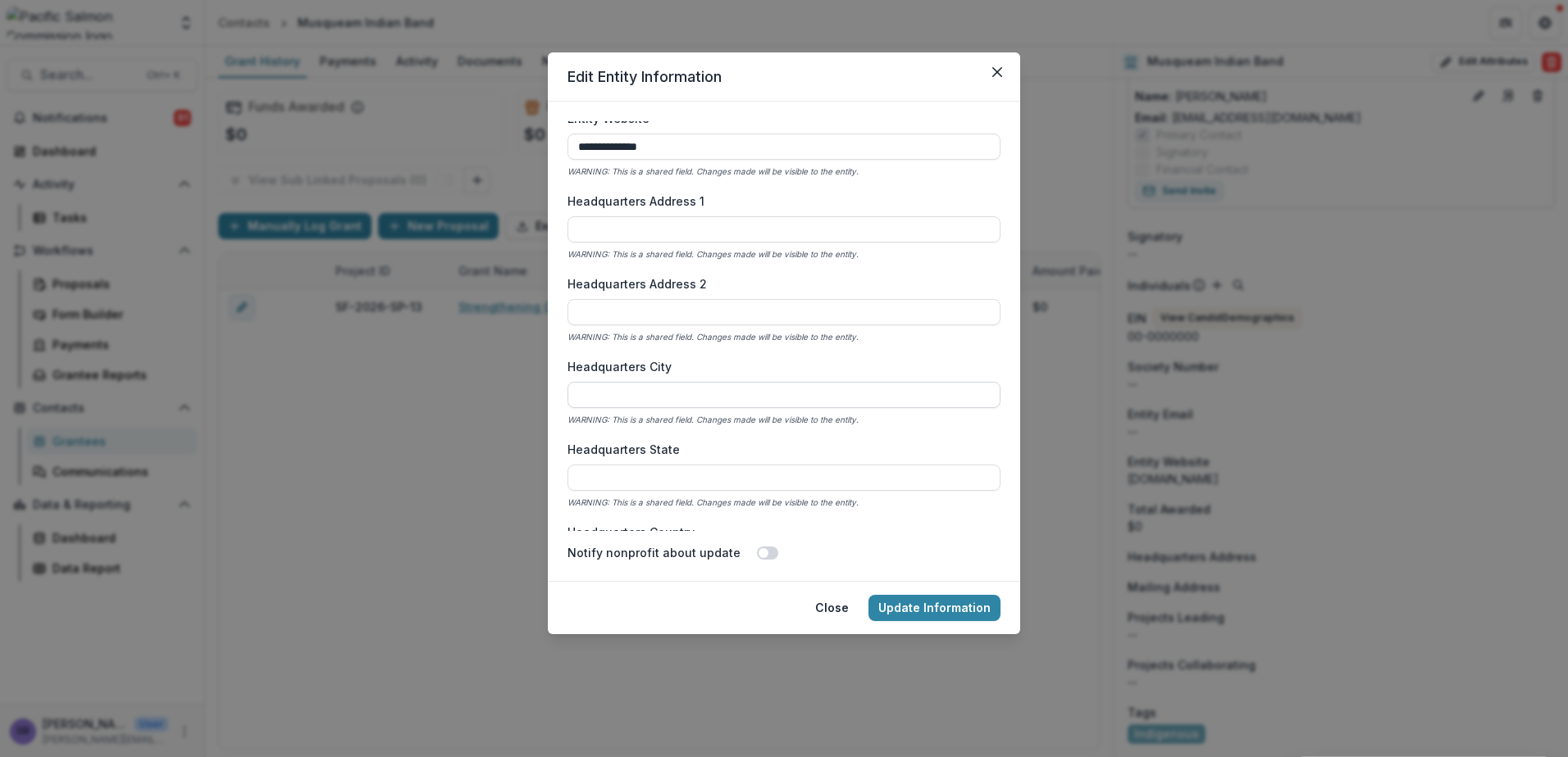
click at [713, 397] on input "Headquarters City" at bounding box center [784, 394] width 432 height 26
type input "*"
type input "**"
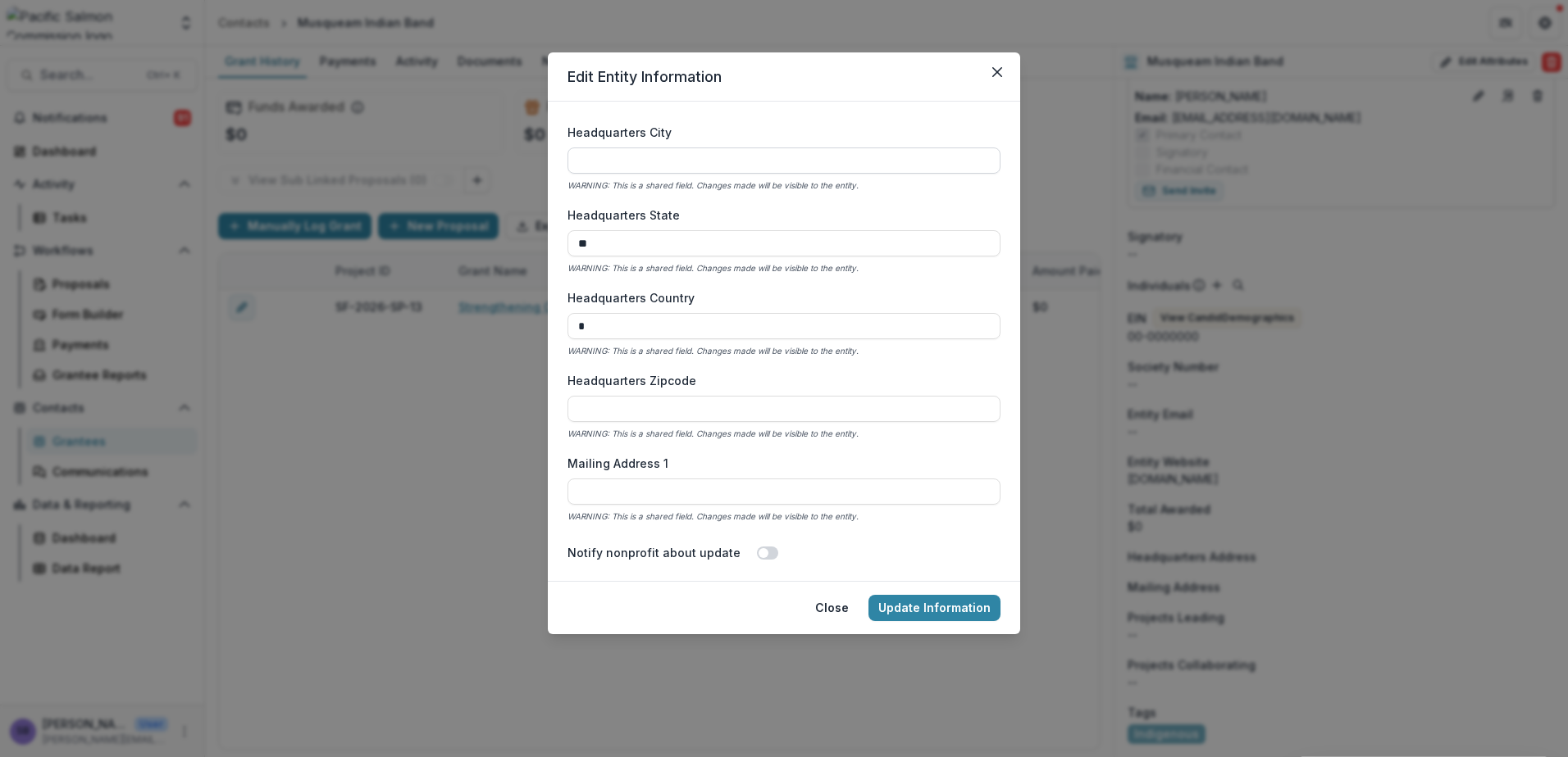
type input "******"
click at [919, 593] on footer "Close Update Information" at bounding box center [784, 608] width 472 height 53
click at [920, 601] on button "Update Information" at bounding box center [934, 608] width 132 height 26
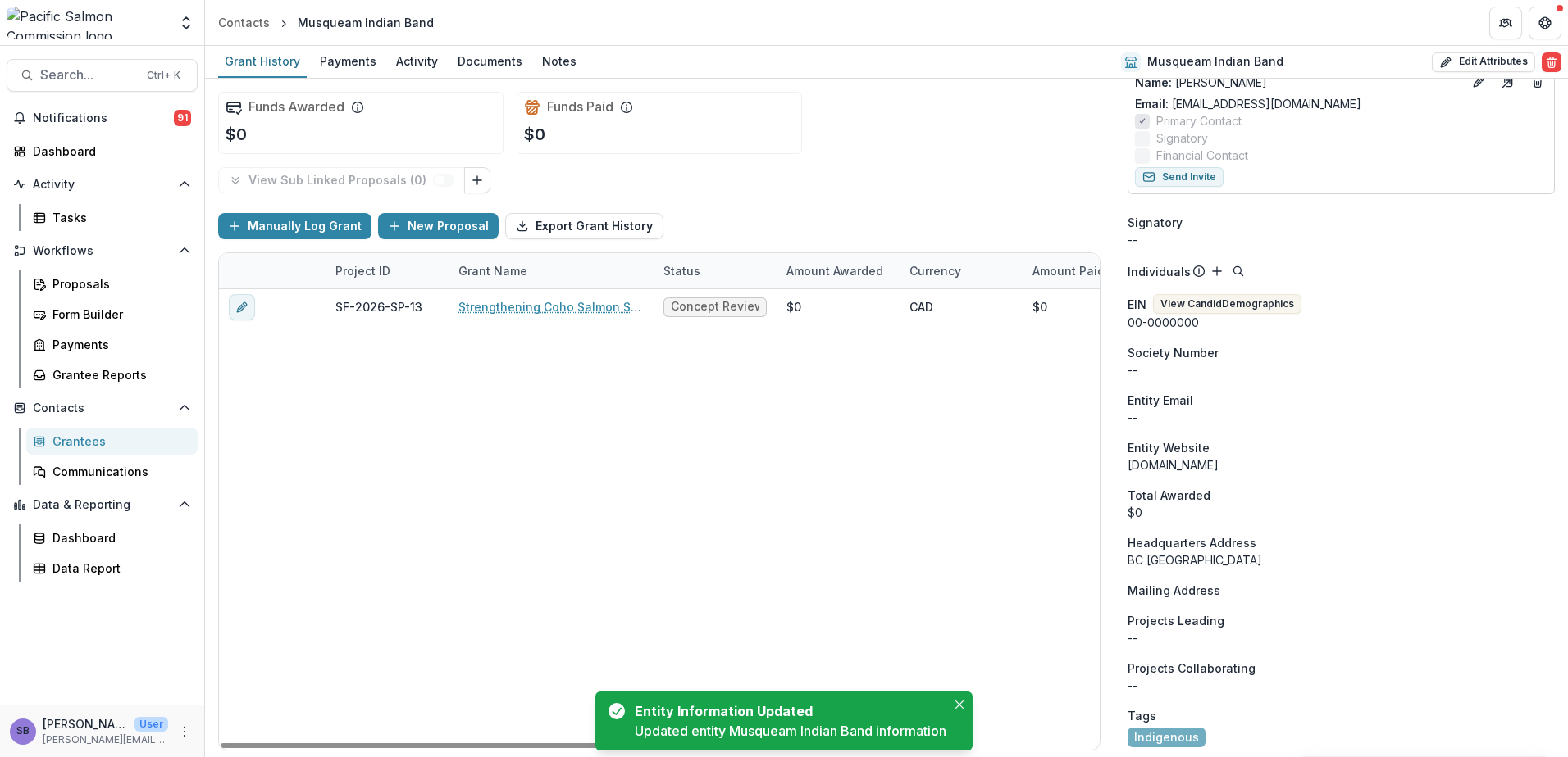
scroll to position [188, 0]
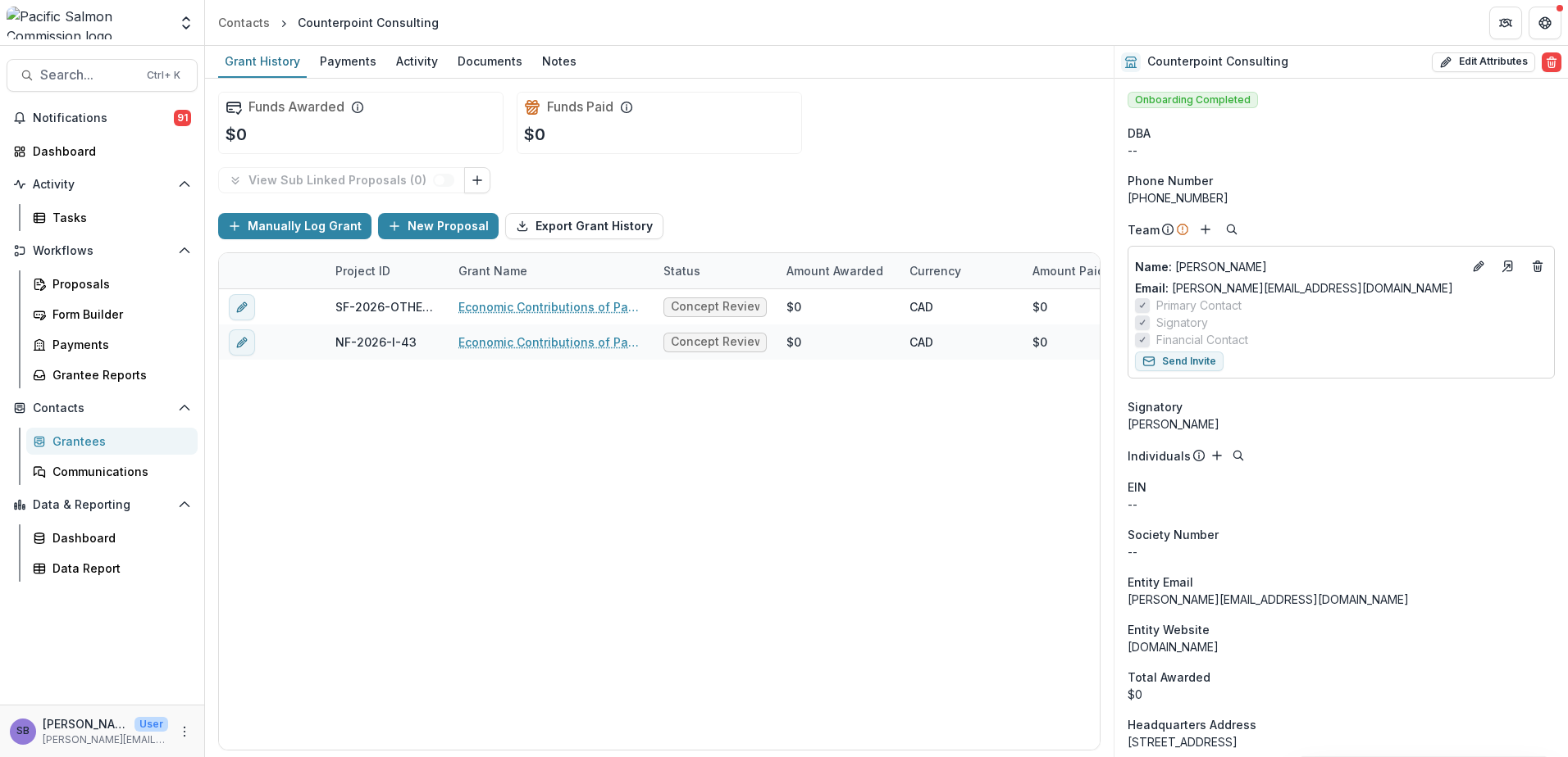
scroll to position [109, 0]
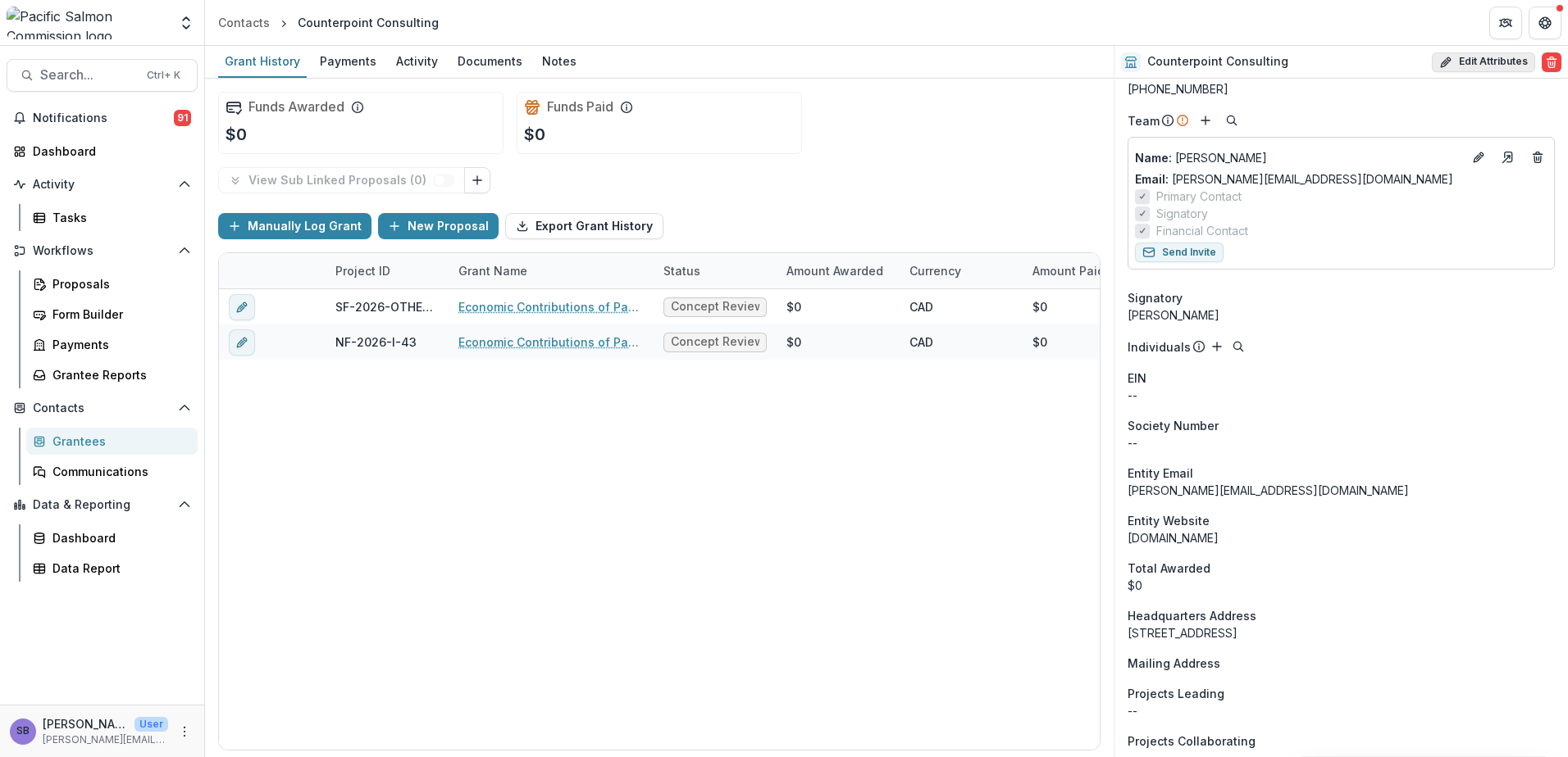
click at [1471, 63] on button "Edit Attributes" at bounding box center [1484, 62] width 103 height 20
select select
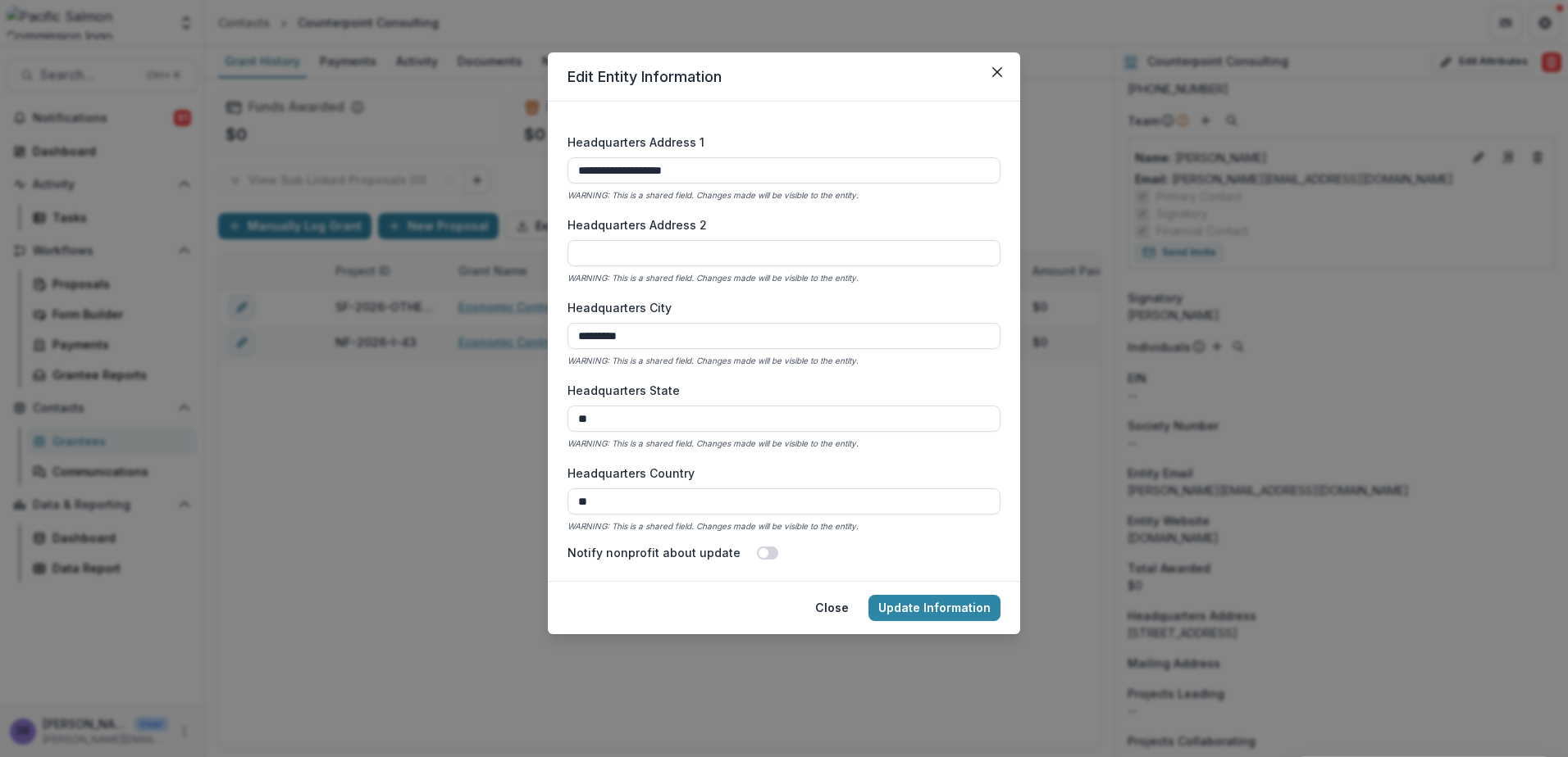
scroll to position [983, 0]
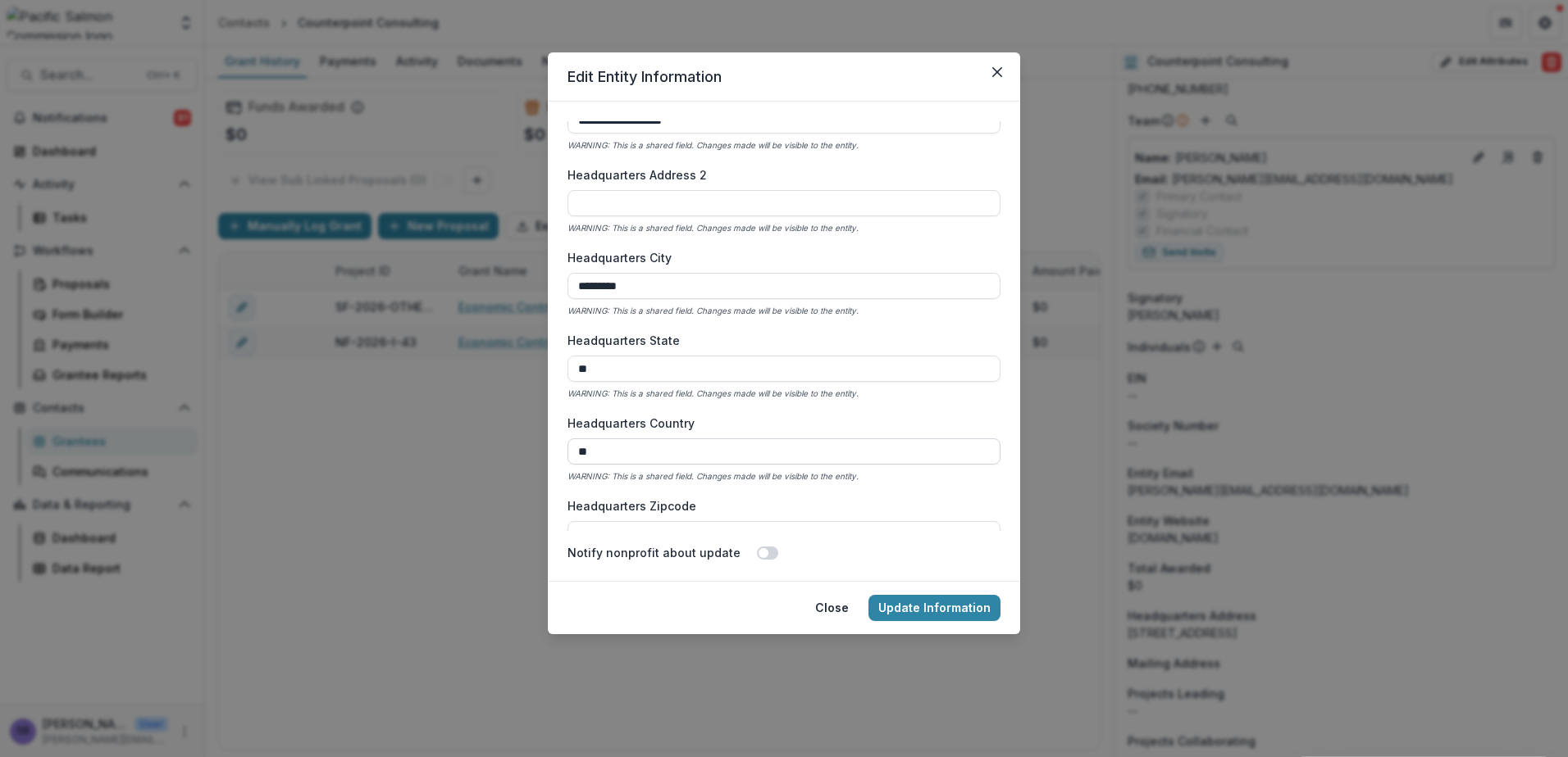
click at [594, 451] on input "**" at bounding box center [784, 451] width 432 height 26
type input "******"
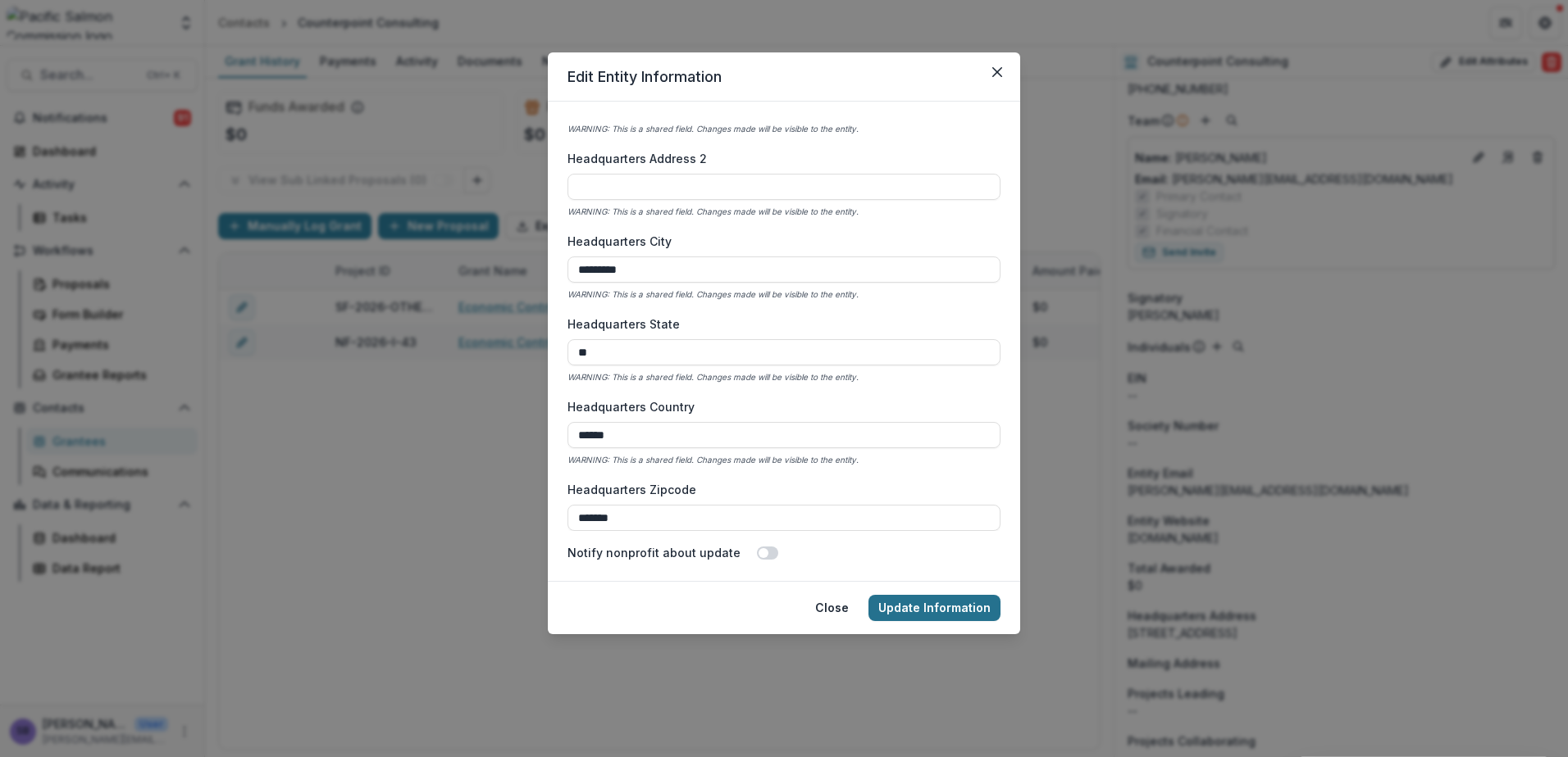
click at [940, 601] on button "Update Information" at bounding box center [934, 608] width 132 height 26
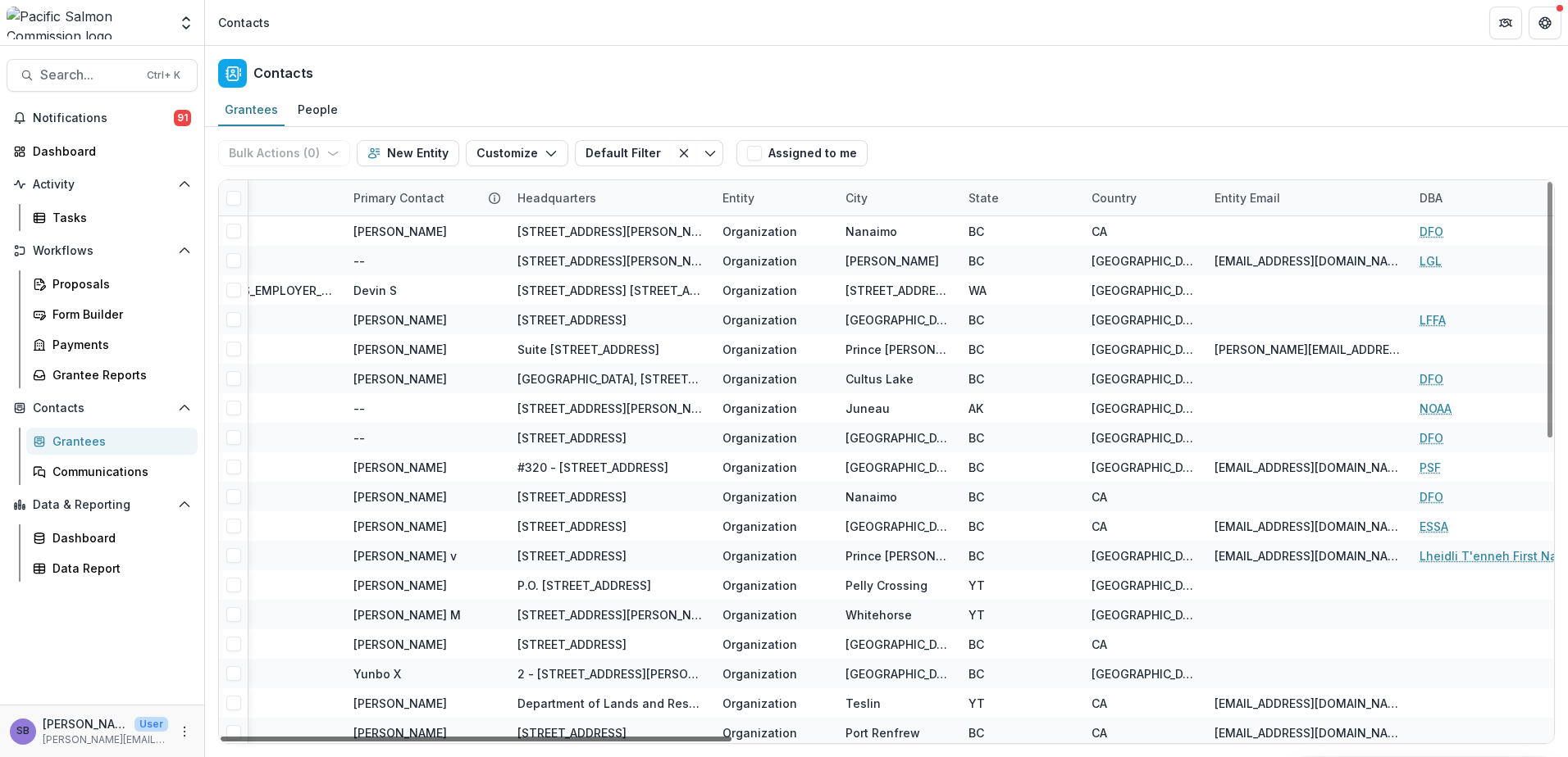
scroll to position [0, 1028]
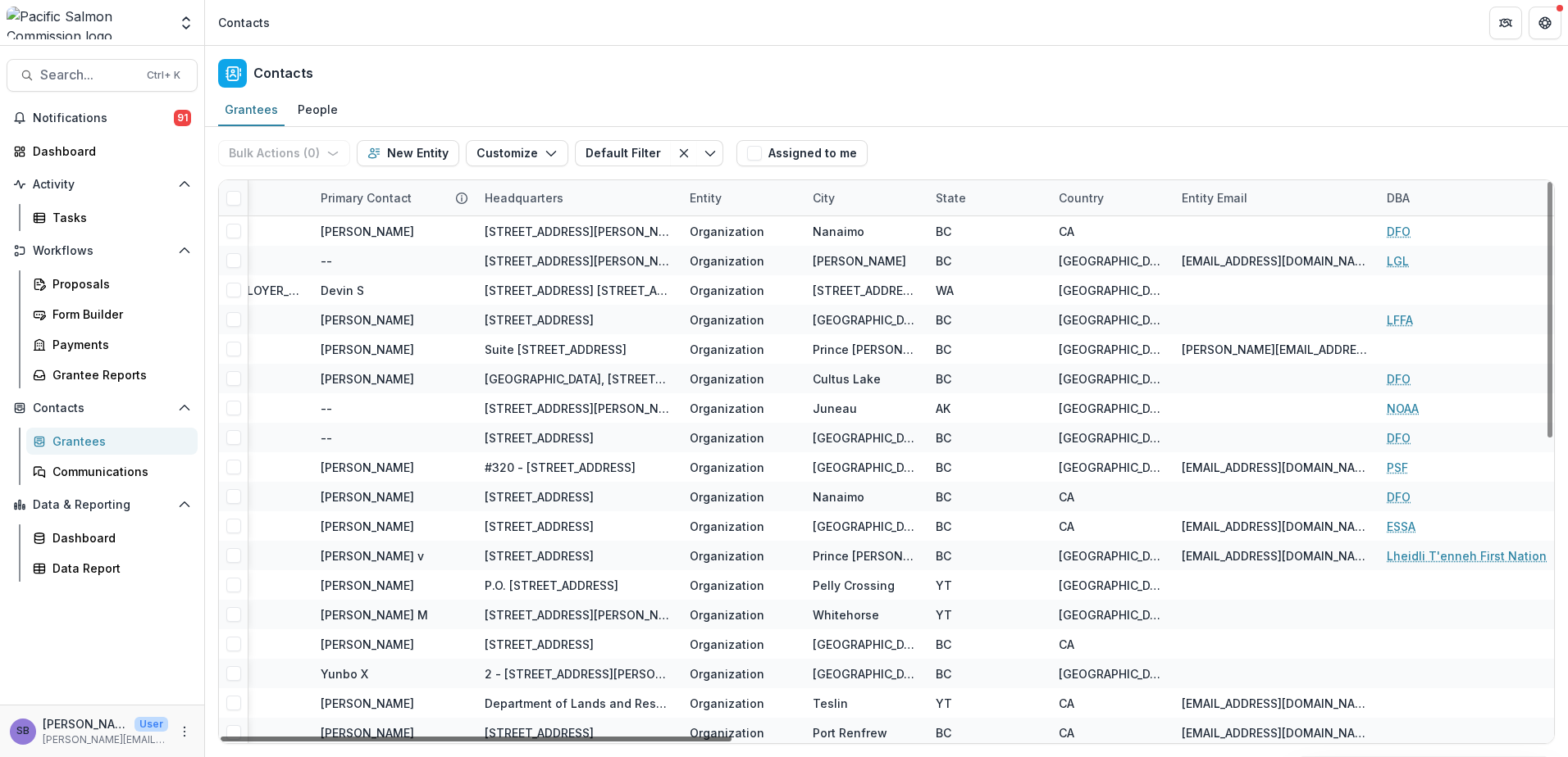
drag, startPoint x: 615, startPoint y: 737, endPoint x: 1008, endPoint y: 763, distance: 393.9
click at [731, 741] on div at bounding box center [476, 740] width 511 height 5
click at [1107, 196] on div "Country" at bounding box center [1080, 198] width 65 height 17
click at [1112, 264] on span "Sort Ascending" at bounding box center [1124, 270] width 87 height 14
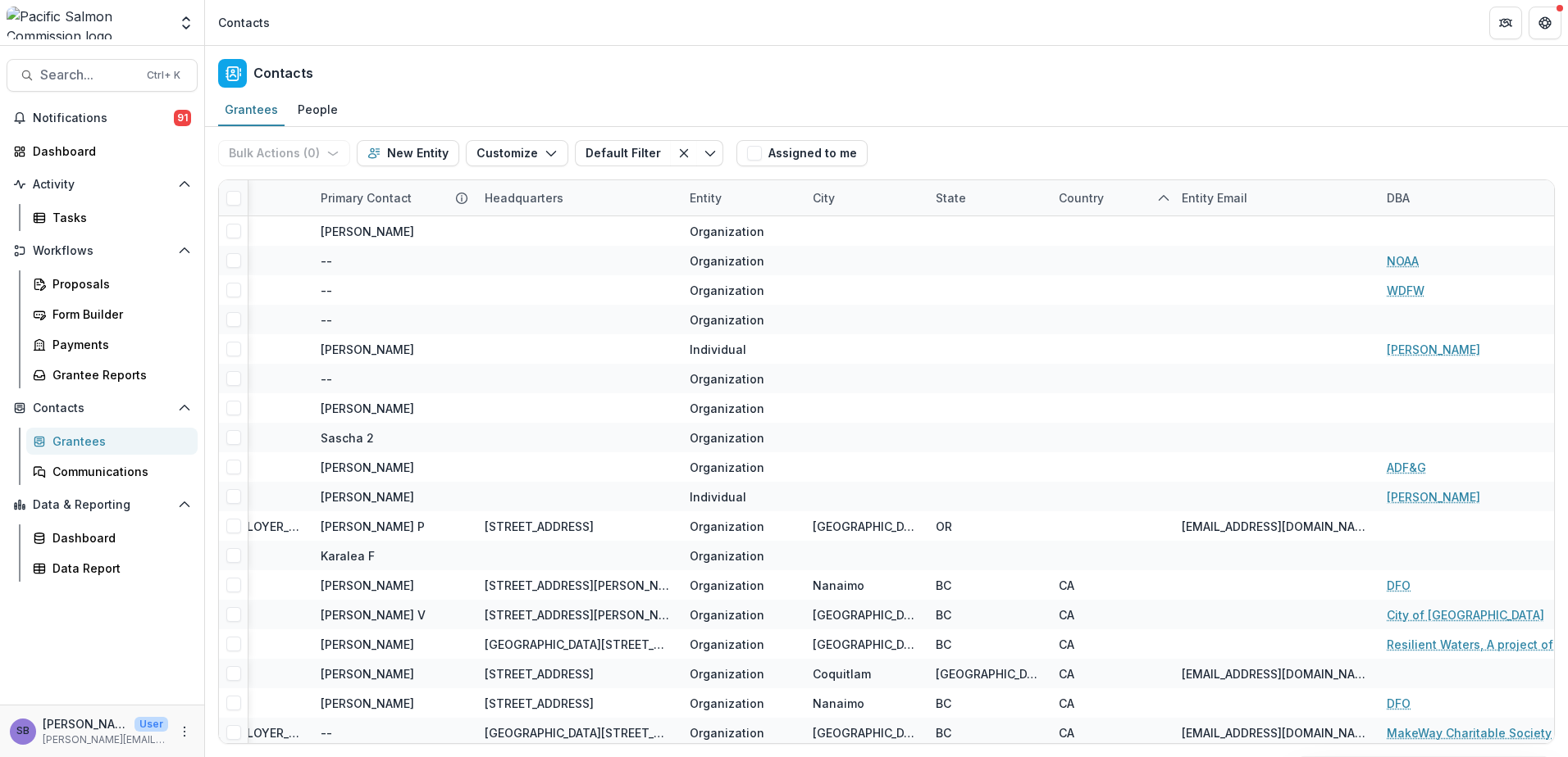
click at [1102, 139] on div "Bulk Actions ( 0 ) Send Email Create Proposals Create Tasks New Entity Customiz…" at bounding box center [886, 153] width 1336 height 53
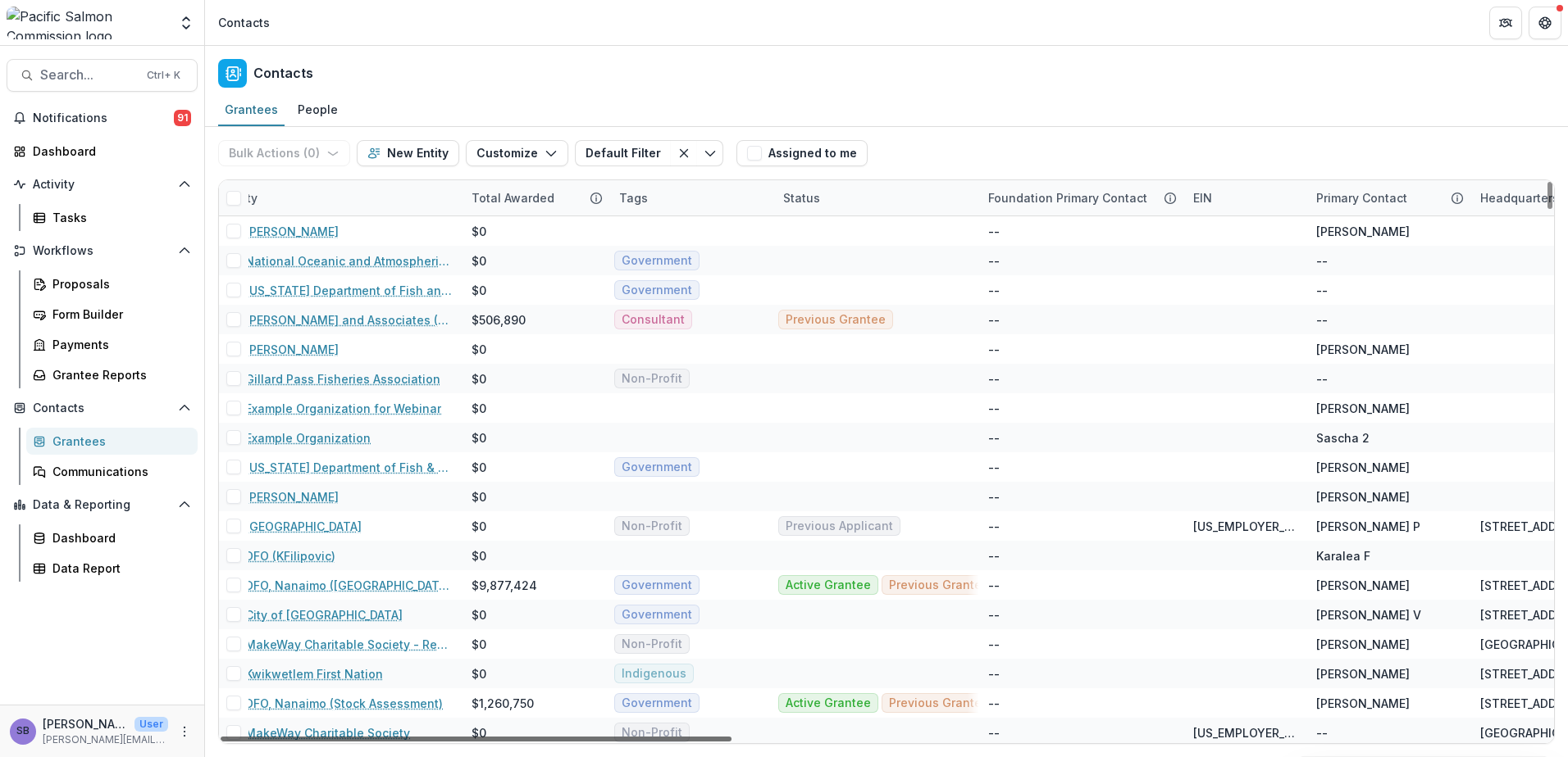
scroll to position [0, 0]
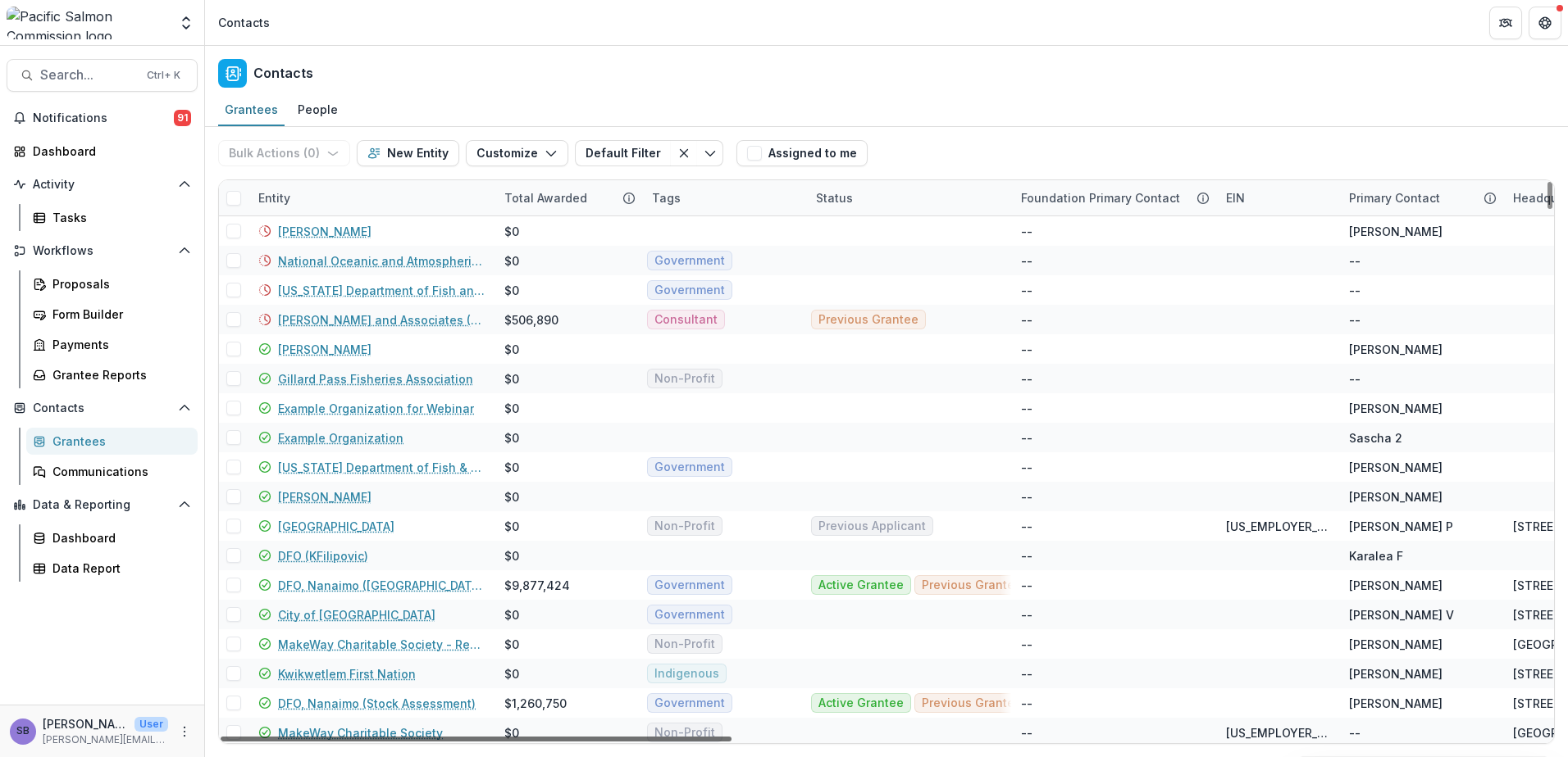
drag, startPoint x: 923, startPoint y: 738, endPoint x: 457, endPoint y: 727, distance: 466.1
click at [457, 737] on div at bounding box center [476, 740] width 511 height 5
drag, startPoint x: 539, startPoint y: 737, endPoint x: 466, endPoint y: 785, distance: 87.4
click at [466, 741] on div at bounding box center [476, 740] width 511 height 5
drag, startPoint x: 525, startPoint y: 739, endPoint x: 430, endPoint y: 749, distance: 95.5
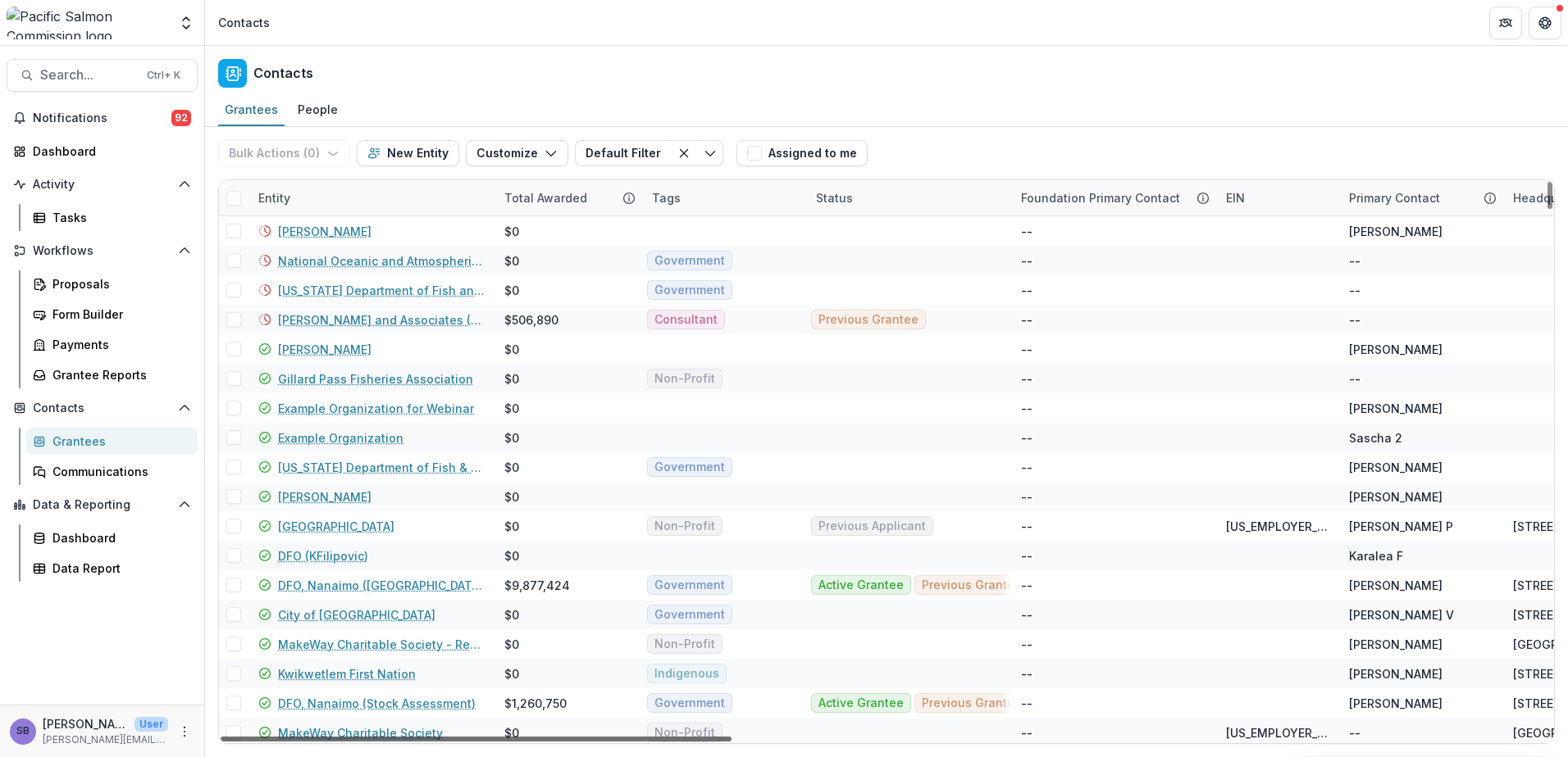
click at [430, 741] on div at bounding box center [476, 740] width 511 height 5
drag, startPoint x: 608, startPoint y: 741, endPoint x: 480, endPoint y: 770, distance: 131.2
click at [480, 741] on div at bounding box center [476, 740] width 511 height 5
drag, startPoint x: 655, startPoint y: 737, endPoint x: 570, endPoint y: 749, distance: 85.8
click at [560, 741] on div at bounding box center [476, 740] width 511 height 5
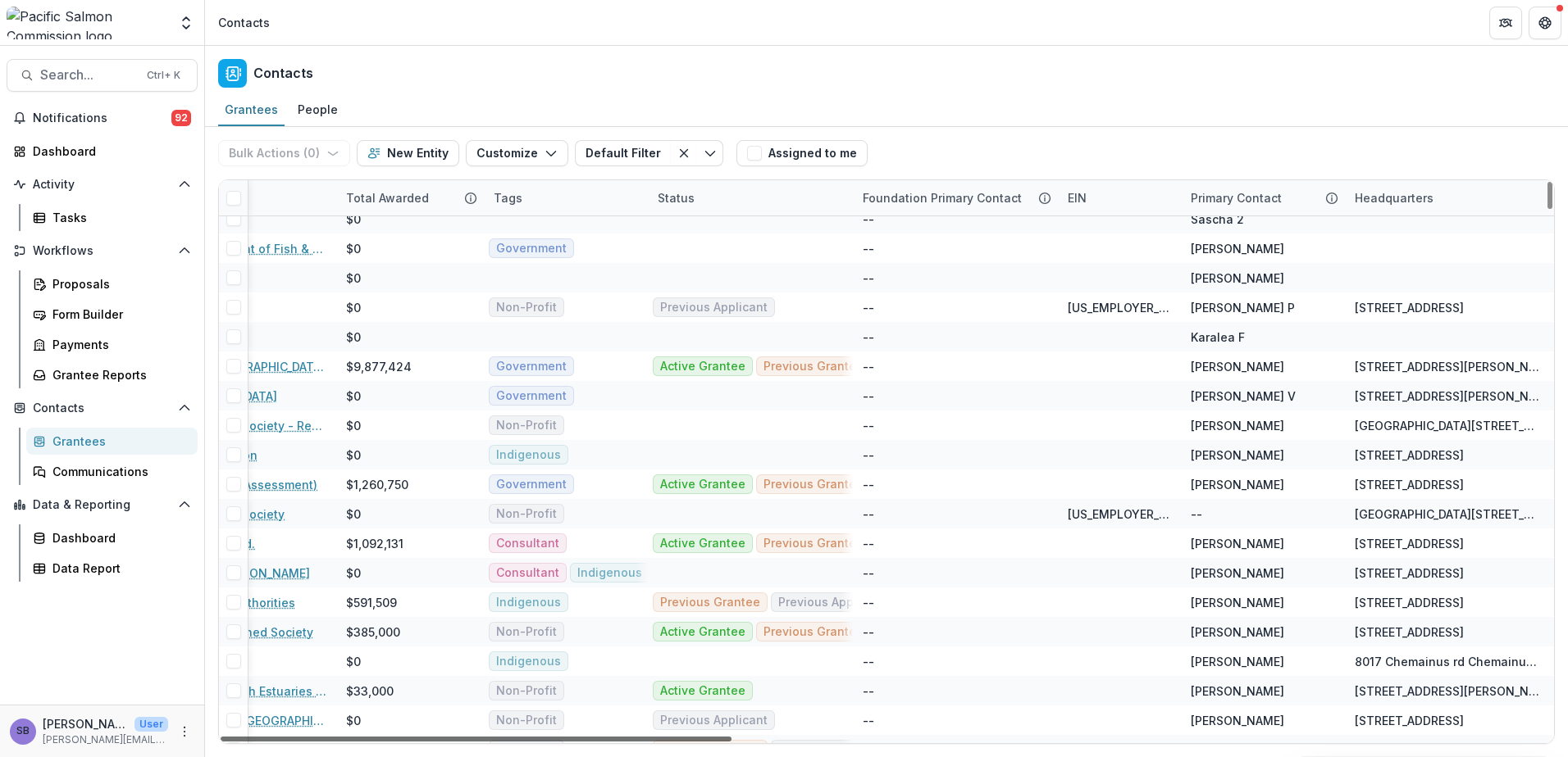
scroll to position [219, 0]
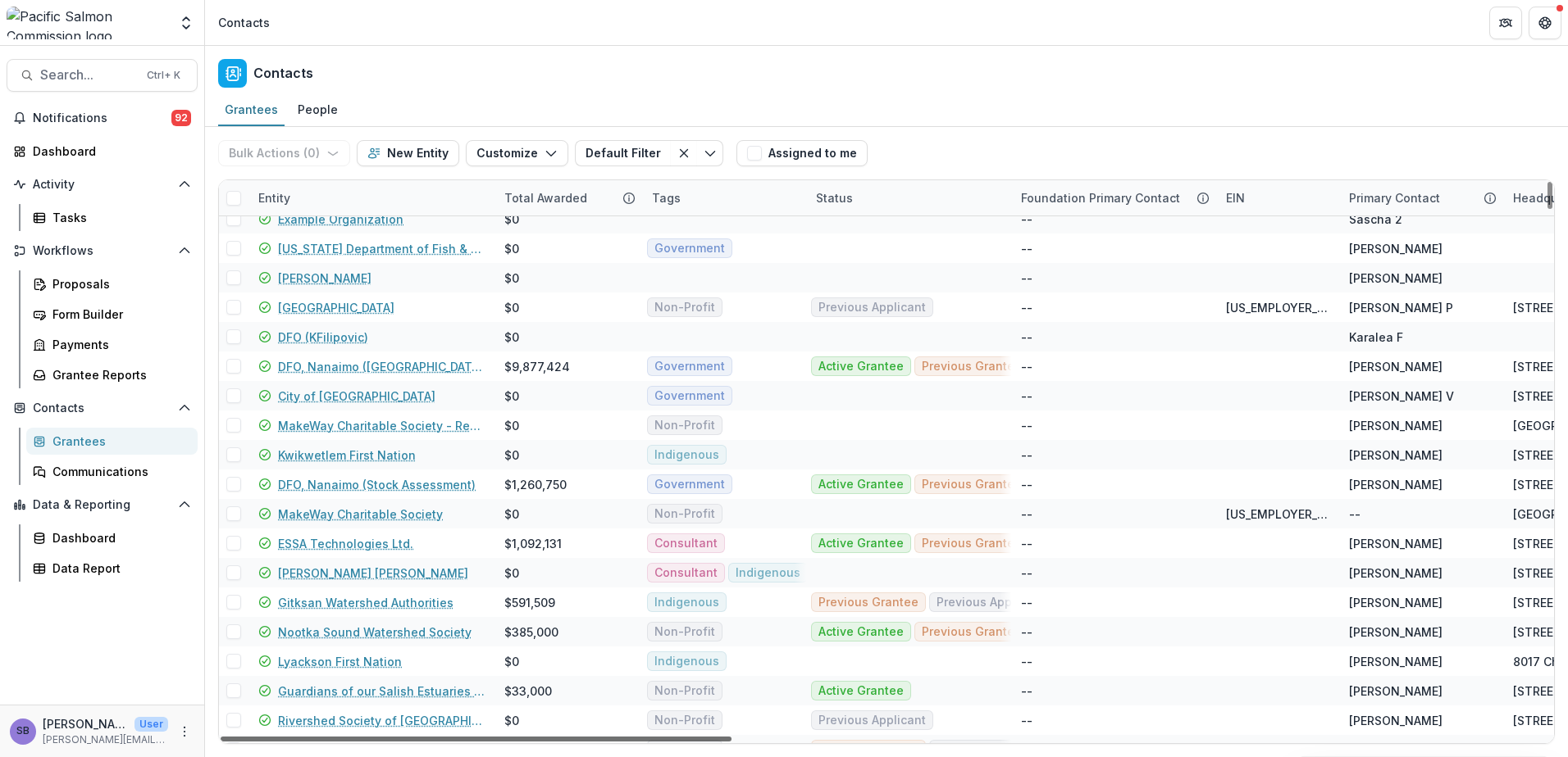
drag, startPoint x: 799, startPoint y: 739, endPoint x: 513, endPoint y: 764, distance: 287.1
click at [513, 741] on div at bounding box center [476, 740] width 511 height 5
drag, startPoint x: 570, startPoint y: 741, endPoint x: 483, endPoint y: 750, distance: 87.5
click at [482, 741] on div at bounding box center [476, 740] width 511 height 5
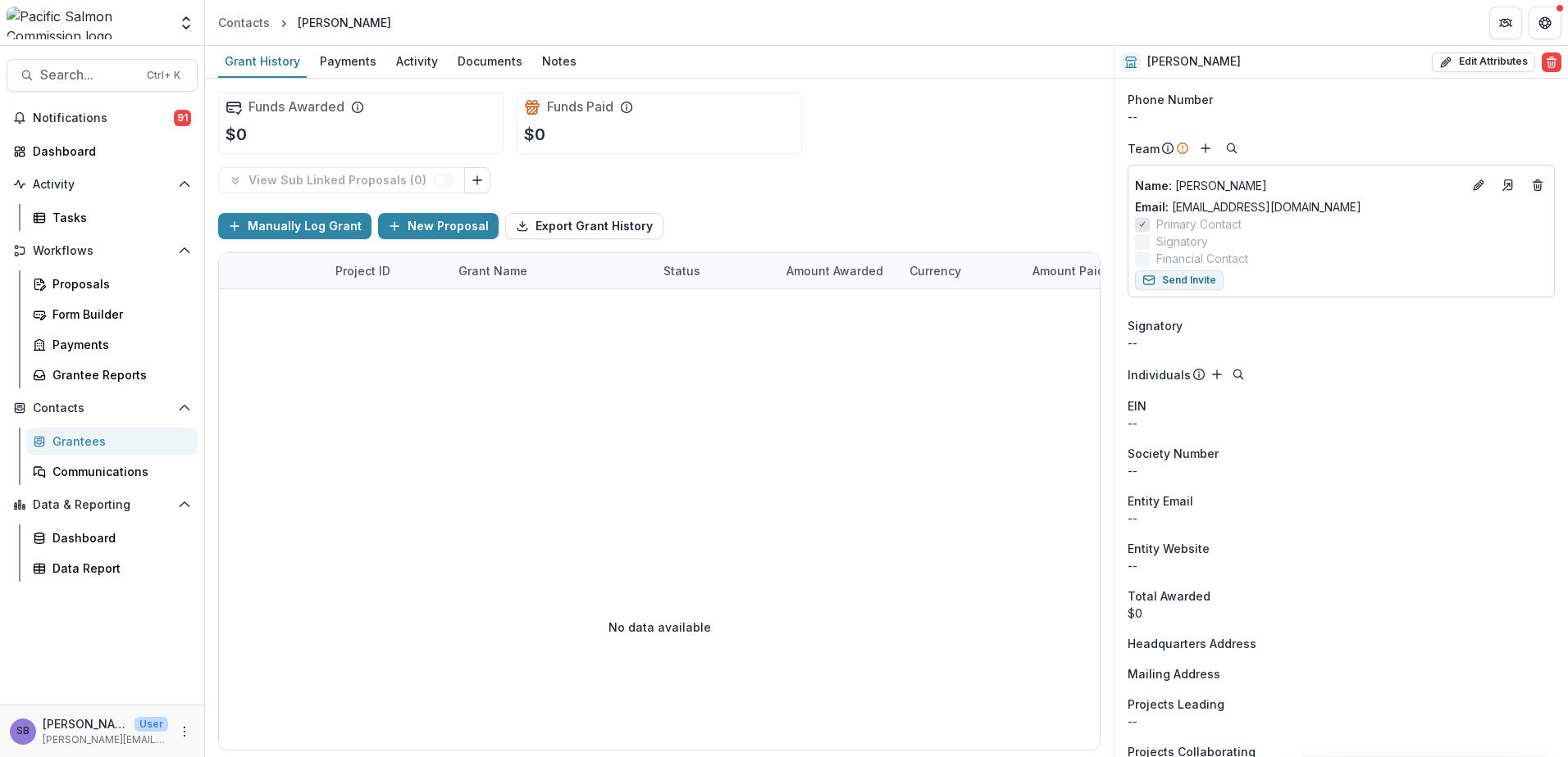
scroll to position [148, 0]
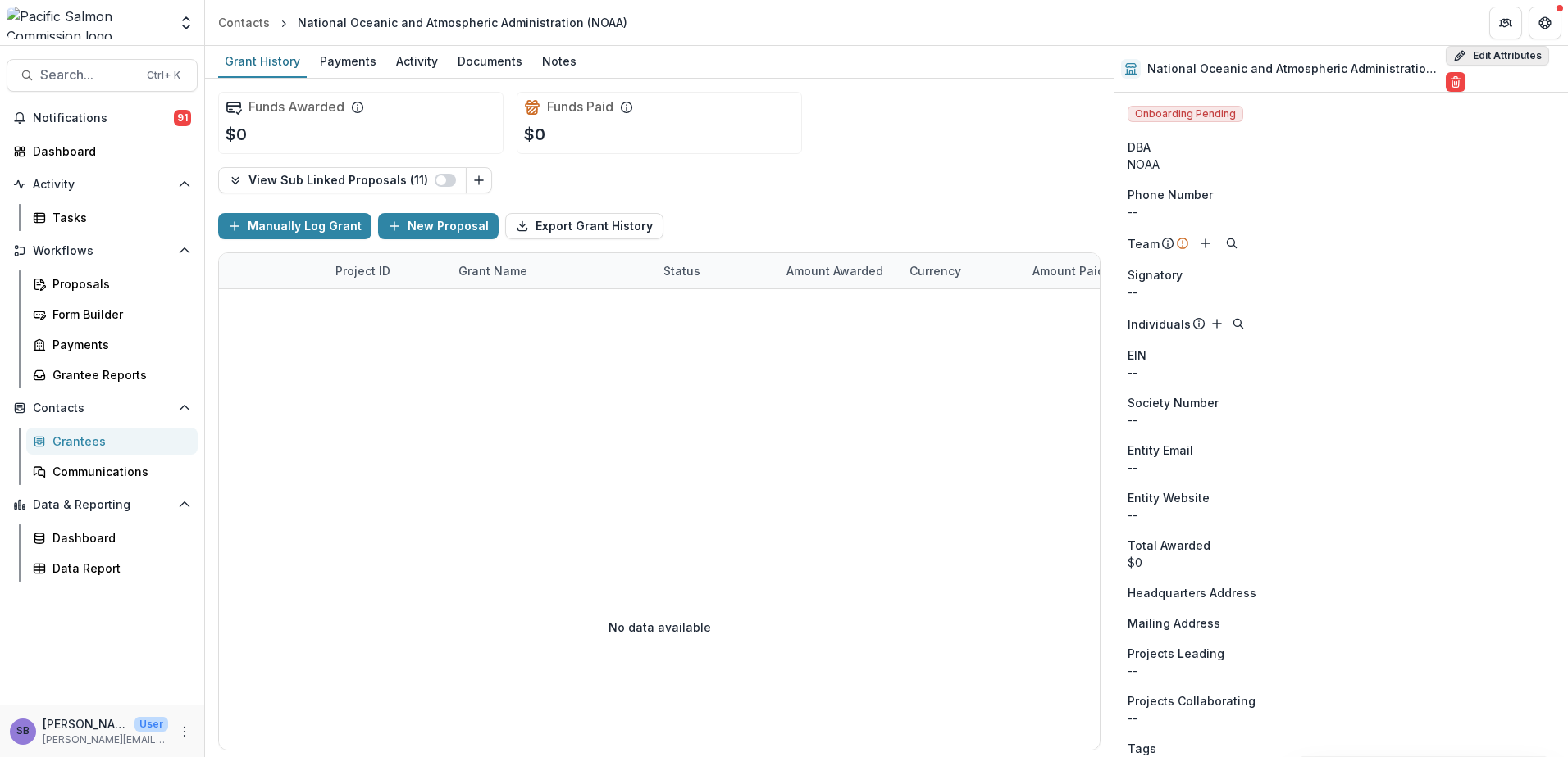
click at [1473, 47] on button "Edit Attributes" at bounding box center [1497, 55] width 103 height 20
select select
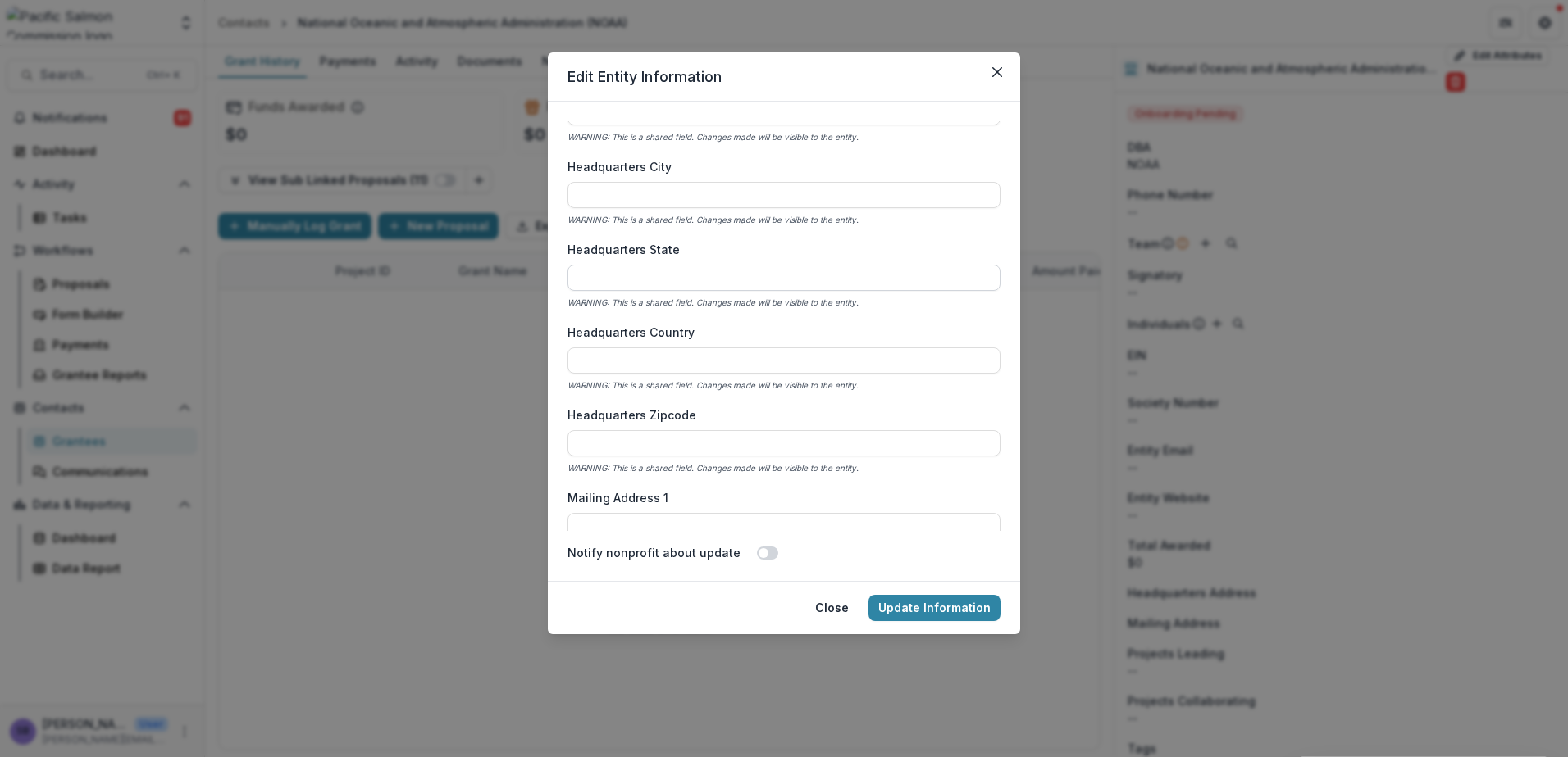
scroll to position [1202, 0]
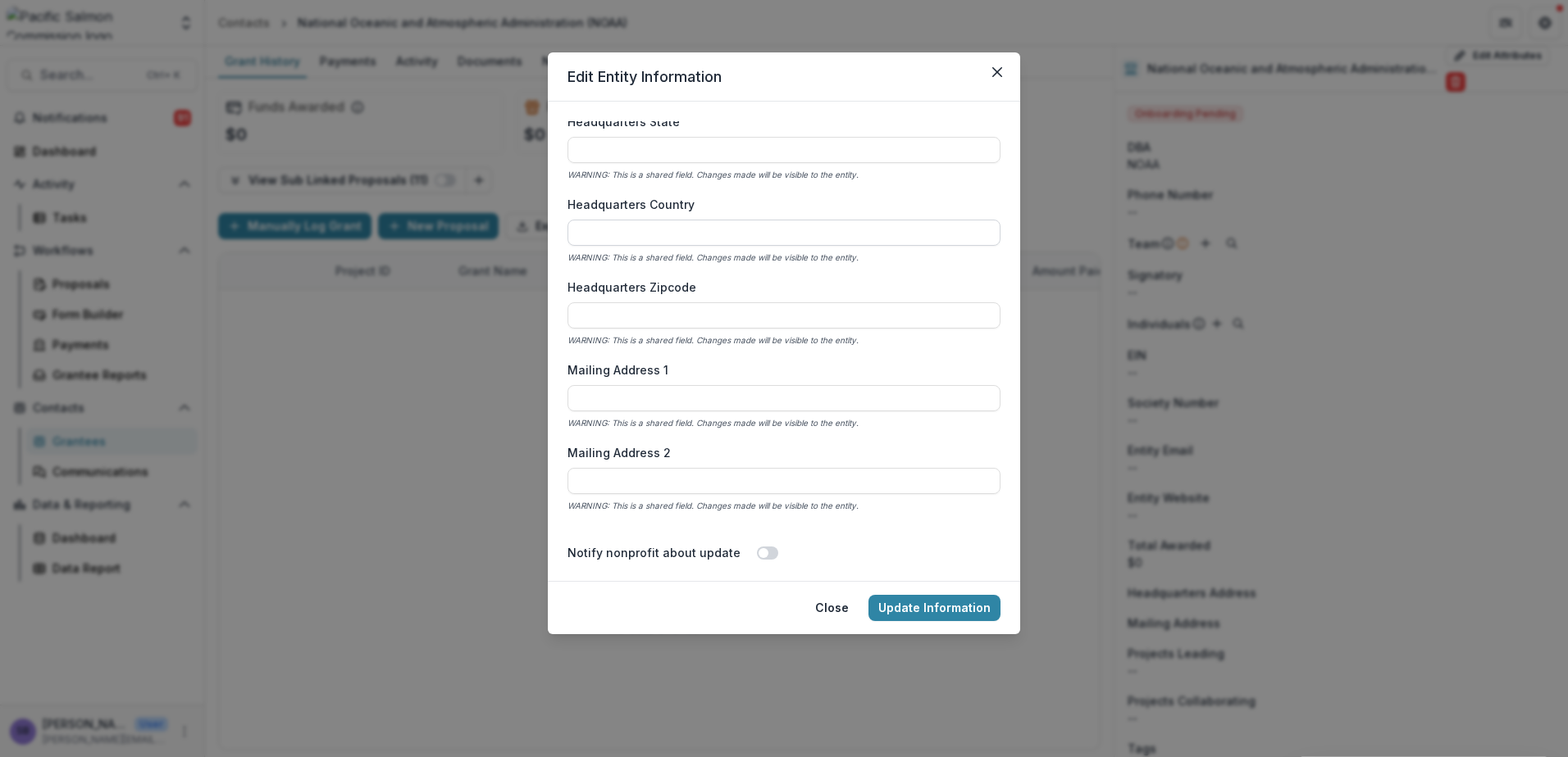
click at [674, 233] on input "Headquarters Country" at bounding box center [784, 233] width 432 height 26
type input "**********"
click at [952, 604] on button "Update Information" at bounding box center [934, 608] width 132 height 26
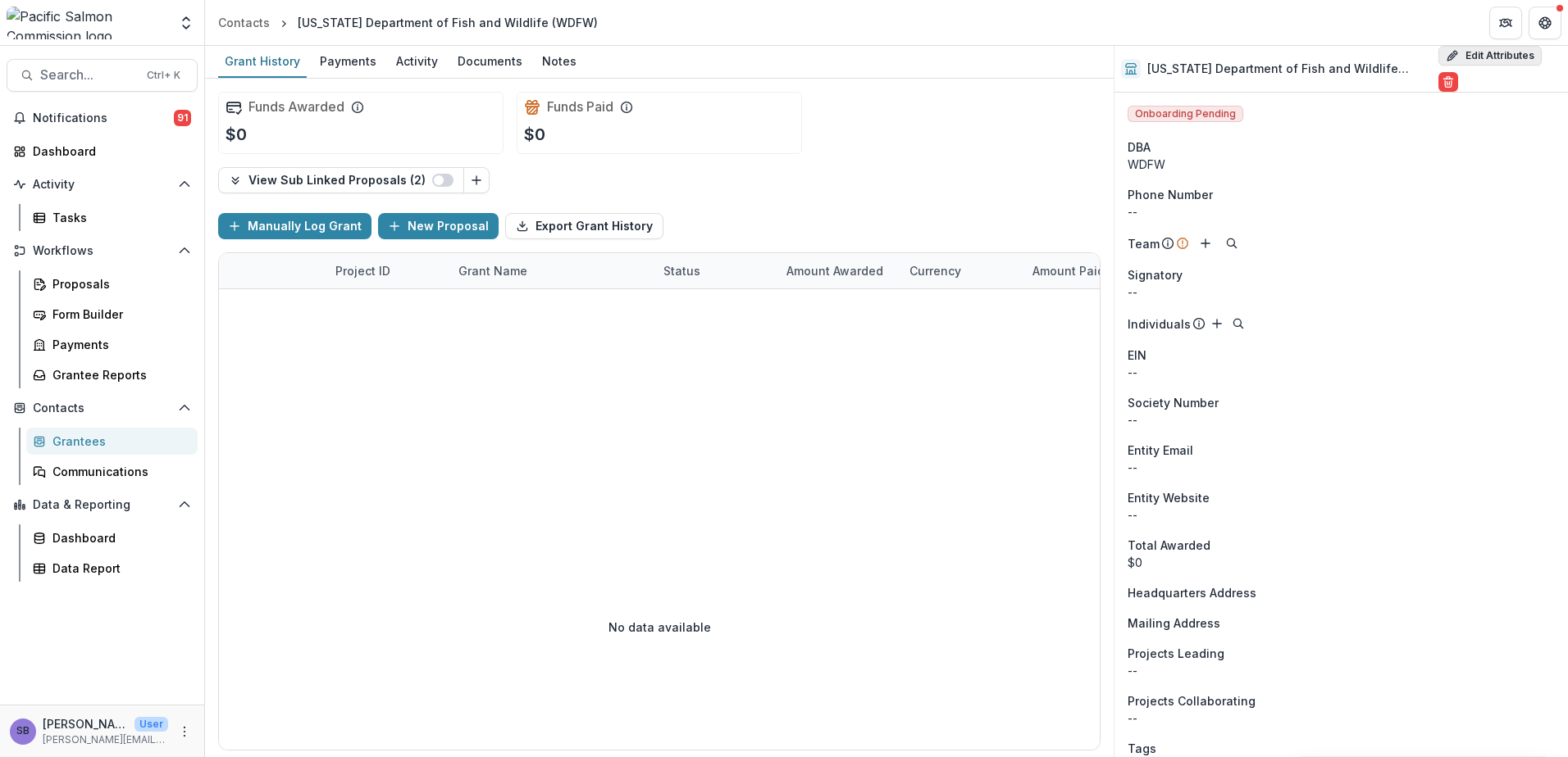
click at [1472, 51] on button "Edit Attributes" at bounding box center [1490, 55] width 103 height 20
select select
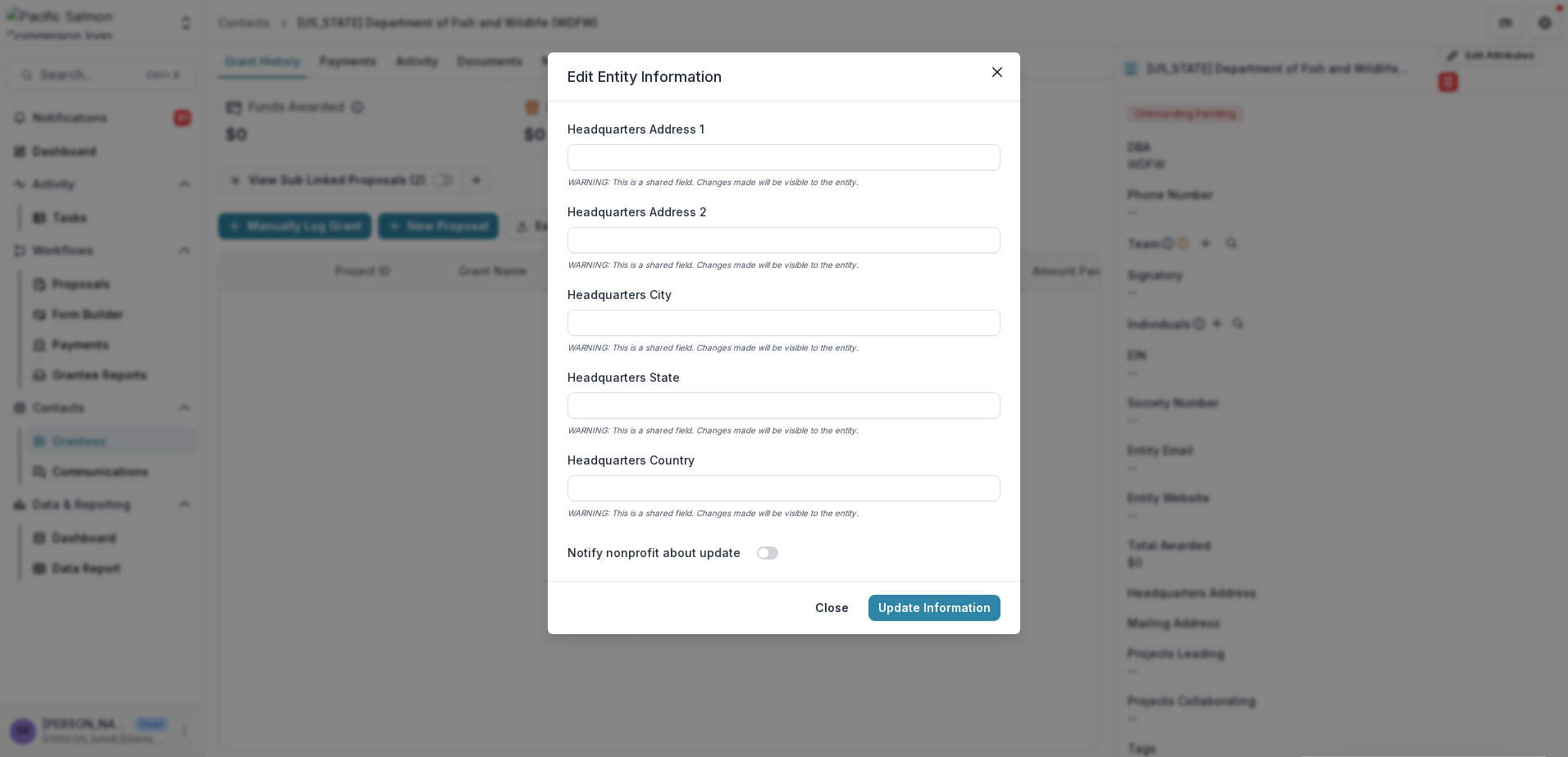
scroll to position [983, 0]
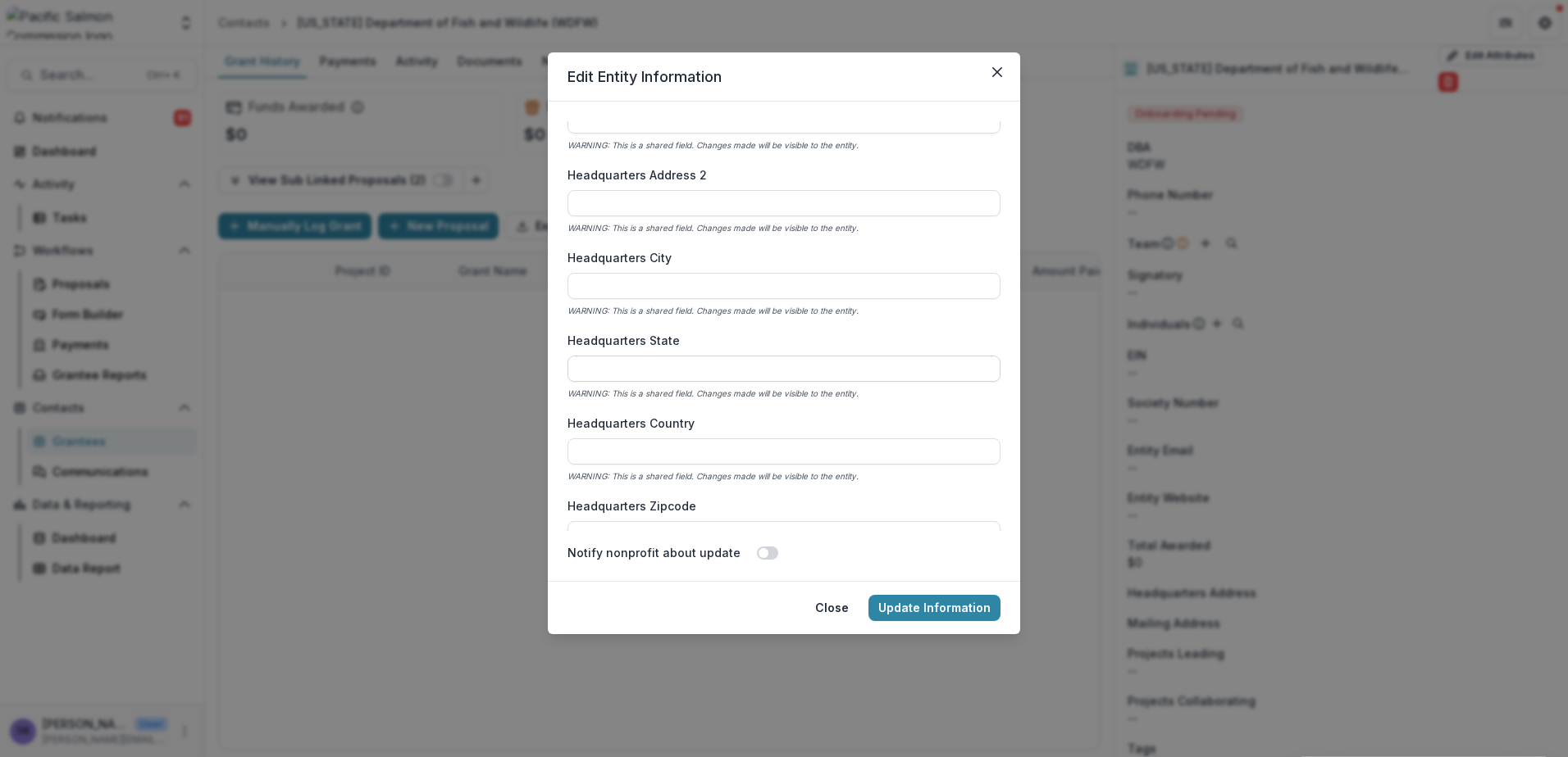
click at [665, 360] on input "Headquarters State" at bounding box center [784, 369] width 432 height 26
type input "**"
type input "**********"
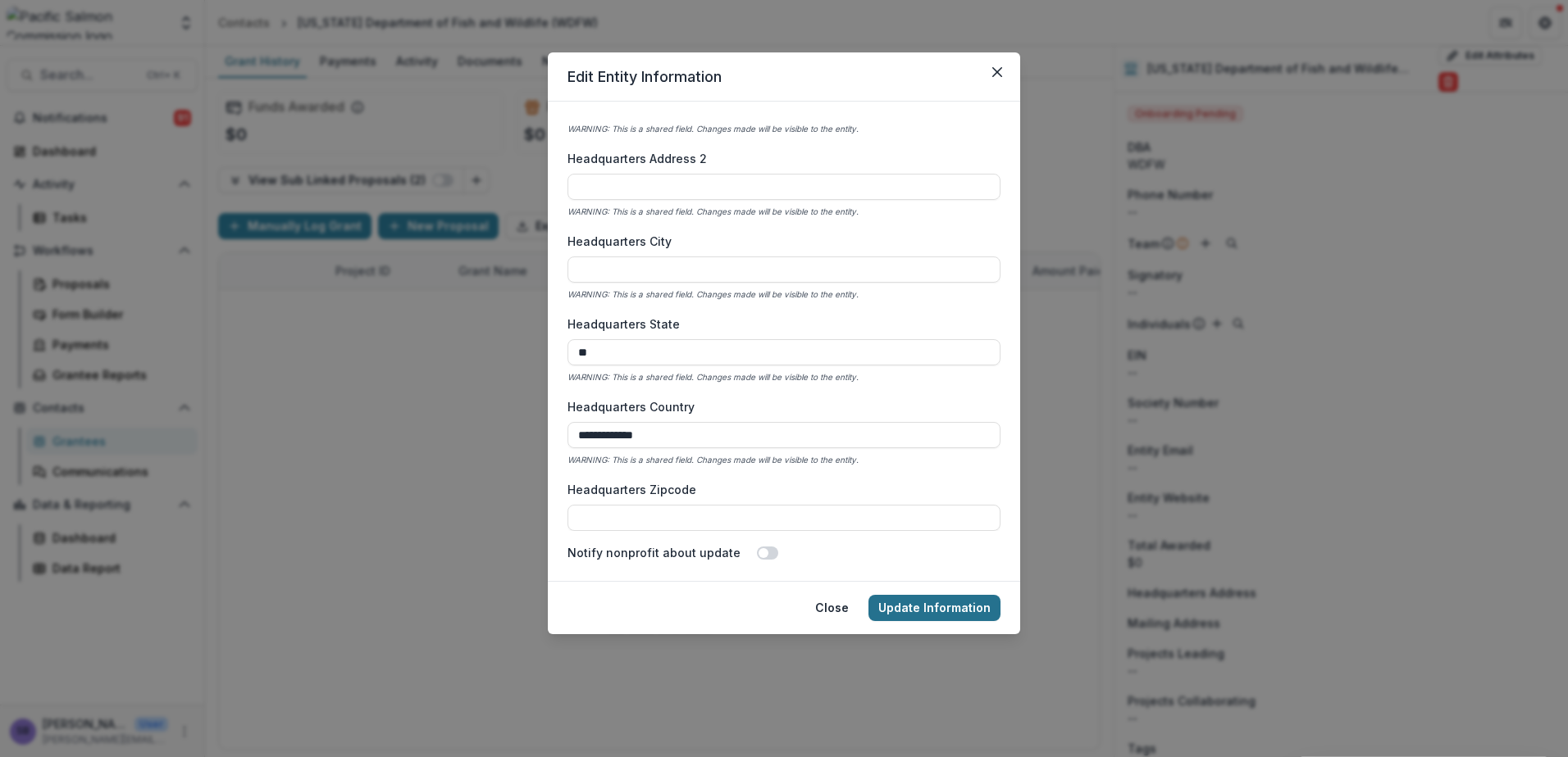
click at [935, 597] on button "Update Information" at bounding box center [934, 608] width 132 height 26
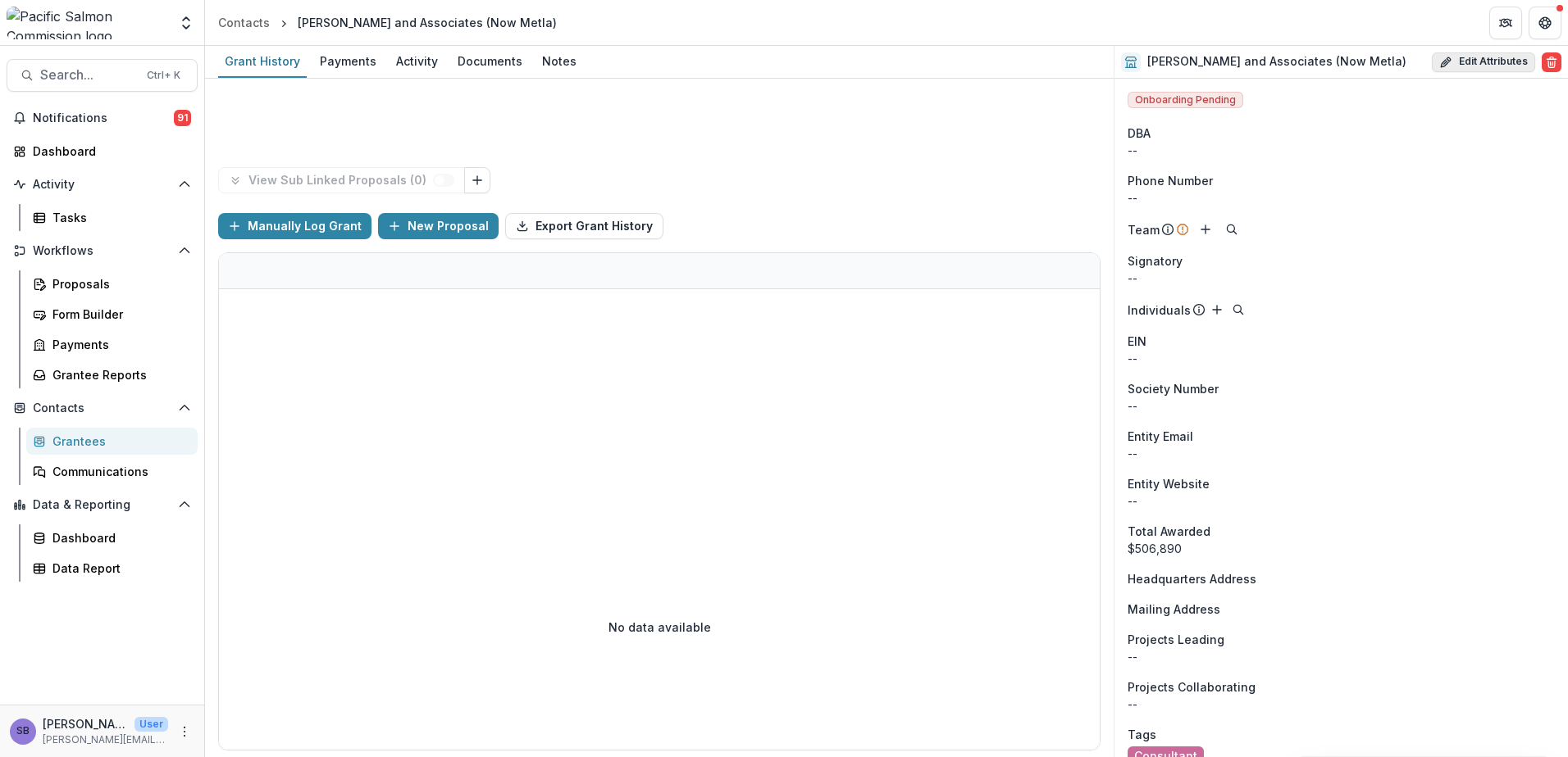
click at [1474, 62] on button "Edit Attributes" at bounding box center [1484, 62] width 103 height 20
select select
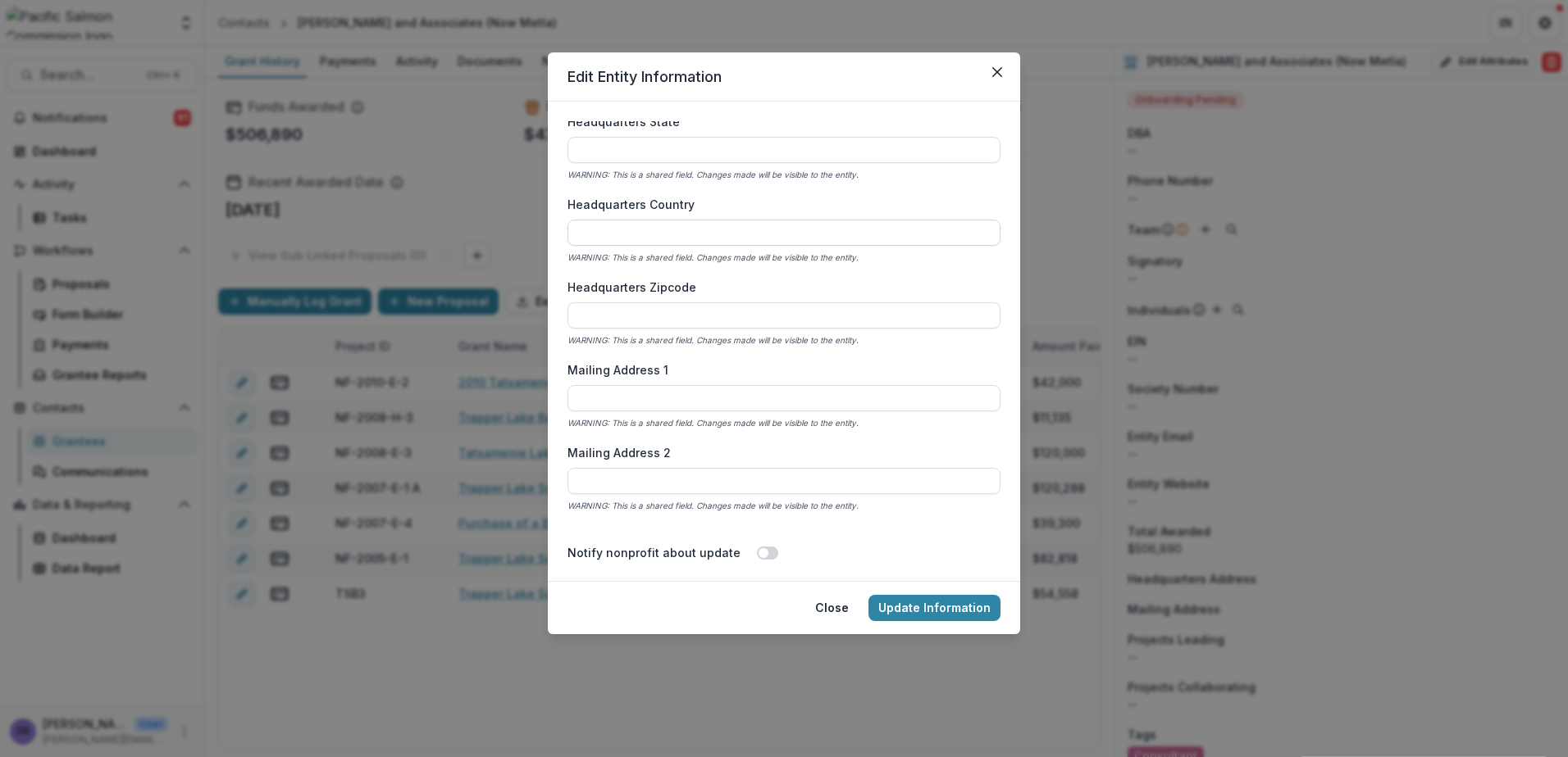
scroll to position [1093, 0]
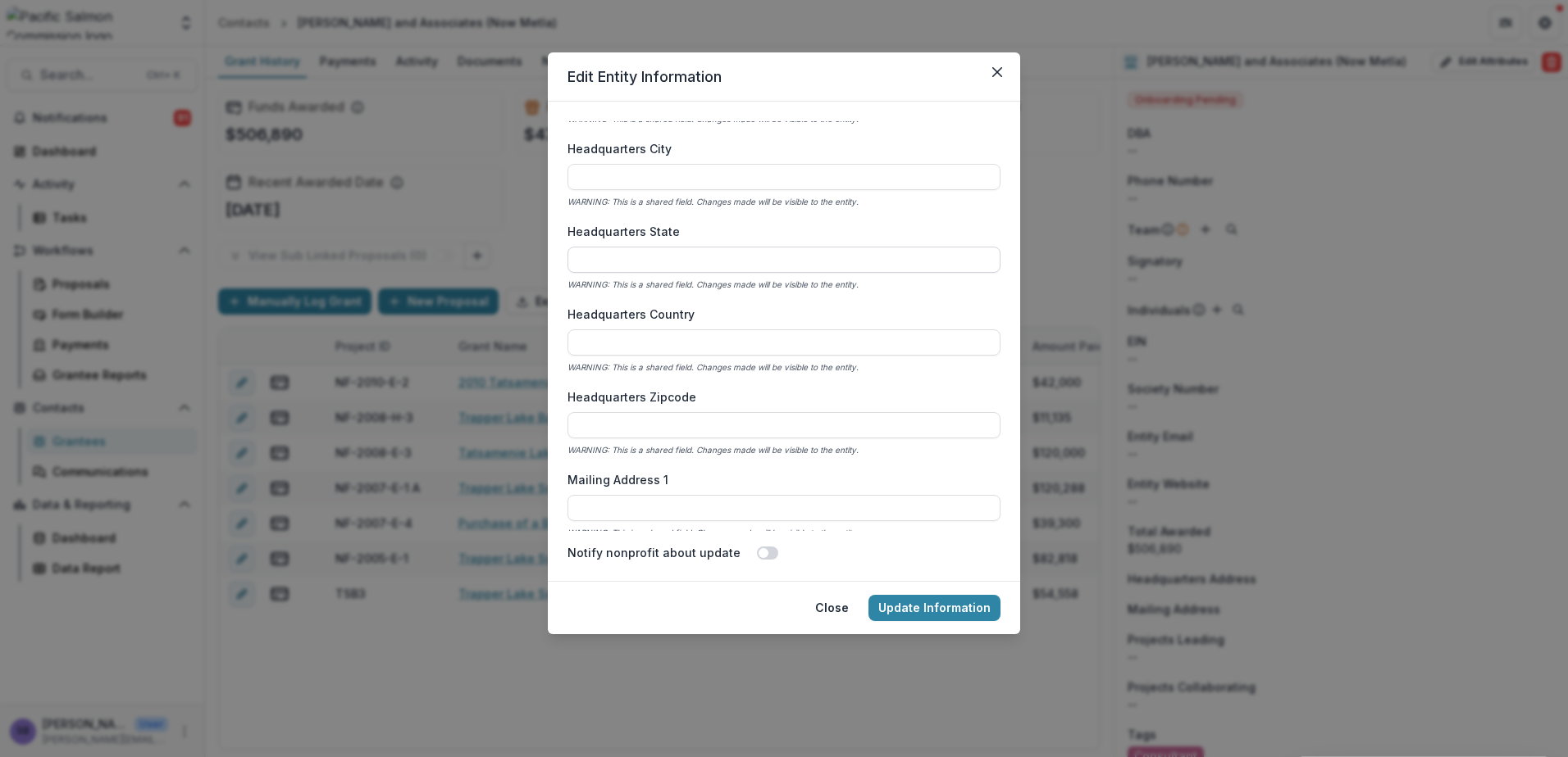
click at [693, 264] on input "Headquarters State" at bounding box center [784, 259] width 432 height 26
type input "**"
type input "******"
click at [906, 608] on button "Update Information" at bounding box center [934, 608] width 132 height 26
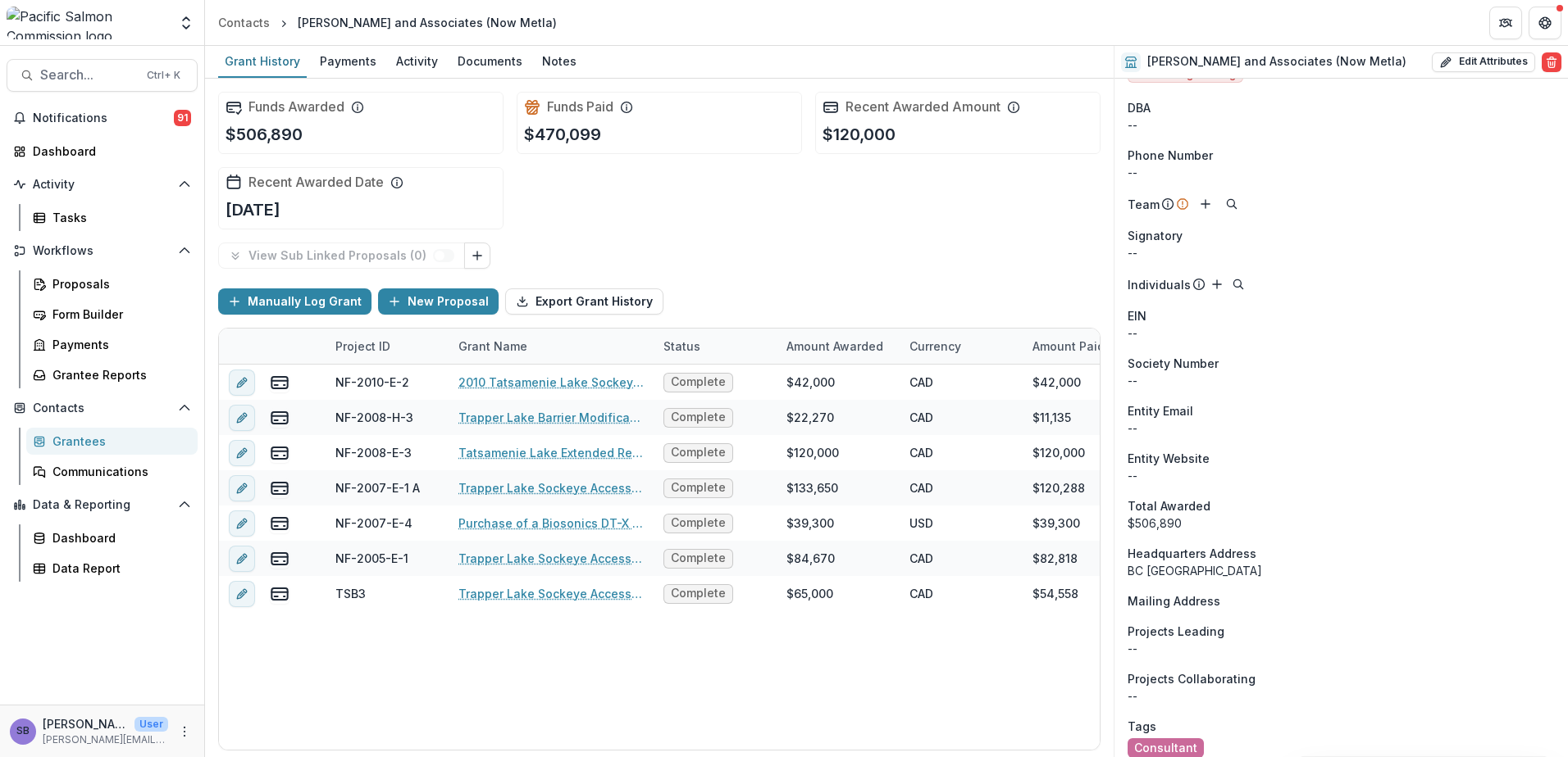
scroll to position [40, 0]
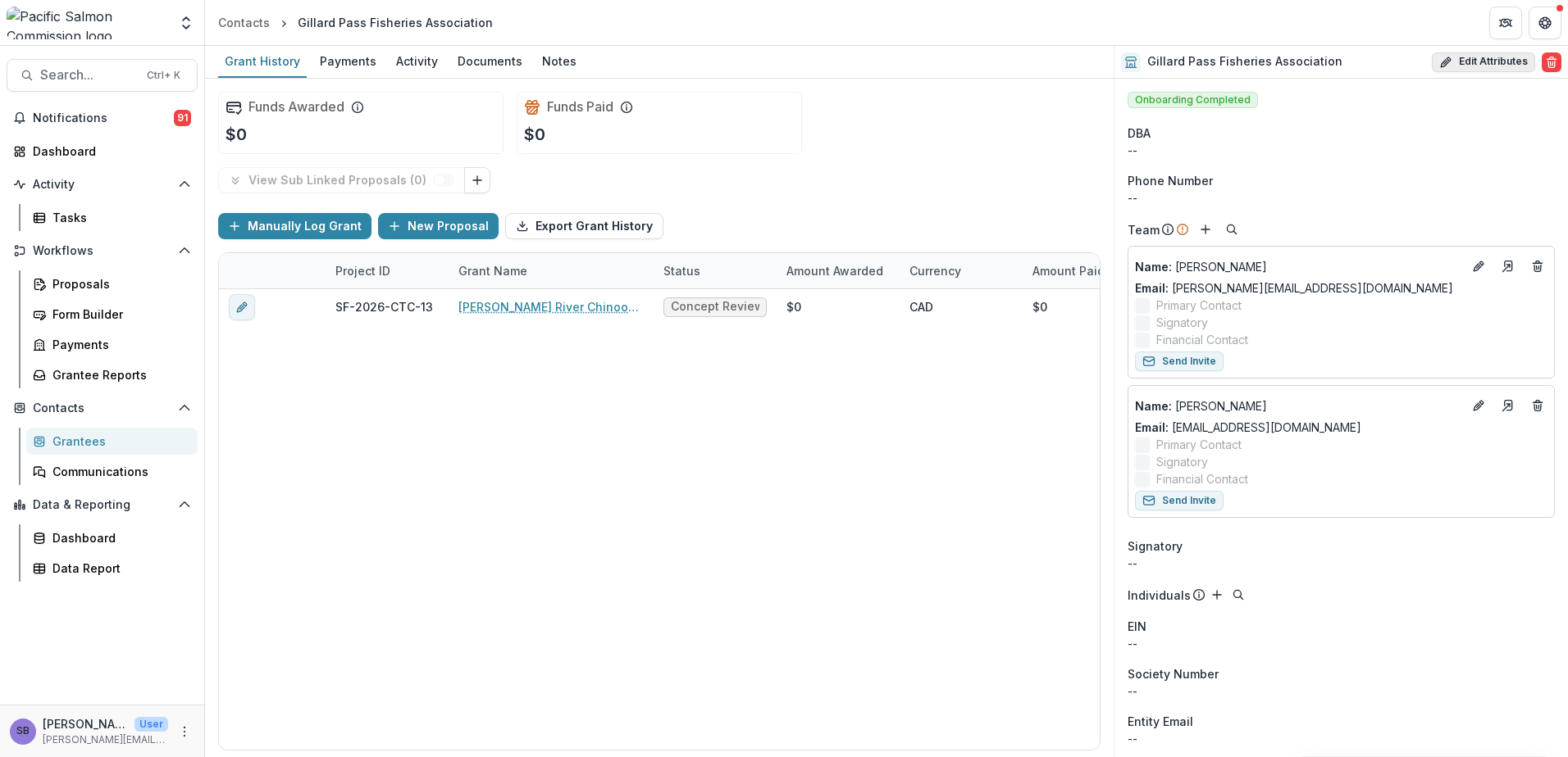
click at [1478, 61] on button "Edit Attributes" at bounding box center [1484, 62] width 103 height 20
select select
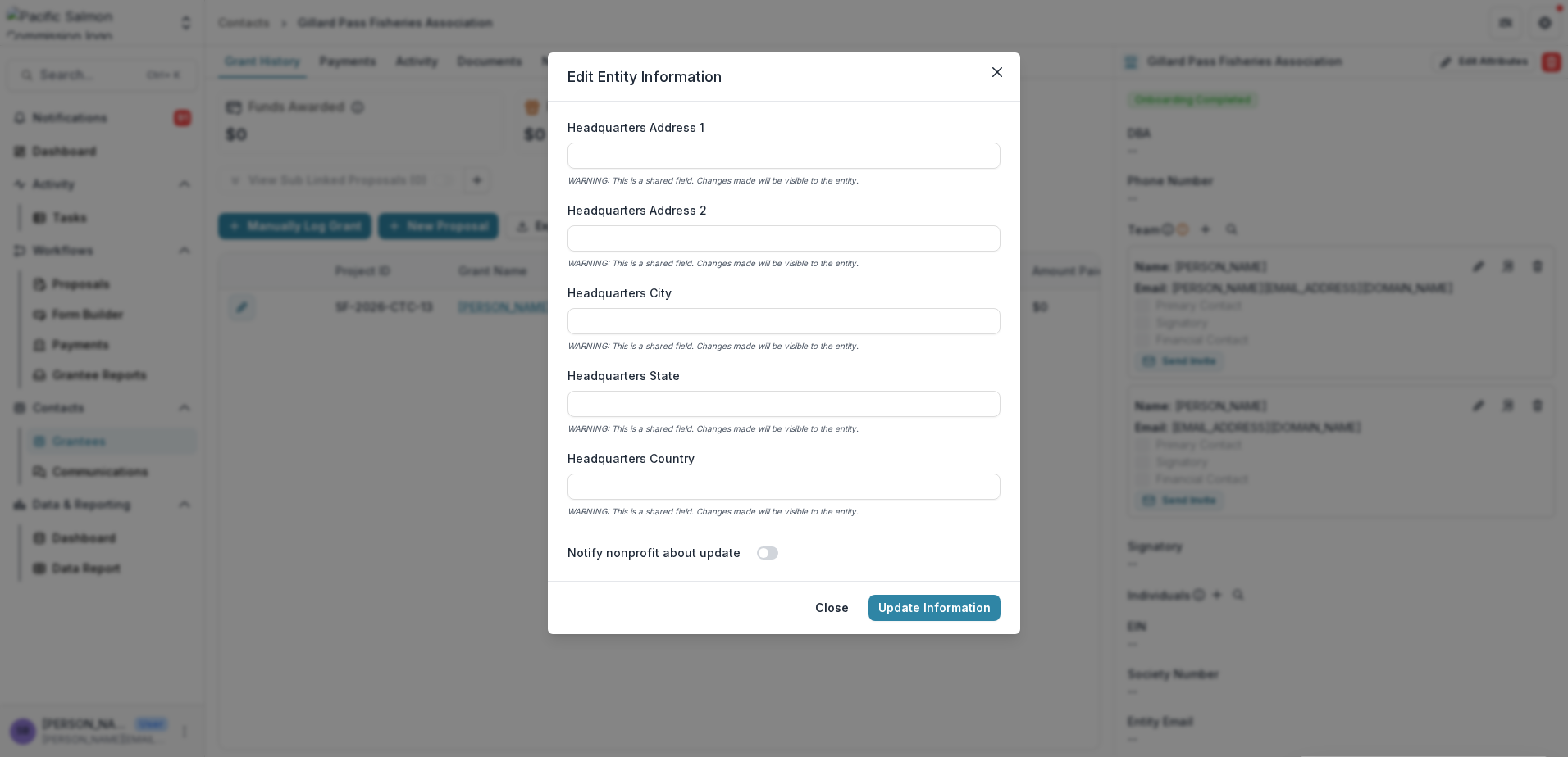
scroll to position [983, 0]
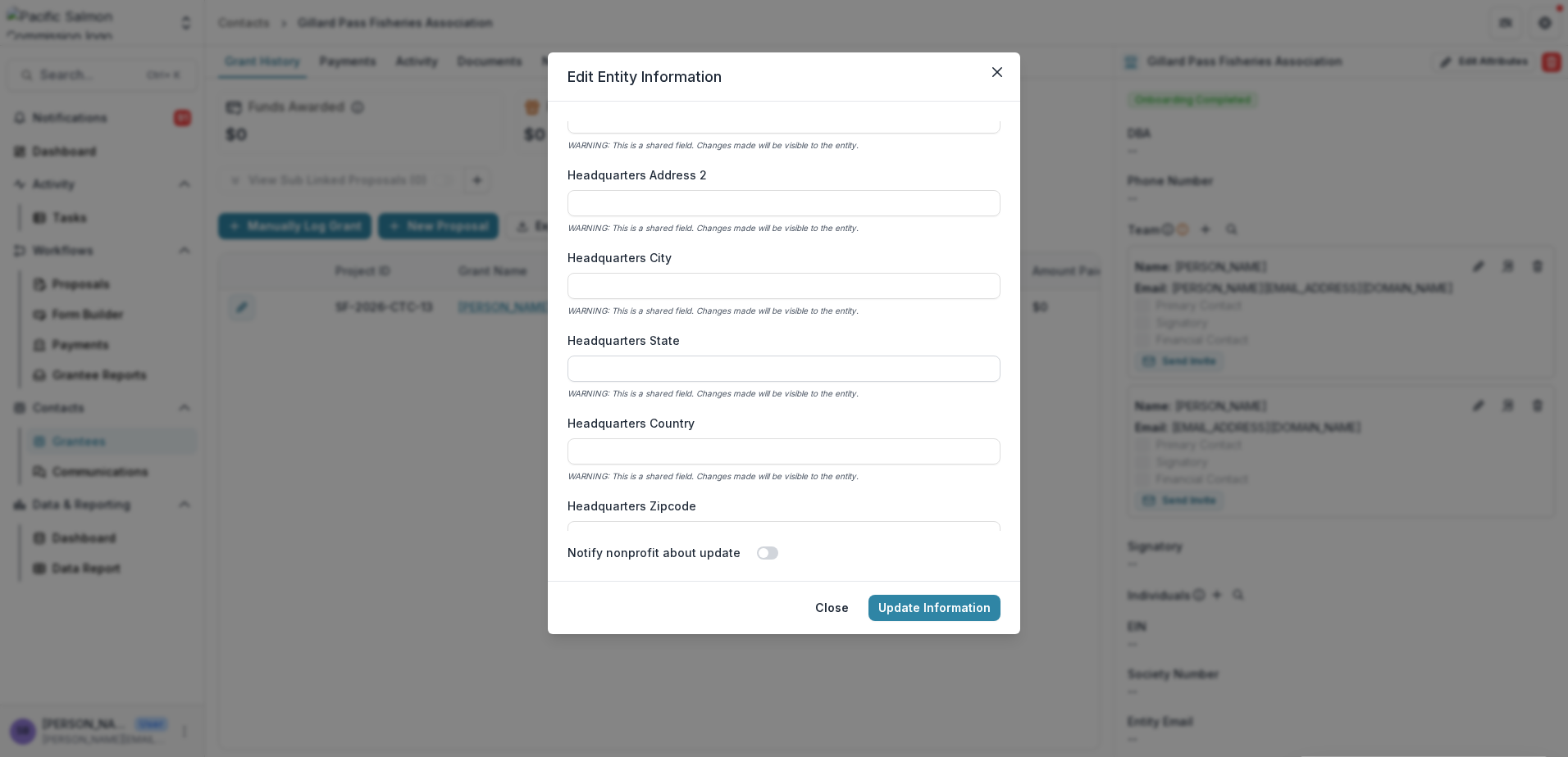
click at [713, 374] on input "Headquarters State" at bounding box center [784, 369] width 432 height 26
type input "**"
type input "******"
click at [935, 602] on button "Update Information" at bounding box center [934, 608] width 132 height 26
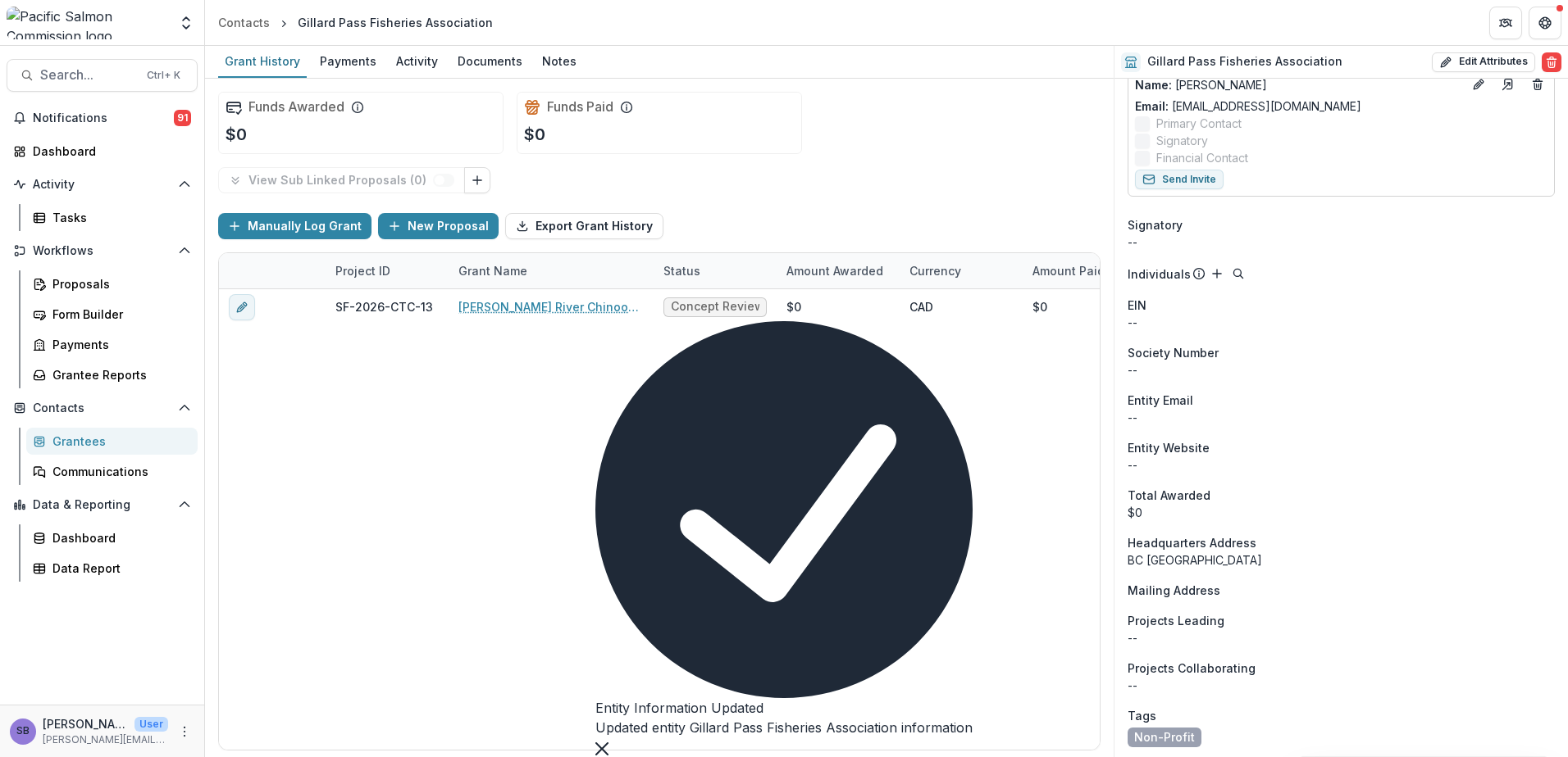
scroll to position [325, 0]
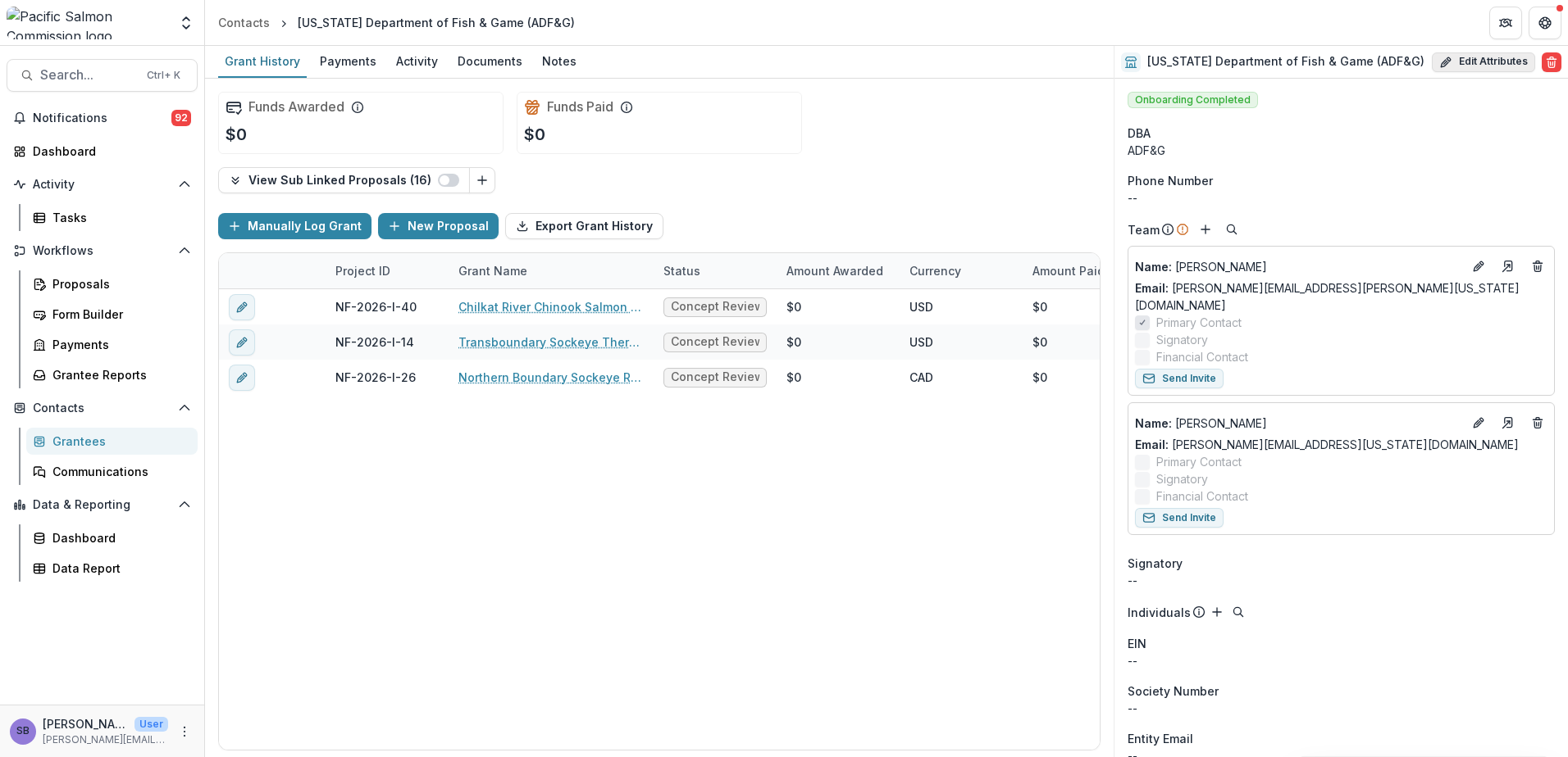
click at [1468, 62] on button "Edit Attributes" at bounding box center [1484, 62] width 103 height 20
select select
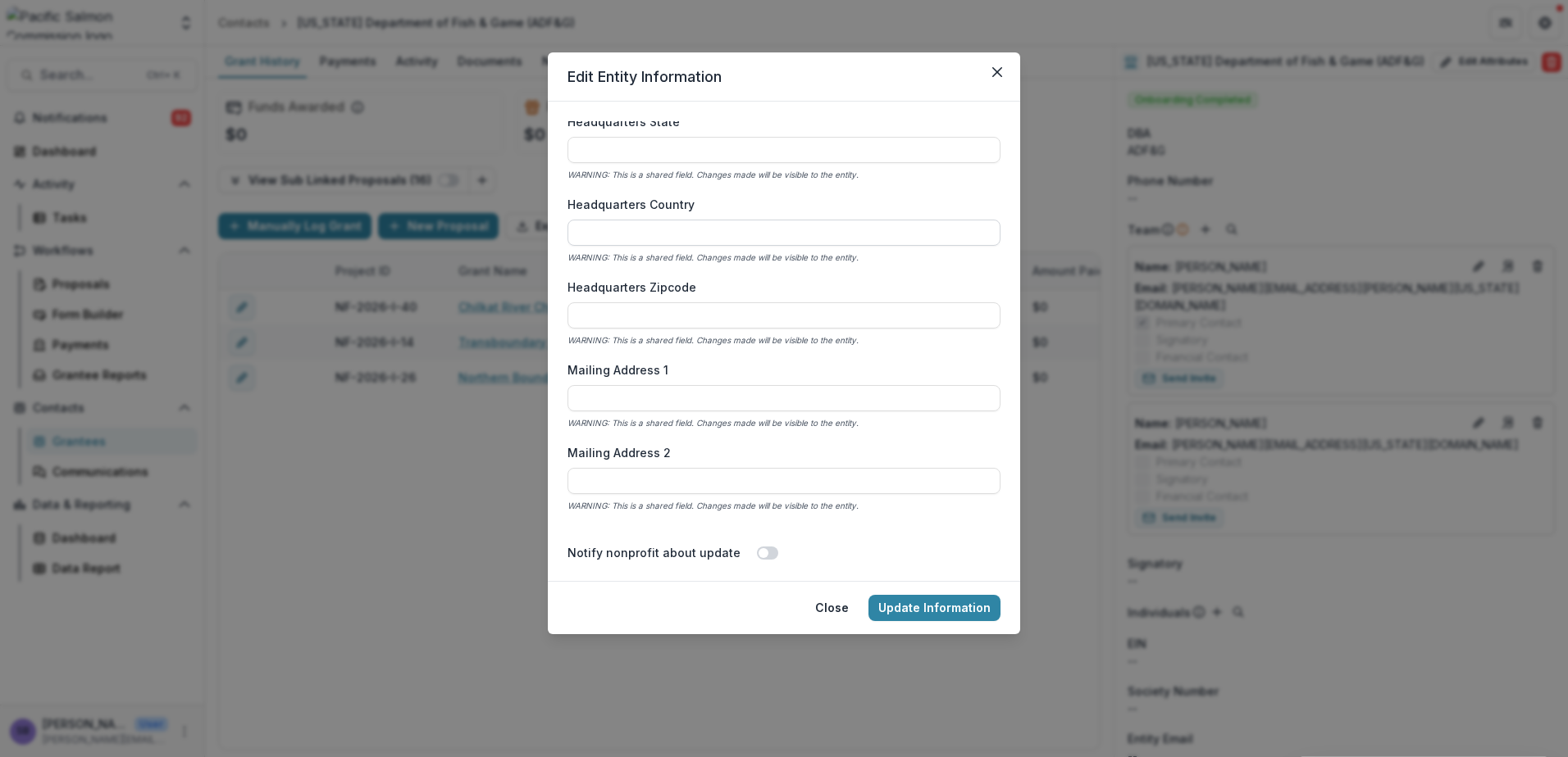
scroll to position [1093, 0]
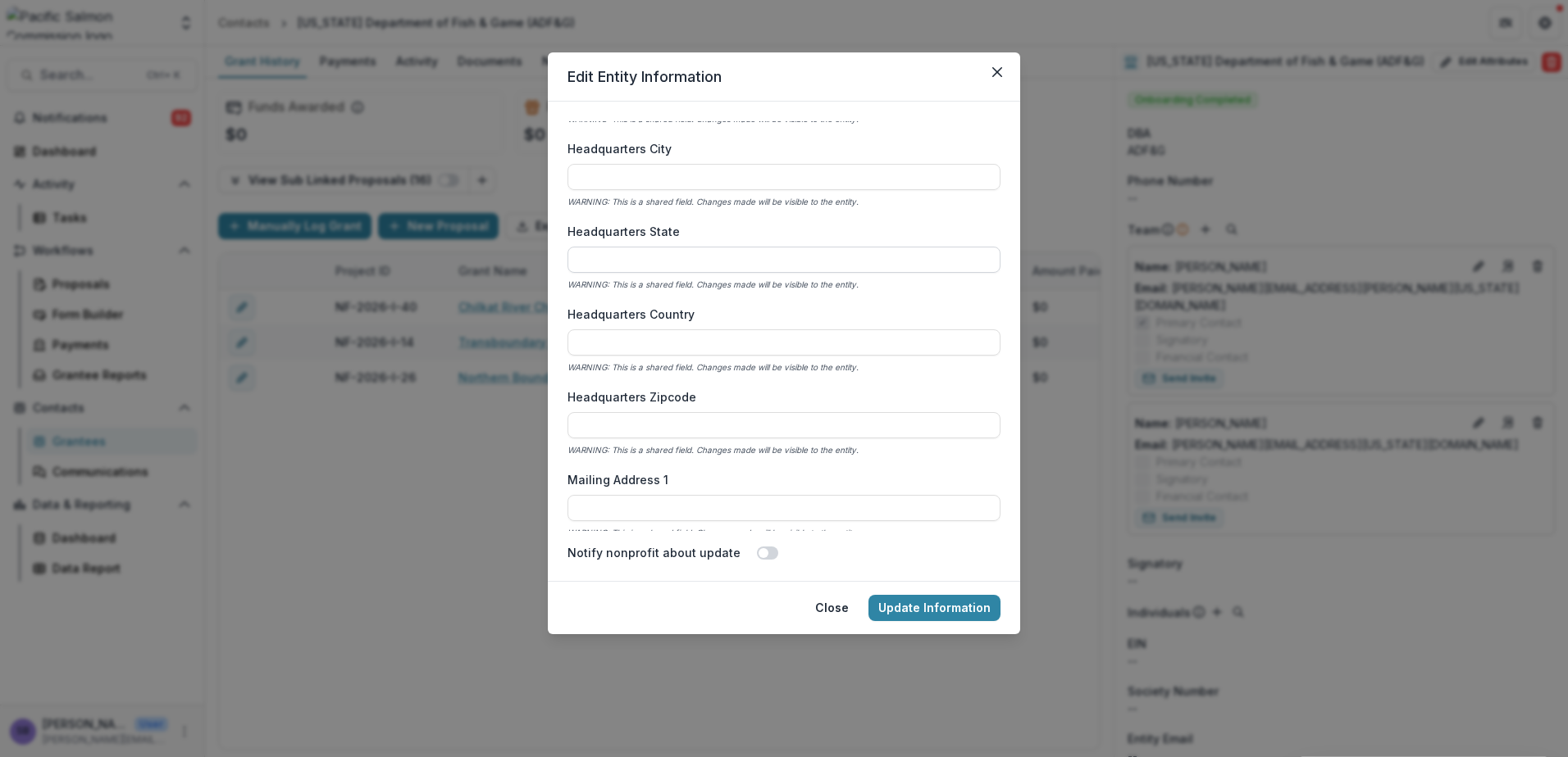
click at [762, 265] on input "Headquarters State" at bounding box center [784, 259] width 432 height 26
type input "**"
type input "**********"
click at [967, 600] on button "Update Information" at bounding box center [934, 608] width 132 height 26
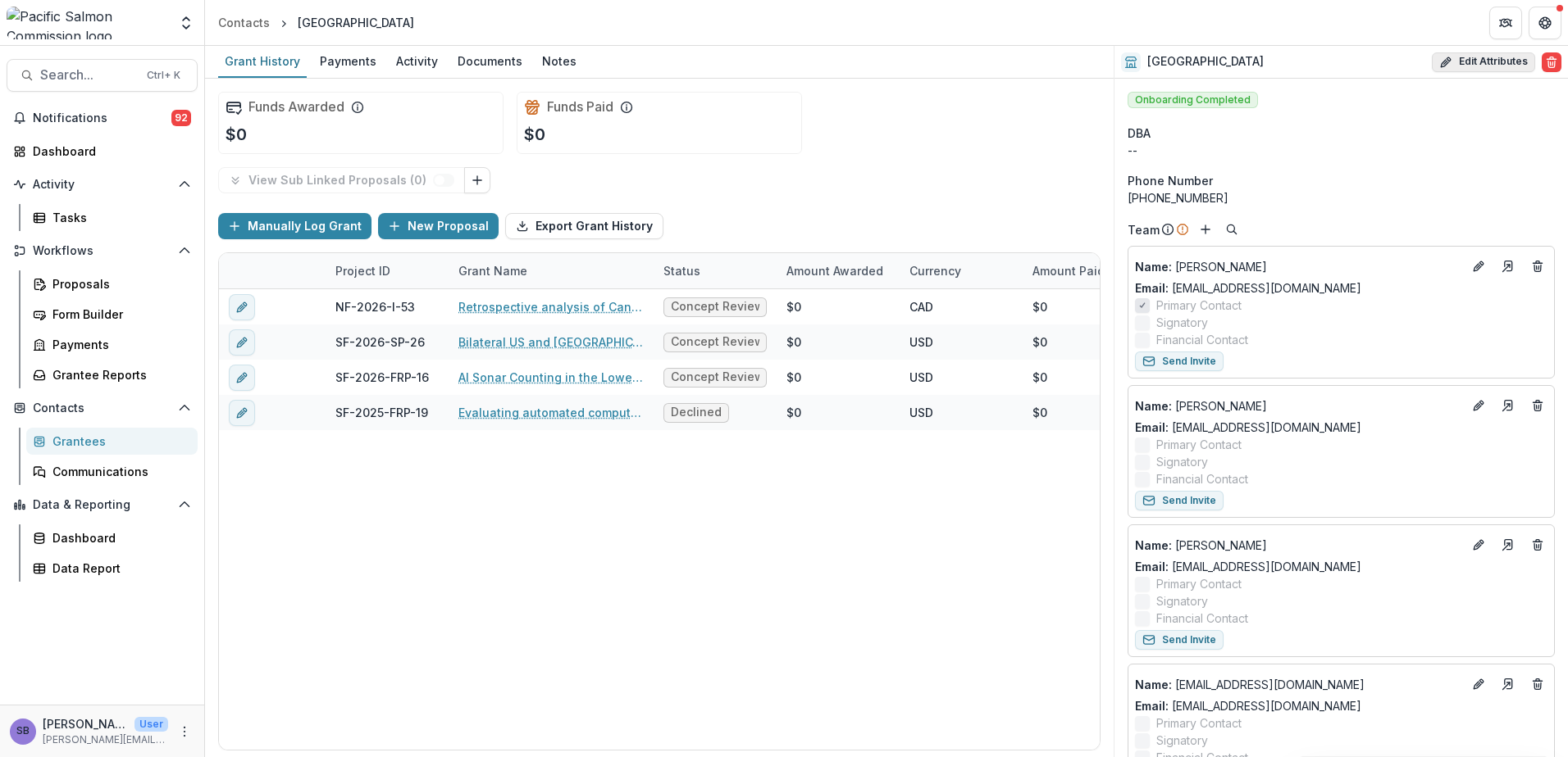
click at [1491, 59] on button "Edit Attributes" at bounding box center [1484, 62] width 103 height 20
select select
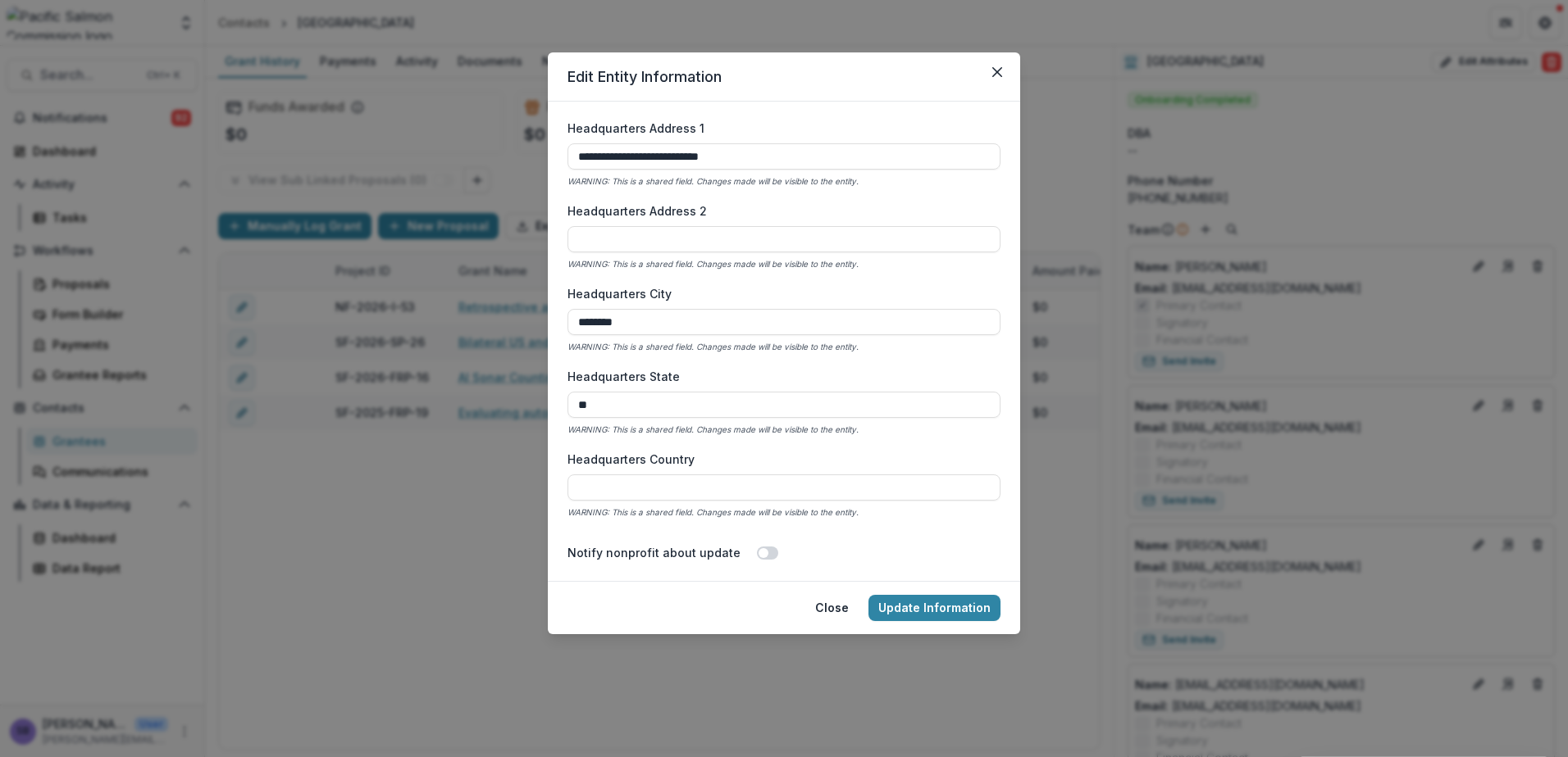
scroll to position [983, 0]
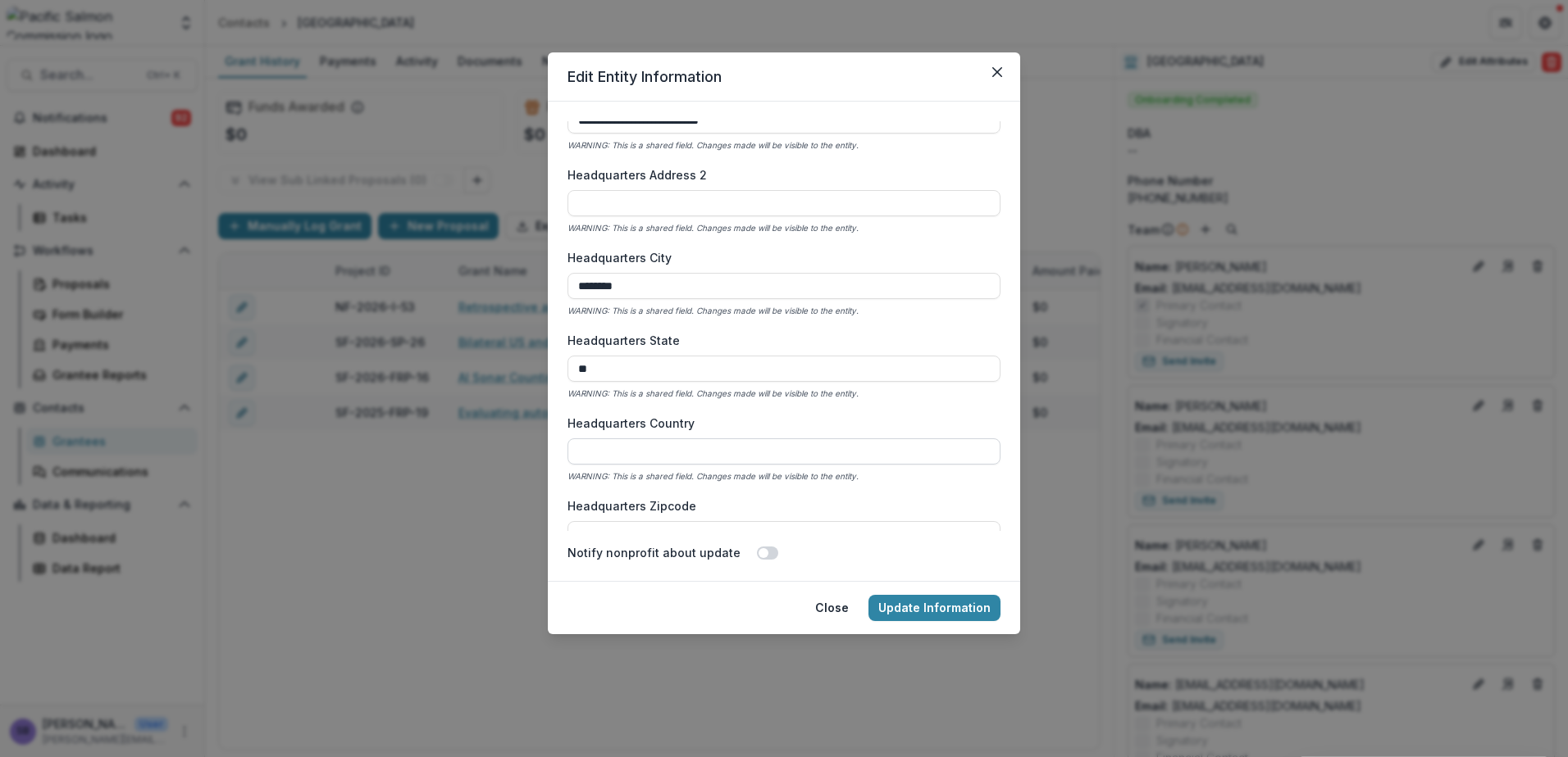
click at [642, 445] on input "Headquarters Country" at bounding box center [784, 451] width 432 height 26
type input "**********"
type input "*****"
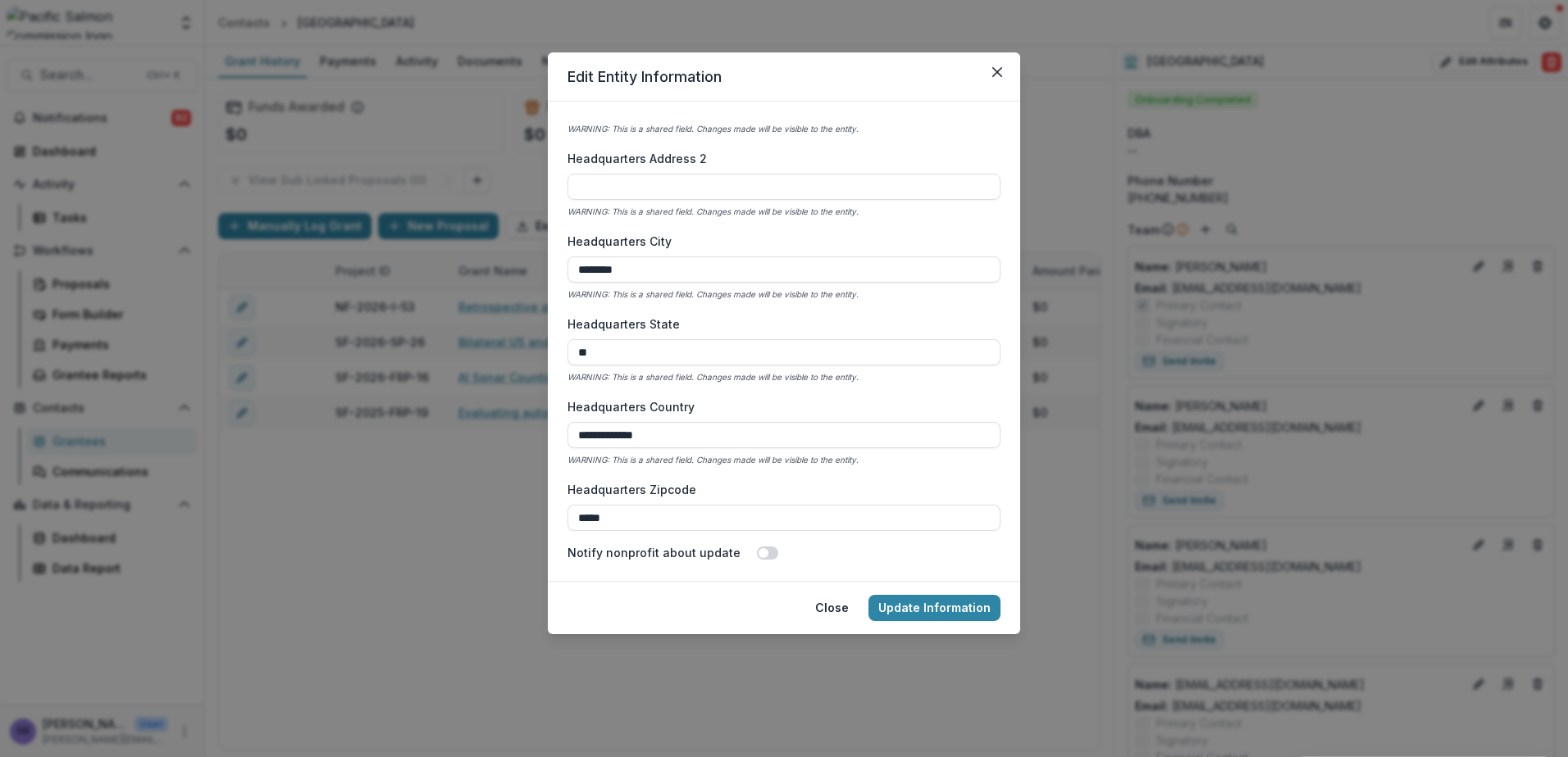
click at [708, 472] on div "**********" at bounding box center [784, 326] width 432 height 410
click at [843, 606] on button "Close" at bounding box center [831, 608] width 53 height 26
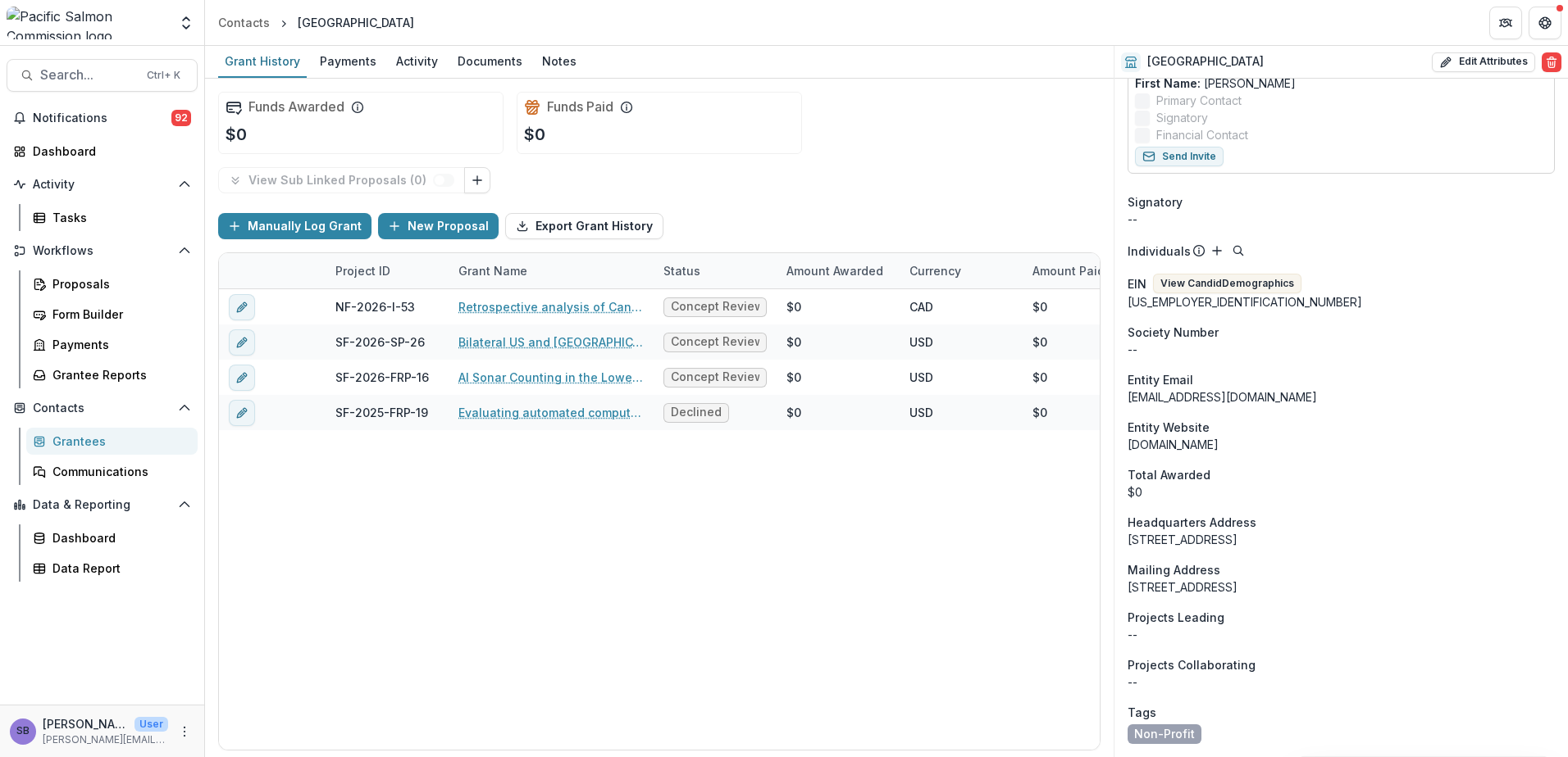
scroll to position [612, 0]
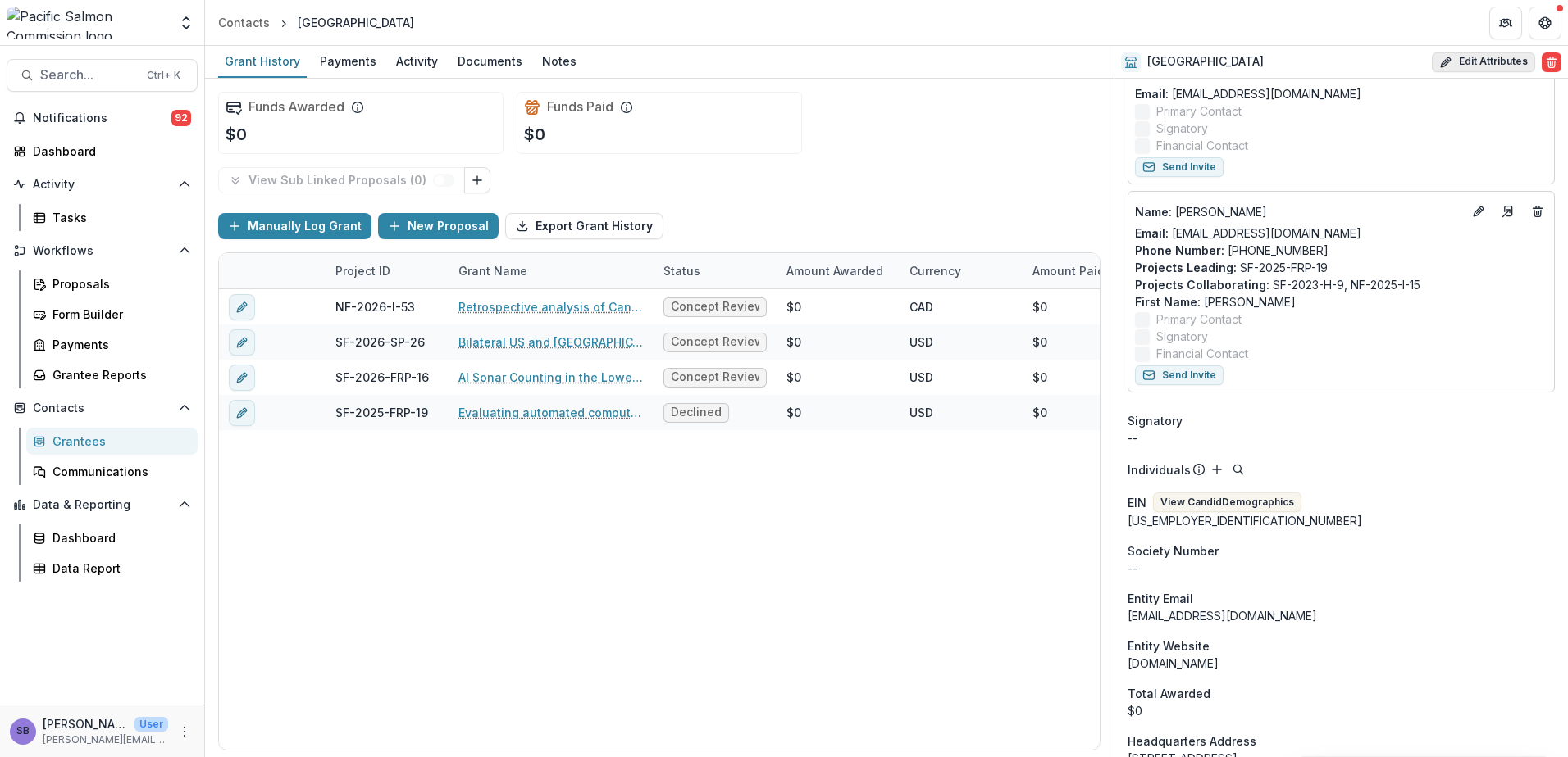
click at [1473, 56] on button "Edit Attributes" at bounding box center [1484, 62] width 103 height 20
select select
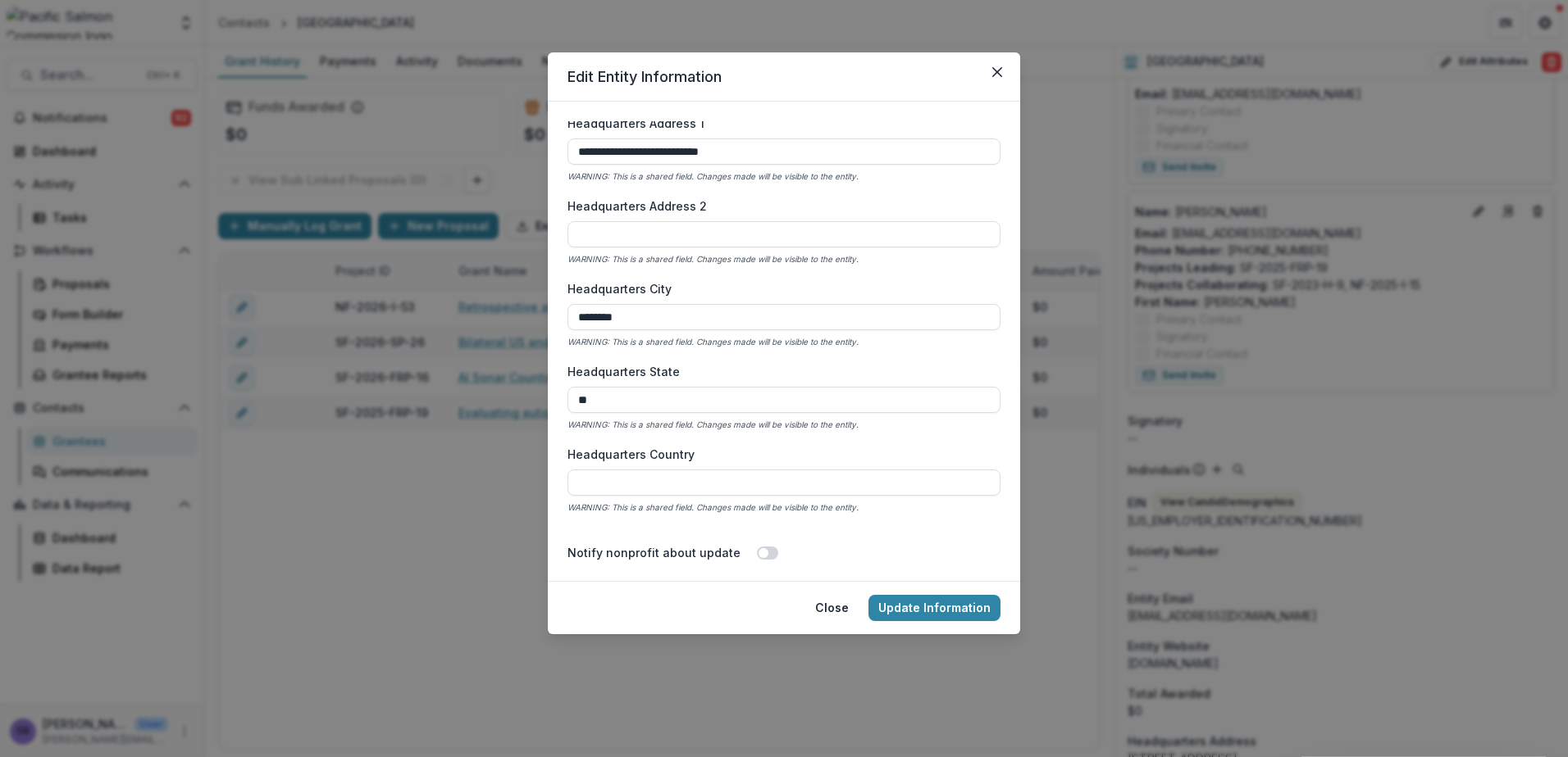
scroll to position [983, 0]
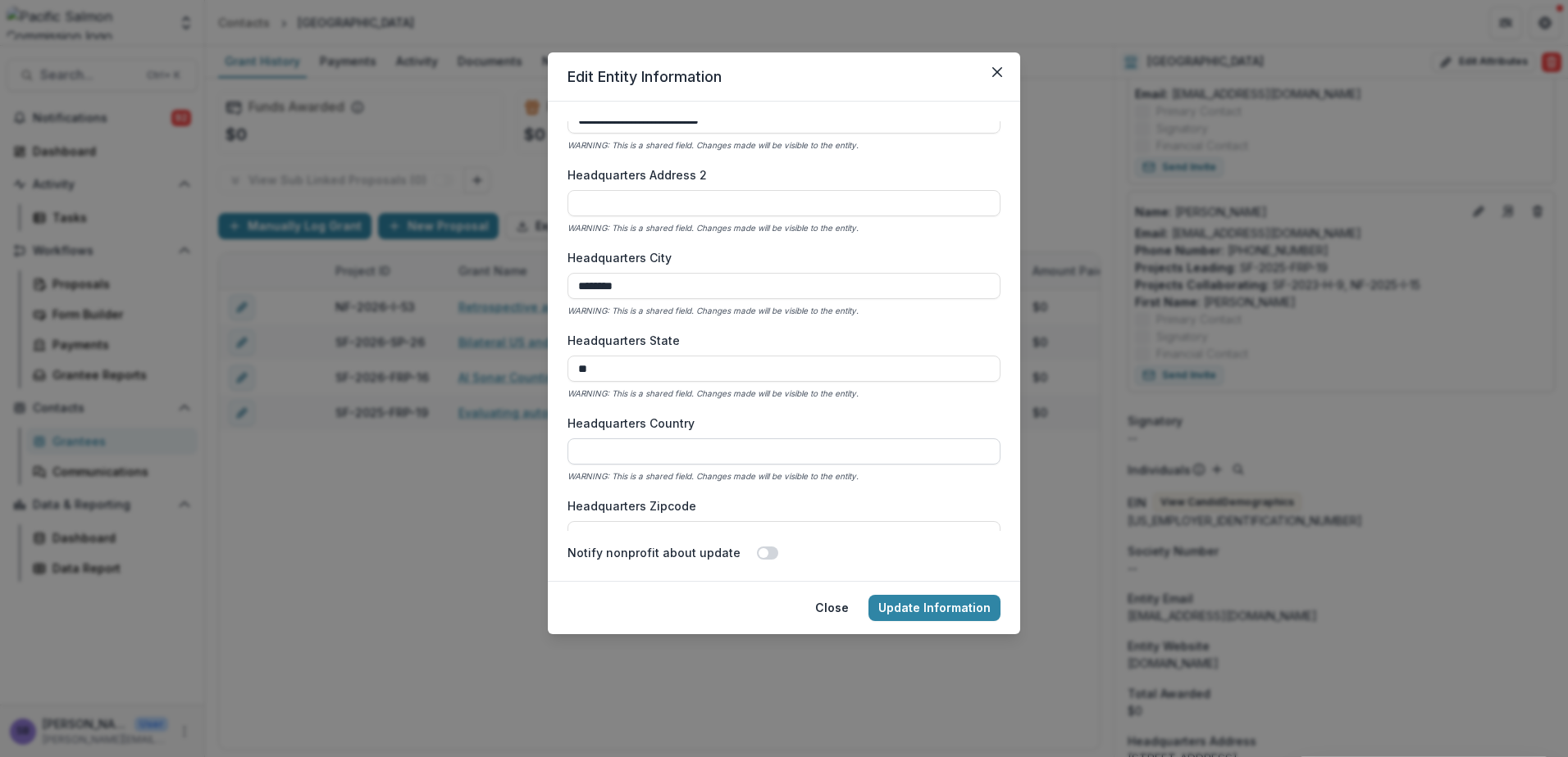
click at [655, 453] on input "Headquarters Country" at bounding box center [784, 451] width 432 height 26
type input "**********"
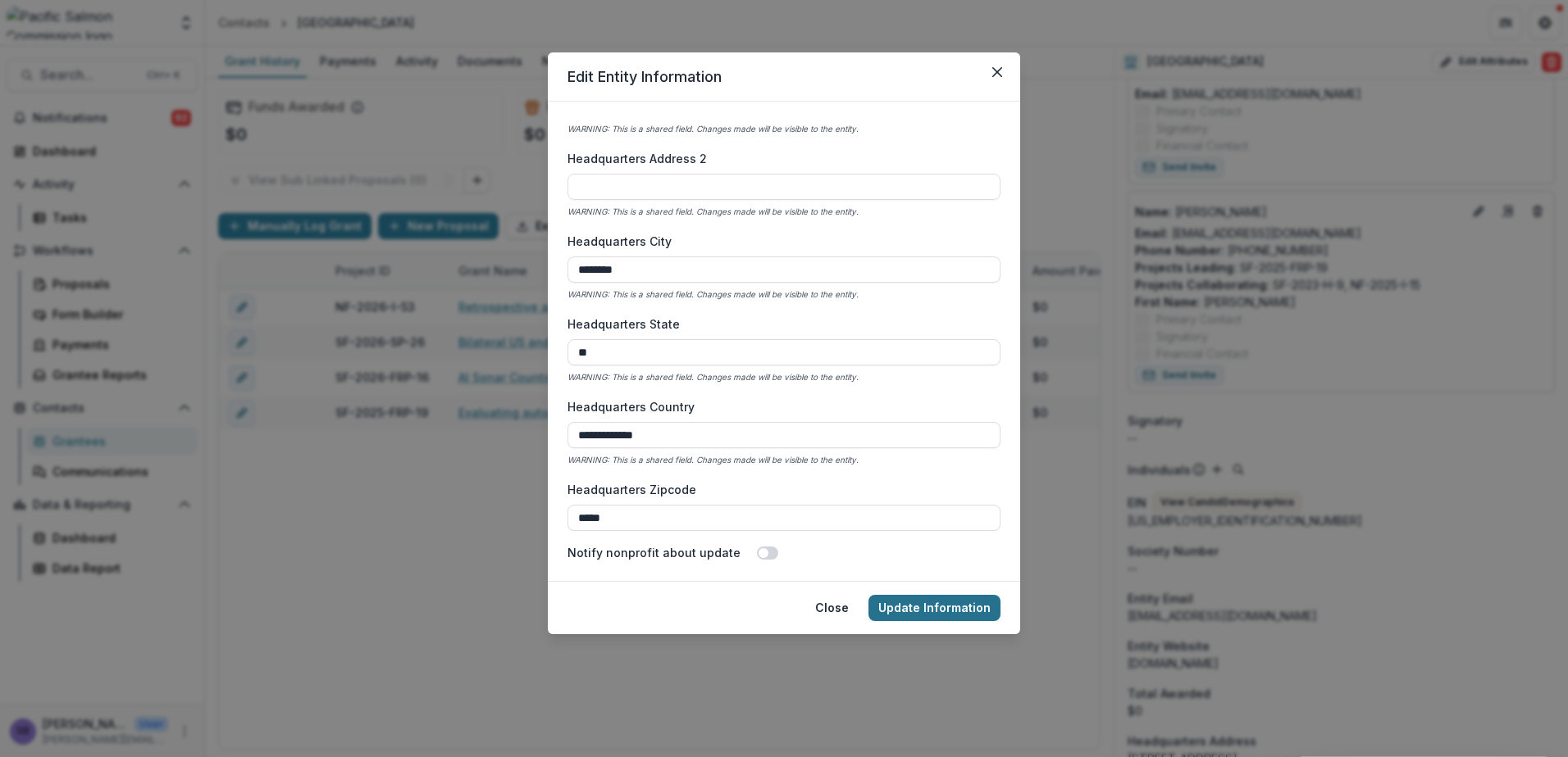
click at [967, 599] on button "Update Information" at bounding box center [934, 608] width 132 height 26
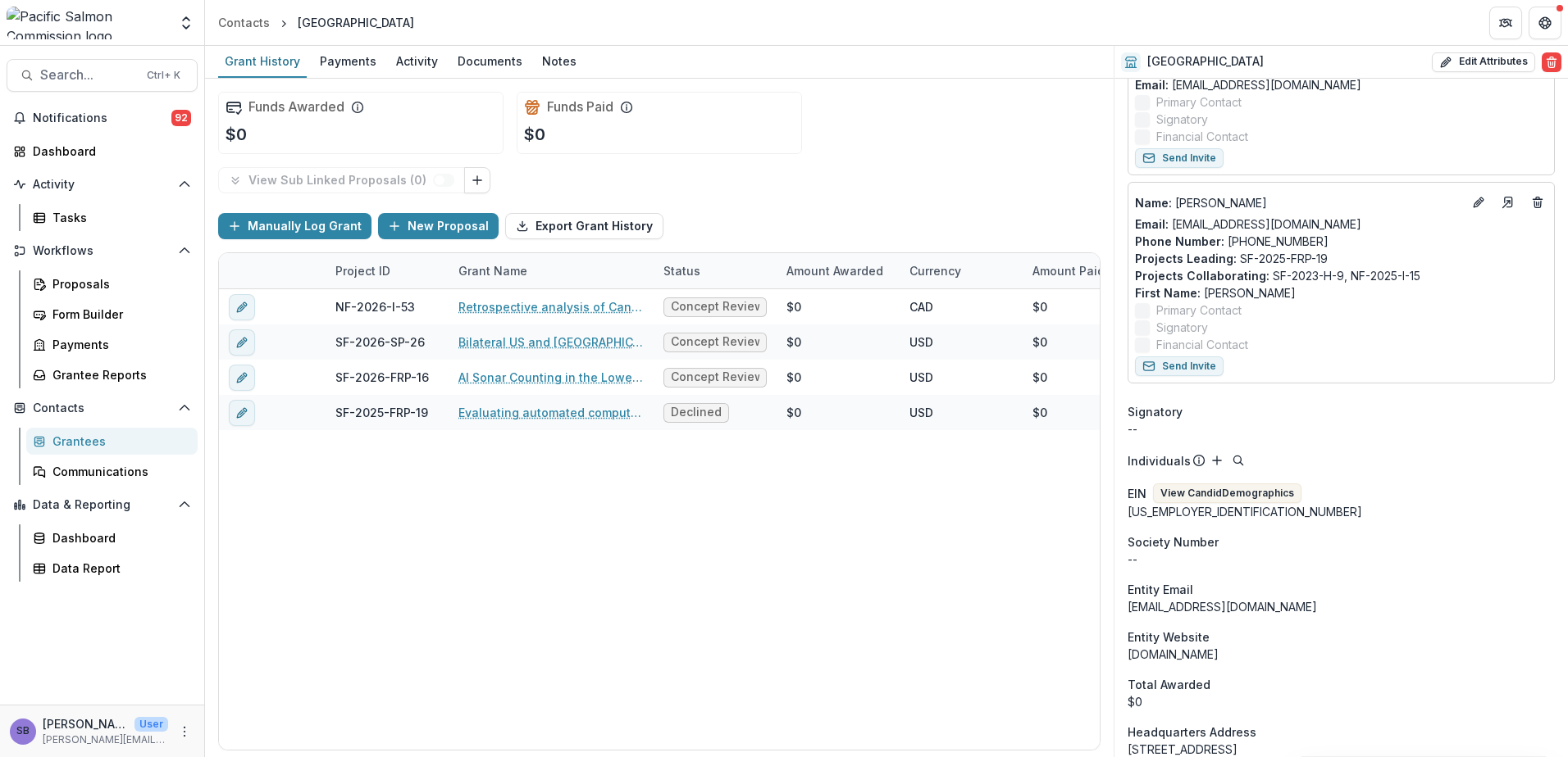
scroll to position [612, 0]
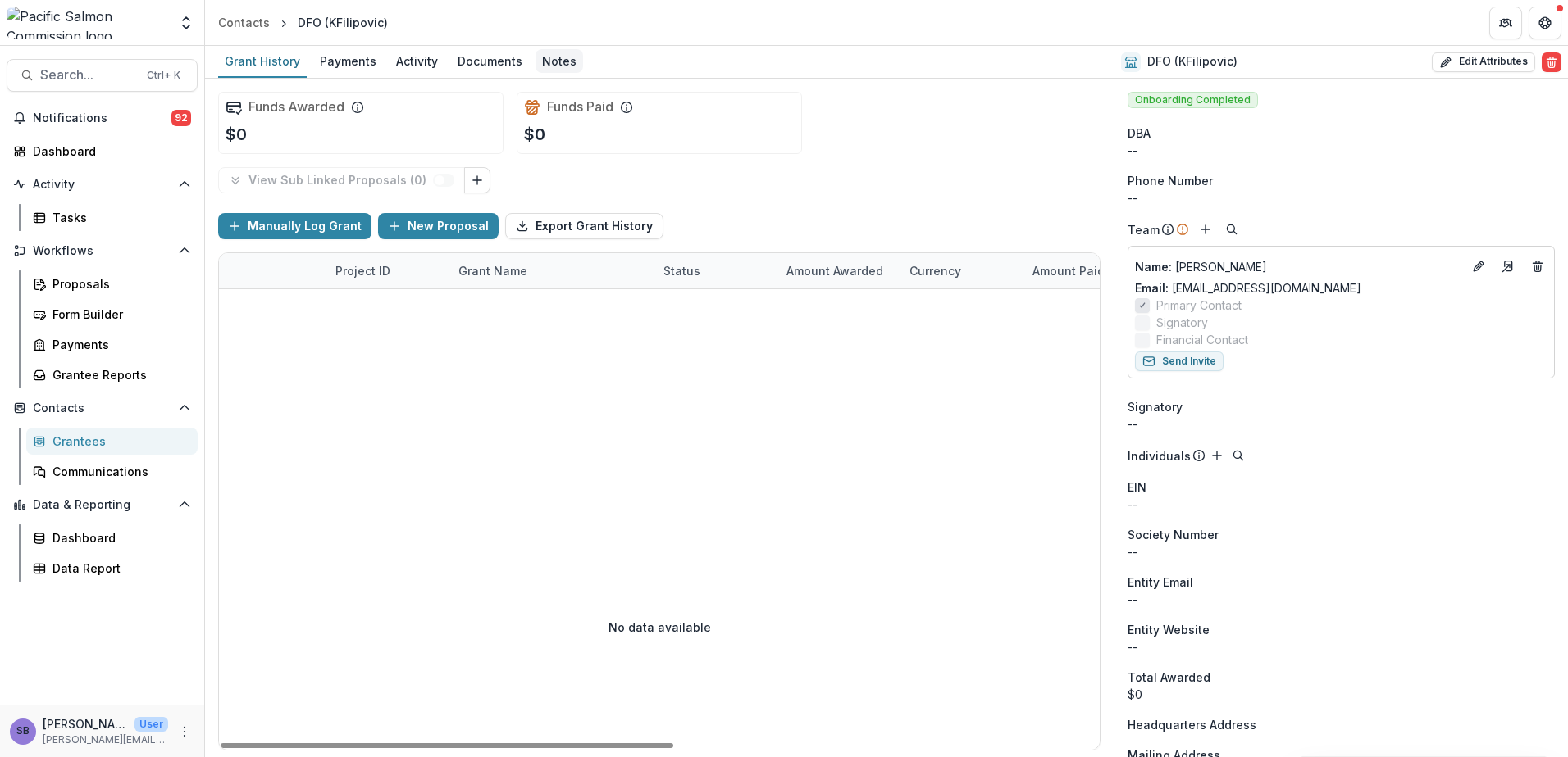
click at [547, 59] on div "Notes" at bounding box center [558, 61] width 47 height 24
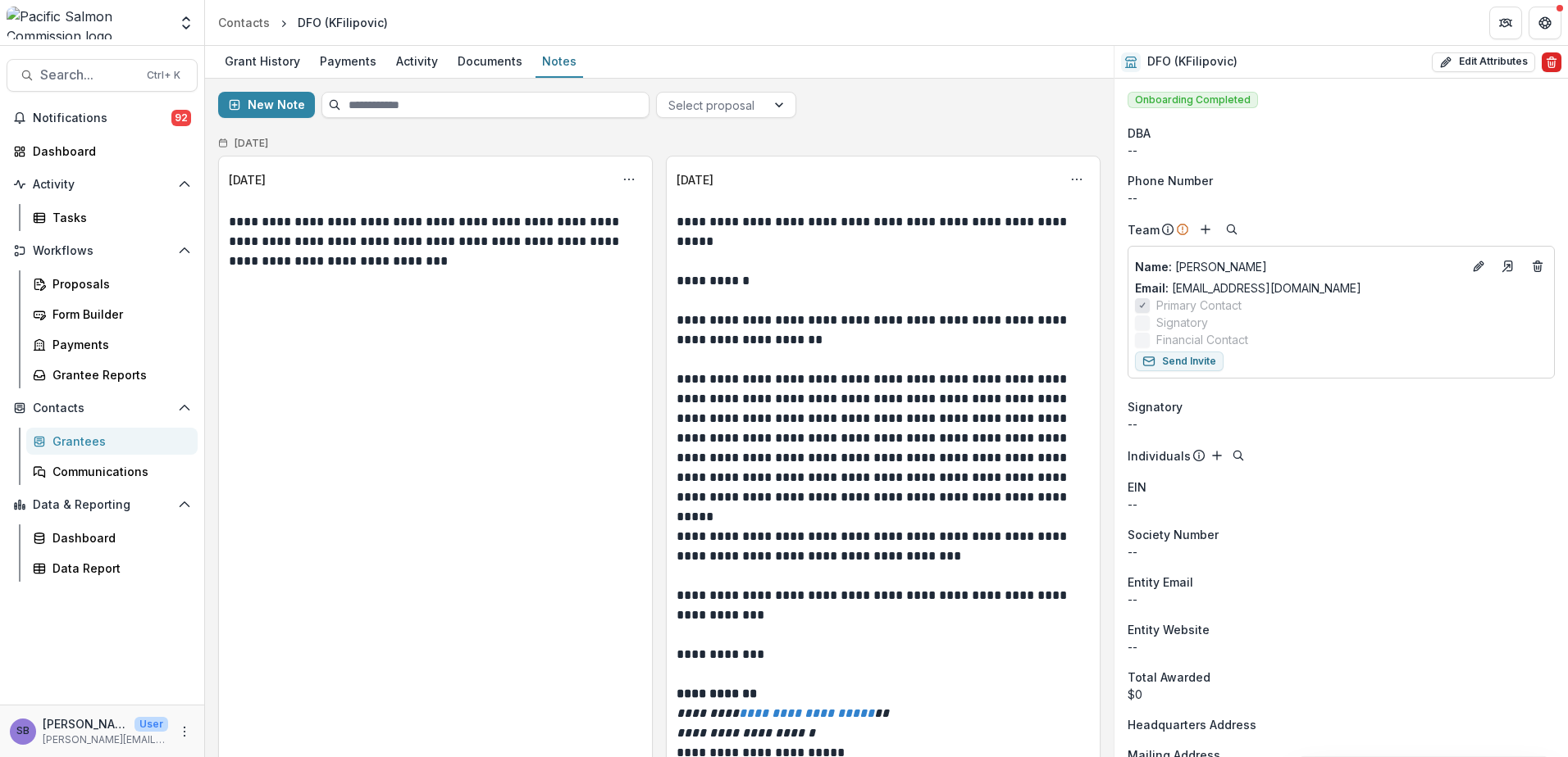
click at [1551, 63] on line "Delete" at bounding box center [1551, 63] width 0 height 3
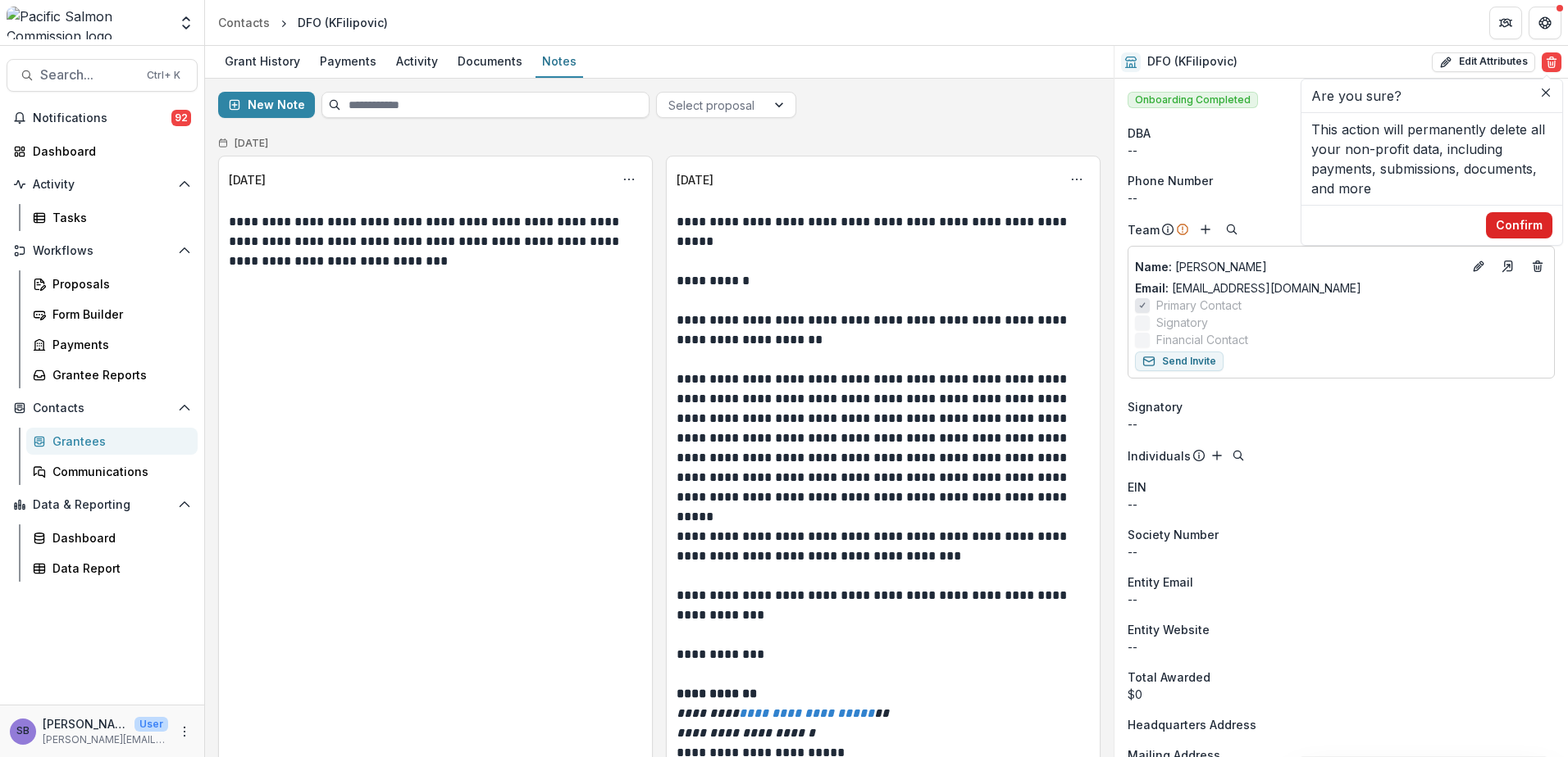
click at [1509, 227] on button "Confirm" at bounding box center [1518, 225] width 66 height 26
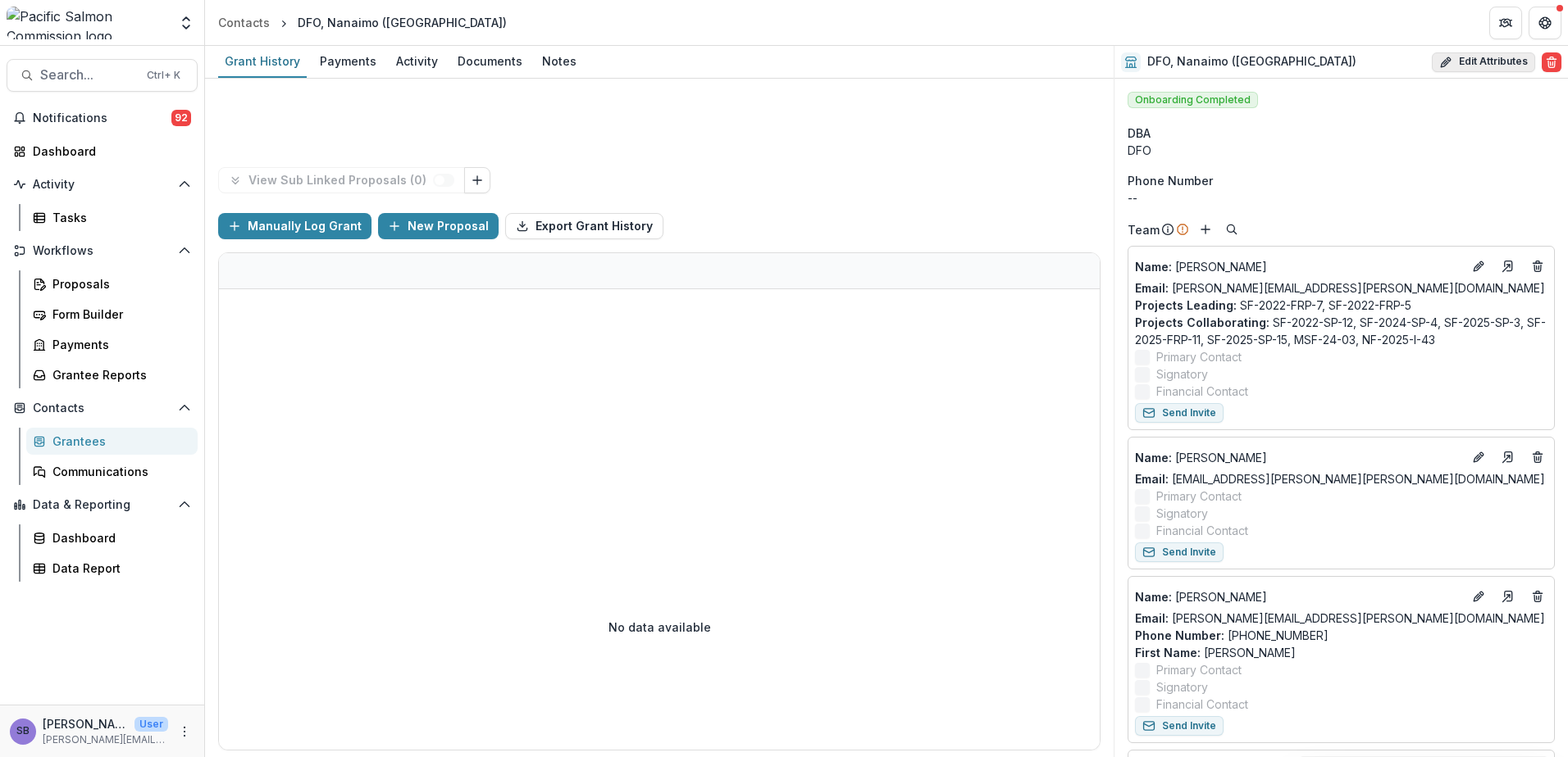
click at [1457, 59] on button "Edit Attributes" at bounding box center [1484, 62] width 103 height 20
select select
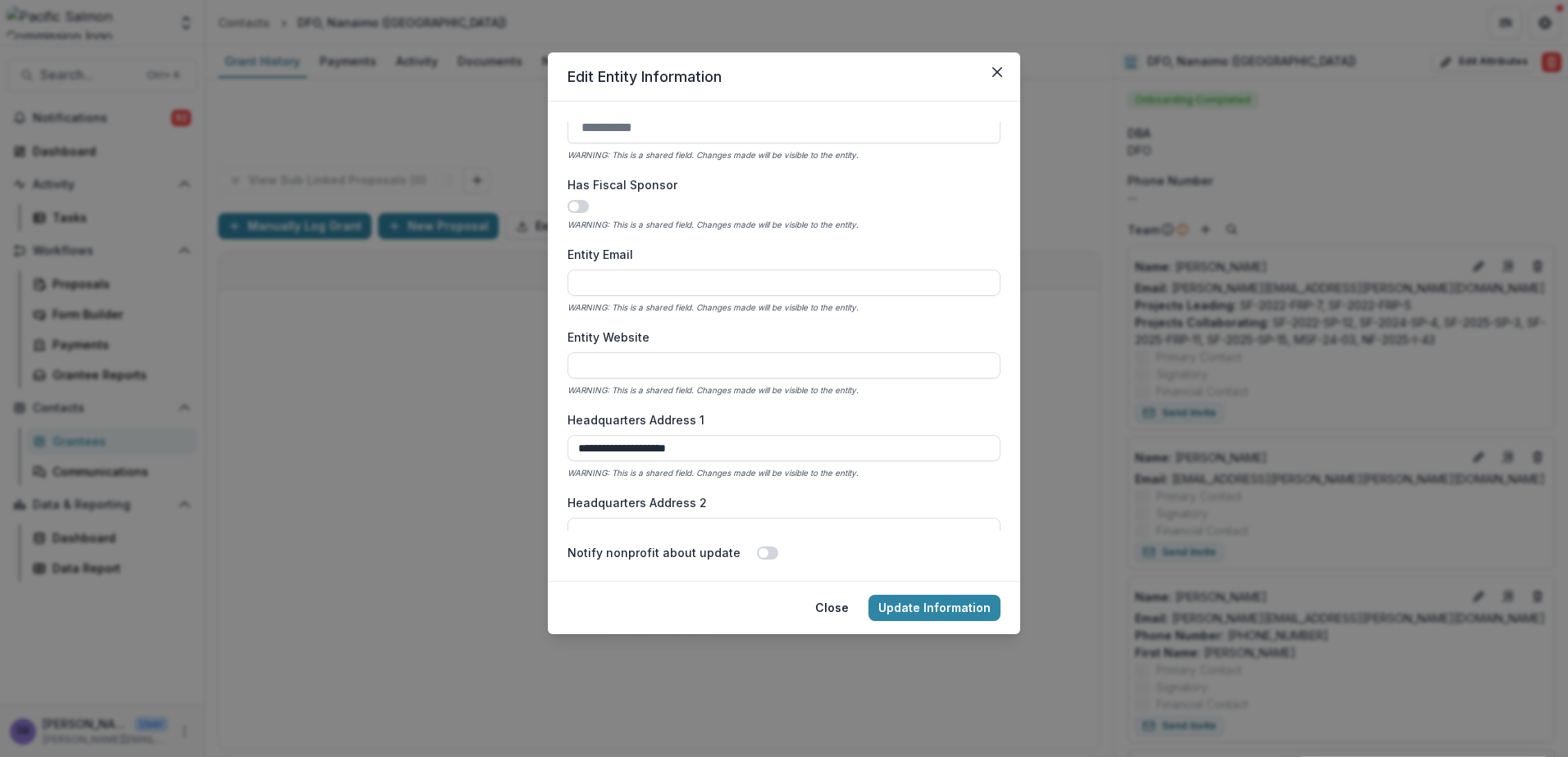
scroll to position [983, 0]
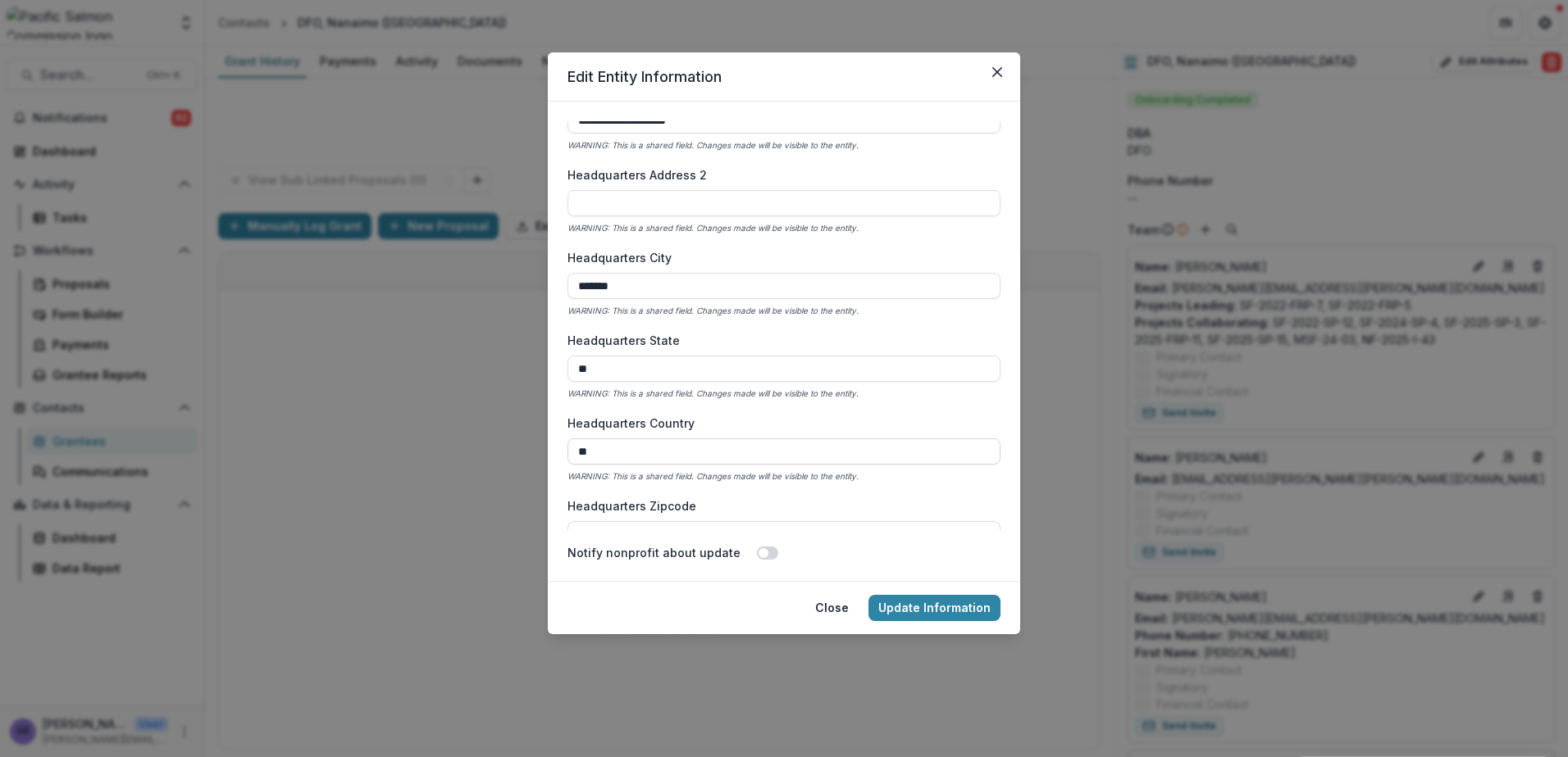
click at [731, 447] on input "**" at bounding box center [784, 451] width 432 height 26
type input "******"
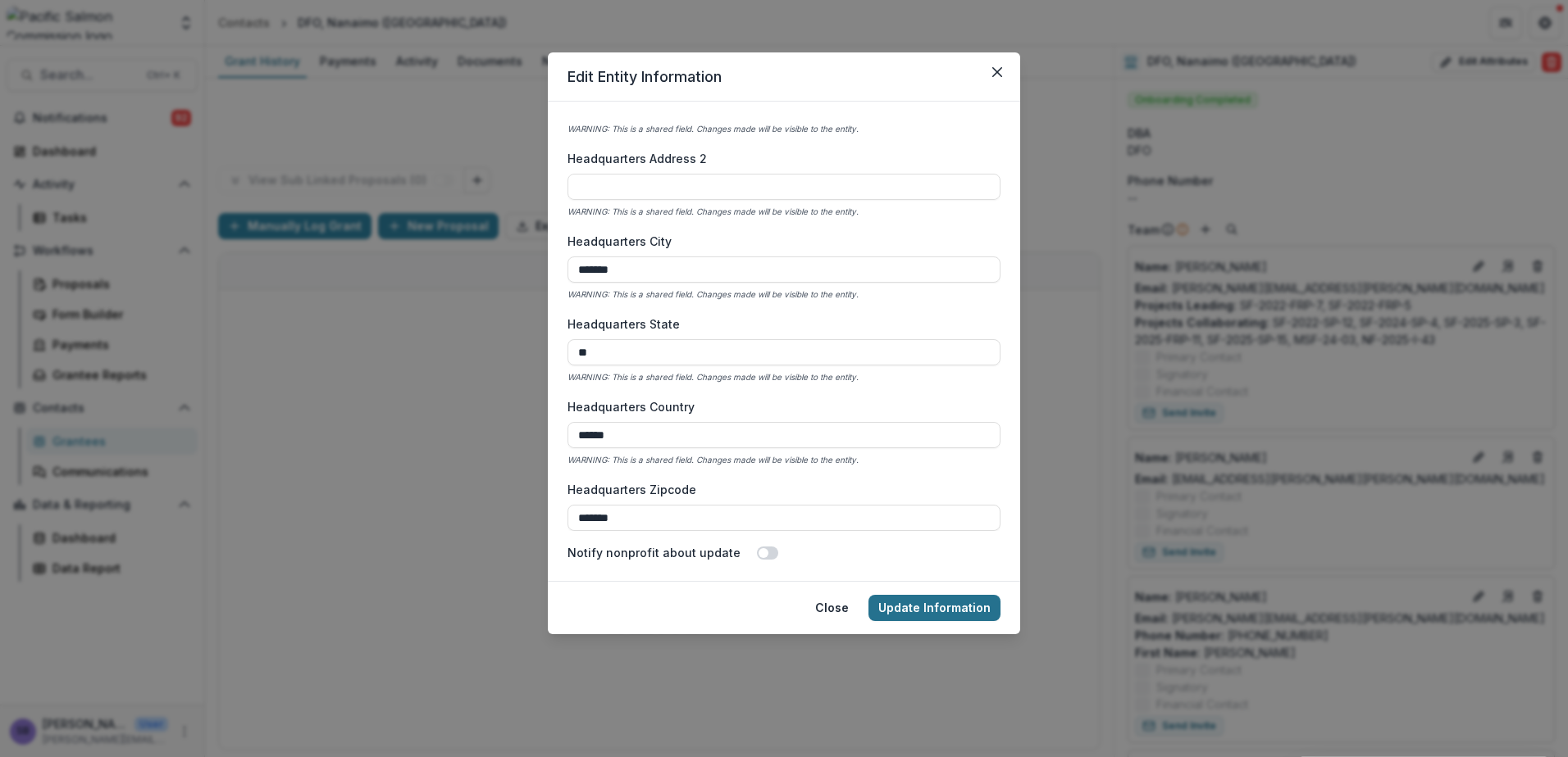
click at [982, 610] on button "Update Information" at bounding box center [934, 608] width 132 height 26
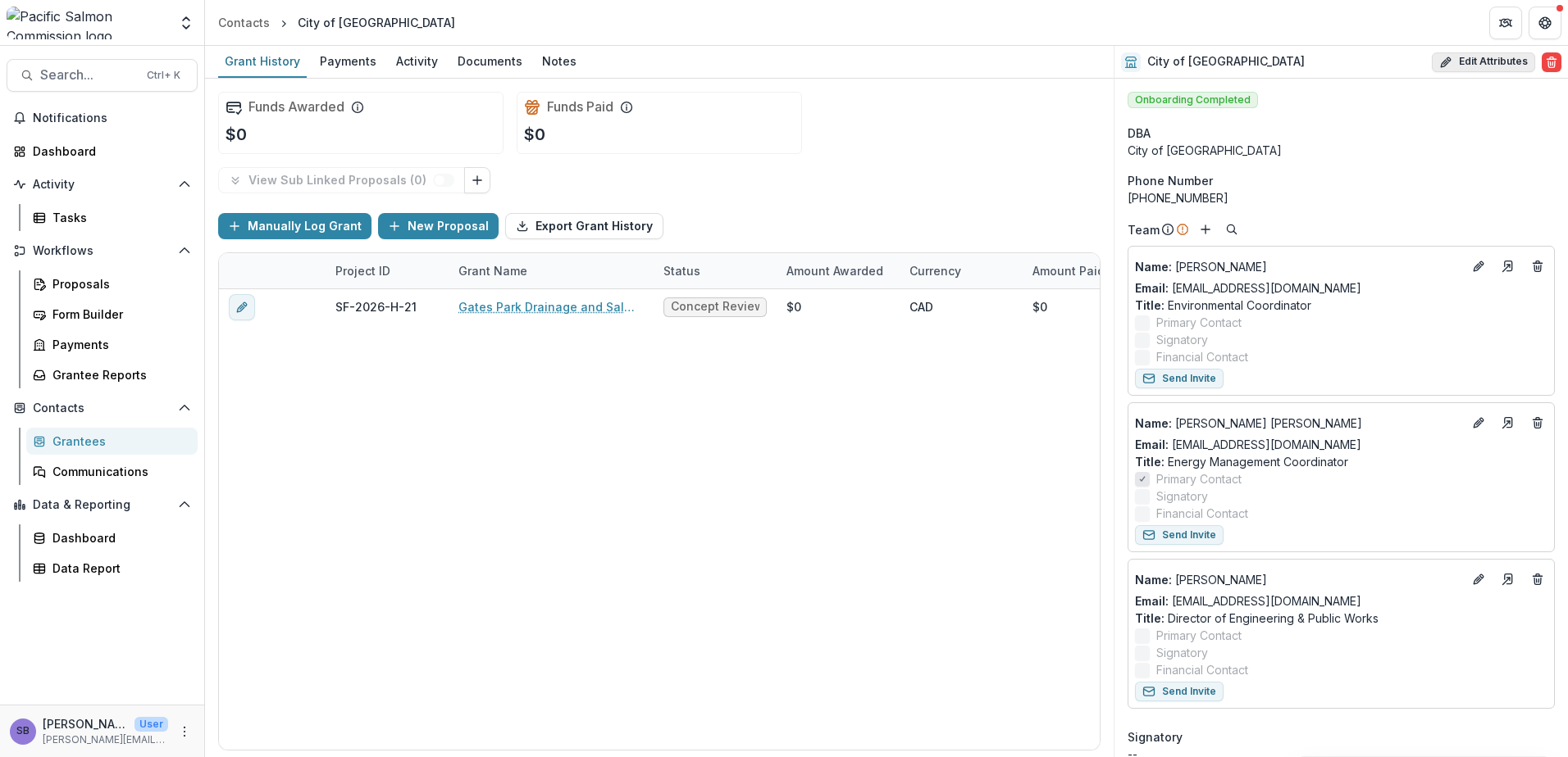
click at [1496, 59] on button "Edit Attributes" at bounding box center [1484, 62] width 103 height 20
select select
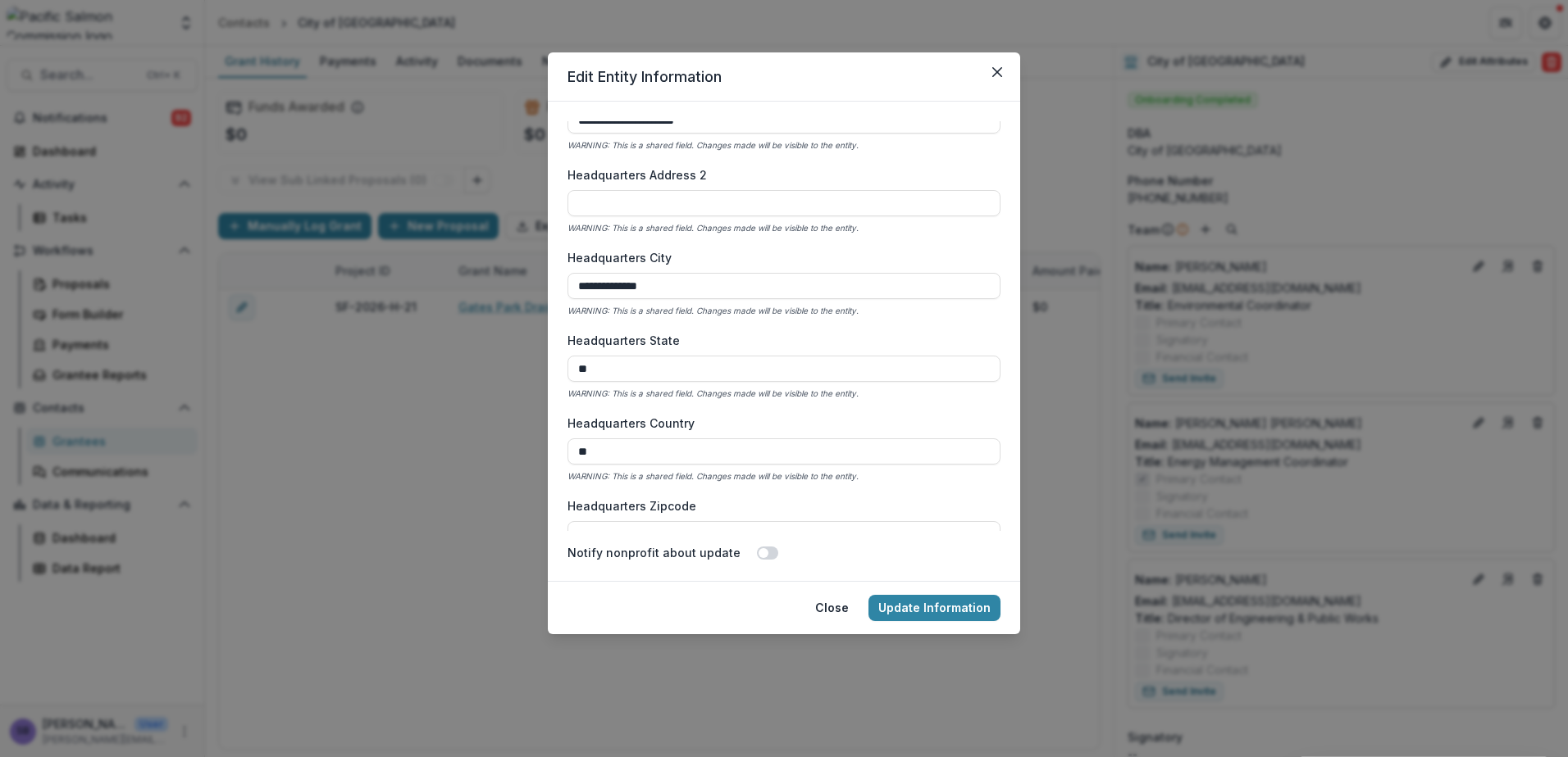
scroll to position [1093, 0]
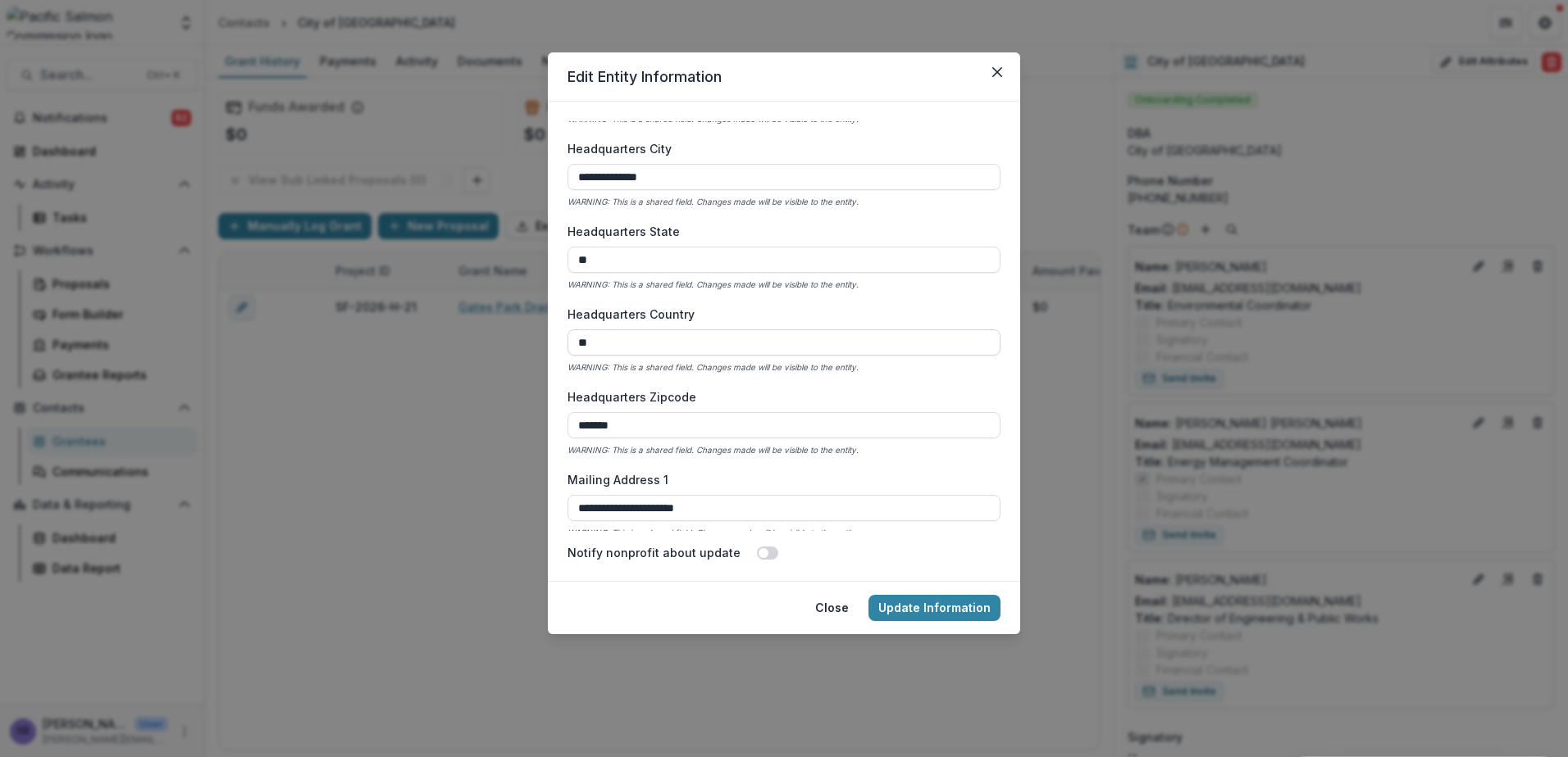
click at [627, 349] on input "**" at bounding box center [784, 343] width 432 height 26
type input "******"
click at [957, 611] on button "Update Information" at bounding box center [934, 608] width 132 height 26
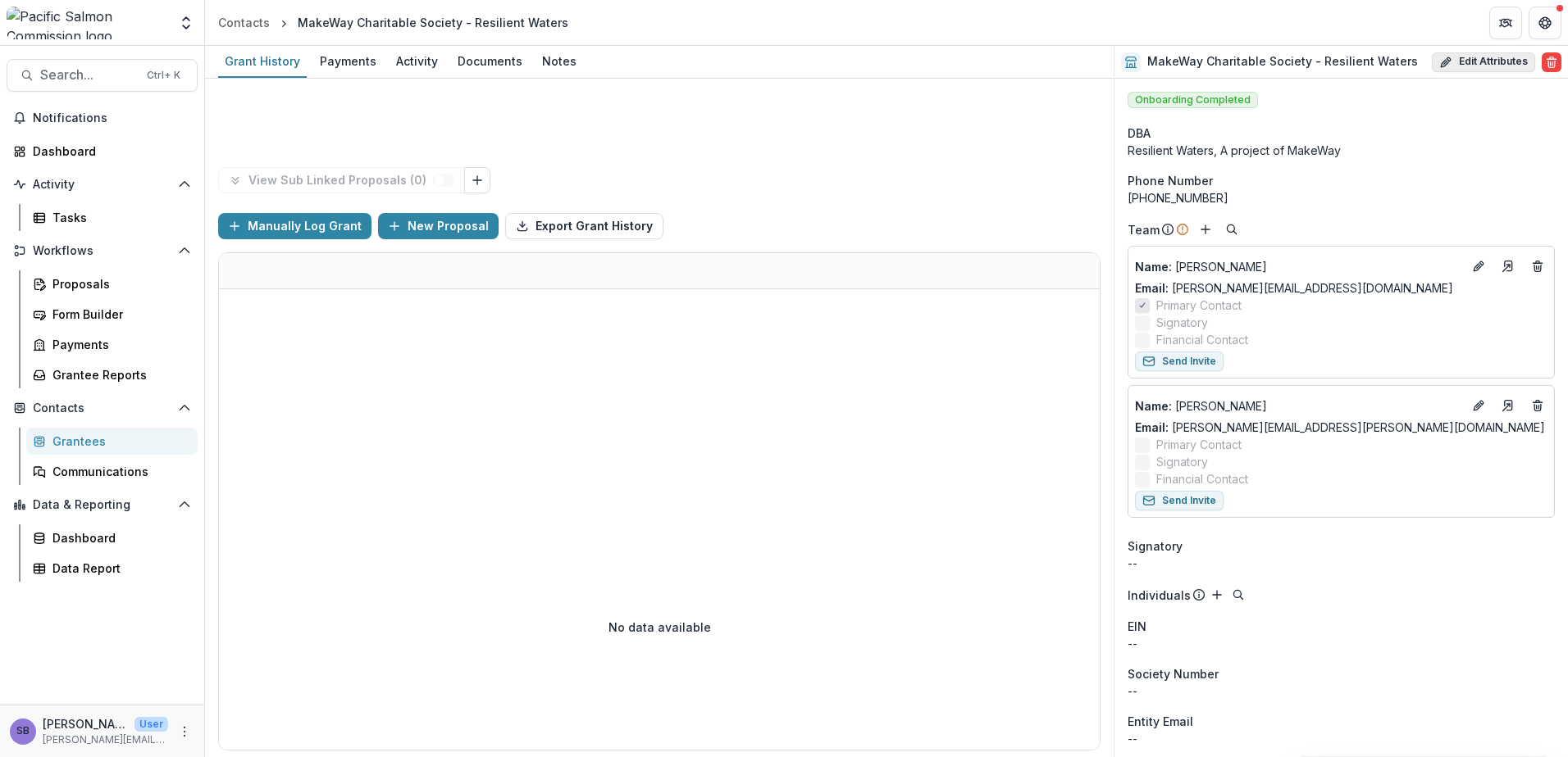
click at [1491, 65] on button "Edit Attributes" at bounding box center [1484, 62] width 103 height 20
select select
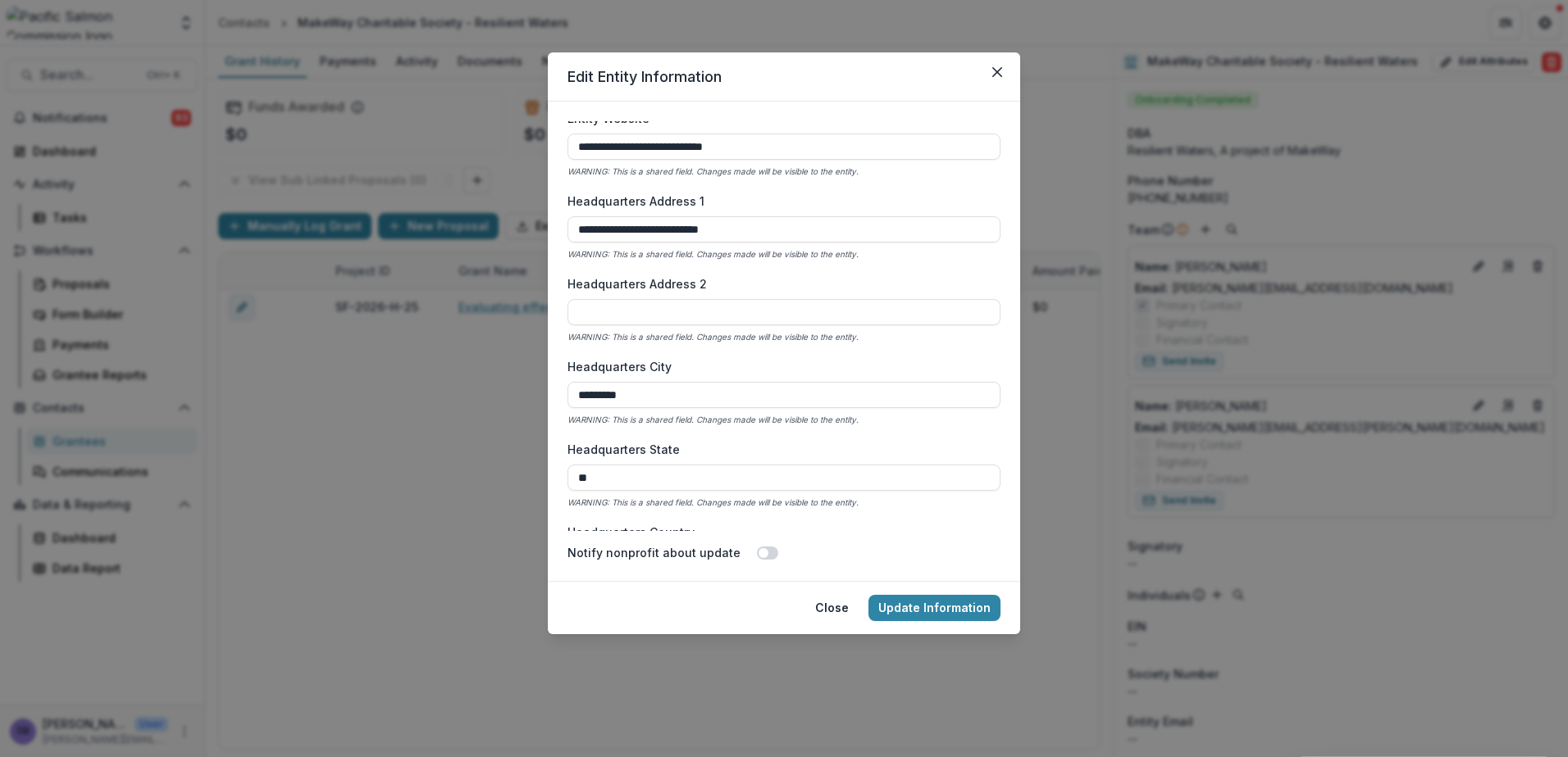
scroll to position [983, 0]
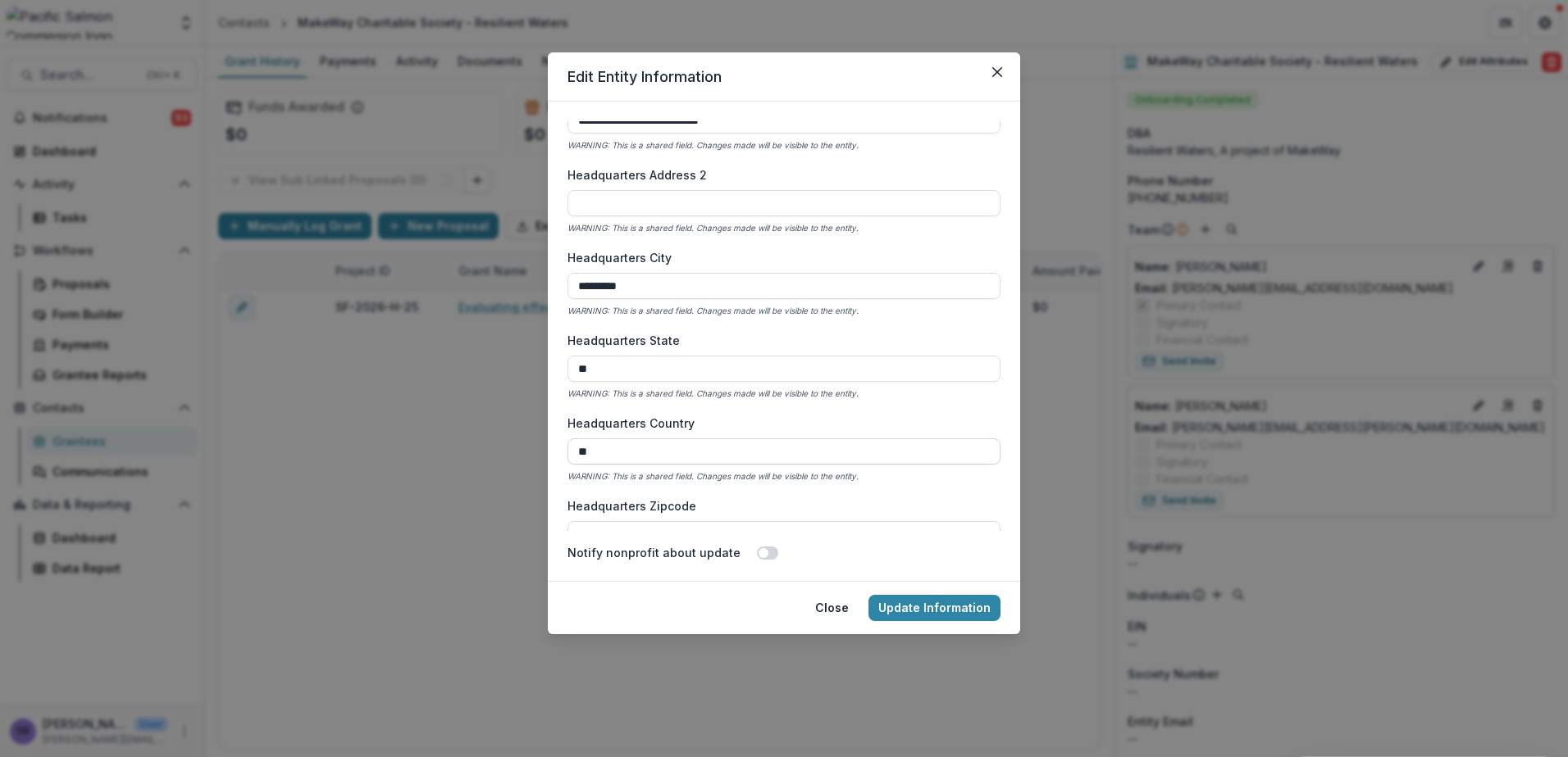
click at [649, 444] on input "**" at bounding box center [784, 451] width 432 height 26
type input "******"
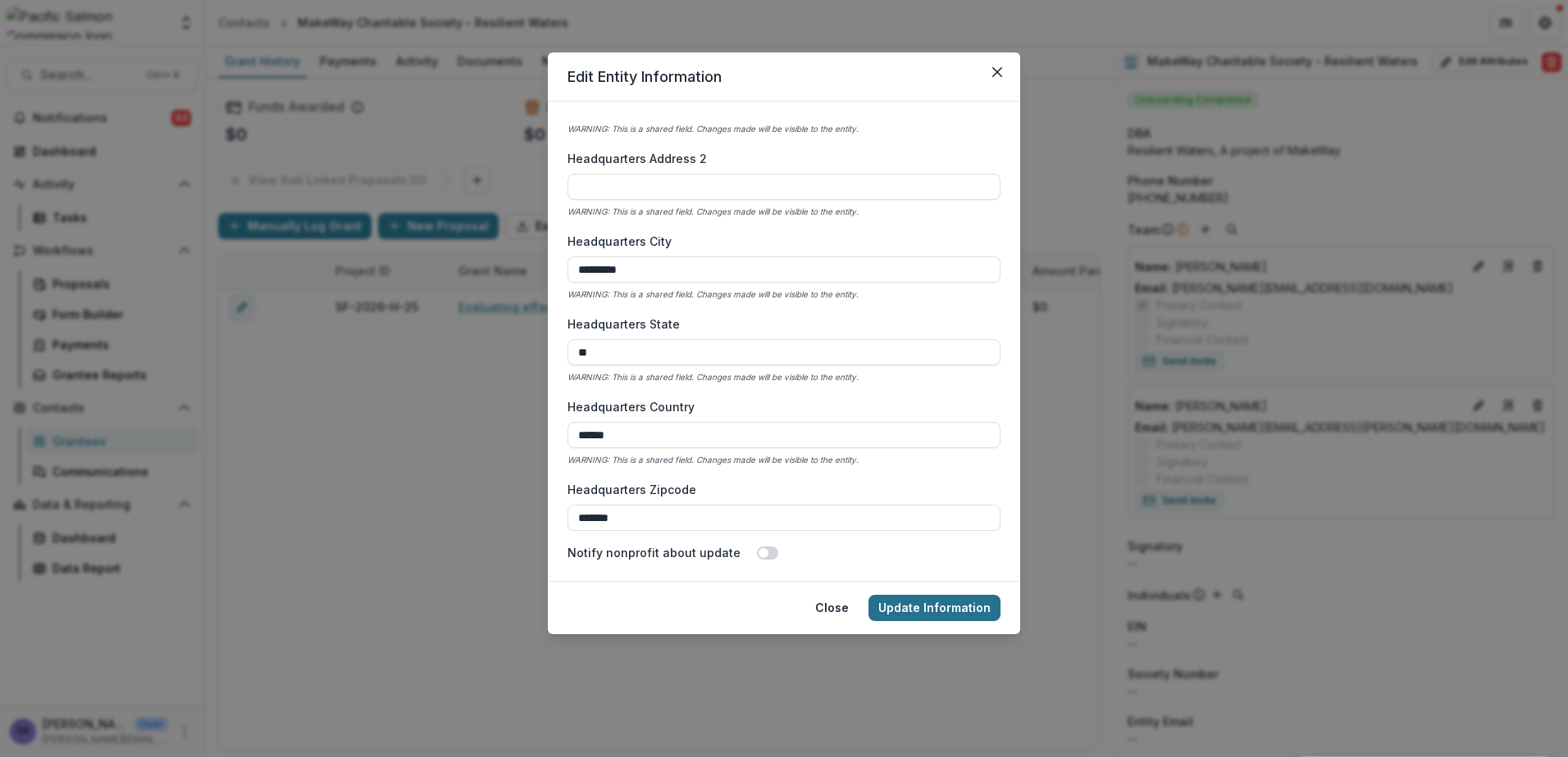
click at [936, 606] on button "Update Information" at bounding box center [934, 608] width 132 height 26
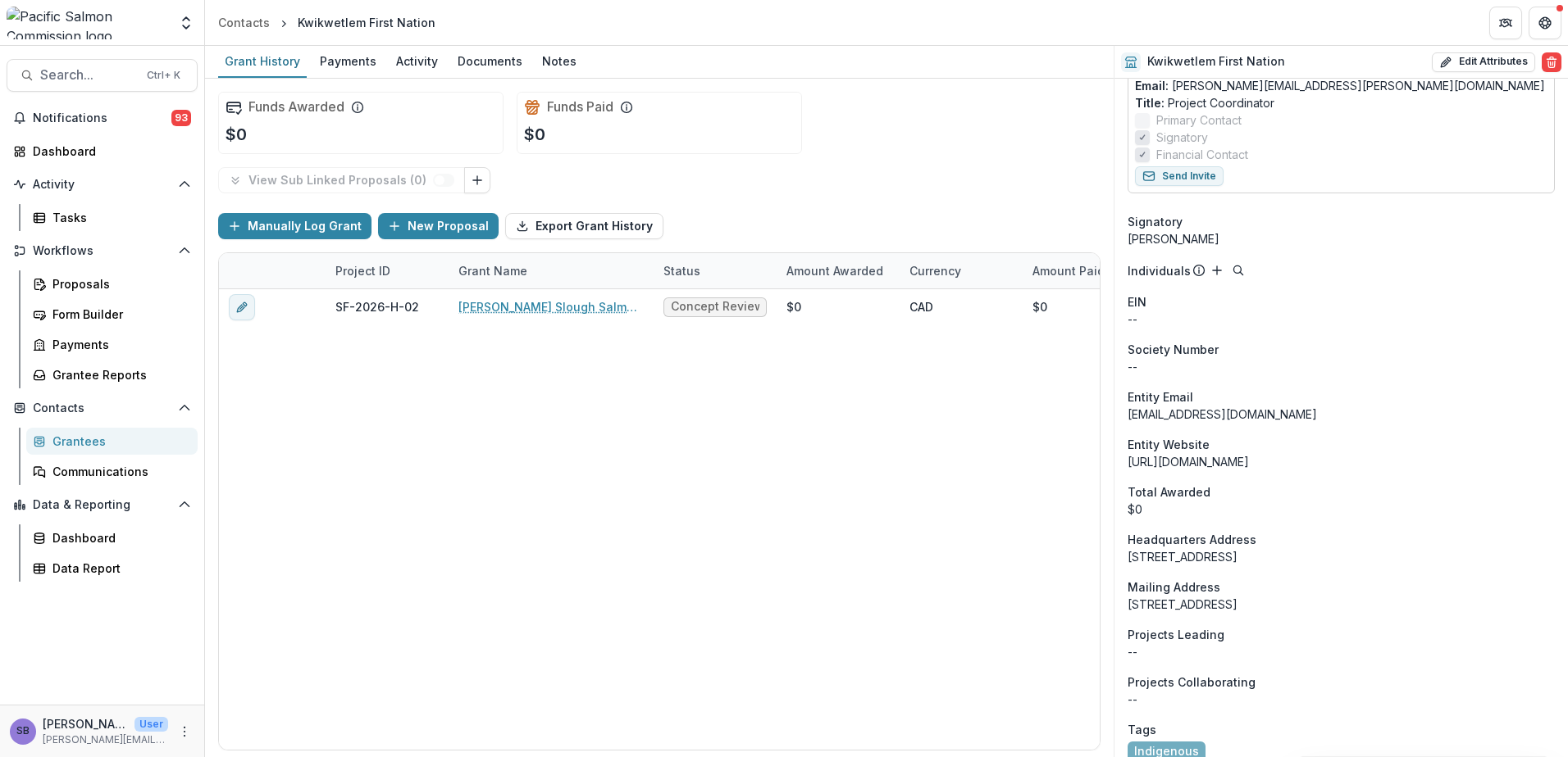
scroll to position [376, 0]
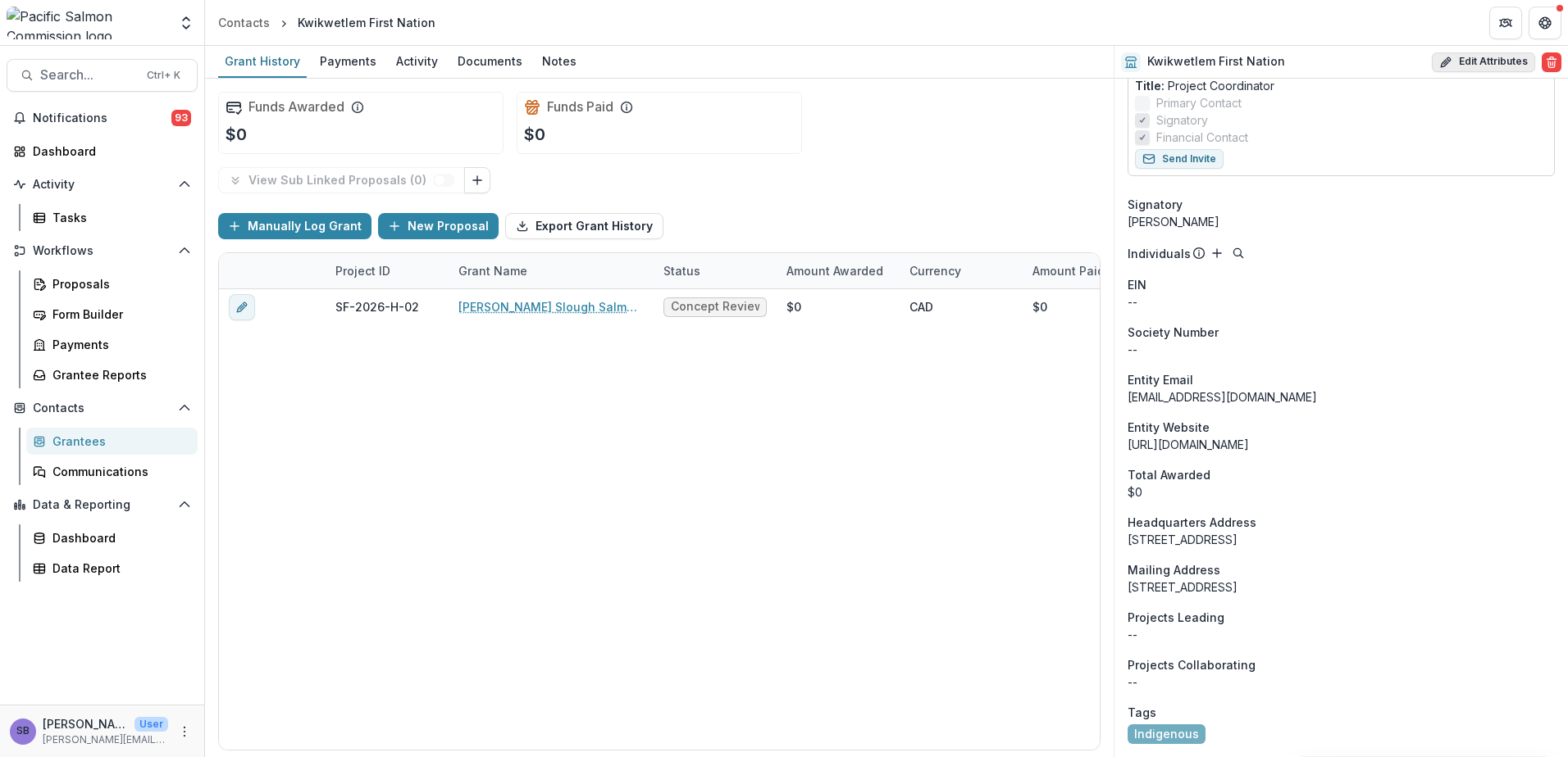
click at [1461, 58] on button "Edit Attributes" at bounding box center [1484, 62] width 103 height 20
select select
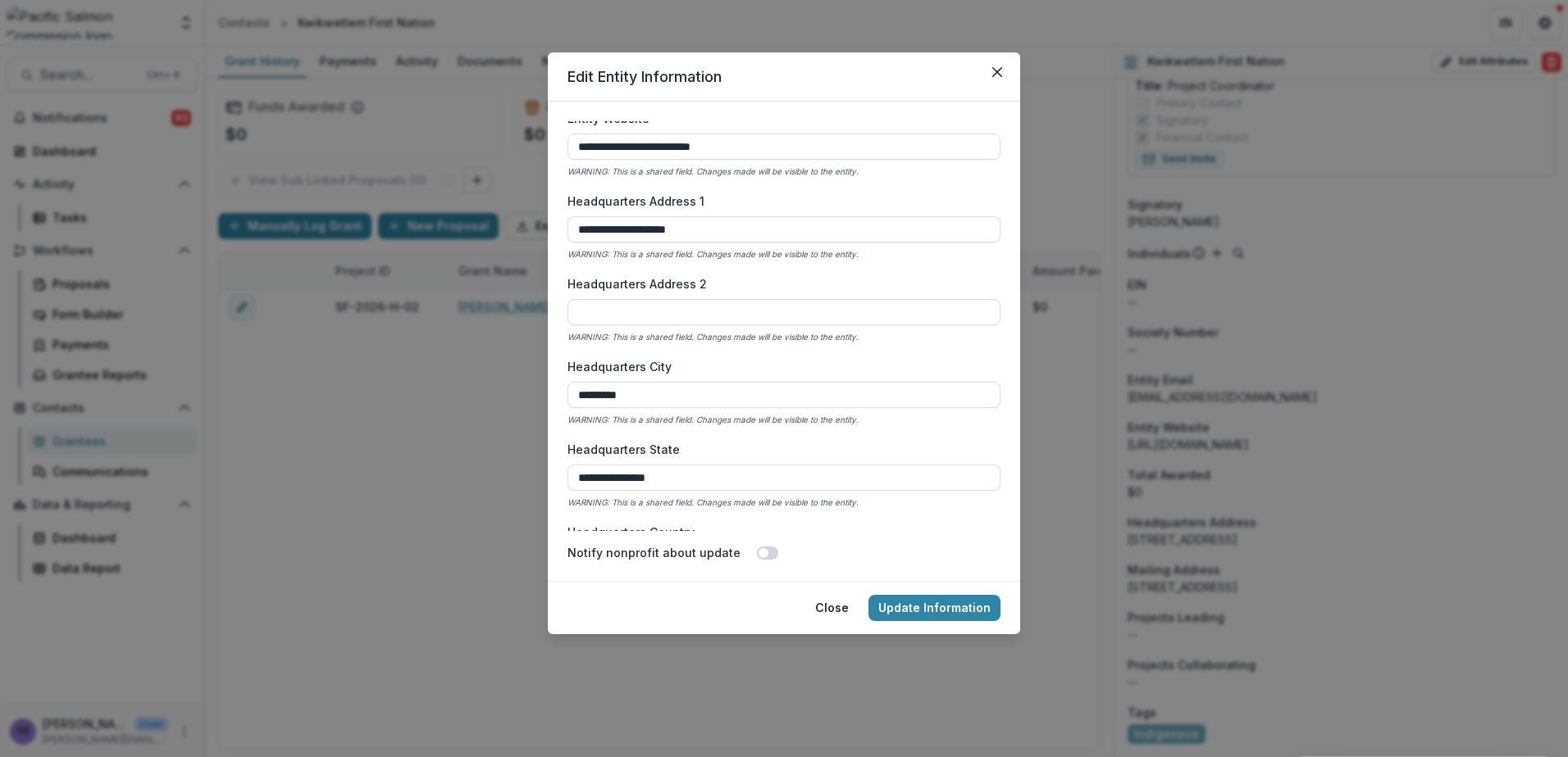
scroll to position [983, 0]
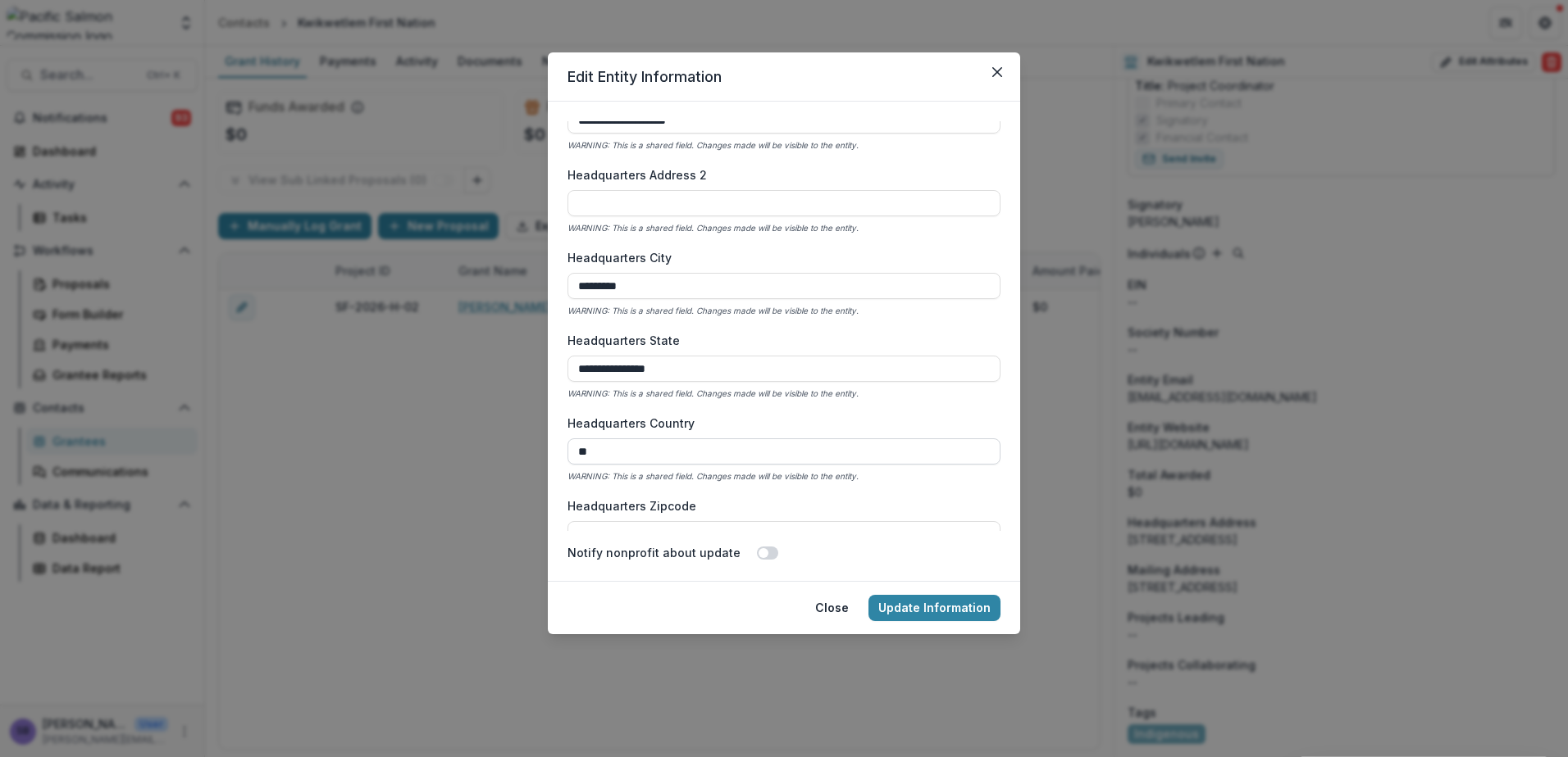
click at [651, 452] on input "**" at bounding box center [784, 451] width 432 height 26
type input "******"
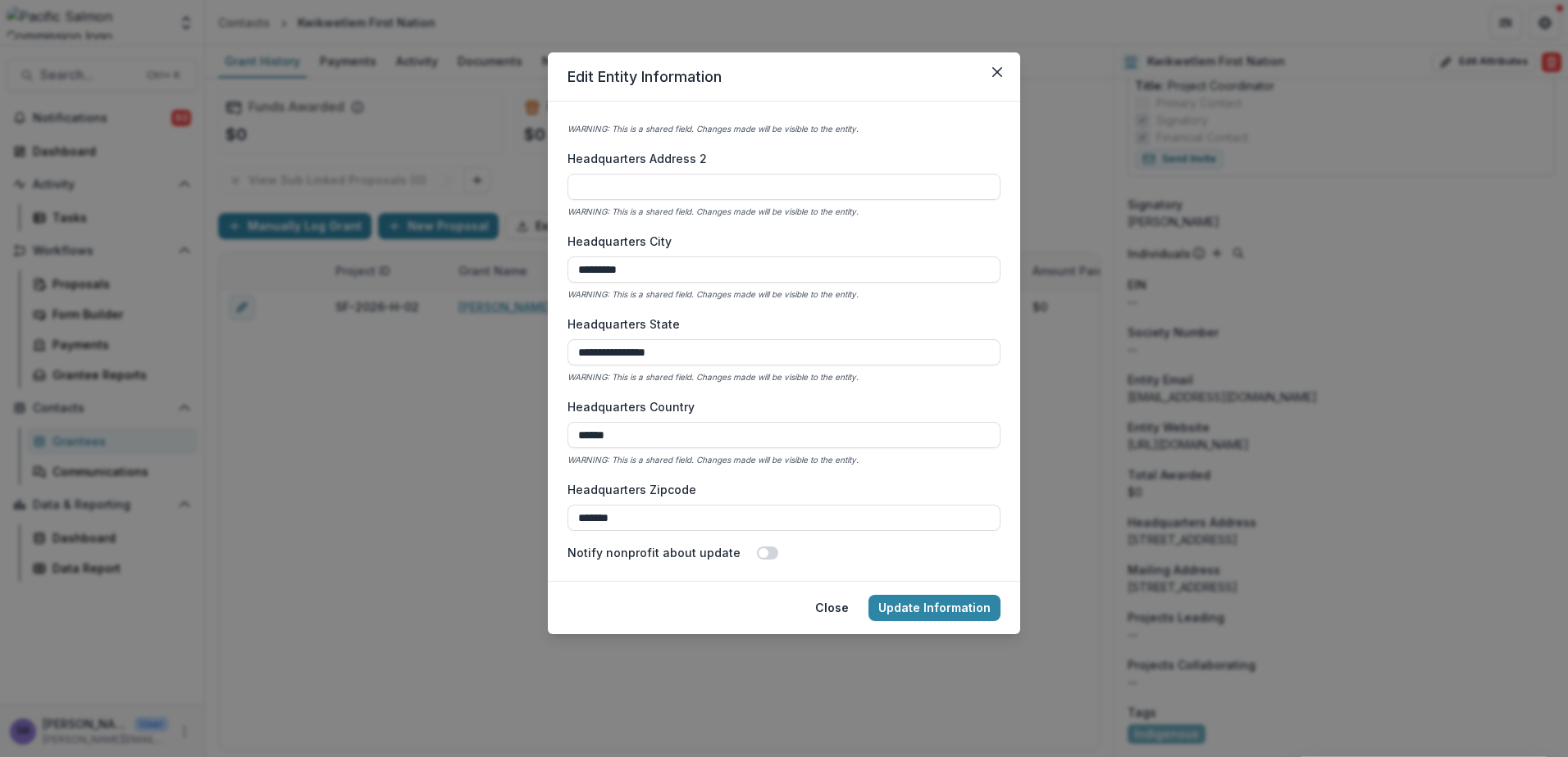
drag, startPoint x: 695, startPoint y: 352, endPoint x: 531, endPoint y: 344, distance: 164.2
click at [531, 344] on div "**********" at bounding box center [784, 378] width 1568 height 757
type input "**"
click at [950, 601] on button "Update Information" at bounding box center [934, 608] width 132 height 26
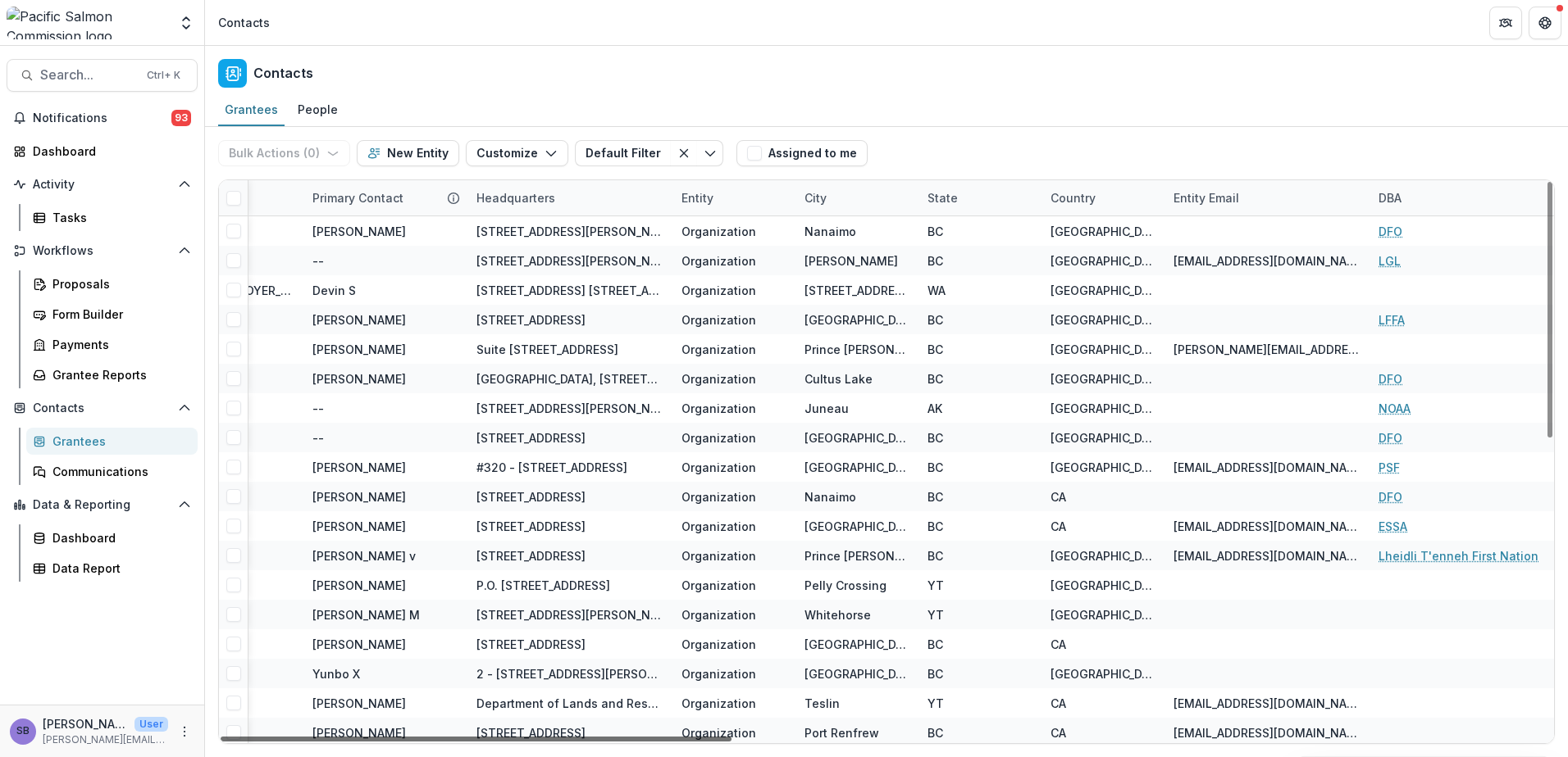
scroll to position [0, 1079]
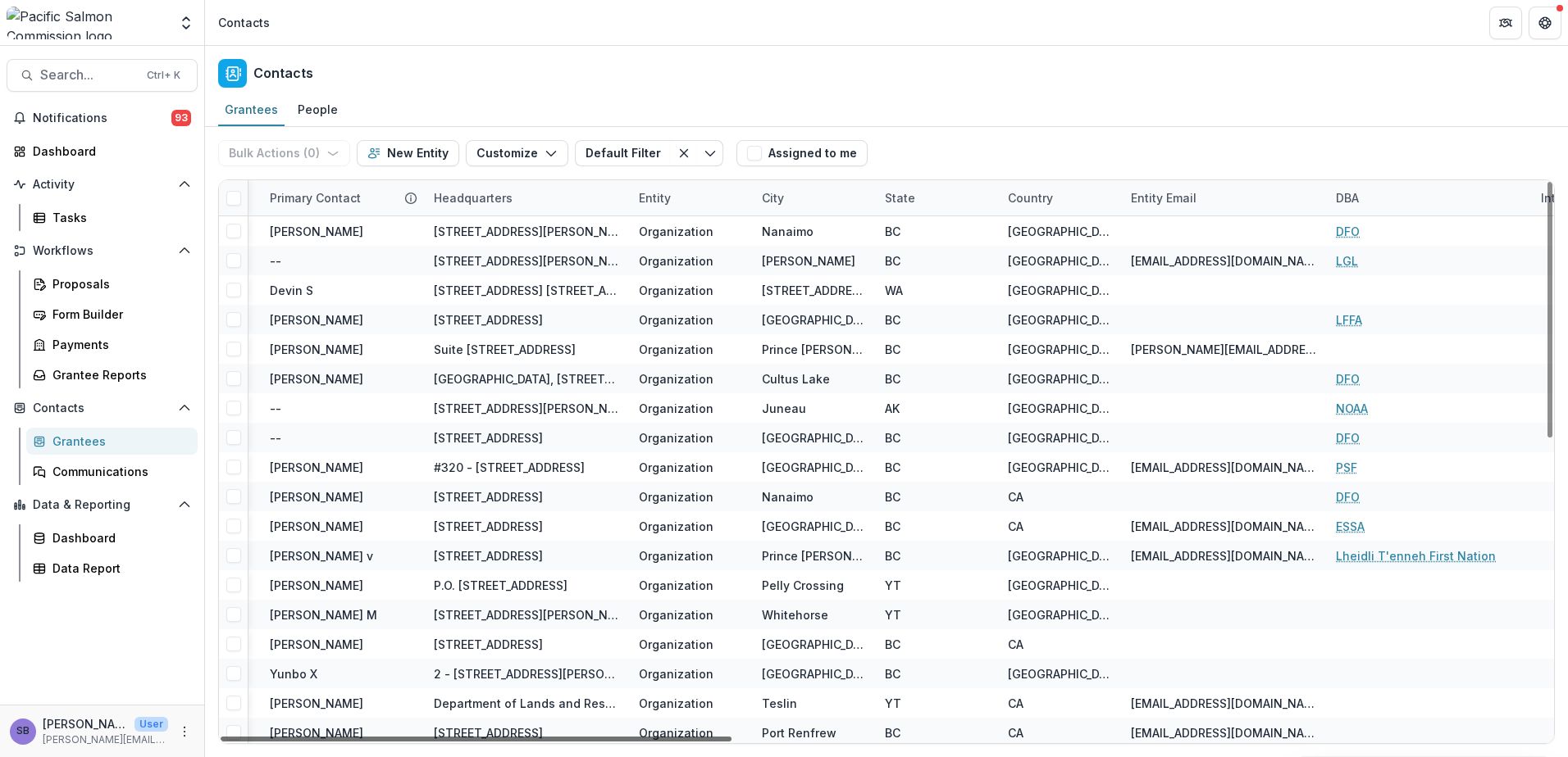
drag, startPoint x: 690, startPoint y: 737, endPoint x: 1104, endPoint y: 727, distance: 414.1
click at [731, 737] on div at bounding box center [476, 740] width 511 height 5
click at [1042, 196] on div "Country" at bounding box center [1030, 198] width 65 height 17
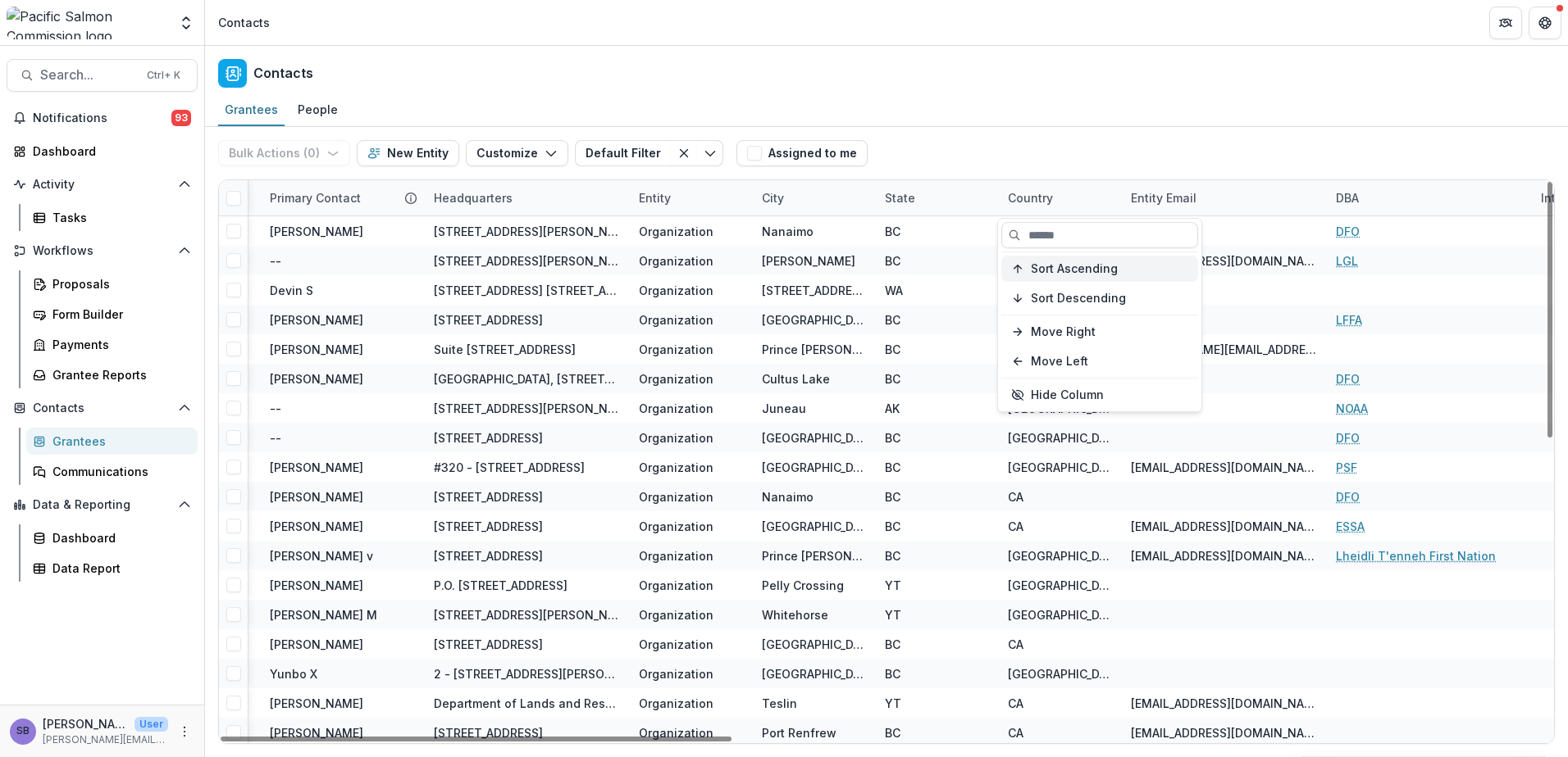
click at [1062, 279] on button "Sort Ascending" at bounding box center [1099, 269] width 196 height 26
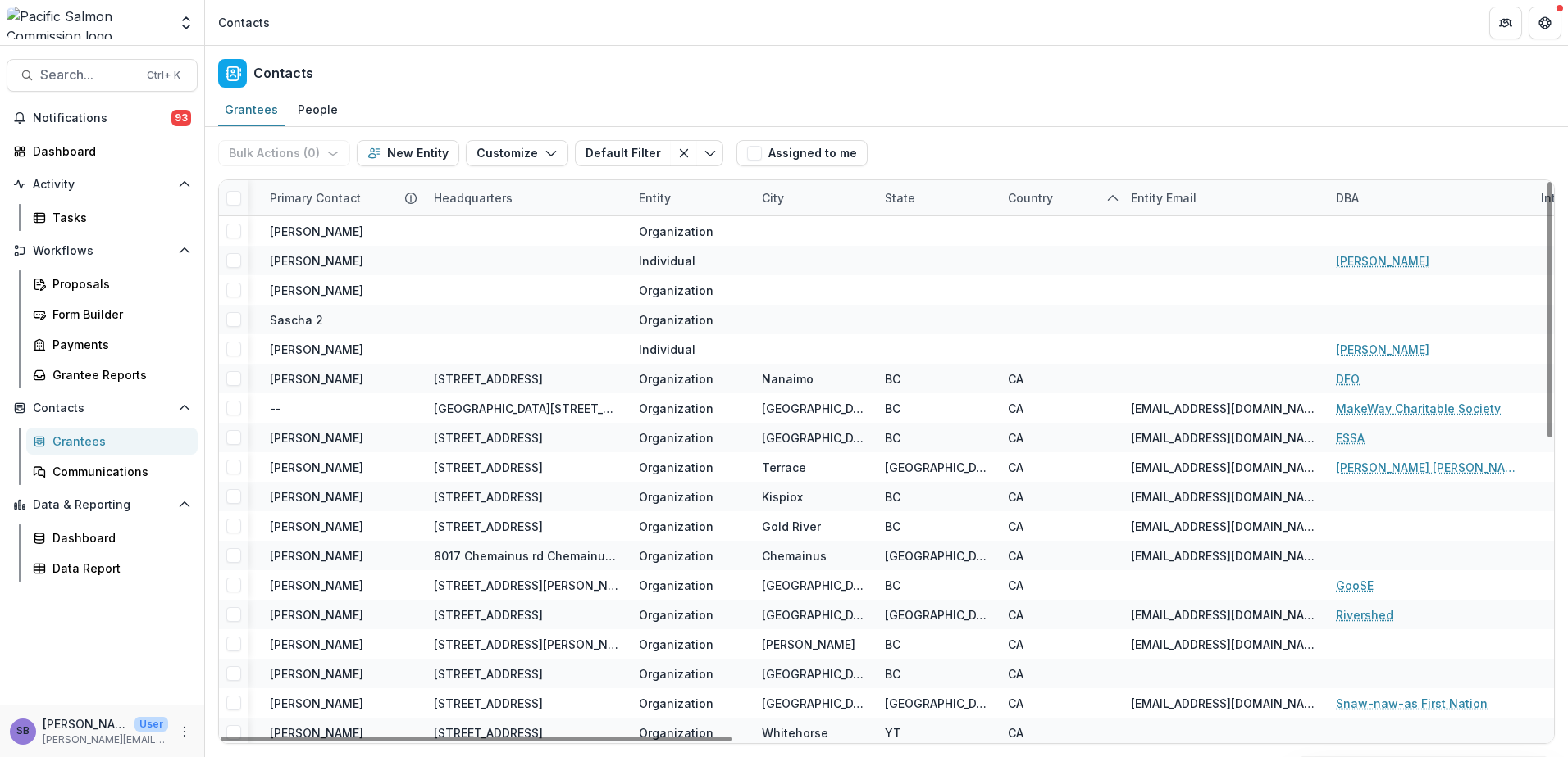
click at [1013, 138] on div "Bulk Actions ( 0 ) Send Email Create Proposals Create Tasks New Entity Customiz…" at bounding box center [886, 153] width 1336 height 53
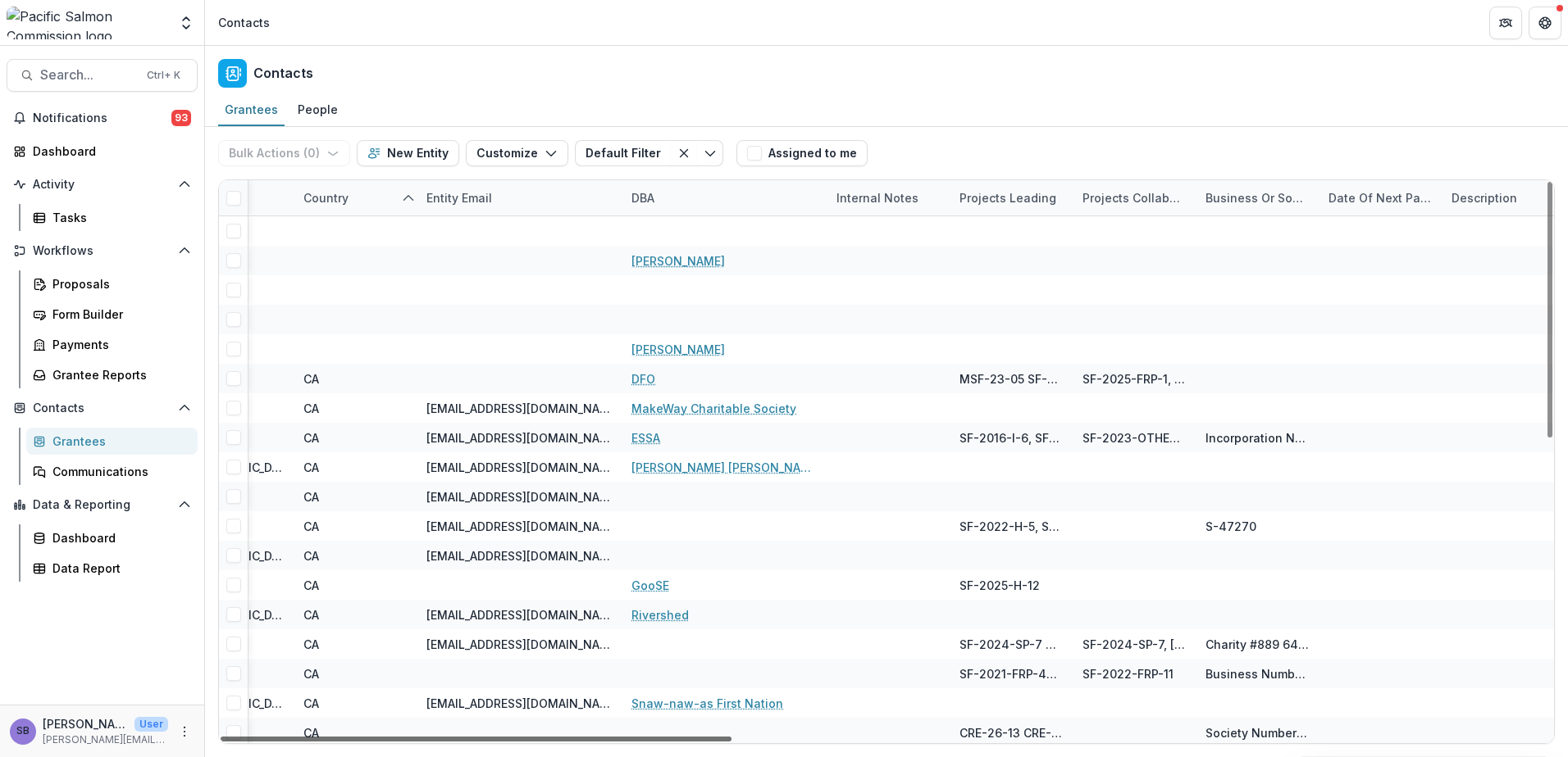
scroll to position [0, 1798]
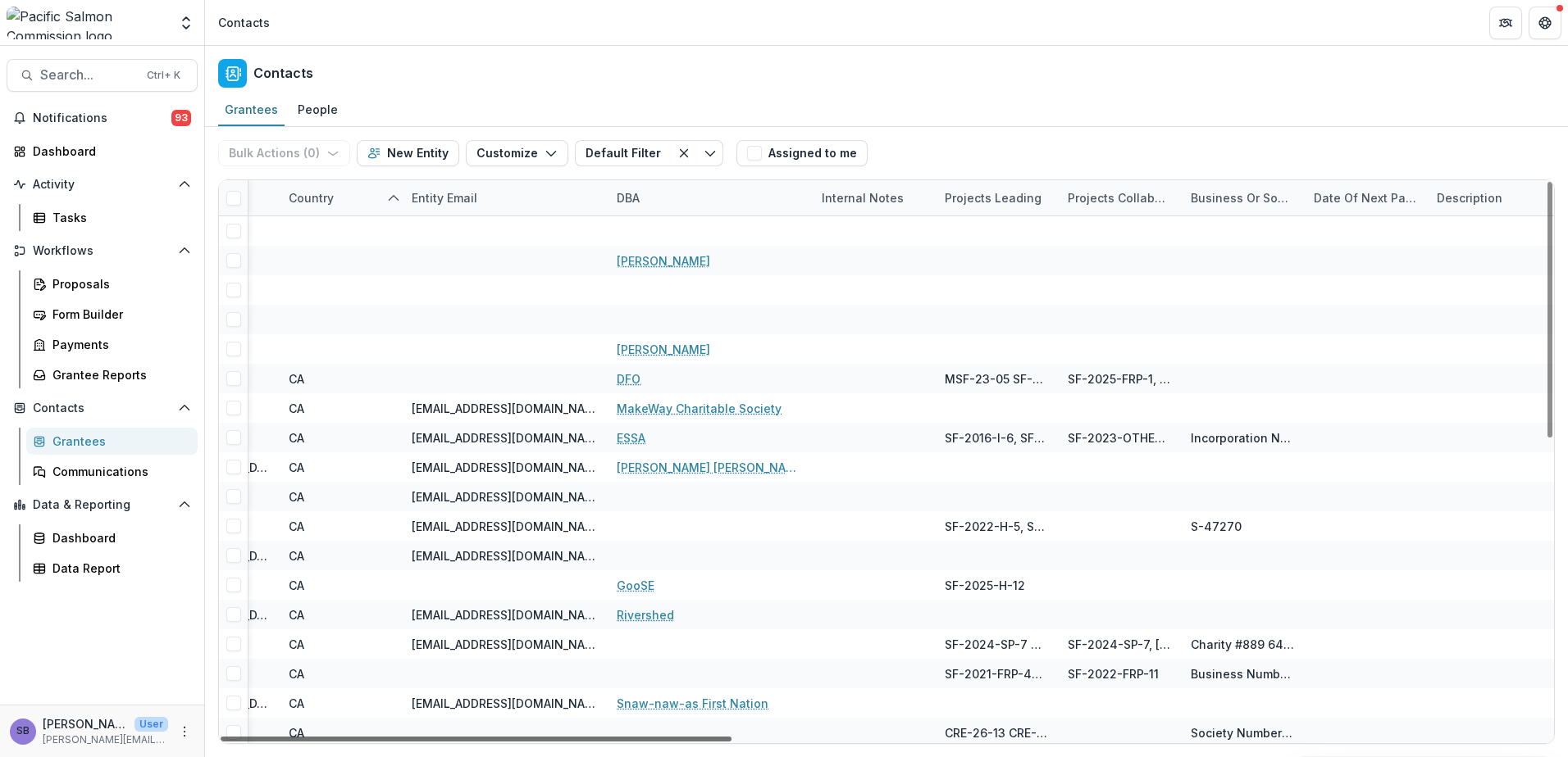
drag, startPoint x: 1055, startPoint y: 740, endPoint x: 1330, endPoint y: 692, distance: 279.2
click at [731, 737] on div at bounding box center [476, 740] width 511 height 5
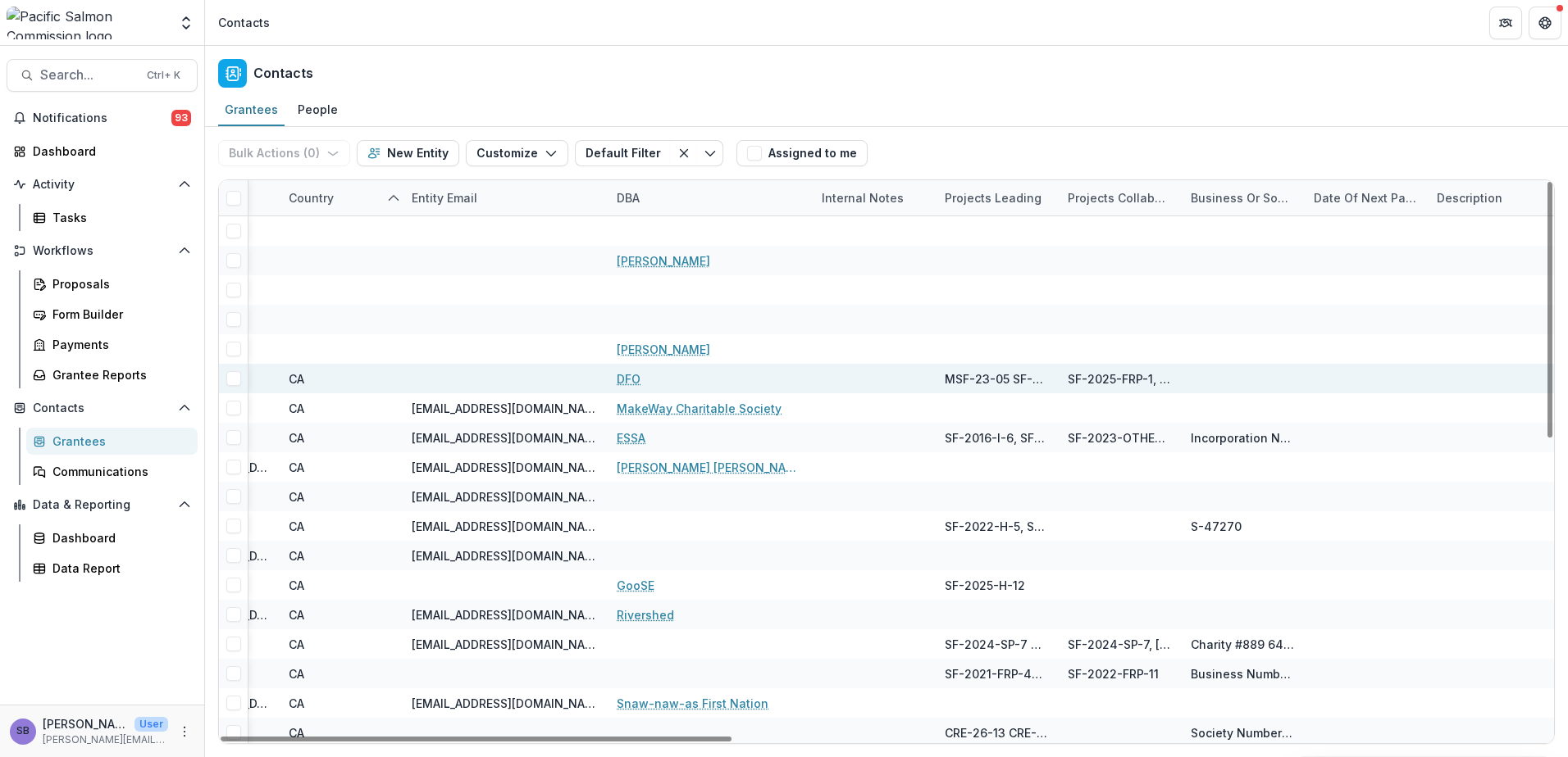
click at [234, 378] on span at bounding box center [233, 378] width 15 height 15
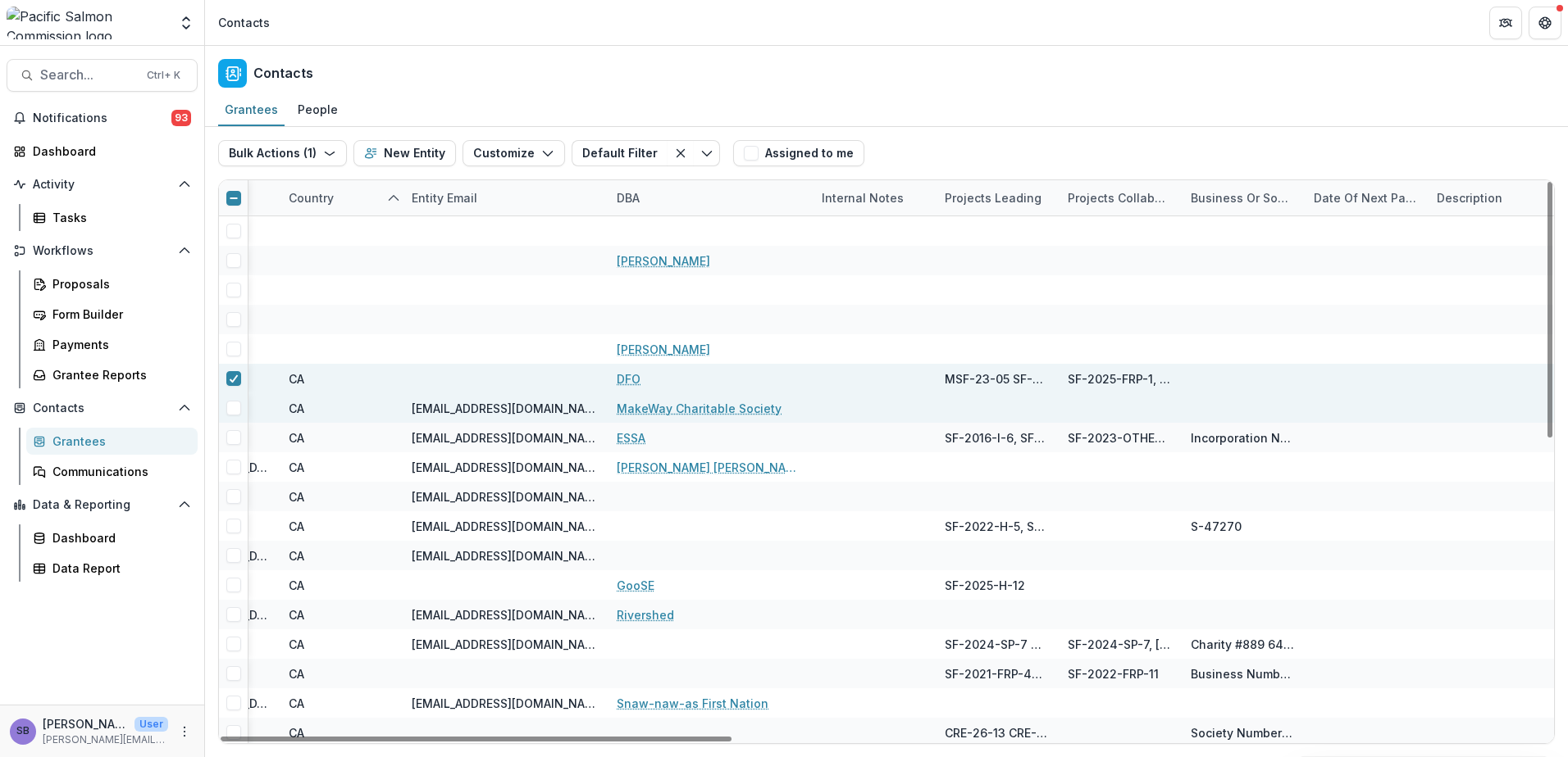
click at [235, 413] on span at bounding box center [233, 407] width 15 height 15
click at [333, 152] on icon "button" at bounding box center [332, 152] width 13 height 13
click at [234, 374] on div at bounding box center [233, 378] width 9 height 13
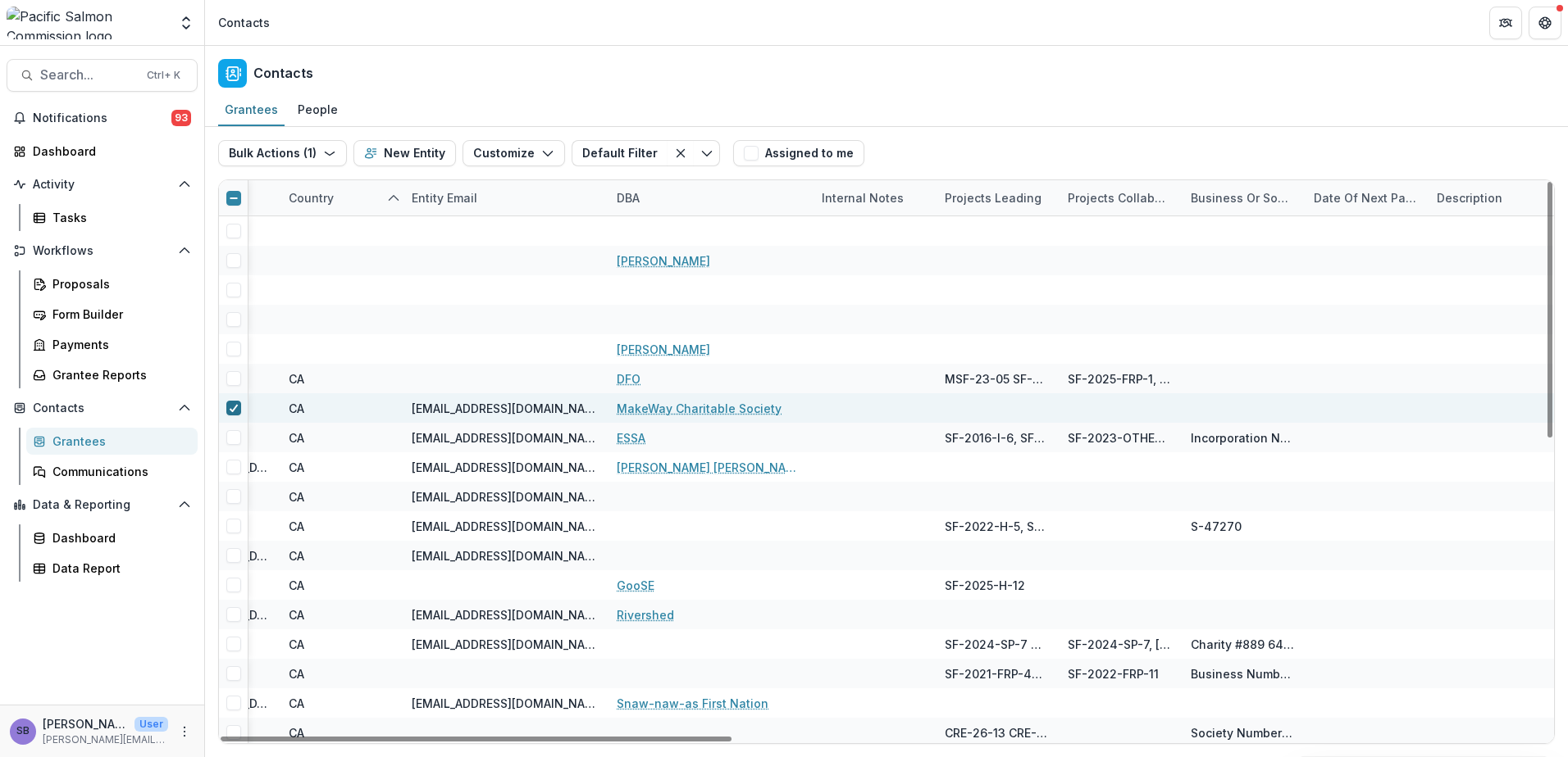
click at [232, 415] on div at bounding box center [233, 408] width 29 height 29
click at [234, 406] on icon at bounding box center [233, 408] width 9 height 9
click at [731, 739] on div at bounding box center [476, 740] width 511 height 5
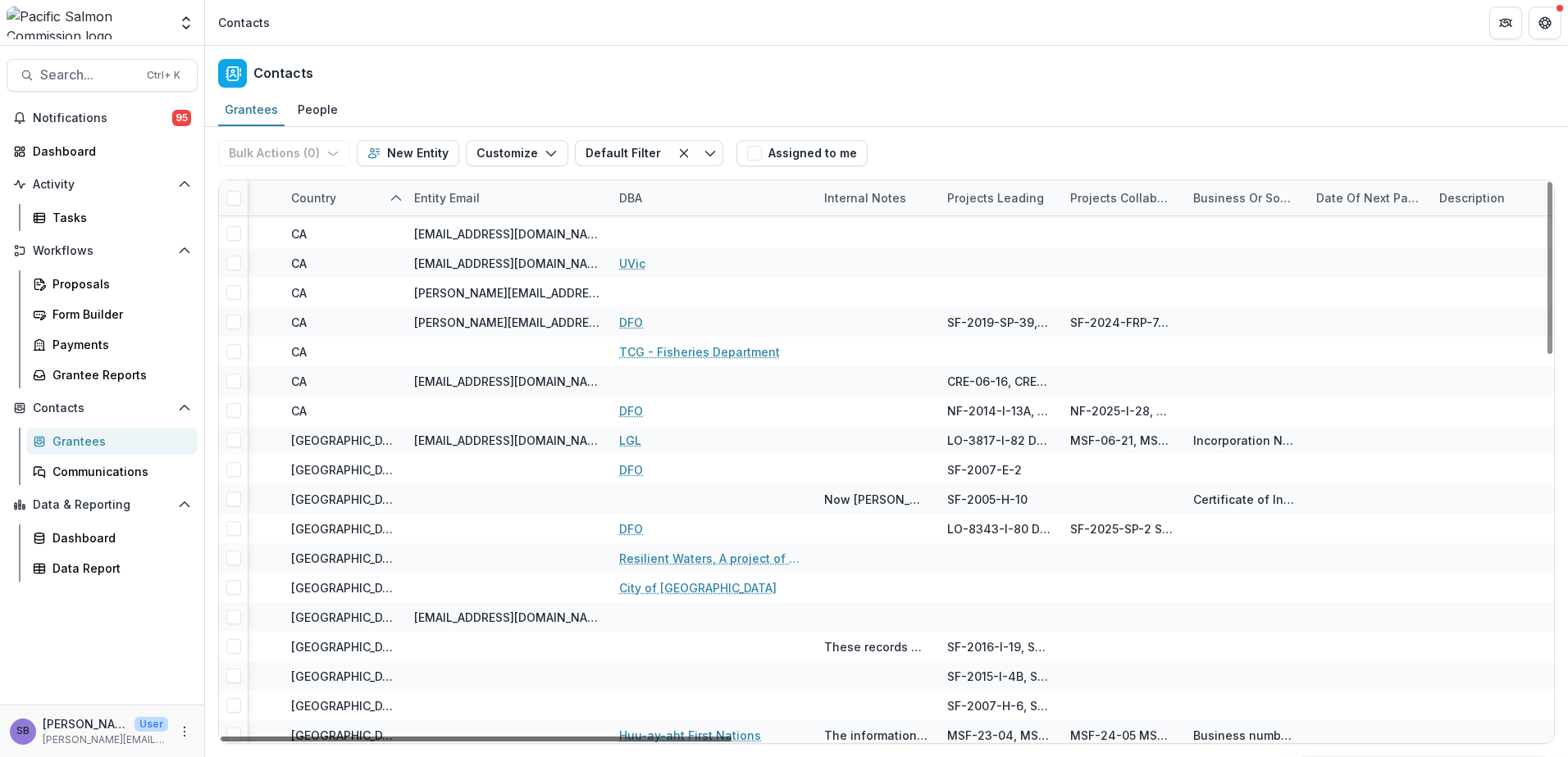
scroll to position [765, 1187]
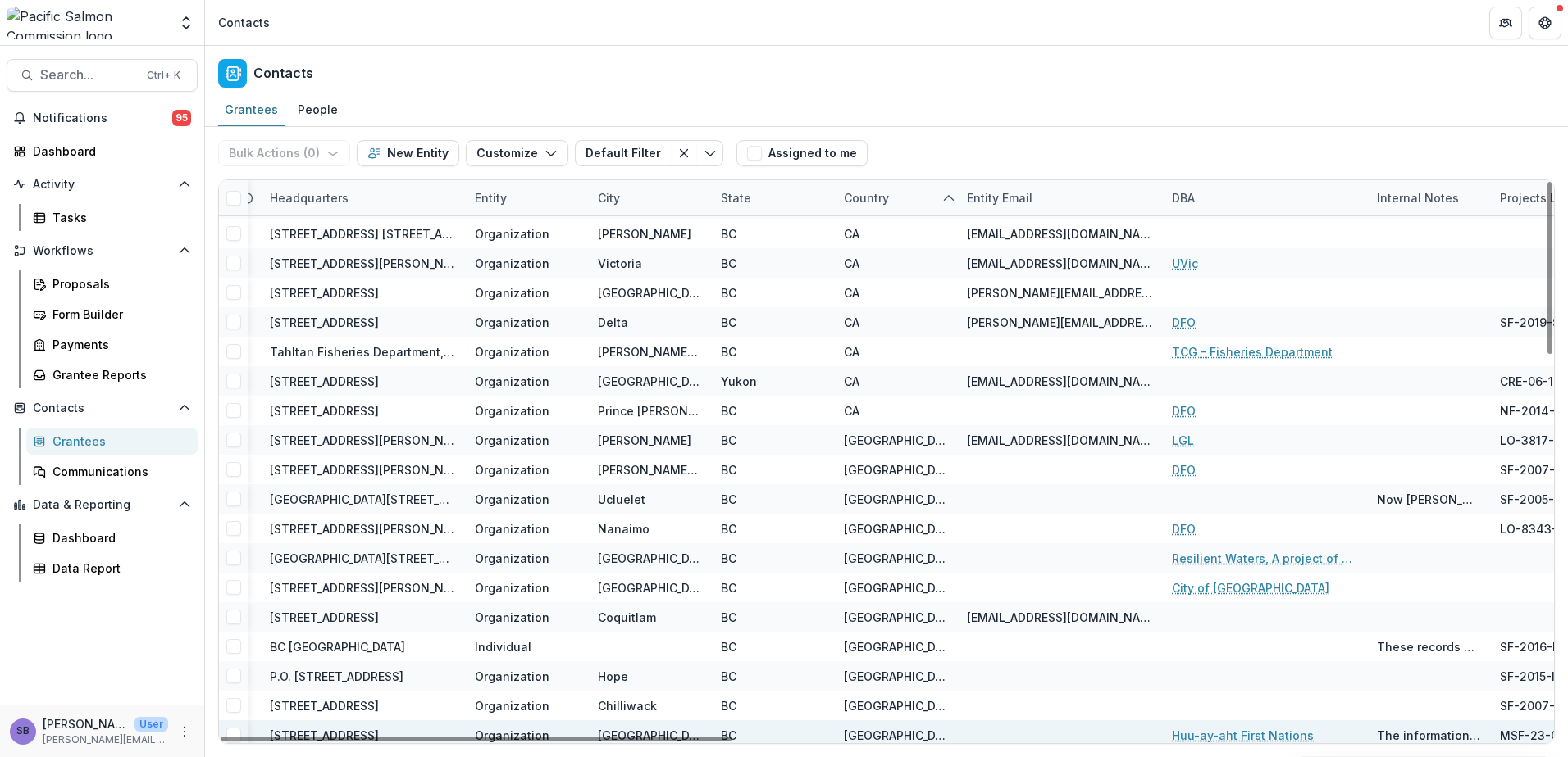
drag, startPoint x: 955, startPoint y: 737, endPoint x: 797, endPoint y: 731, distance: 158.1
click at [731, 741] on div at bounding box center [476, 740] width 511 height 5
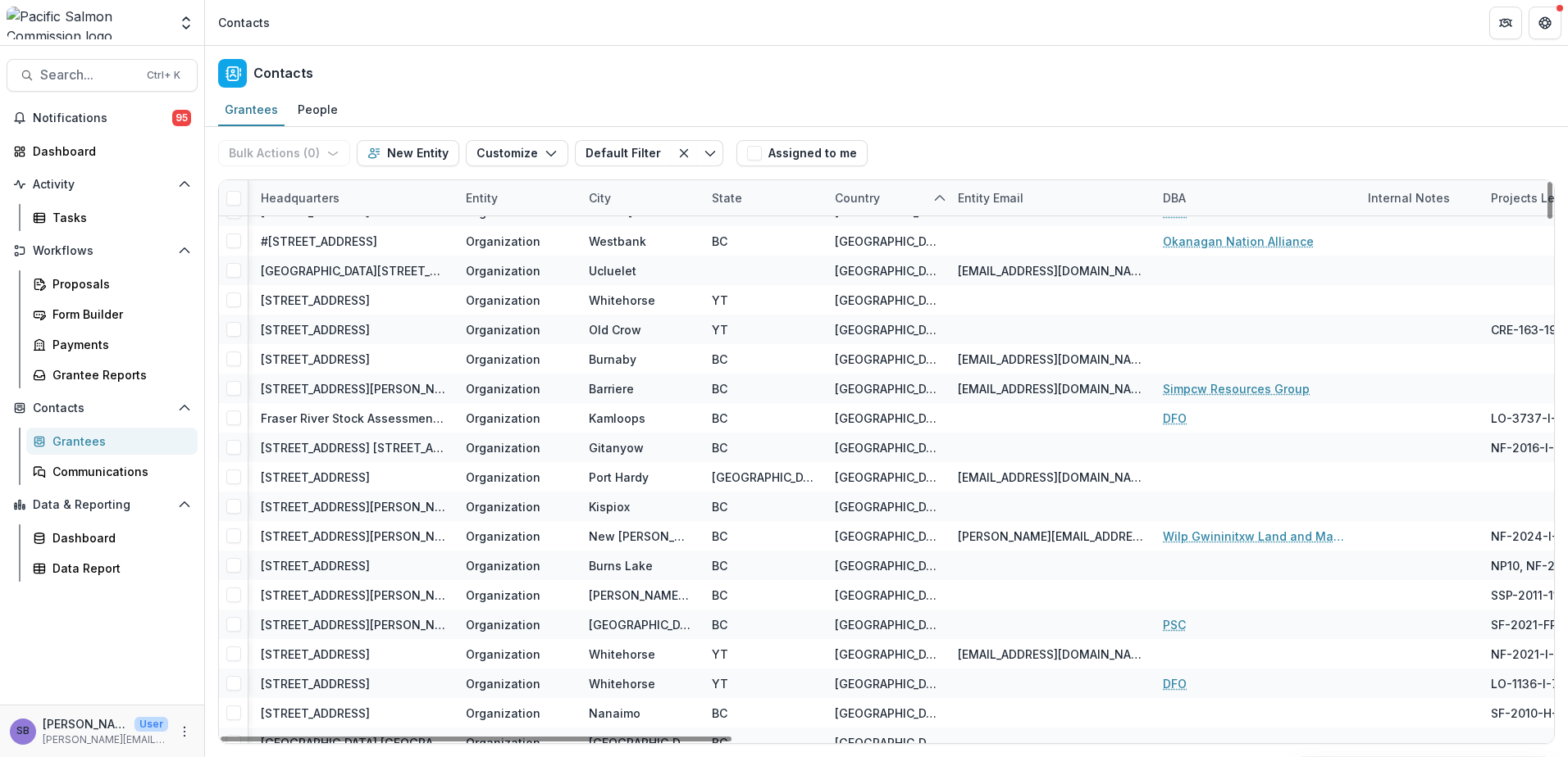
scroll to position [7734, 1252]
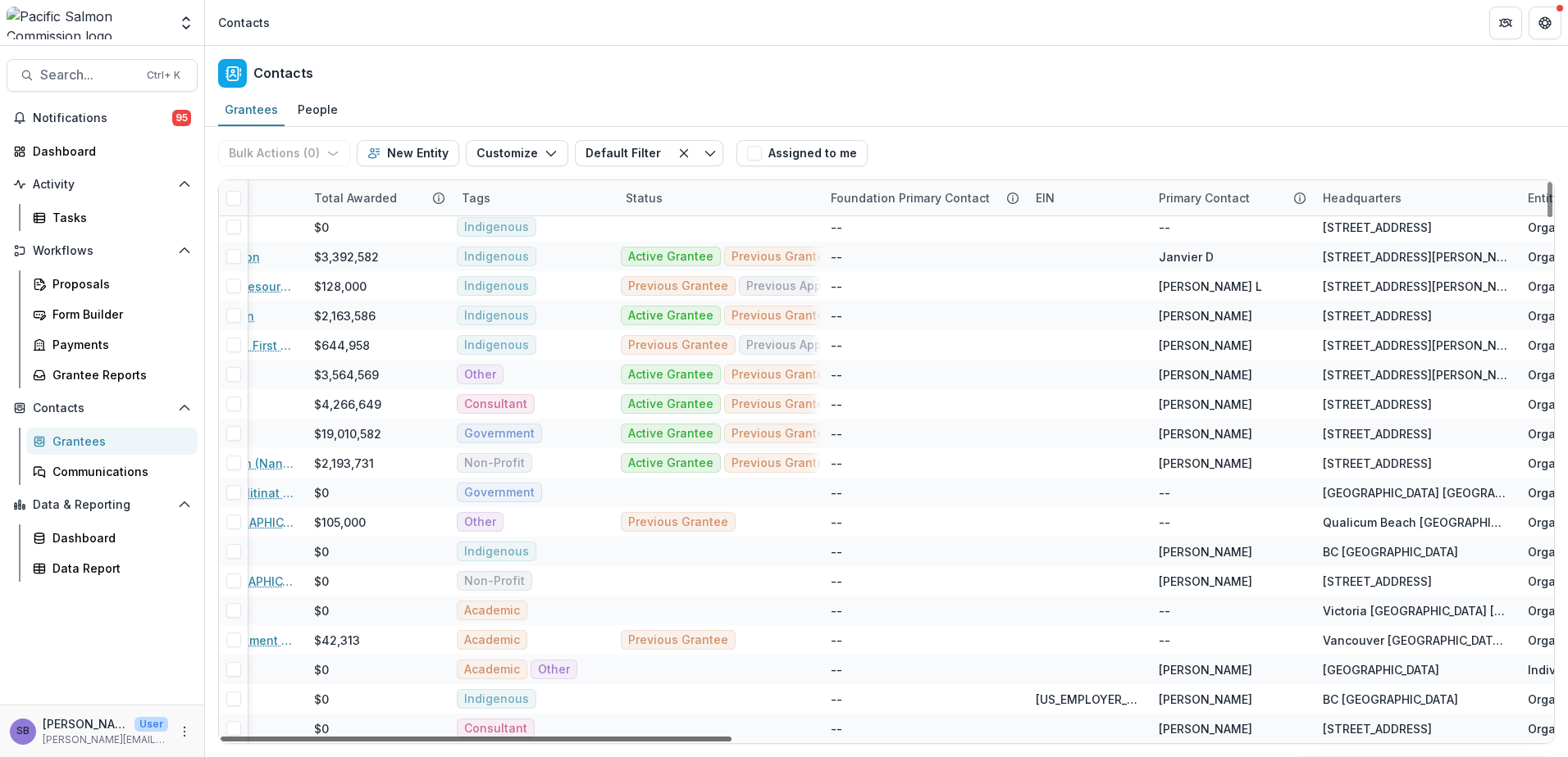
drag, startPoint x: 800, startPoint y: 740, endPoint x: 389, endPoint y: 739, distance: 411.0
click at [393, 739] on div at bounding box center [476, 740] width 511 height 5
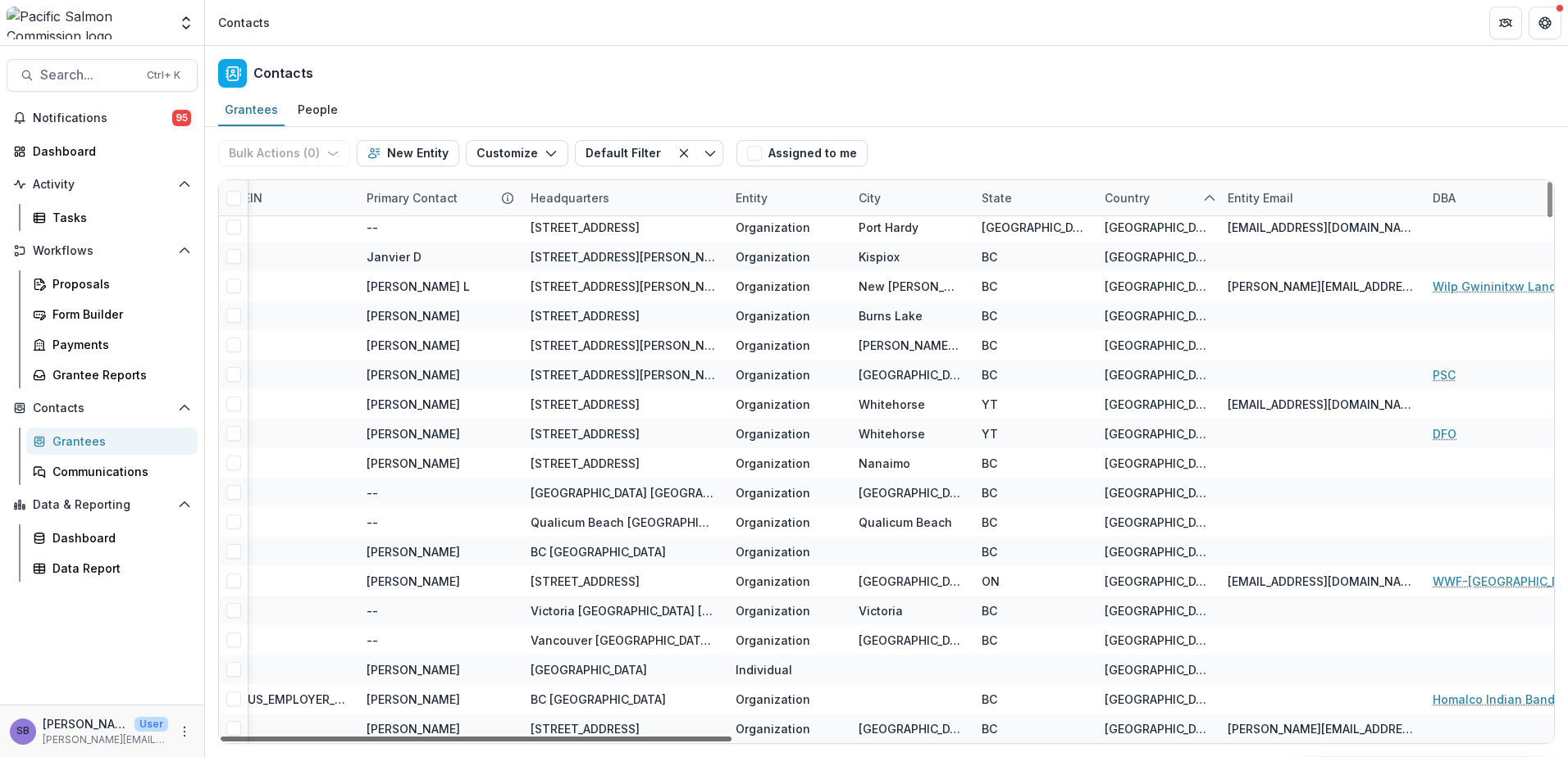
scroll to position [7734, 1030]
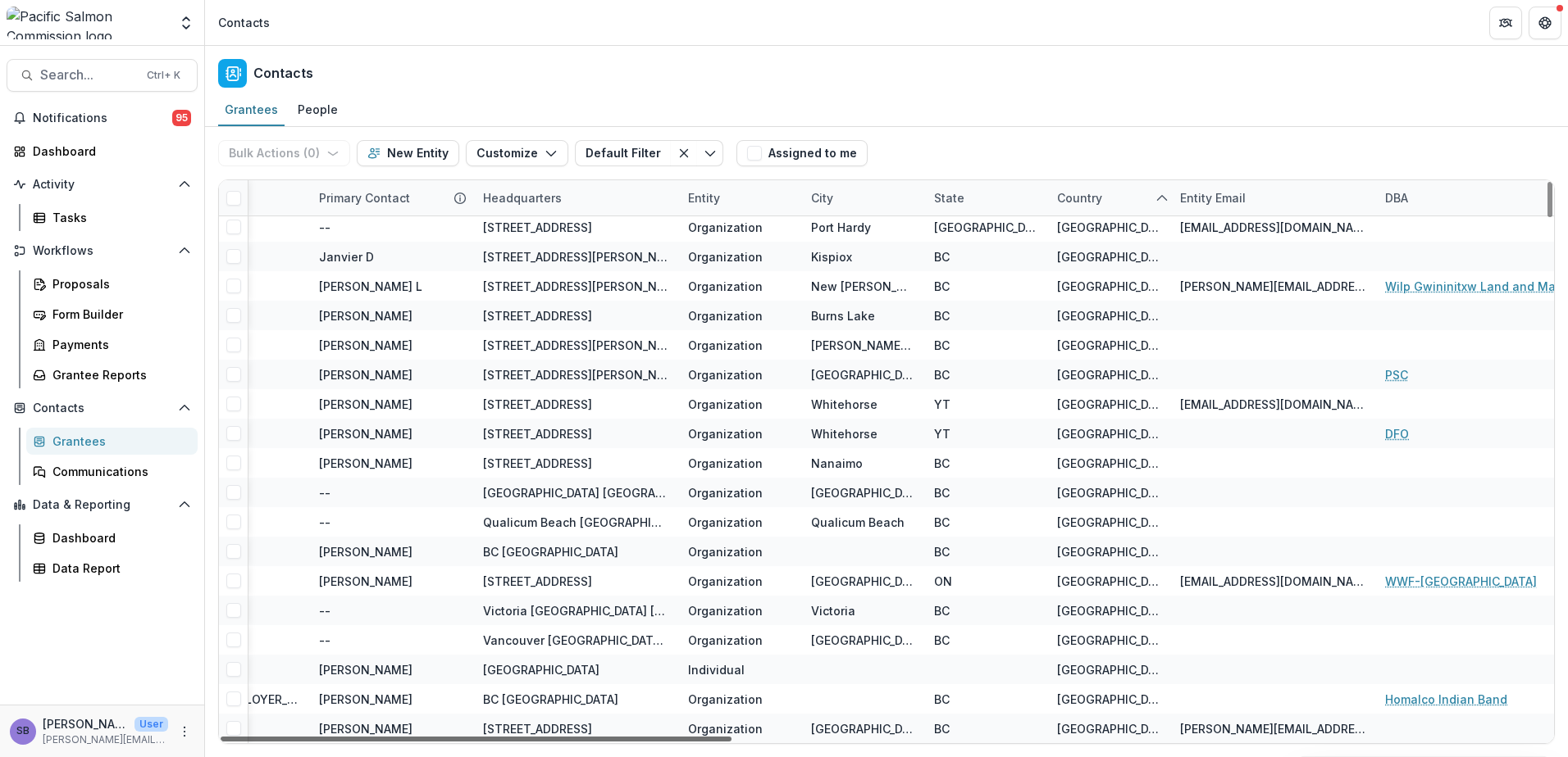
drag, startPoint x: 447, startPoint y: 740, endPoint x: 778, endPoint y: 749, distance: 331.1
click at [731, 741] on div at bounding box center [476, 740] width 511 height 5
click at [732, 210] on div "Entity" at bounding box center [739, 197] width 123 height 35
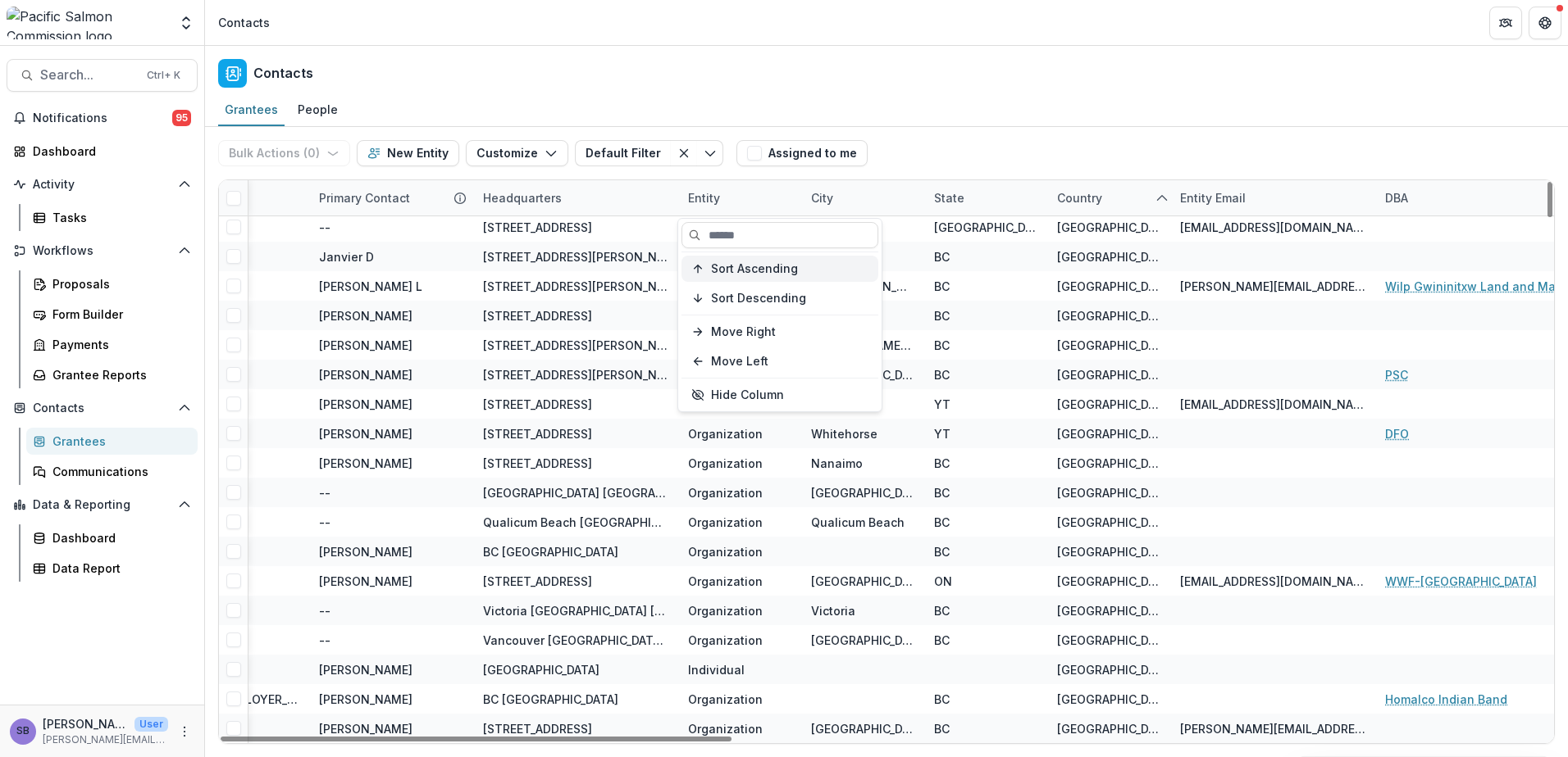
click at [752, 264] on span "Sort Ascending" at bounding box center [754, 270] width 87 height 14
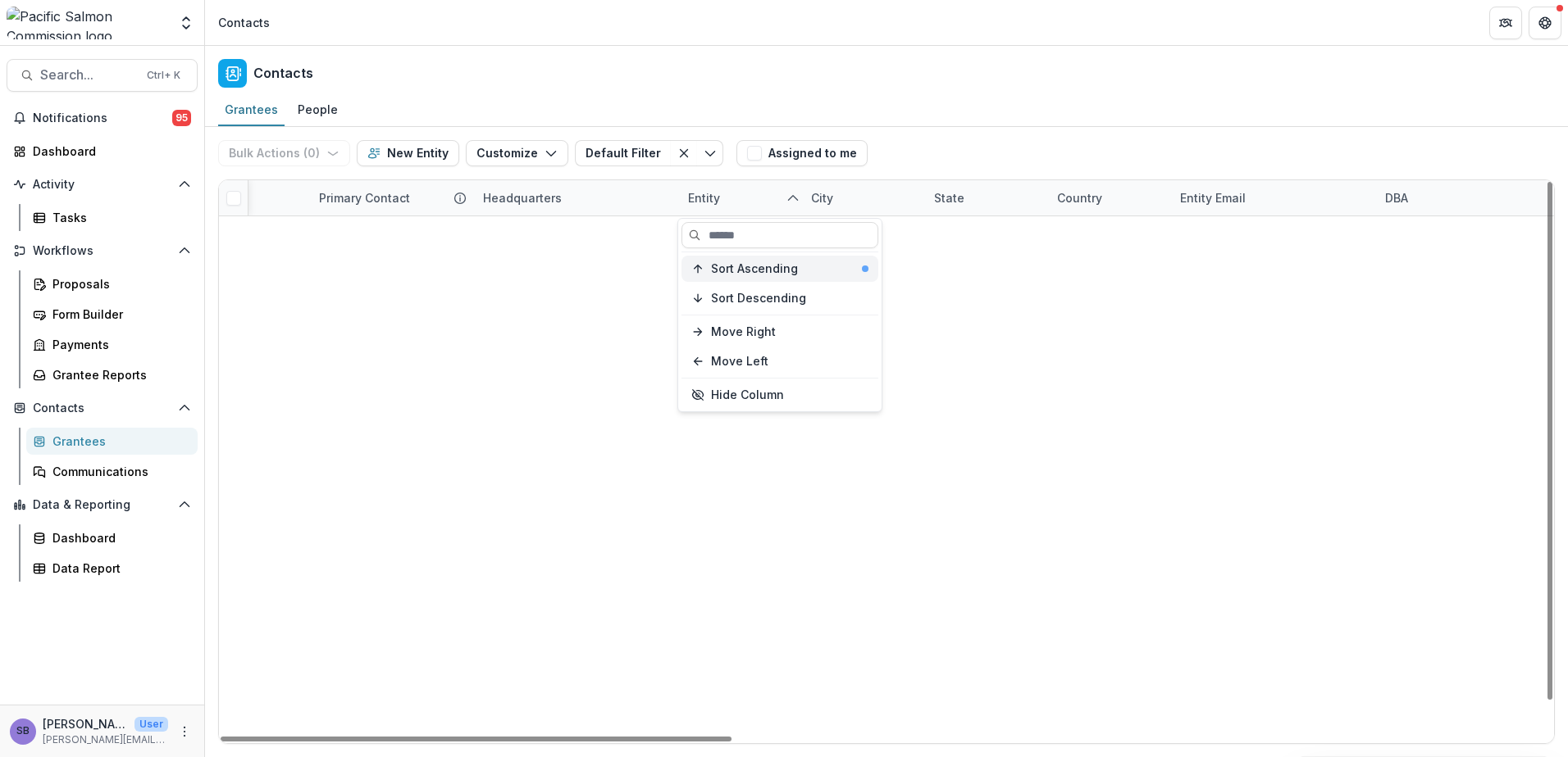
scroll to position [36, 1030]
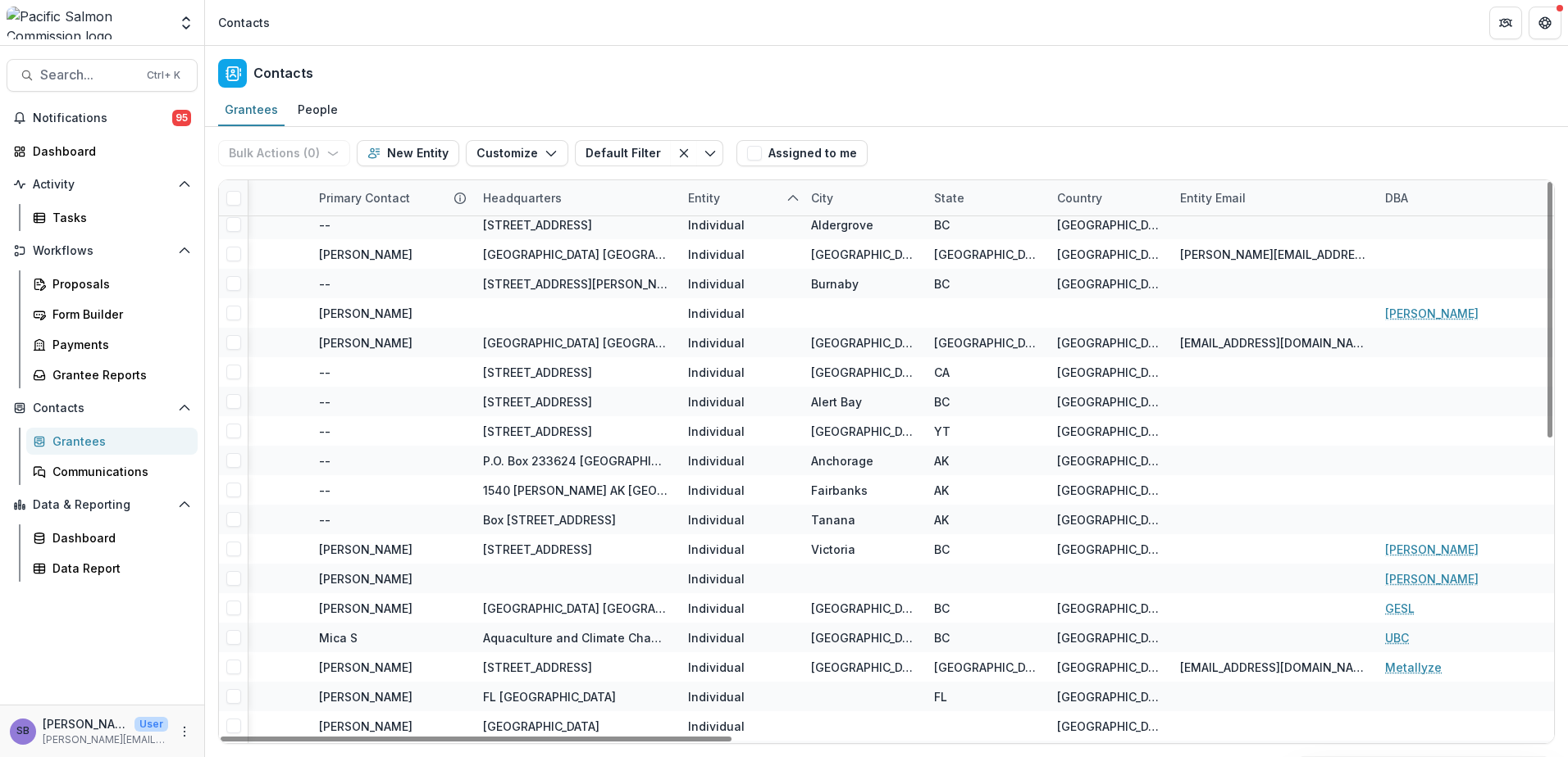
click at [1002, 120] on div "Grantees People" at bounding box center [887, 110] width 1363 height 33
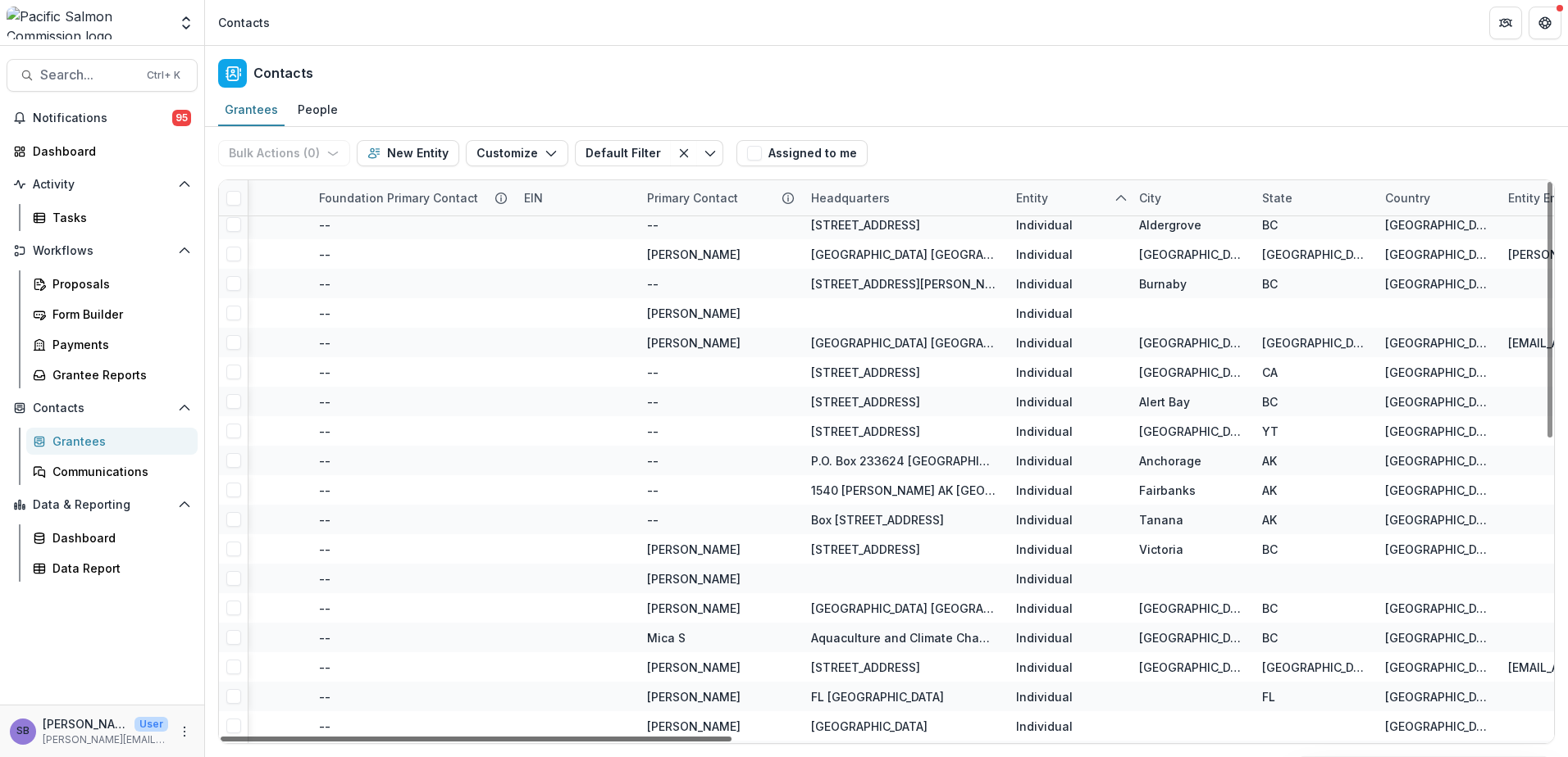
scroll to position [36, 704]
drag, startPoint x: 730, startPoint y: 737, endPoint x: 605, endPoint y: 773, distance: 130.1
click at [605, 741] on div at bounding box center [476, 740] width 511 height 5
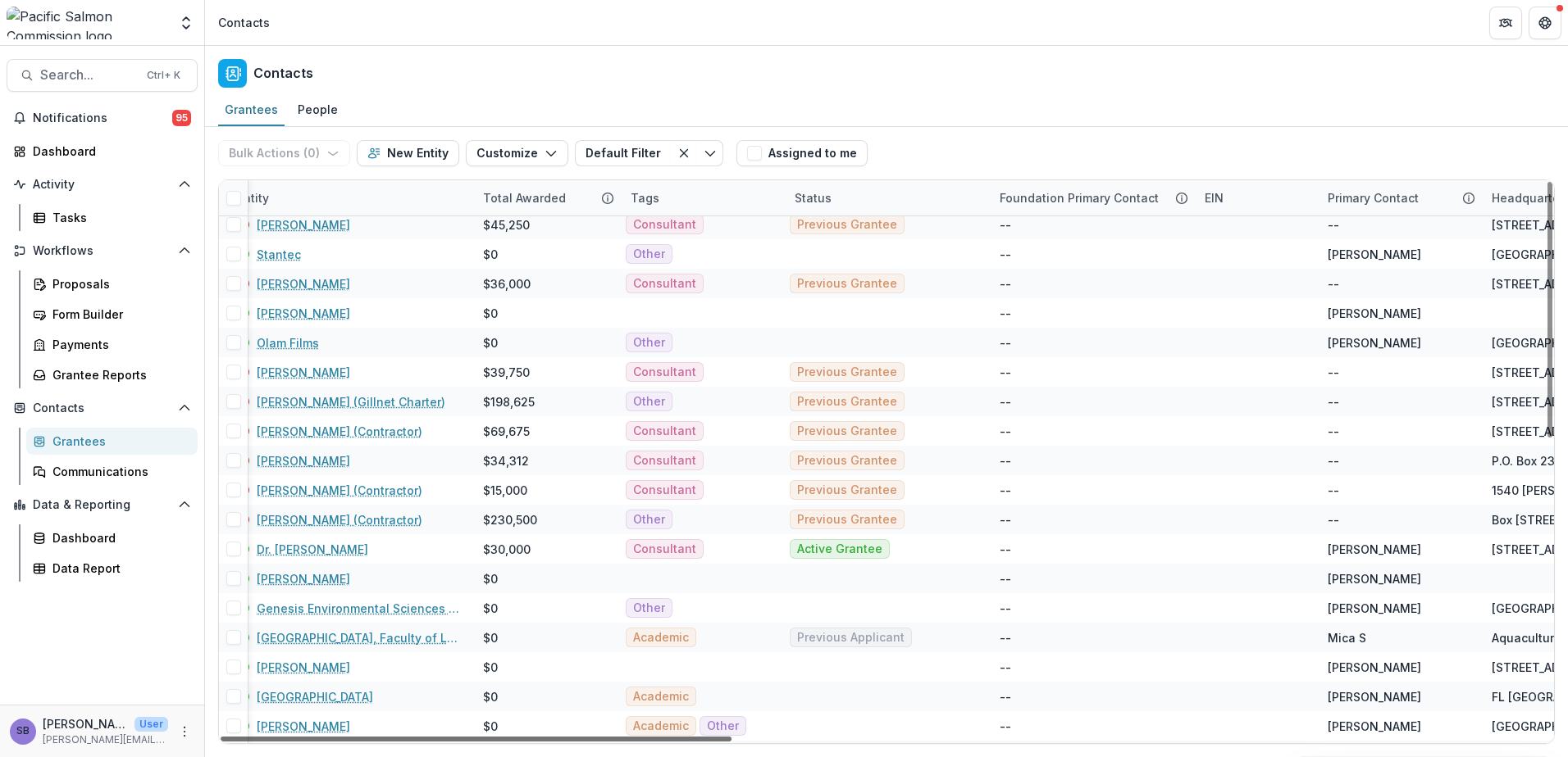
scroll to position [36, 0]
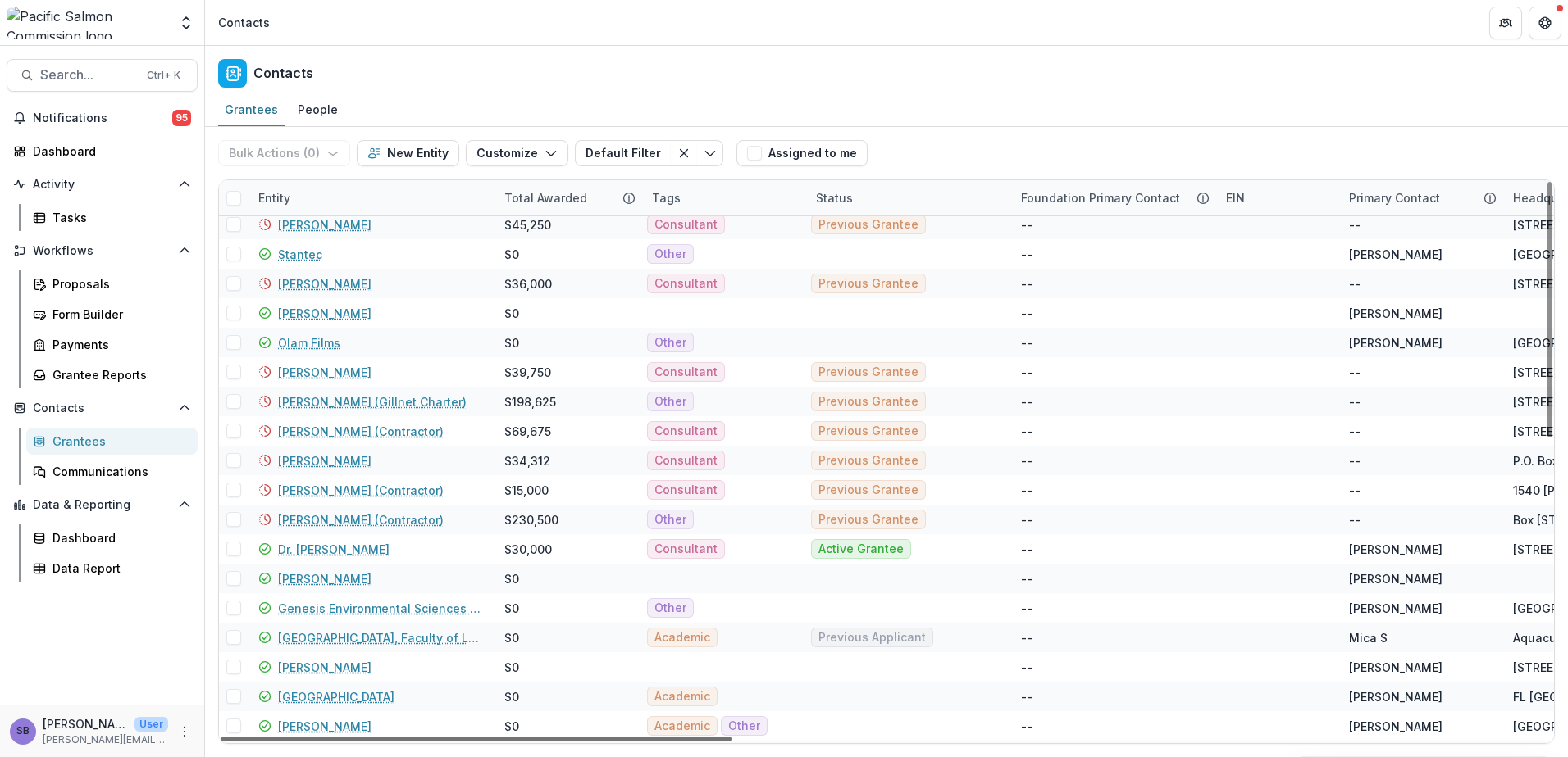
drag, startPoint x: 887, startPoint y: 737, endPoint x: 585, endPoint y: 757, distance: 302.7
click at [585, 741] on div at bounding box center [476, 740] width 511 height 5
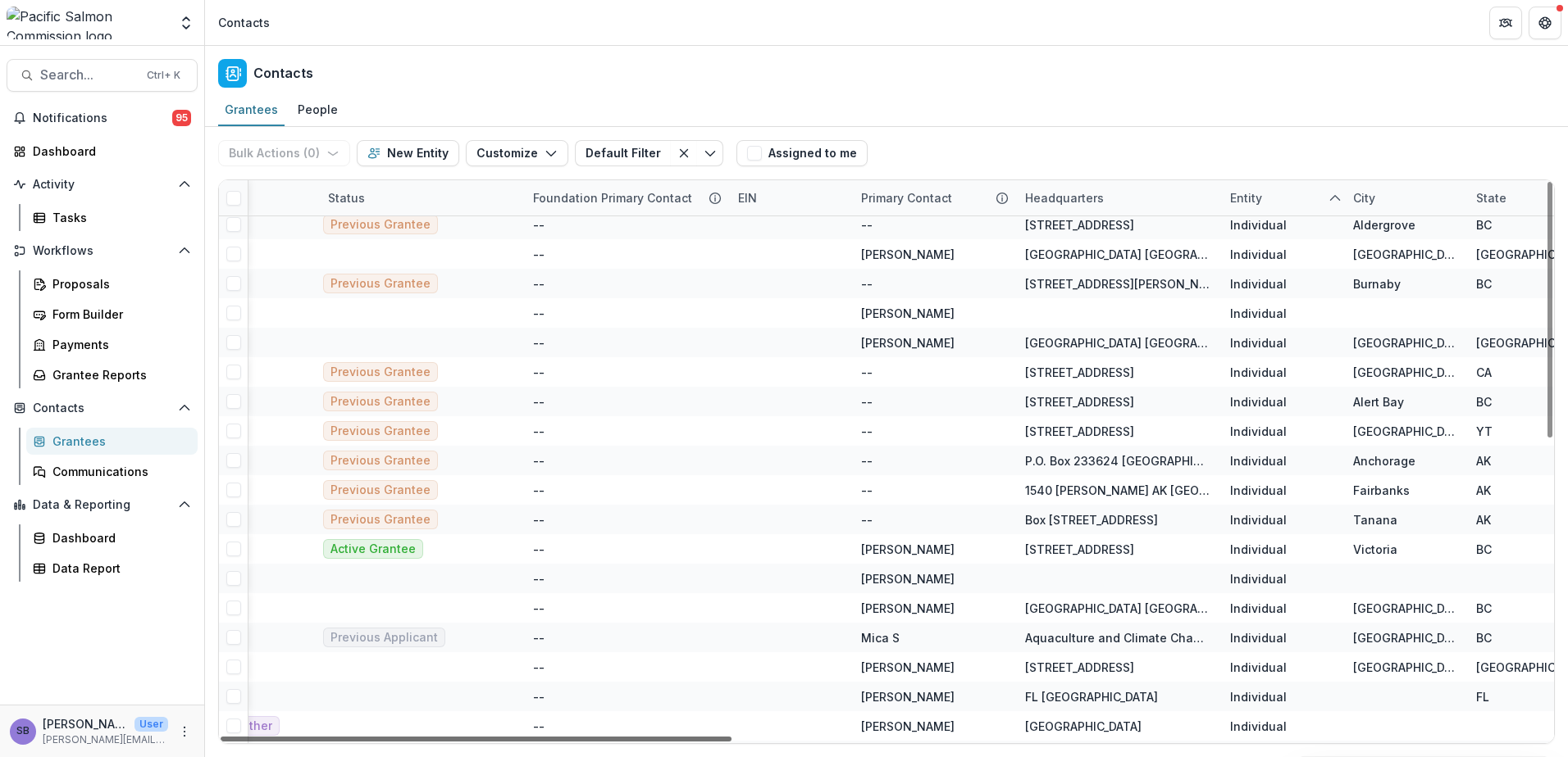
scroll to position [36, 544]
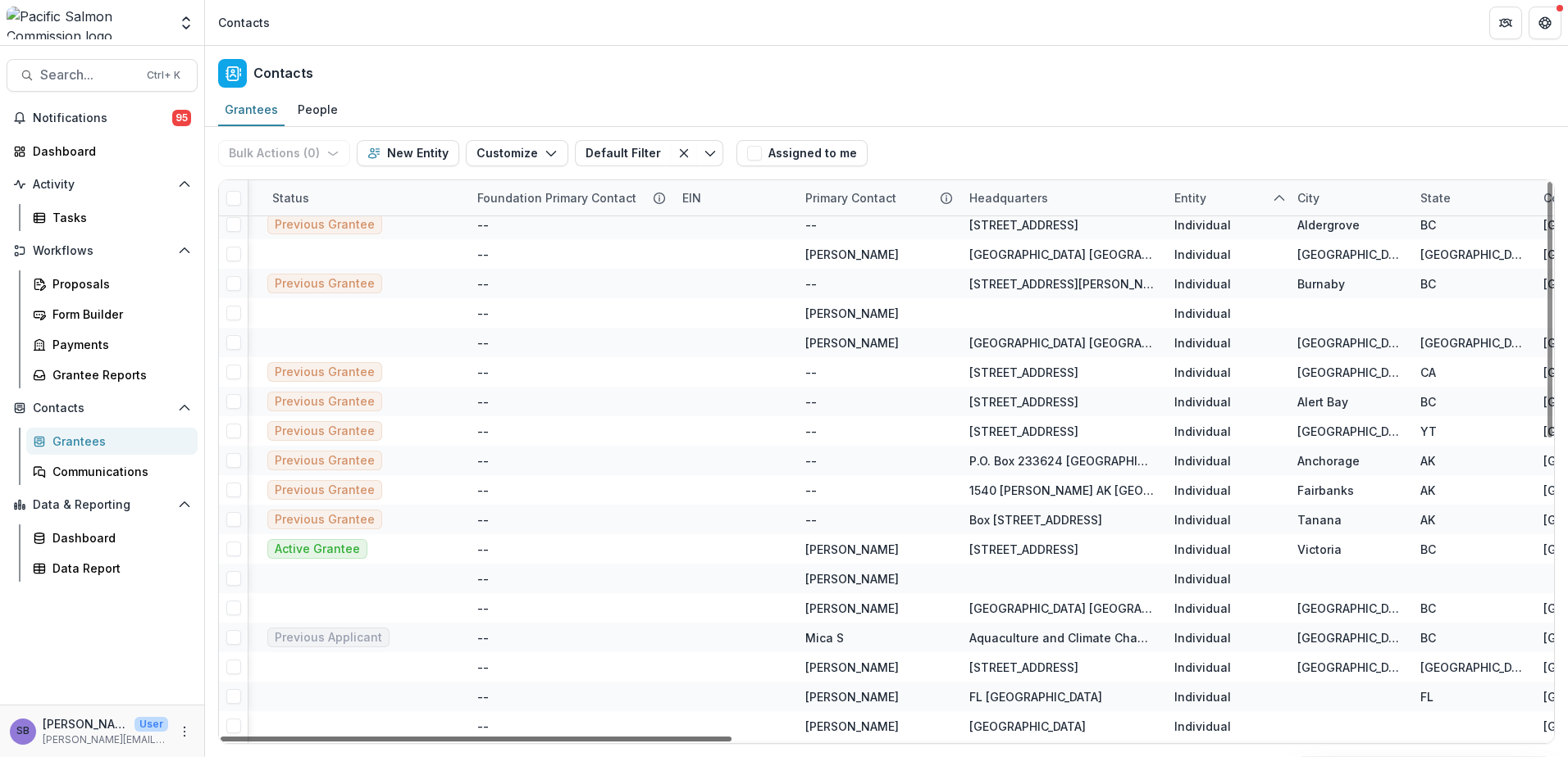
drag, startPoint x: 706, startPoint y: 736, endPoint x: 915, endPoint y: 719, distance: 209.7
click at [731, 737] on div at bounding box center [476, 740] width 511 height 5
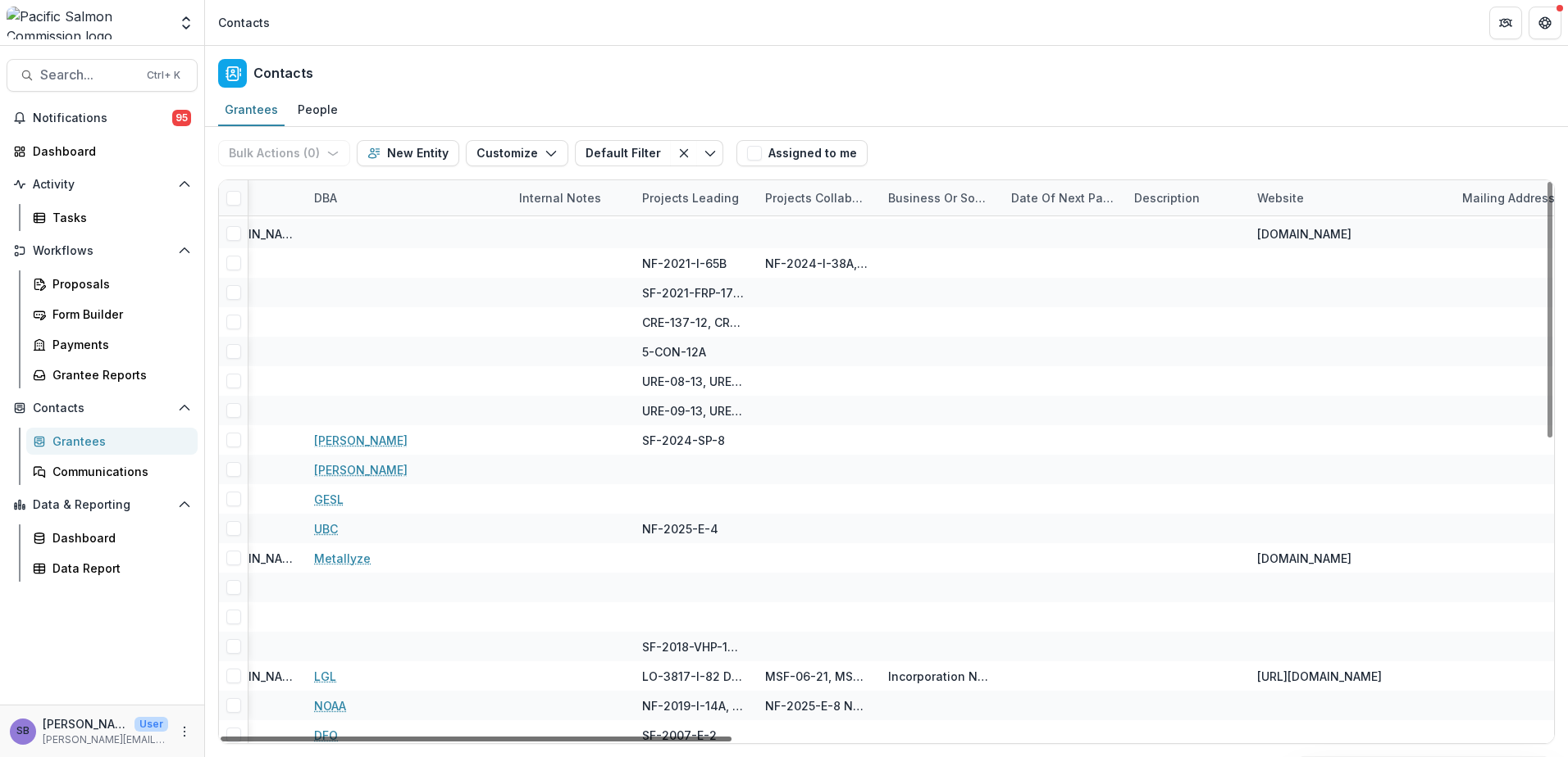
scroll to position [145, 2106]
drag, startPoint x: 898, startPoint y: 735, endPoint x: 1496, endPoint y: 771, distance: 599.1
click at [731, 741] on div at bounding box center [476, 740] width 511 height 5
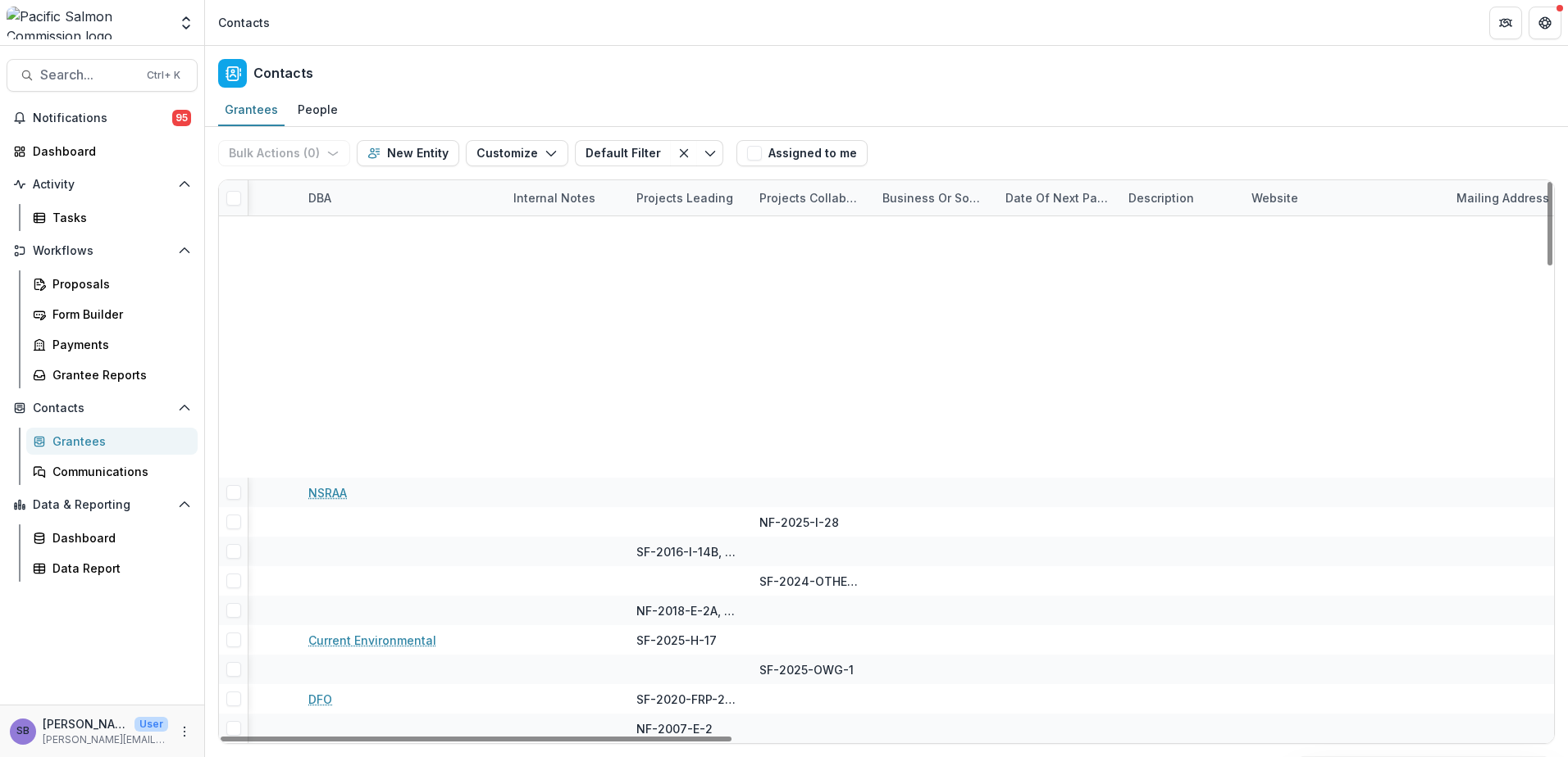
scroll to position [3013, 2106]
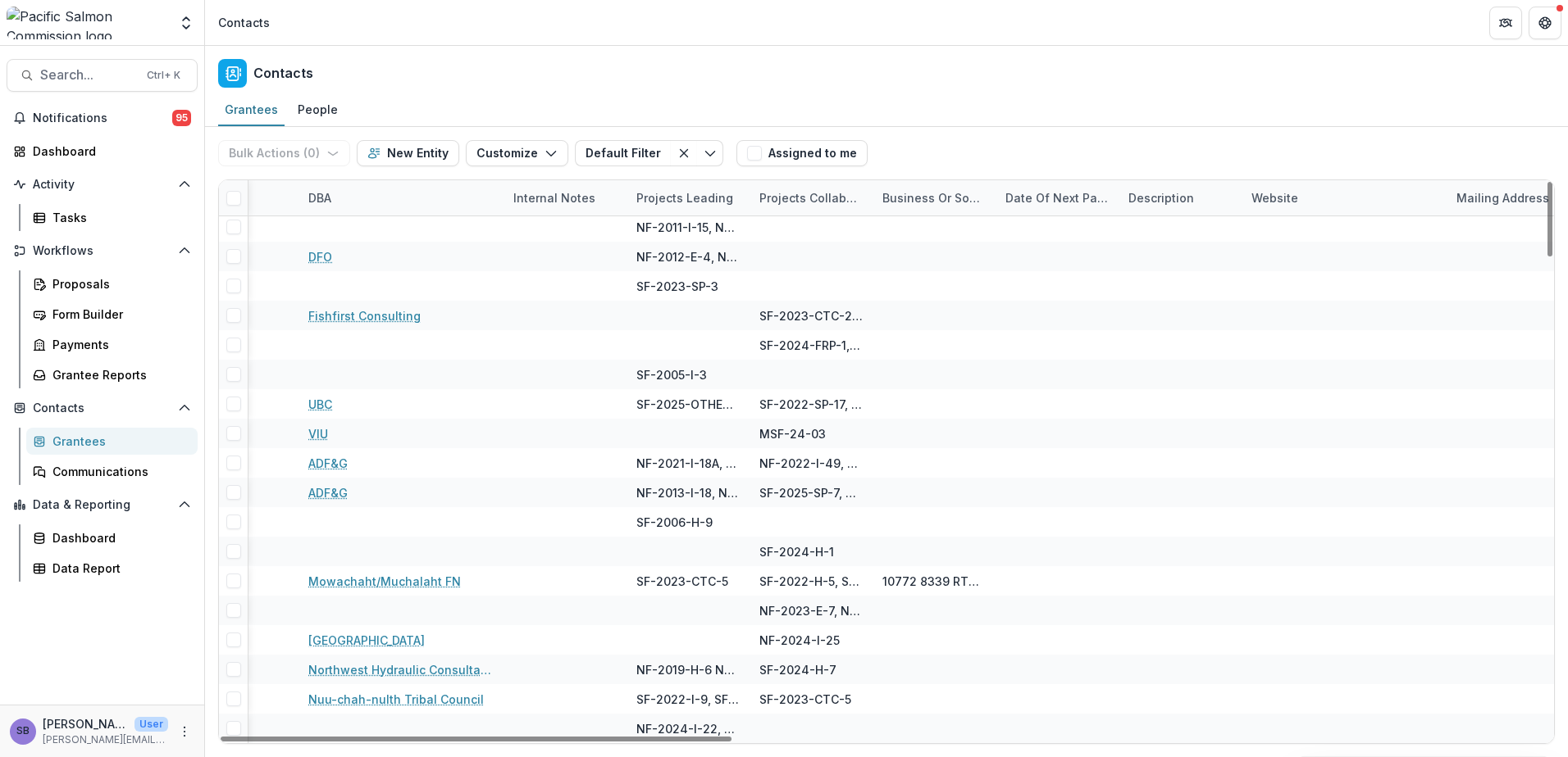
click at [1062, 195] on div "Date of Next Payment" at bounding box center [1056, 198] width 123 height 17
click at [1058, 265] on span "Sort Ascending" at bounding box center [1071, 270] width 87 height 14
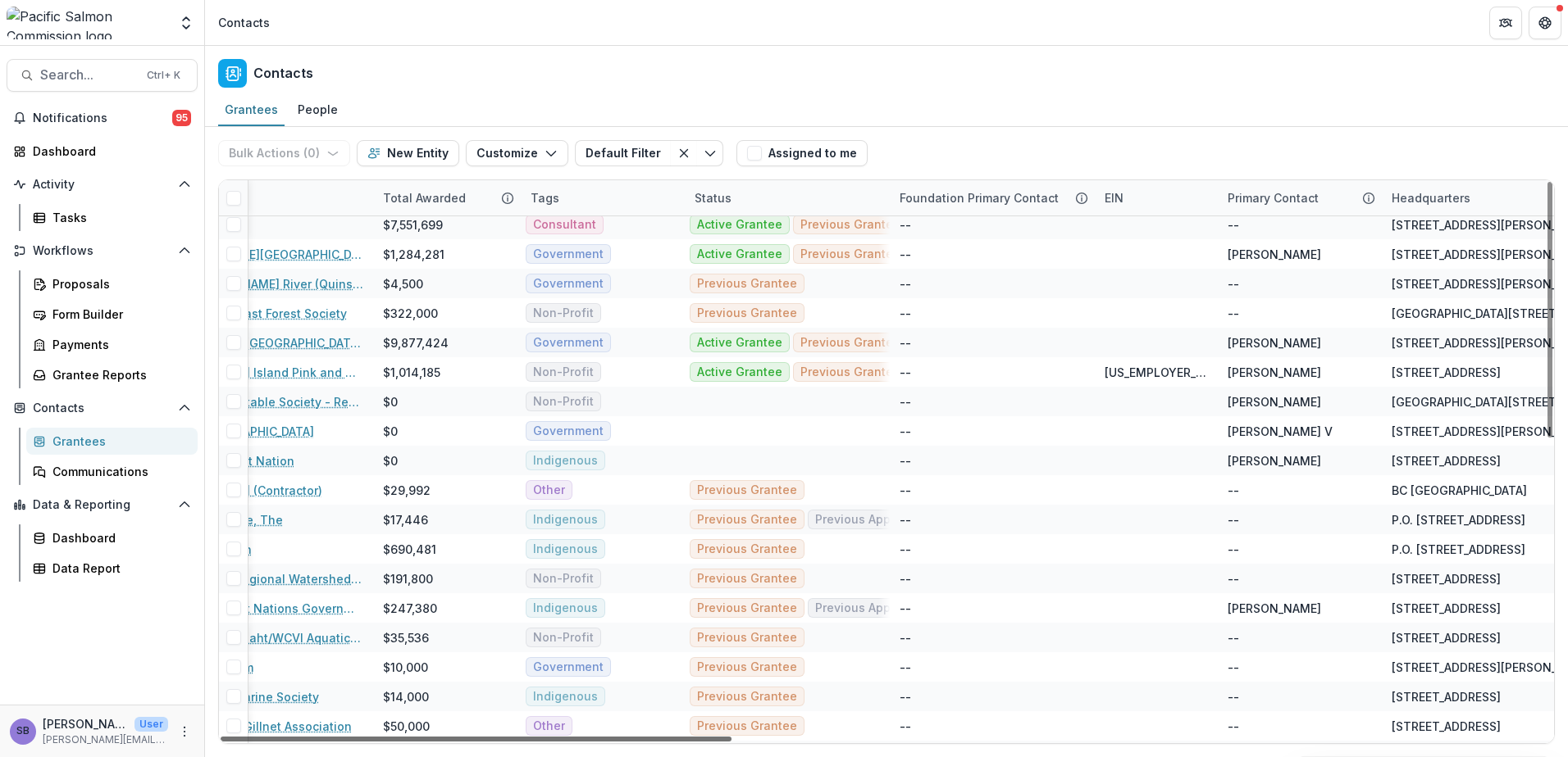
scroll to position [36, 0]
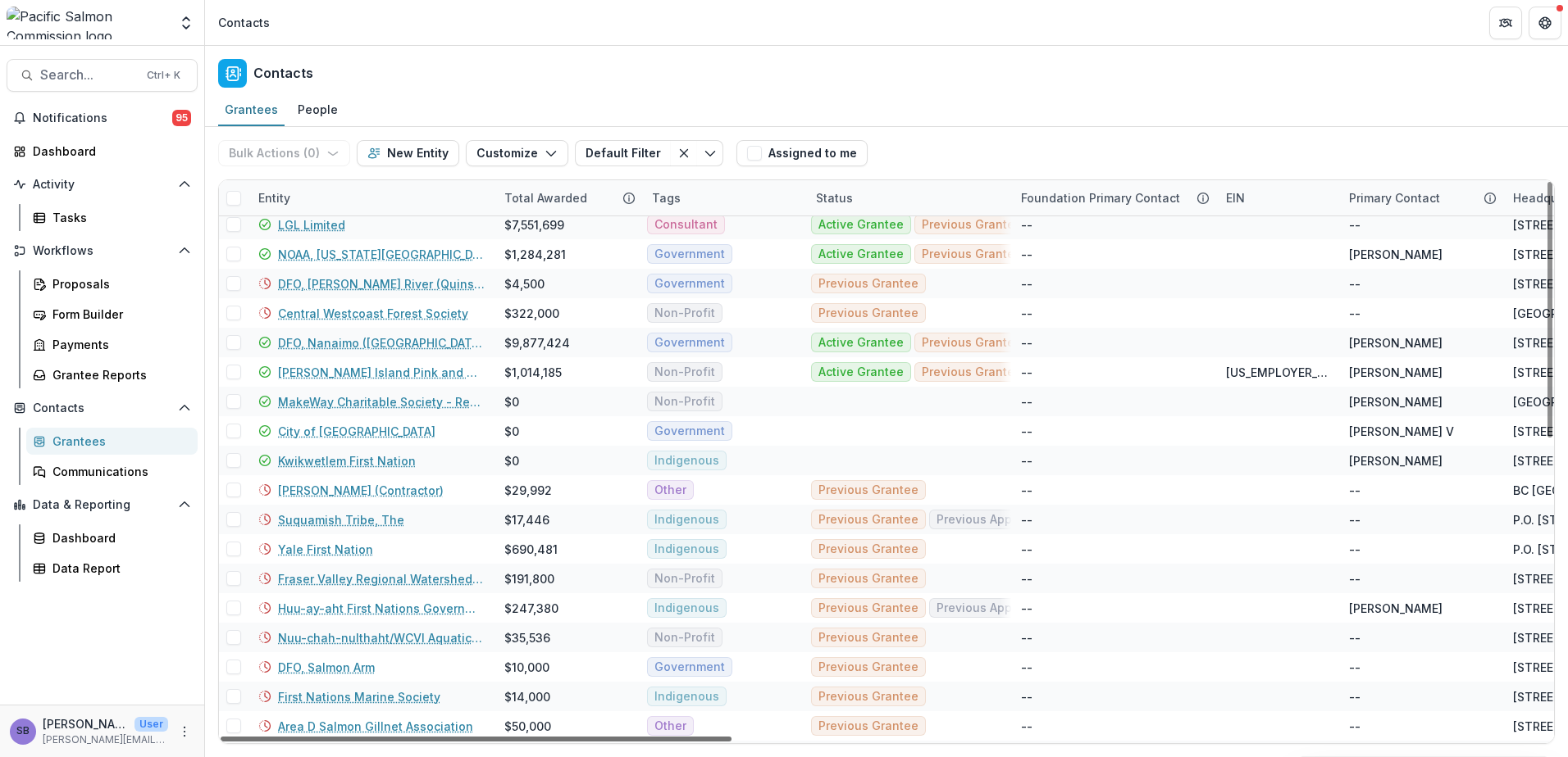
drag, startPoint x: 1265, startPoint y: 740, endPoint x: 340, endPoint y: 737, distance: 925.0
click at [337, 737] on div at bounding box center [476, 740] width 511 height 5
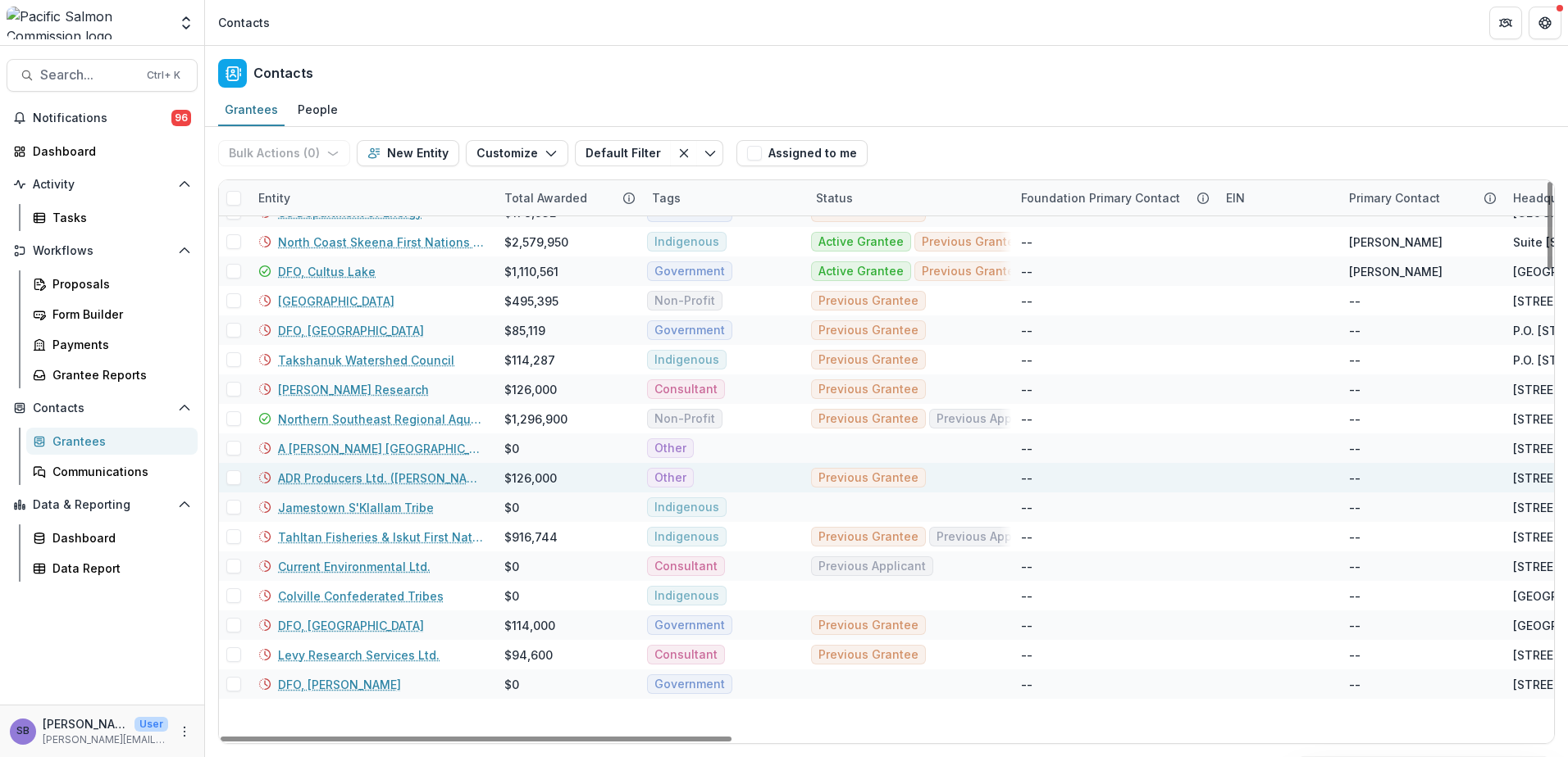
scroll to position [1675, 0]
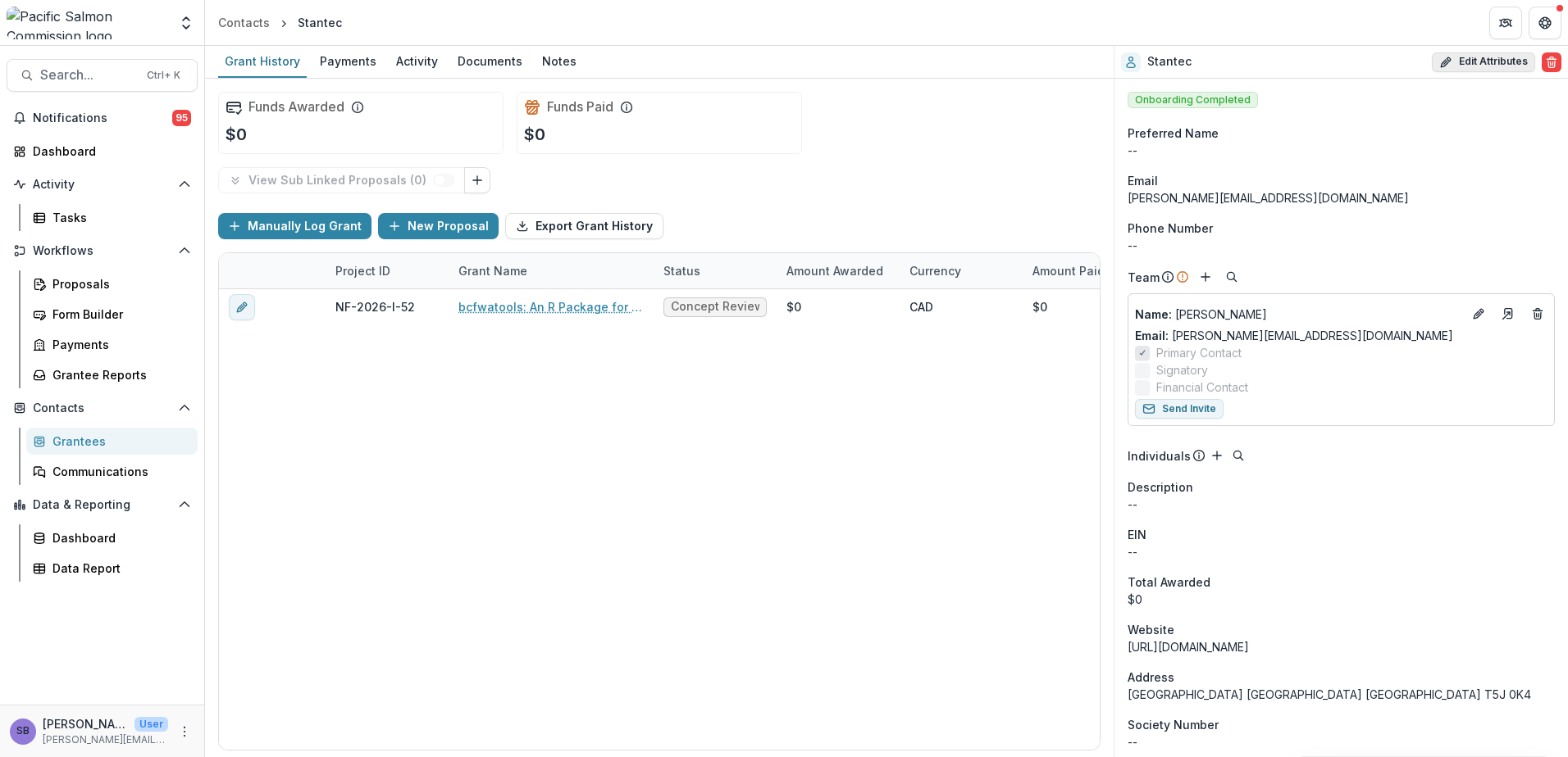
click at [1490, 65] on button "Edit Attributes" at bounding box center [1484, 62] width 103 height 20
select select
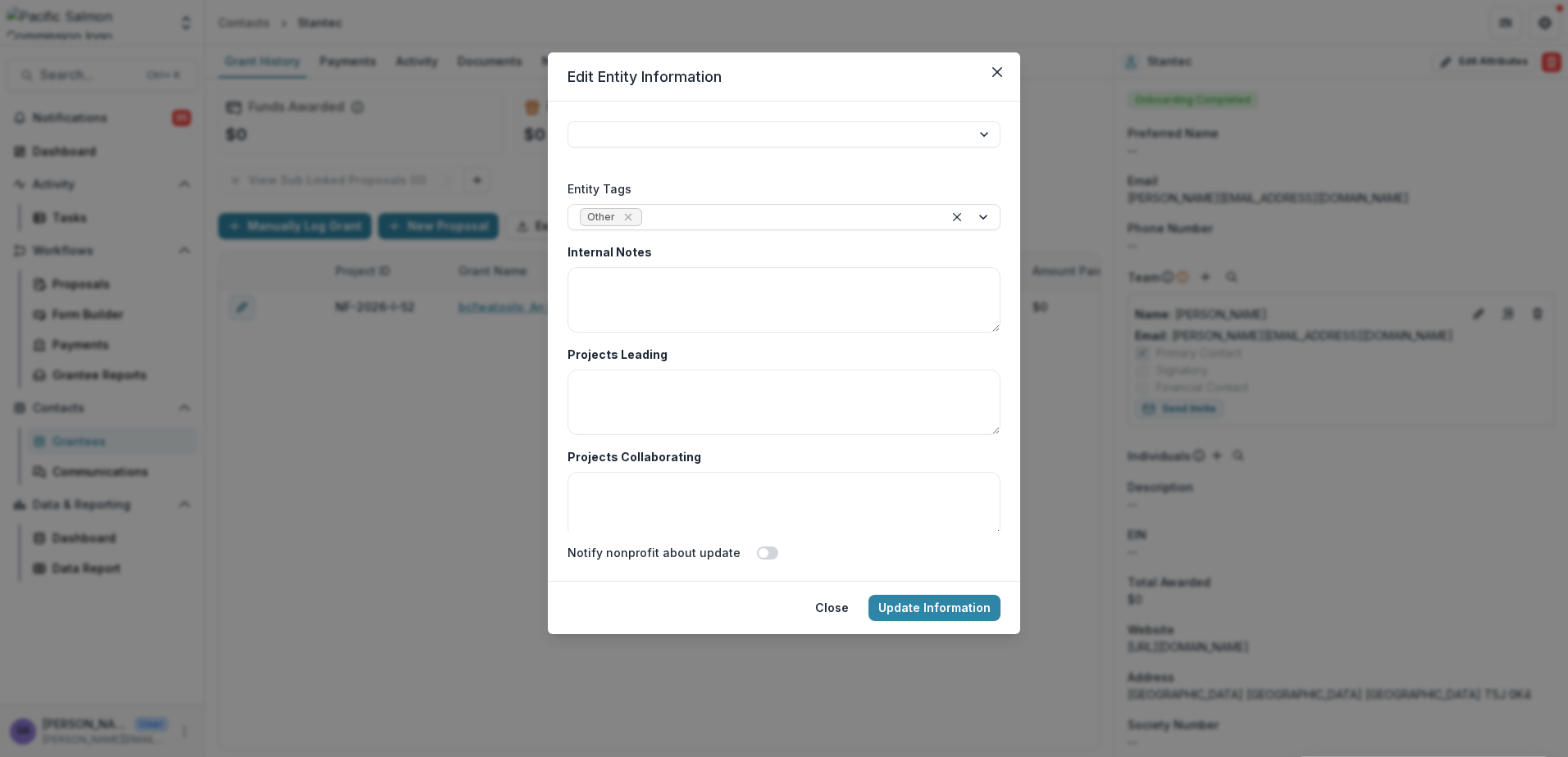
scroll to position [2817, 0]
click at [1007, 72] on button "Close" at bounding box center [997, 72] width 26 height 26
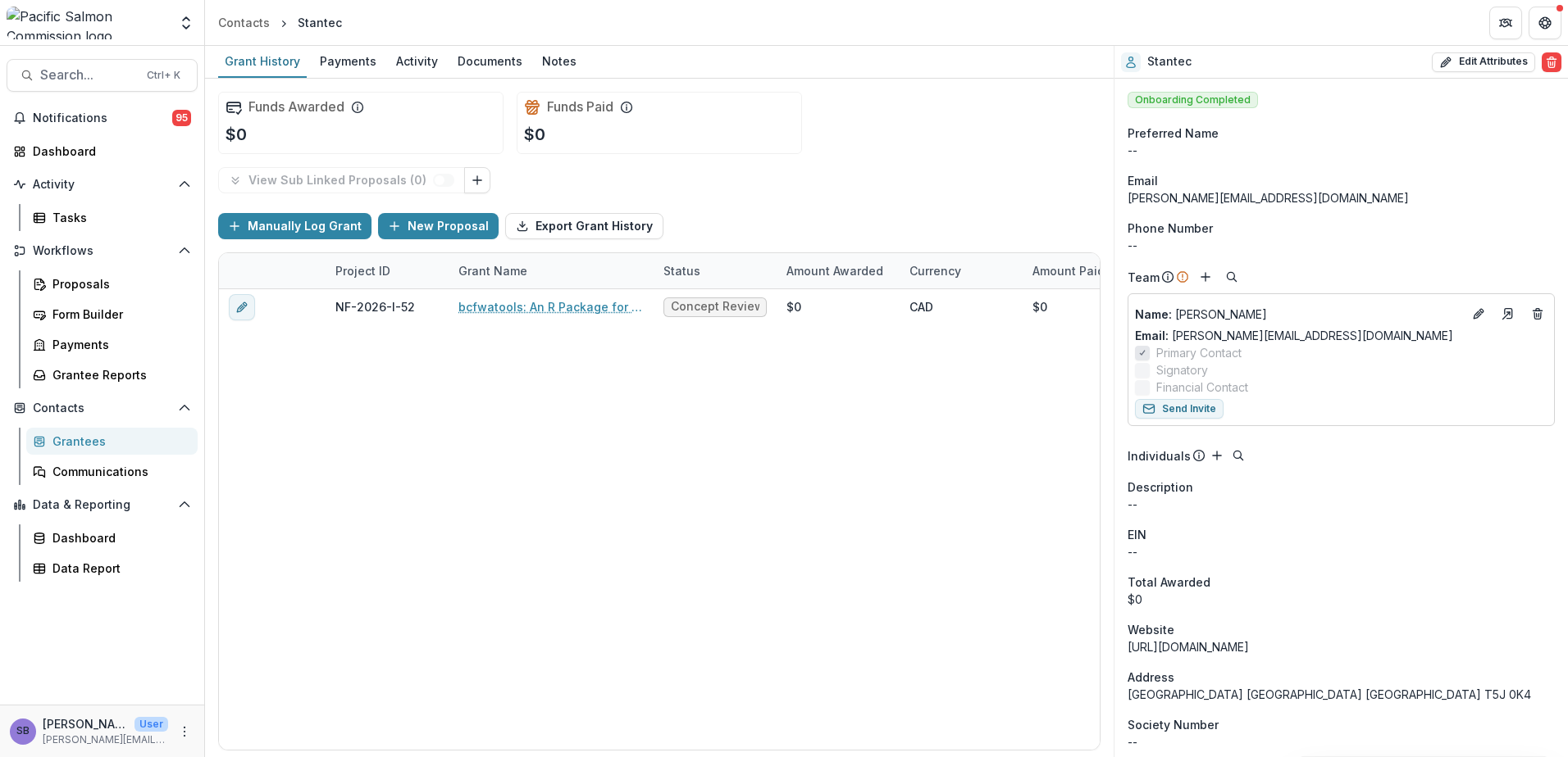
scroll to position [7, 0]
